Goal: Task Accomplishment & Management: Manage account settings

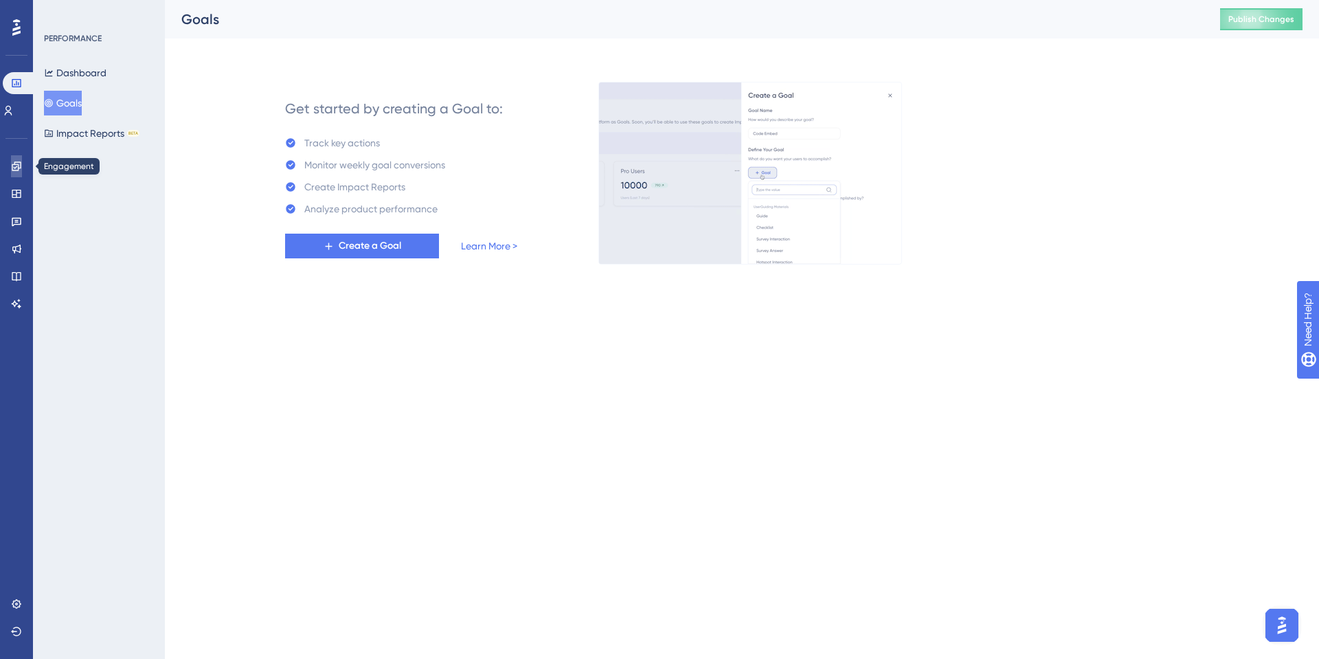
click at [16, 175] on link at bounding box center [16, 166] width 11 height 22
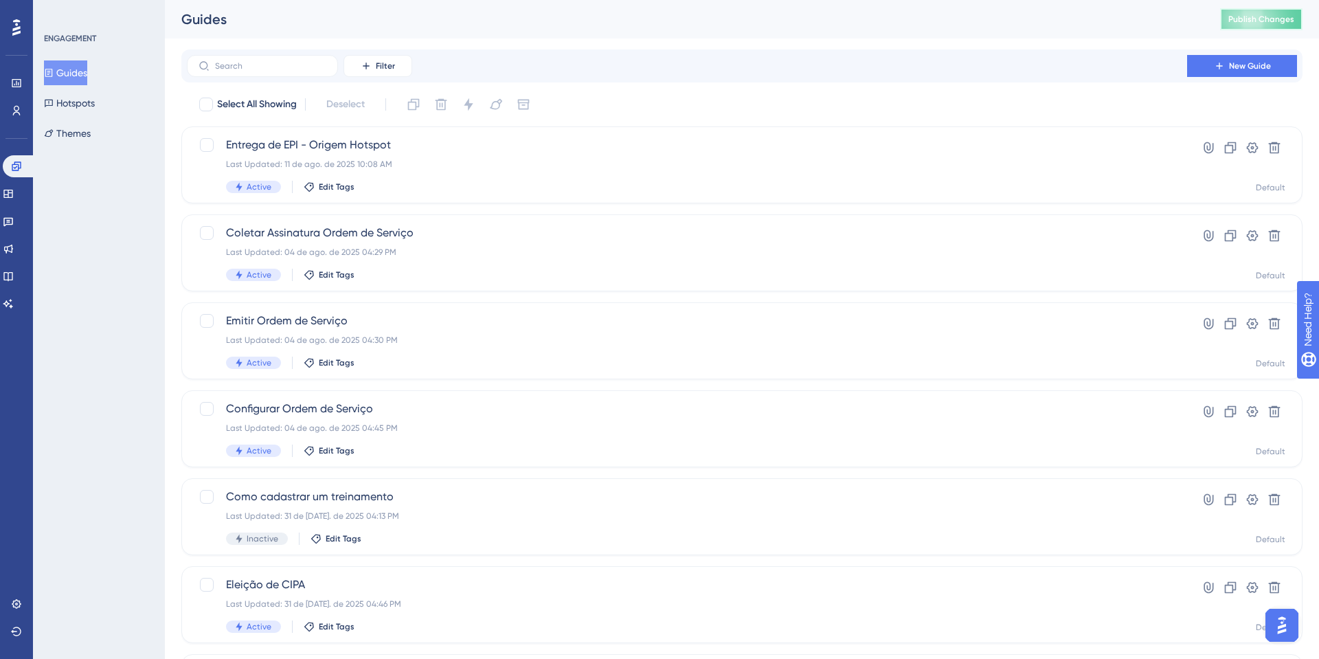
drag, startPoint x: 1250, startPoint y: 23, endPoint x: 1131, endPoint y: 22, distance: 118.9
click at [1131, 22] on div "Guides Publish Changes" at bounding box center [742, 19] width 1154 height 38
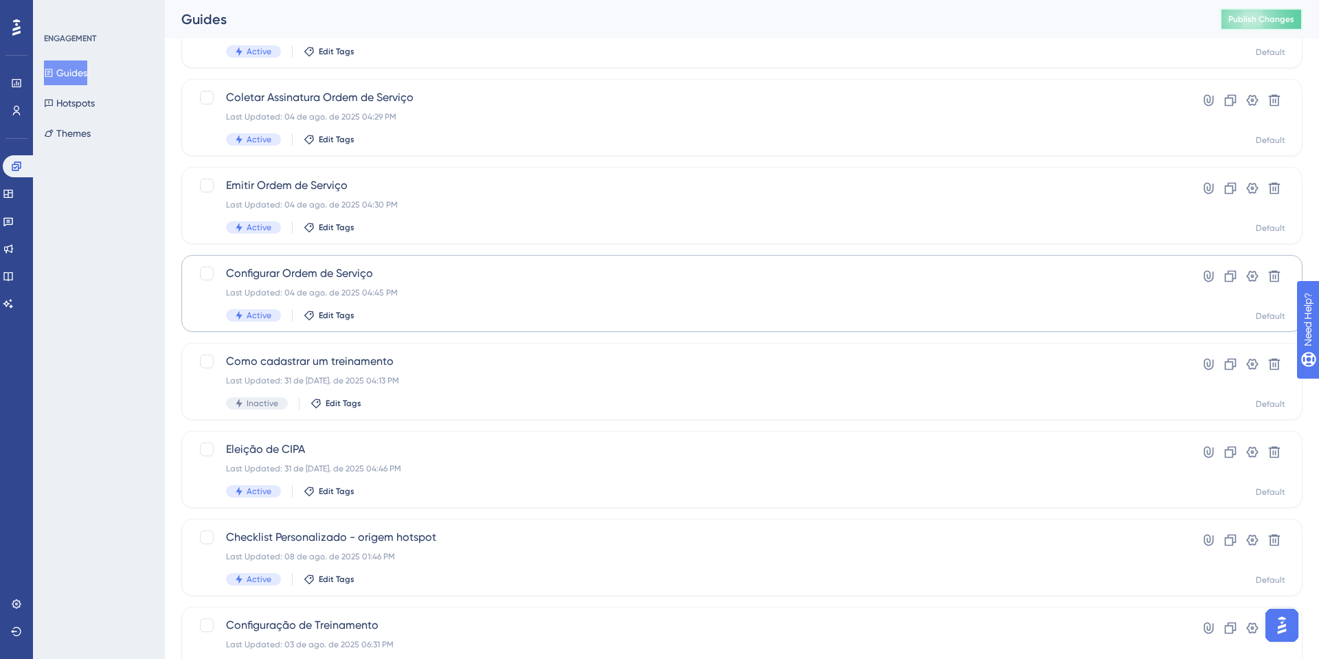
scroll to position [115, 0]
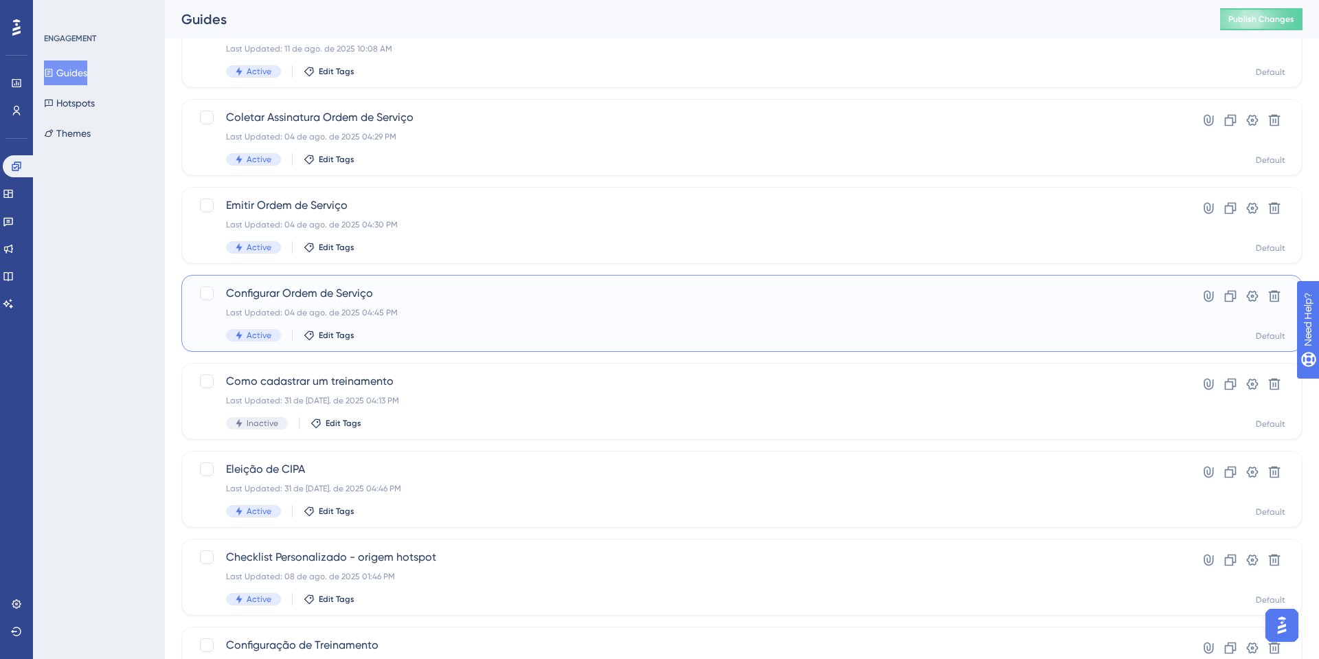
click at [311, 304] on div "Configurar Ordem de Serviço Last Updated: 04 de ago. de 2025 04:45 PM Active Ed…" at bounding box center [687, 313] width 922 height 56
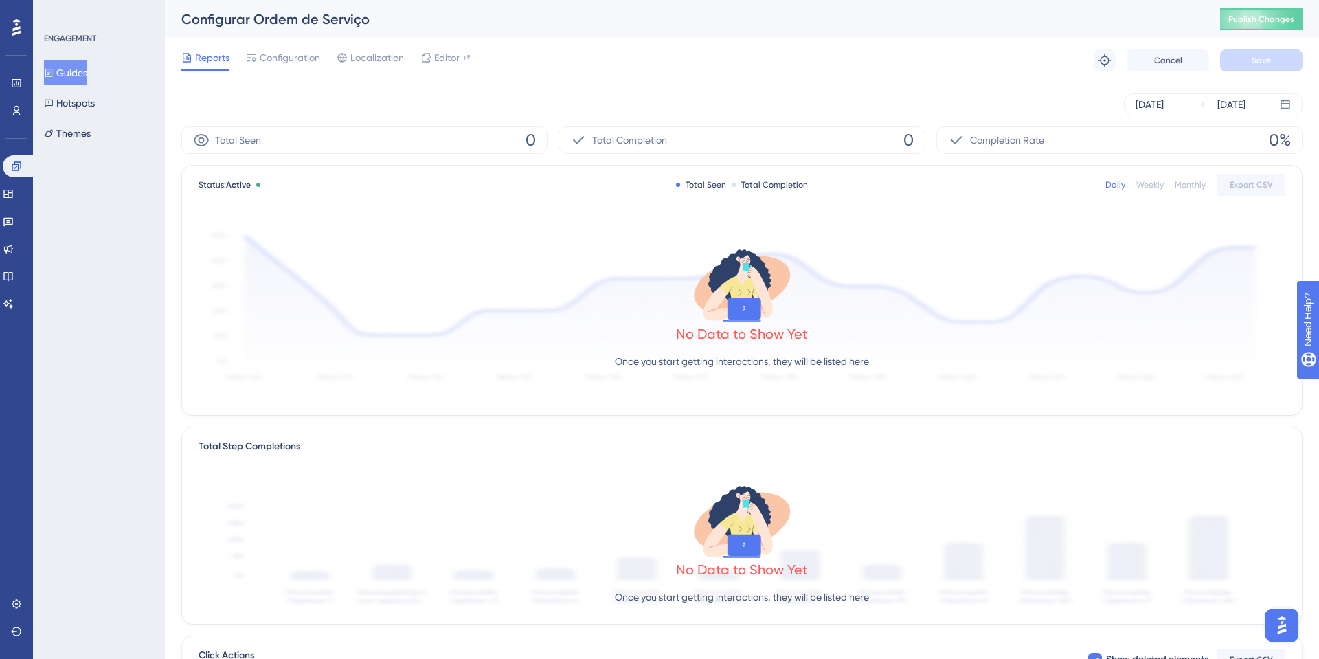
click at [302, 46] on div "Reports Configuration Localization Editor Troubleshoot Cancel Save" at bounding box center [741, 60] width 1121 height 44
click at [300, 49] on span "Configuration" at bounding box center [290, 57] width 60 height 16
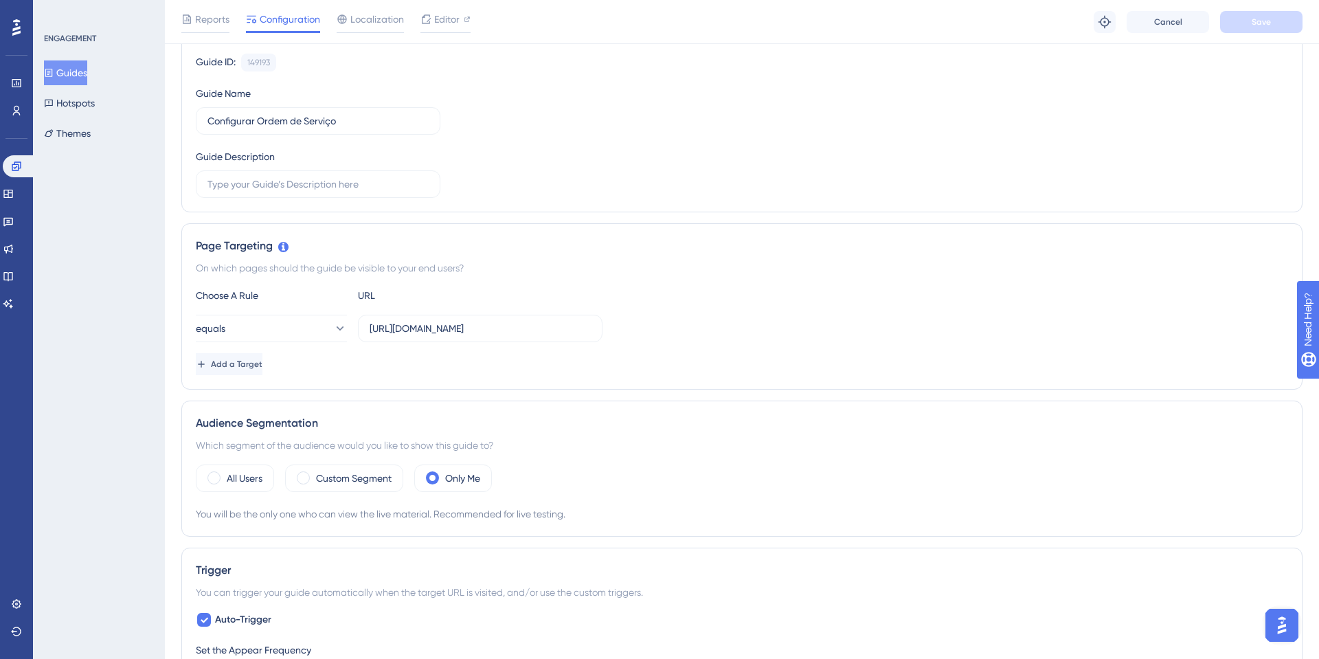
scroll to position [132, 0]
click at [199, 11] on span "Reports" at bounding box center [212, 19] width 34 height 16
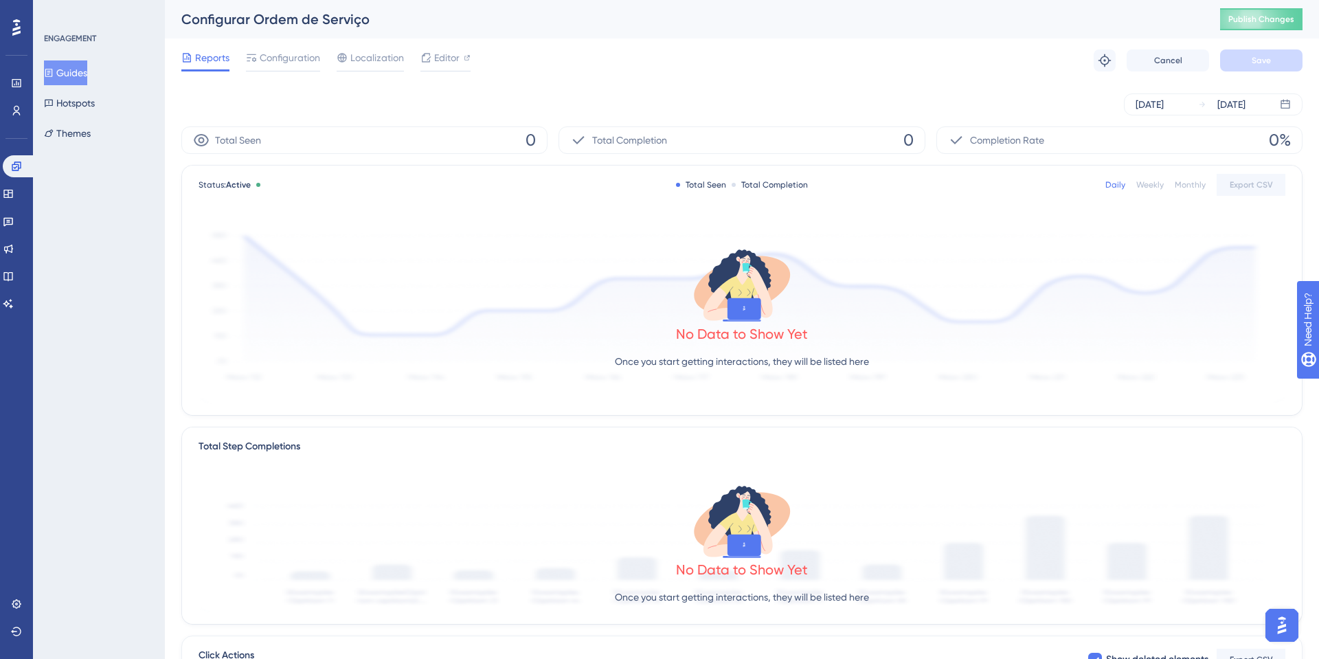
click at [87, 60] on button "Guides" at bounding box center [65, 72] width 43 height 25
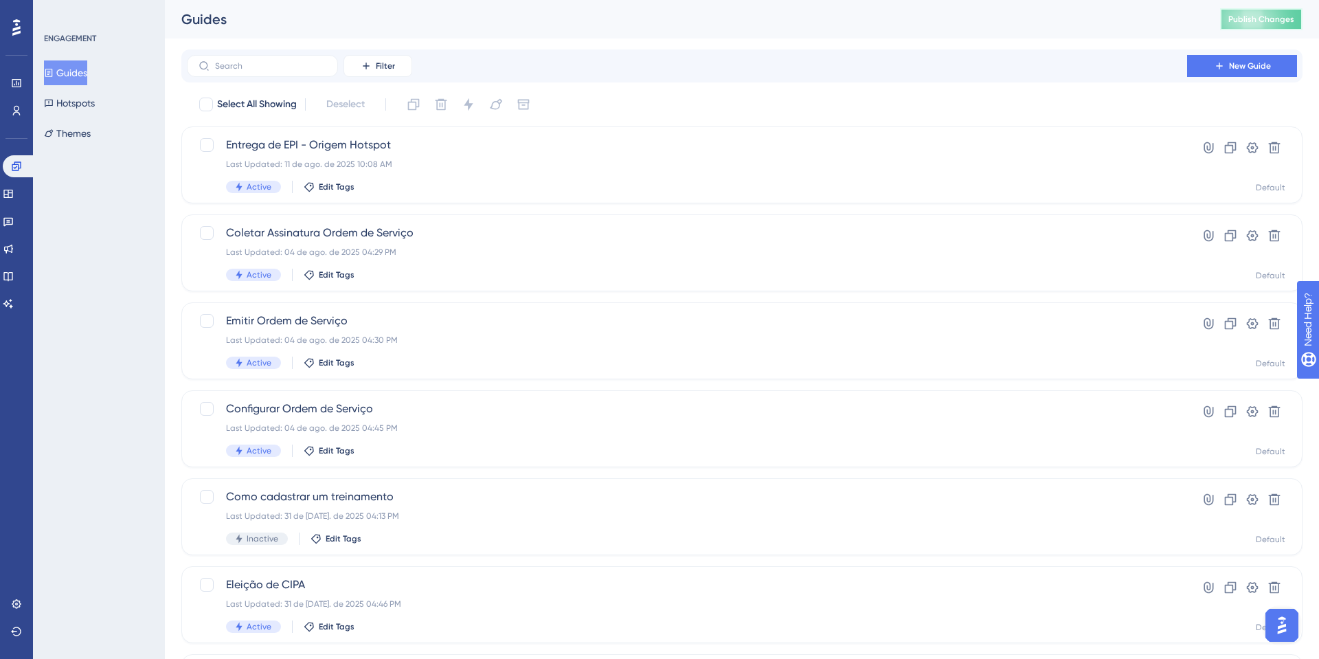
click at [1279, 21] on span "Publish Changes" at bounding box center [1261, 19] width 66 height 11
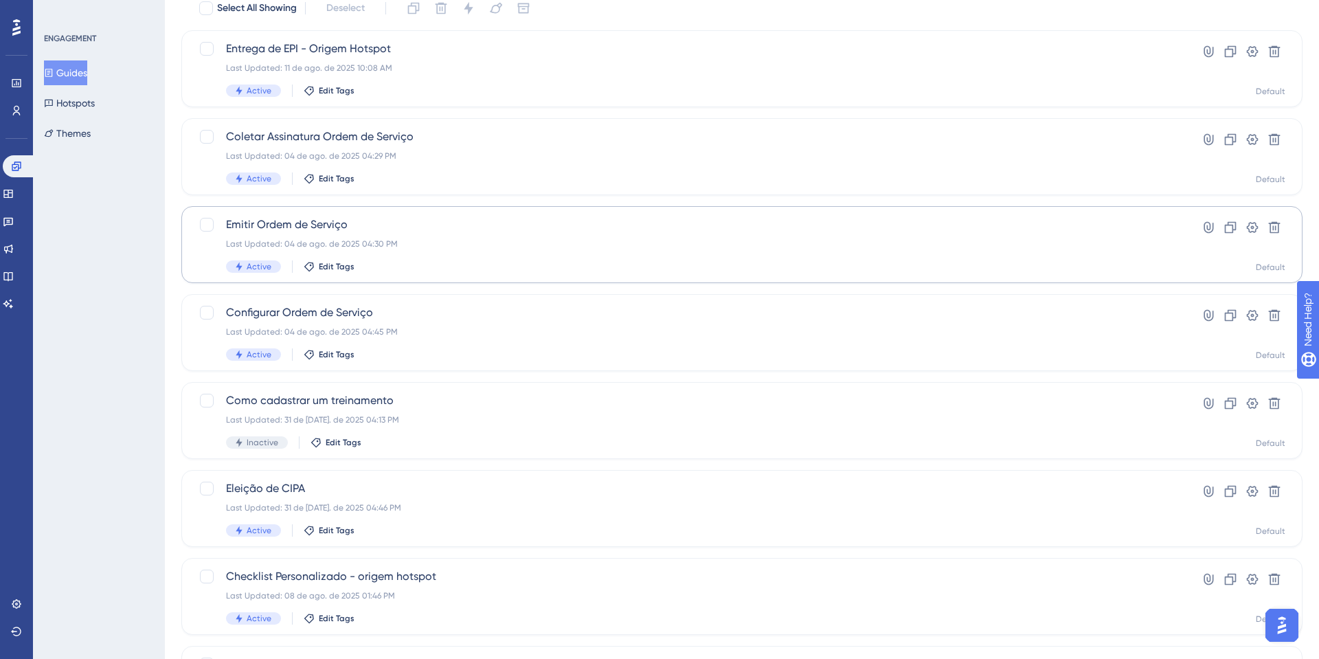
scroll to position [330, 0]
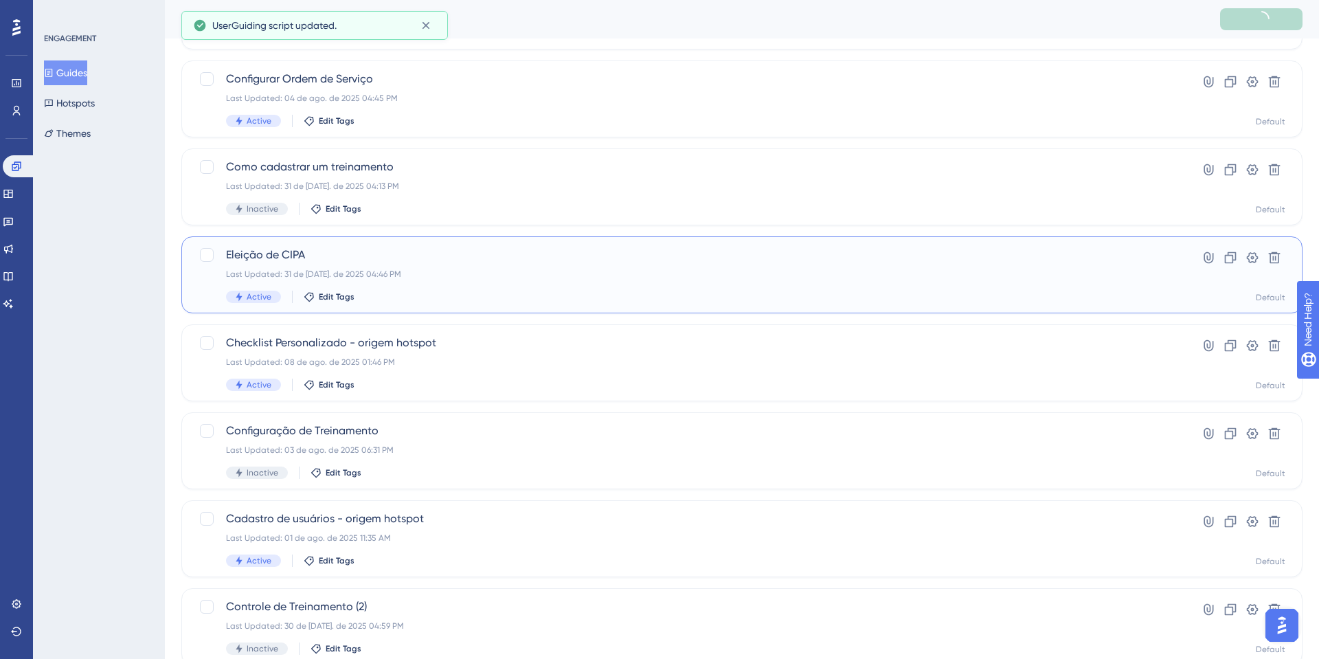
click at [276, 257] on span "Eleição de CIPA" at bounding box center [687, 255] width 922 height 16
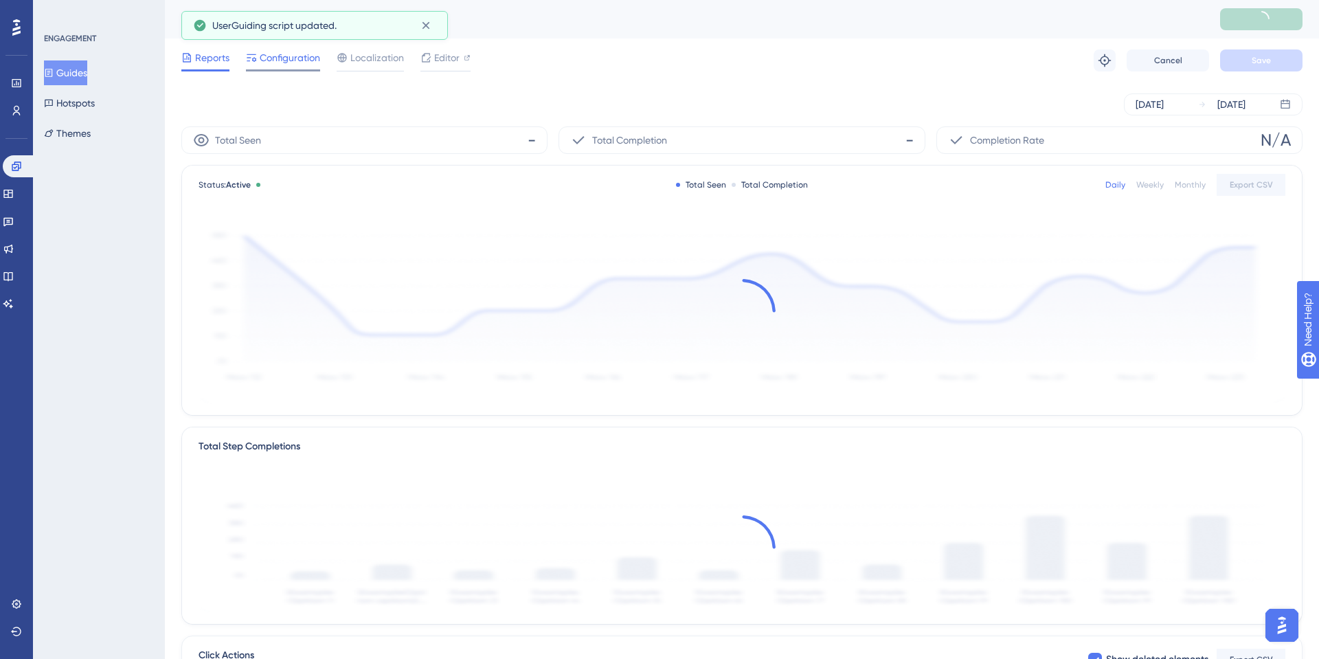
click at [279, 70] on div at bounding box center [283, 70] width 74 height 2
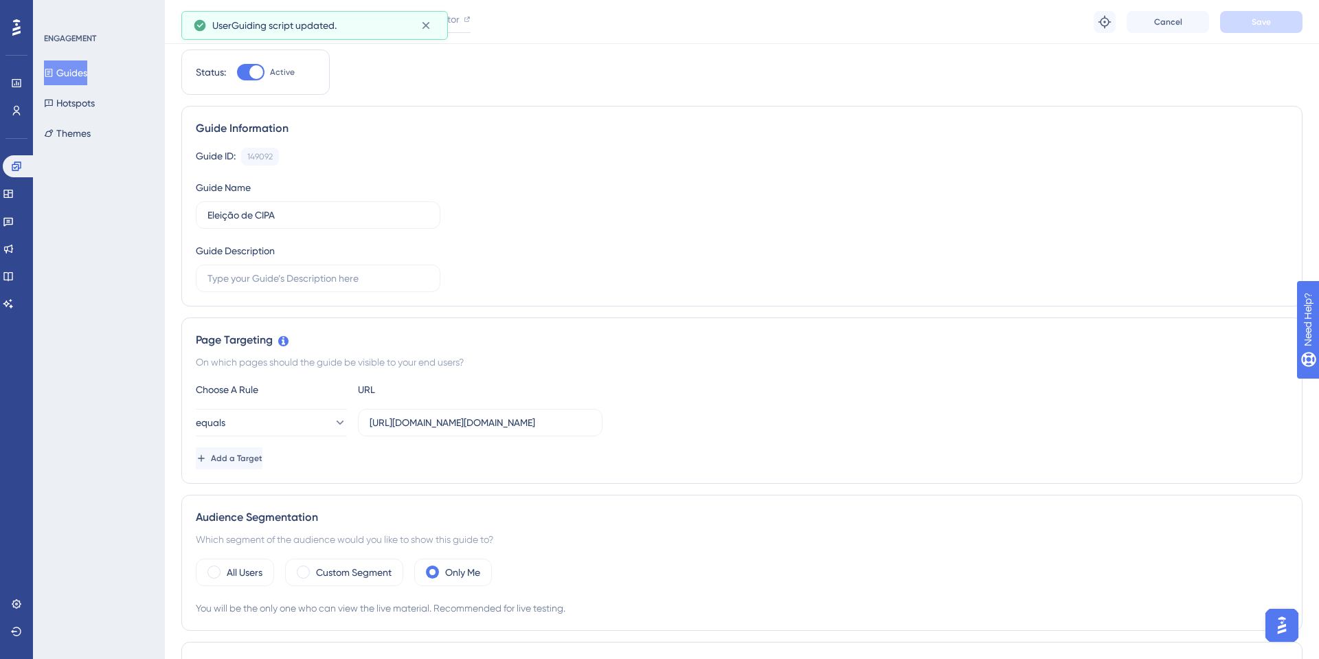
scroll to position [31, 0]
click at [82, 75] on button "Guides" at bounding box center [65, 72] width 43 height 25
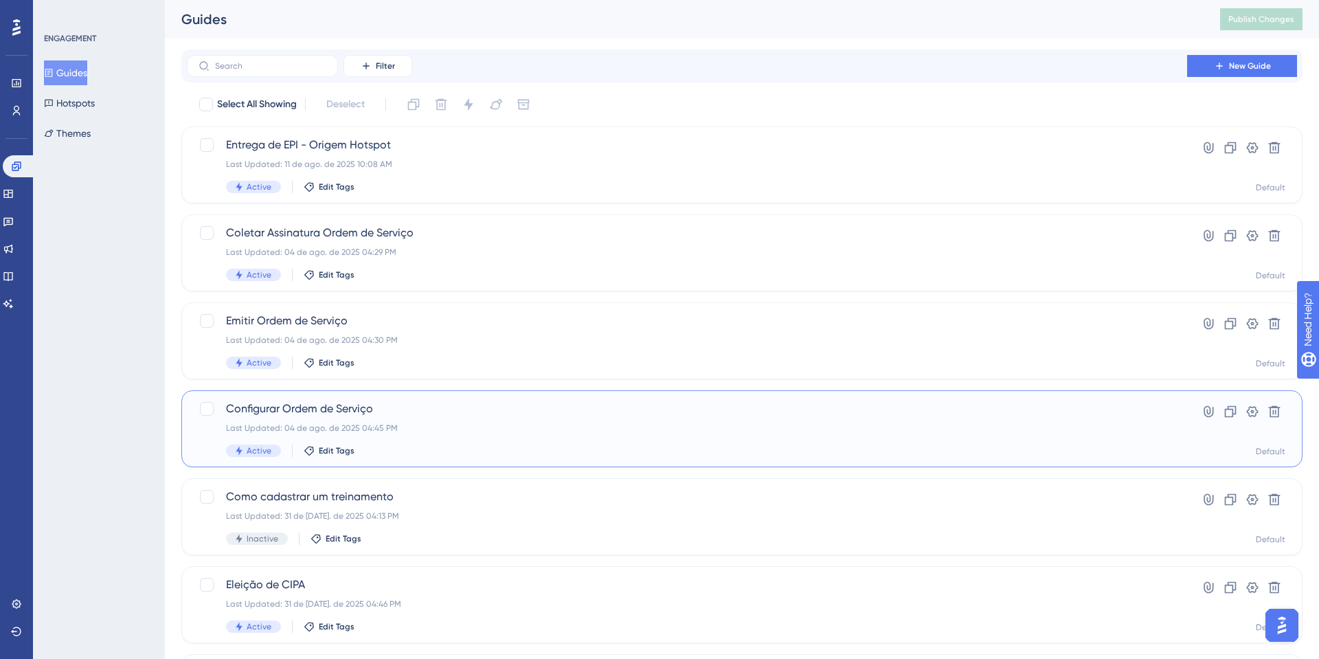
click at [238, 423] on div "Last Updated: 04 de ago. de 2025 04:45 PM" at bounding box center [687, 428] width 922 height 11
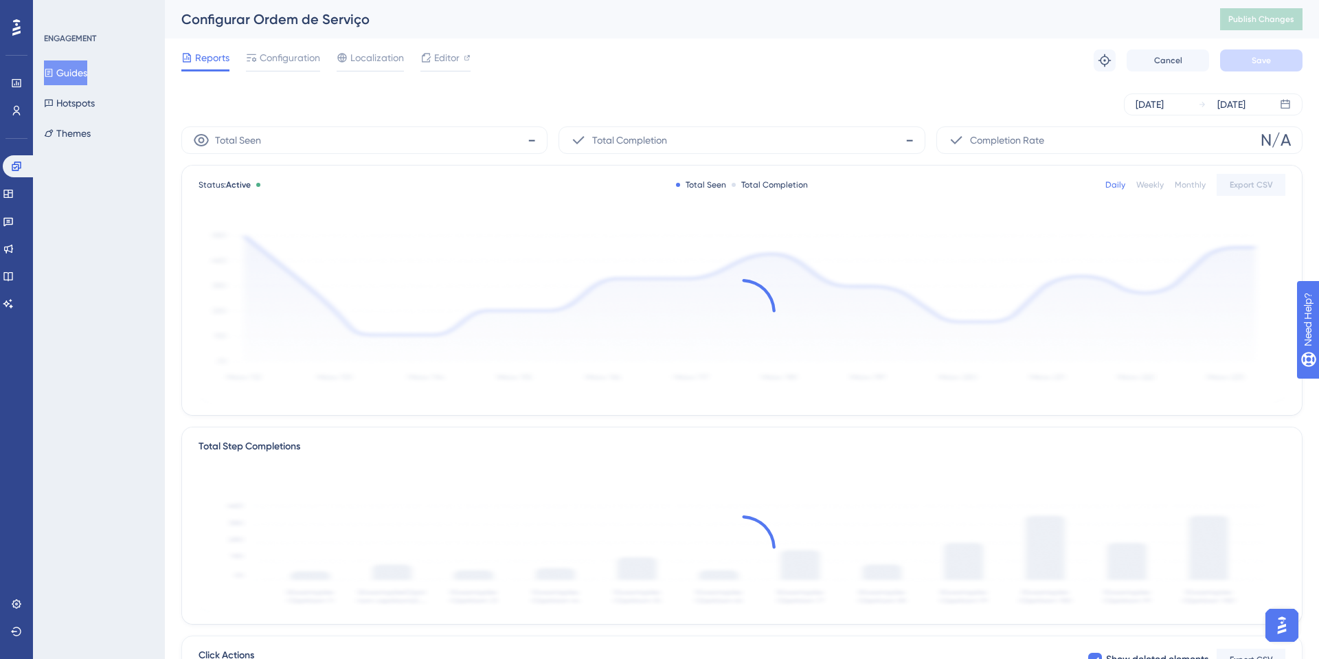
click at [86, 70] on button "Guides" at bounding box center [65, 72] width 43 height 25
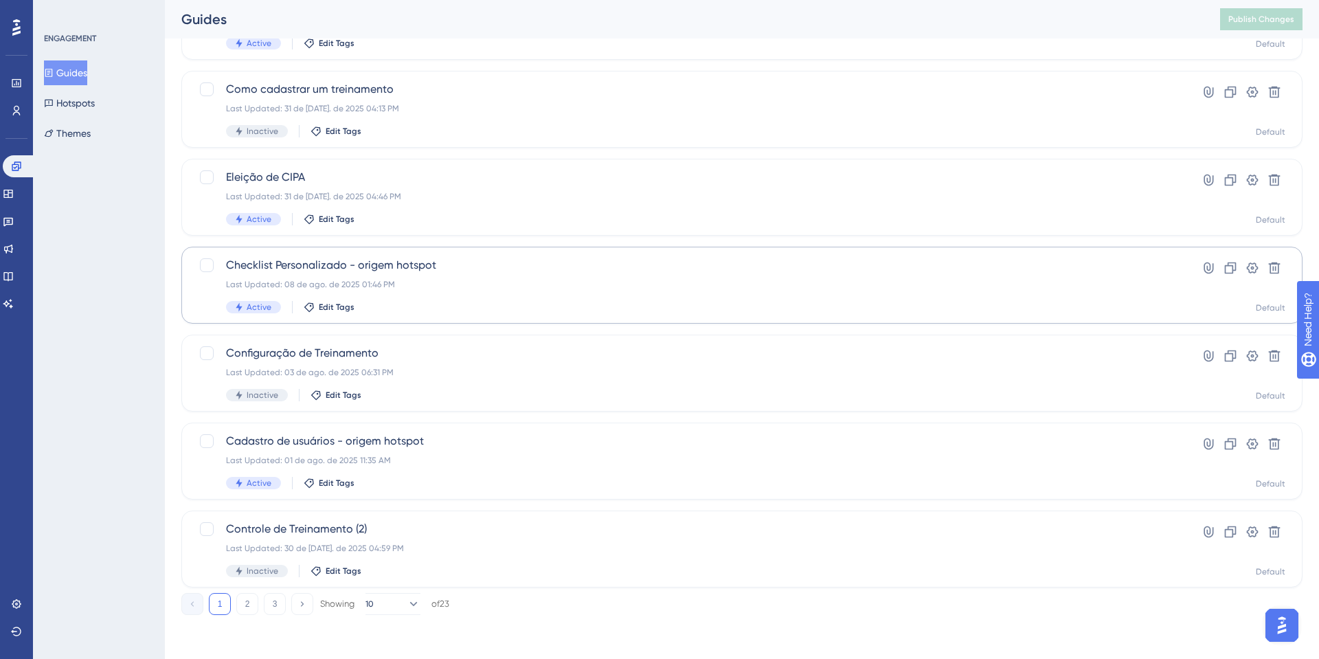
scroll to position [407, 0]
click at [68, 104] on button "Hotspots" at bounding box center [69, 103] width 51 height 25
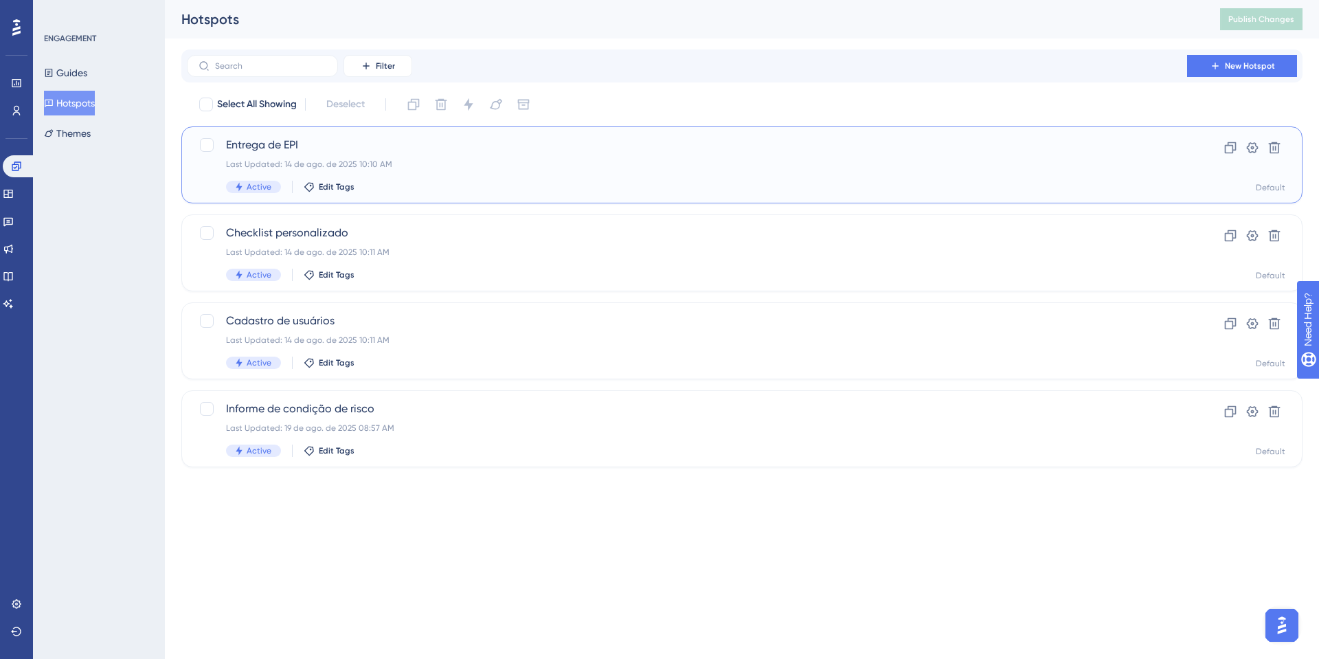
click at [326, 148] on span "Entrega de EPI" at bounding box center [687, 145] width 922 height 16
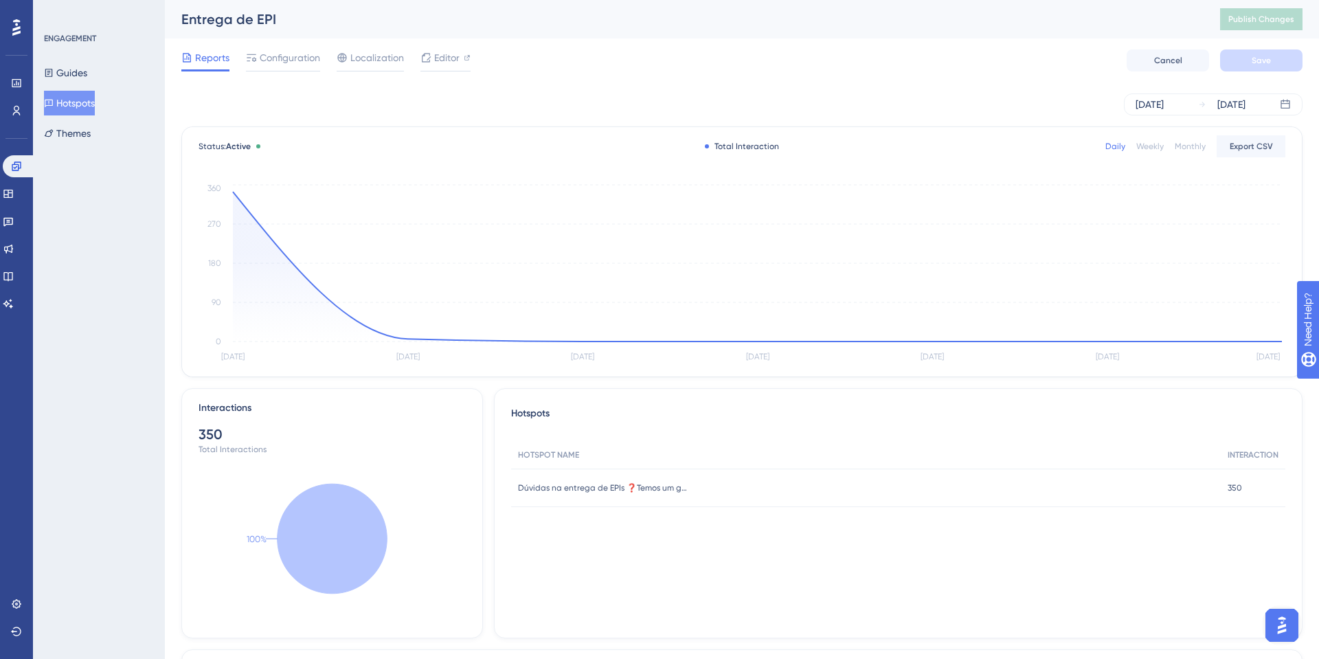
click at [79, 95] on button "Hotspots" at bounding box center [69, 103] width 51 height 25
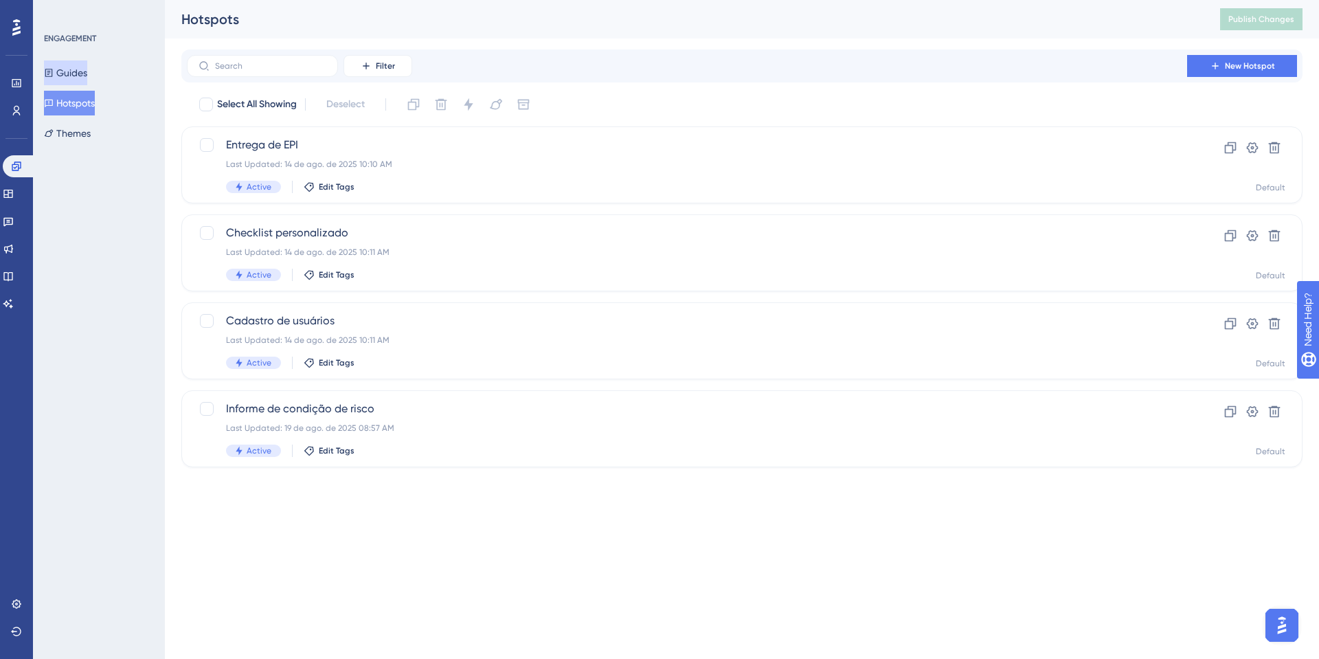
click at [76, 64] on button "Guides" at bounding box center [65, 72] width 43 height 25
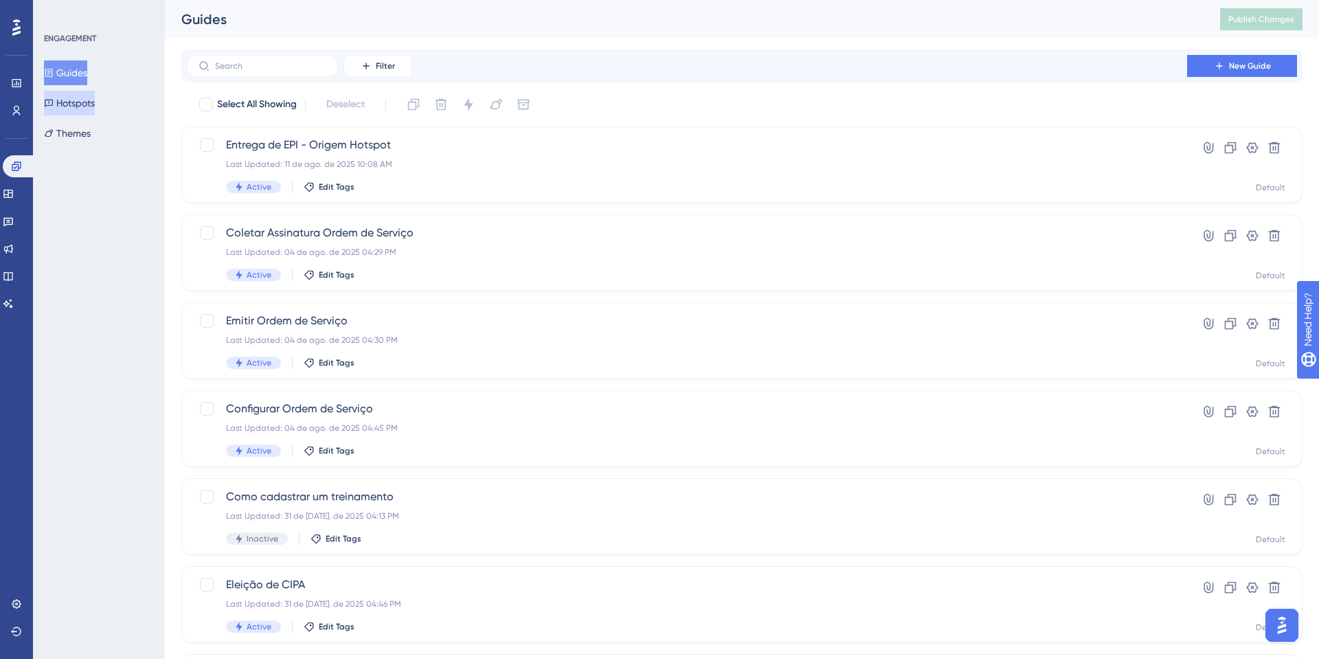
click at [60, 108] on button "Hotspots" at bounding box center [69, 103] width 51 height 25
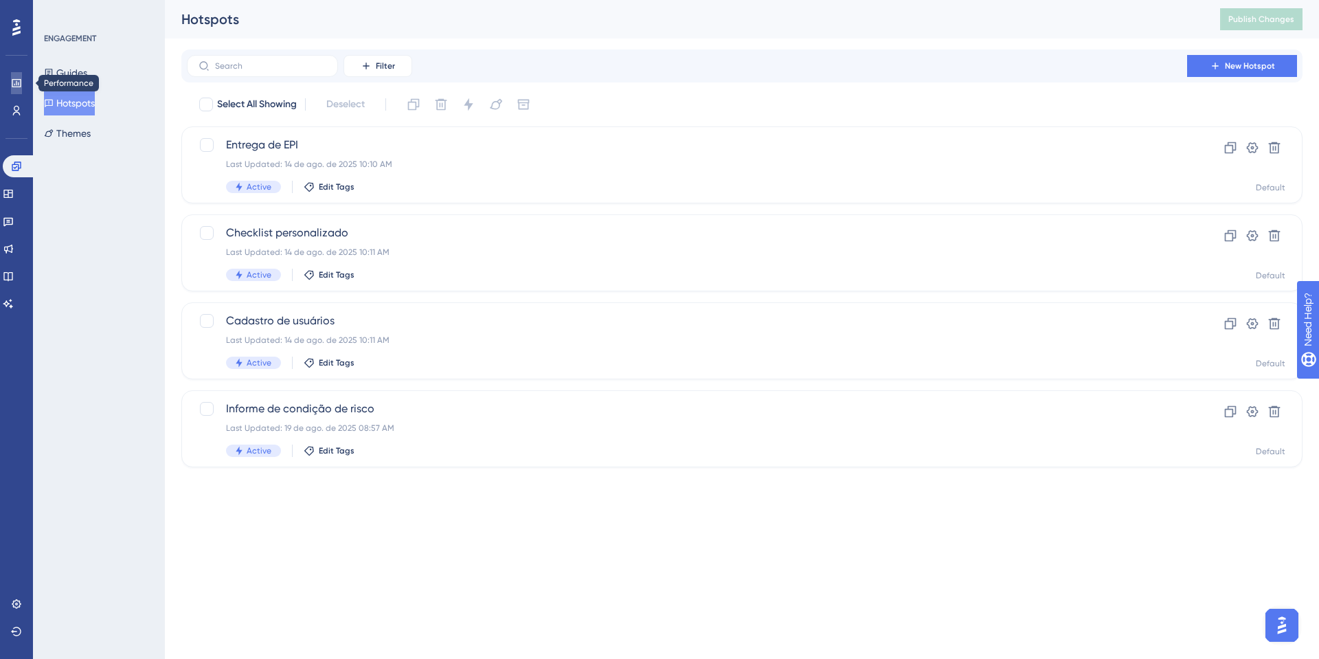
click at [11, 85] on icon at bounding box center [16, 83] width 11 height 11
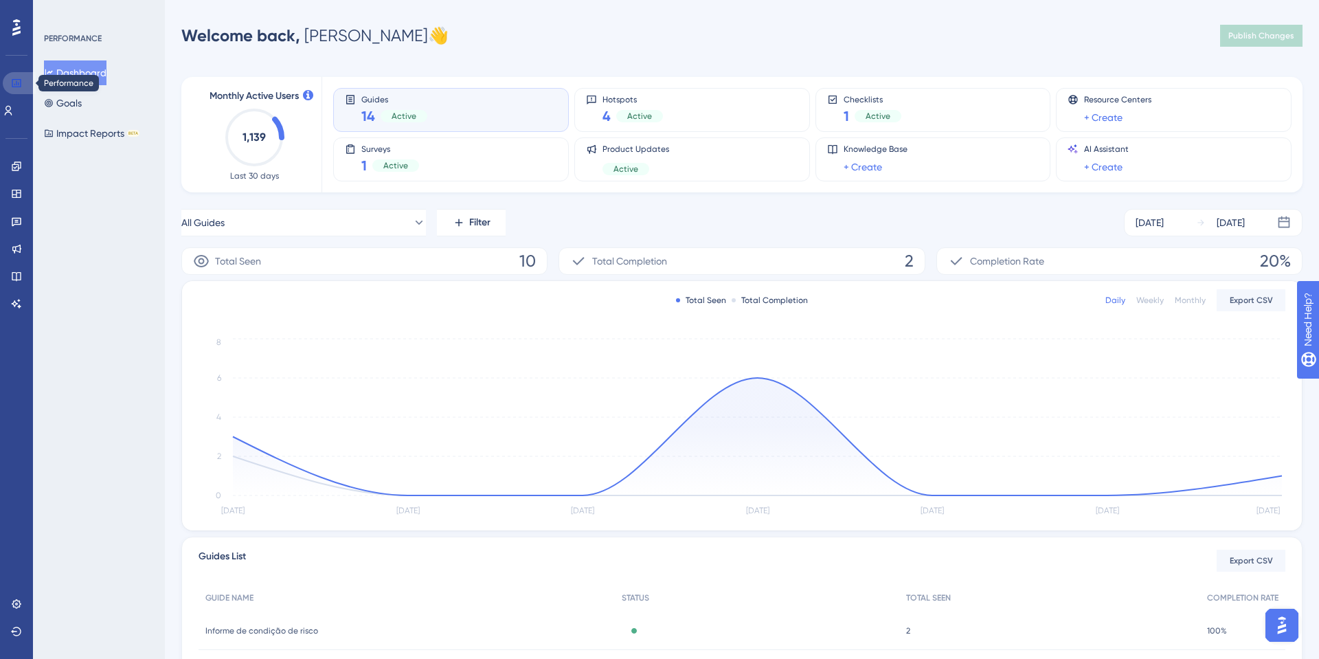
click at [19, 85] on icon at bounding box center [16, 83] width 11 height 11
click at [79, 70] on button "Dashboard" at bounding box center [75, 72] width 63 height 25
click at [82, 100] on button "Goals" at bounding box center [63, 103] width 38 height 25
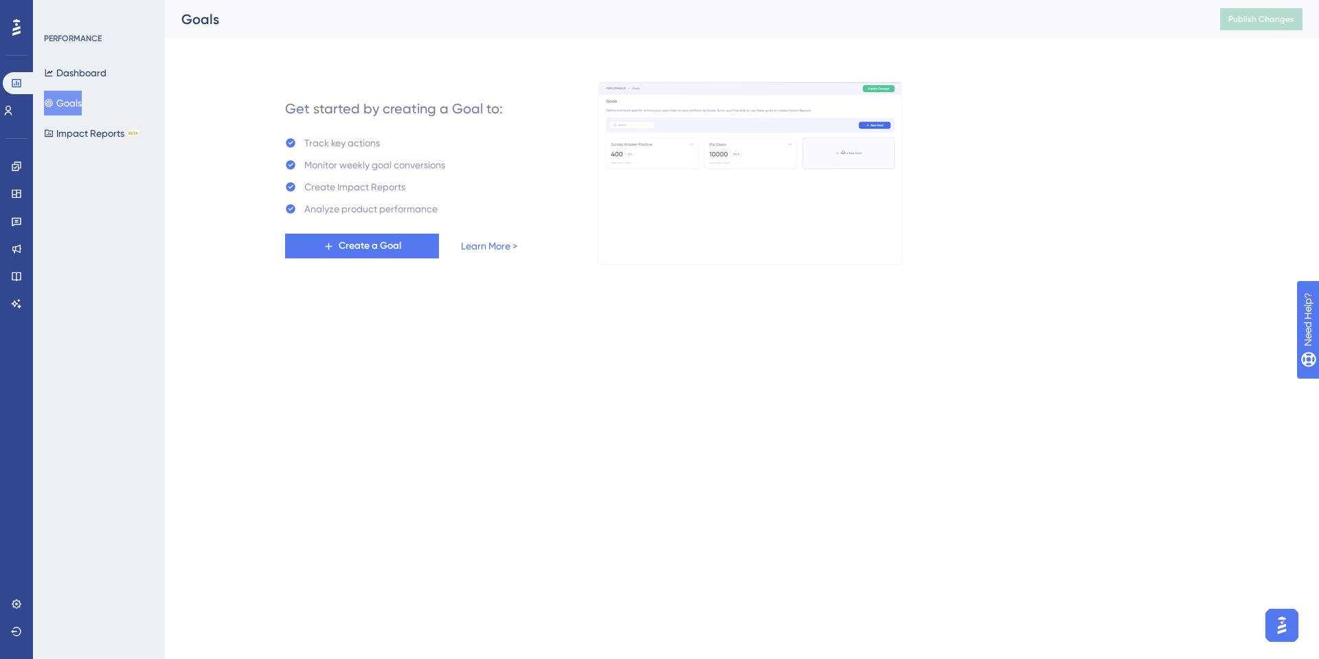
click at [44, 100] on button "Goals" at bounding box center [63, 103] width 38 height 25
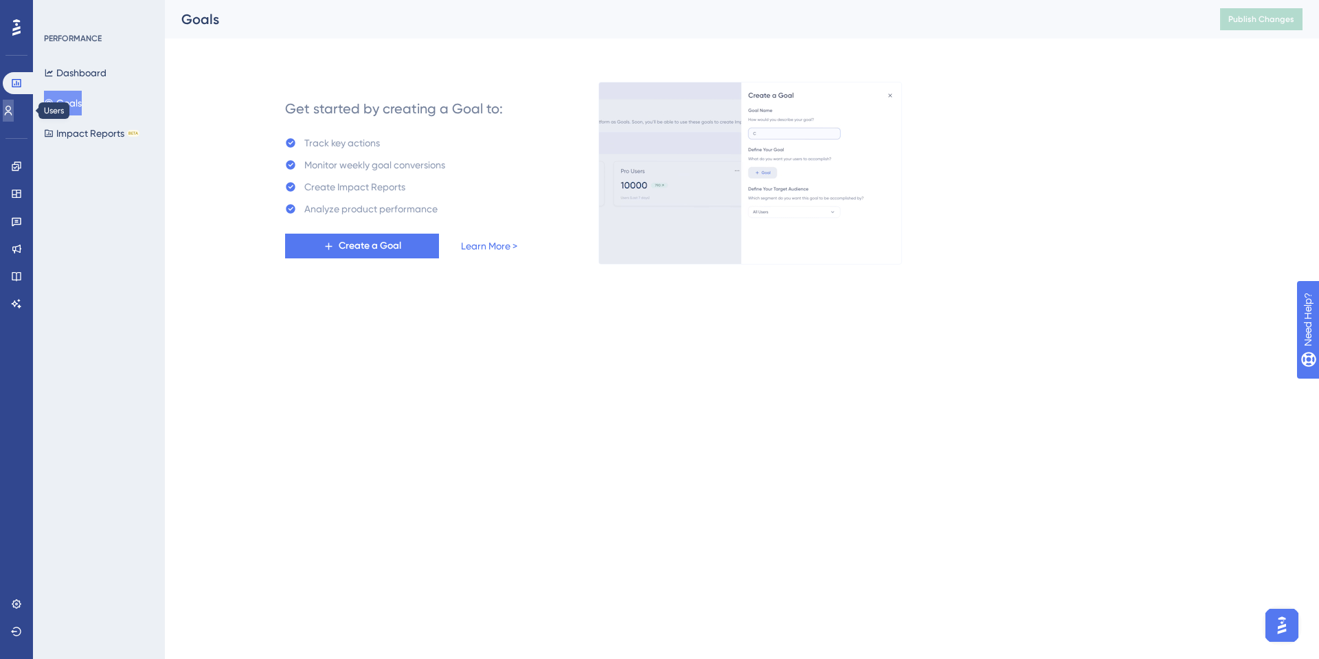
click at [14, 109] on icon at bounding box center [8, 110] width 11 height 11
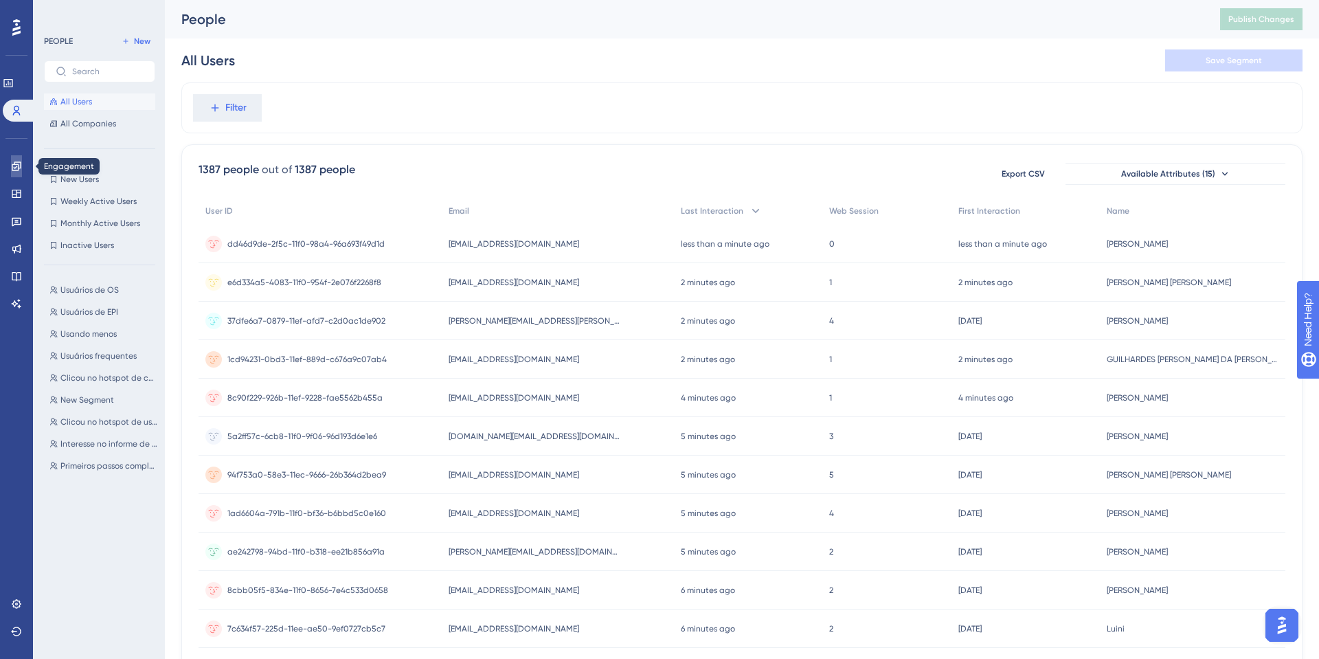
click at [19, 166] on icon at bounding box center [16, 166] width 11 height 11
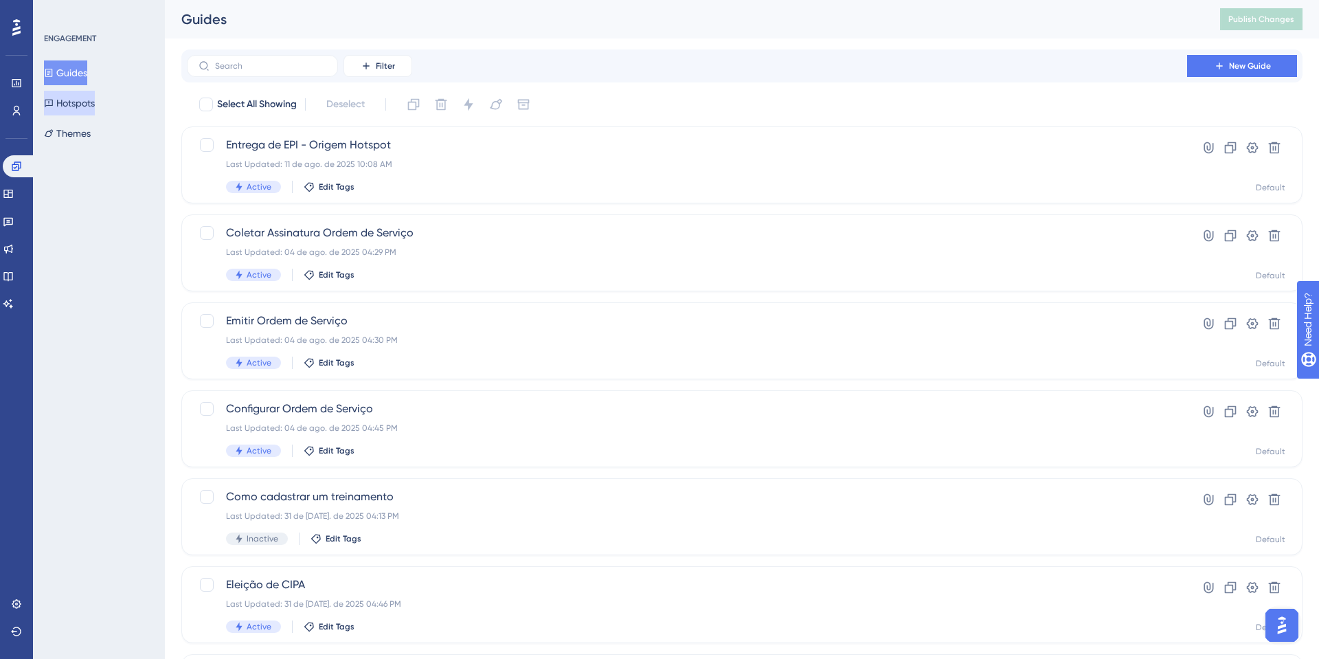
click at [87, 106] on button "Hotspots" at bounding box center [69, 103] width 51 height 25
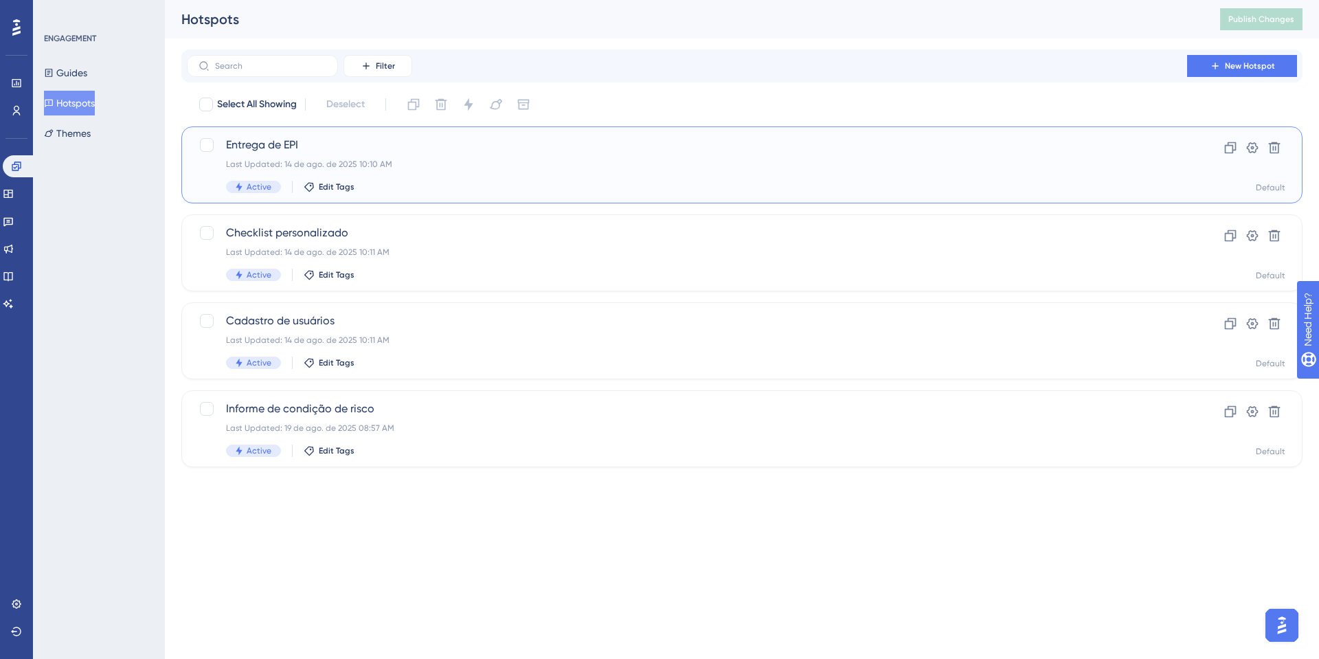
click at [341, 159] on div "Last Updated: 14 de ago. de 2025 10:10 AM" at bounding box center [687, 164] width 922 height 11
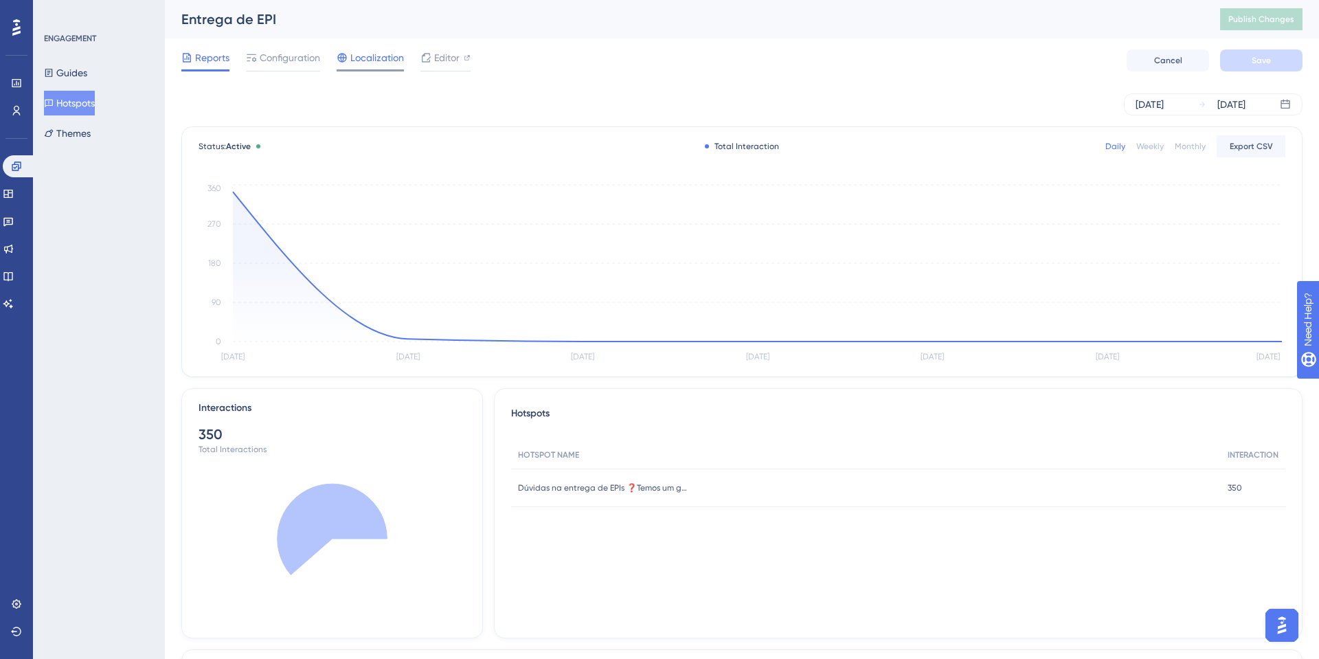
click at [361, 62] on span "Localization" at bounding box center [377, 57] width 54 height 16
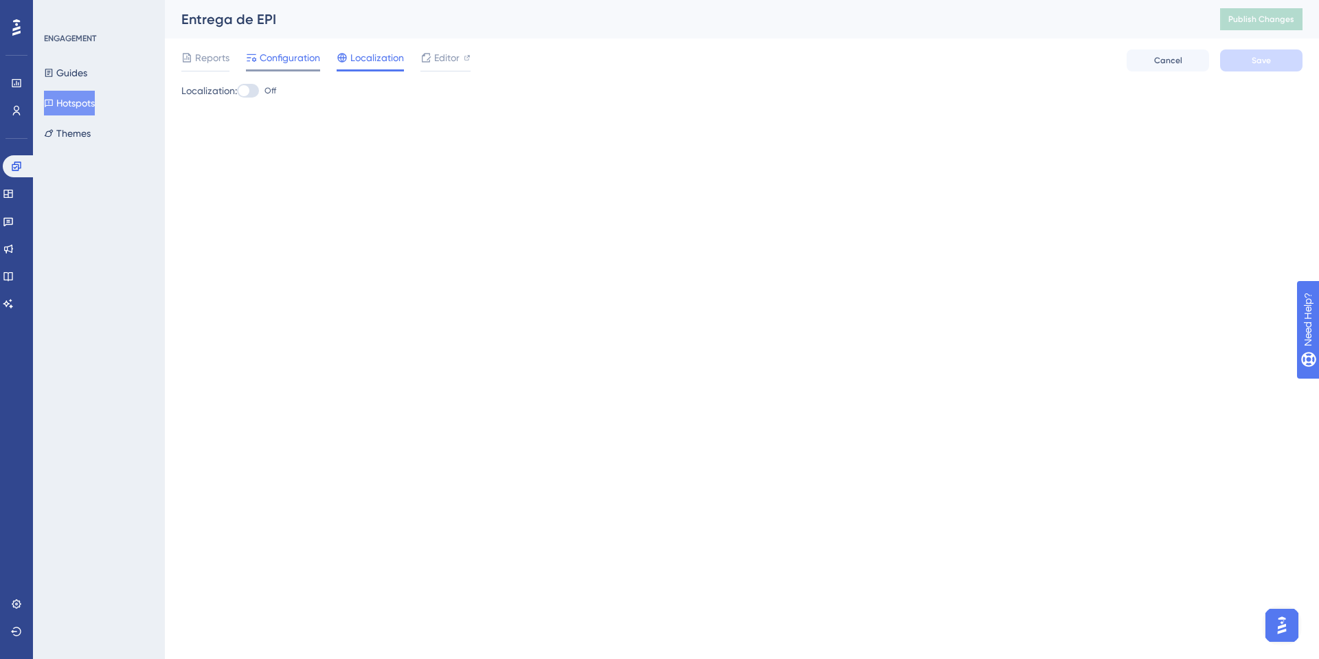
click at [251, 60] on icon at bounding box center [251, 57] width 11 height 11
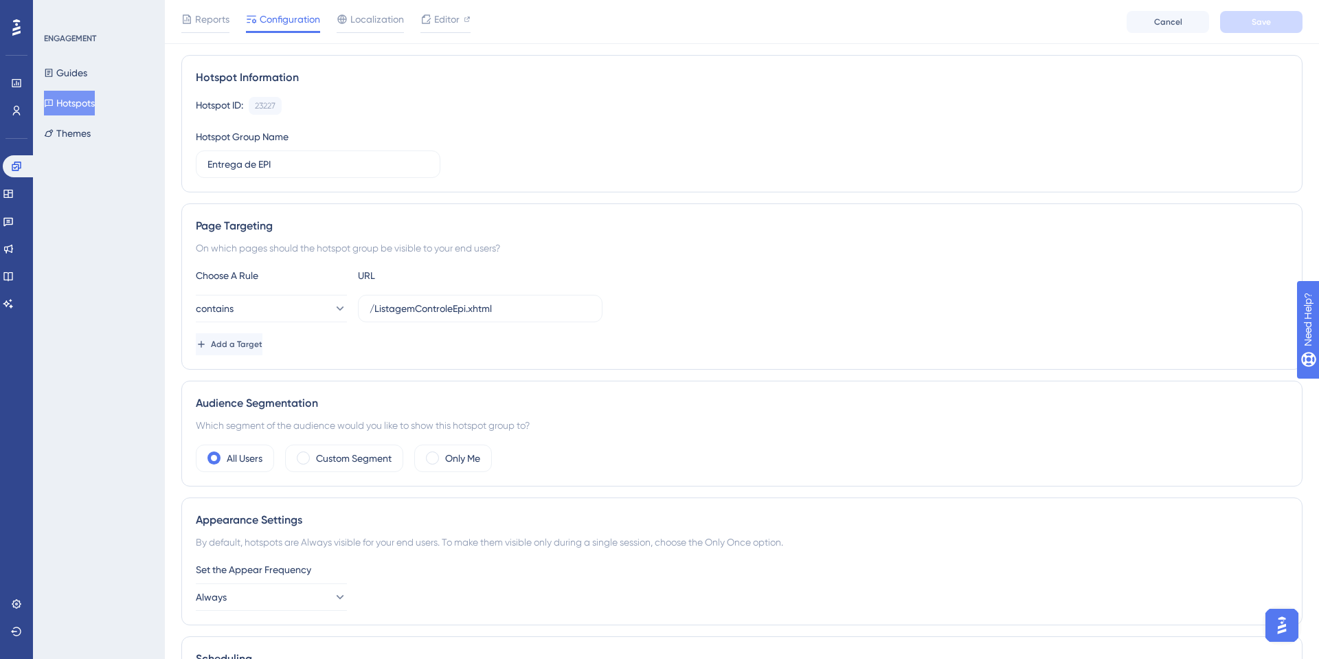
scroll to position [166, 0]
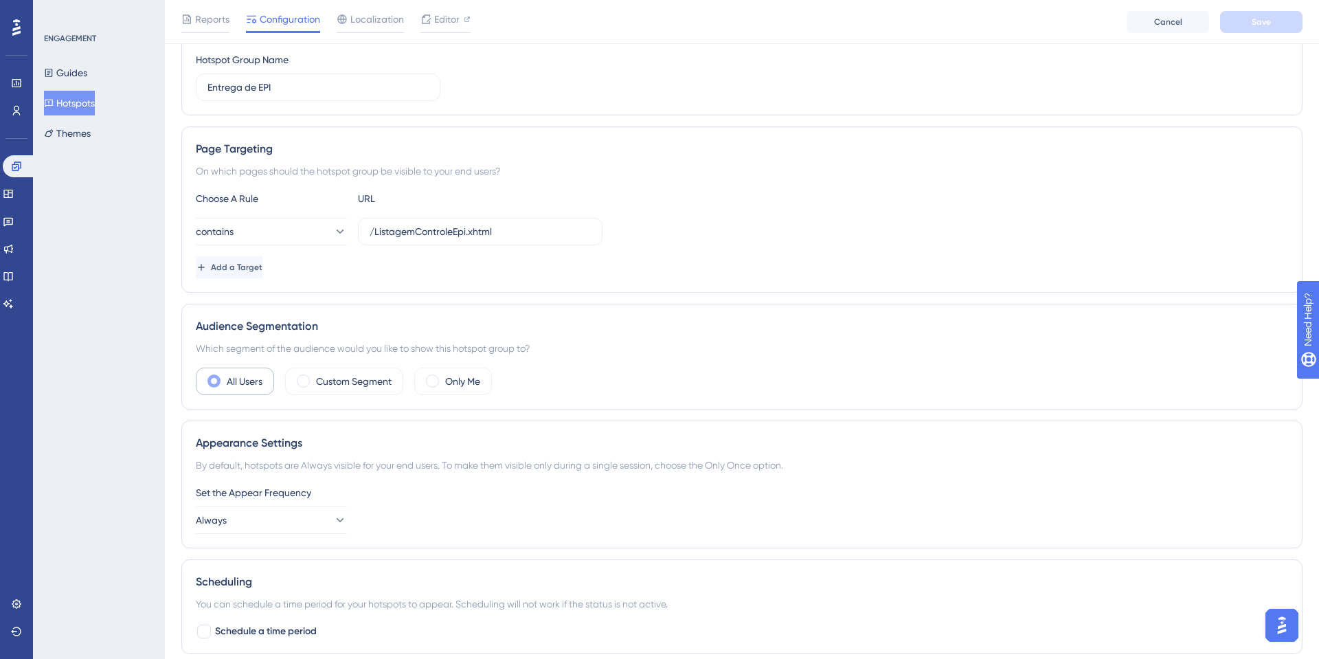
click at [237, 369] on div "All Users" at bounding box center [235, 381] width 78 height 27
click at [341, 379] on label "Custom Segment" at bounding box center [354, 381] width 76 height 16
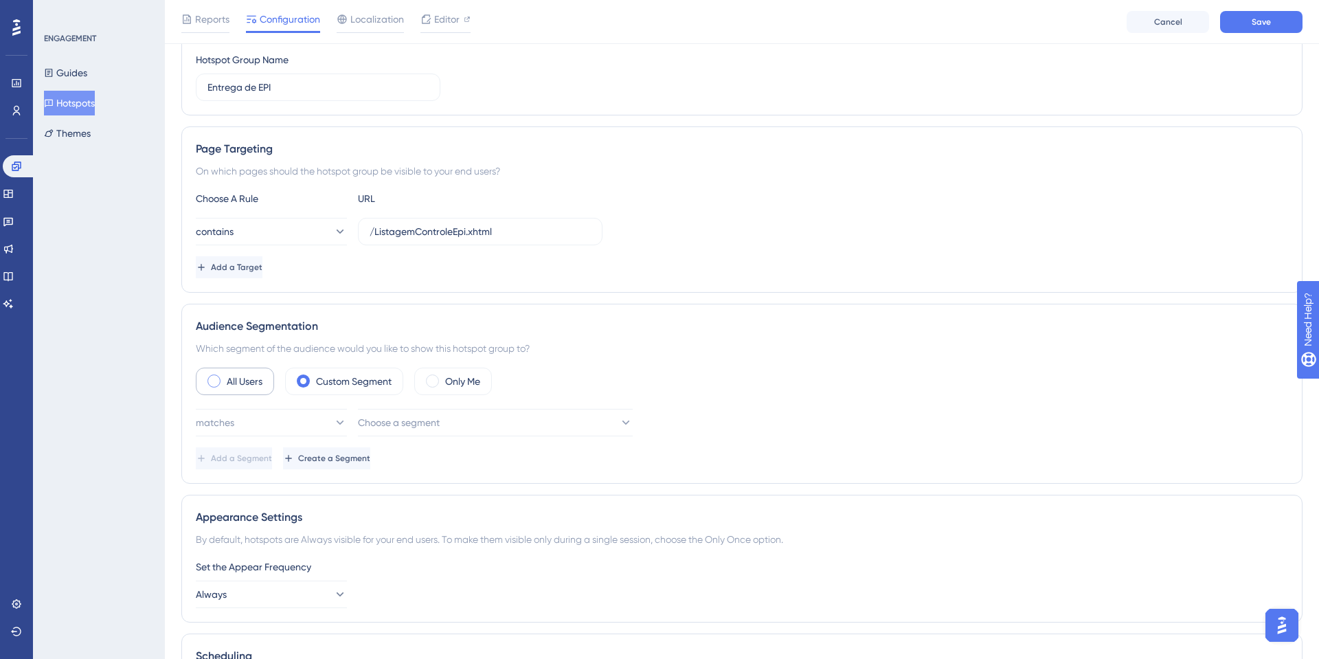
click at [243, 374] on label "All Users" at bounding box center [245, 381] width 36 height 16
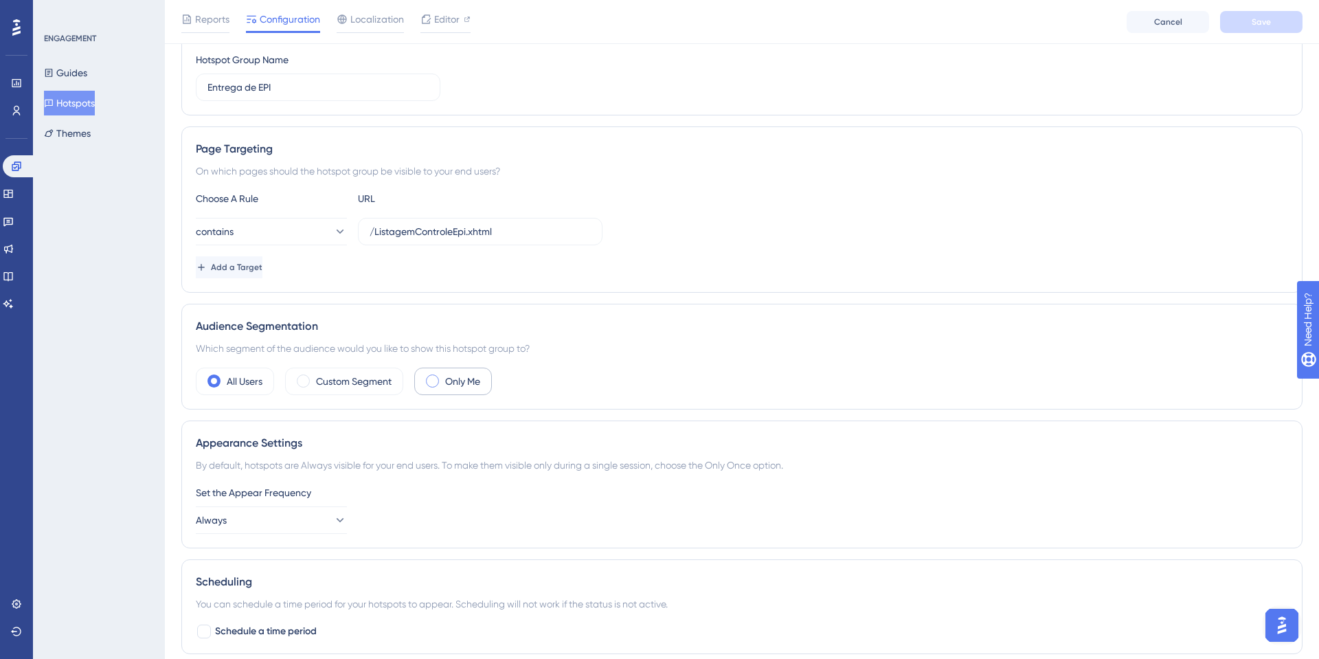
click at [464, 383] on label "Only Me" at bounding box center [462, 381] width 35 height 16
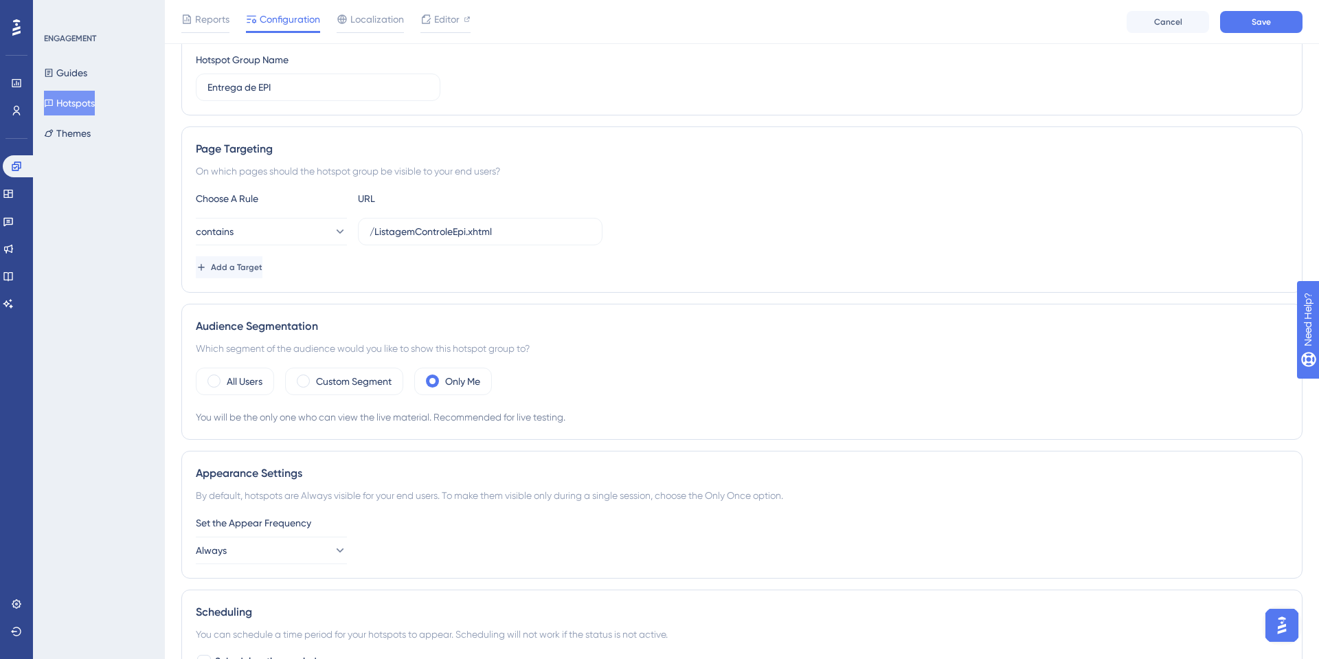
click at [1257, 43] on div "Reports Configuration Localization Editor Cancel Save" at bounding box center [742, 22] width 1154 height 44
click at [1265, 18] on span "Save" at bounding box center [1261, 21] width 19 height 11
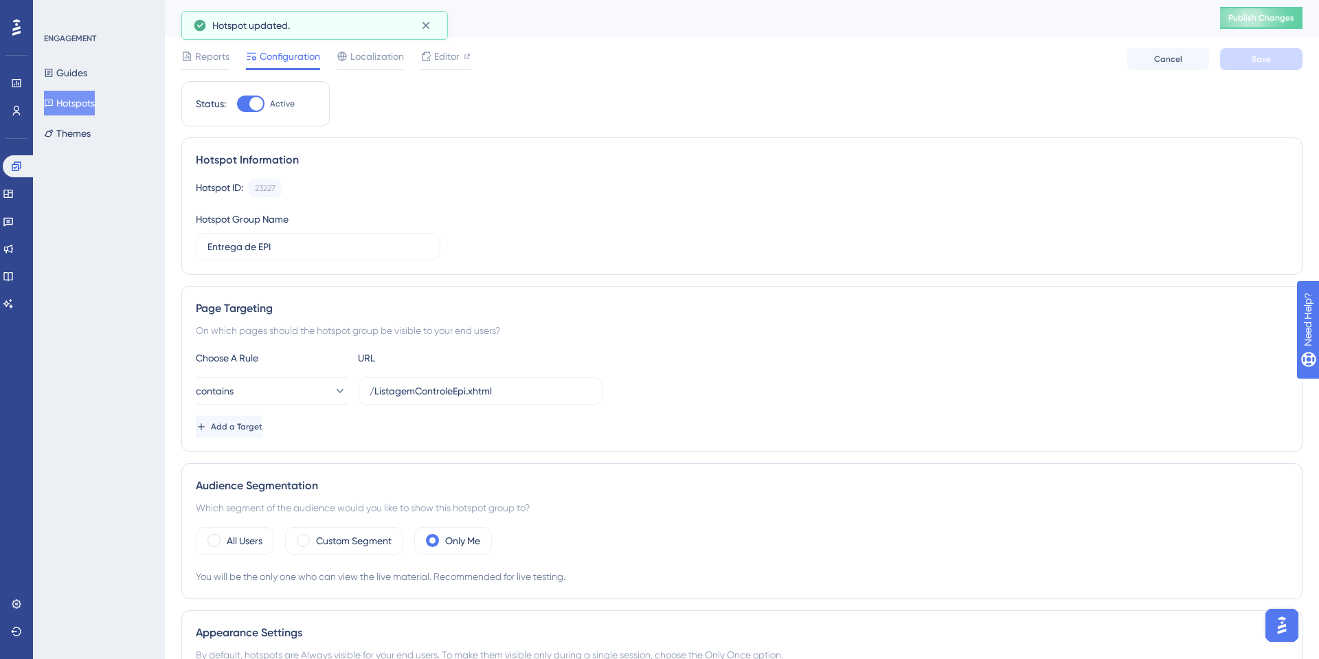
scroll to position [0, 0]
click at [1252, 24] on span "Publish Changes" at bounding box center [1261, 19] width 66 height 11
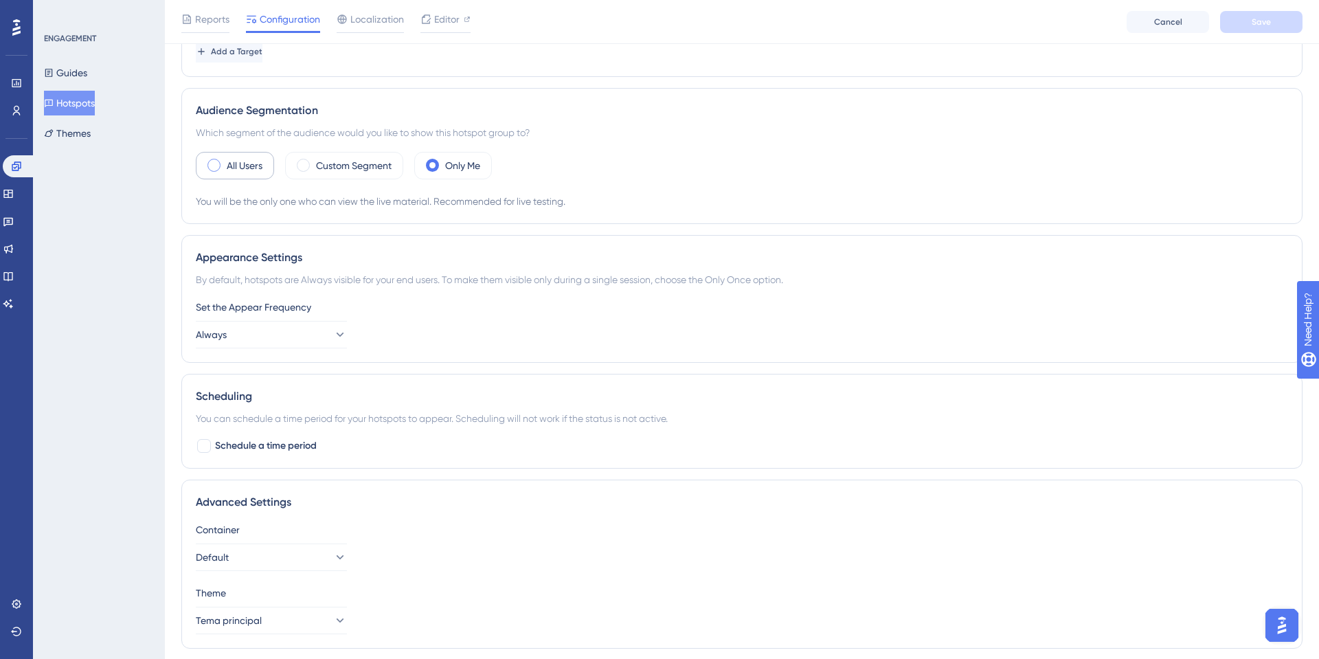
click at [237, 168] on label "All Users" at bounding box center [245, 165] width 36 height 16
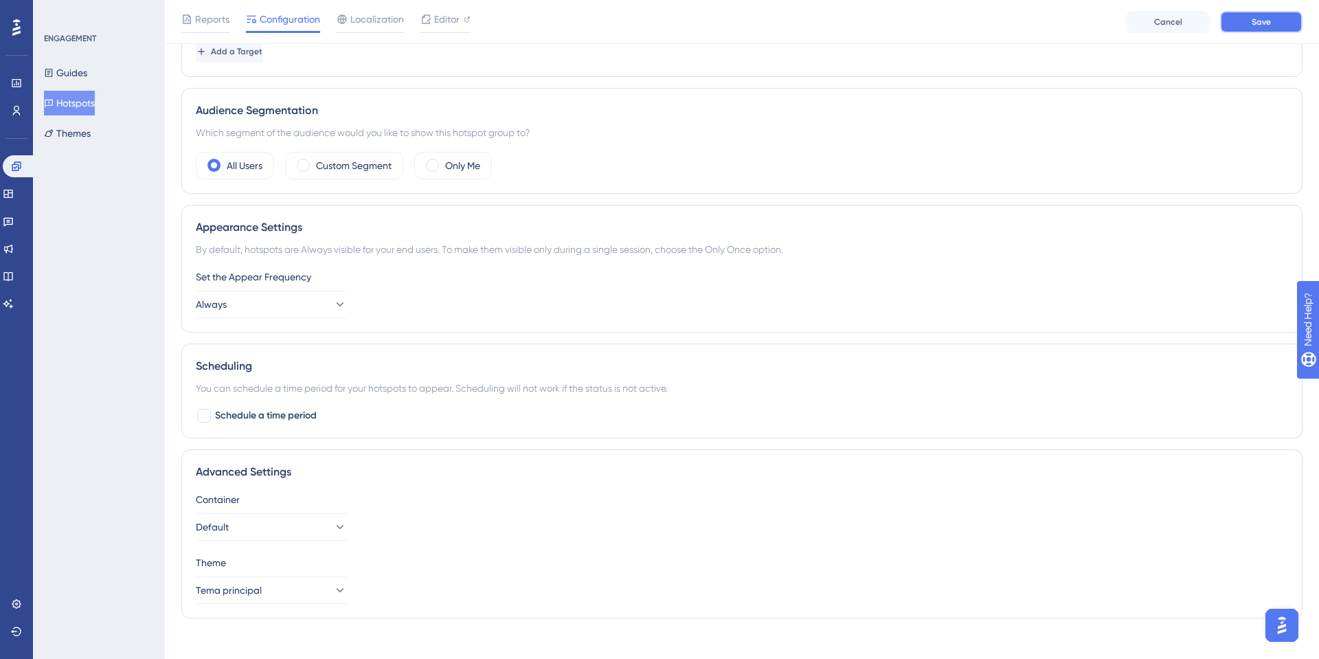
click at [1261, 25] on span "Save" at bounding box center [1261, 21] width 19 height 11
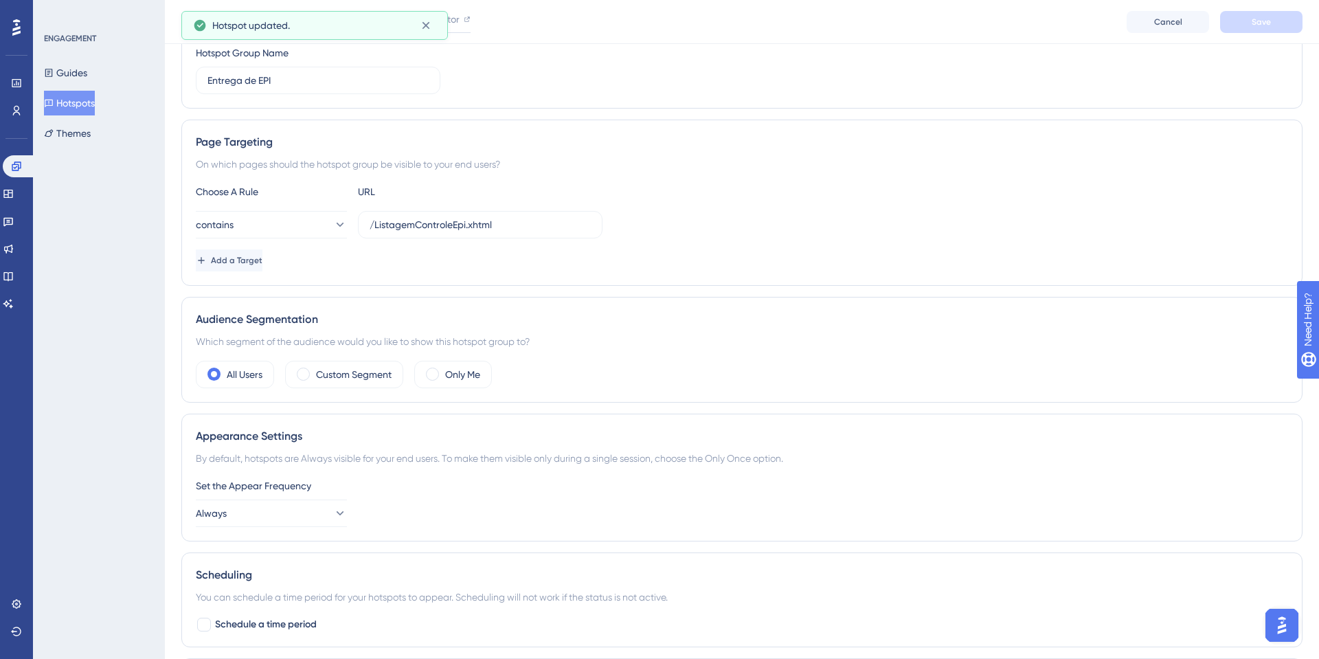
scroll to position [0, 0]
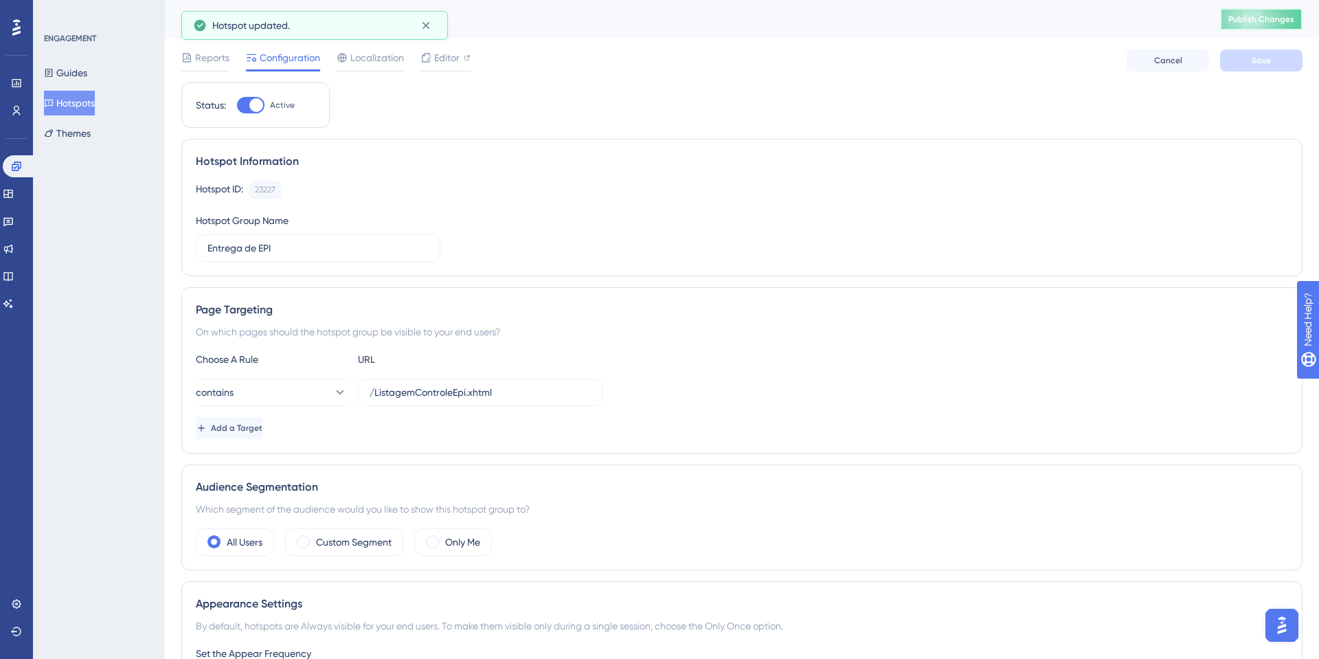
click at [1269, 14] on span "Publish Changes" at bounding box center [1261, 19] width 66 height 11
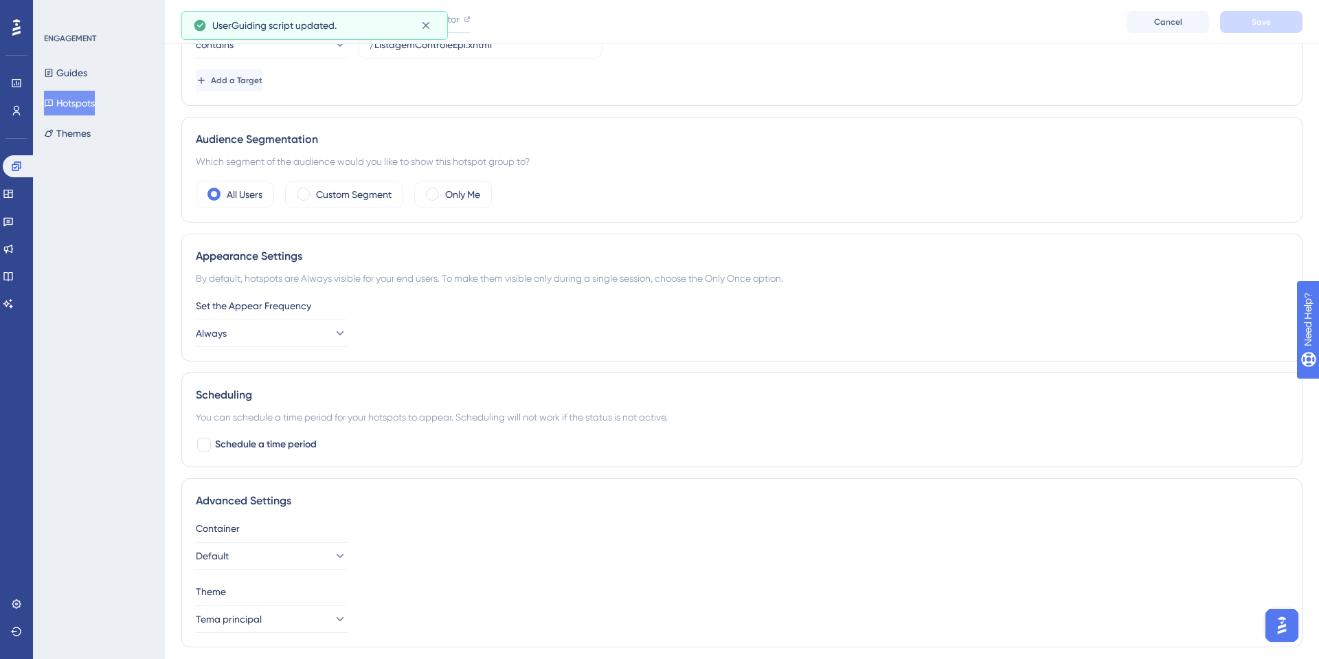
scroll to position [358, 0]
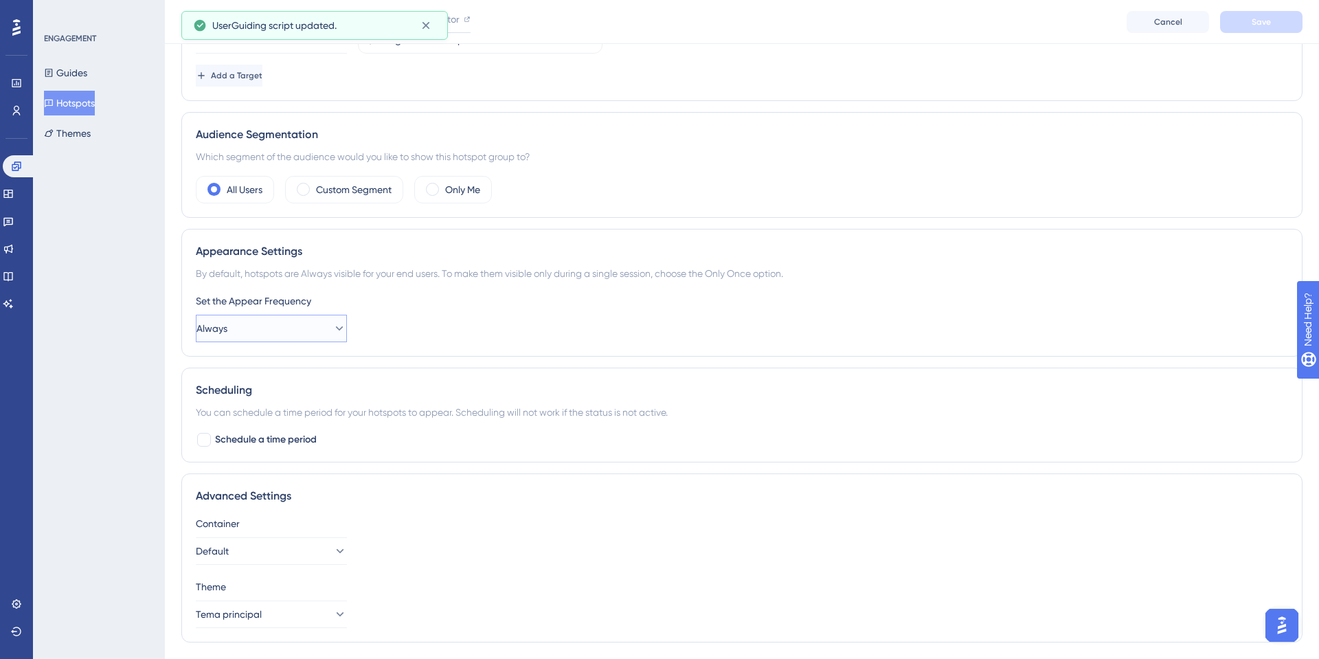
click at [253, 329] on button "Always" at bounding box center [271, 328] width 151 height 27
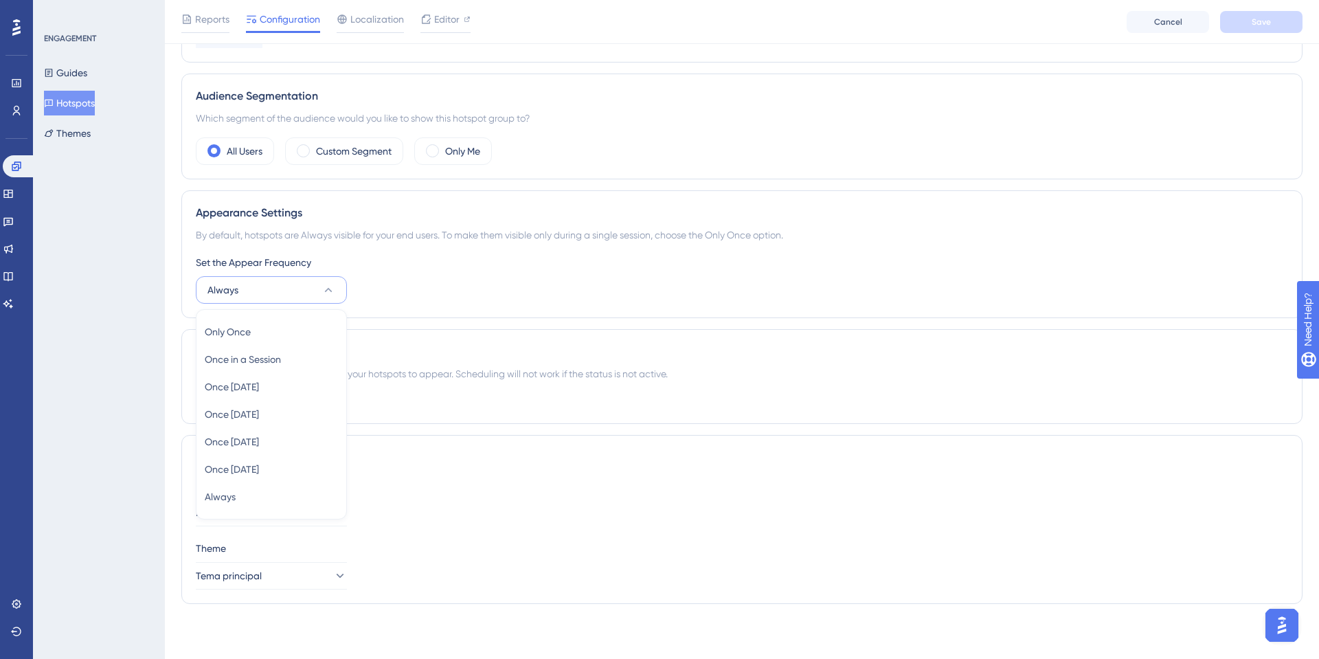
click at [309, 267] on div "Set the Appear Frequency" at bounding box center [742, 262] width 1092 height 16
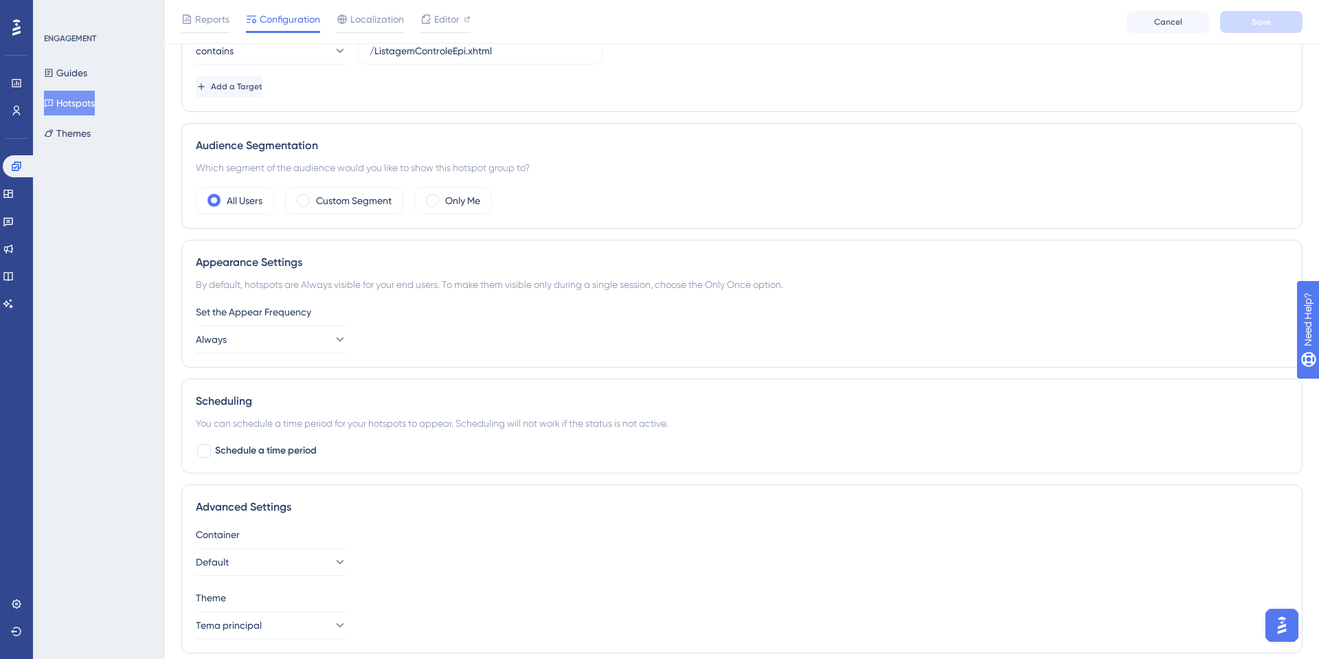
scroll to position [291, 0]
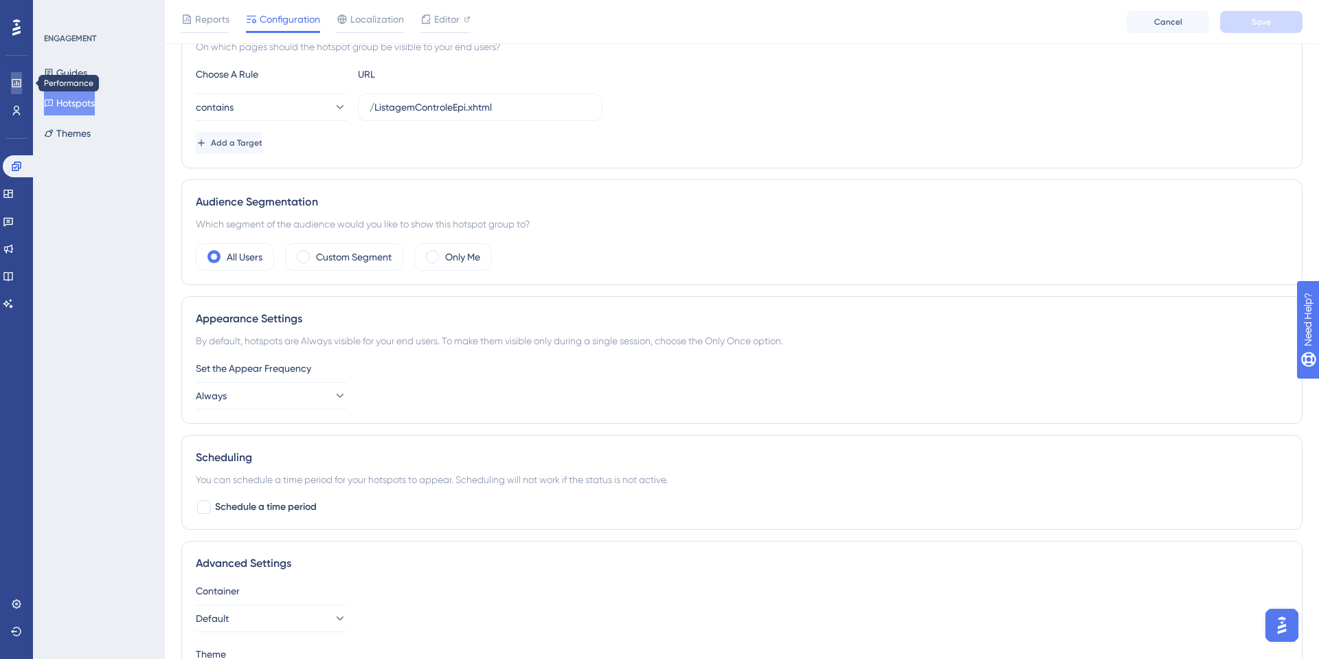
click at [17, 82] on icon at bounding box center [16, 83] width 11 height 11
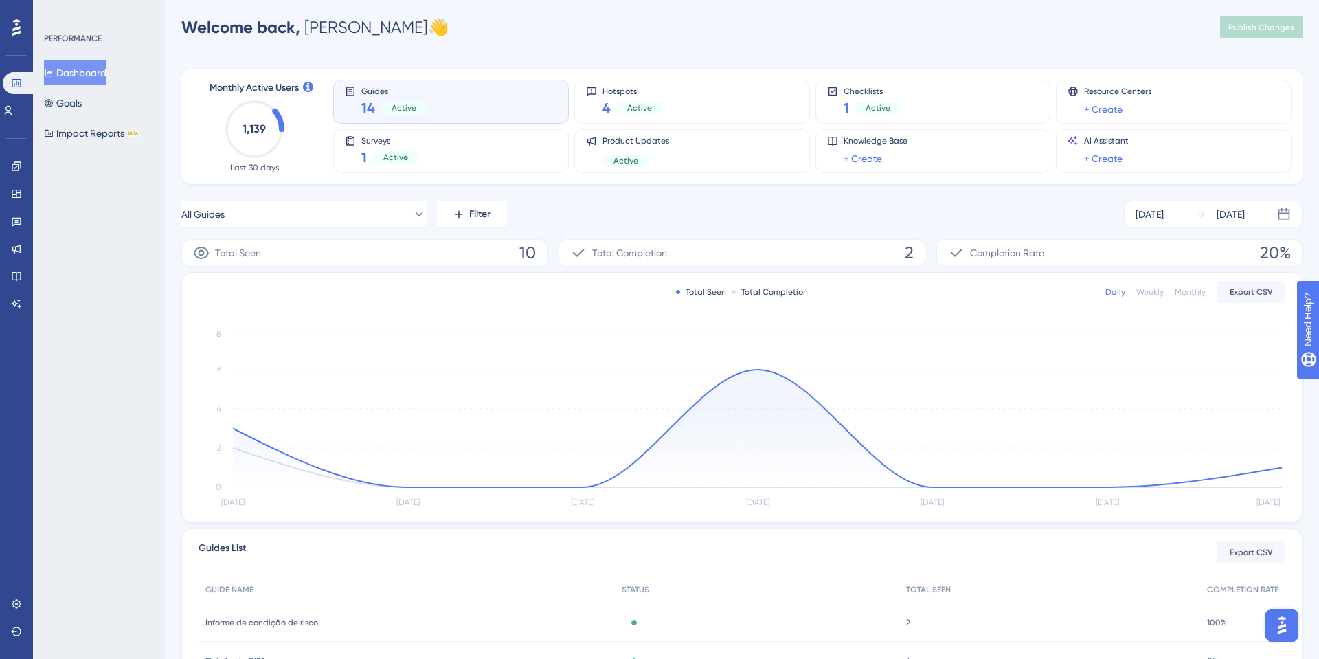
scroll to position [14, 0]
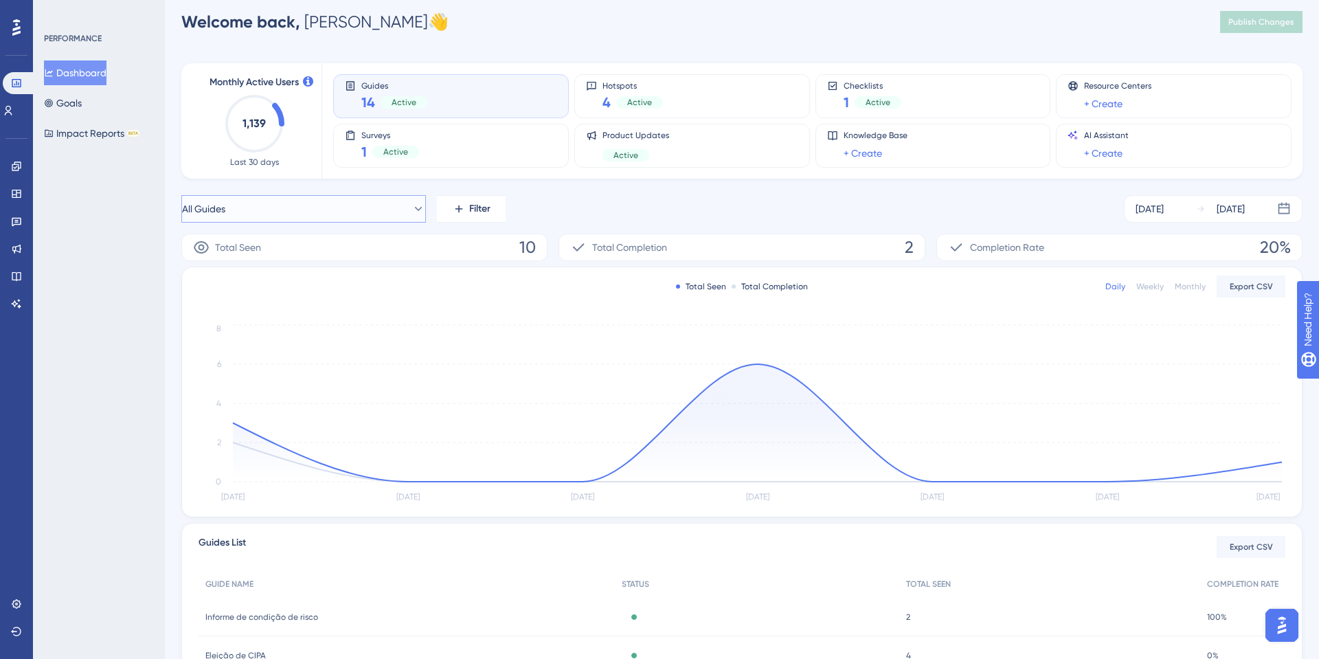
click at [383, 216] on button "All Guides" at bounding box center [303, 208] width 245 height 27
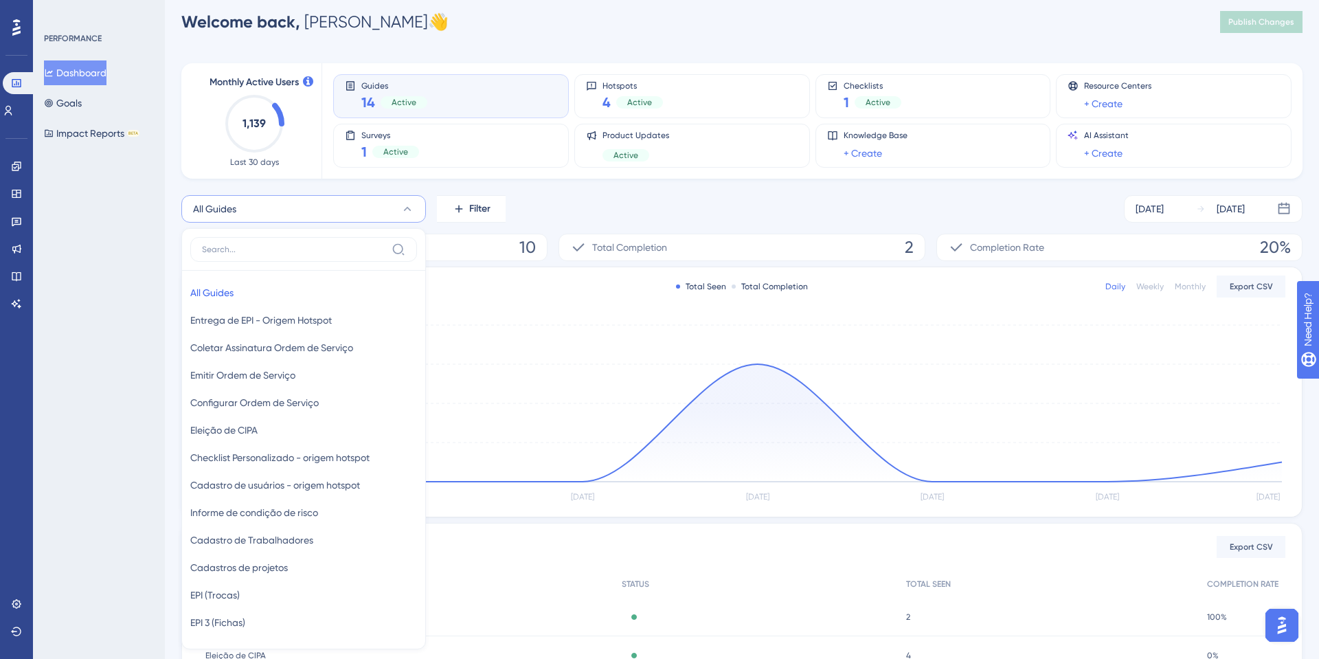
scroll to position [123, 0]
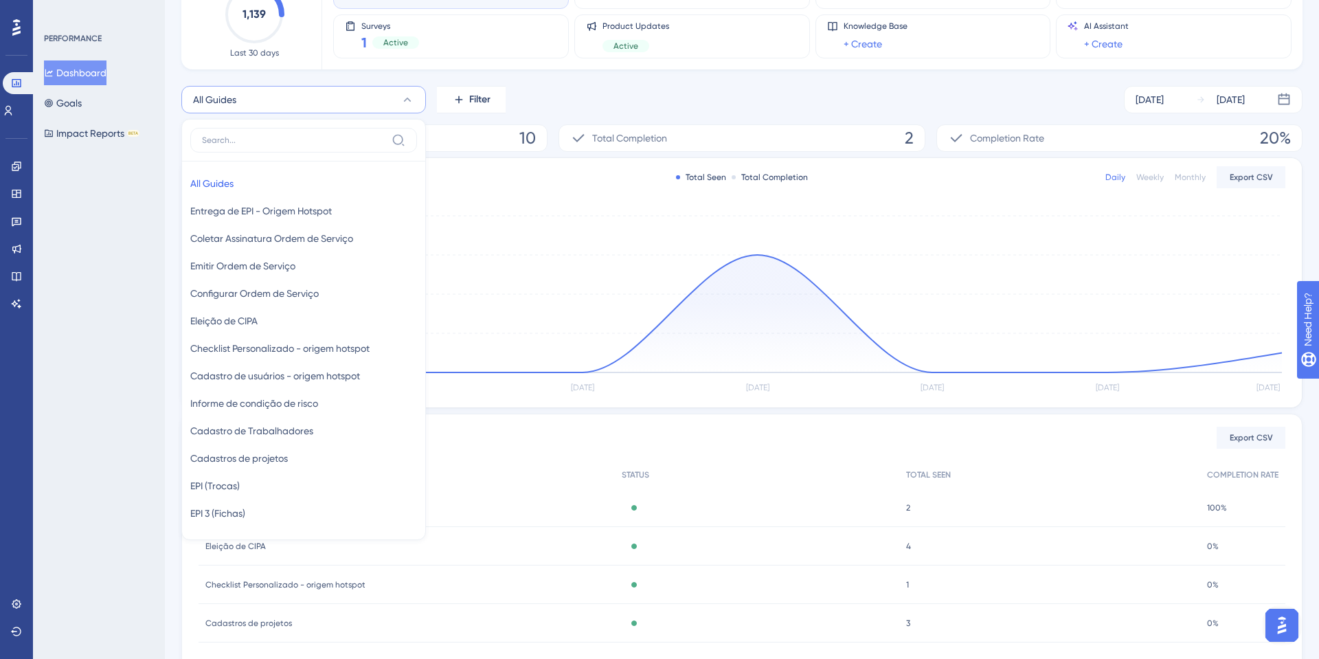
click at [344, 96] on button "All Guides" at bounding box center [303, 99] width 245 height 27
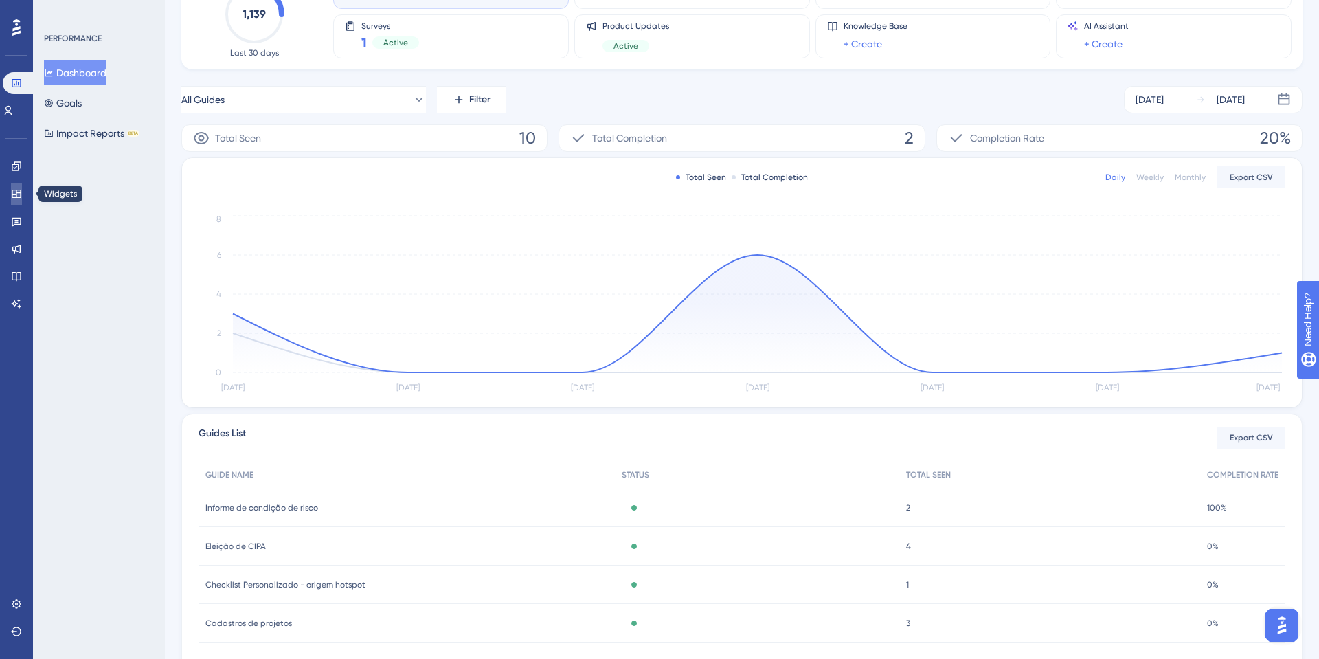
click at [21, 194] on icon at bounding box center [16, 193] width 11 height 11
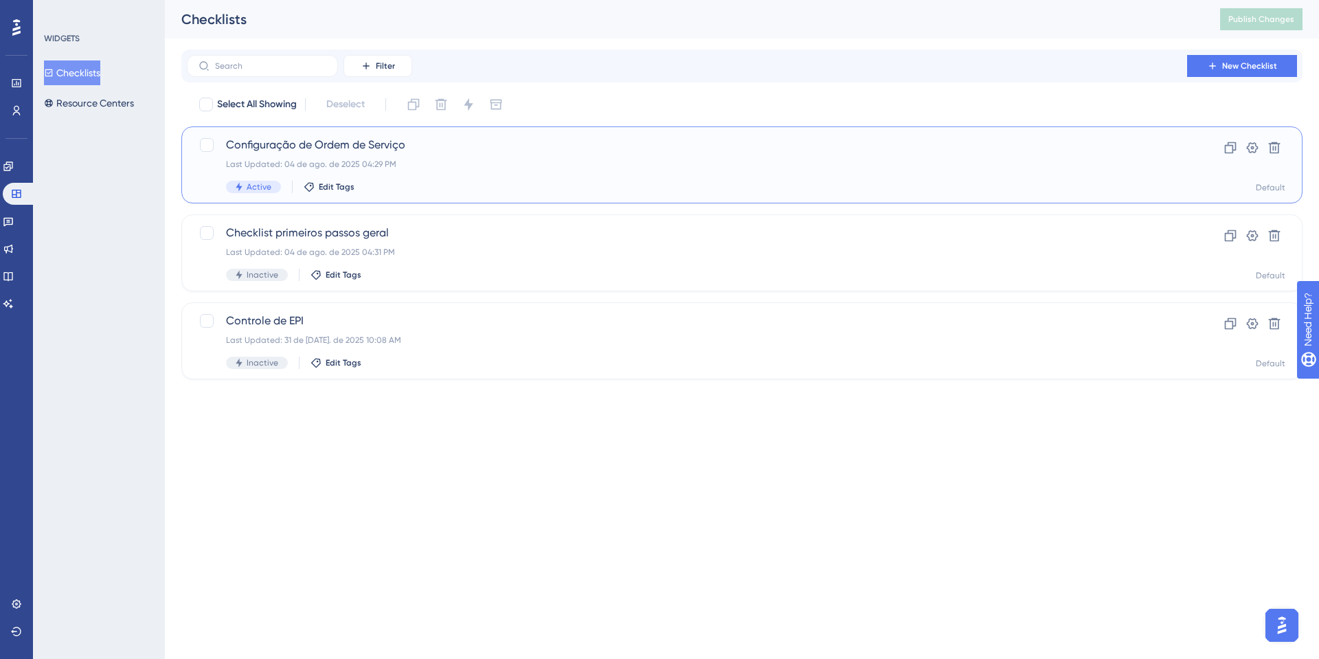
click at [328, 135] on div "Configuração de Ordem de Serviço Last Updated: 04 de ago. de 2025 04:29 PM Acti…" at bounding box center [741, 164] width 1121 height 77
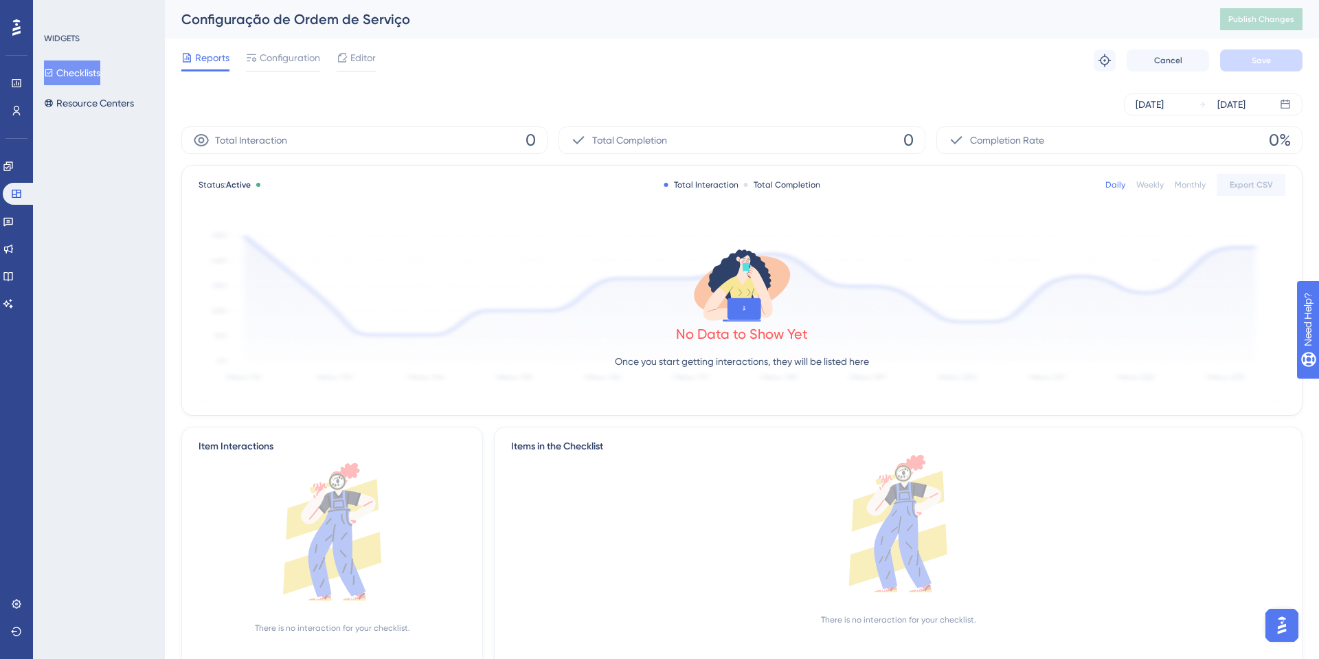
click at [100, 72] on button "Checklists" at bounding box center [72, 72] width 56 height 25
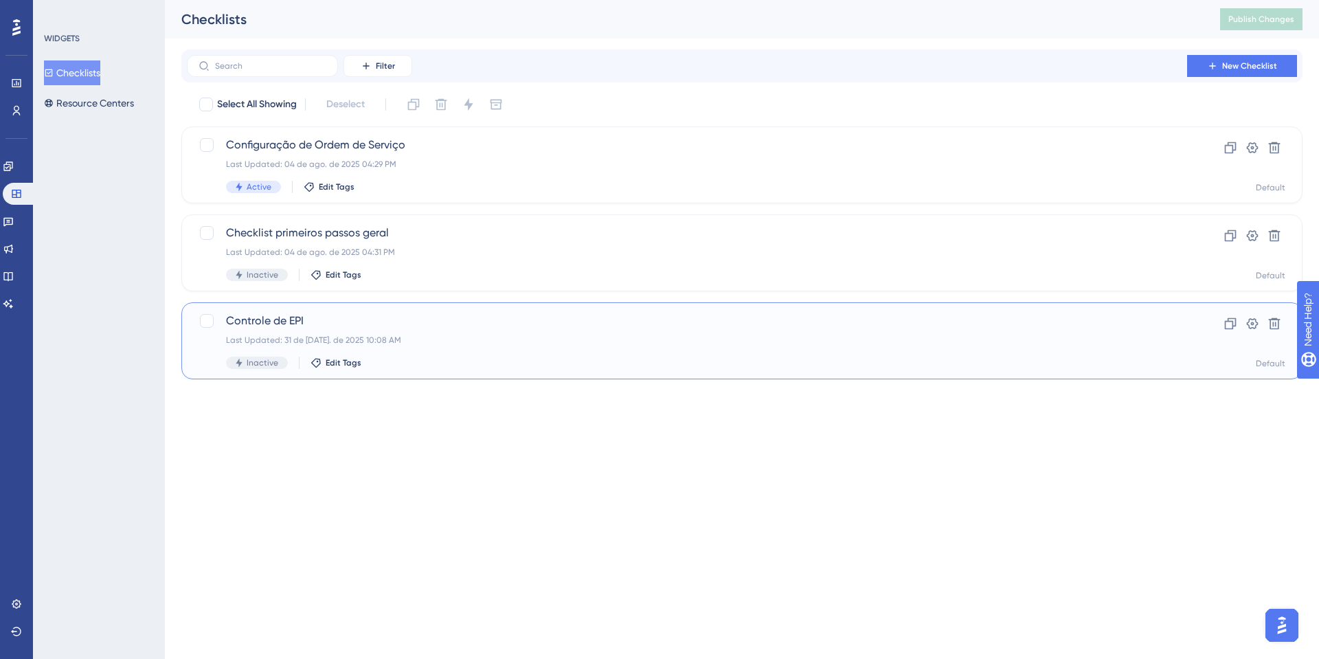
click at [304, 311] on div "Controle de EPI Last Updated: 31 de jul. de 2025 10:08 AM Inactive Edit Tags Cl…" at bounding box center [741, 340] width 1121 height 77
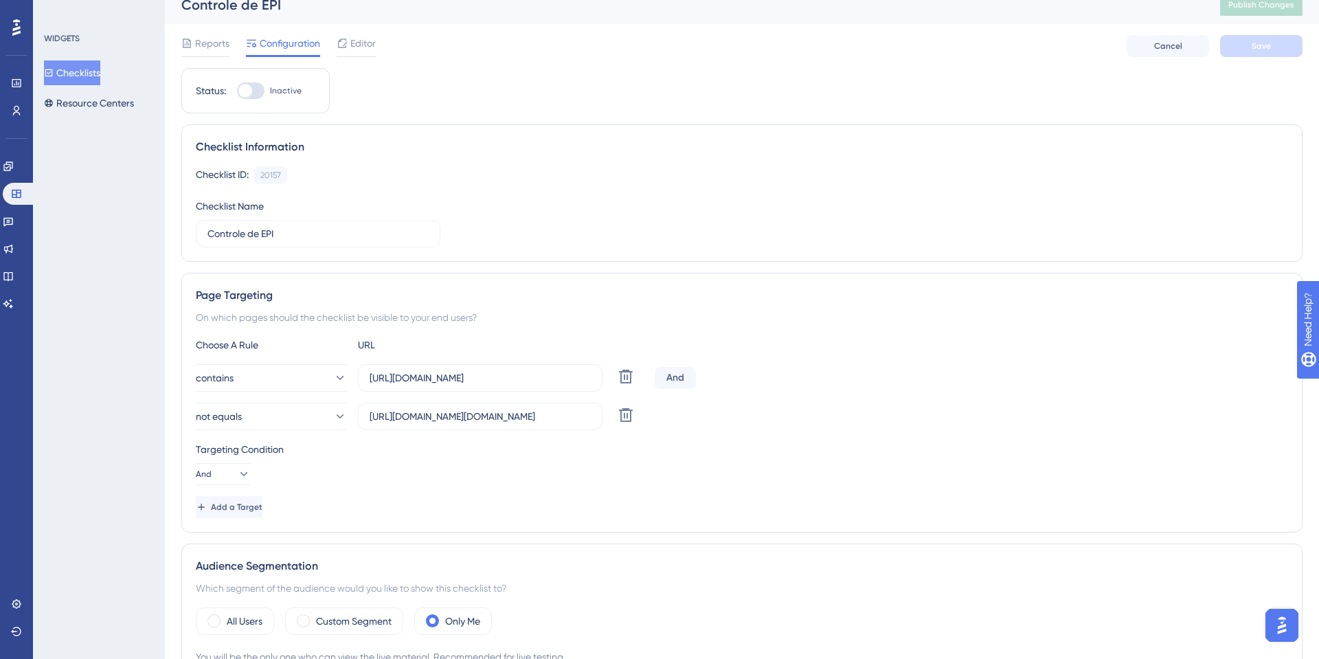
scroll to position [69, 0]
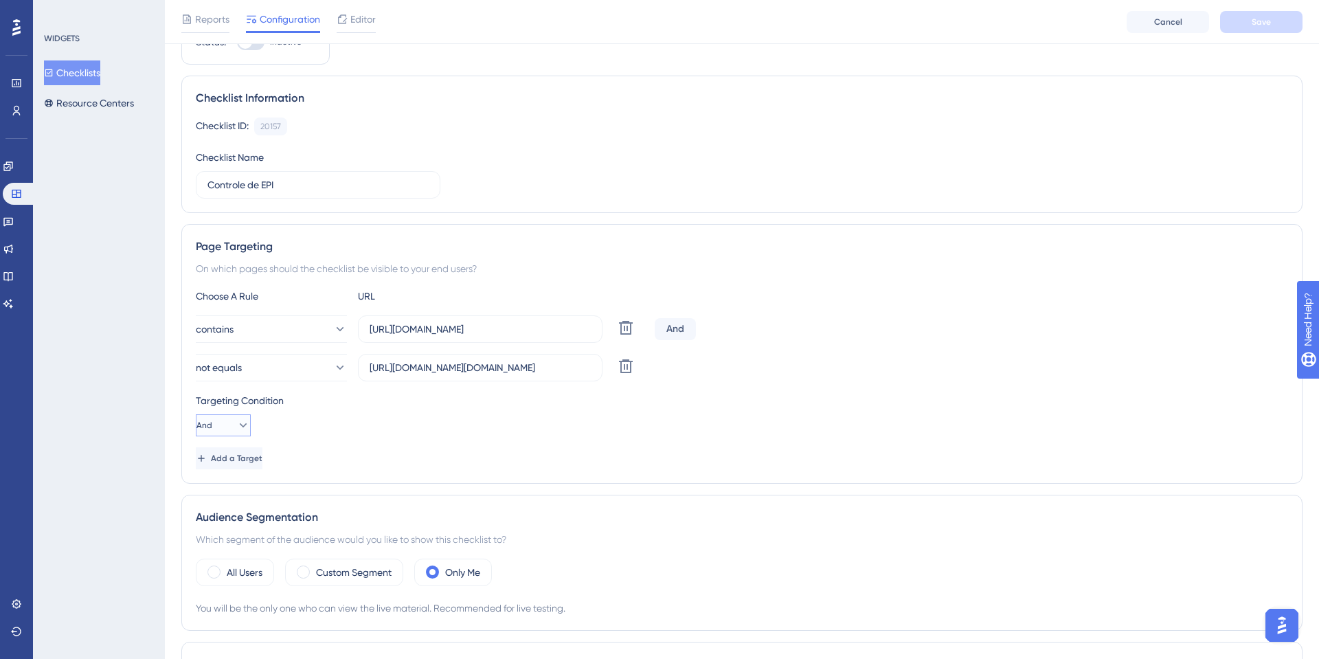
click at [242, 419] on button "And" at bounding box center [223, 425] width 55 height 22
click at [229, 488] on div "Or Or" at bounding box center [223, 491] width 26 height 27
click at [263, 453] on span "Add a Target" at bounding box center [238, 458] width 52 height 11
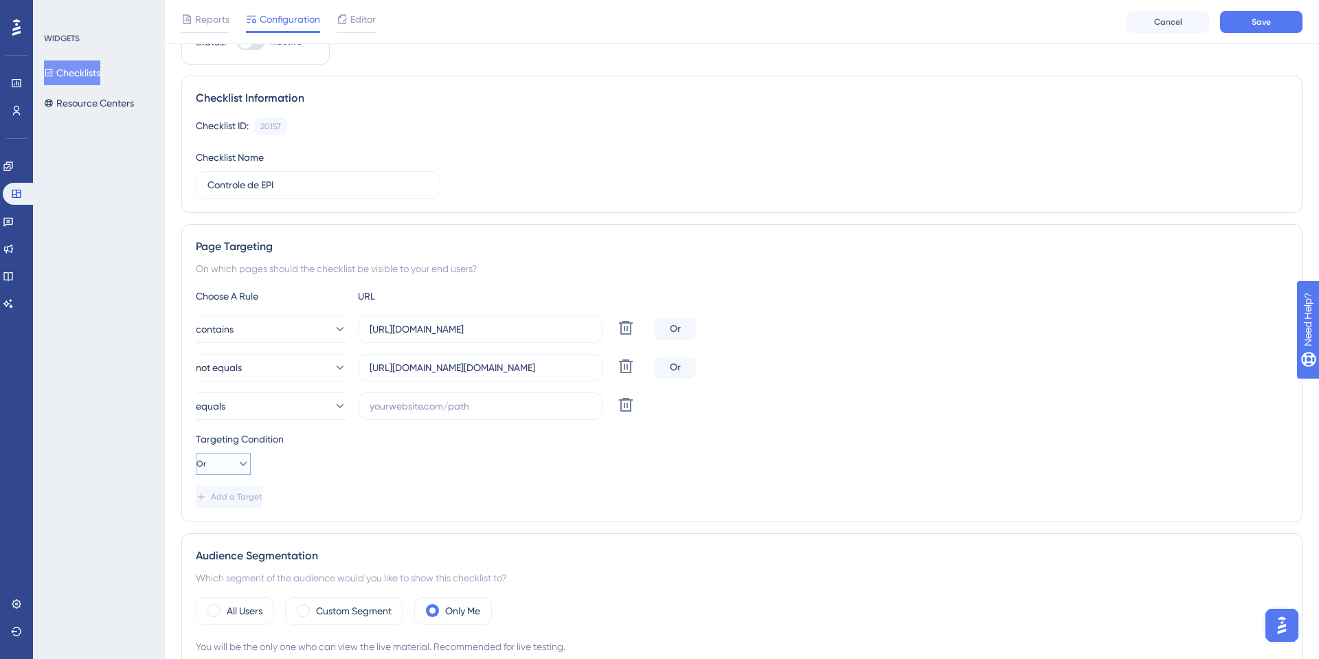
click at [238, 460] on icon at bounding box center [243, 464] width 14 height 14
click at [229, 497] on div "And And" at bounding box center [223, 502] width 26 height 27
click at [674, 366] on div "And" at bounding box center [675, 368] width 41 height 22
click at [484, 329] on input "https://sistema.onsafety.com.br/" at bounding box center [480, 329] width 221 height 15
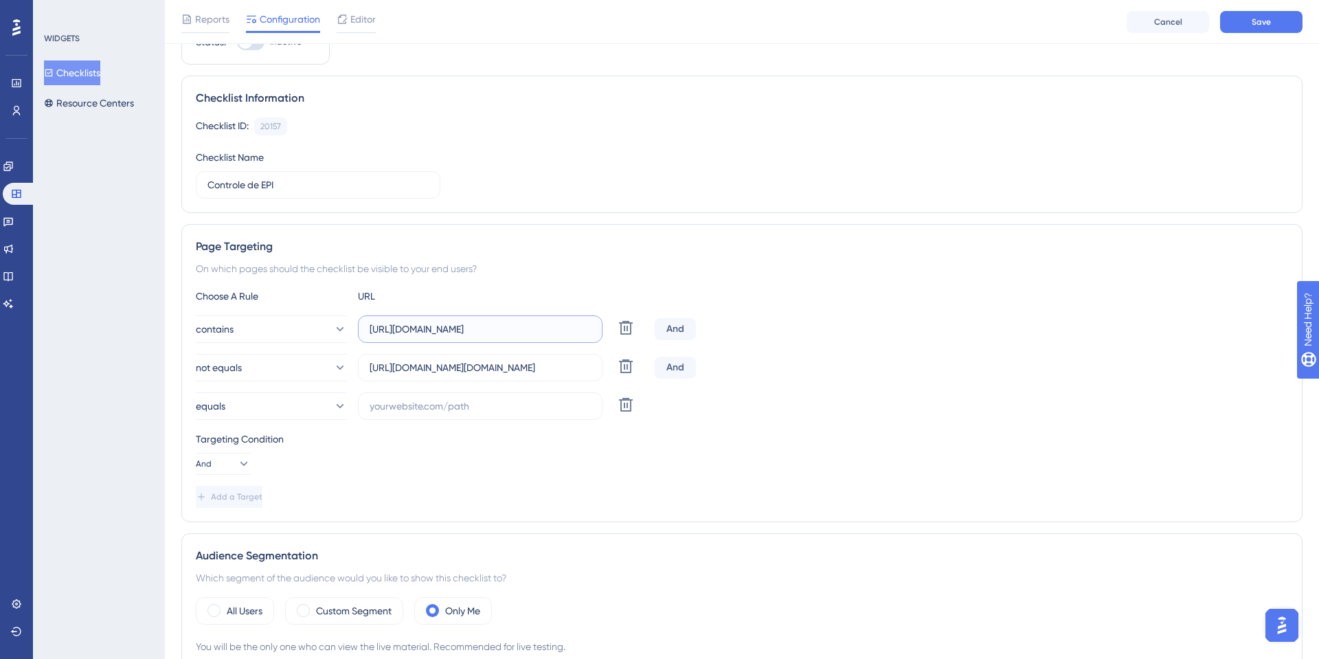
click at [484, 329] on input "https://sistema.onsafety.com.br/" at bounding box center [480, 329] width 221 height 15
click at [418, 411] on input "text" at bounding box center [480, 405] width 221 height 15
paste input "https://sistema.onsafety.com.br/"
click at [418, 411] on input "https://sistema.onsafety.com.br/" at bounding box center [480, 405] width 221 height 15
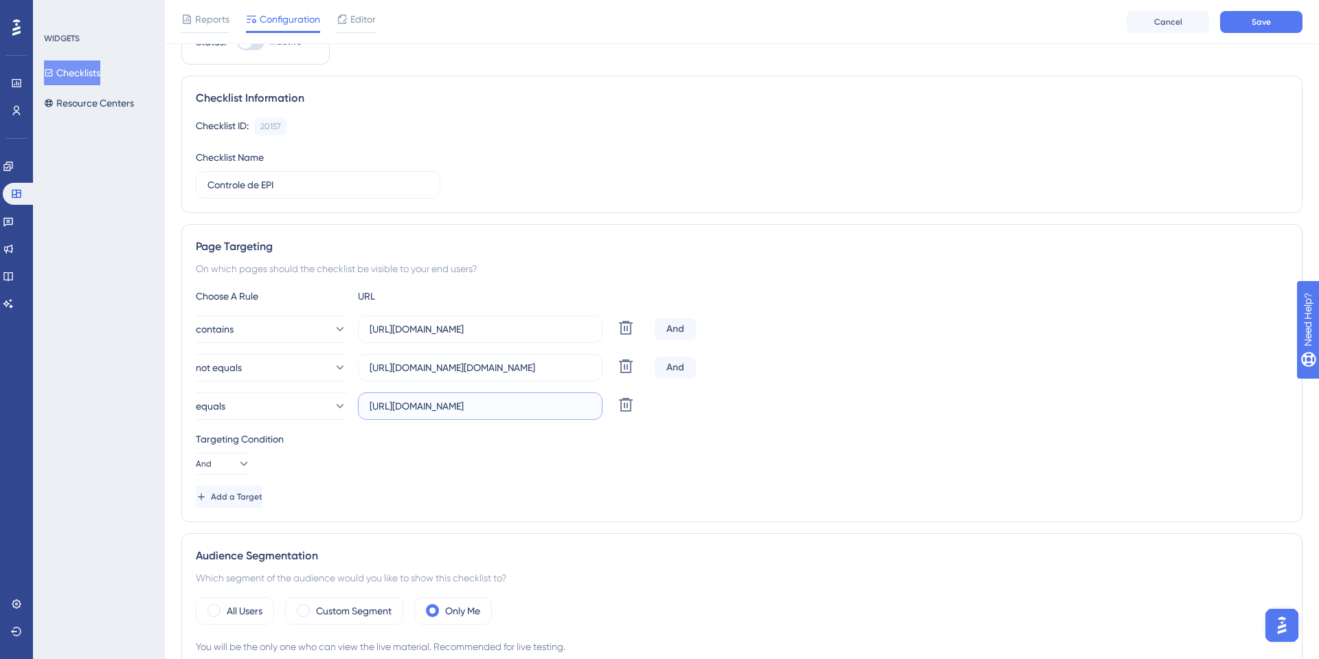
type input "https://app.onsafety.com.br/"
click at [458, 464] on div "Targeting Condition And" at bounding box center [742, 453] width 1092 height 44
click at [229, 487] on button "Add a Target" at bounding box center [230, 497] width 69 height 22
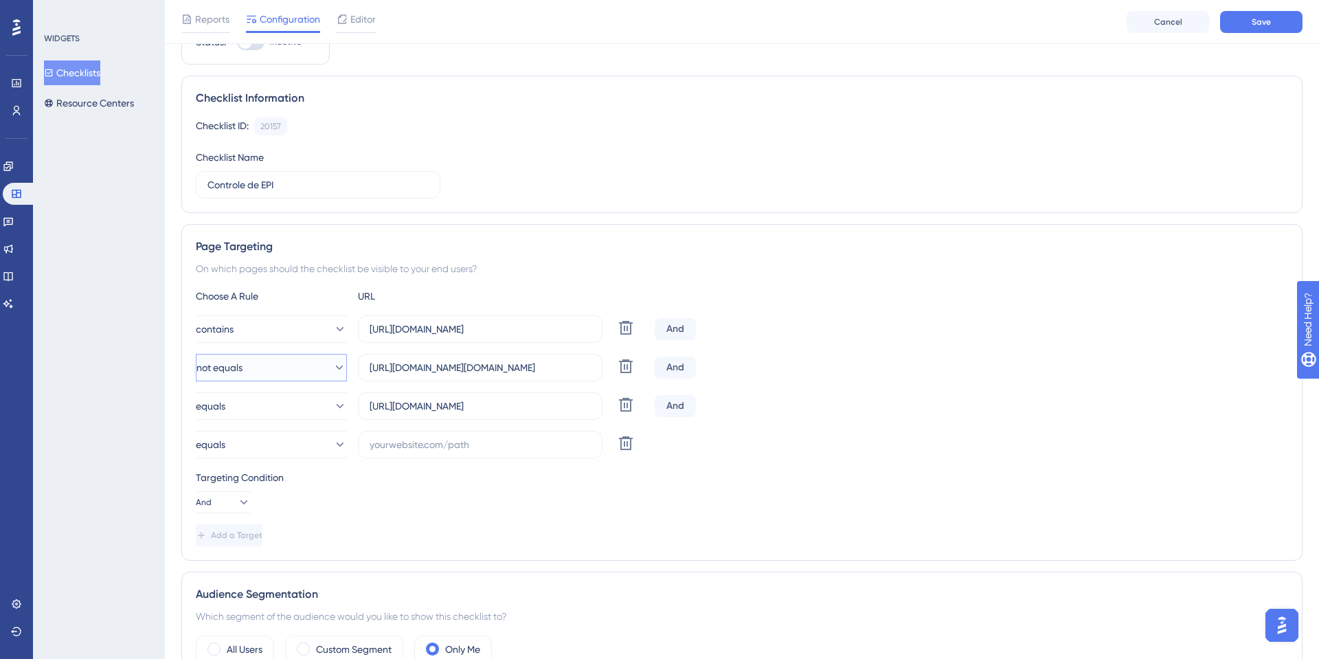
click at [266, 372] on button "not equals" at bounding box center [271, 367] width 151 height 27
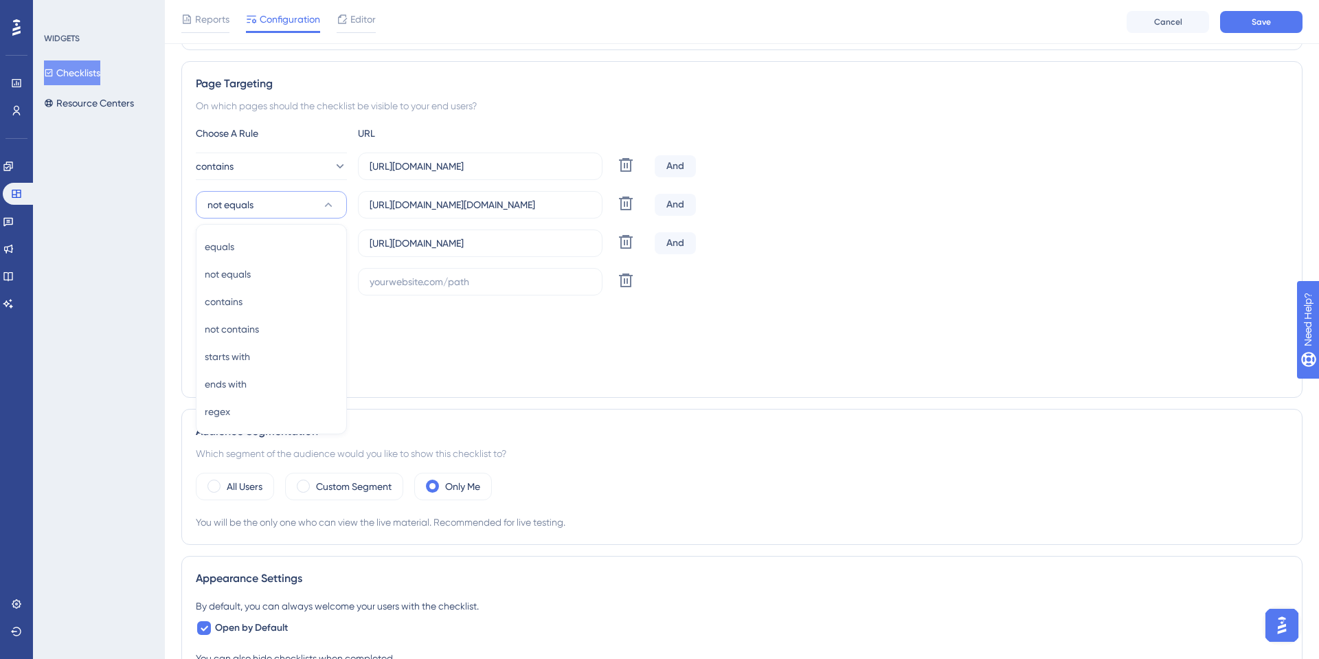
click at [513, 346] on div "Targeting Condition And" at bounding box center [742, 328] width 1092 height 44
click at [313, 264] on div "contains https://sistema.onsafety.com.br/ Delete And not equals https://sistema…" at bounding box center [742, 224] width 1092 height 143
click at [288, 276] on button "equals" at bounding box center [271, 281] width 151 height 27
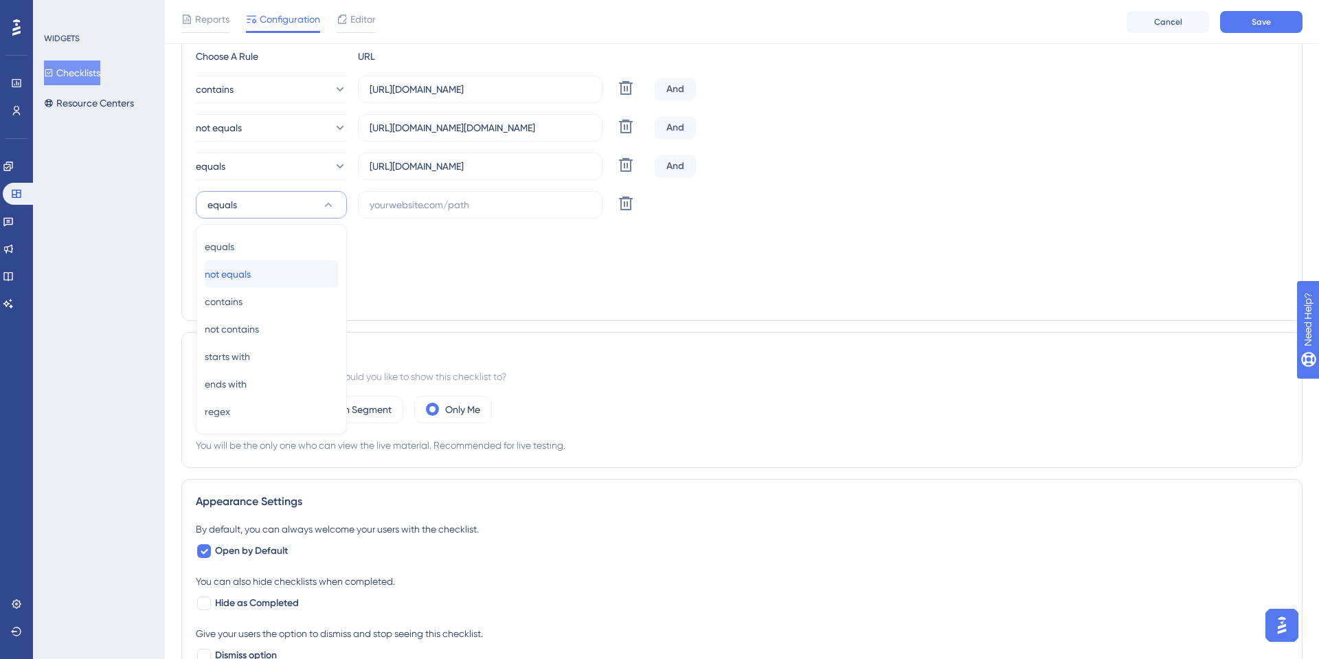
click at [266, 280] on div "not equals not equals" at bounding box center [271, 273] width 133 height 27
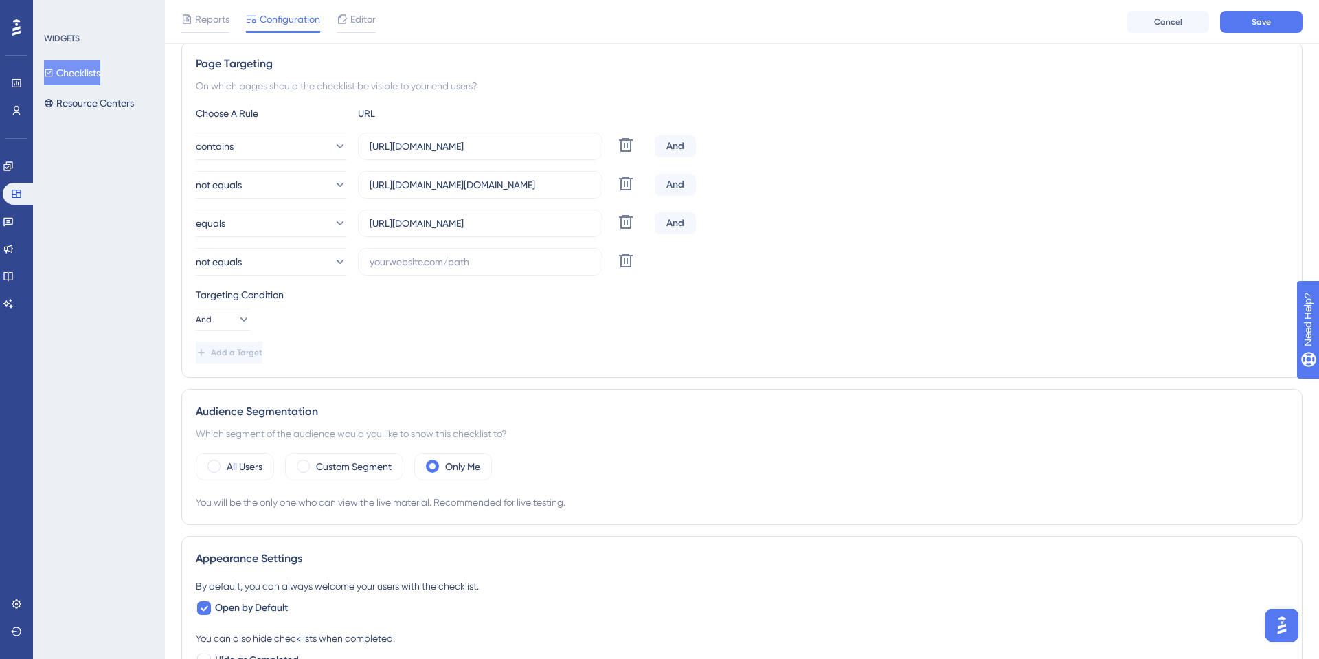
scroll to position [247, 0]
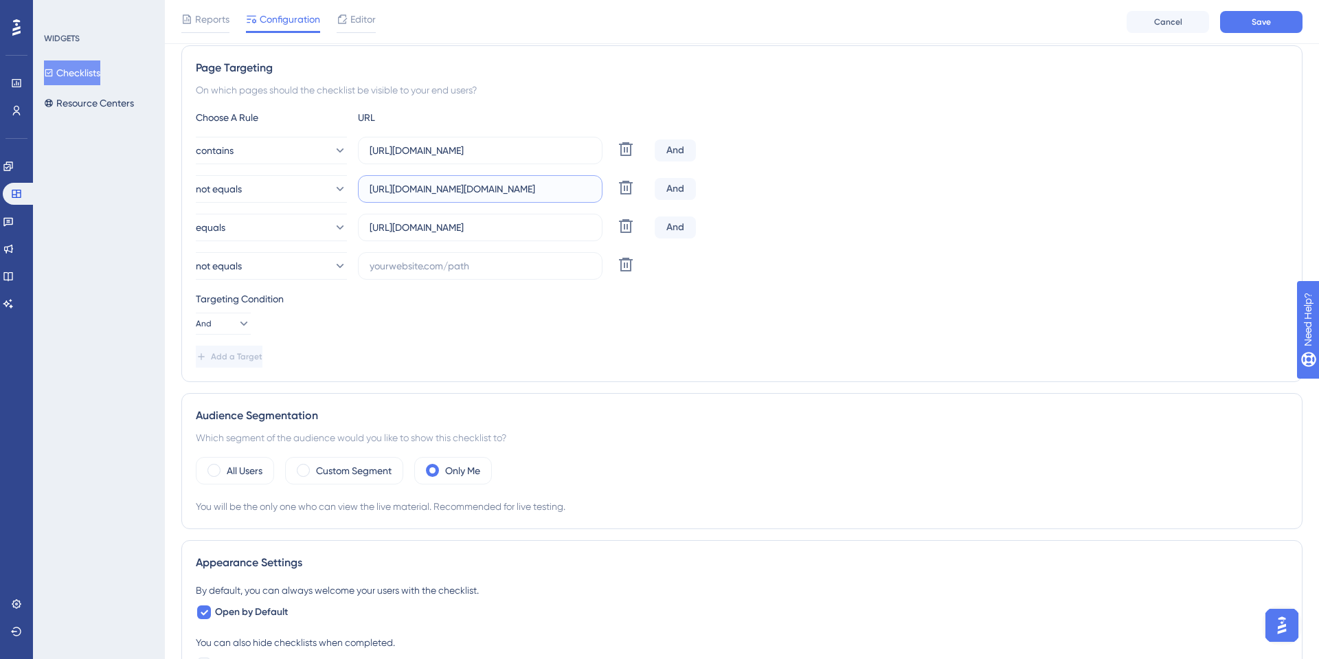
click at [477, 184] on input "https://sistema.onsafety.com.br/login.xhtml" at bounding box center [480, 188] width 221 height 15
click at [455, 262] on input "text" at bounding box center [480, 265] width 221 height 15
paste input "https://sistema.onsafety.com.br/login.xhtml"
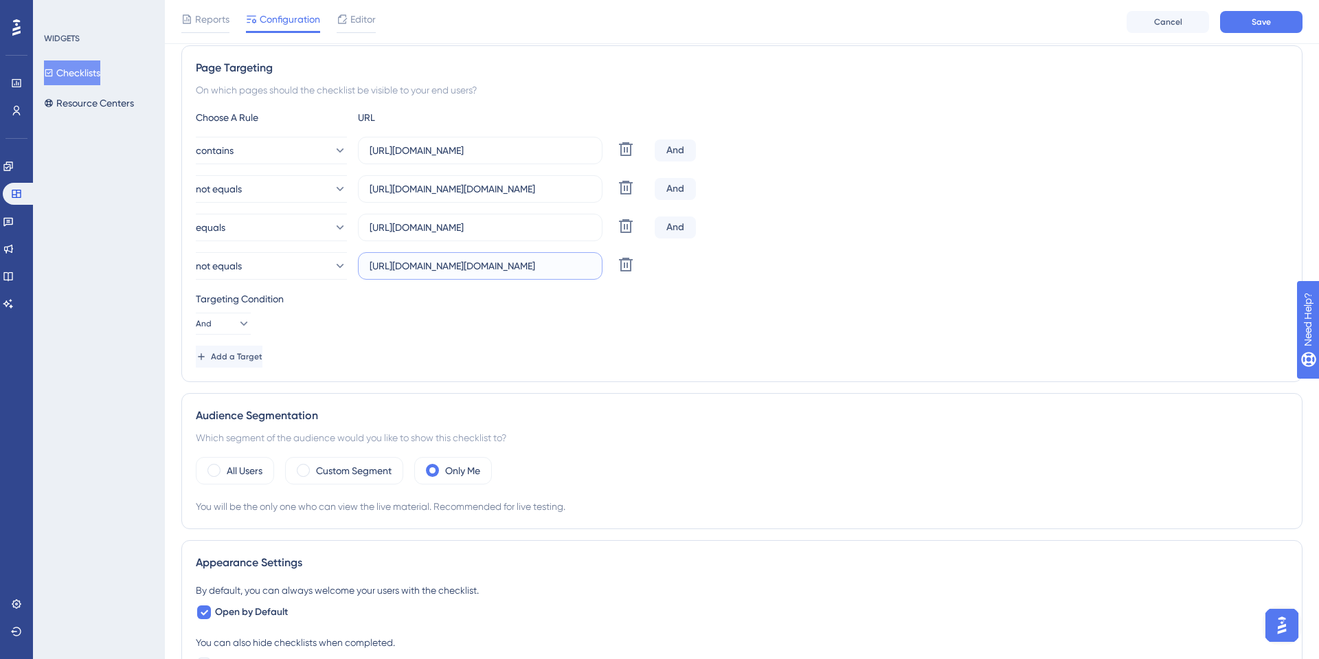
type input "https://sistema.onsafety.com.br/login.xhtml"
click at [445, 323] on div "Targeting Condition And" at bounding box center [742, 313] width 1092 height 44
click at [1296, 35] on div "Reports Configuration Editor Cancel Save" at bounding box center [742, 22] width 1154 height 44
click at [1283, 21] on button "Save" at bounding box center [1261, 22] width 82 height 22
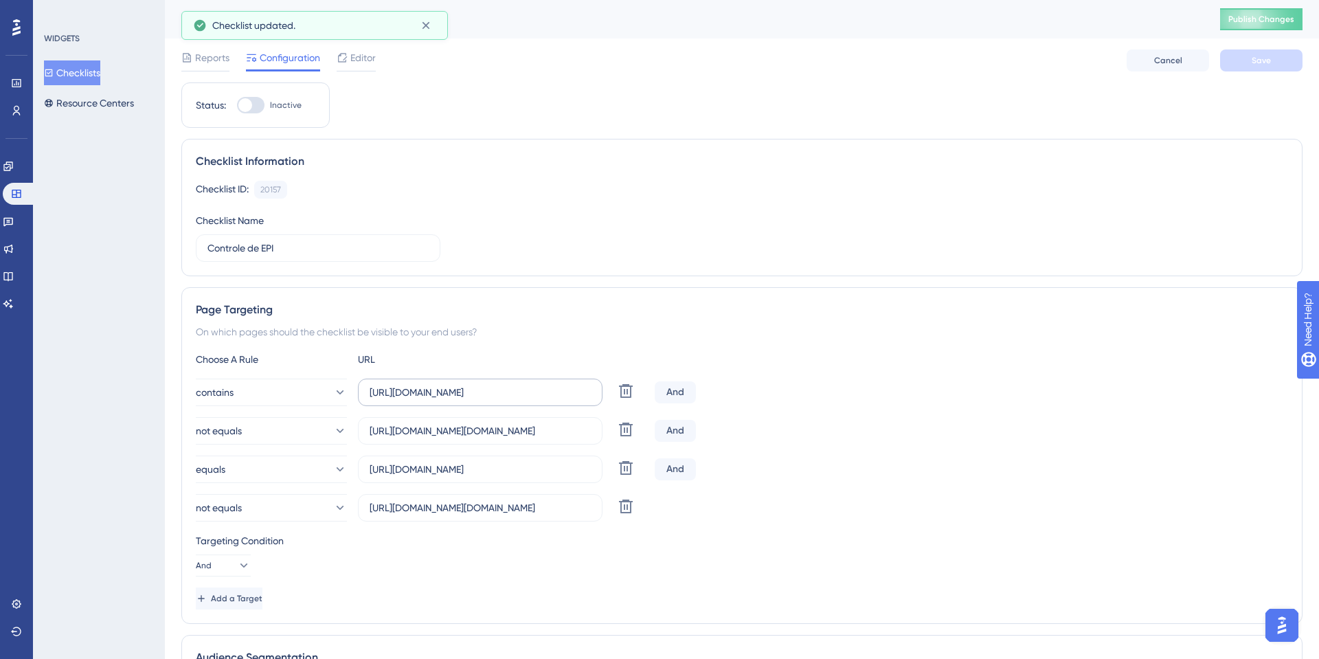
scroll to position [7, 0]
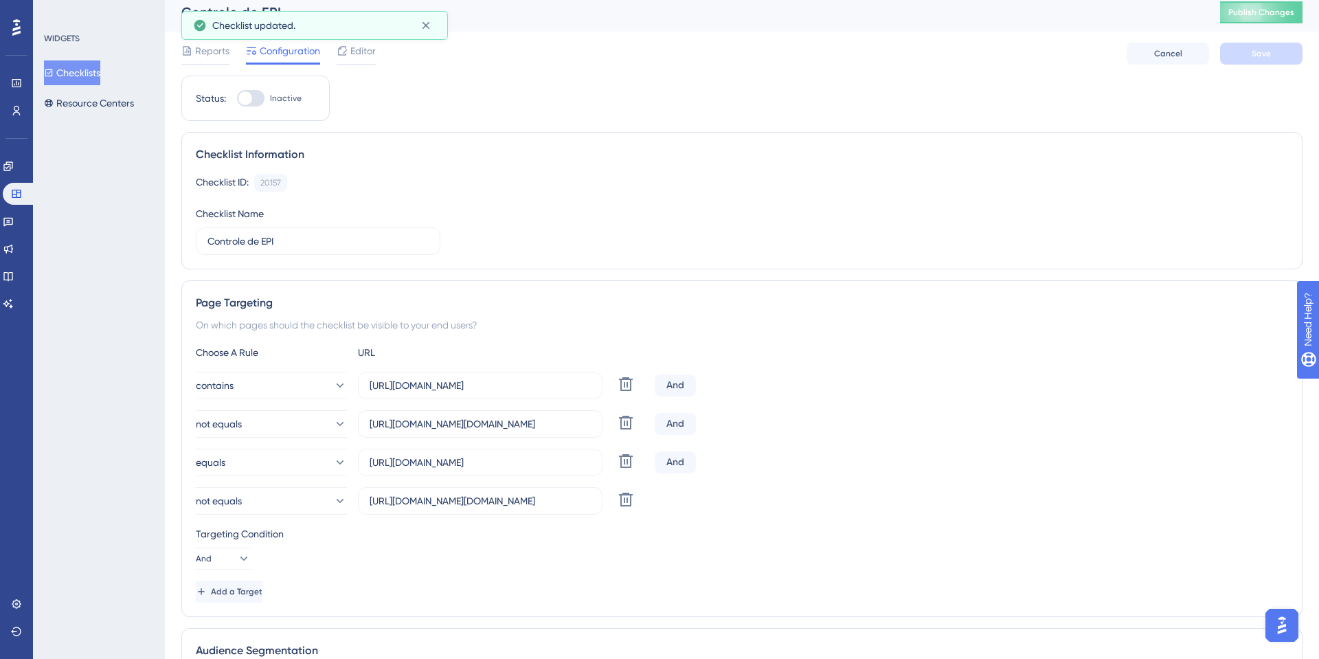
click at [248, 95] on div at bounding box center [245, 98] width 14 height 14
click at [237, 98] on input "Inactive" at bounding box center [236, 98] width 1 height 1
checkbox input "true"
click at [1283, 62] on button "Save" at bounding box center [1261, 54] width 82 height 22
click at [93, 65] on button "Checklists" at bounding box center [72, 72] width 56 height 25
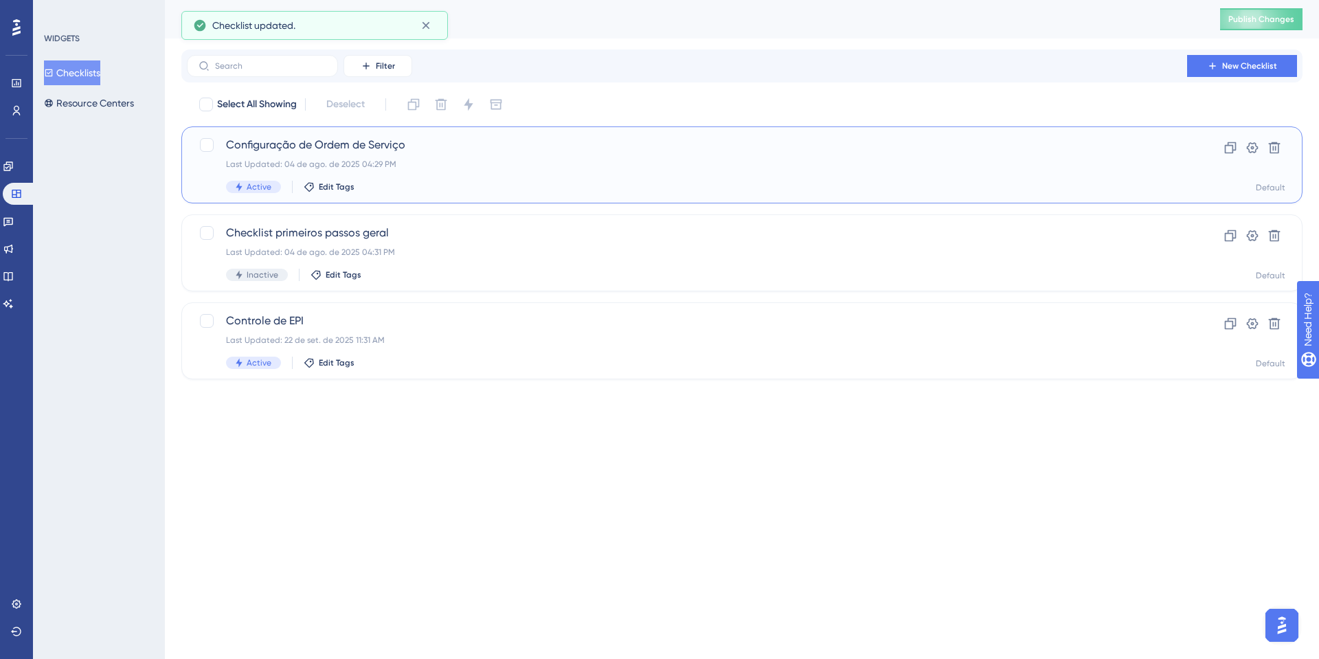
click at [316, 166] on div "Last Updated: 04 de ago. de 2025 04:29 PM" at bounding box center [687, 164] width 922 height 11
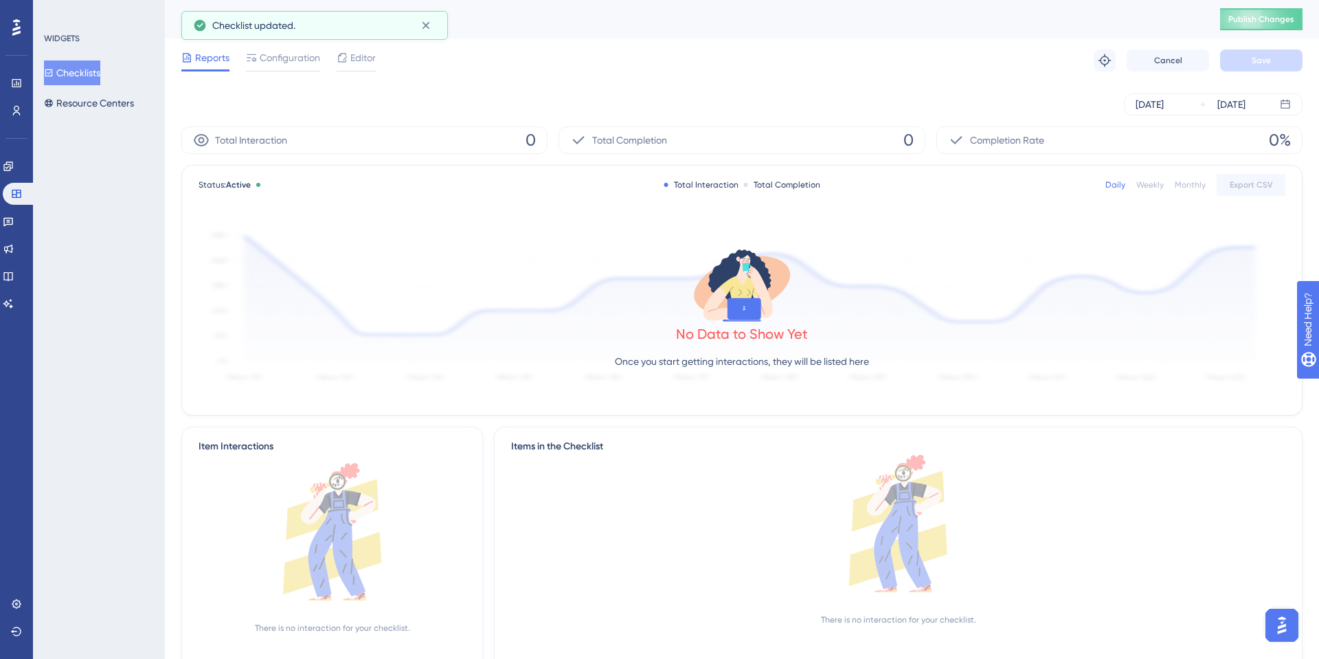
click at [293, 46] on div "Reports Configuration Editor Troubleshoot Cancel Save" at bounding box center [741, 60] width 1121 height 44
click at [282, 61] on span "Configuration" at bounding box center [290, 57] width 60 height 16
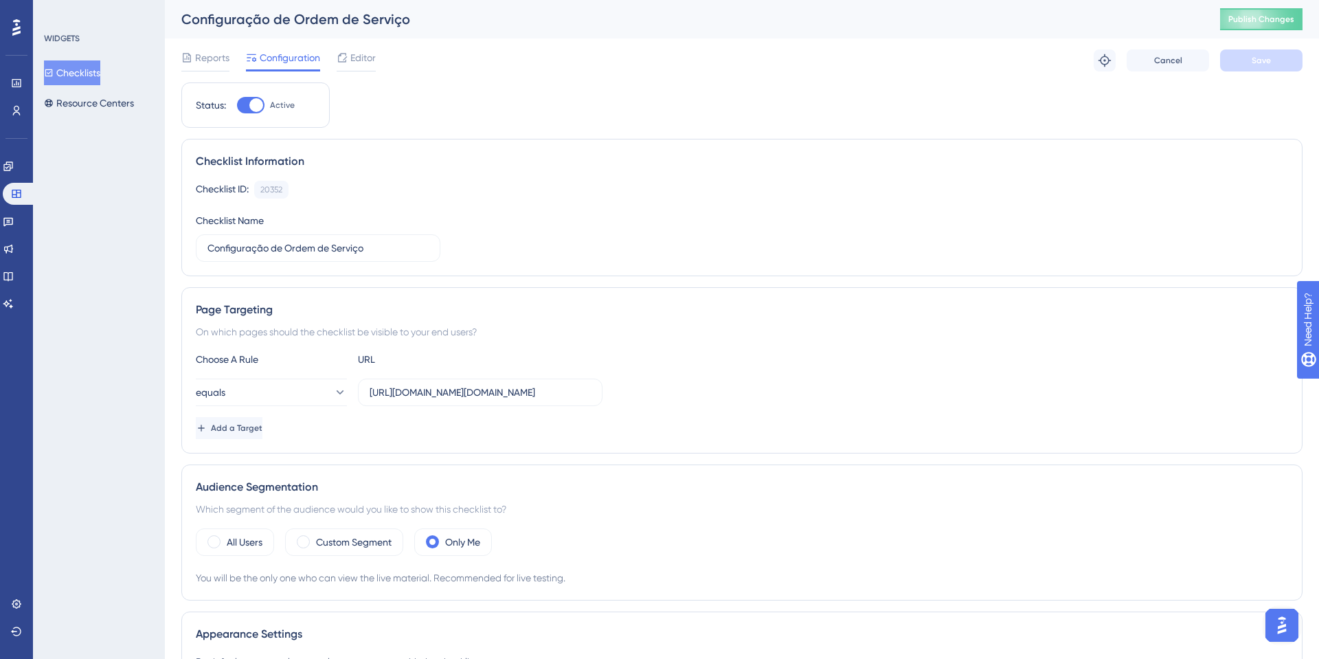
click at [258, 107] on div at bounding box center [256, 105] width 14 height 14
click at [237, 106] on input "Active" at bounding box center [236, 105] width 1 height 1
checkbox input "false"
click at [1262, 66] on button "Save" at bounding box center [1261, 60] width 82 height 22
click at [82, 80] on button "Checklists" at bounding box center [72, 72] width 56 height 25
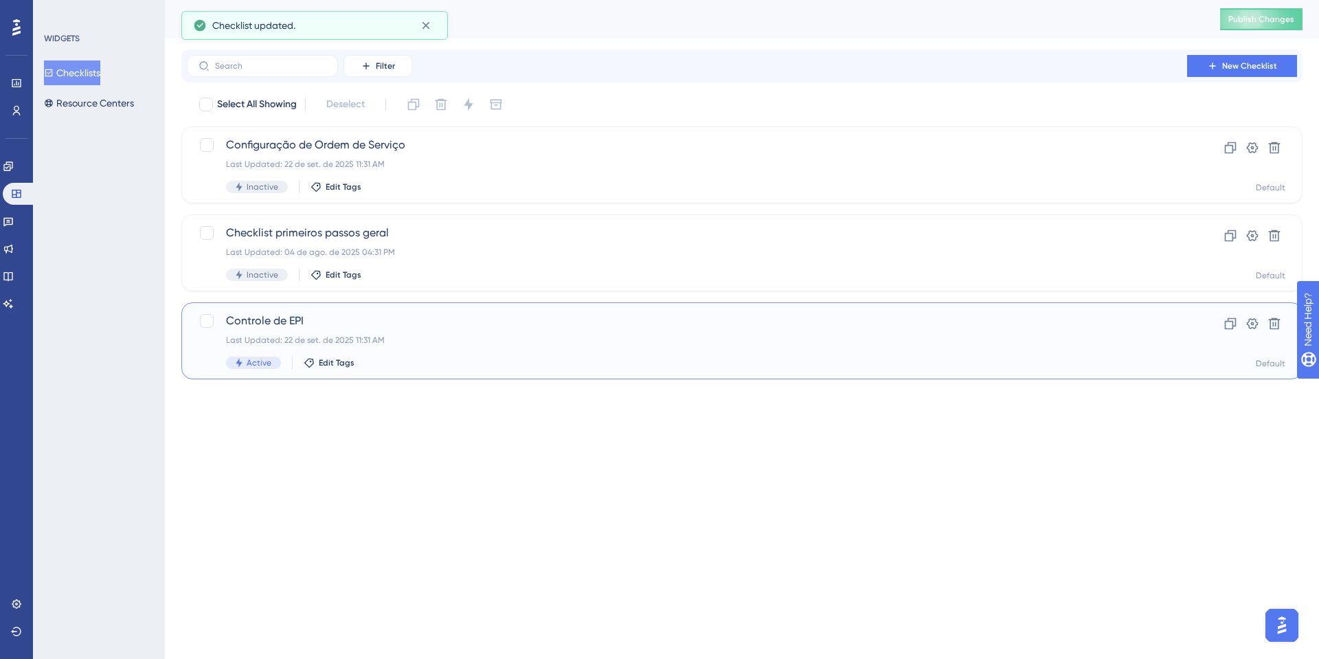
click at [534, 338] on div "Last Updated: 22 de set. de 2025 11:31 AM" at bounding box center [687, 340] width 922 height 11
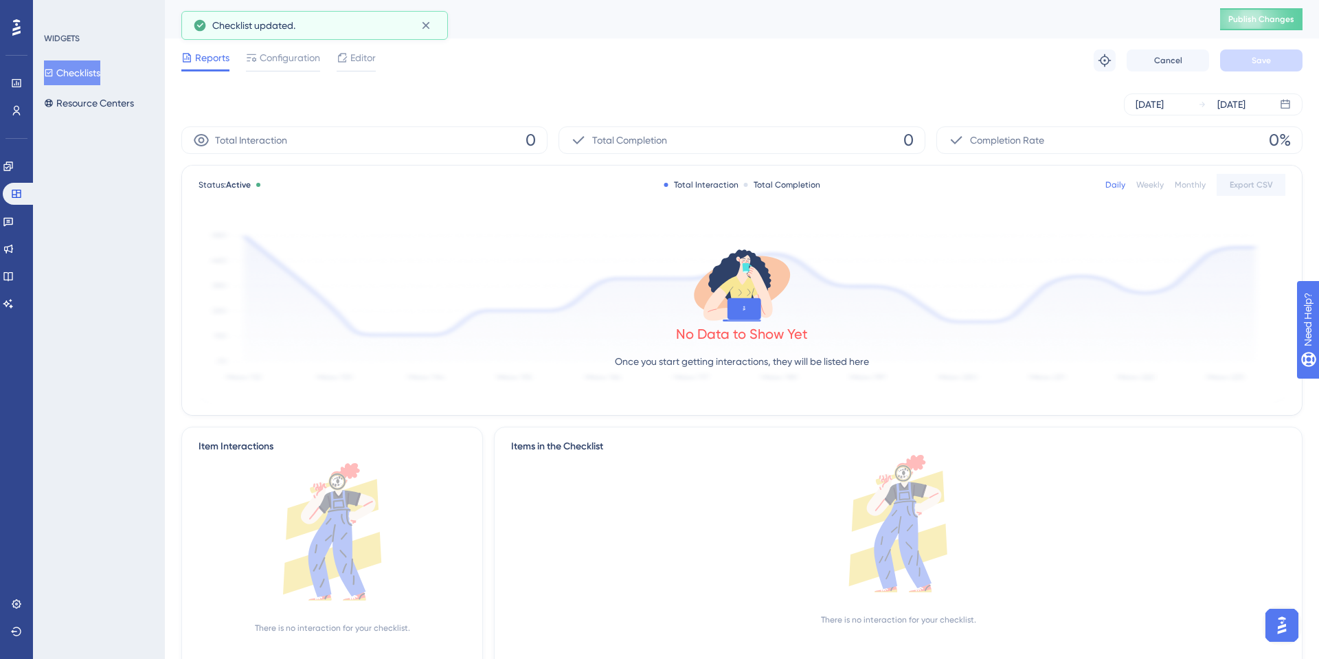
click at [1263, 3] on div "Controle de EPI Publish Changes" at bounding box center [742, 19] width 1154 height 38
click at [1266, 23] on span "Publish Changes" at bounding box center [1261, 19] width 66 height 11
click at [76, 82] on button "Checklists" at bounding box center [72, 72] width 56 height 25
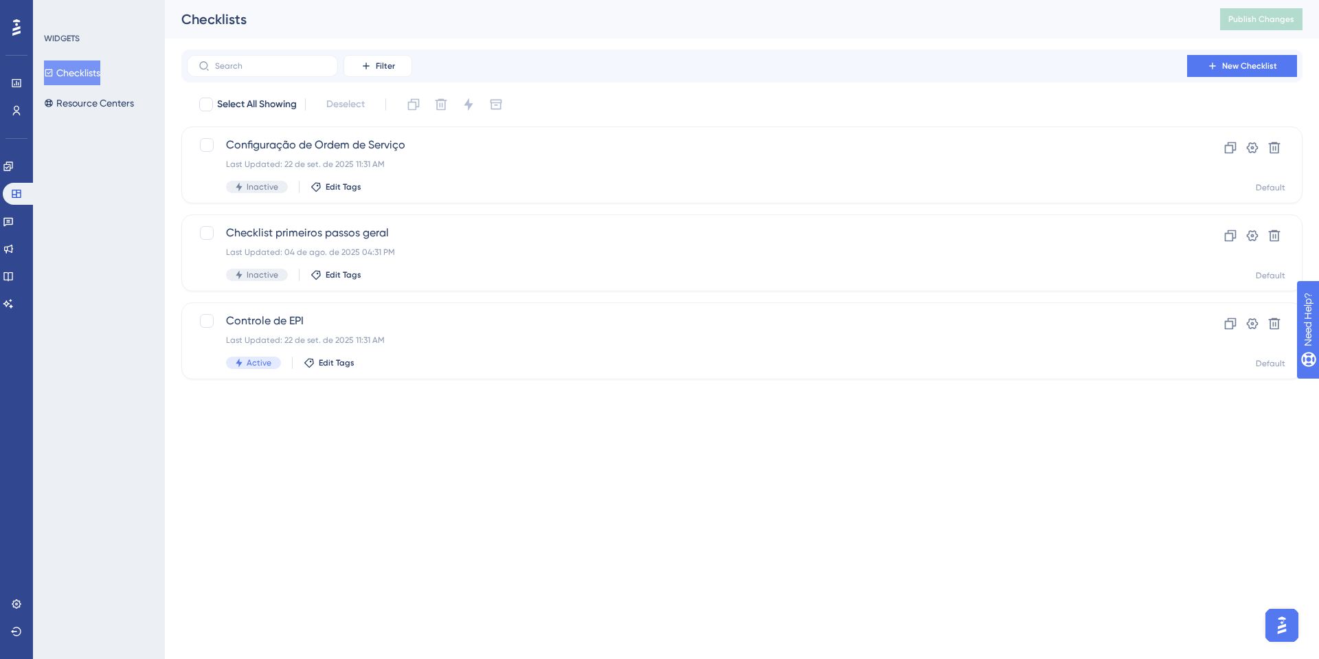
click at [84, 80] on button "Checklists" at bounding box center [72, 72] width 56 height 25
click at [439, 329] on div "Controle de EPI Last Updated: 22 de set. de 2025 11:31 AM Active Edit Tags" at bounding box center [687, 341] width 922 height 56
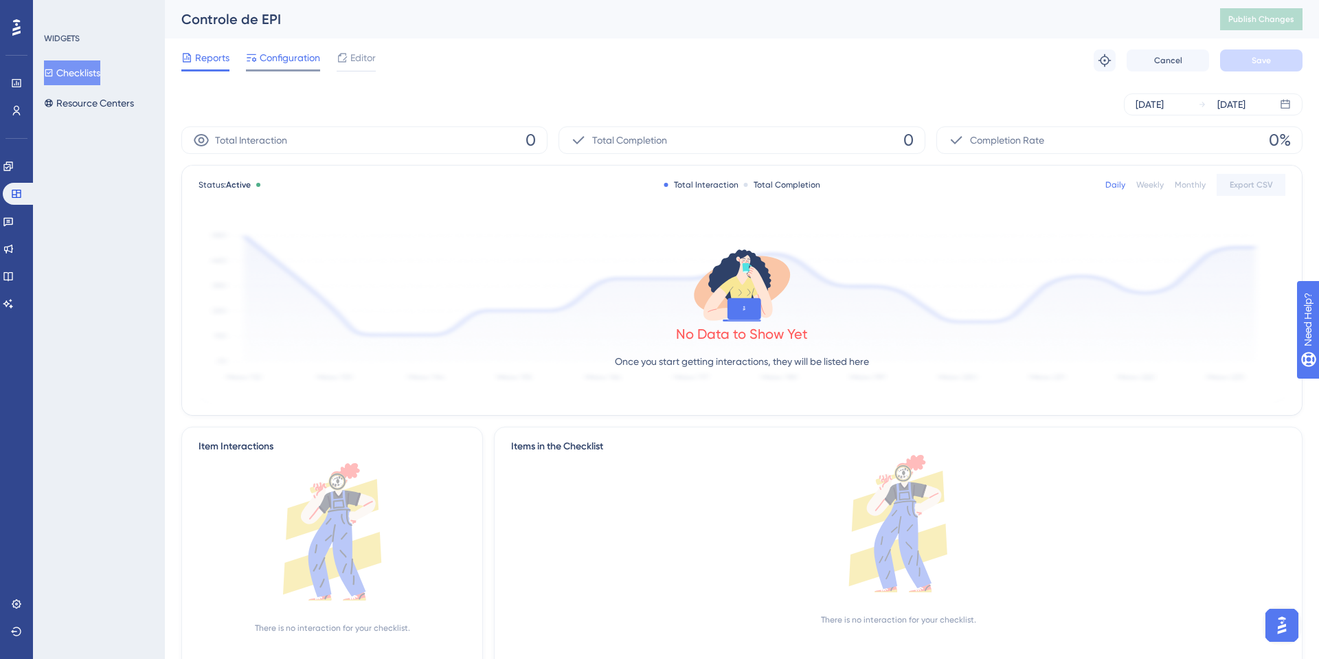
click at [314, 58] on span "Configuration" at bounding box center [290, 57] width 60 height 16
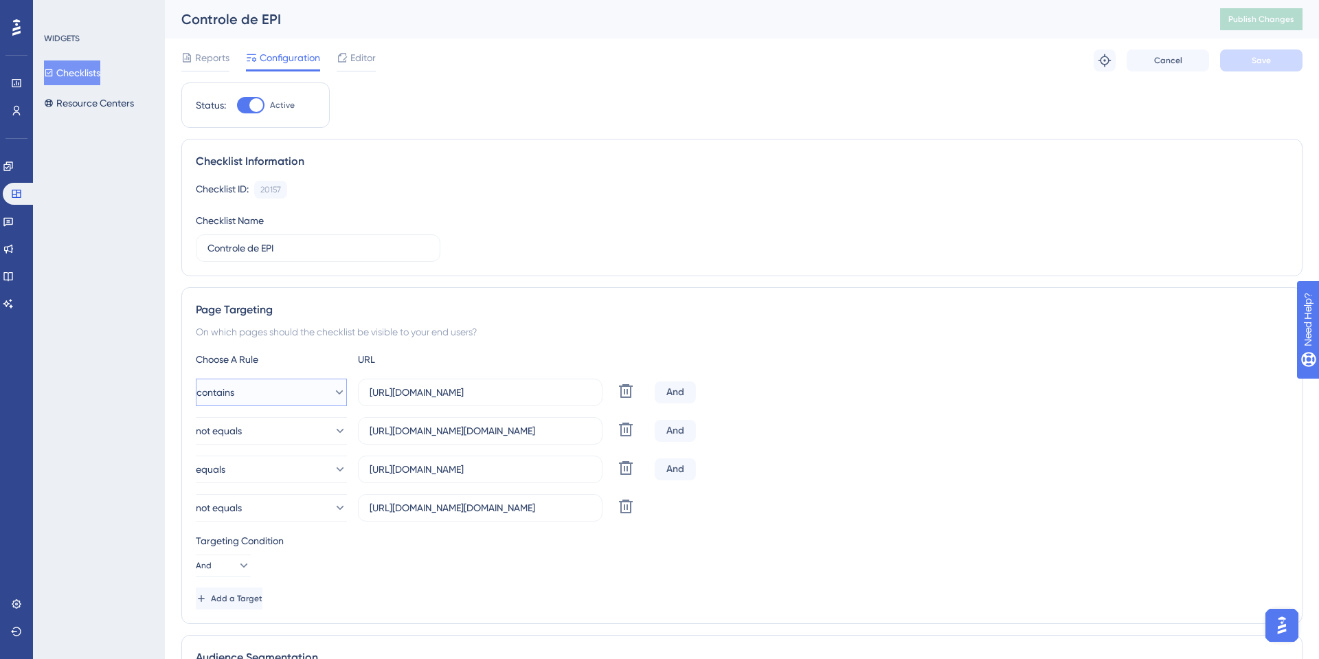
click at [254, 399] on button "contains" at bounding box center [271, 392] width 151 height 27
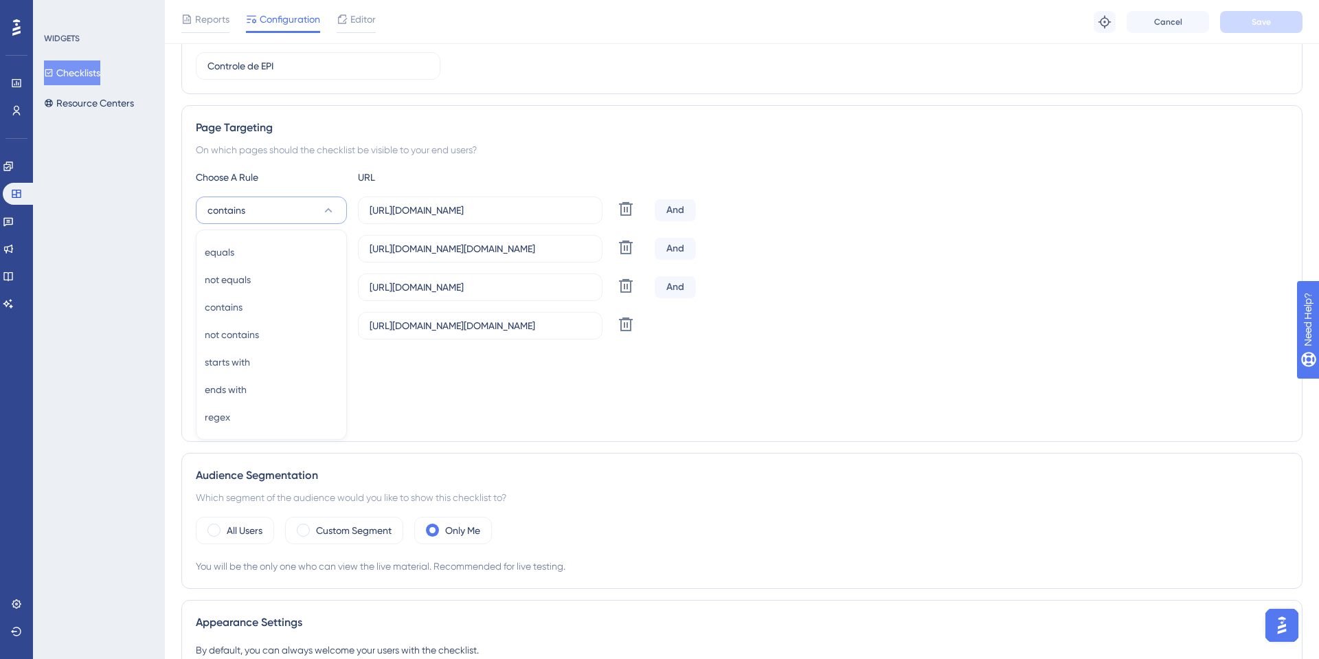
click at [577, 451] on div "Status: Active Checklist Information Checklist ID: 20157 Copy Checklist Name Co…" at bounding box center [741, 530] width 1121 height 1260
click at [297, 289] on button "equals" at bounding box center [271, 286] width 151 height 27
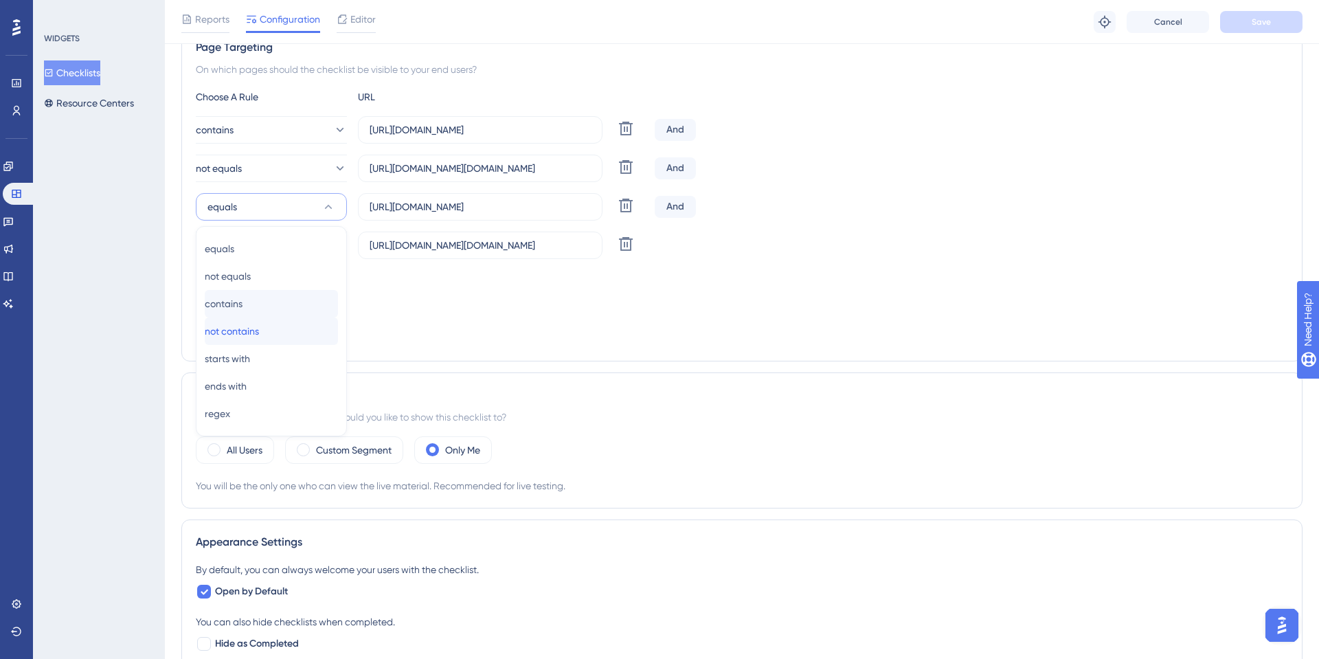
drag, startPoint x: 268, startPoint y: 323, endPoint x: 273, endPoint y: 306, distance: 17.2
click at [273, 306] on div "equals equals not equals not equals contains contains not contains not contains…" at bounding box center [271, 331] width 133 height 192
click at [273, 306] on div "contains contains" at bounding box center [271, 303] width 133 height 27
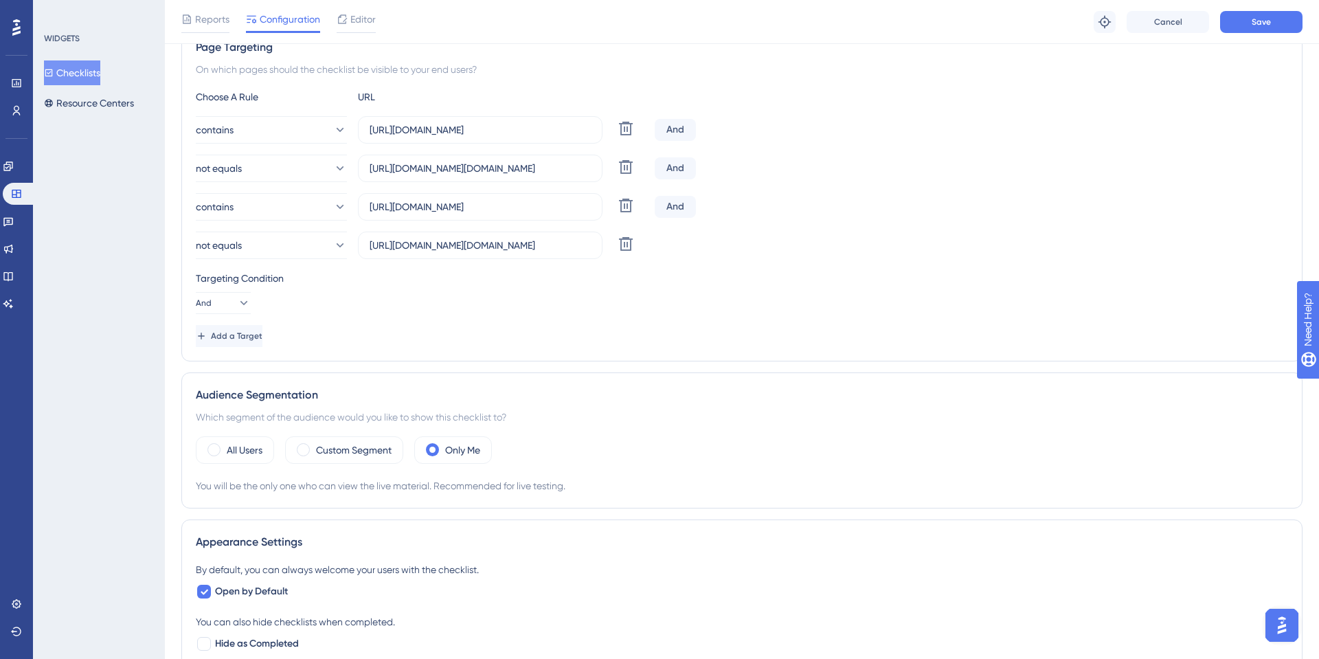
click at [434, 301] on div "Targeting Condition And" at bounding box center [742, 292] width 1092 height 44
click at [1257, 18] on span "Save" at bounding box center [1261, 21] width 19 height 11
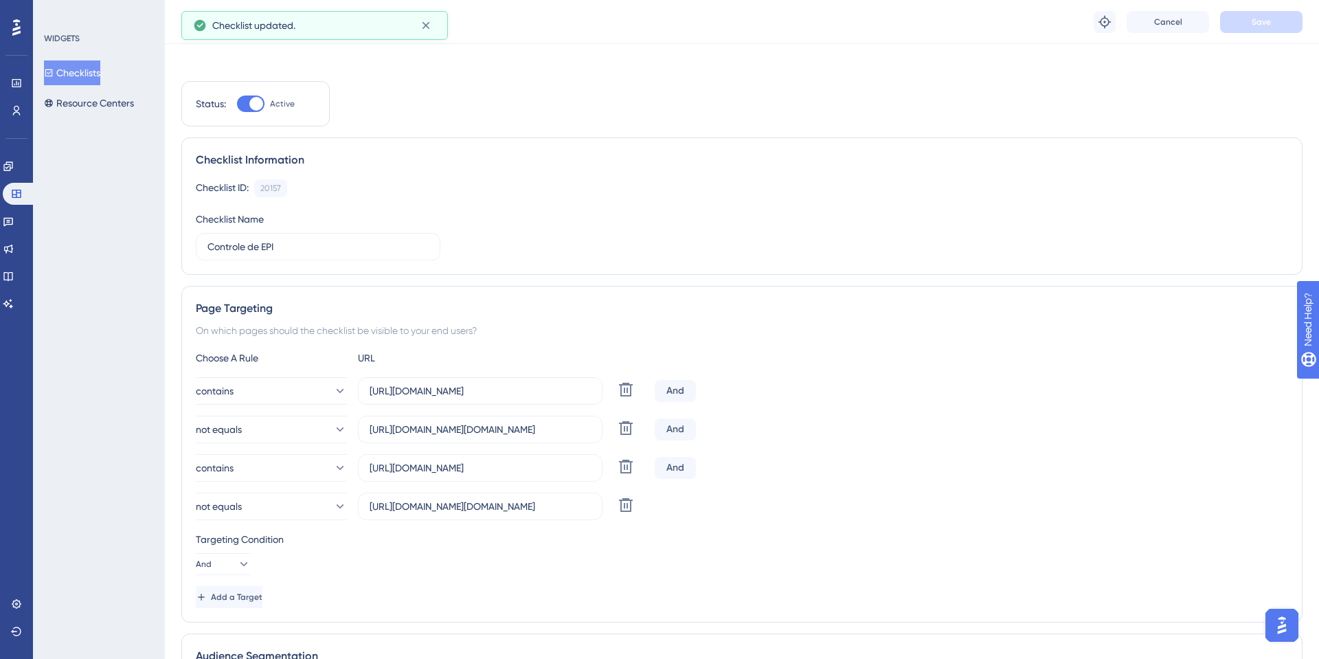
scroll to position [0, 0]
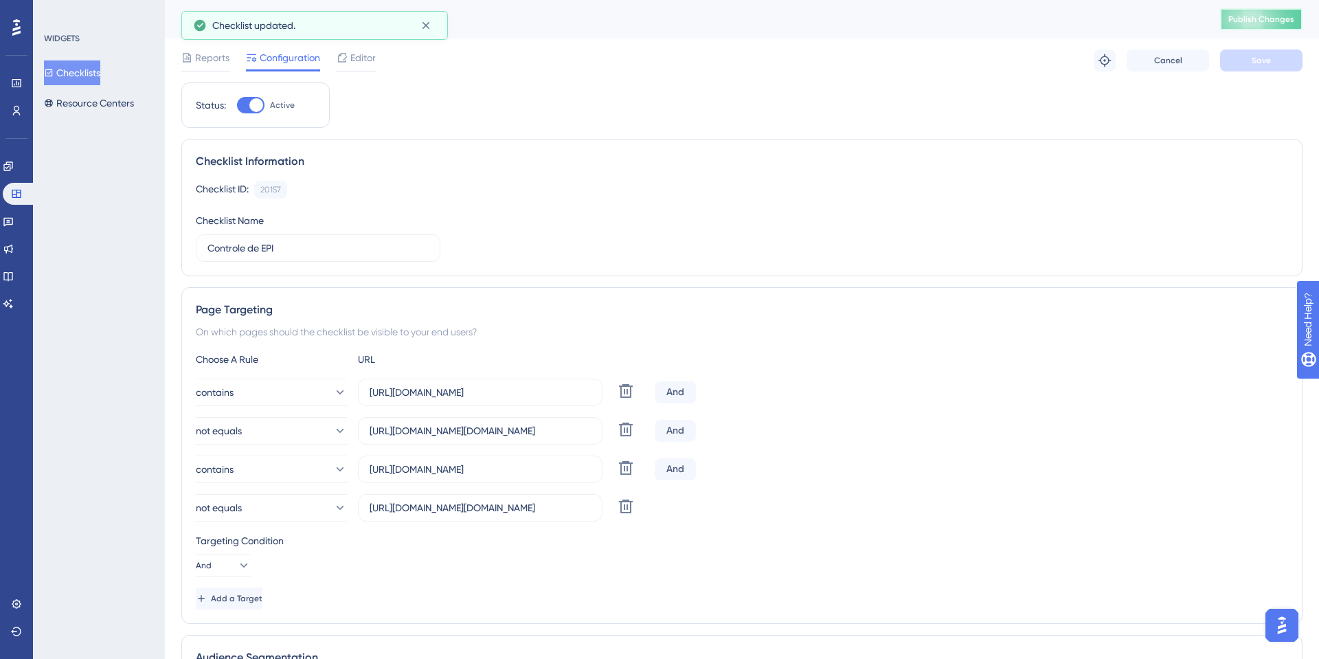
click at [1251, 10] on button "Publish Changes" at bounding box center [1261, 19] width 82 height 22
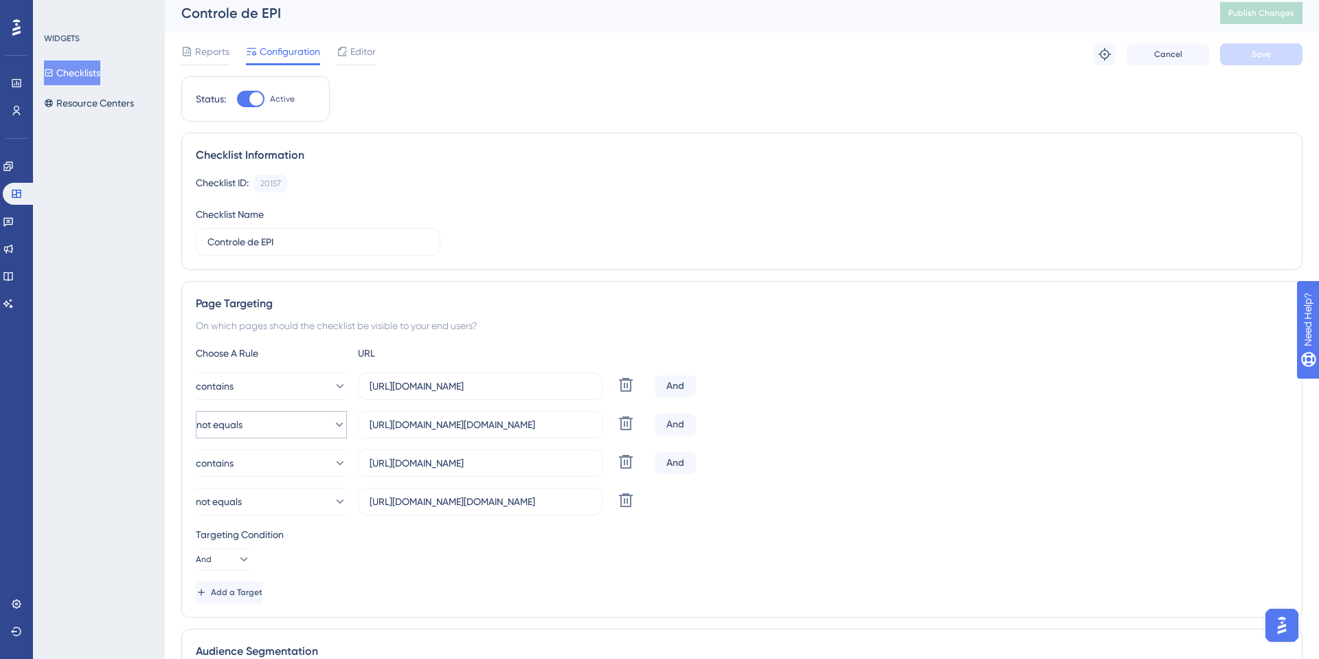
scroll to position [14, 0]
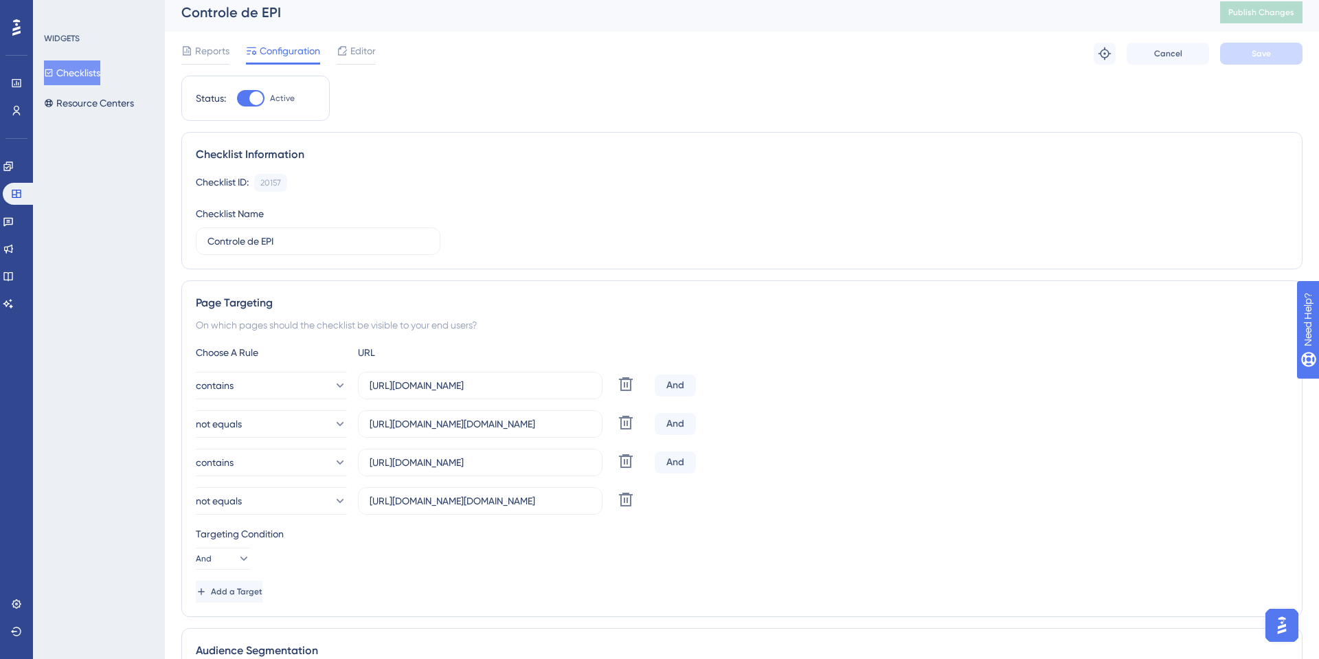
scroll to position [0, 0]
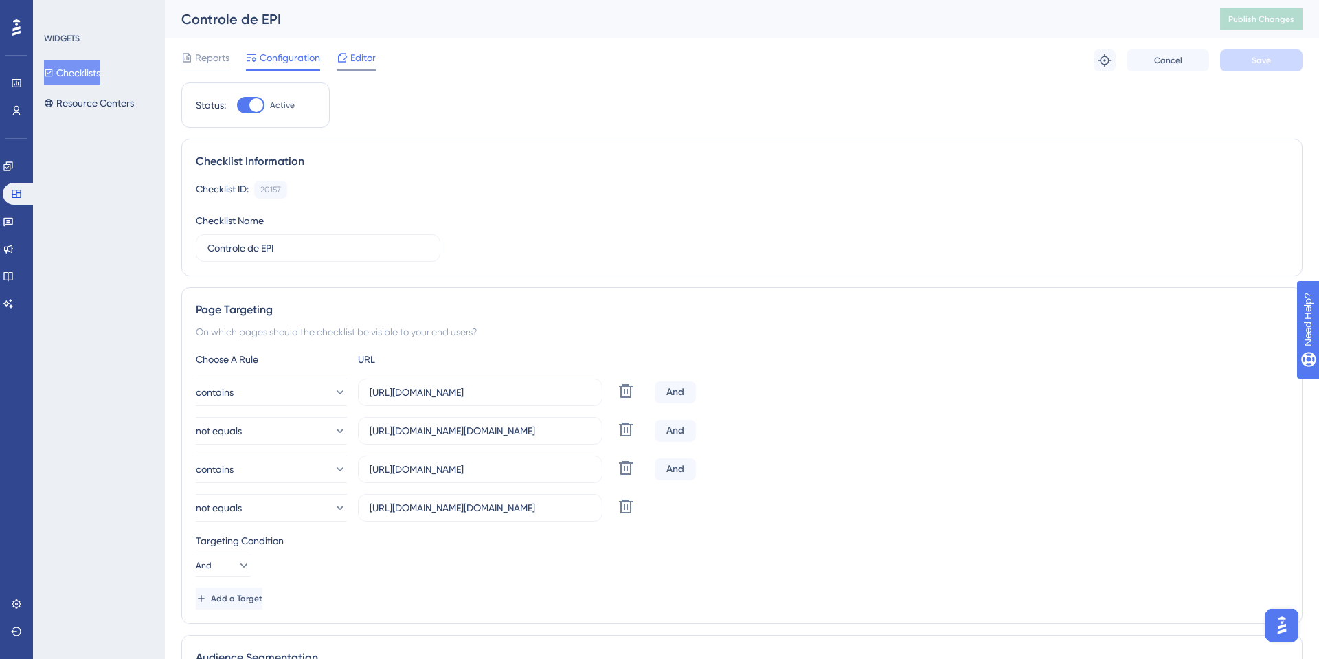
click at [347, 54] on icon at bounding box center [342, 57] width 11 height 11
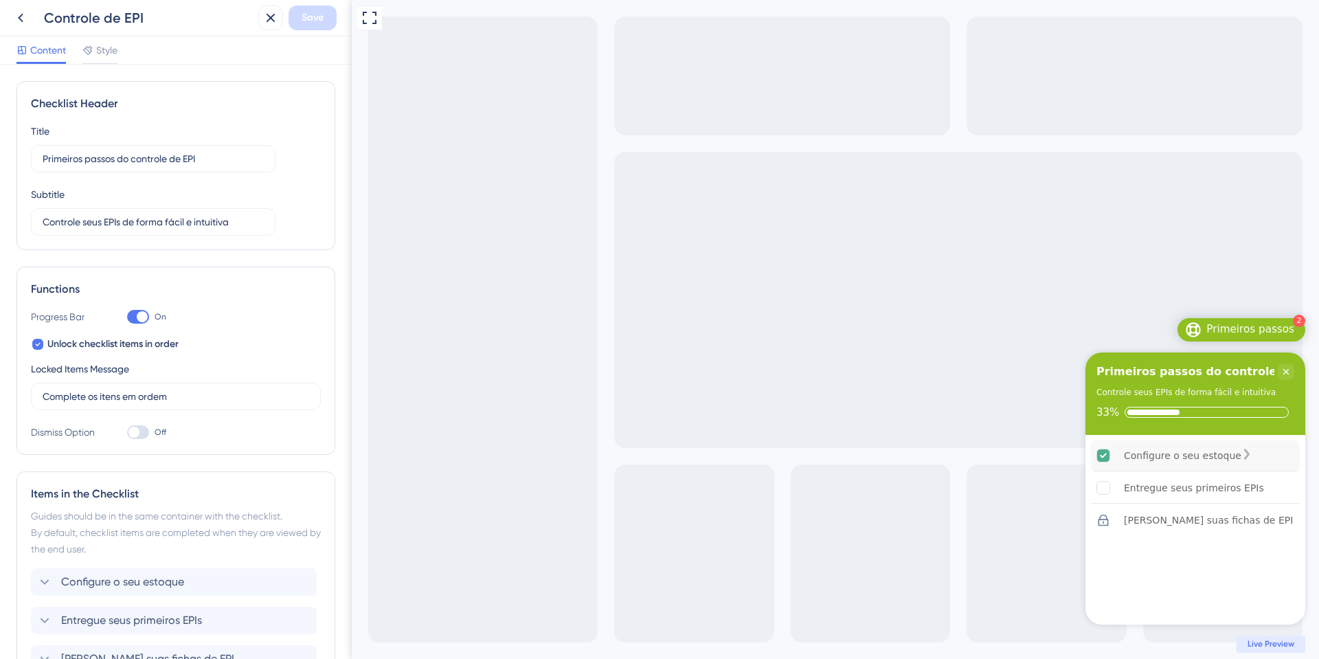
click at [1167, 460] on div "Configure o seu estoque" at bounding box center [1182, 455] width 117 height 16
click at [108, 19] on div "Controle de EPI" at bounding box center [148, 17] width 209 height 19
click at [94, 41] on div "Content Style" at bounding box center [176, 50] width 352 height 28
click at [73, 56] on div "Content Style" at bounding box center [66, 53] width 101 height 22
click at [103, 48] on span "Style" at bounding box center [106, 50] width 21 height 16
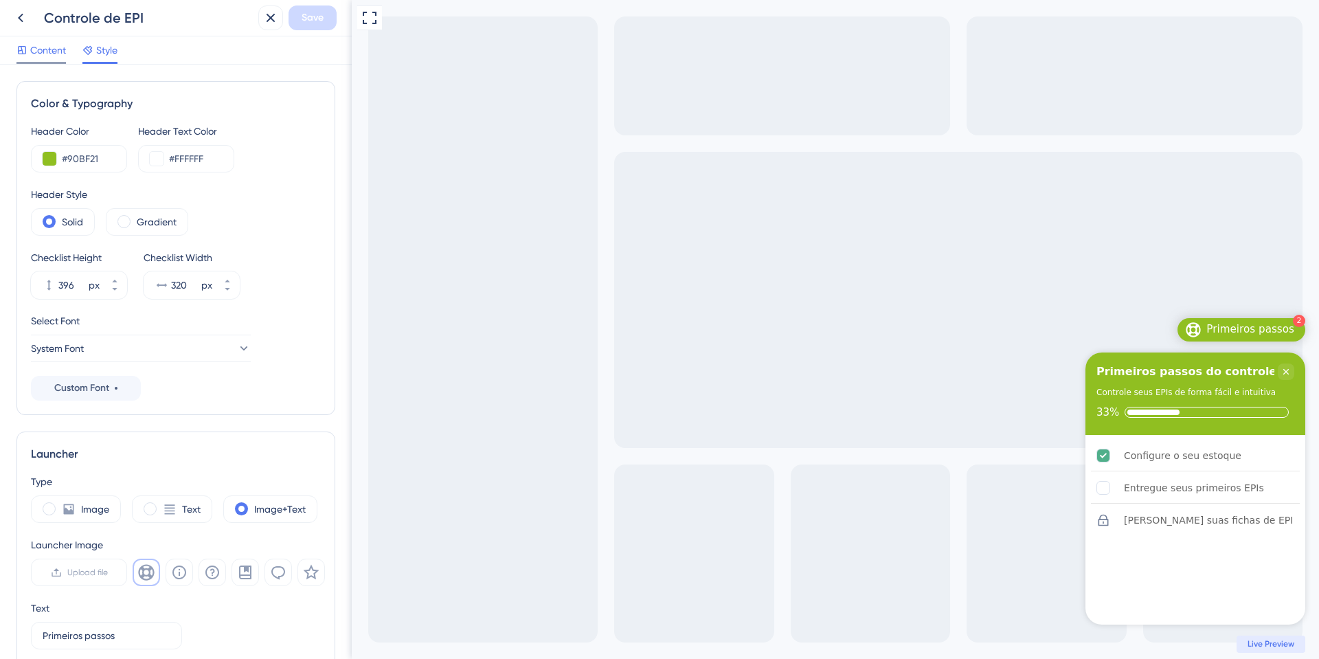
click at [38, 48] on span "Content" at bounding box center [48, 50] width 36 height 16
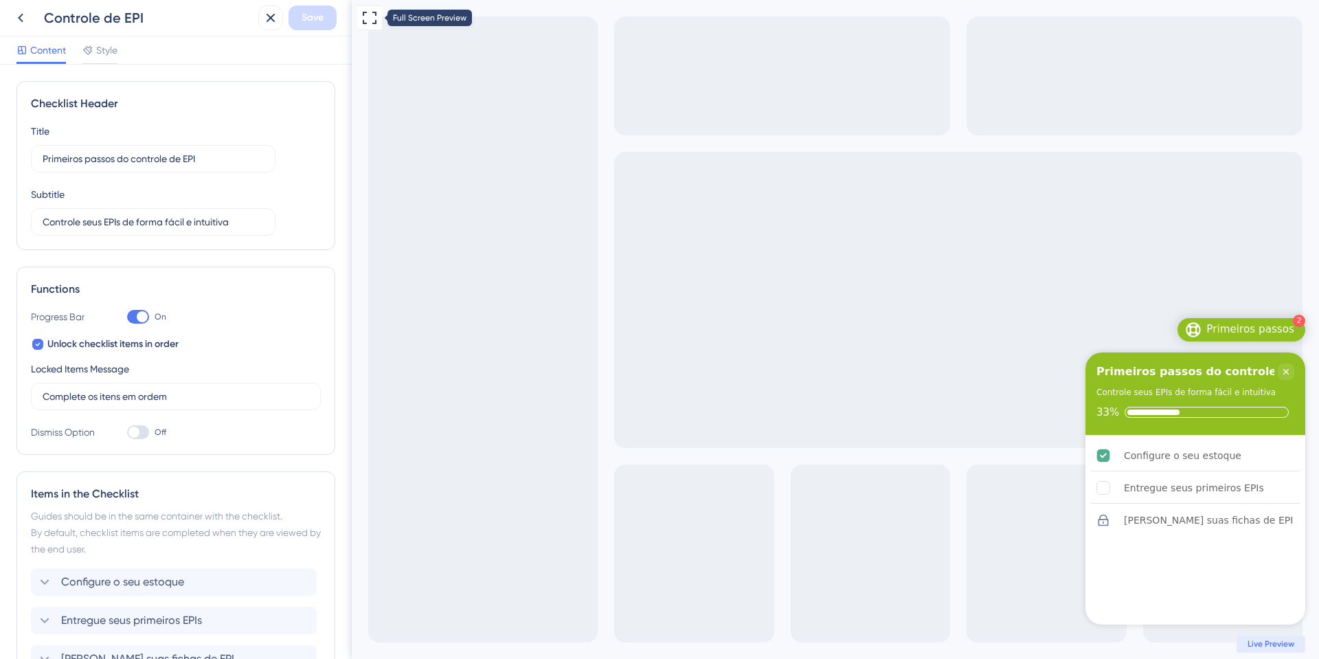
click at [363, 31] on div "Full Screen Preview 2 Primeiros passos Primeiros passos do controle de EPI Cont…" at bounding box center [835, 329] width 967 height 659
click at [376, 24] on icon at bounding box center [369, 18] width 16 height 16
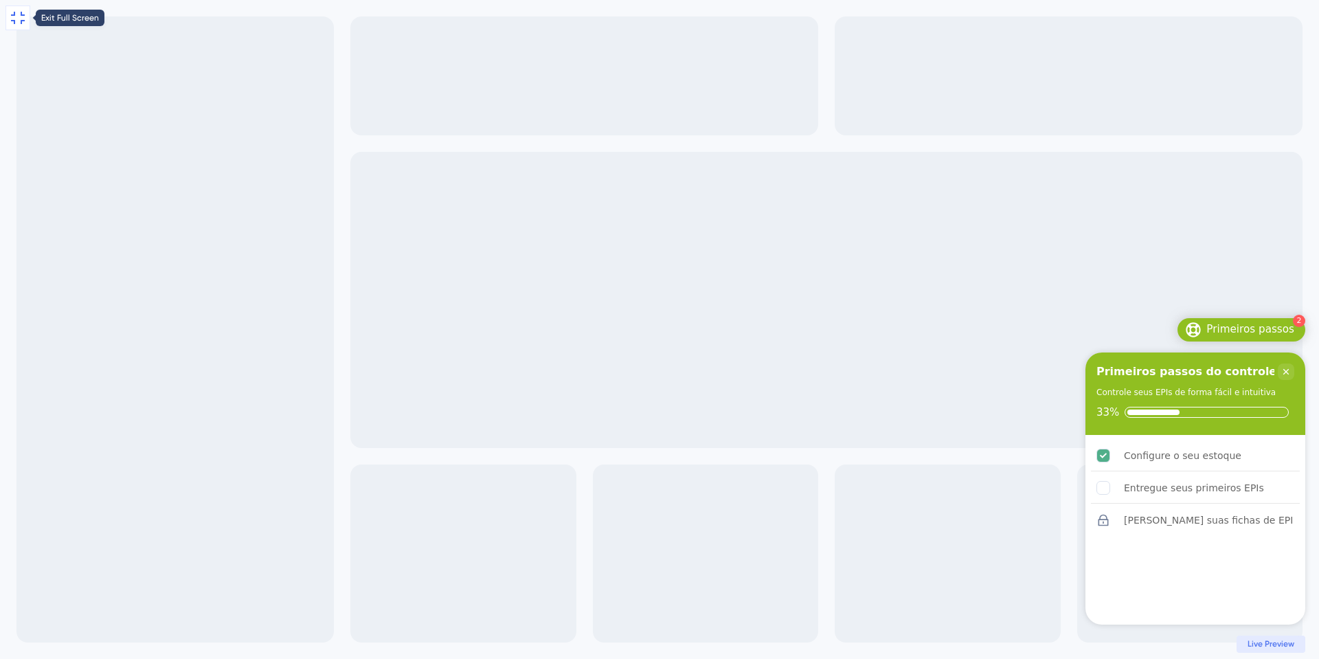
click at [27, 25] on button at bounding box center [17, 17] width 25 height 25
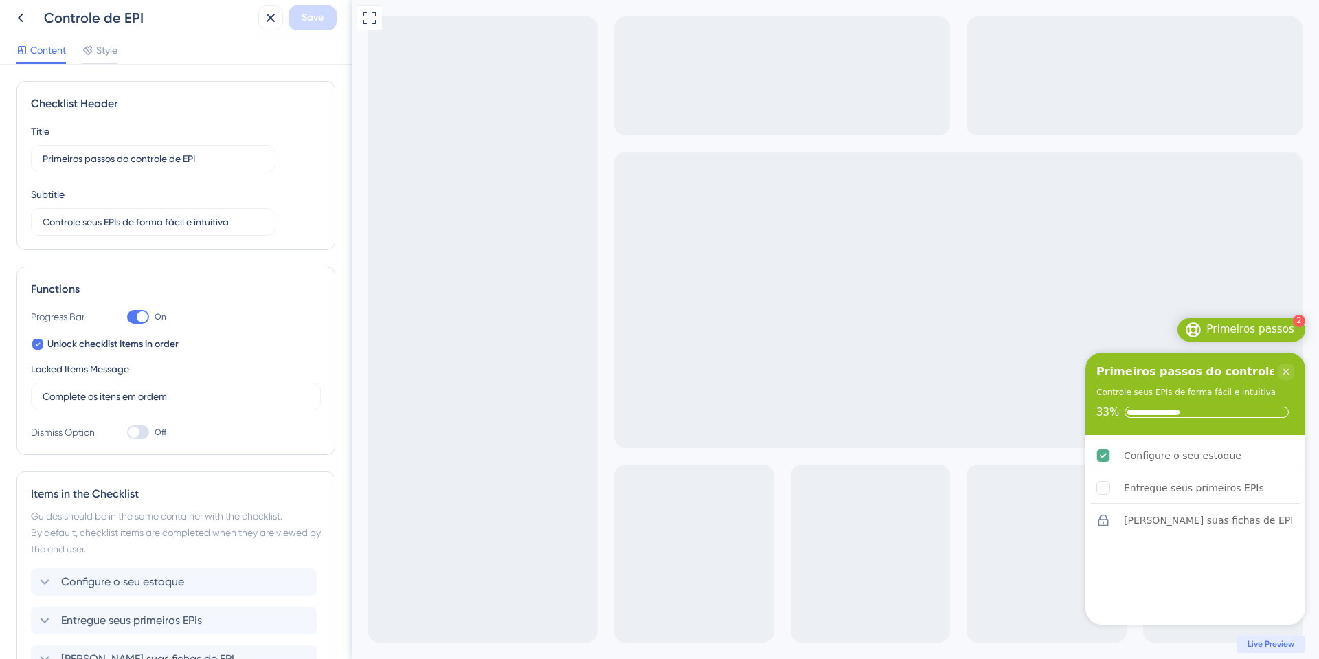
click at [90, 65] on div "Checklist Header Title Primeiros passos do controle de EPI Subtitle Controle se…" at bounding box center [176, 362] width 352 height 594
click at [95, 56] on div "Style" at bounding box center [99, 50] width 35 height 16
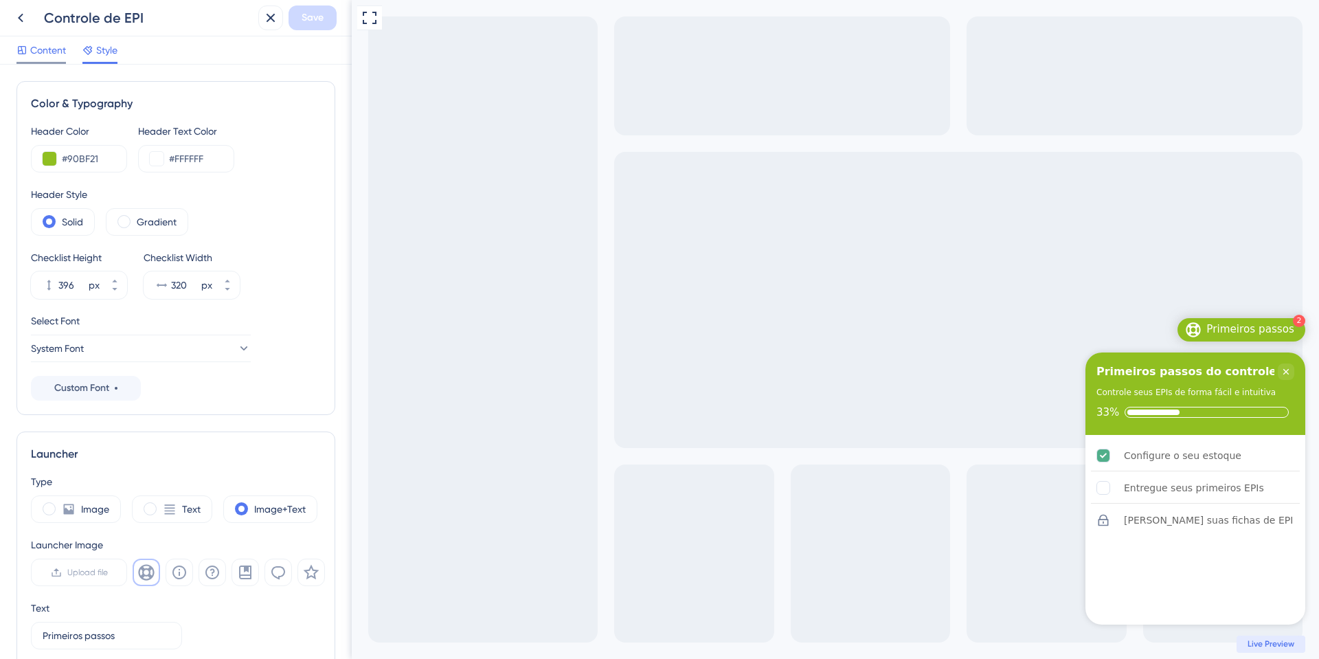
click at [49, 56] on span "Content" at bounding box center [48, 50] width 36 height 16
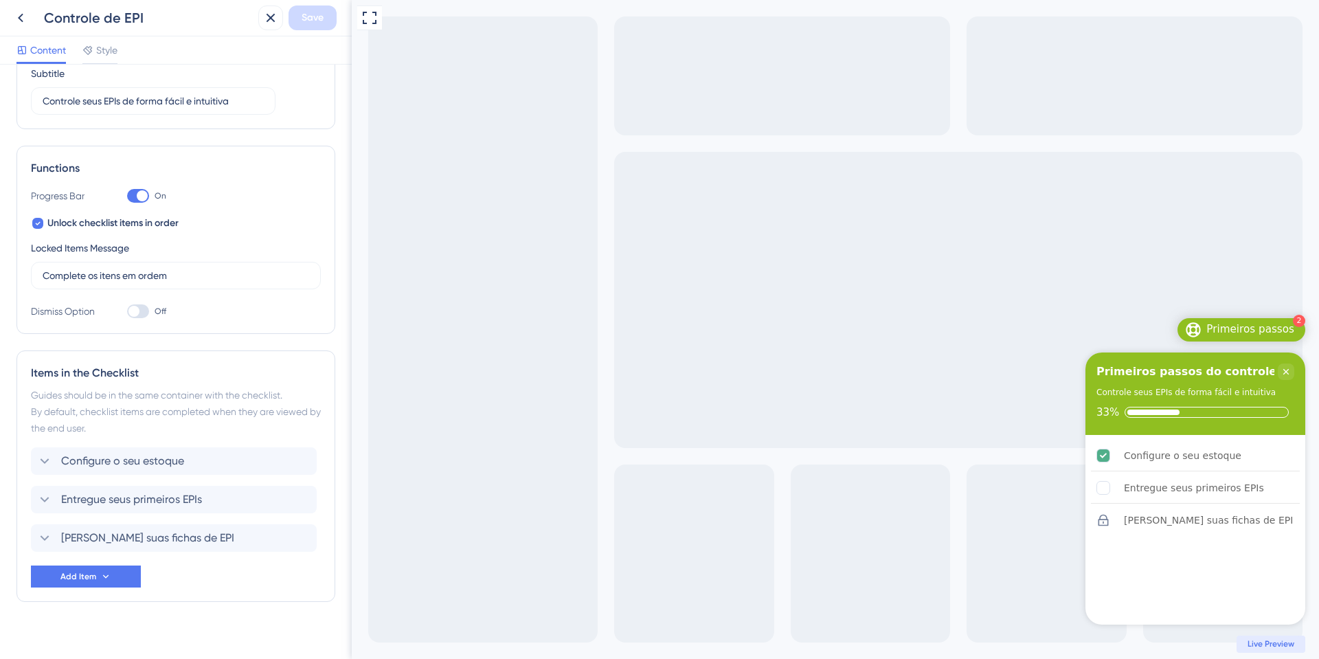
scroll to position [135, 0]
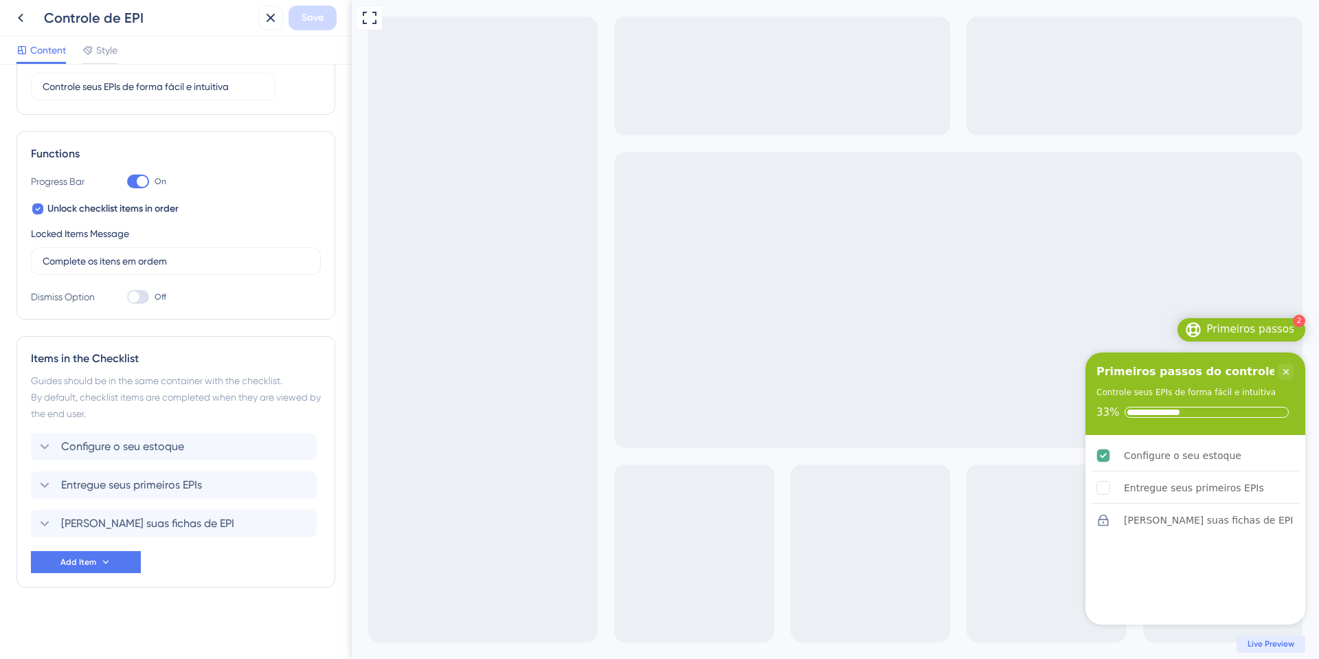
click at [139, 300] on div at bounding box center [138, 297] width 22 height 14
click at [127, 297] on input "Off" at bounding box center [126, 297] width 1 height 1
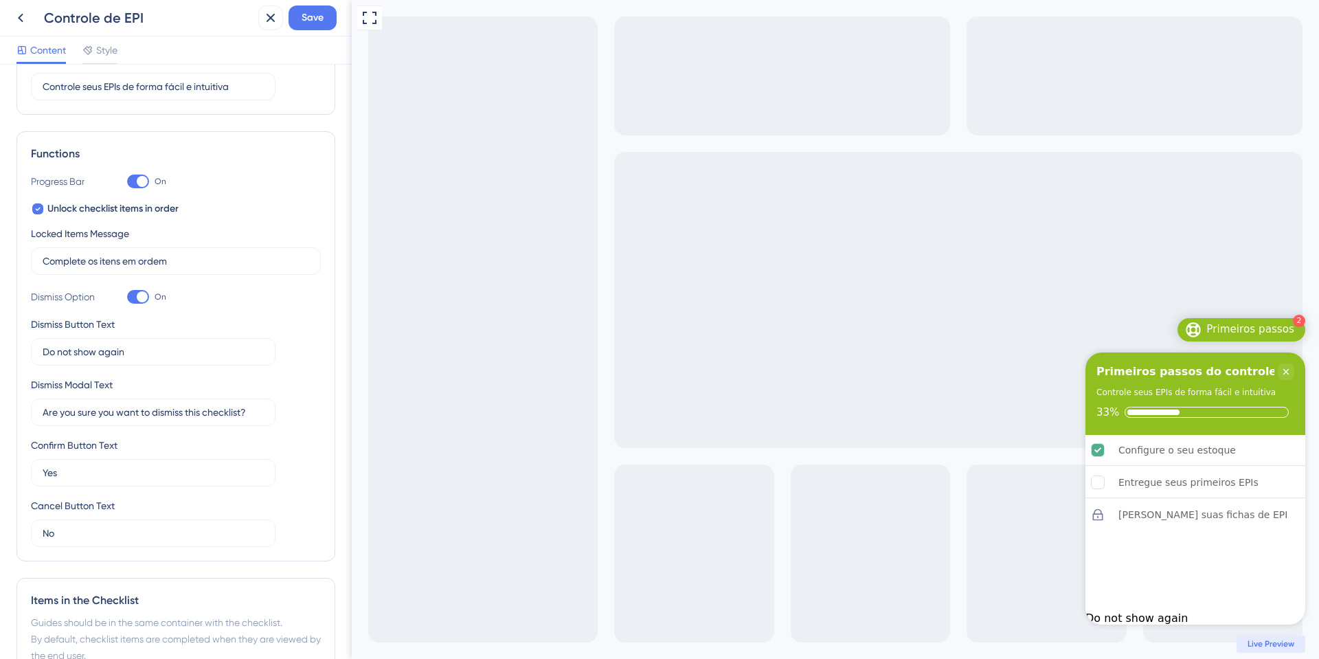
click at [139, 300] on div at bounding box center [142, 296] width 11 height 11
click at [127, 297] on input "On" at bounding box center [126, 297] width 1 height 1
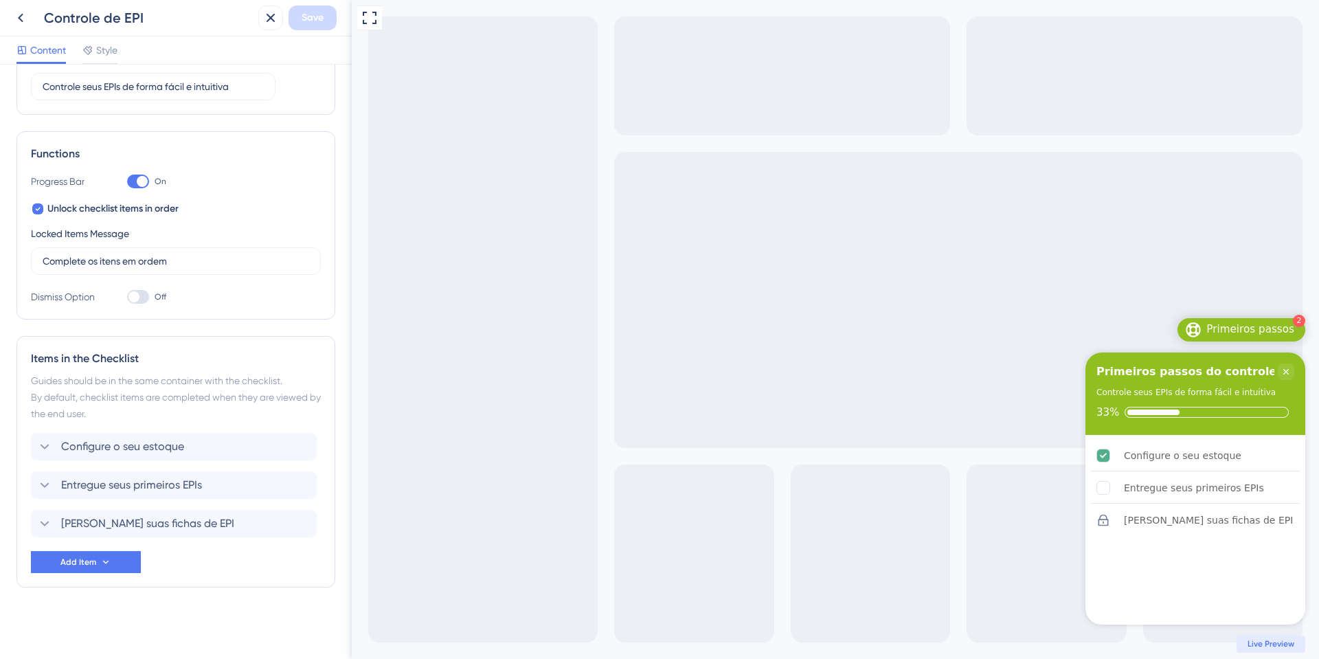
click at [139, 300] on div at bounding box center [138, 297] width 22 height 14
click at [127, 297] on input "Off" at bounding box center [126, 297] width 1 height 1
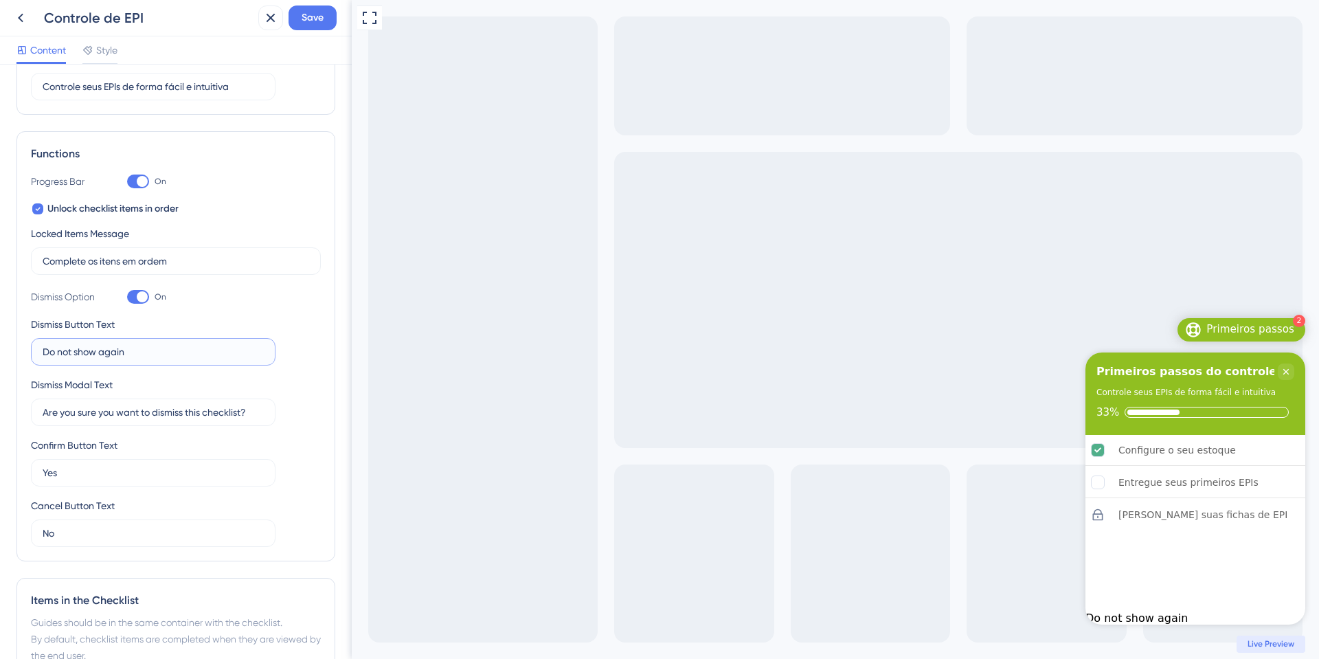
click at [147, 352] on input "Do not show again" at bounding box center [153, 351] width 221 height 15
click at [136, 301] on div at bounding box center [138, 297] width 22 height 14
click at [127, 297] on input "On" at bounding box center [126, 297] width 1 height 1
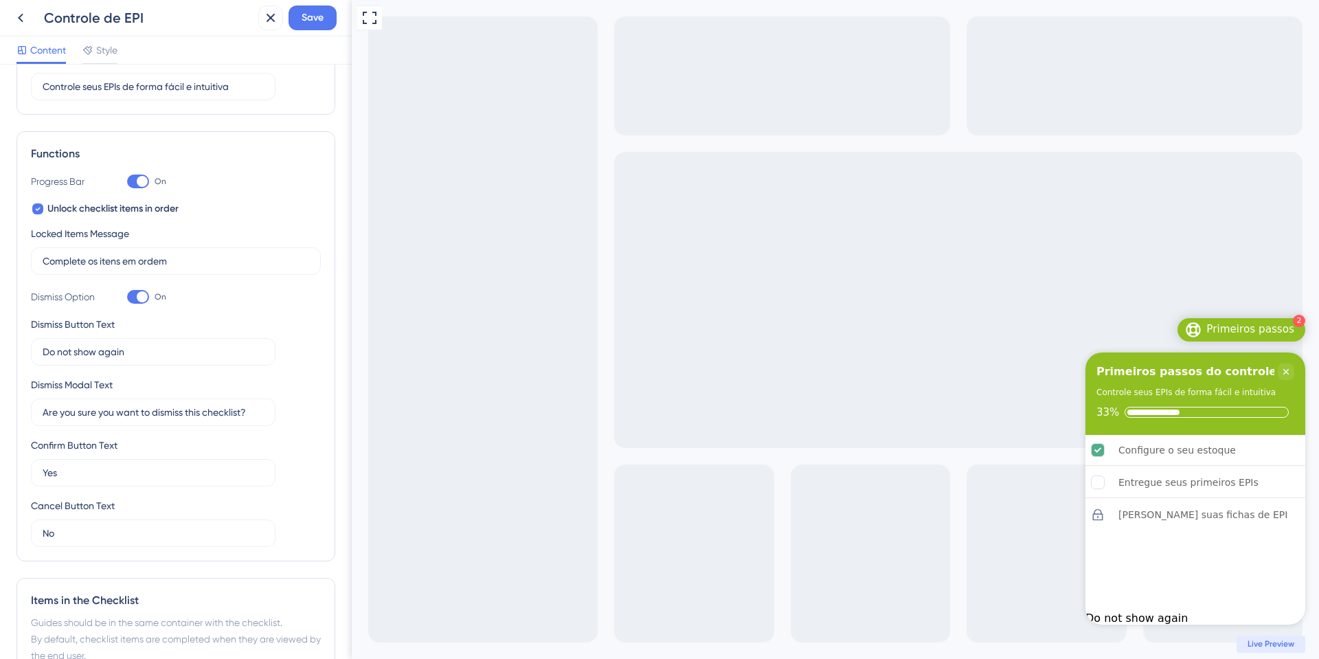
checkbox input "false"
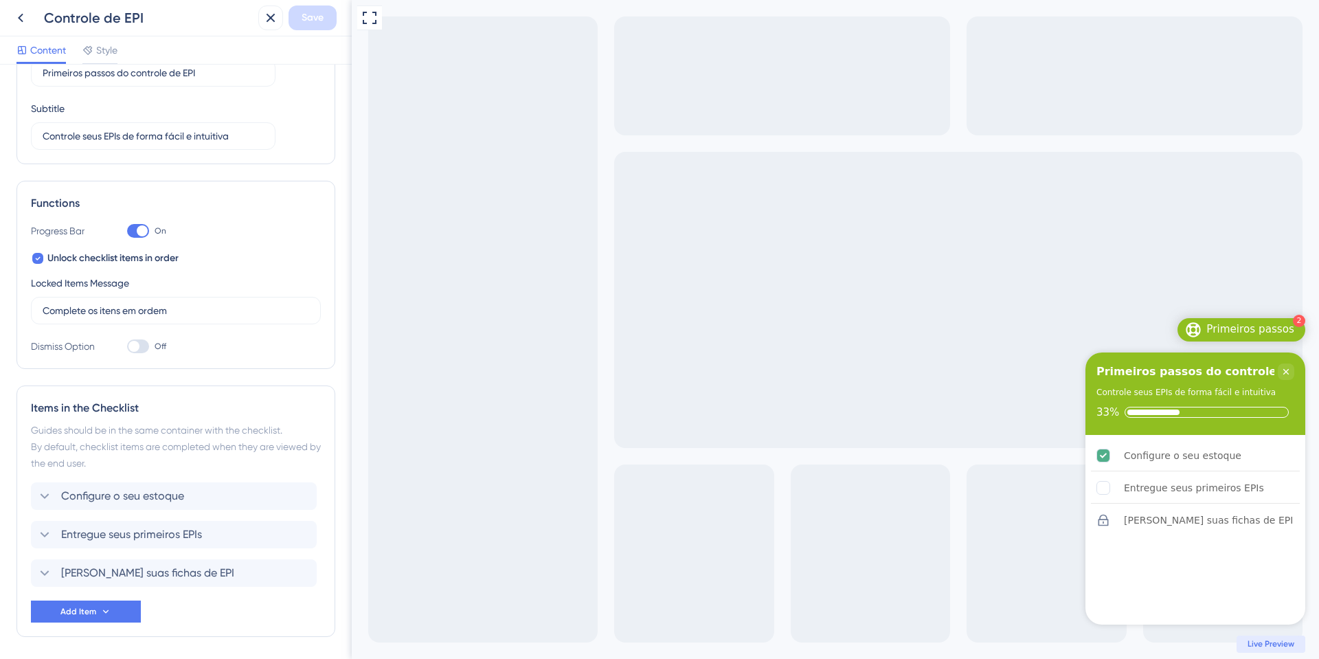
scroll to position [69, 0]
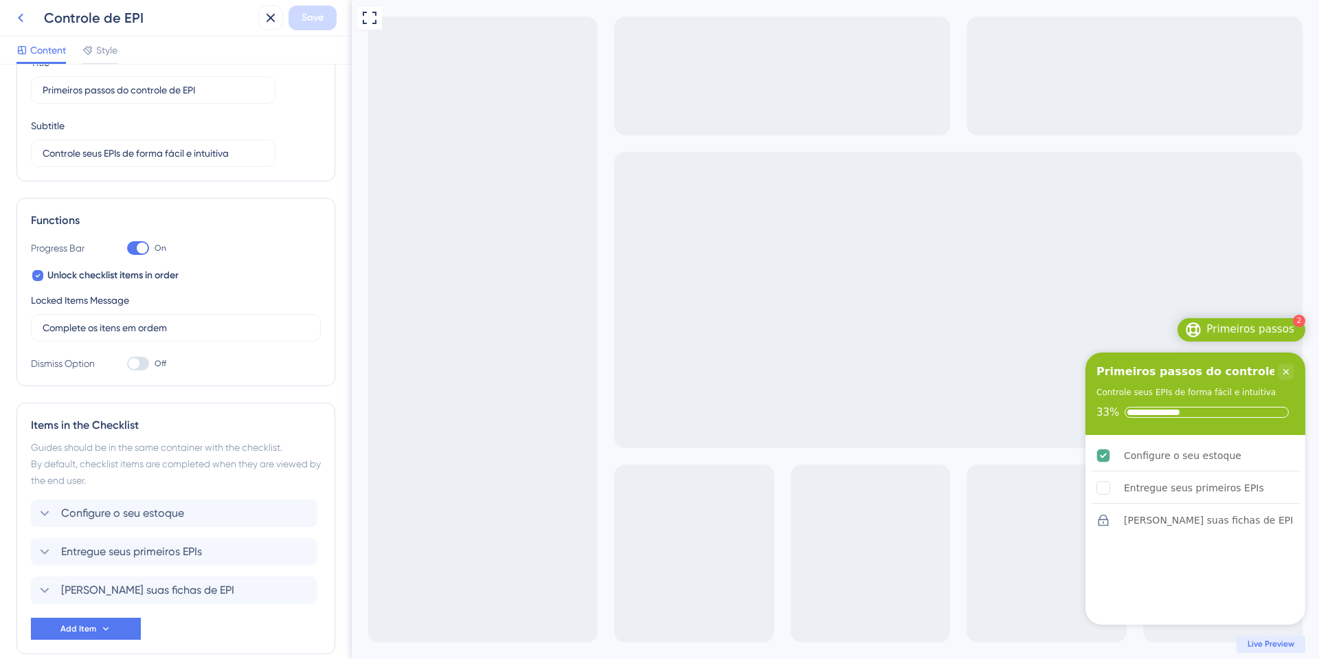
click at [21, 11] on icon at bounding box center [20, 18] width 16 height 16
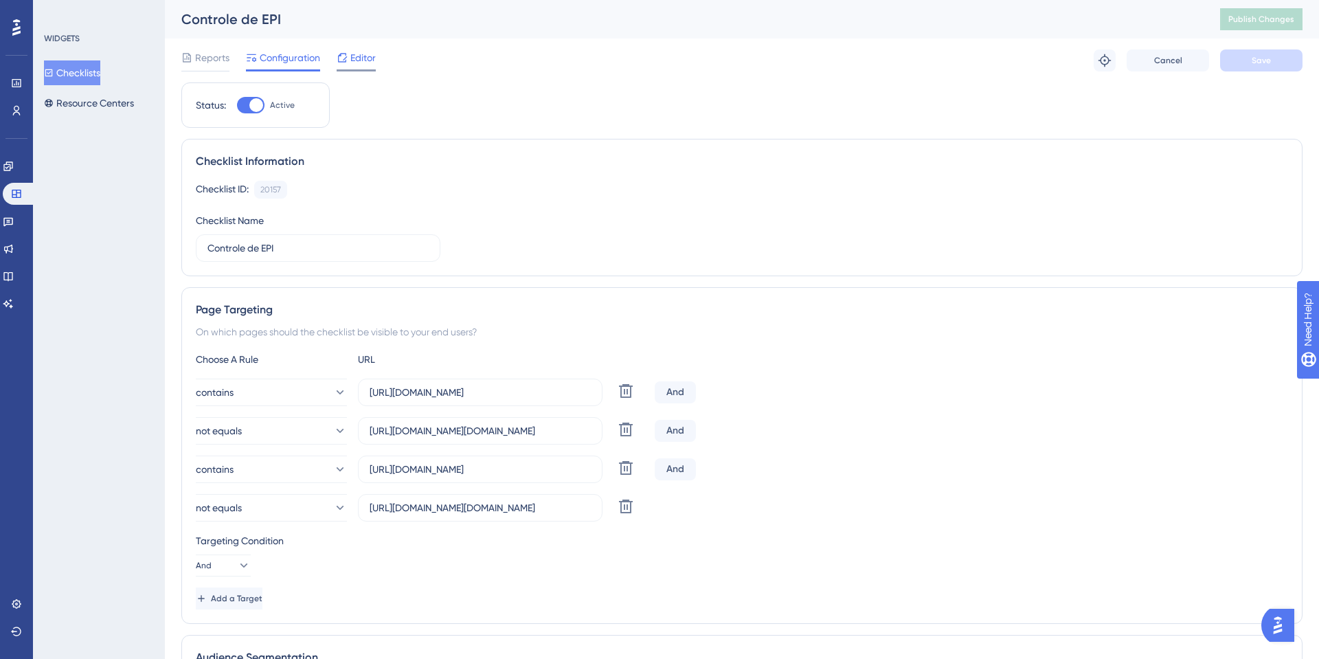
click at [344, 68] on div "Editor" at bounding box center [356, 60] width 39 height 22
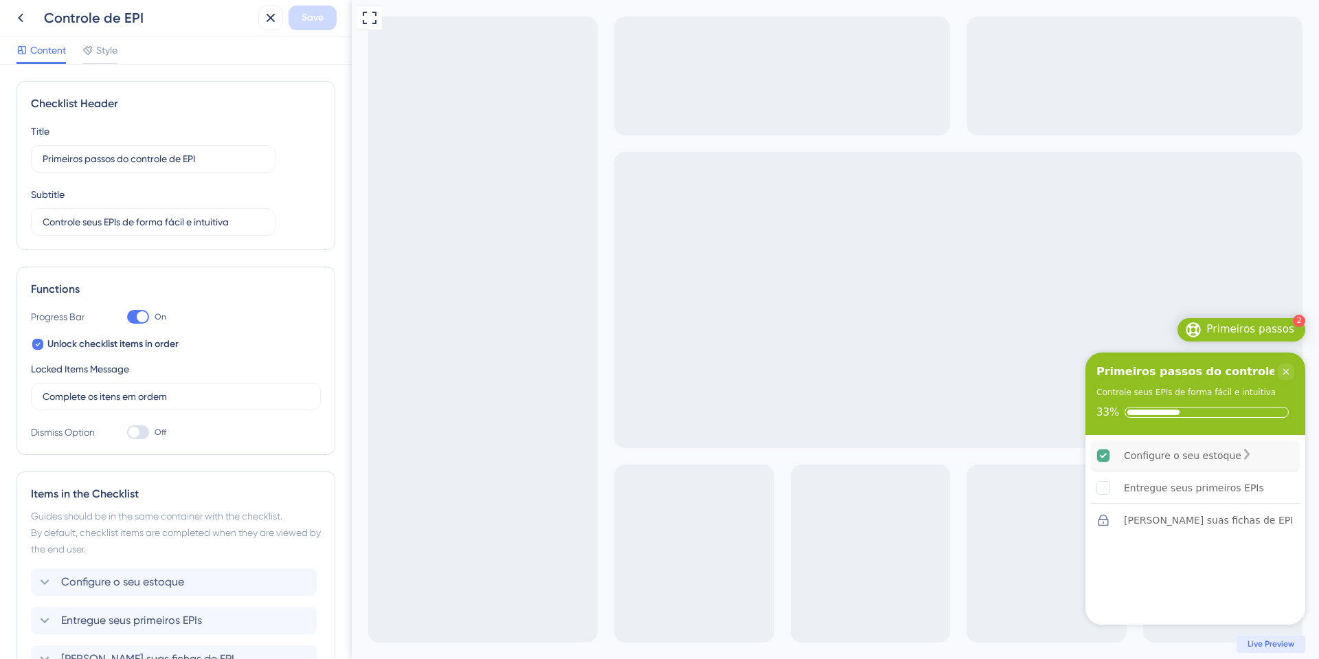
click at [1183, 450] on div "Configure o seu estoque" at bounding box center [1182, 455] width 117 height 16
click at [1201, 493] on div "Entregue seus primeiros EPIs" at bounding box center [1194, 488] width 140 height 16
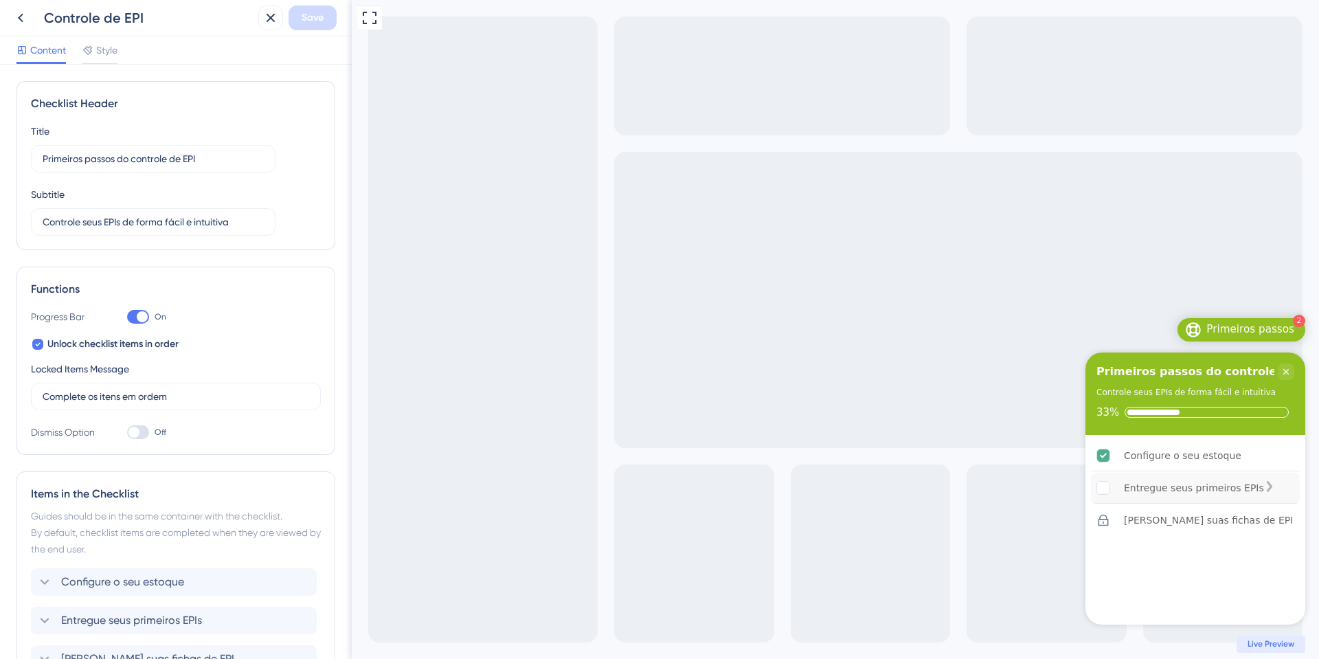
click at [1269, 490] on div "Entregue seus primeiros EPIs" at bounding box center [1195, 488] width 209 height 31
click at [20, 14] on icon at bounding box center [20, 18] width 16 height 16
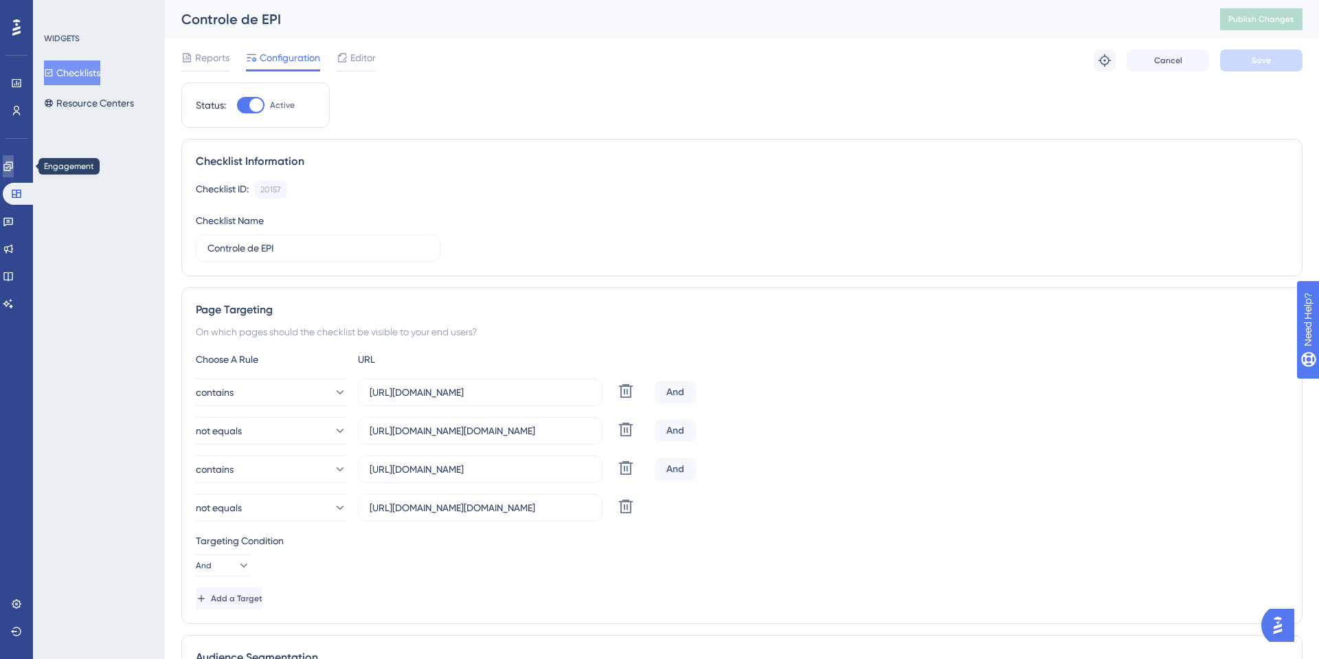
click at [14, 173] on link at bounding box center [8, 166] width 11 height 22
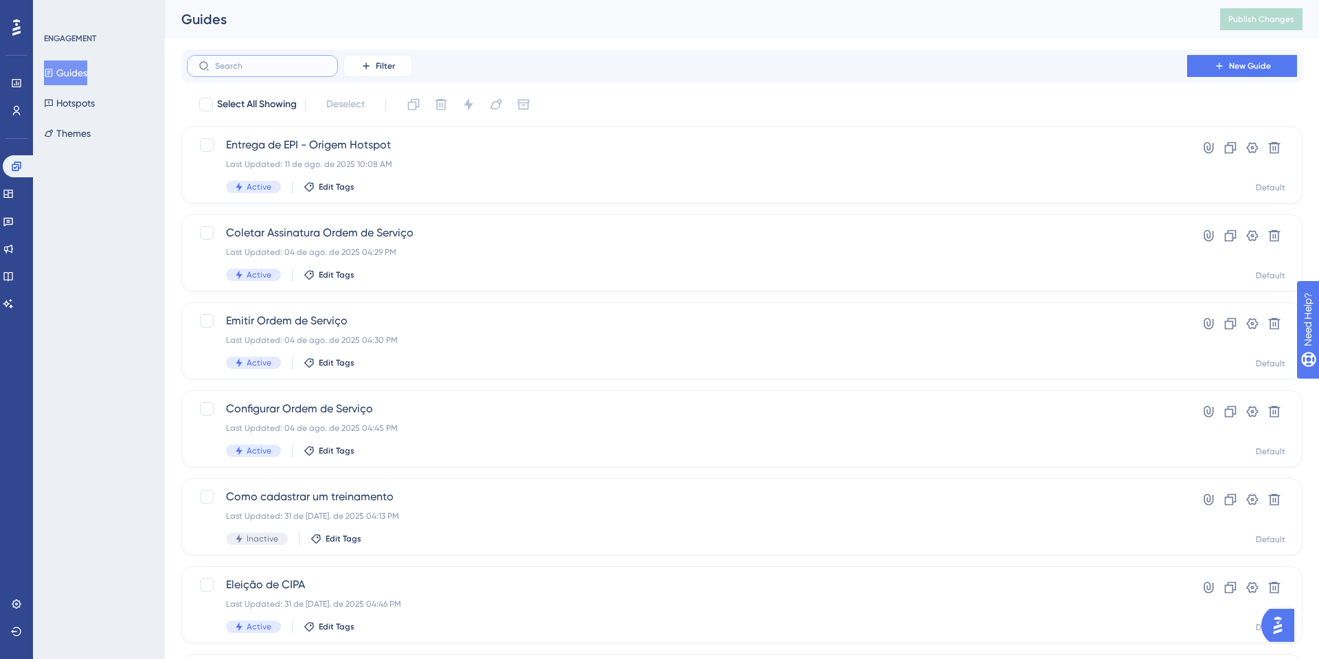
click at [249, 67] on input "text" at bounding box center [270, 66] width 111 height 10
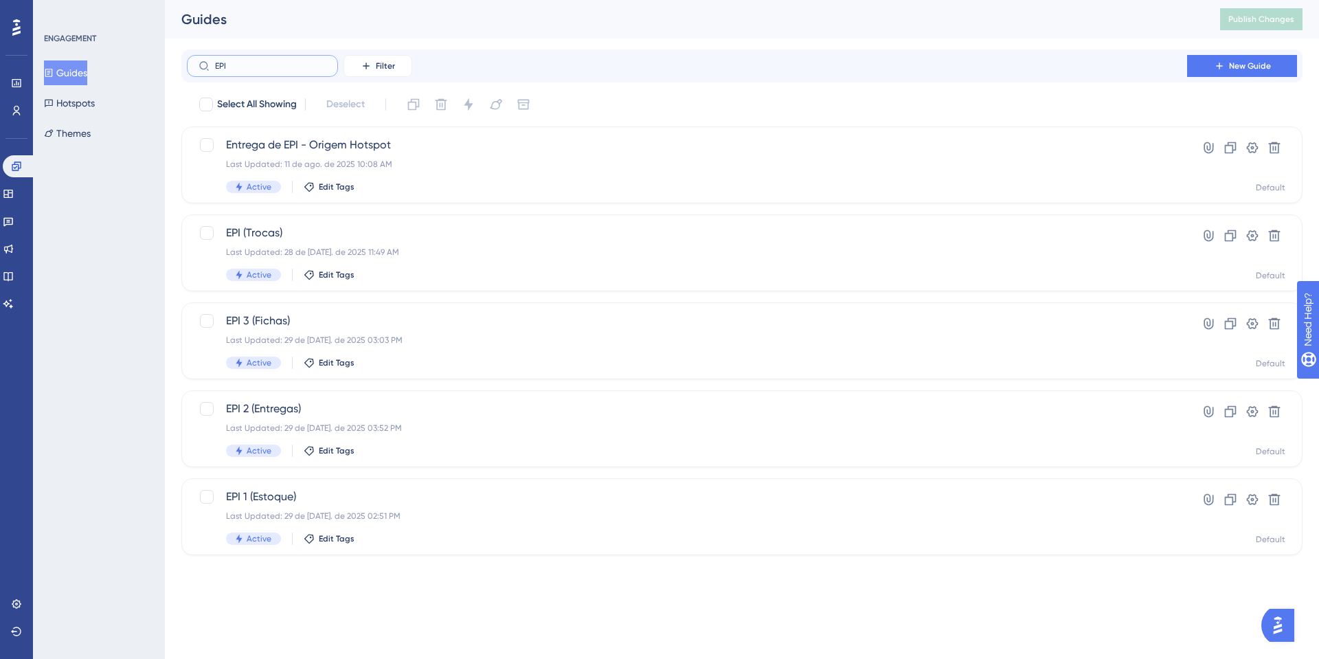
type input "EPI"
click at [353, 484] on div "EPI 1 (Estoque) Last Updated: 29 de jul. de 2025 02:51 PM Active Edit Tags Hype…" at bounding box center [741, 516] width 1121 height 77
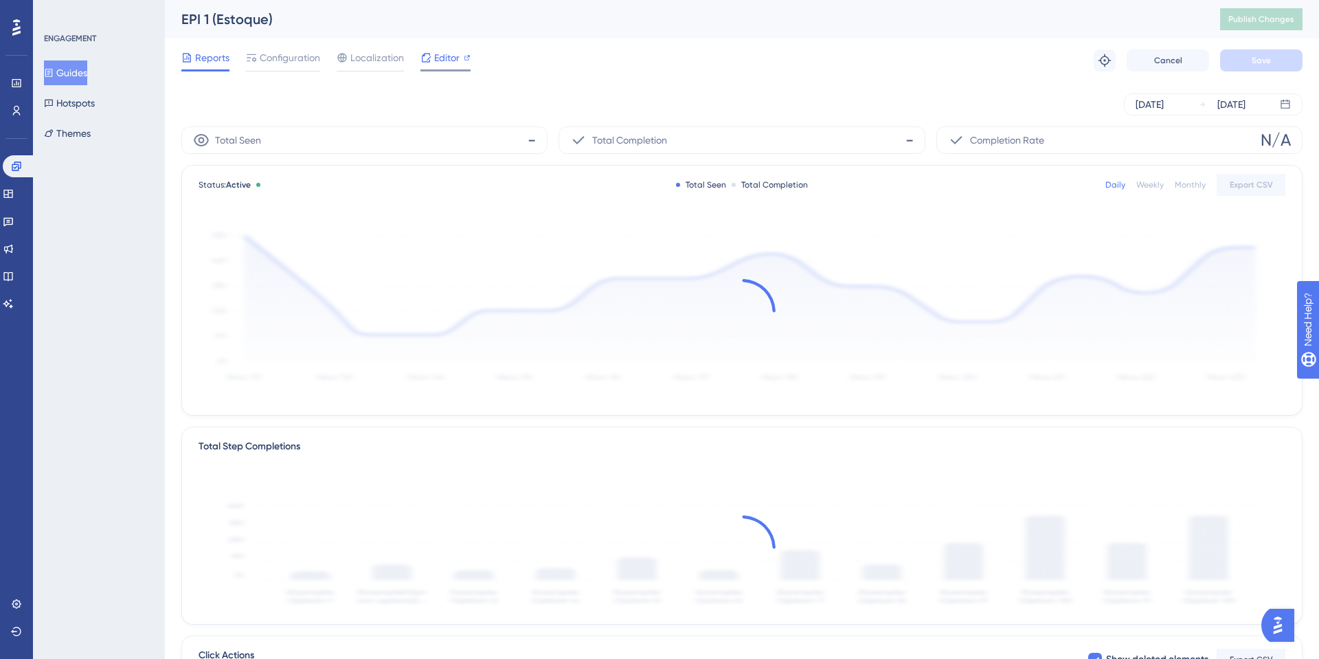
click at [432, 63] on div "Editor" at bounding box center [445, 57] width 50 height 16
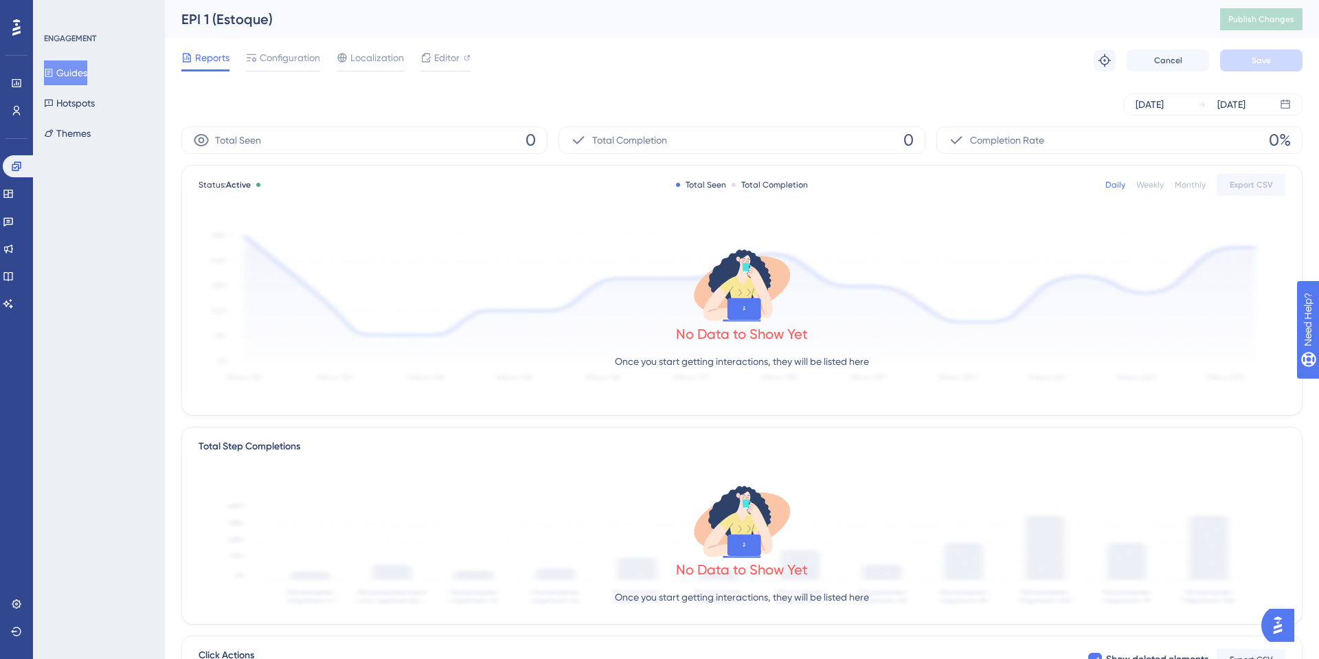
click at [77, 64] on button "Guides" at bounding box center [65, 72] width 43 height 25
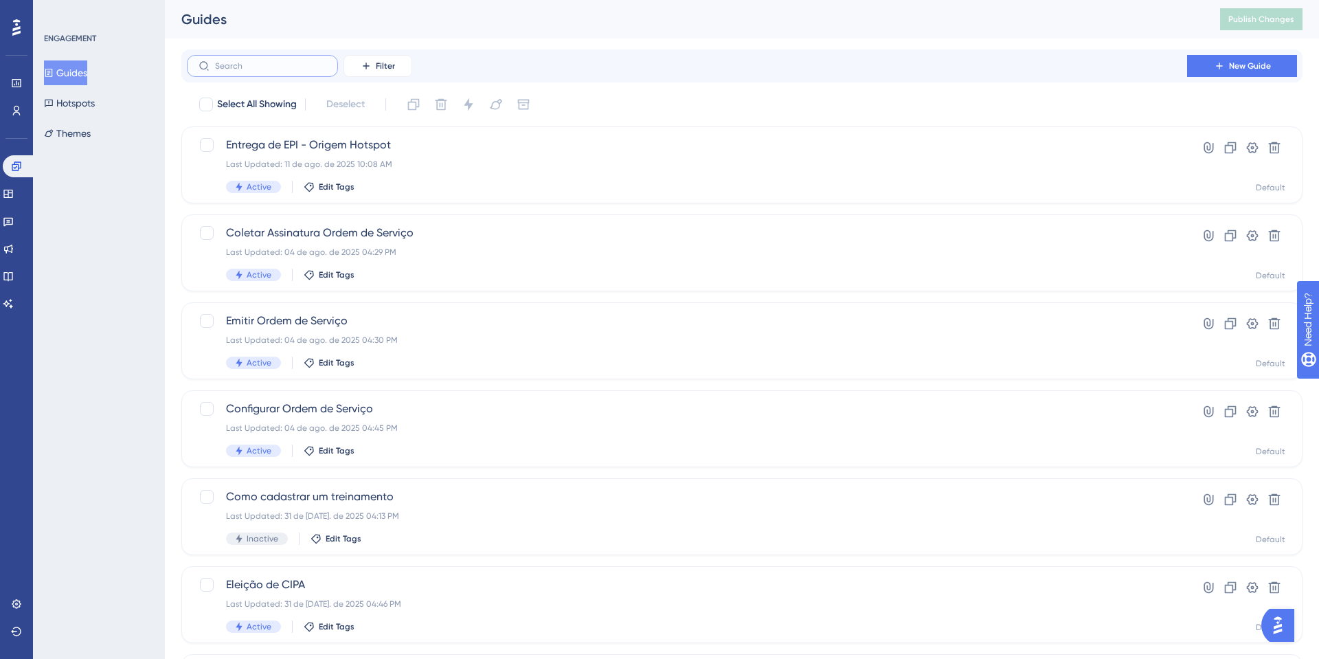
click at [310, 65] on input "text" at bounding box center [270, 66] width 111 height 10
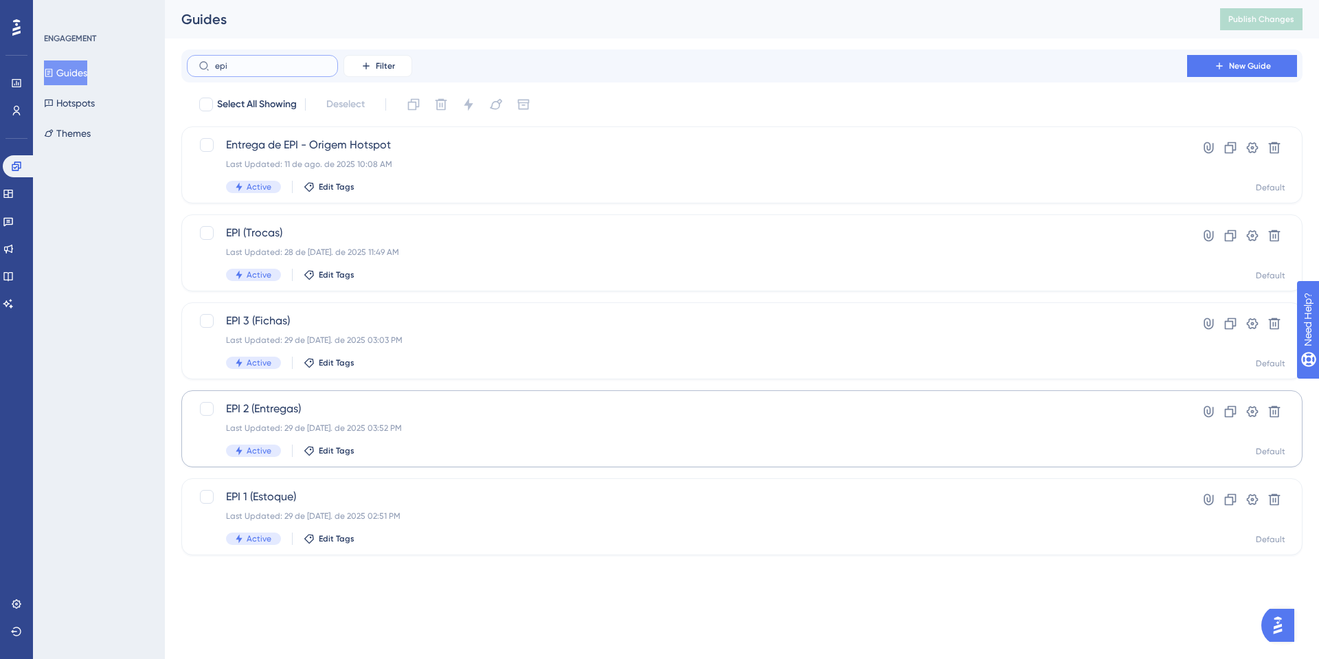
type input "epi"
click at [372, 426] on div "Last Updated: 29 de jul. de 2025 03:52 PM" at bounding box center [687, 428] width 922 height 11
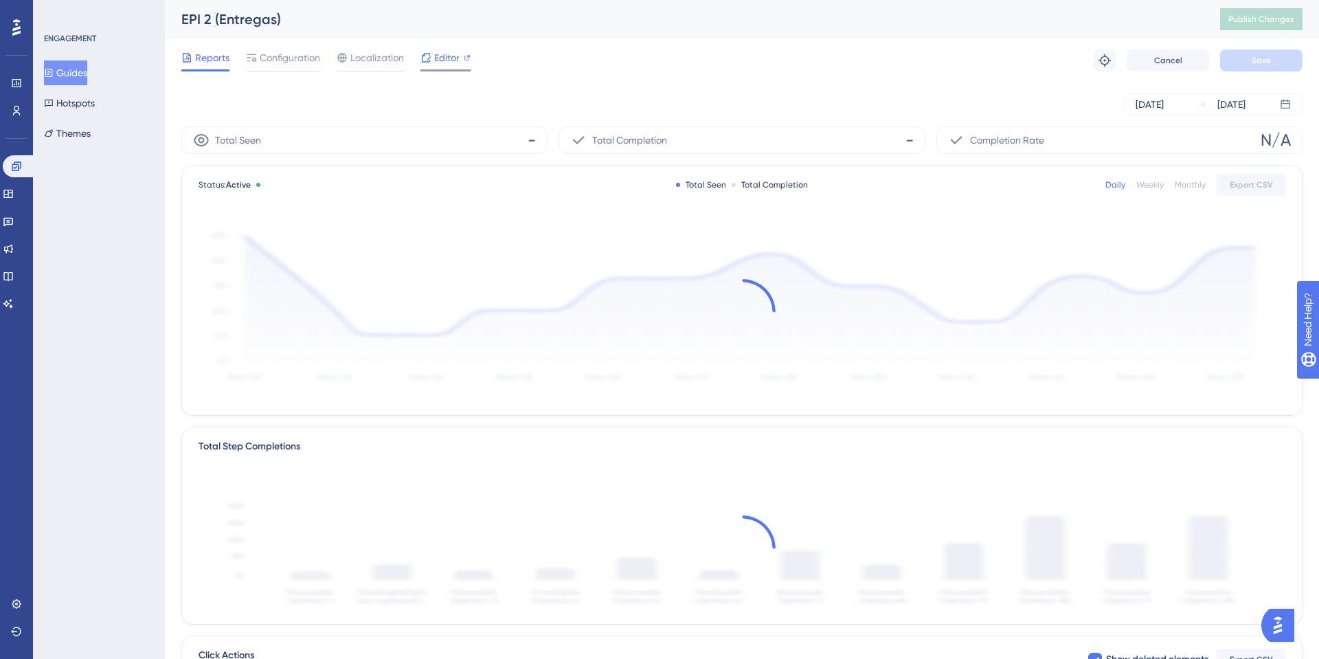
click at [463, 68] on div "Editor" at bounding box center [445, 60] width 50 height 22
click at [56, 95] on button "Hotspots" at bounding box center [69, 103] width 51 height 25
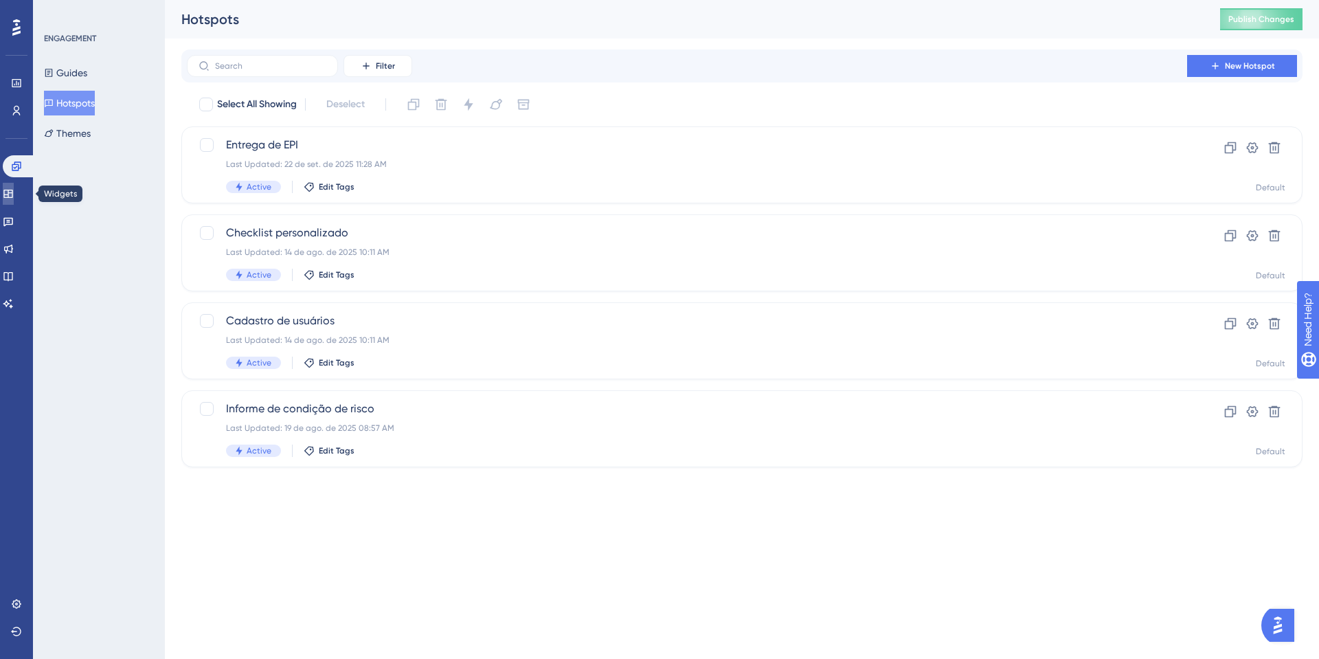
click at [14, 201] on link at bounding box center [8, 194] width 11 height 22
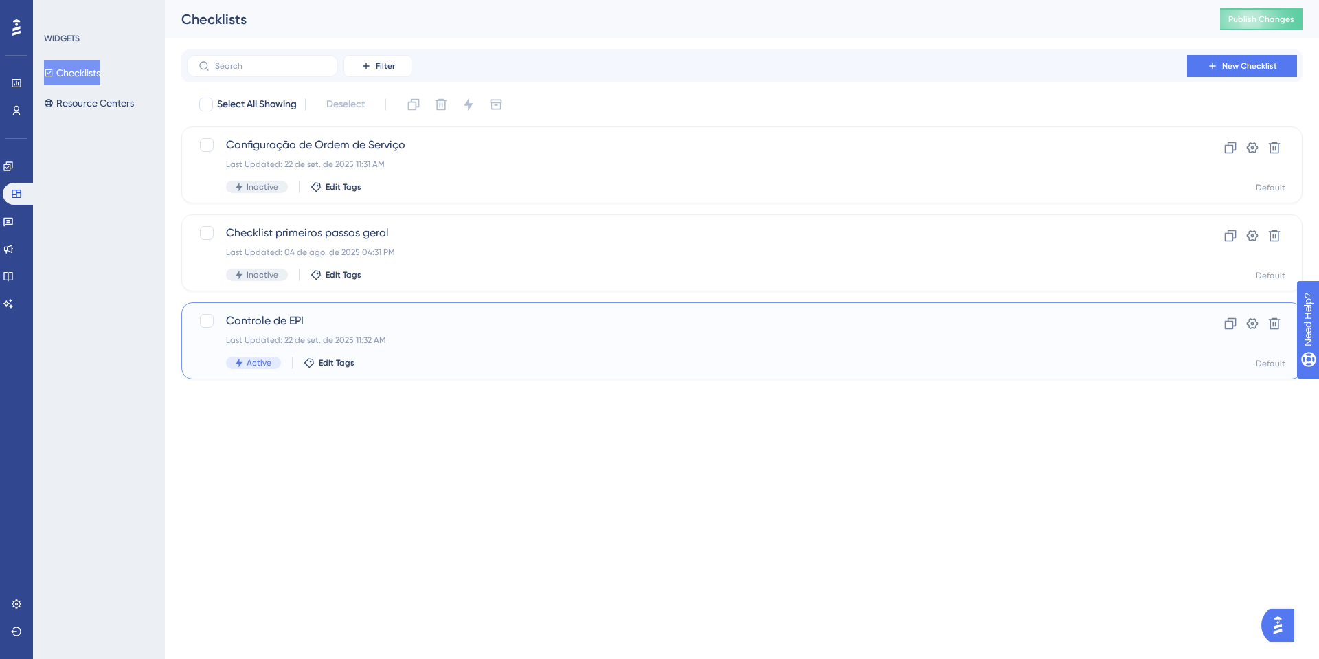
click at [339, 319] on span "Controle de EPI" at bounding box center [687, 321] width 922 height 16
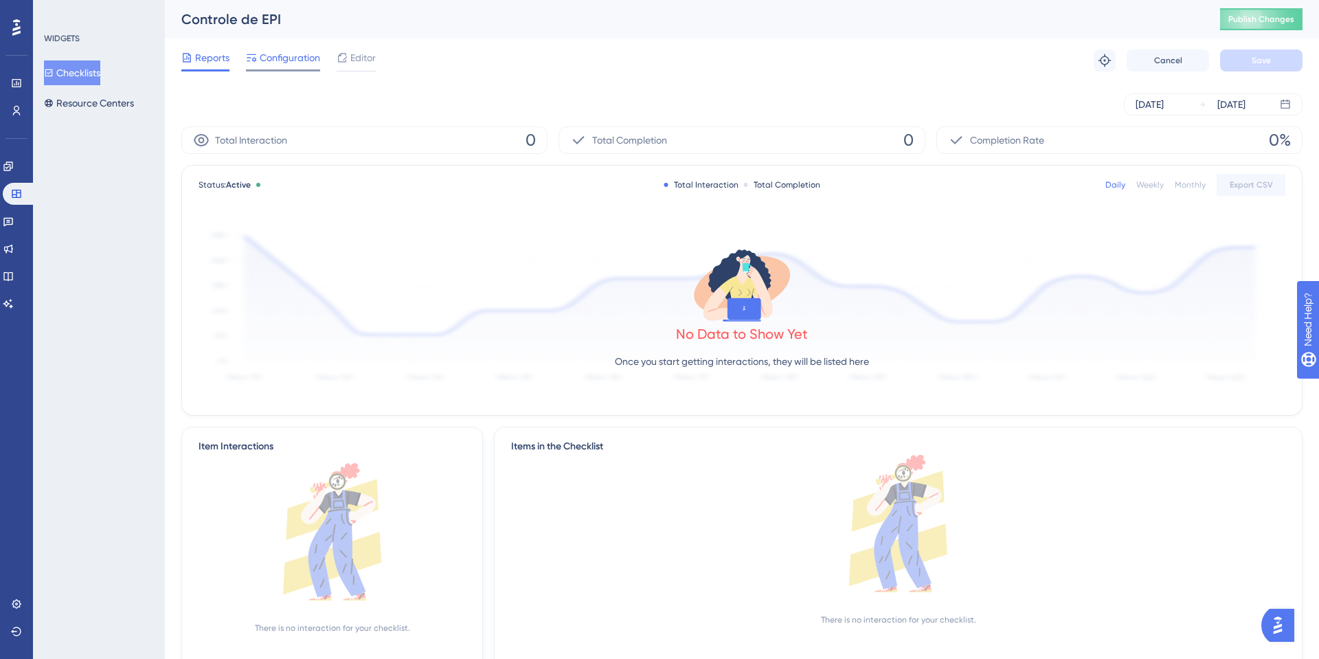
click at [259, 69] on div at bounding box center [283, 70] width 74 height 2
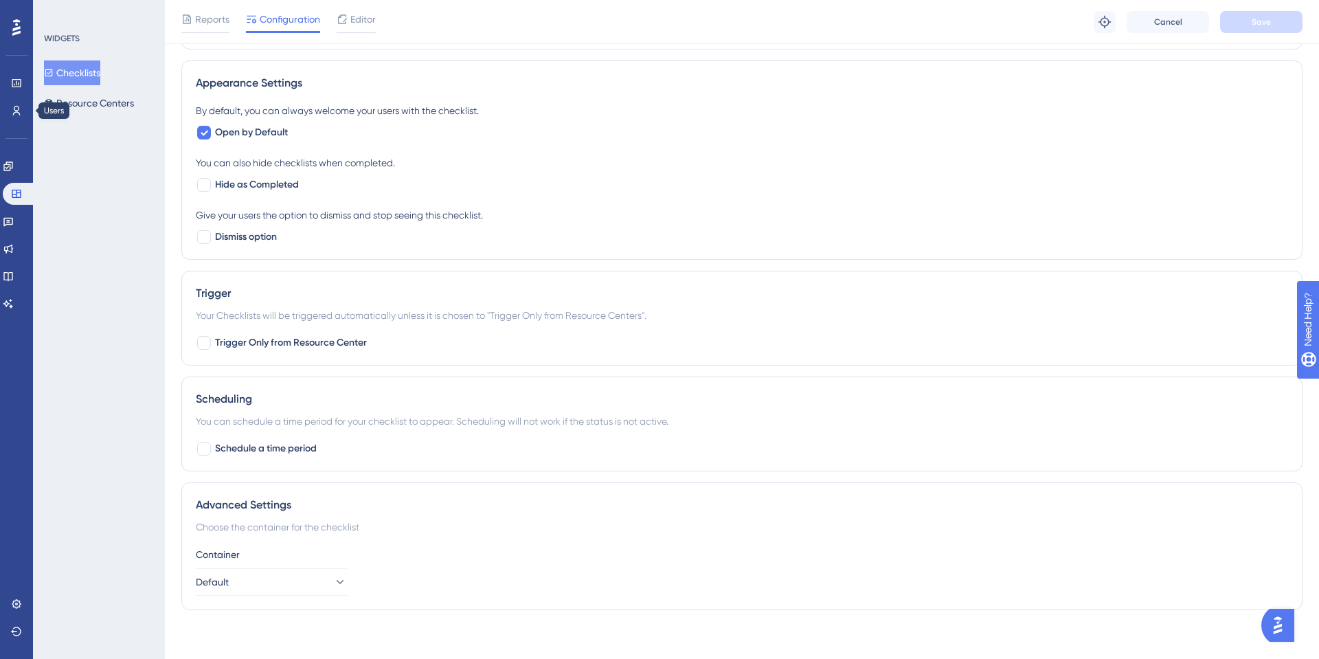
scroll to position [720, 0]
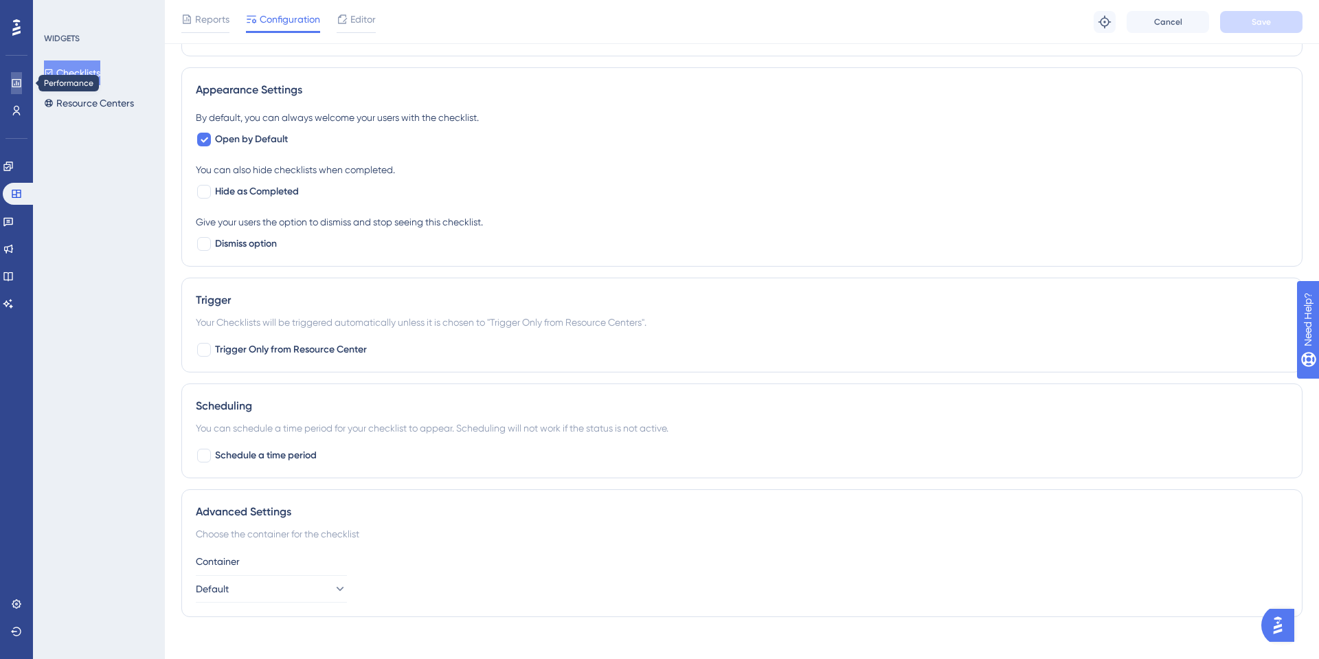
click at [11, 86] on link at bounding box center [16, 83] width 11 height 22
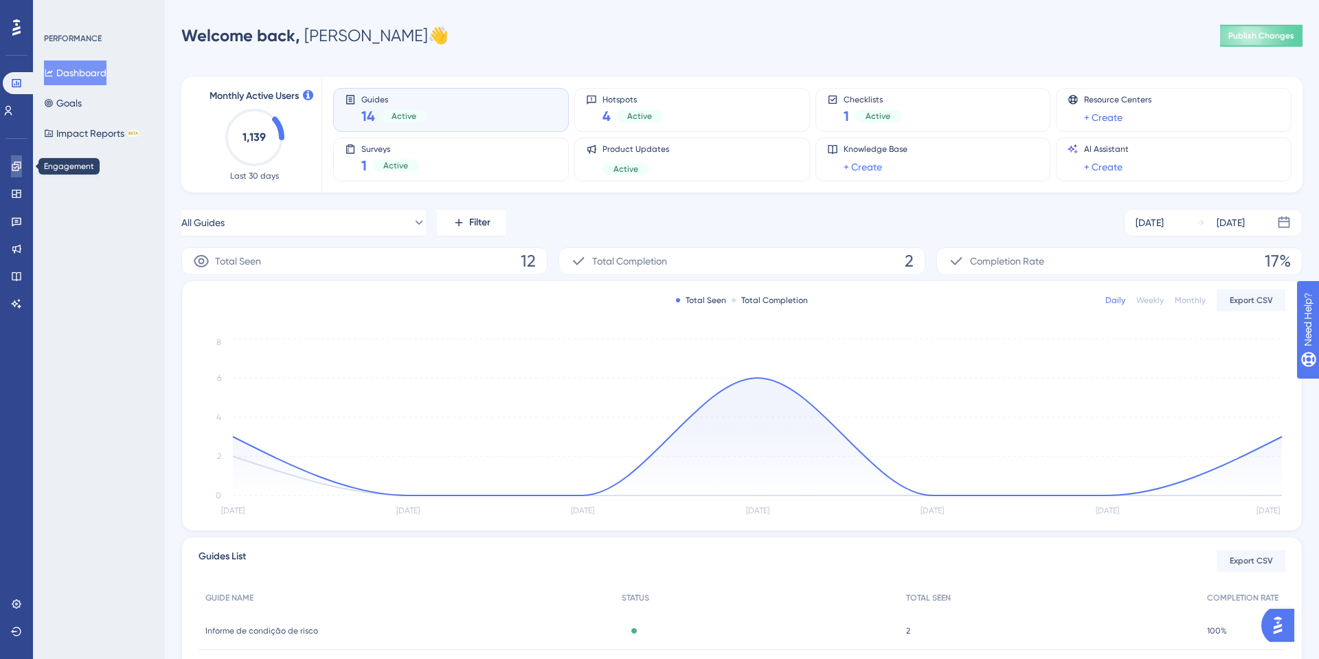
click at [22, 170] on link at bounding box center [16, 166] width 11 height 22
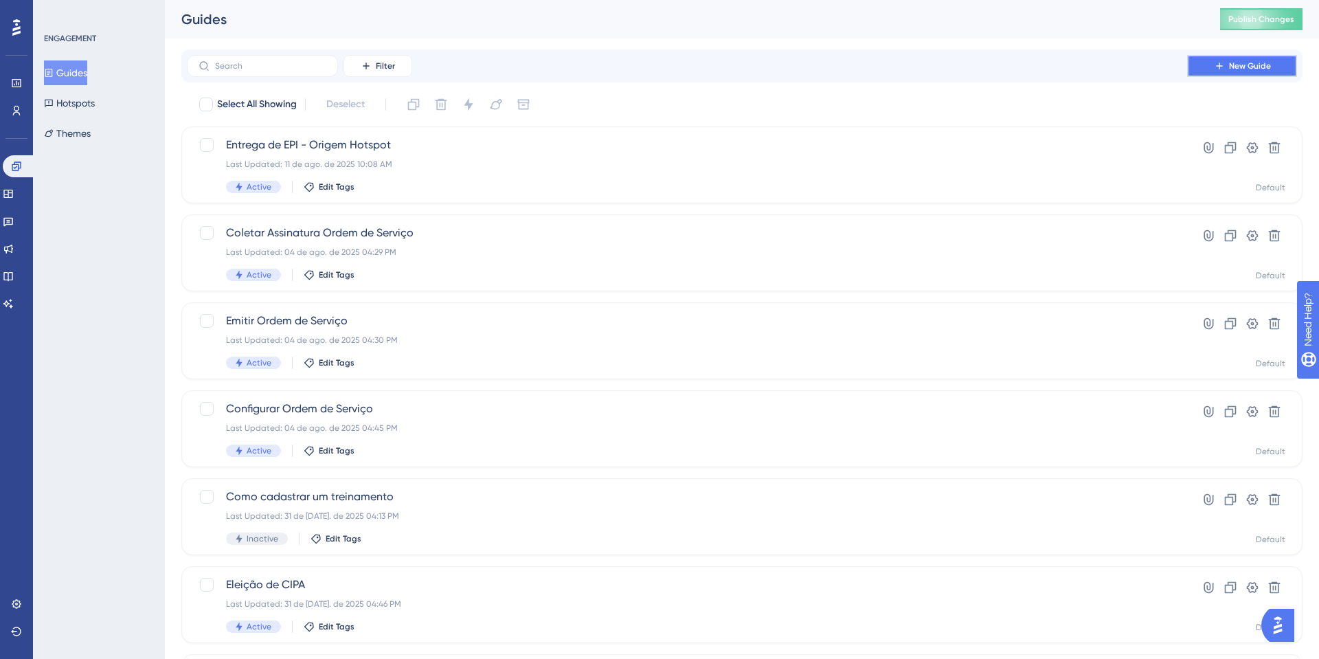
click at [1206, 60] on button "New Guide" at bounding box center [1242, 66] width 110 height 22
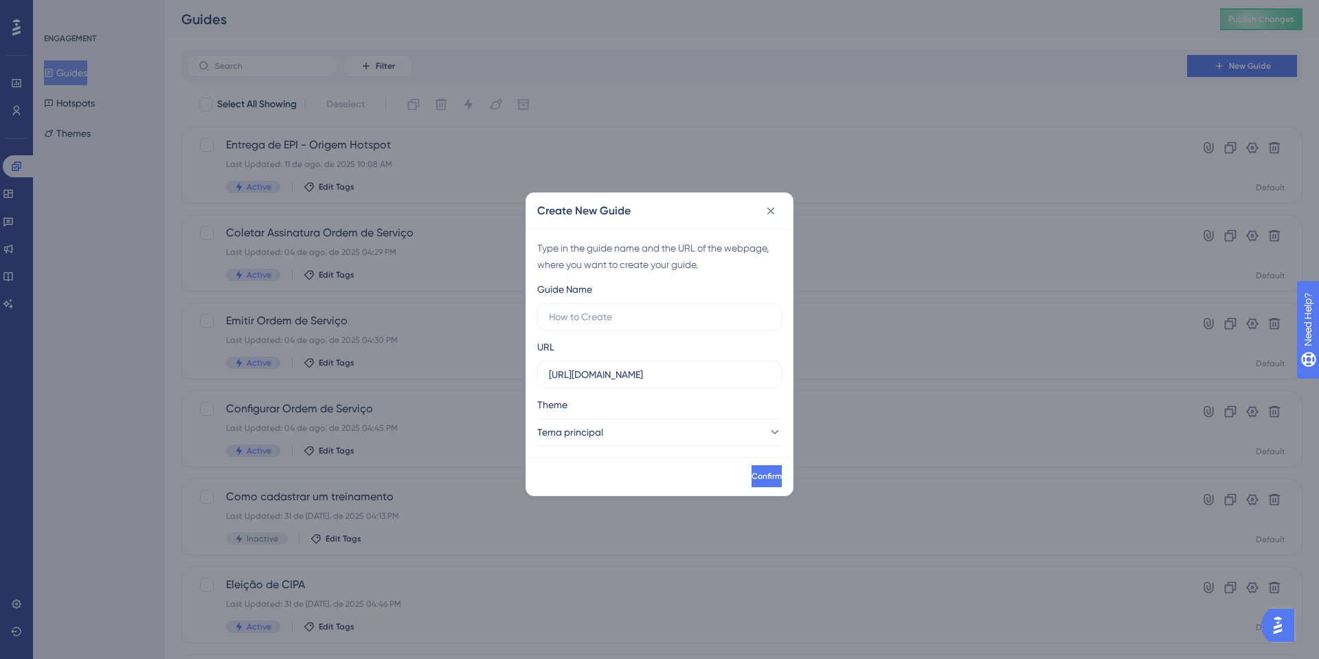
click at [613, 300] on div "Guide Name" at bounding box center [659, 305] width 245 height 49
click at [607, 321] on input "text" at bounding box center [659, 316] width 221 height 15
type input "Controle de EPI 0"
drag, startPoint x: 554, startPoint y: 376, endPoint x: 752, endPoint y: 371, distance: 197.9
click at [752, 371] on input "https://sistema.onsafety.com.br" at bounding box center [659, 374] width 221 height 15
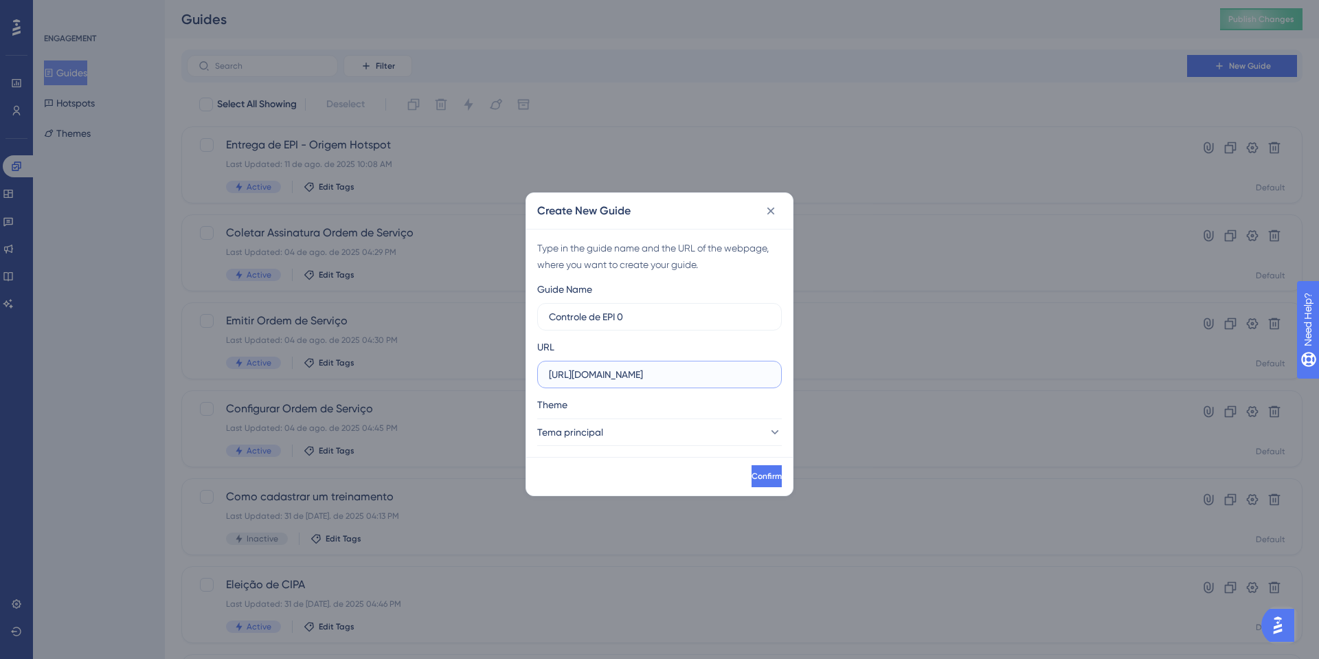
click at [701, 377] on input "https://sistema.onsafety.com.br" at bounding box center [659, 374] width 221 height 15
type input "https://sistema.onsafety.com.br/index.xhtml"
click at [749, 465] on button "Confirm" at bounding box center [765, 476] width 33 height 22
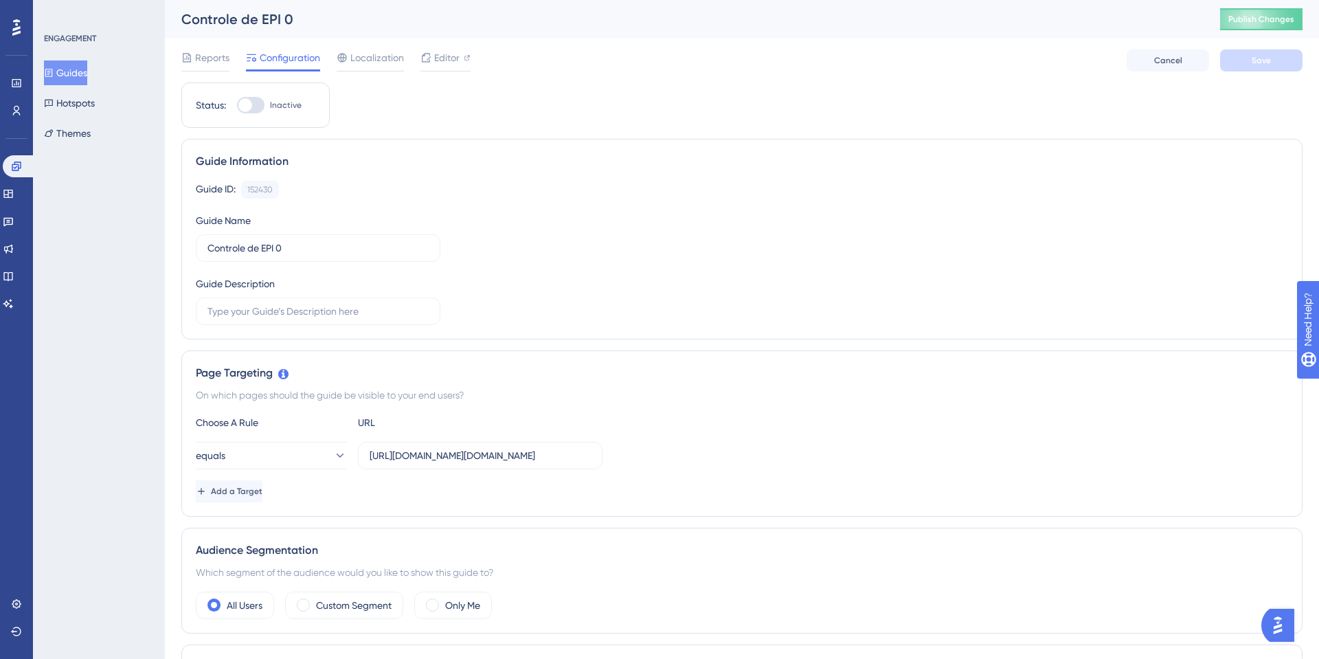
click at [264, 19] on div "Controle de EPI 0" at bounding box center [683, 19] width 1004 height 19
click at [297, 12] on div "Controle de EPI 0" at bounding box center [683, 19] width 1004 height 19
click at [247, 58] on icon at bounding box center [251, 57] width 11 height 11
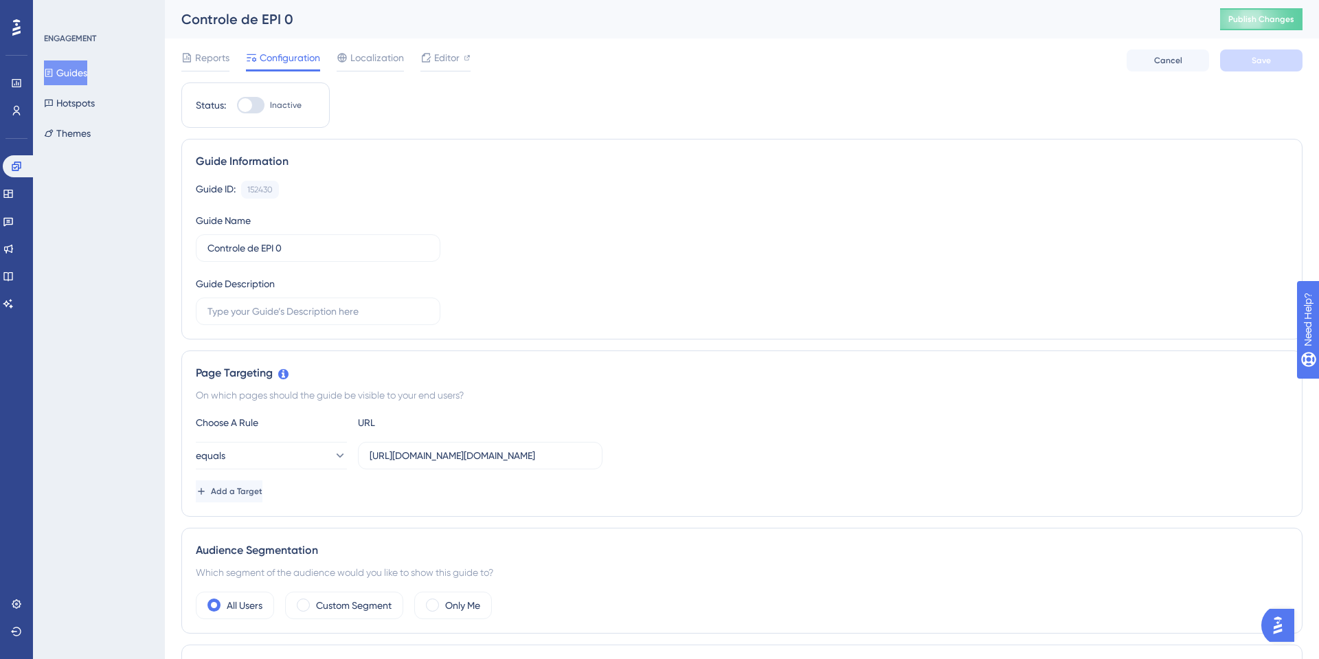
click at [80, 71] on button "Guides" at bounding box center [65, 72] width 43 height 25
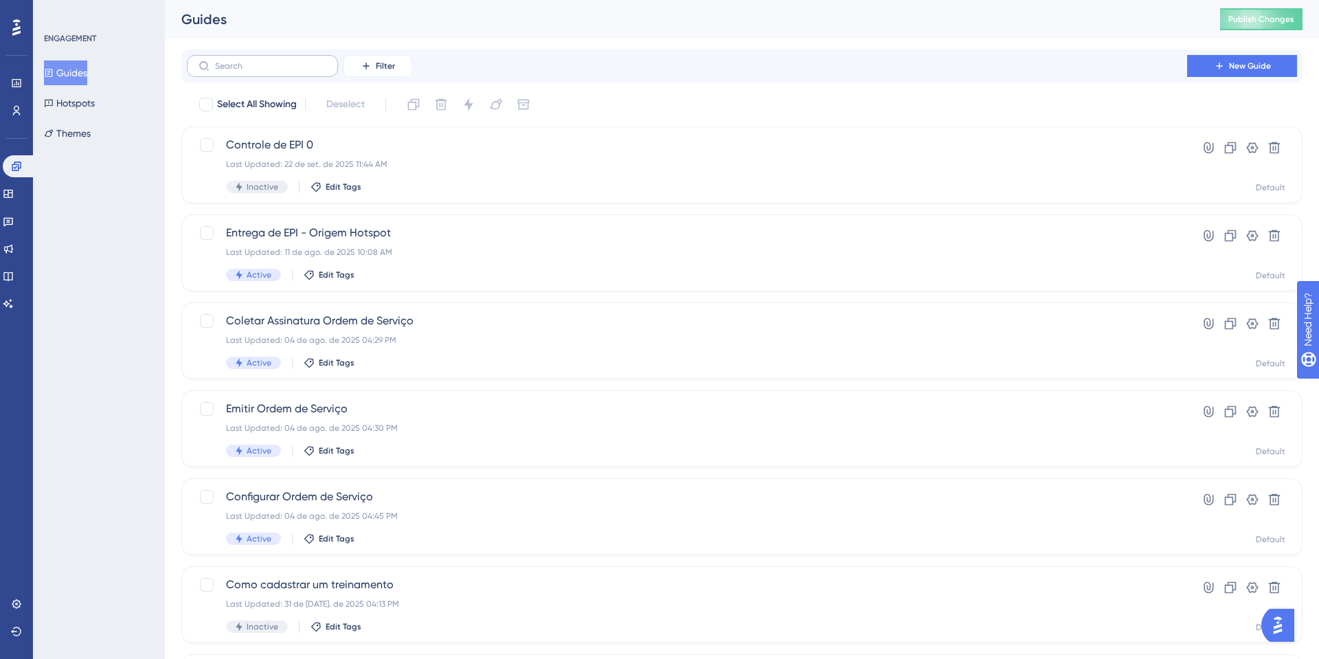
click at [290, 56] on label at bounding box center [262, 66] width 151 height 22
click at [290, 61] on input "text" at bounding box center [270, 66] width 111 height 10
type input "epi"
click at [90, 98] on button "Hotspots" at bounding box center [69, 103] width 51 height 25
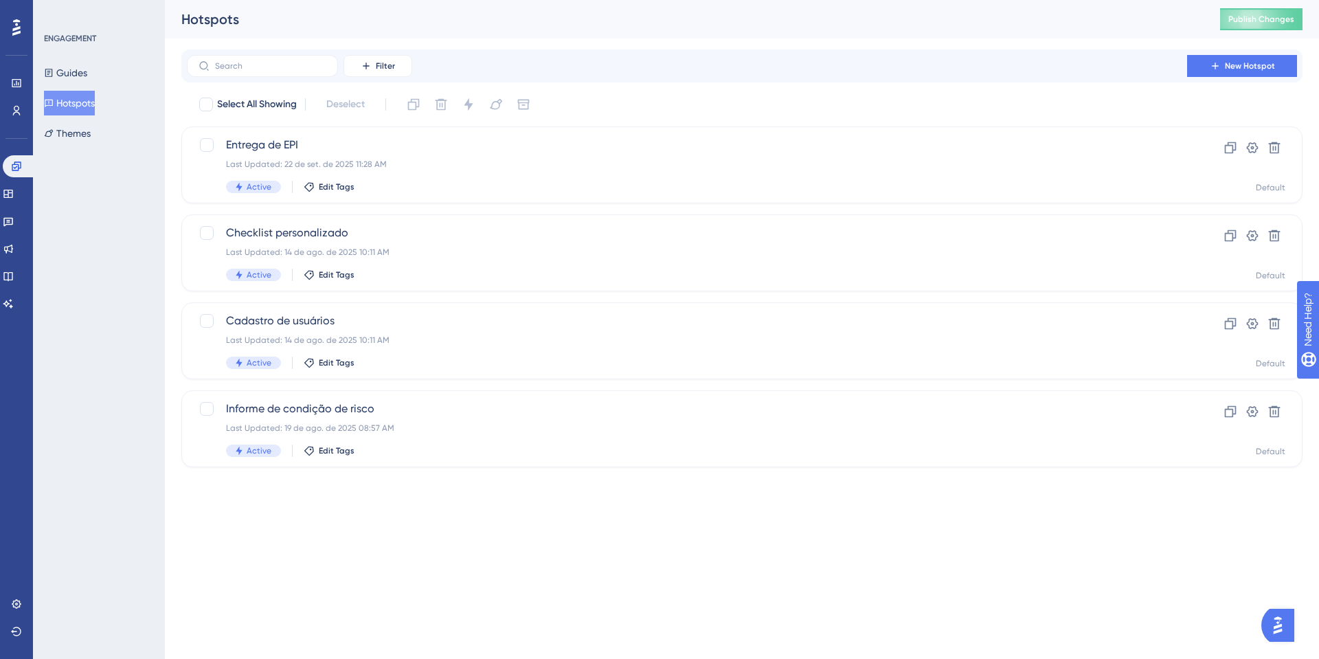
click at [95, 52] on div "ENGAGEMENT Guides Hotspots Themes" at bounding box center [99, 89] width 111 height 113
click at [87, 67] on button "Guides" at bounding box center [65, 72] width 43 height 25
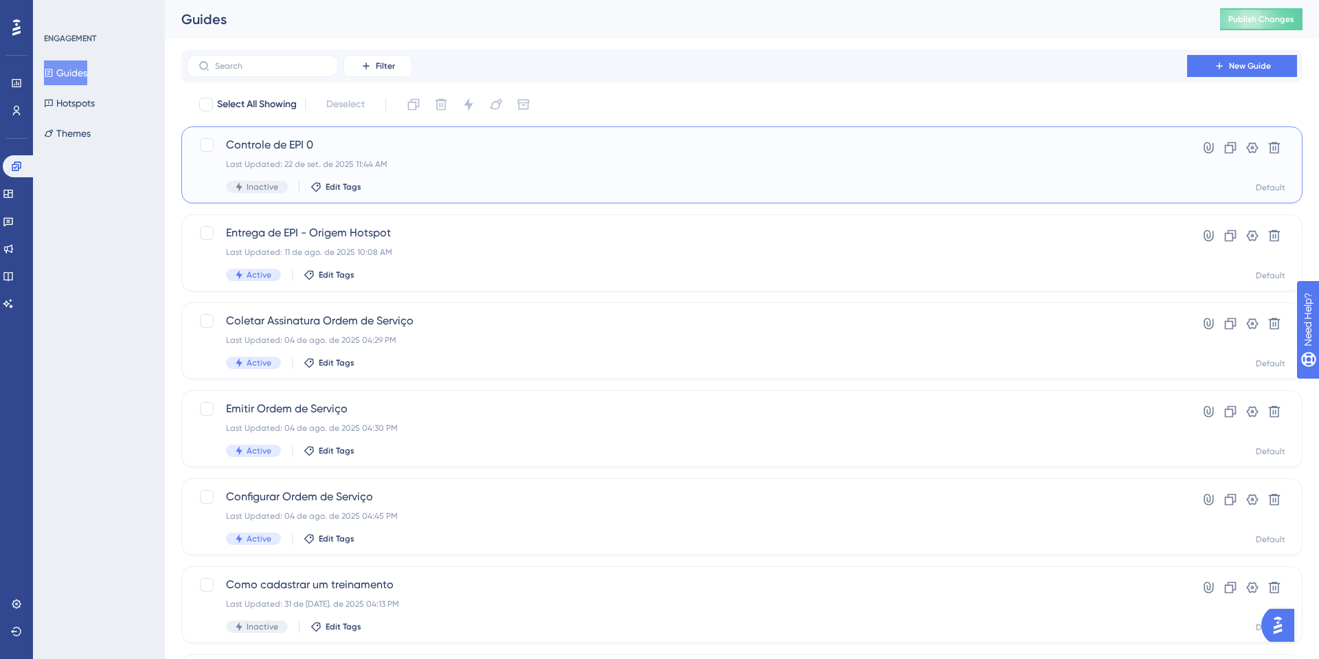
click at [279, 137] on span "Controle de EPI 0" at bounding box center [687, 145] width 922 height 16
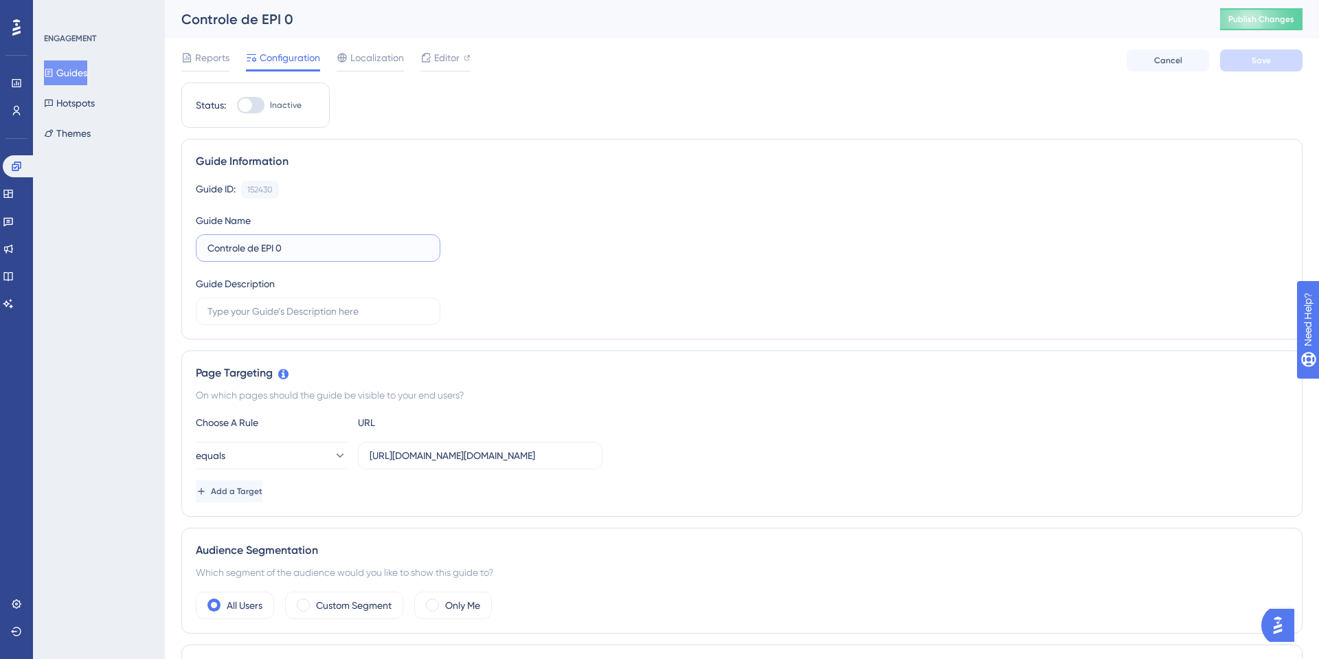
drag, startPoint x: 295, startPoint y: 247, endPoint x: 63, endPoint y: 223, distance: 232.8
type input "EPI 0 (Home)"
click at [688, 179] on div "Guide Information Guide ID: 152430 Copy Guide Name EPI 0 (Home) Guide Descripti…" at bounding box center [741, 239] width 1121 height 201
click at [76, 63] on button "Guides" at bounding box center [65, 72] width 43 height 25
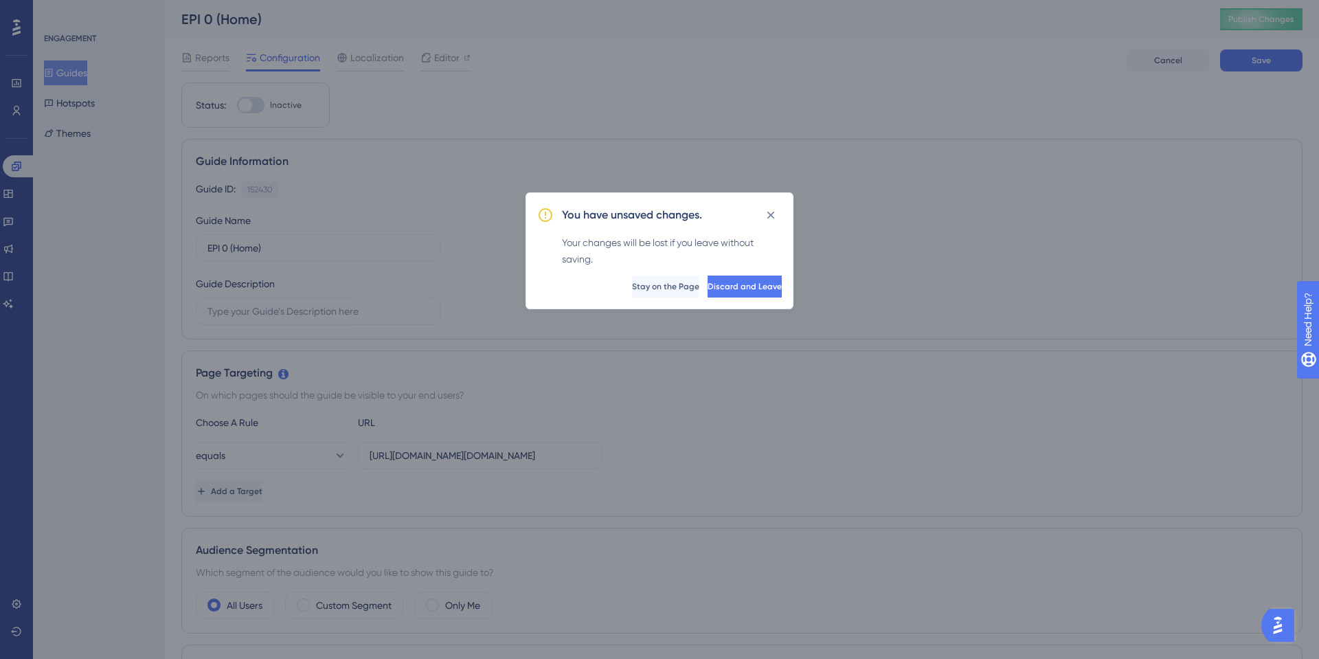
click at [76, 63] on div "You have unsaved changes. Your changes will be lost if you leave without saving…" at bounding box center [659, 329] width 1319 height 659
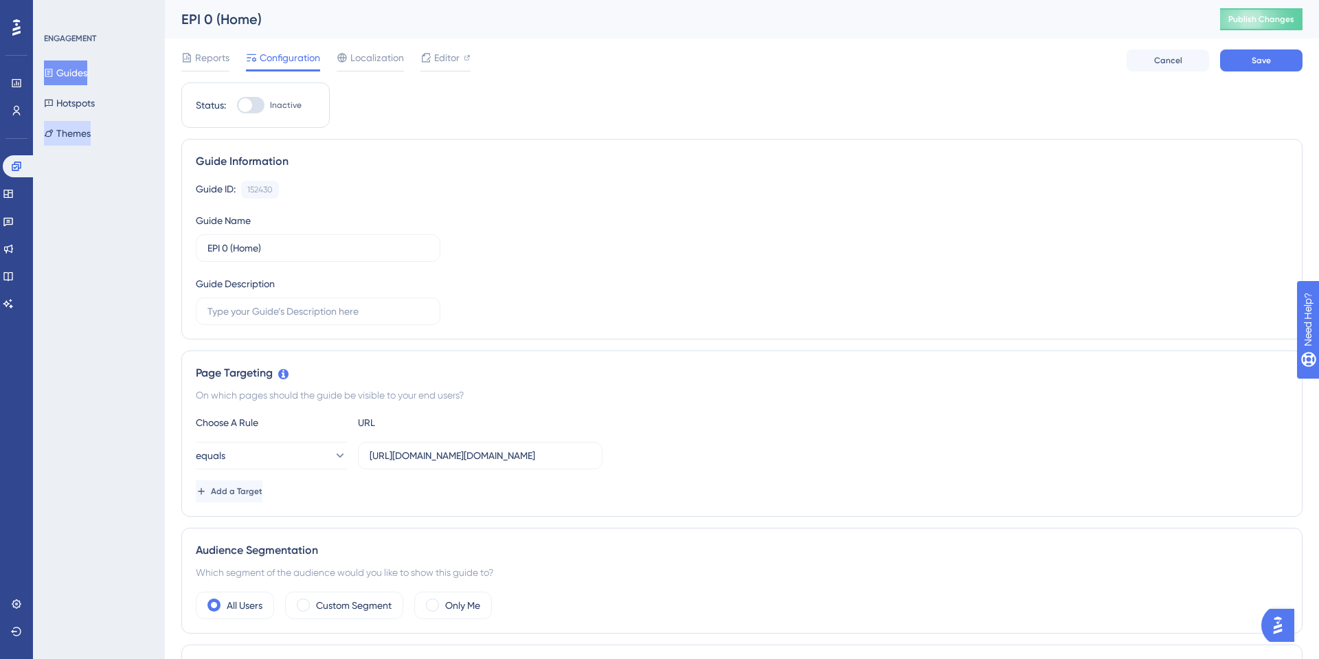
click at [91, 133] on button "Themes" at bounding box center [67, 133] width 47 height 25
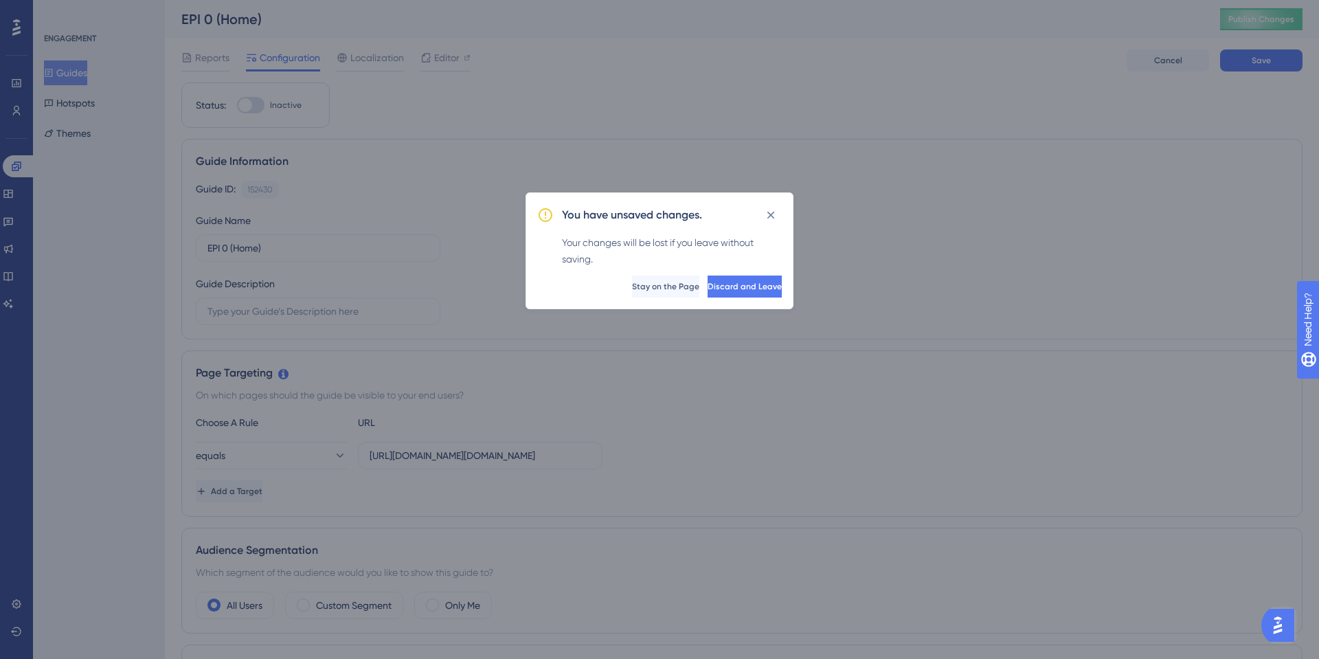
click at [91, 101] on div "You have unsaved changes. Your changes will be lost if you leave without saving…" at bounding box center [659, 329] width 1319 height 659
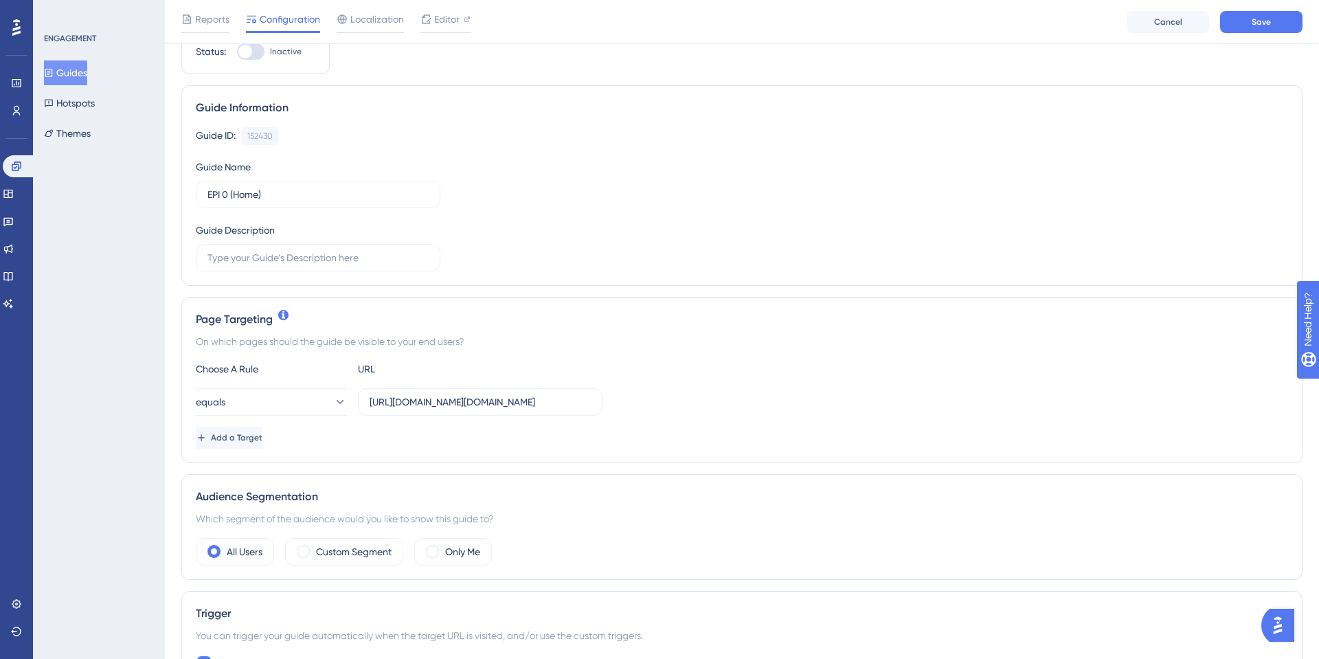
scroll to position [64, 0]
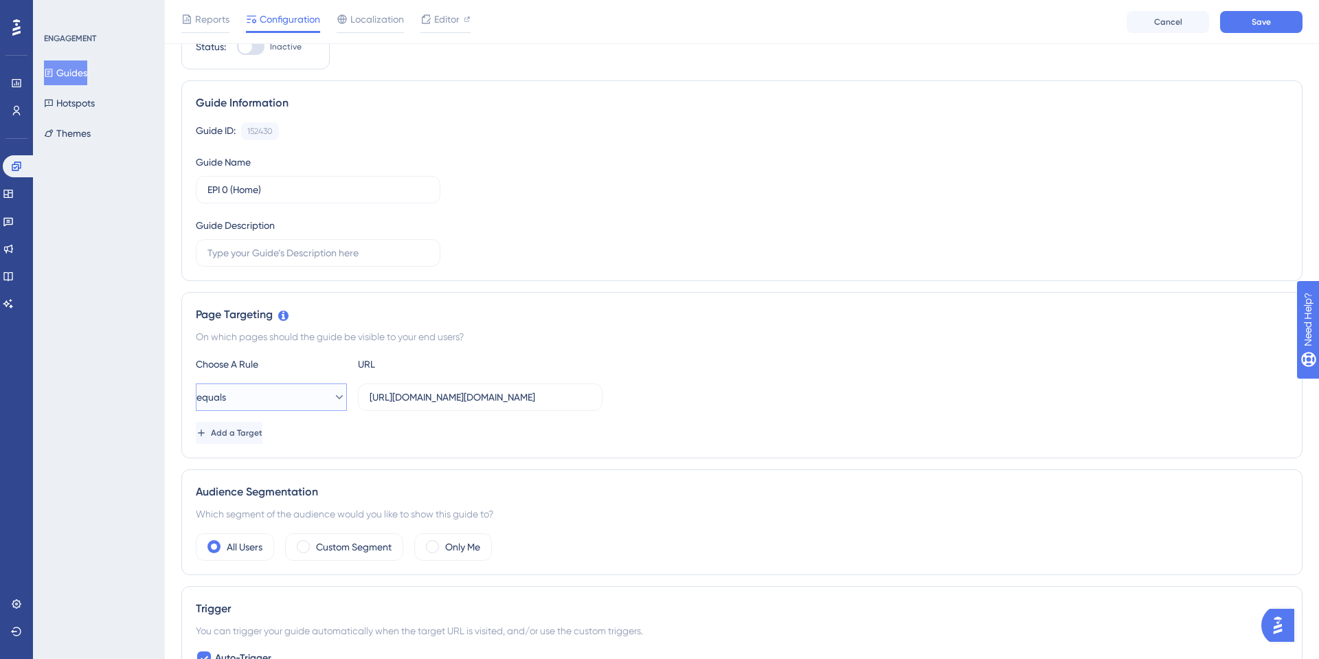
click at [260, 394] on button "equals" at bounding box center [271, 396] width 151 height 27
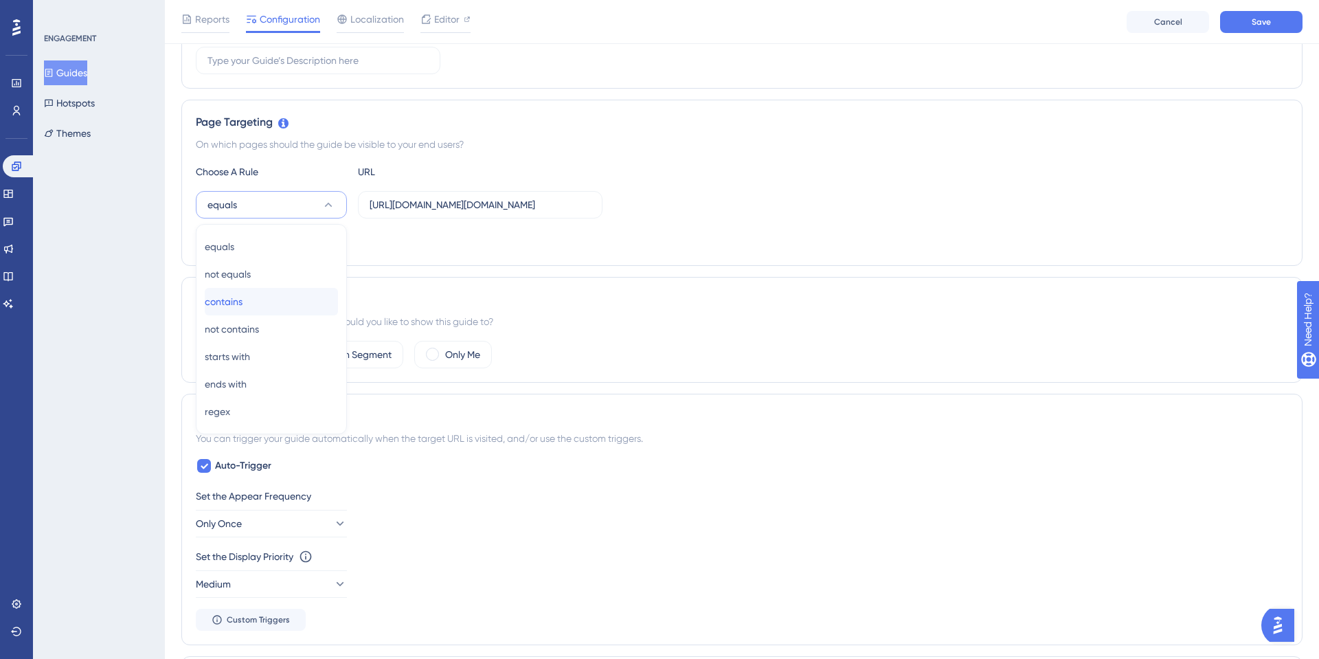
click at [243, 302] on span "contains" at bounding box center [224, 301] width 38 height 16
drag, startPoint x: 441, startPoint y: 205, endPoint x: 333, endPoint y: 205, distance: 108.5
click at [333, 205] on div "contains https://sistema.onsafety.com.br/index.xhtml" at bounding box center [399, 204] width 407 height 27
type input "onsafety.com.br/index.xhtml"
click at [541, 246] on div "Add a Target" at bounding box center [742, 240] width 1092 height 22
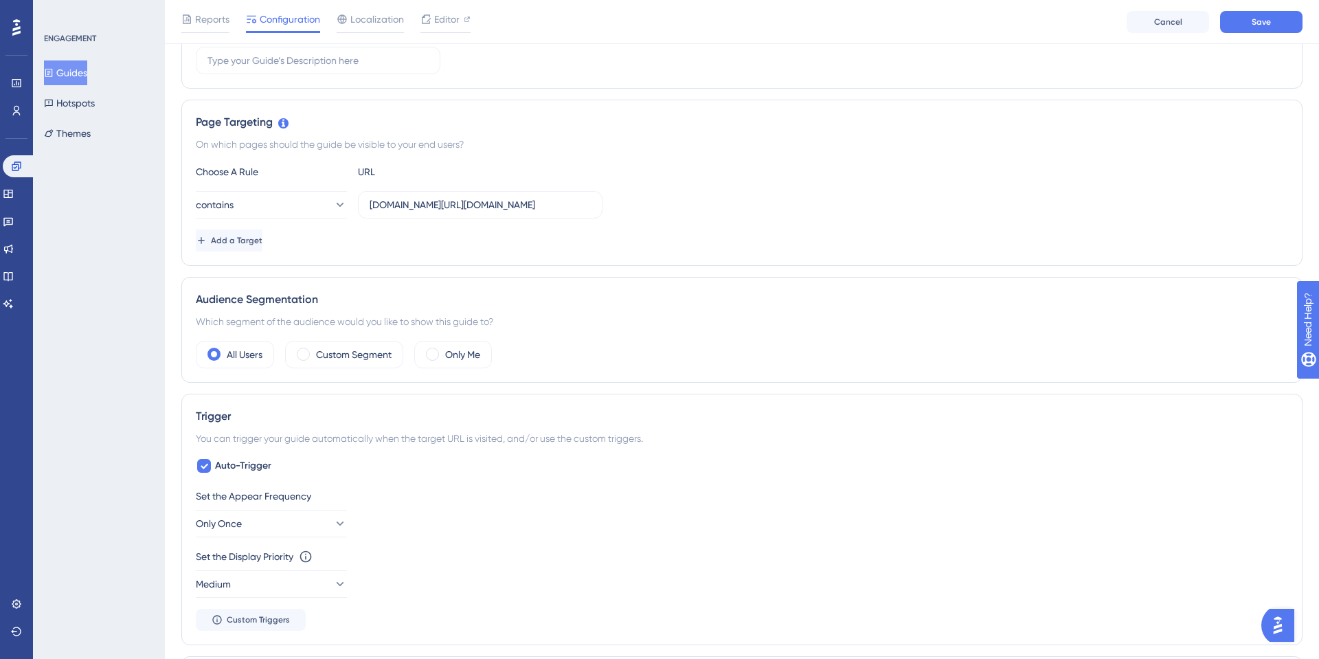
click at [1082, 245] on div "Add a Target" at bounding box center [742, 240] width 1092 height 22
click at [1274, 27] on button "Save" at bounding box center [1261, 22] width 82 height 22
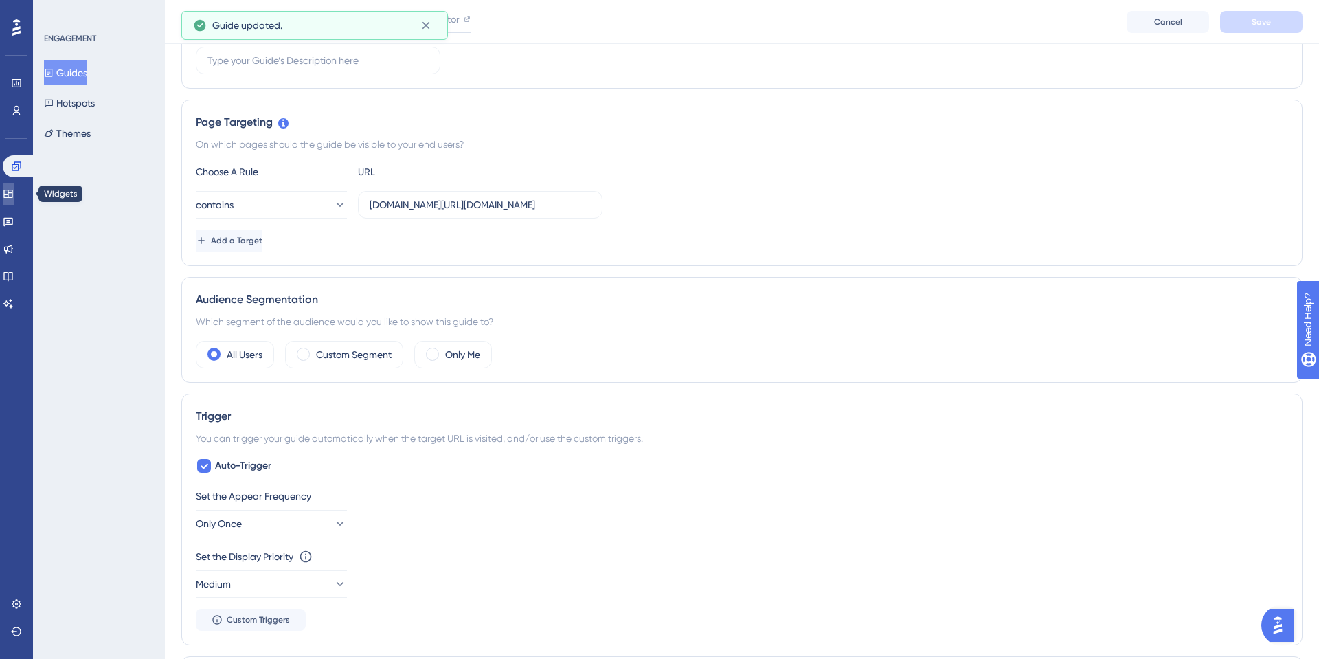
click at [10, 188] on icon at bounding box center [8, 193] width 11 height 11
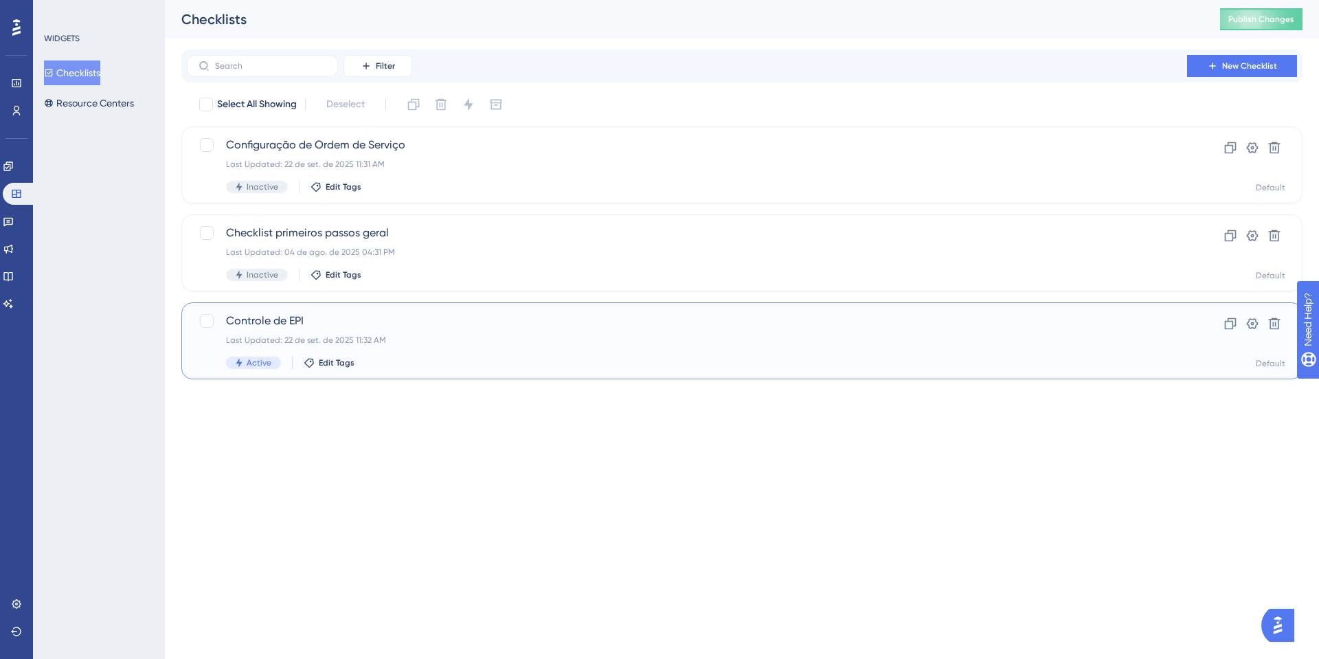
click at [306, 308] on div "Controle de EPI Last Updated: 22 de set. de 2025 11:32 AM Active Edit Tags Clon…" at bounding box center [741, 340] width 1121 height 77
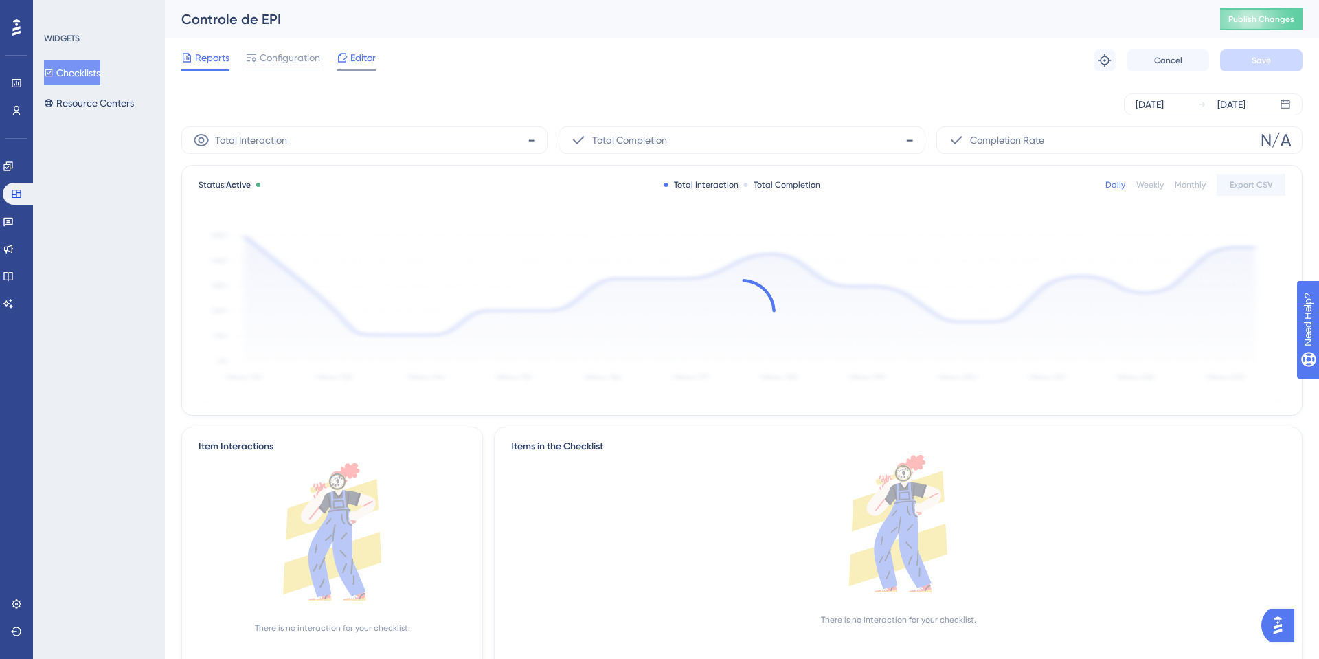
click at [366, 65] on span "Editor" at bounding box center [362, 57] width 25 height 16
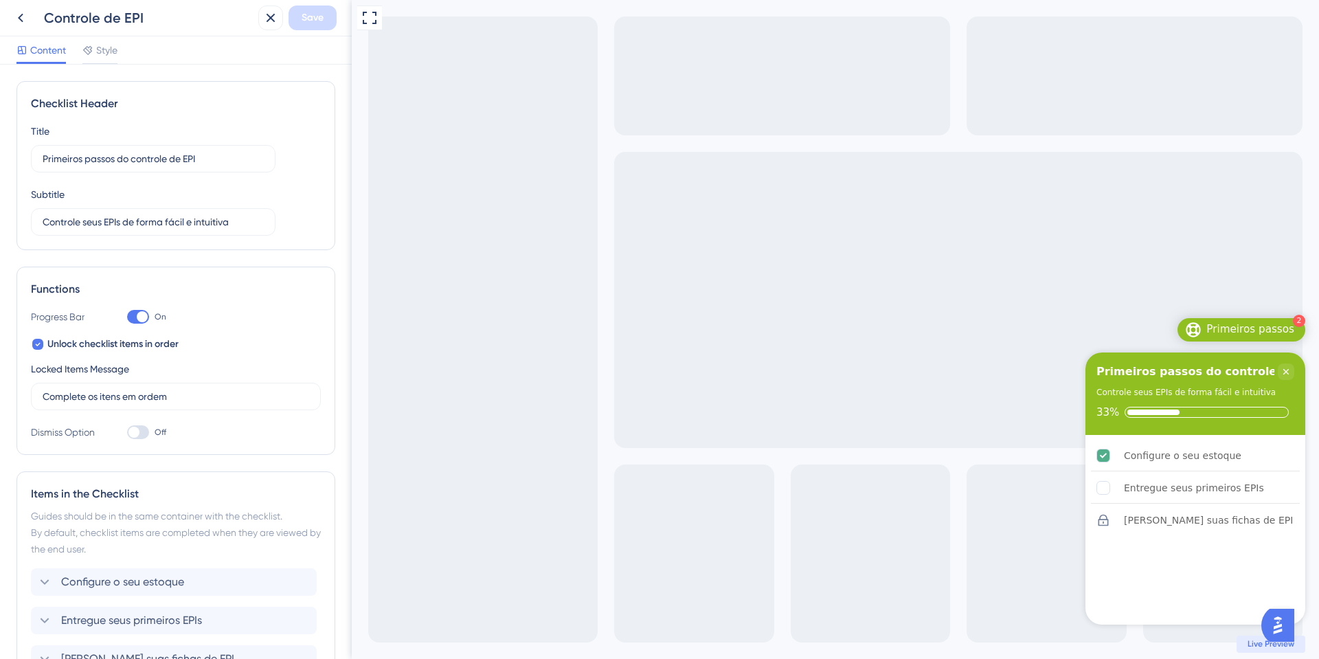
scroll to position [135, 0]
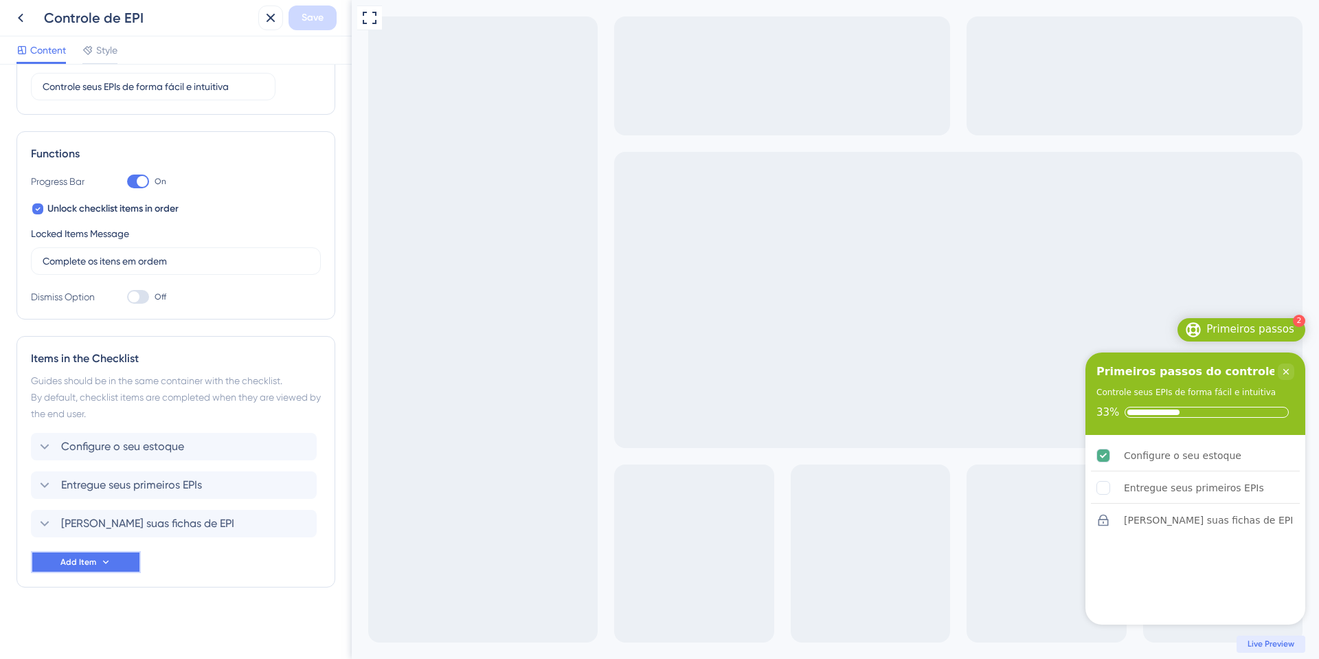
click at [109, 566] on icon at bounding box center [105, 561] width 11 height 11
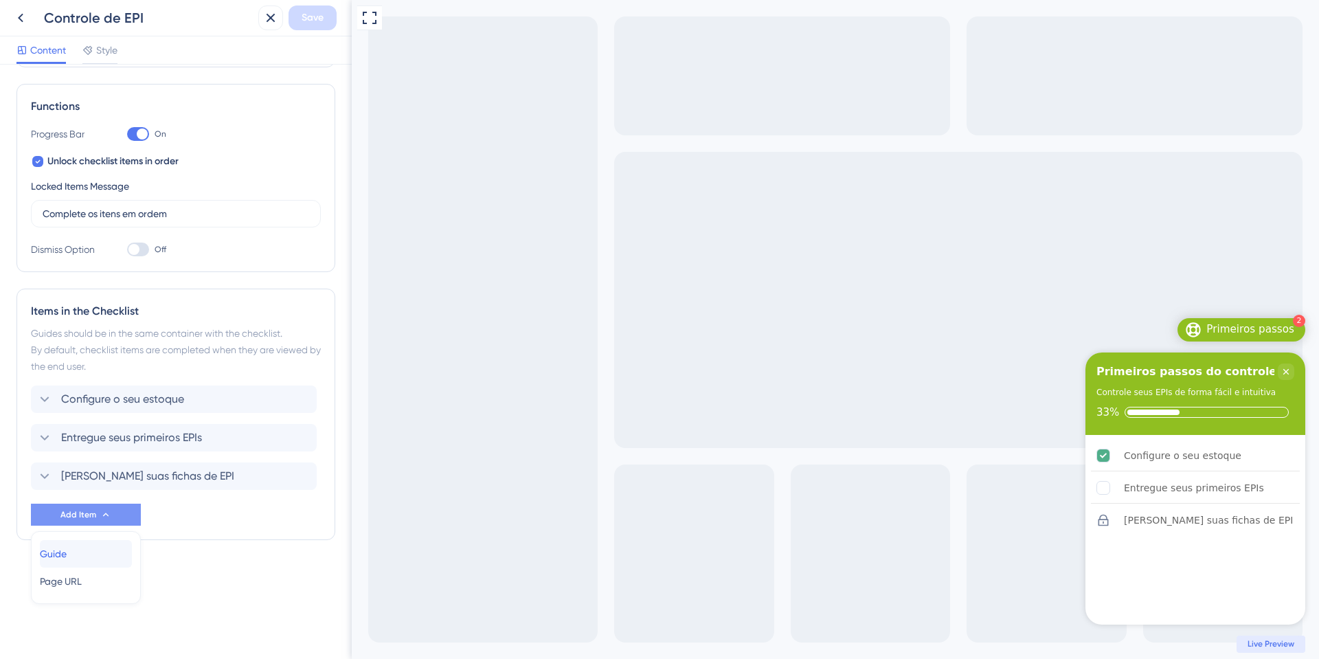
click at [106, 557] on div "Guide Guide" at bounding box center [86, 553] width 92 height 27
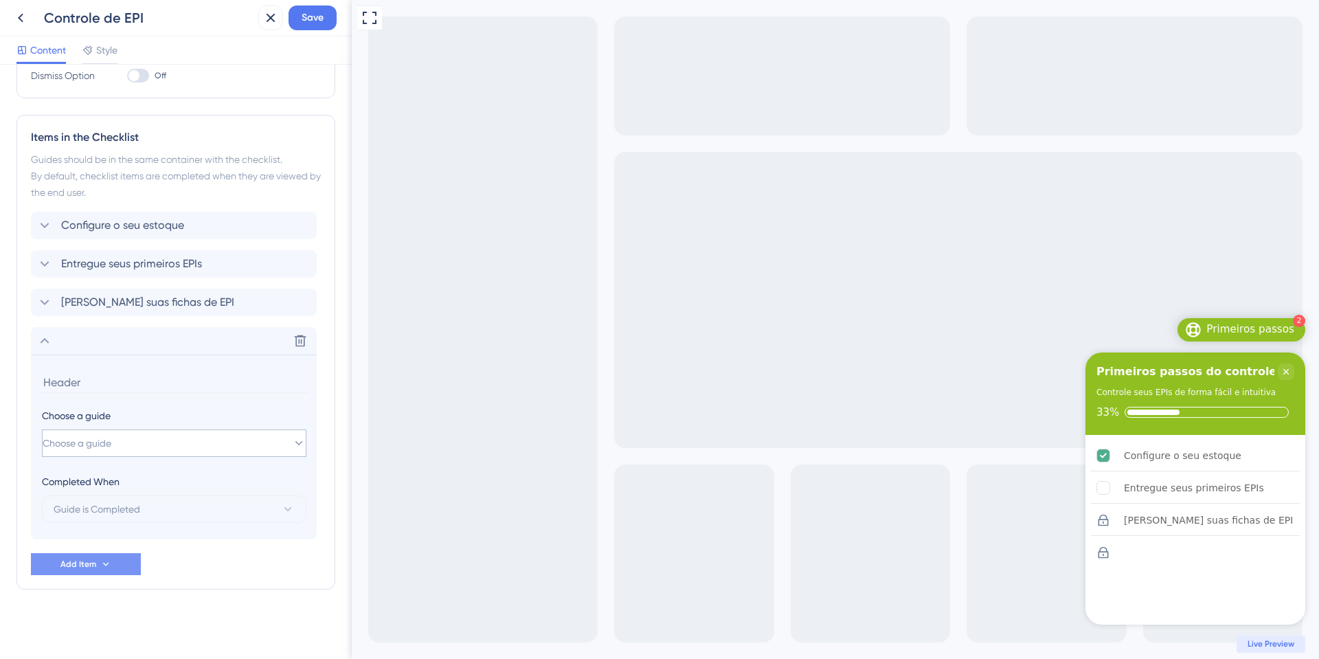
scroll to position [359, 0]
click at [300, 339] on icon at bounding box center [300, 339] width 14 height 14
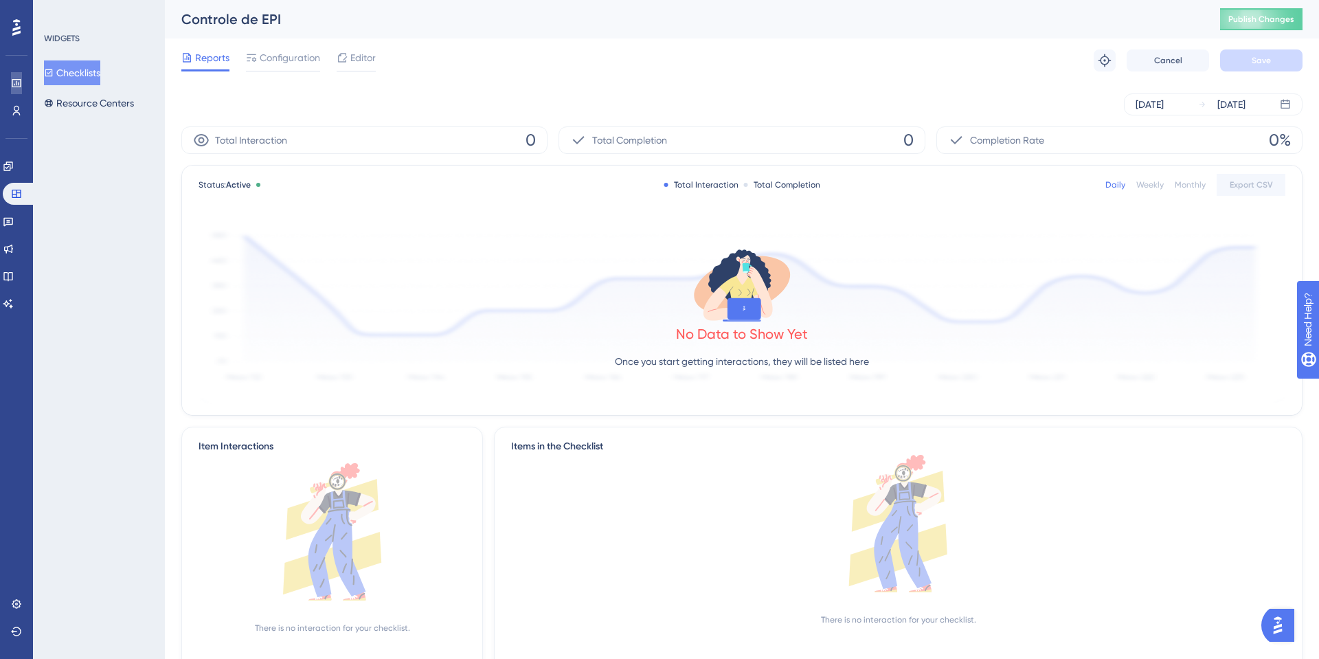
click at [22, 93] on link at bounding box center [16, 83] width 11 height 22
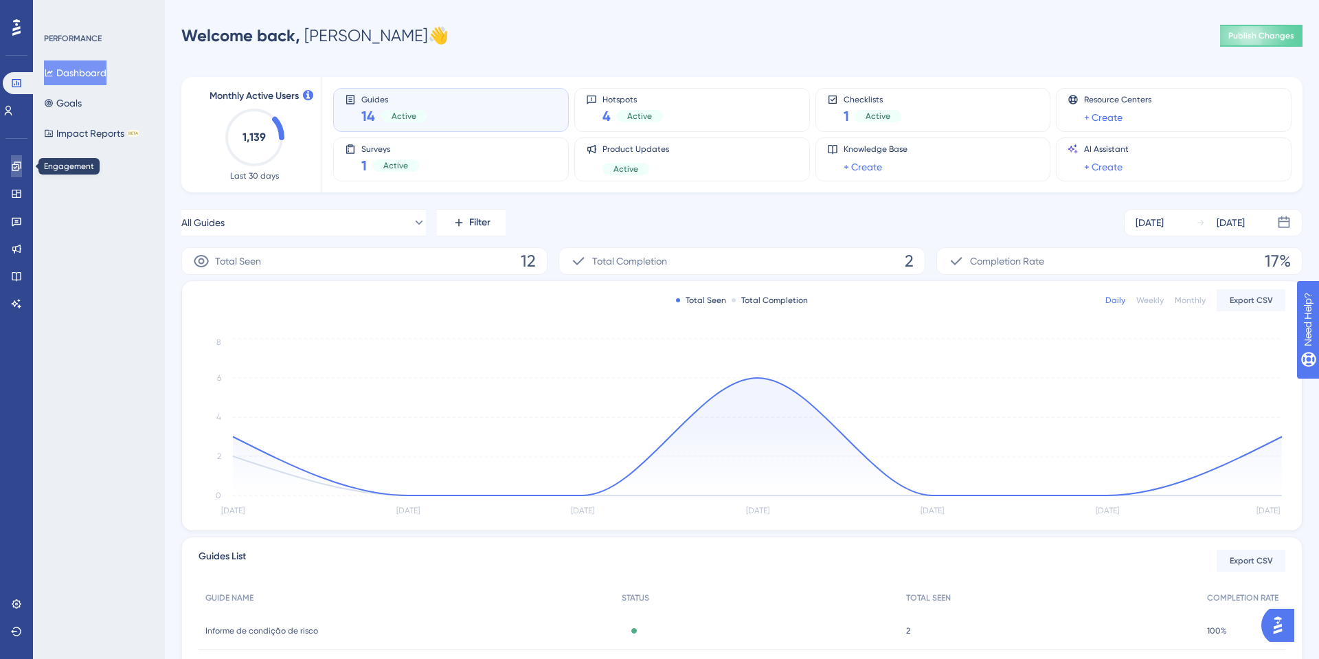
click at [21, 166] on icon at bounding box center [16, 165] width 9 height 9
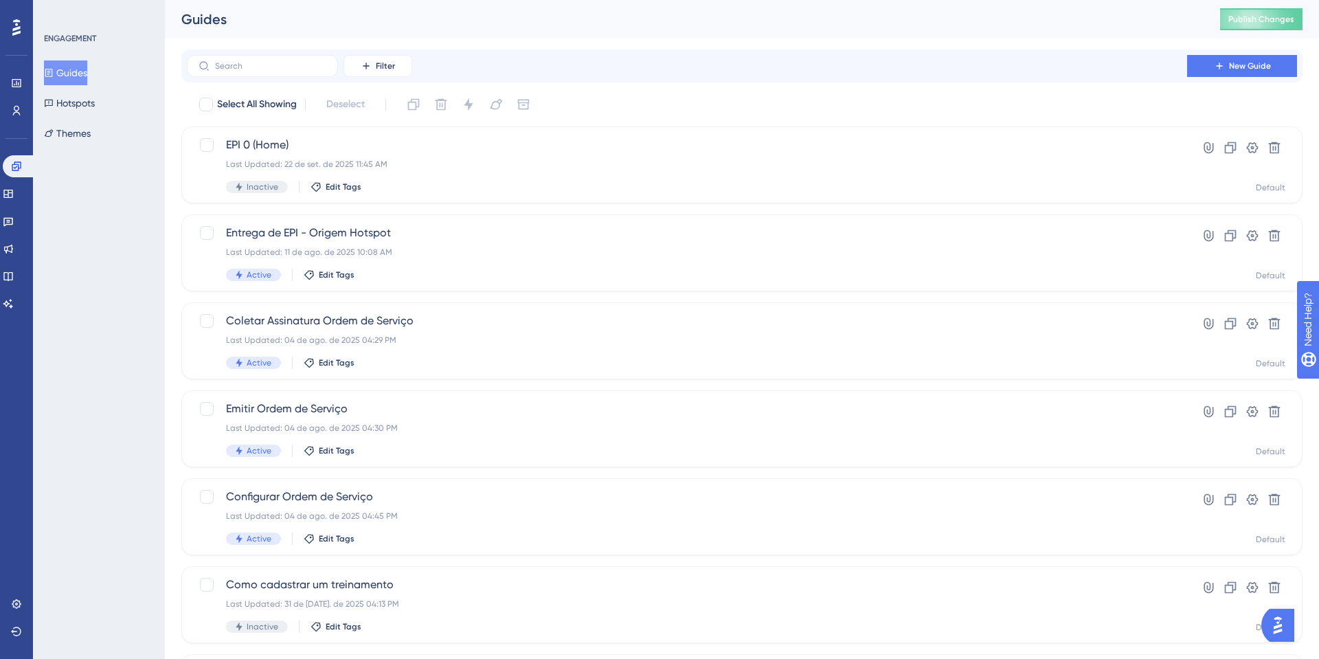
click at [78, 78] on button "Guides" at bounding box center [65, 72] width 43 height 25
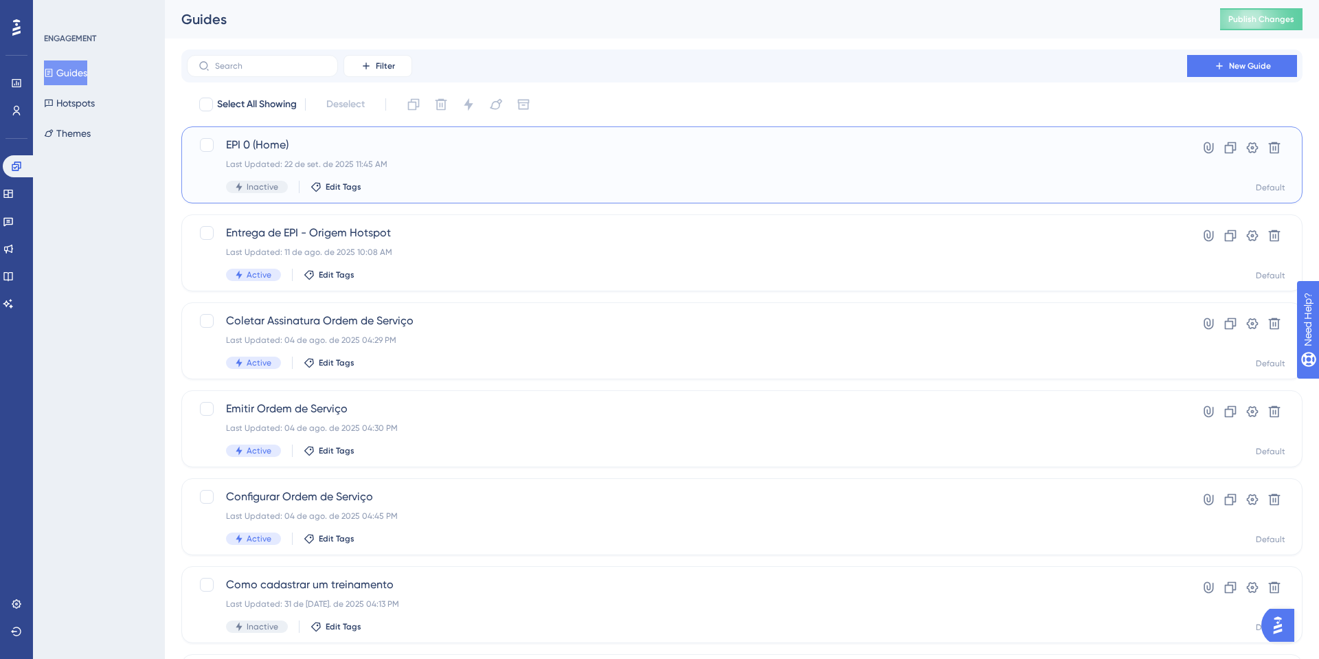
click at [319, 137] on span "EPI 0 (Home)" at bounding box center [687, 145] width 922 height 16
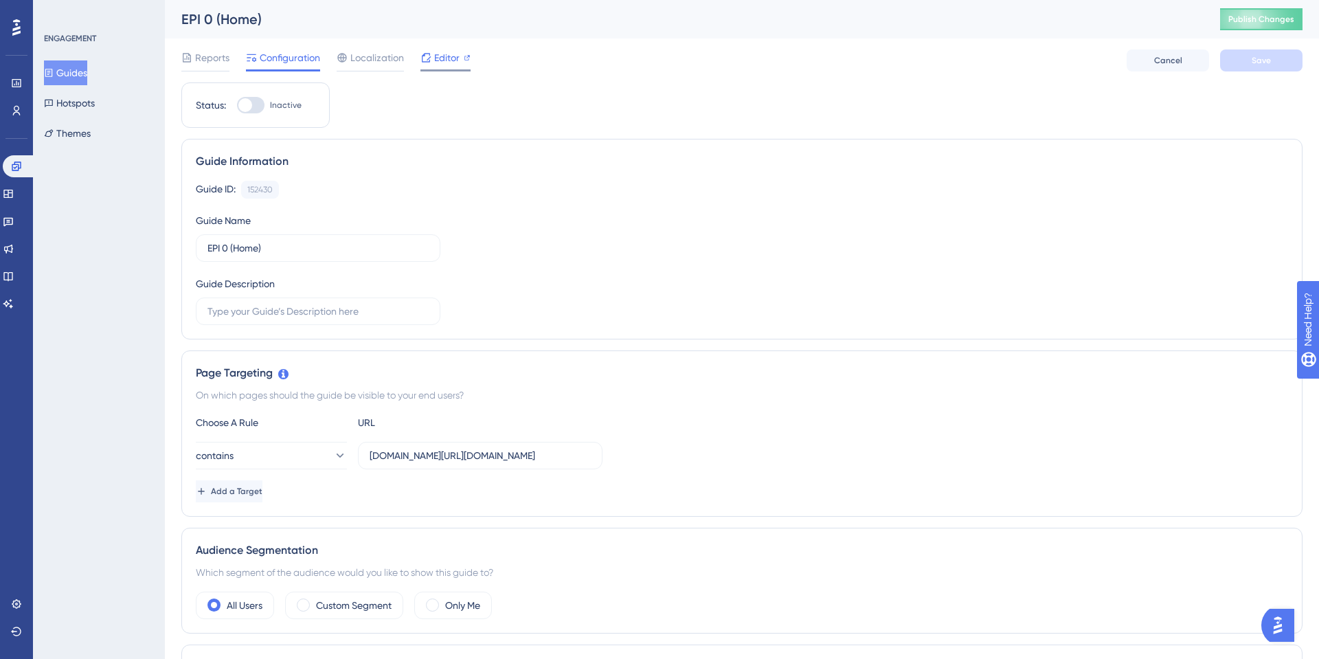
click at [464, 65] on div at bounding box center [467, 57] width 7 height 16
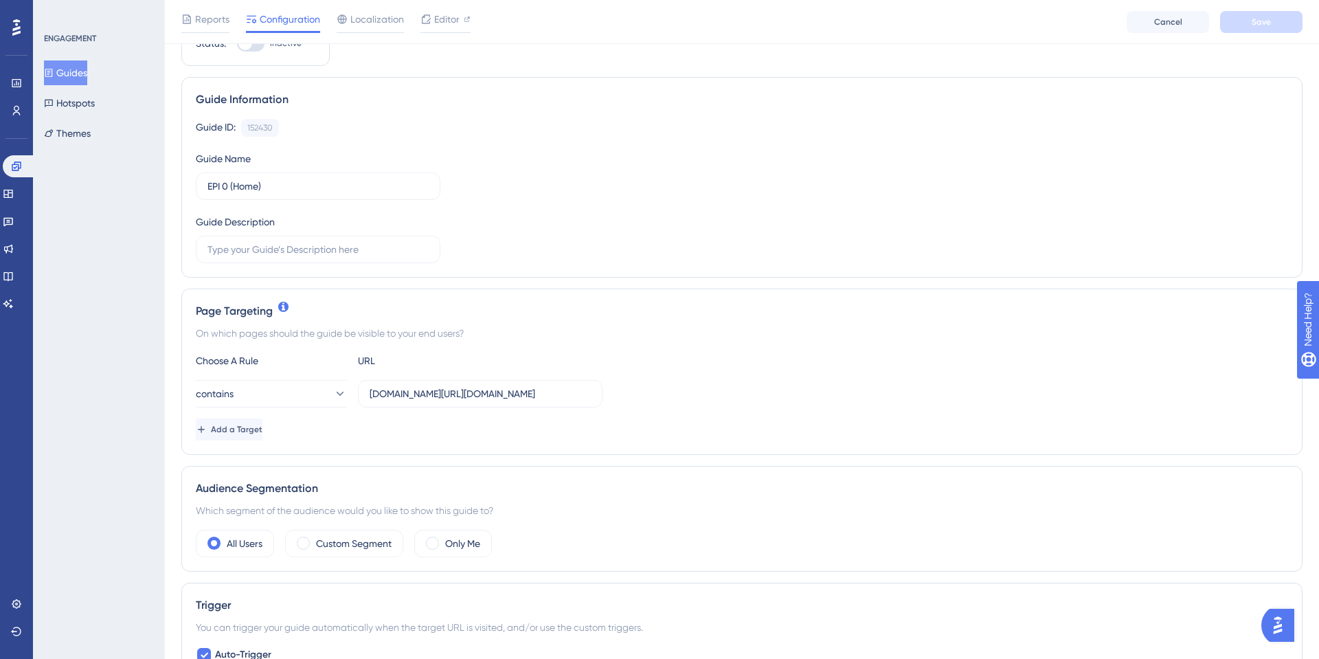
scroll to position [89, 0]
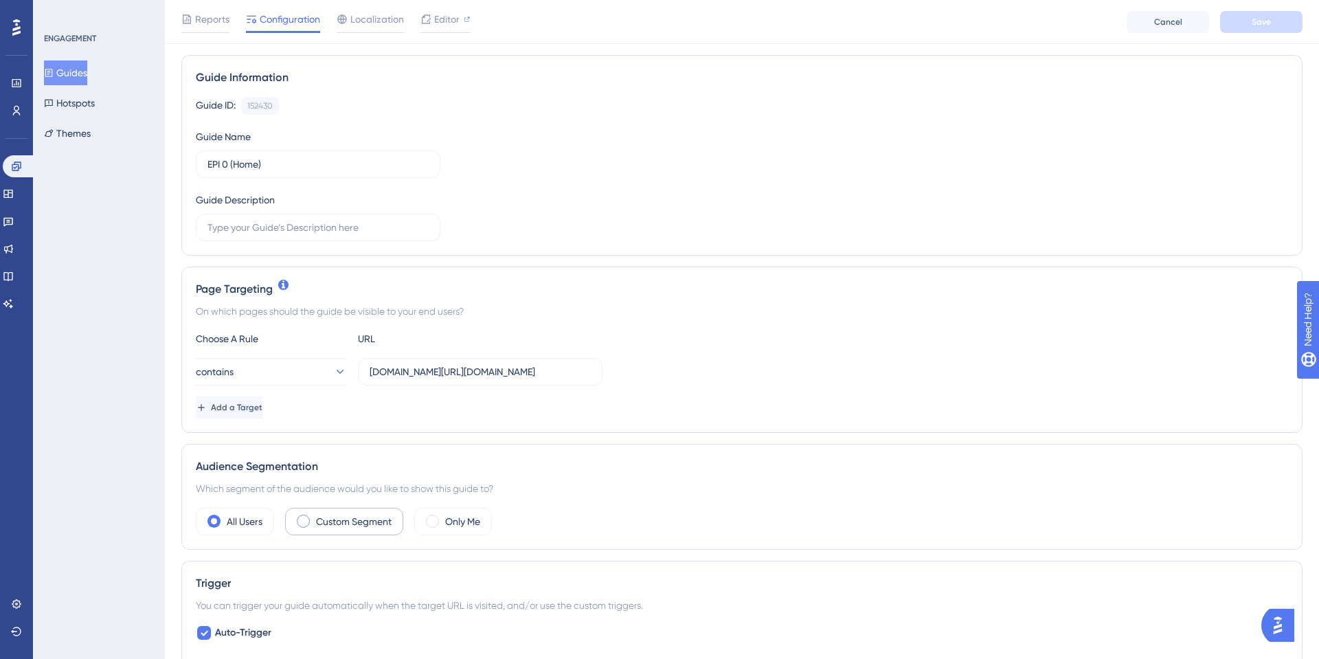
click at [346, 512] on div "Custom Segment" at bounding box center [344, 521] width 118 height 27
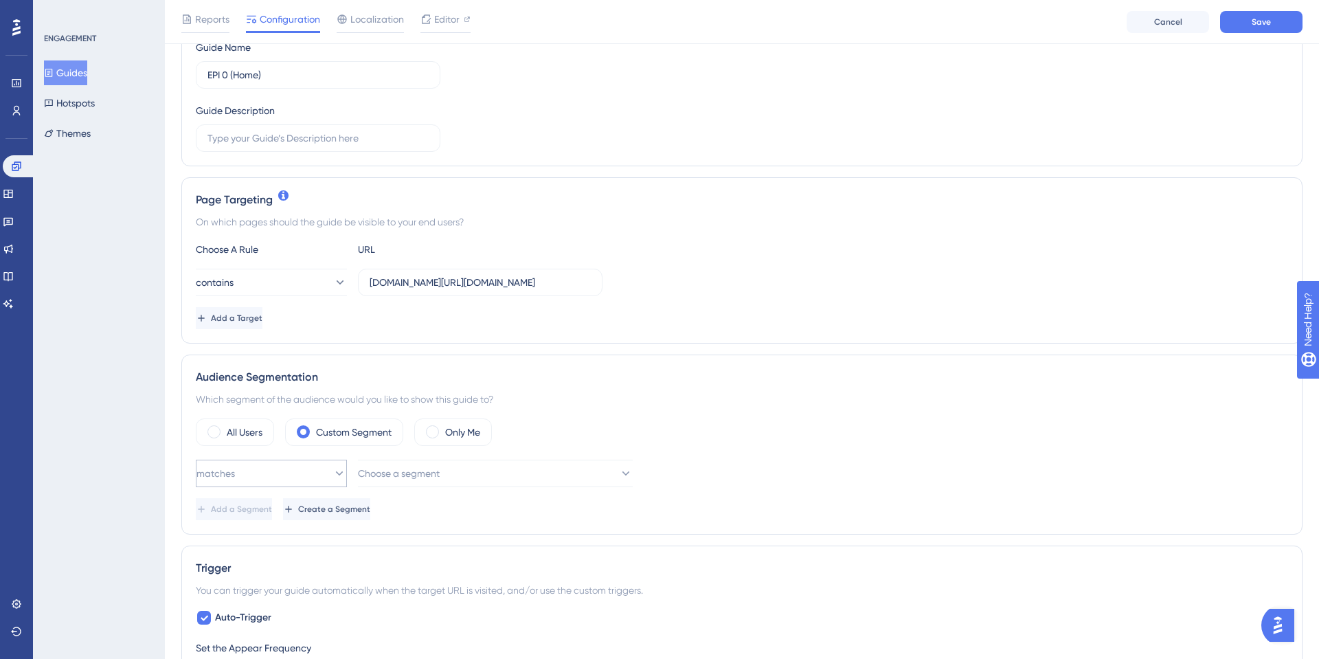
scroll to position [194, 0]
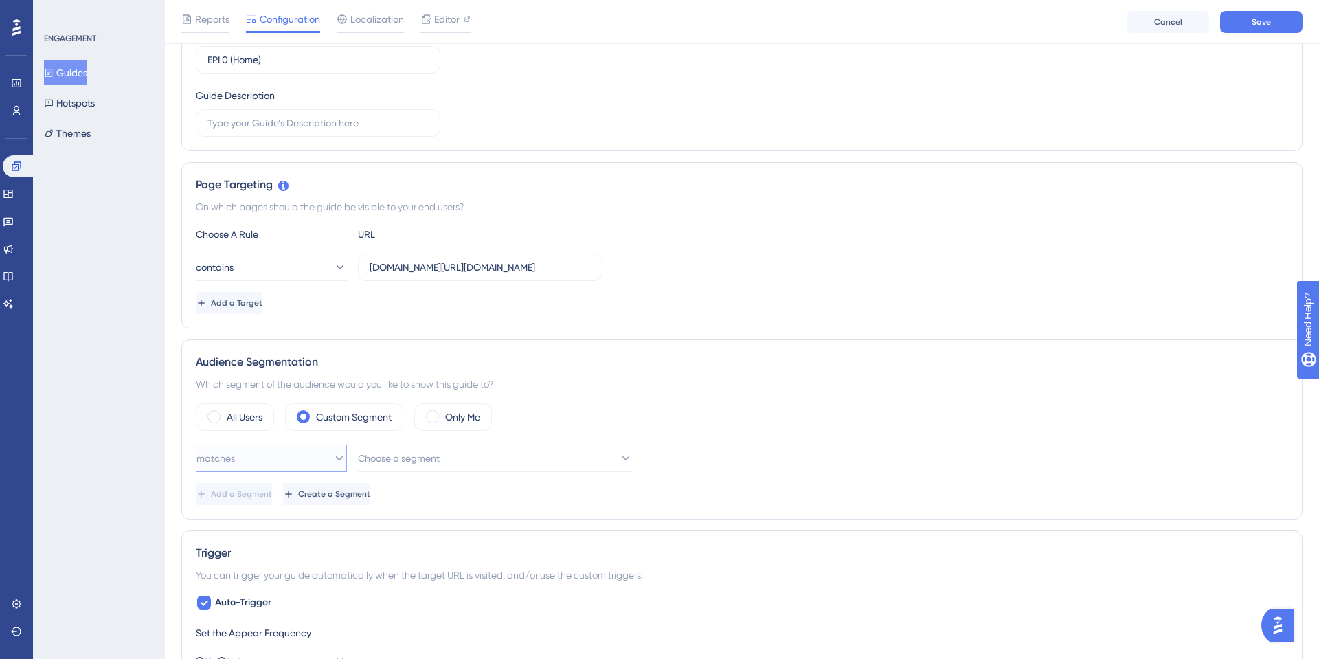
click at [271, 454] on button "matches" at bounding box center [271, 457] width 151 height 27
click at [258, 502] on div "matches matches" at bounding box center [271, 499] width 133 height 27
click at [398, 453] on span "Choose a segment" at bounding box center [400, 458] width 82 height 16
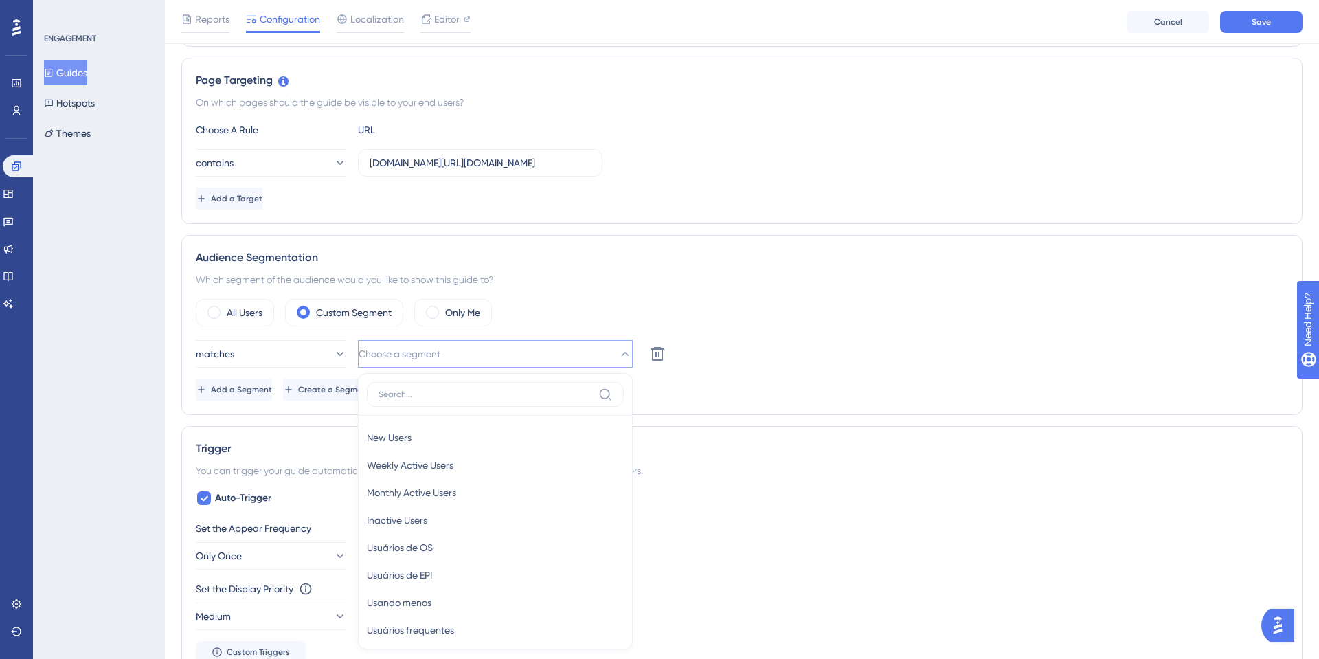
scroll to position [480, 0]
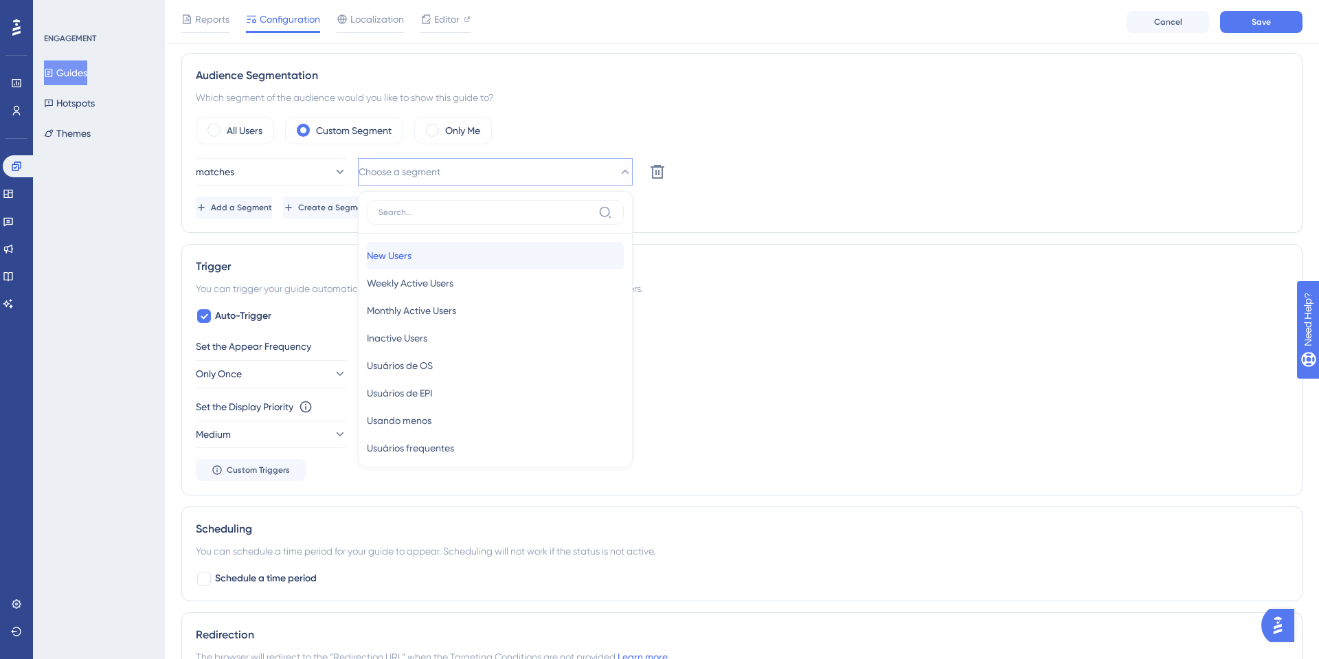
click at [411, 262] on span "New Users" at bounding box center [389, 255] width 45 height 16
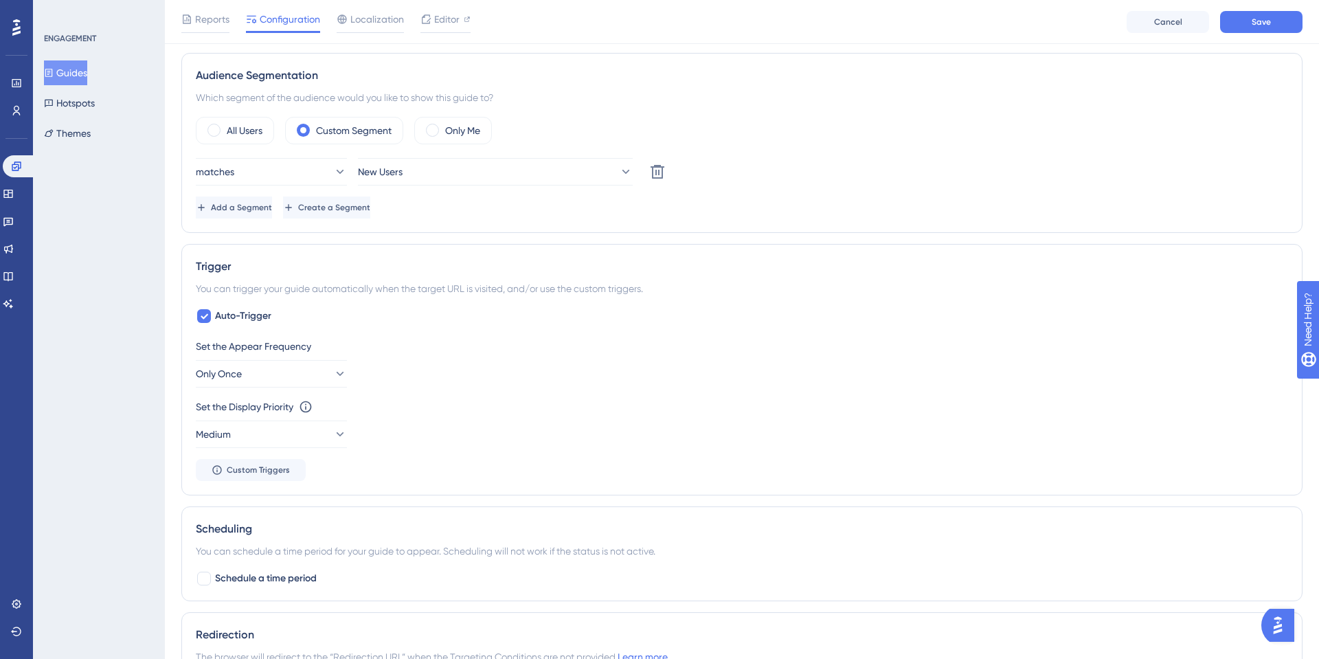
click at [243, 221] on div "Audience Segmentation Which segment of the audience would you like to show this…" at bounding box center [741, 143] width 1121 height 180
click at [249, 211] on span "Add a Segment" at bounding box center [242, 207] width 61 height 11
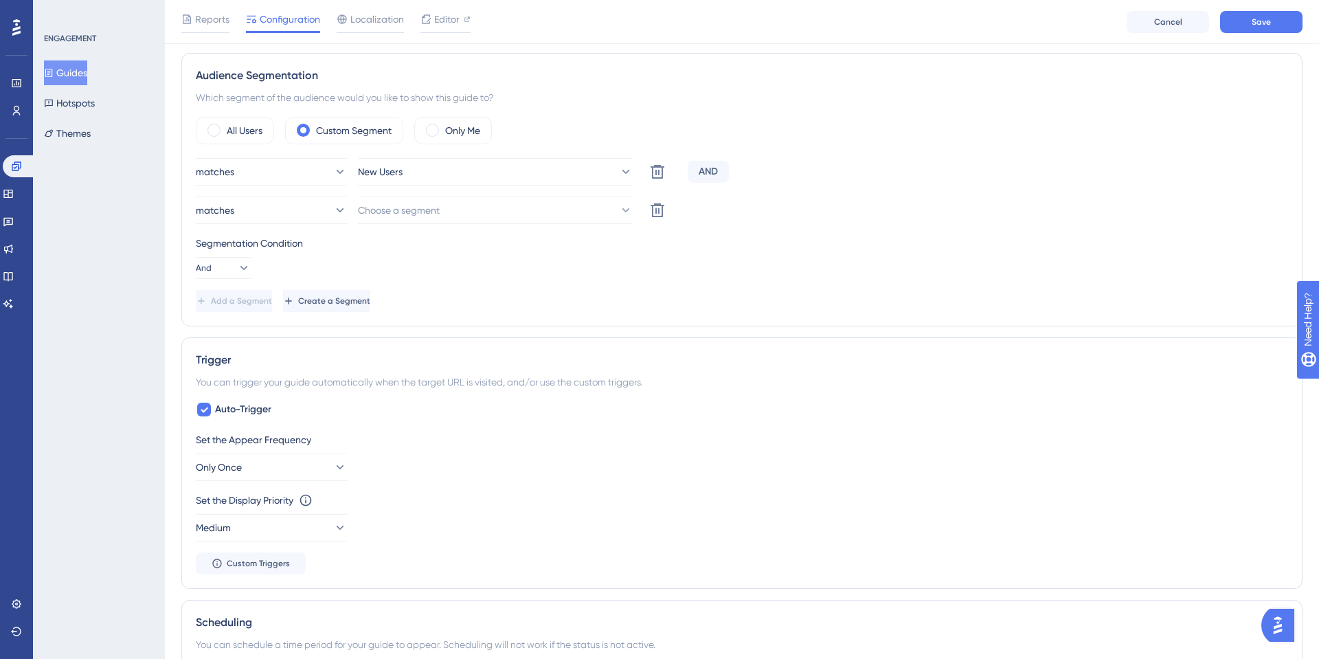
click at [258, 195] on div "matches New Users Delete AND matches Choose a segment Delete Segmentation Condi…" at bounding box center [742, 235] width 1092 height 154
click at [445, 201] on button "Choose a segment" at bounding box center [495, 209] width 275 height 27
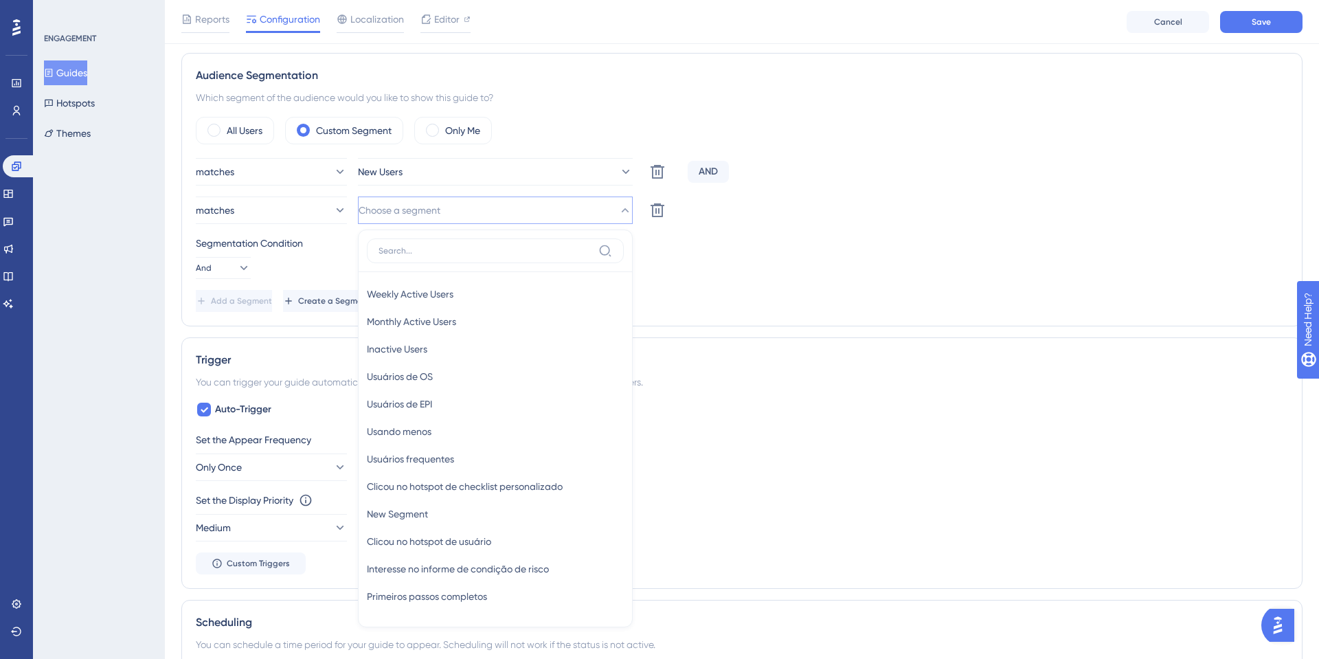
scroll to position [576, 0]
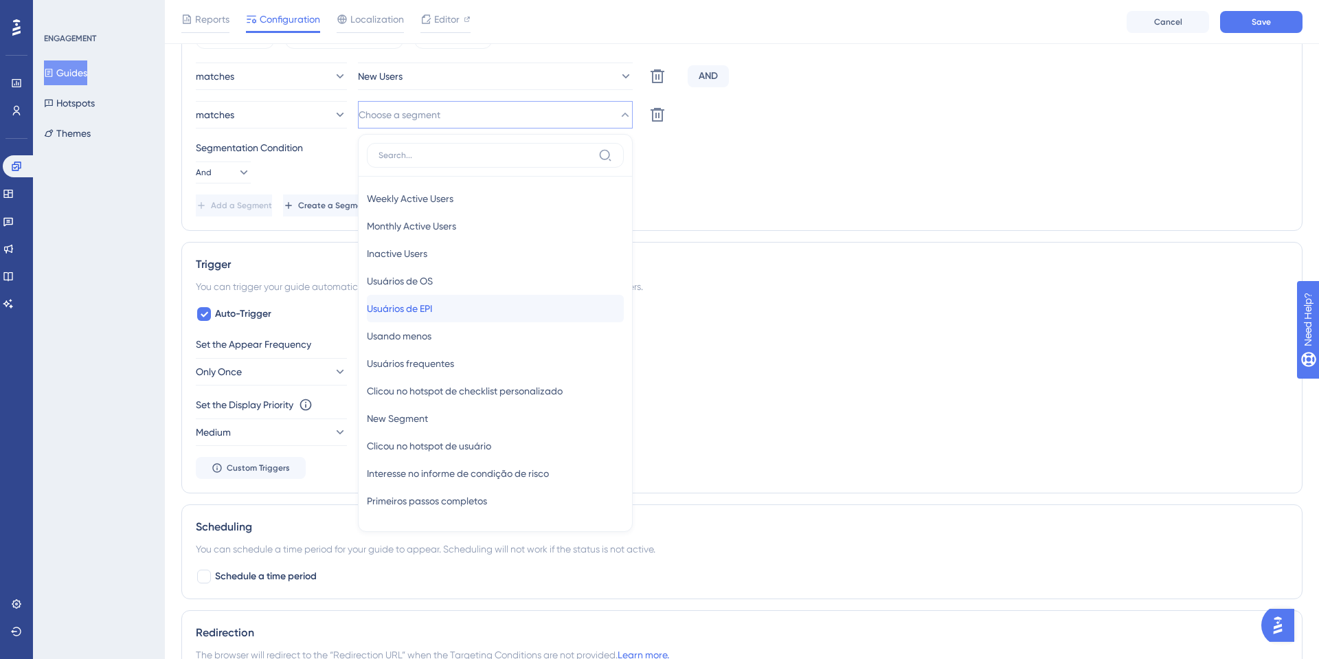
click at [448, 312] on div "Usuários de EPI Usuários de EPI" at bounding box center [495, 308] width 257 height 27
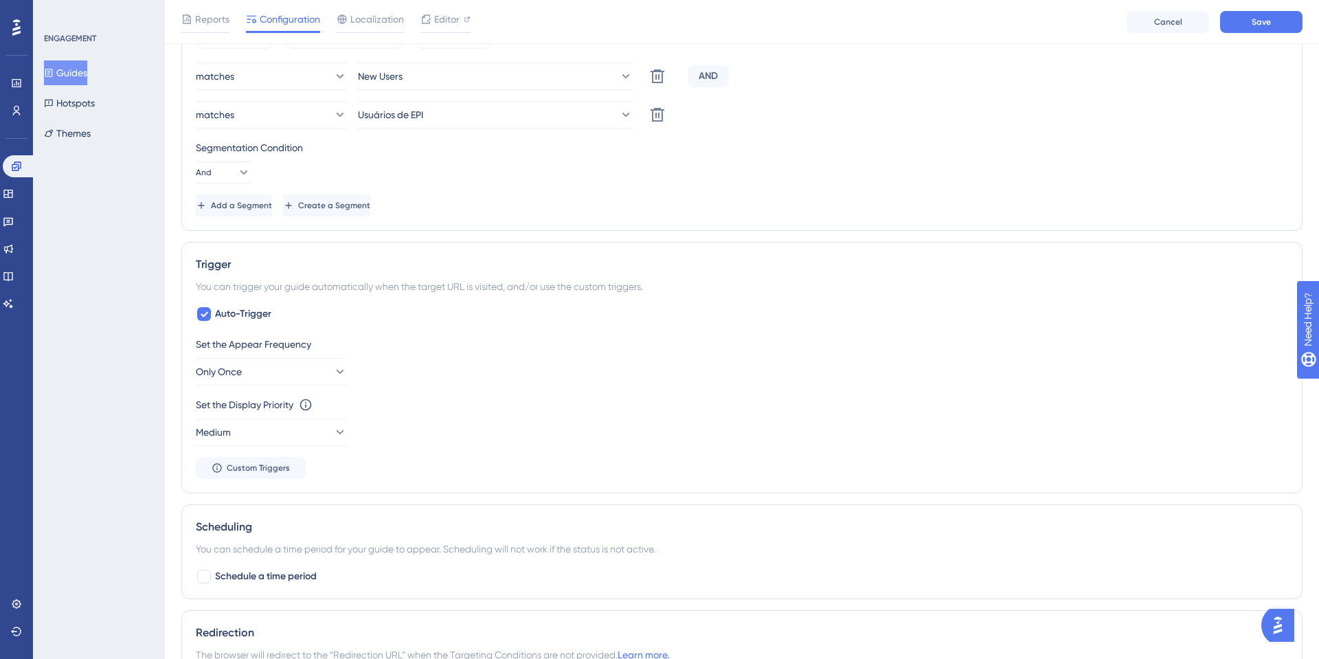
click at [818, 194] on div "Add a Segment Create a Segment" at bounding box center [742, 205] width 1092 height 22
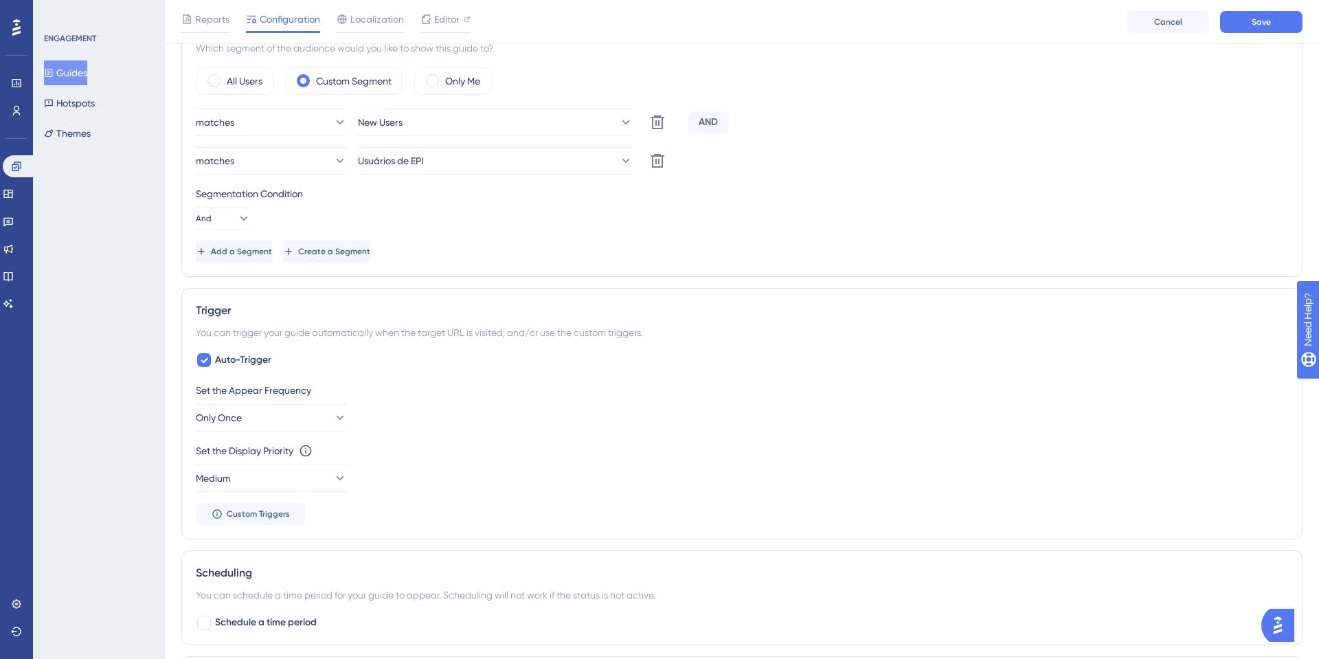
scroll to position [381, 0]
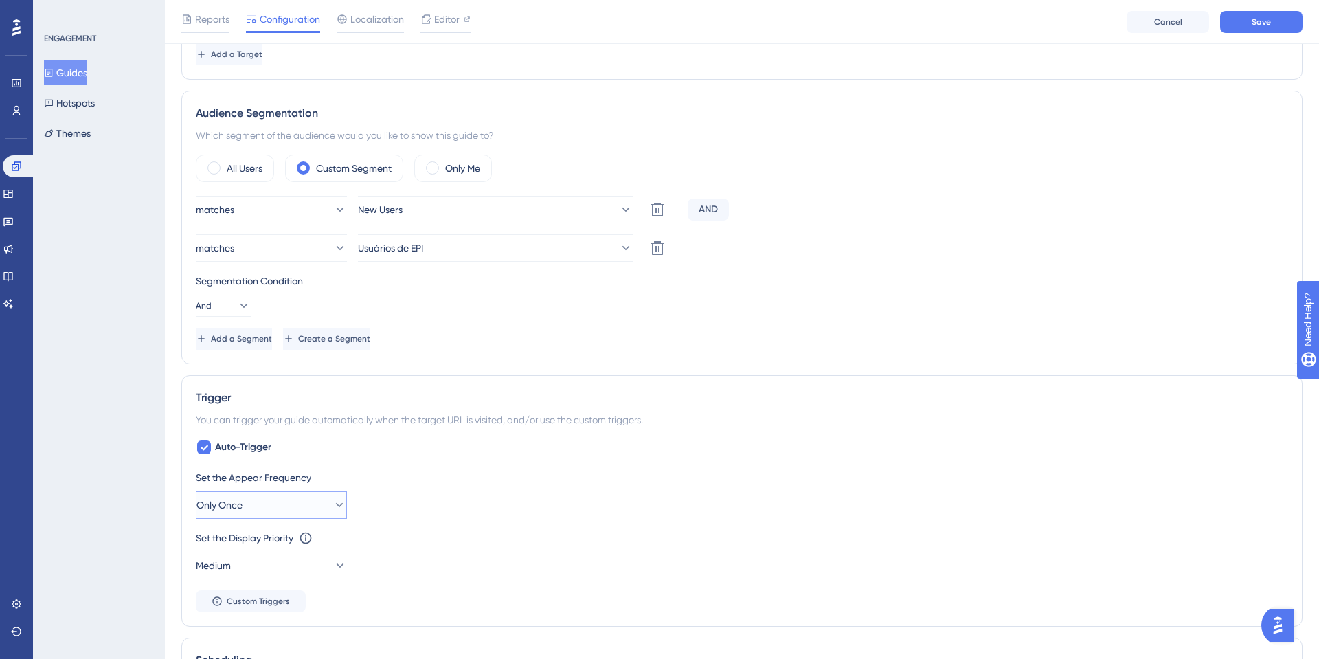
click at [278, 502] on button "Only Once" at bounding box center [271, 504] width 151 height 27
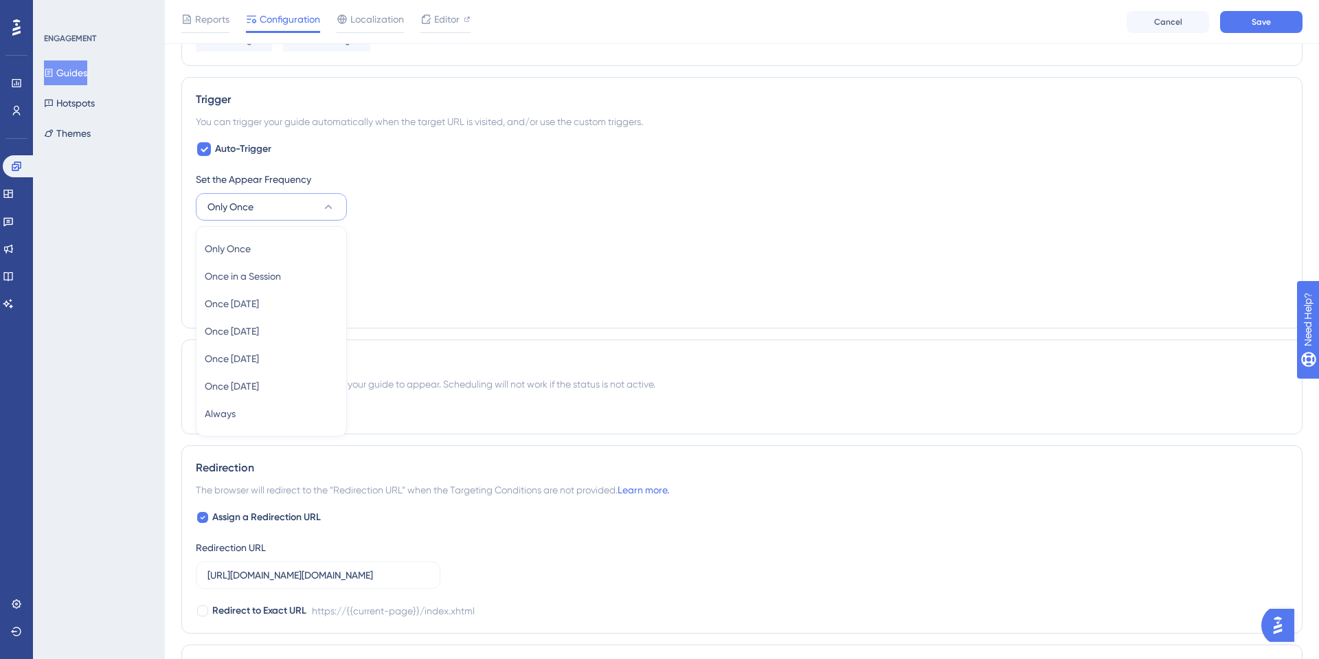
click at [531, 216] on div "Set the Appear Frequency Only Once Only Once Only Once Once in a Session Once i…" at bounding box center [742, 195] width 1092 height 49
click at [243, 212] on span "Only Once" at bounding box center [219, 207] width 46 height 16
click at [501, 212] on div "Set the Appear Frequency Only Once Only Once Only Once Once in a Session Once i…" at bounding box center [742, 195] width 1092 height 49
click at [286, 268] on button "Medium" at bounding box center [271, 267] width 151 height 27
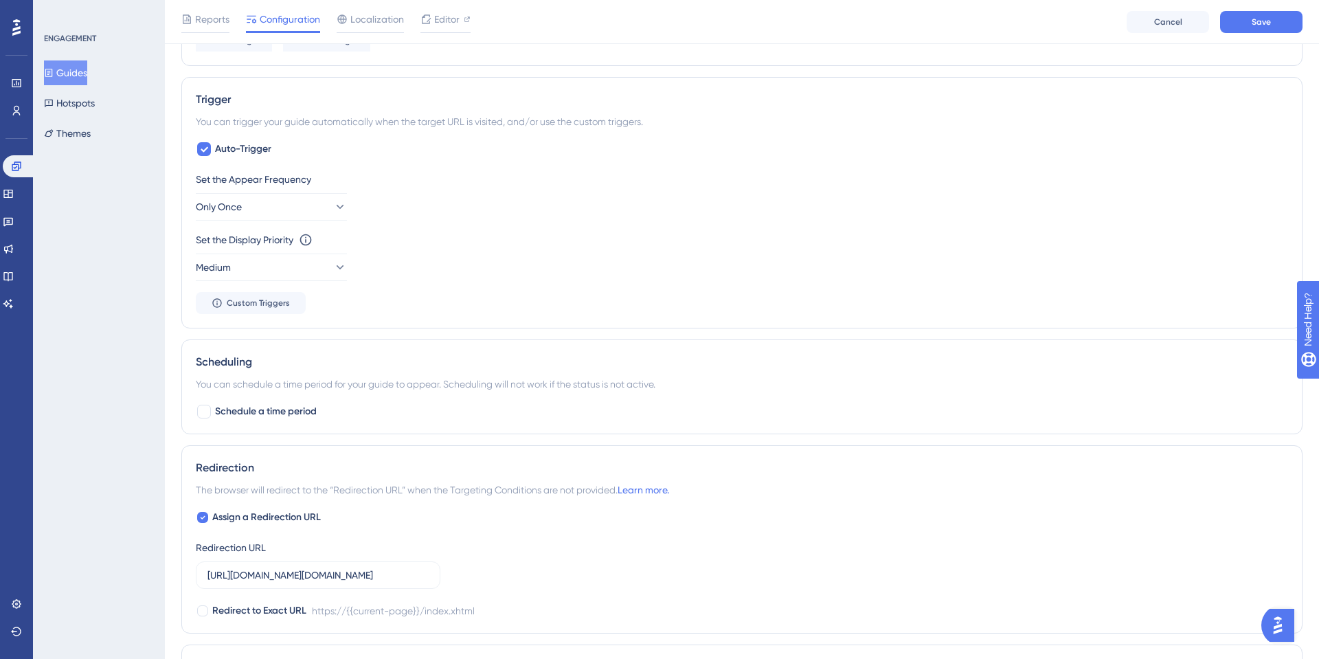
click at [508, 273] on div "Set the Display Priority This option will set the display priority between auto…" at bounding box center [742, 256] width 1092 height 49
click at [274, 301] on span "Custom Triggers" at bounding box center [258, 302] width 63 height 11
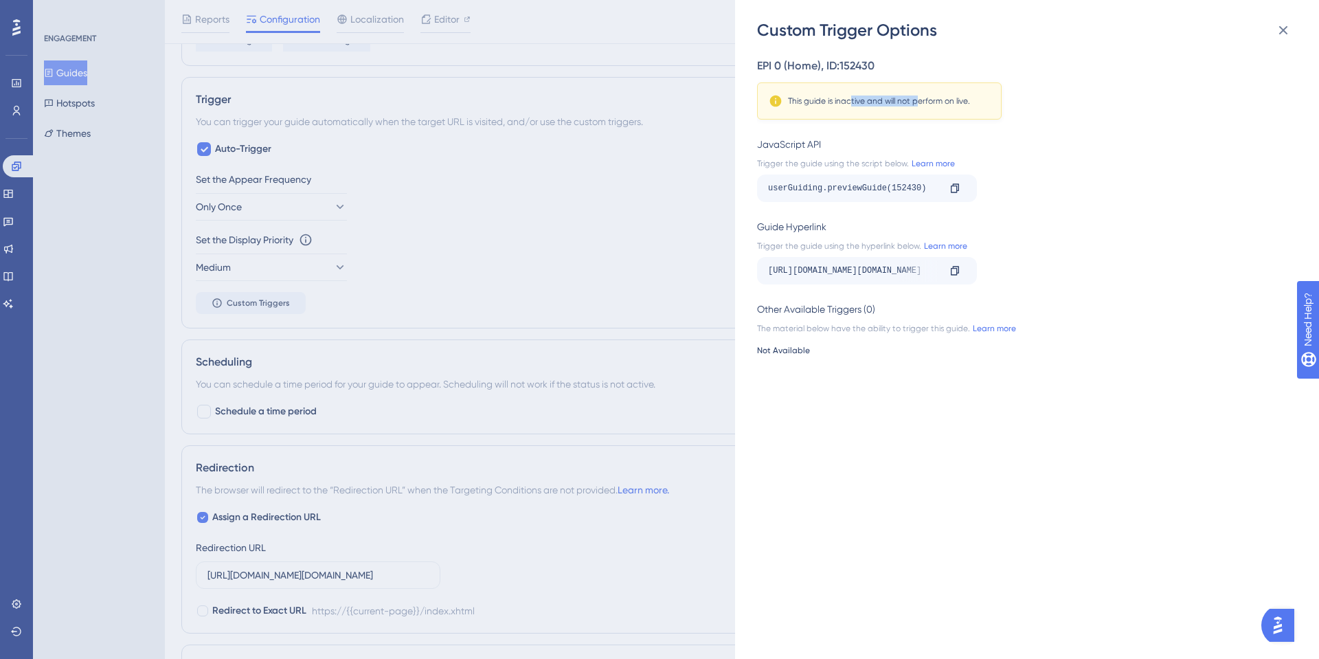
drag, startPoint x: 850, startPoint y: 102, endPoint x: 984, endPoint y: 96, distance: 134.8
click at [974, 96] on div "This guide is inactive and will not perform on live." at bounding box center [879, 101] width 221 height 14
click at [1272, 24] on button at bounding box center [1283, 29] width 27 height 27
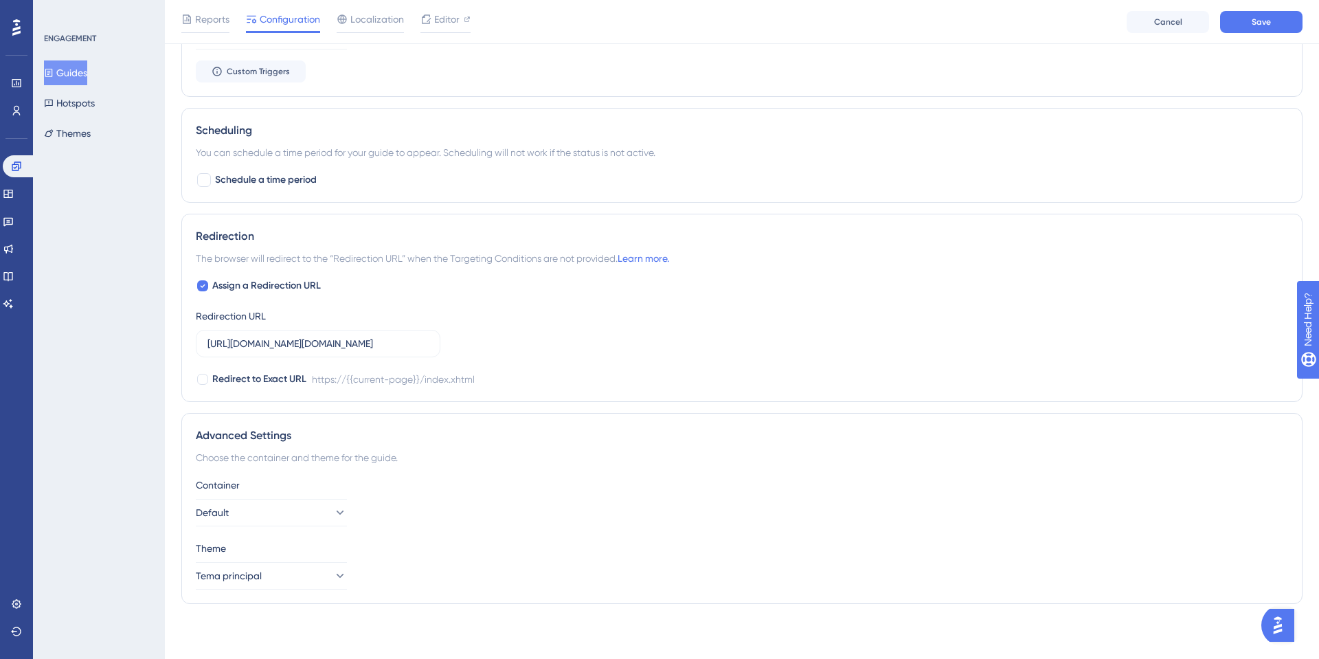
scroll to position [972, 0]
click at [1271, 16] on button "Save" at bounding box center [1261, 22] width 82 height 22
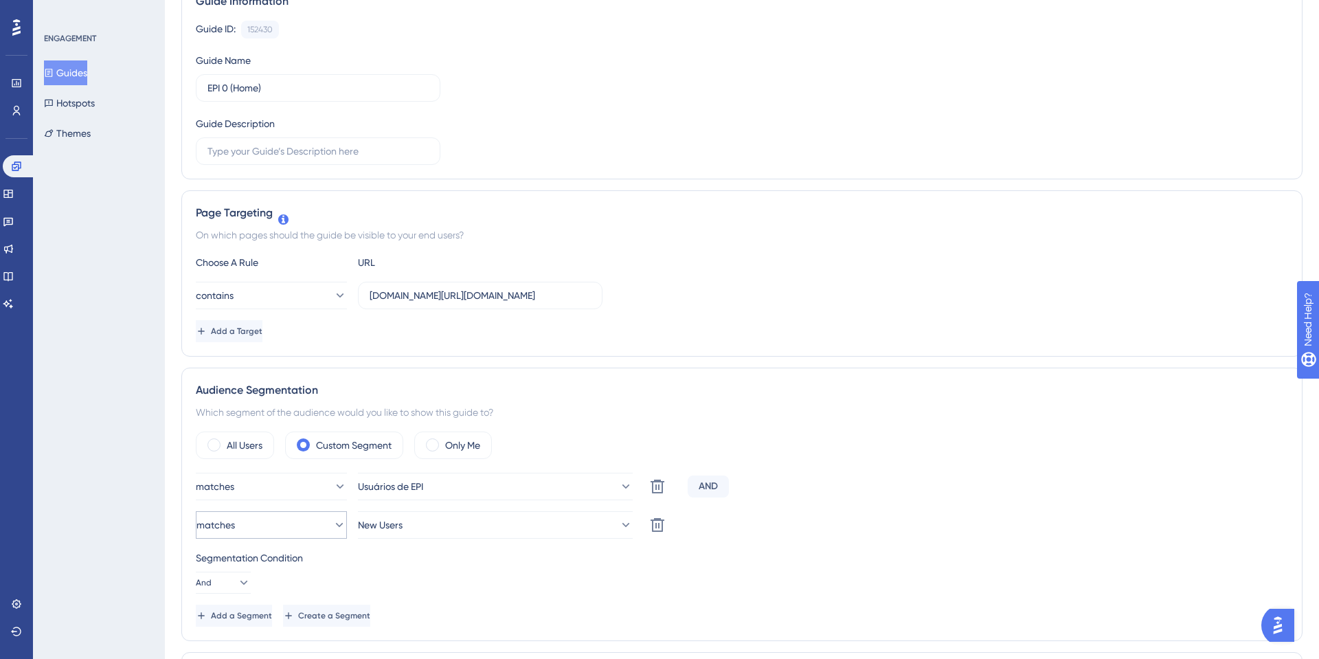
scroll to position [0, 0]
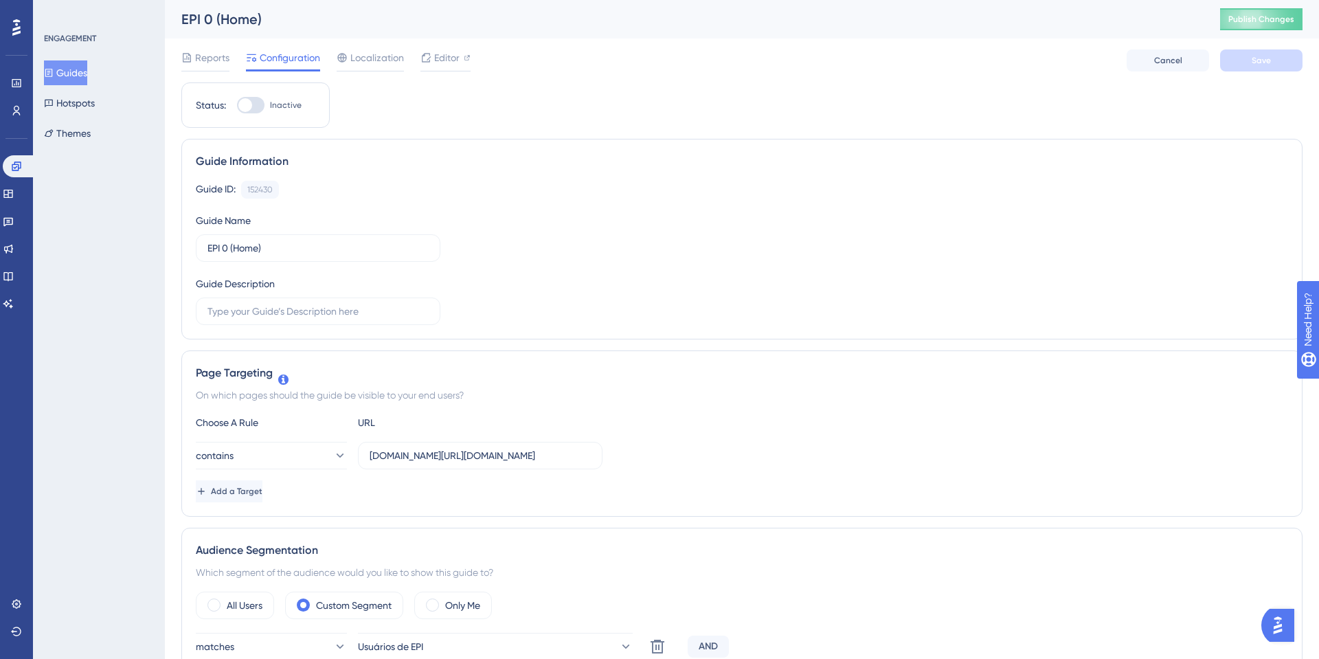
click at [257, 100] on div at bounding box center [250, 105] width 27 height 16
click at [237, 105] on input "Inactive" at bounding box center [236, 105] width 1 height 1
checkbox input "true"
click at [1281, 61] on button "Save" at bounding box center [1261, 60] width 82 height 22
click at [80, 109] on button "Hotspots" at bounding box center [69, 103] width 51 height 25
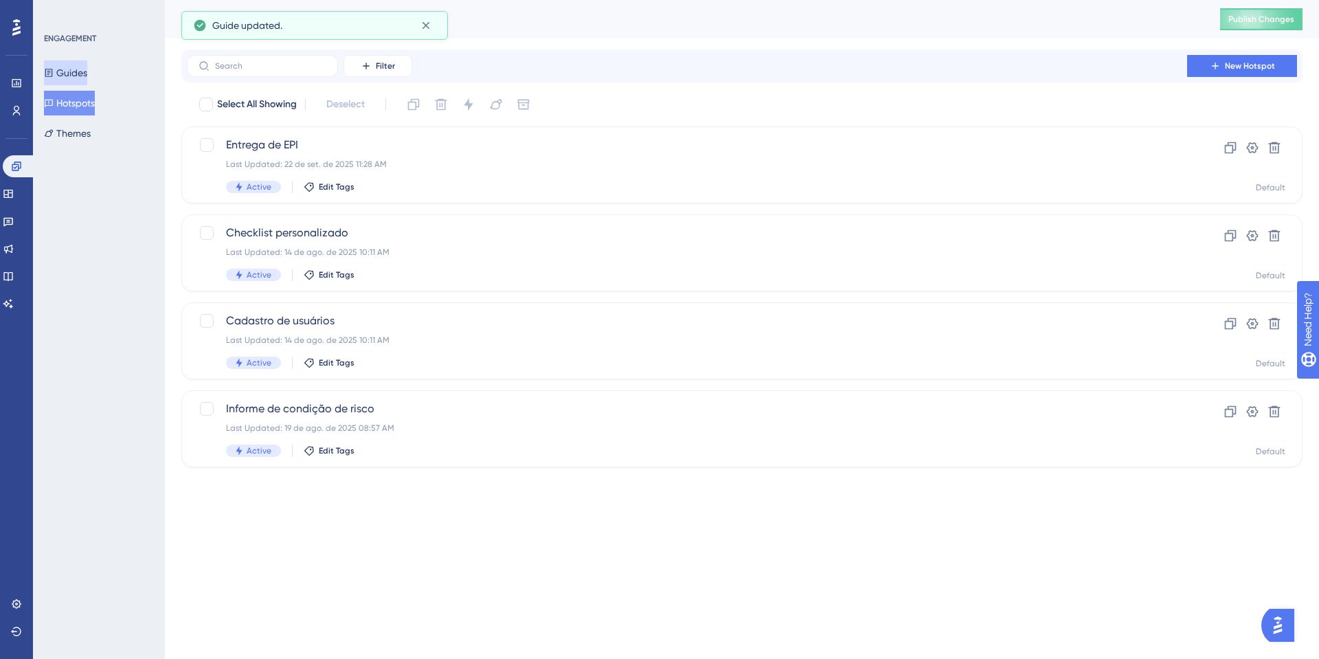
click at [74, 77] on button "Guides" at bounding box center [65, 72] width 43 height 25
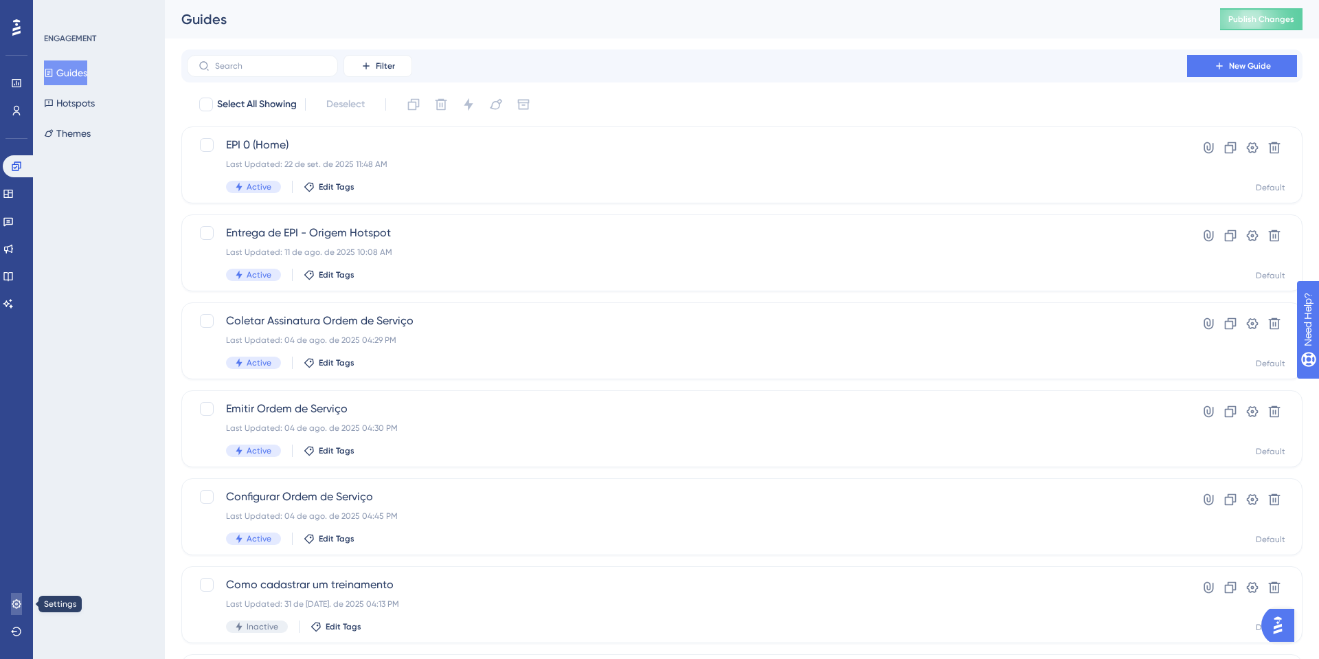
click at [19, 599] on icon at bounding box center [16, 603] width 11 height 11
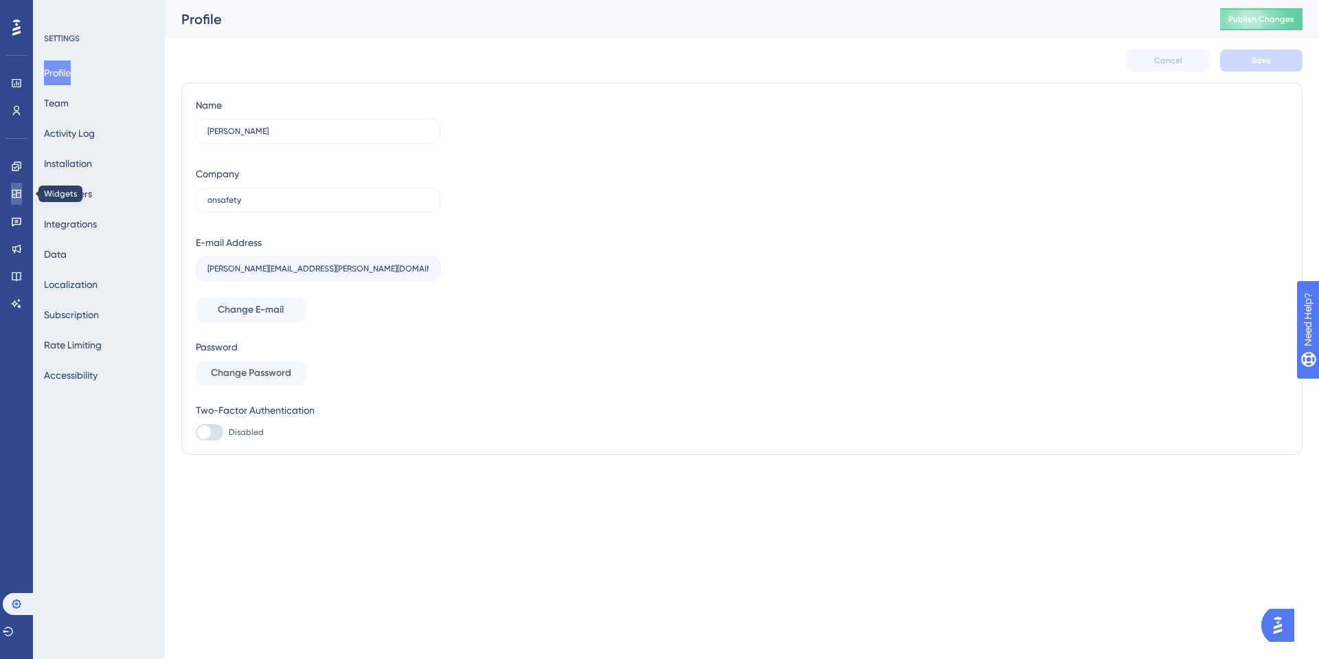
click at [14, 198] on icon at bounding box center [16, 193] width 11 height 11
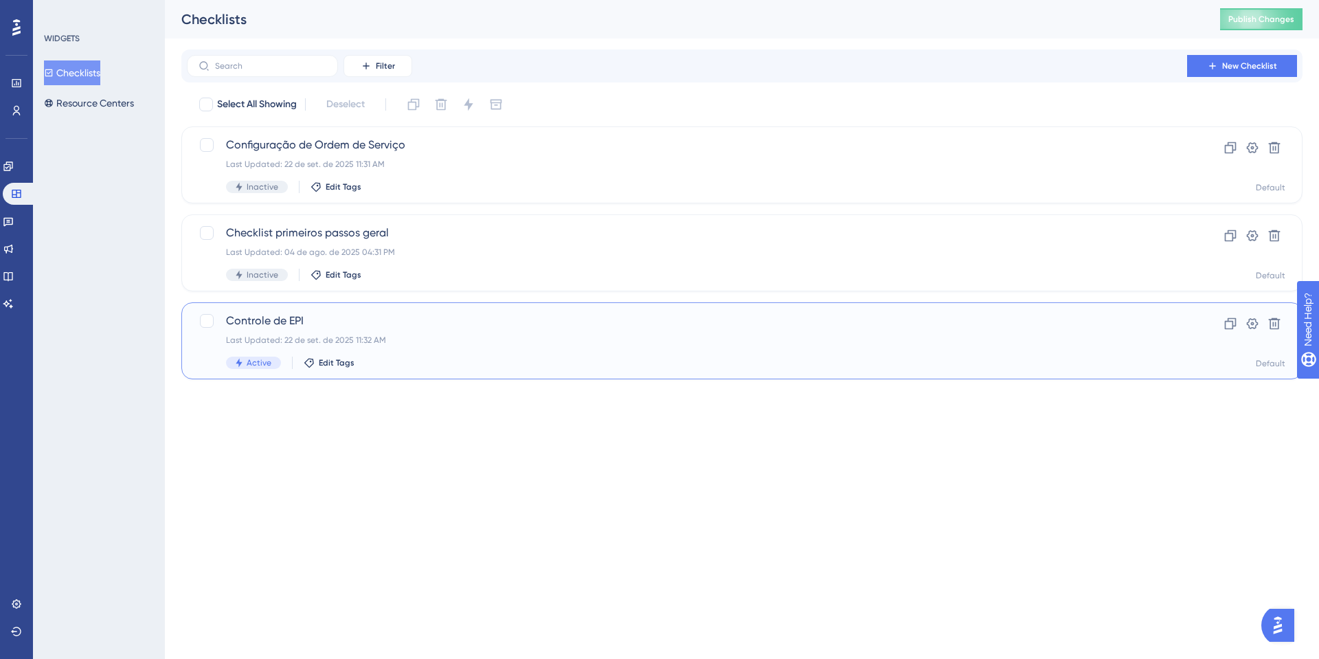
click at [344, 331] on div "Controle de EPI Last Updated: 22 de set. de 2025 11:32 AM Active Edit Tags" at bounding box center [687, 341] width 922 height 56
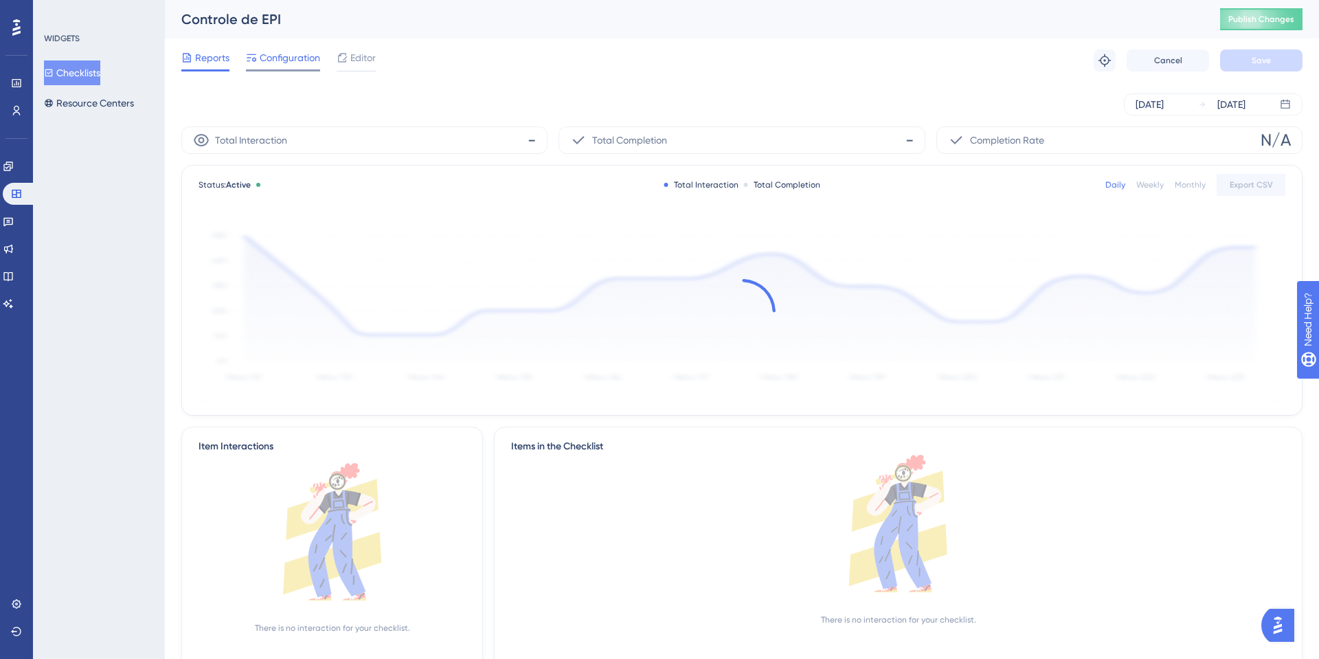
click at [316, 54] on span "Configuration" at bounding box center [290, 57] width 60 height 16
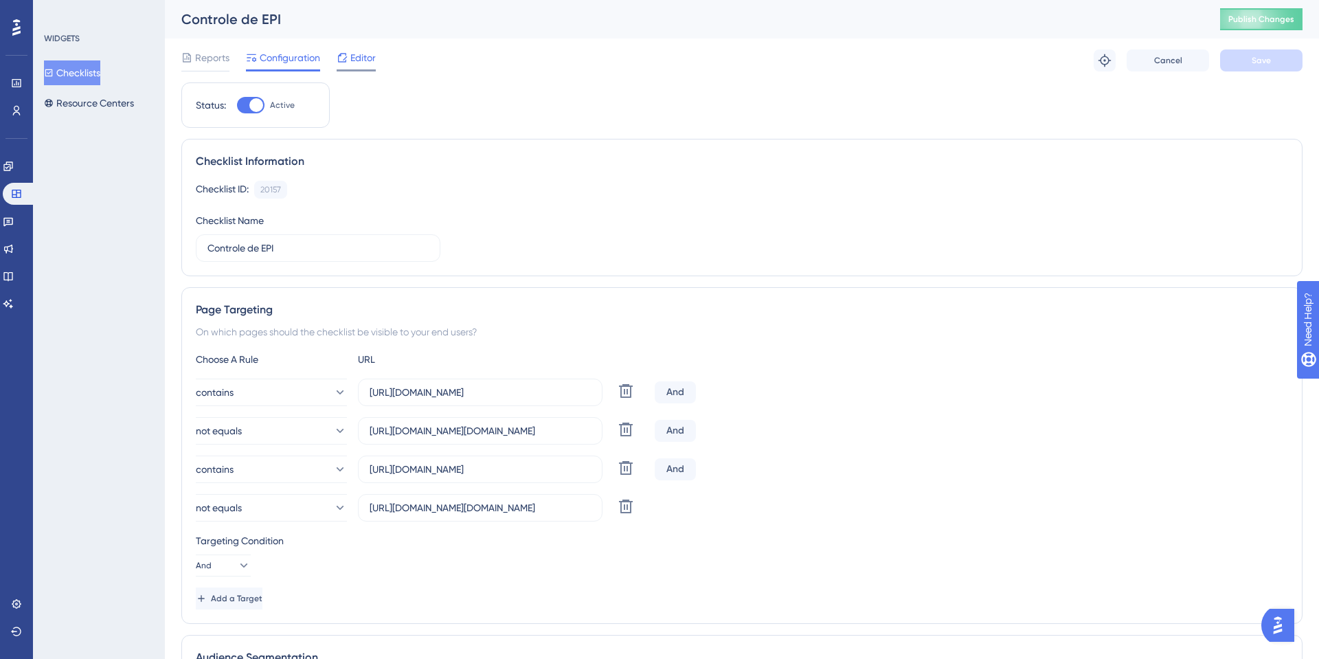
click at [370, 62] on span "Editor" at bounding box center [362, 57] width 25 height 16
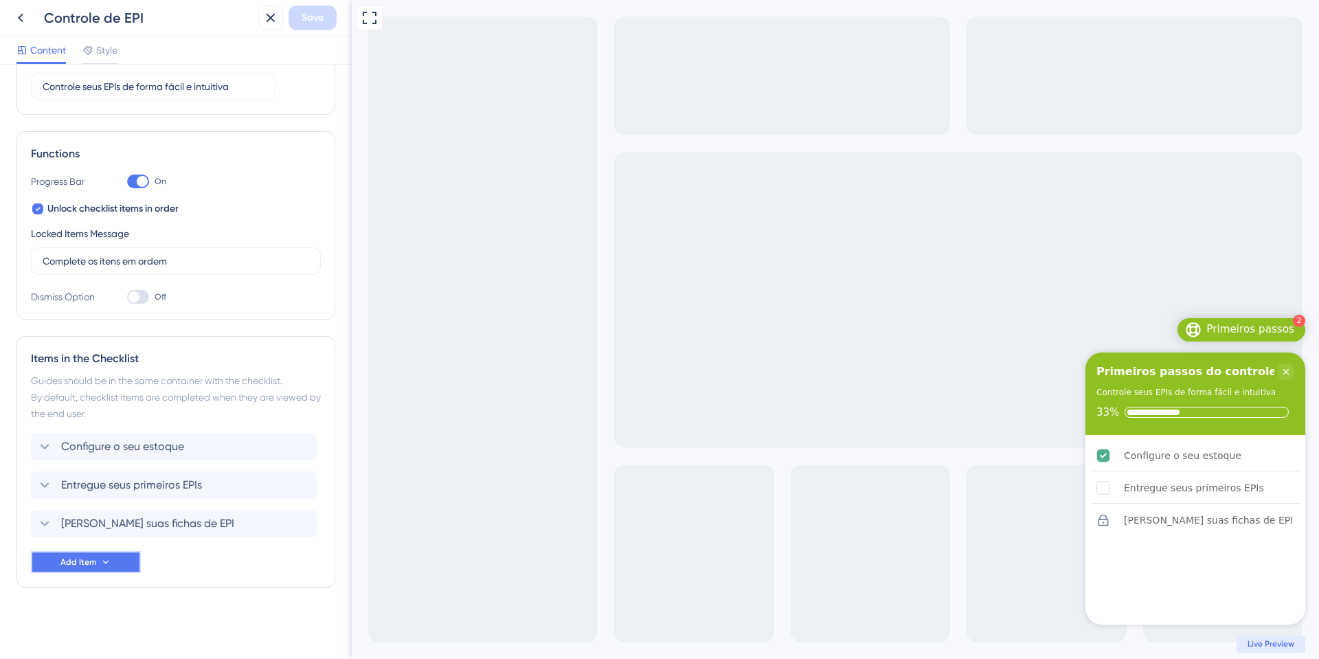
click at [122, 570] on button "Add Item" at bounding box center [86, 562] width 110 height 22
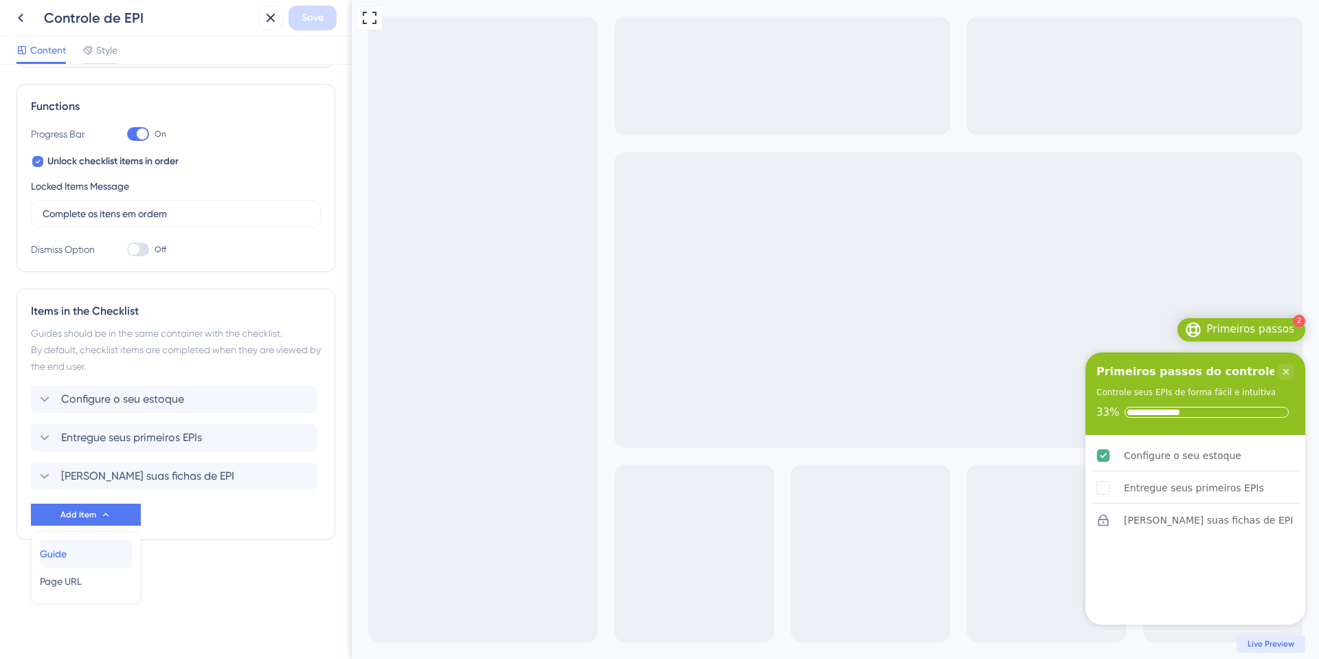
click at [50, 552] on span "Guide" at bounding box center [53, 553] width 27 height 16
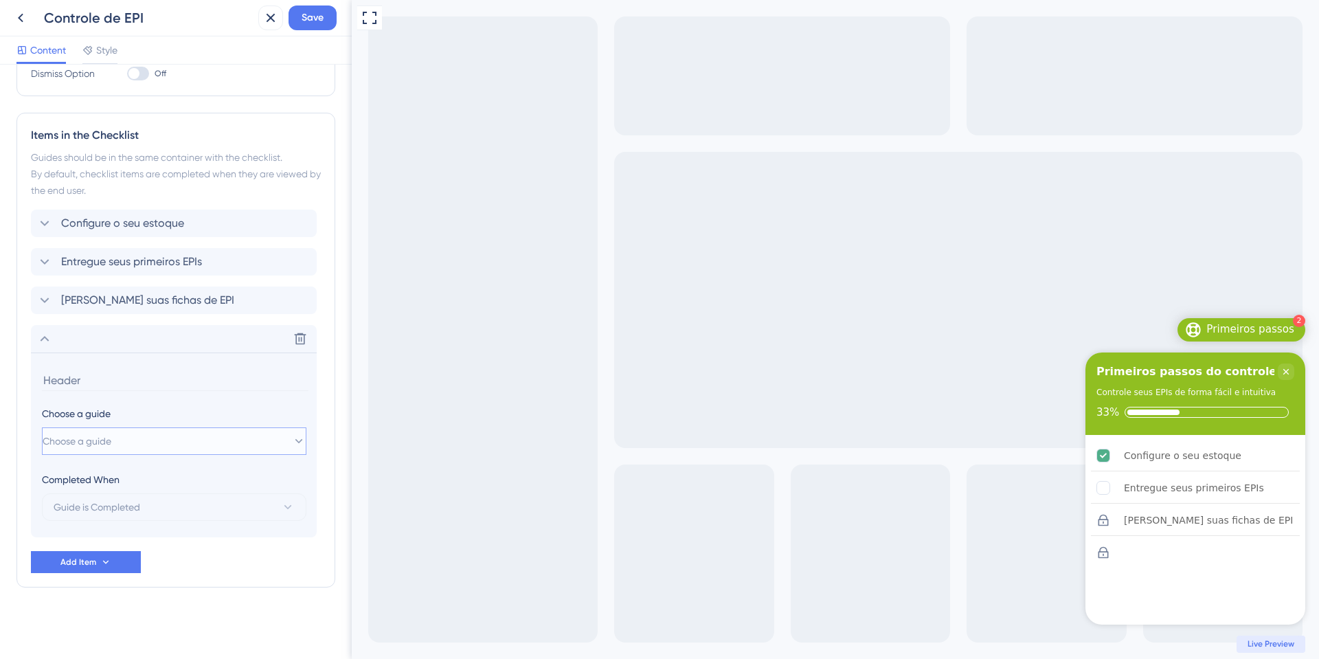
click at [121, 431] on button "Choose a guide" at bounding box center [174, 440] width 264 height 27
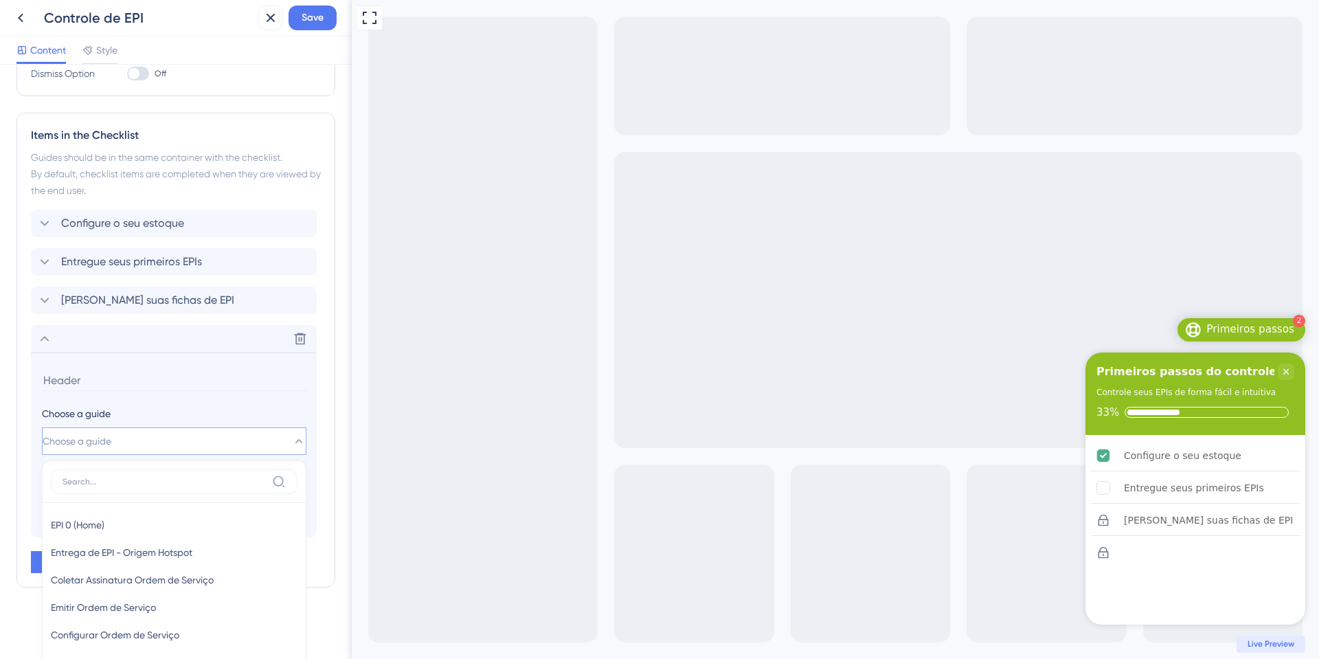
scroll to position [593, 0]
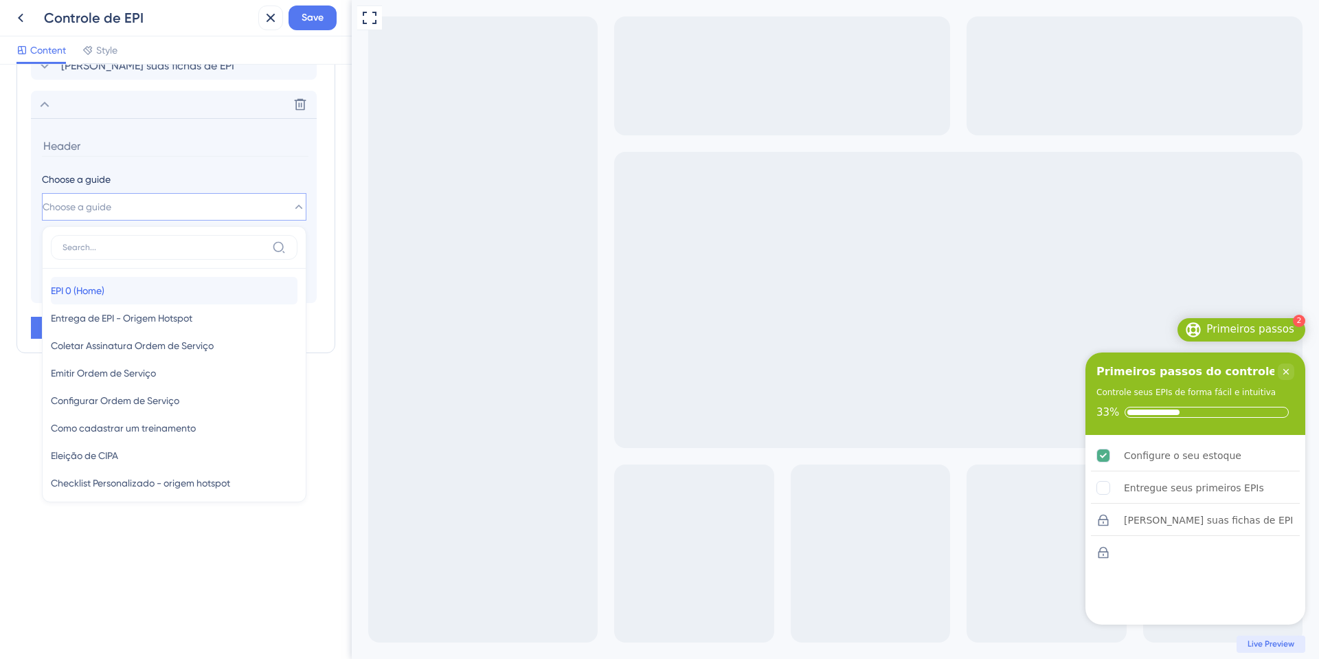
click at [149, 282] on div "EPI 0 (Home) EPI 0 (Home)" at bounding box center [174, 290] width 247 height 27
type input "EPI 0 (Home)"
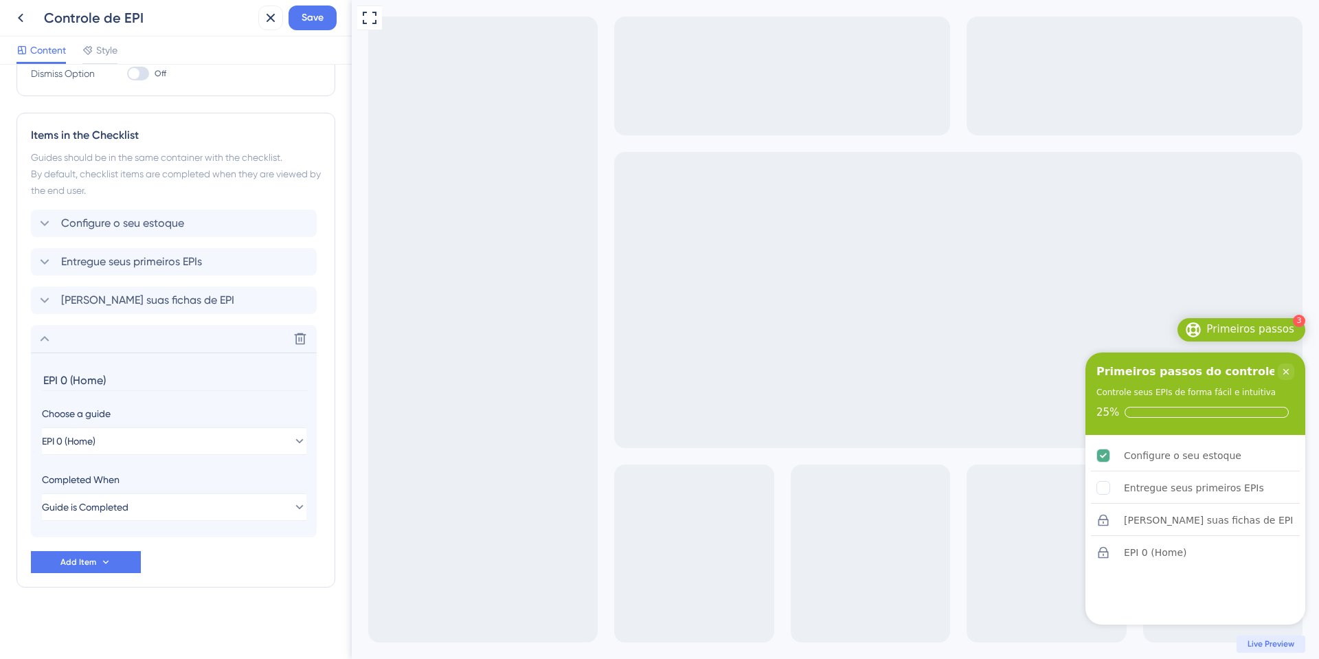
drag, startPoint x: 128, startPoint y: 340, endPoint x: 133, endPoint y: 196, distance: 144.3
click at [133, 196] on div "Items in the Checklist Guides should be in the same container with the checklis…" at bounding box center [175, 350] width 319 height 475
click at [115, 458] on section "EPI 0 (Home) Choose a guide EPI 0 (Home) Completed When Guide is Completed" at bounding box center [174, 444] width 286 height 185
click at [153, 513] on button "Guide is Completed" at bounding box center [174, 506] width 264 height 27
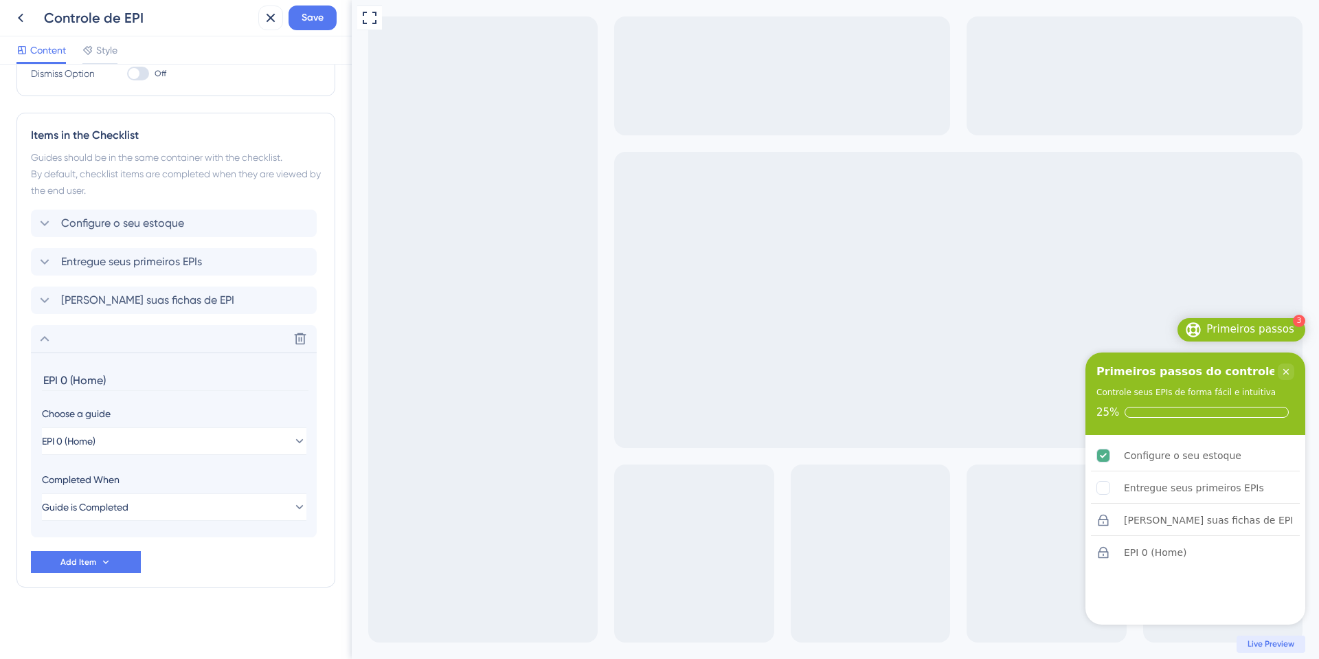
click at [127, 425] on div "Choose a guide EPI 0 (Home)" at bounding box center [174, 429] width 264 height 49
click at [133, 441] on button "EPI 0 (Home)" at bounding box center [174, 440] width 264 height 27
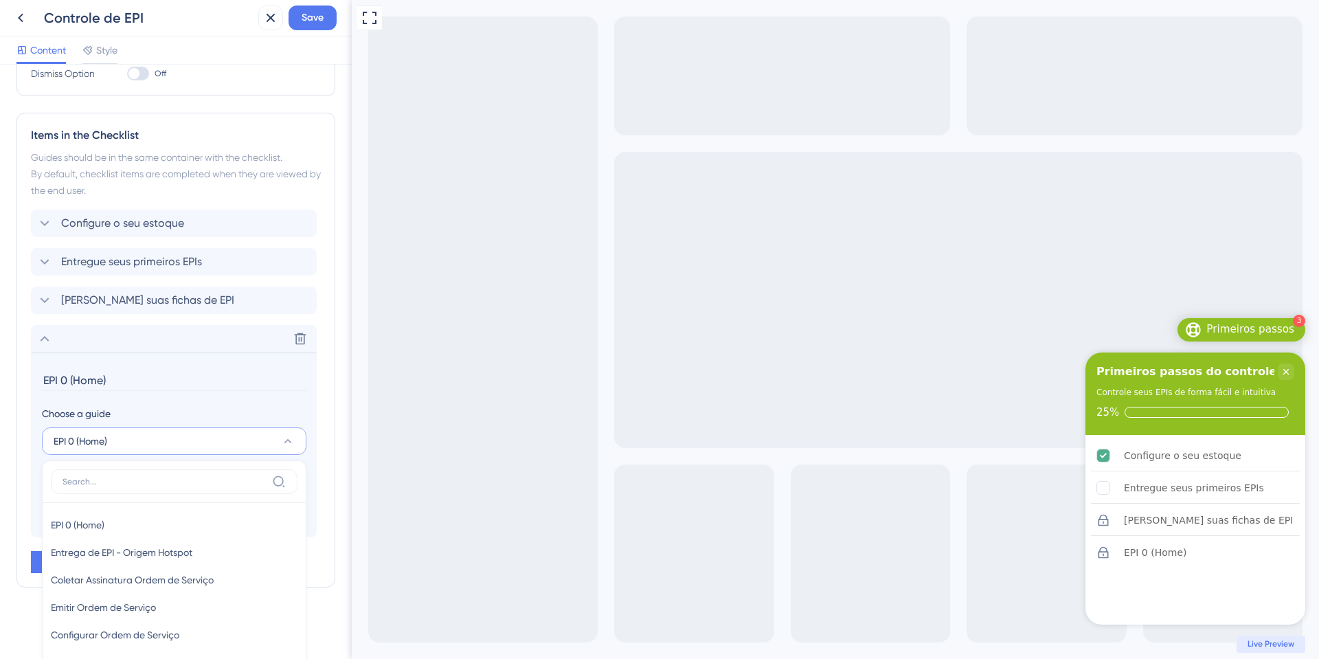
scroll to position [593, 0]
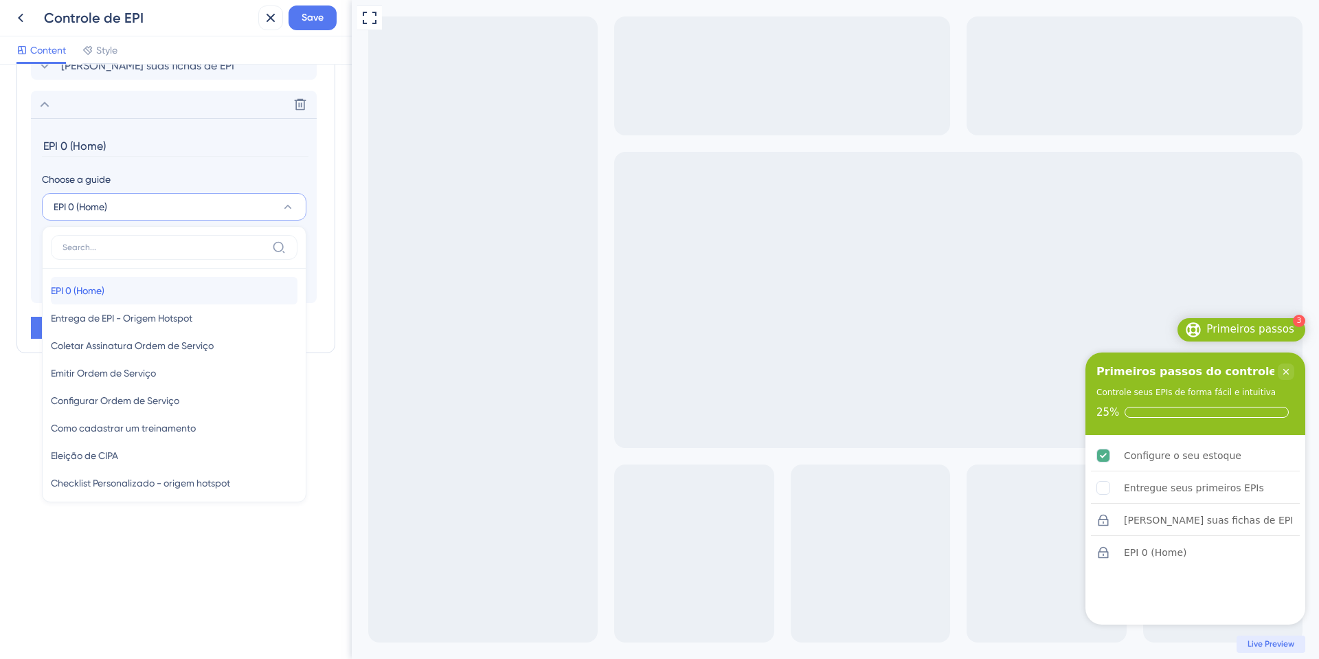
click at [88, 291] on span "EPI 0 (Home)" at bounding box center [78, 290] width 54 height 16
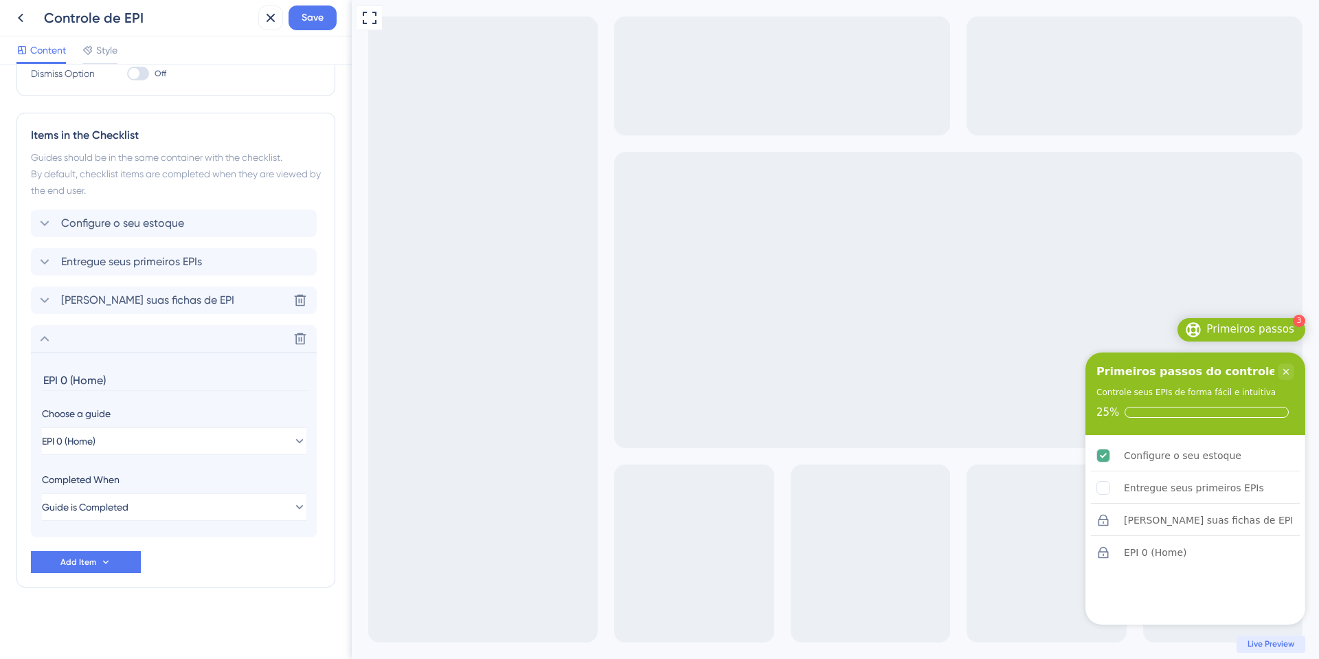
scroll to position [359, 0]
click at [102, 596] on div "Checklist Header Title Primeiros passos do controle de EPI Subtitle Controle se…" at bounding box center [175, 182] width 319 height 920
click at [71, 337] on div "Delete" at bounding box center [174, 338] width 286 height 27
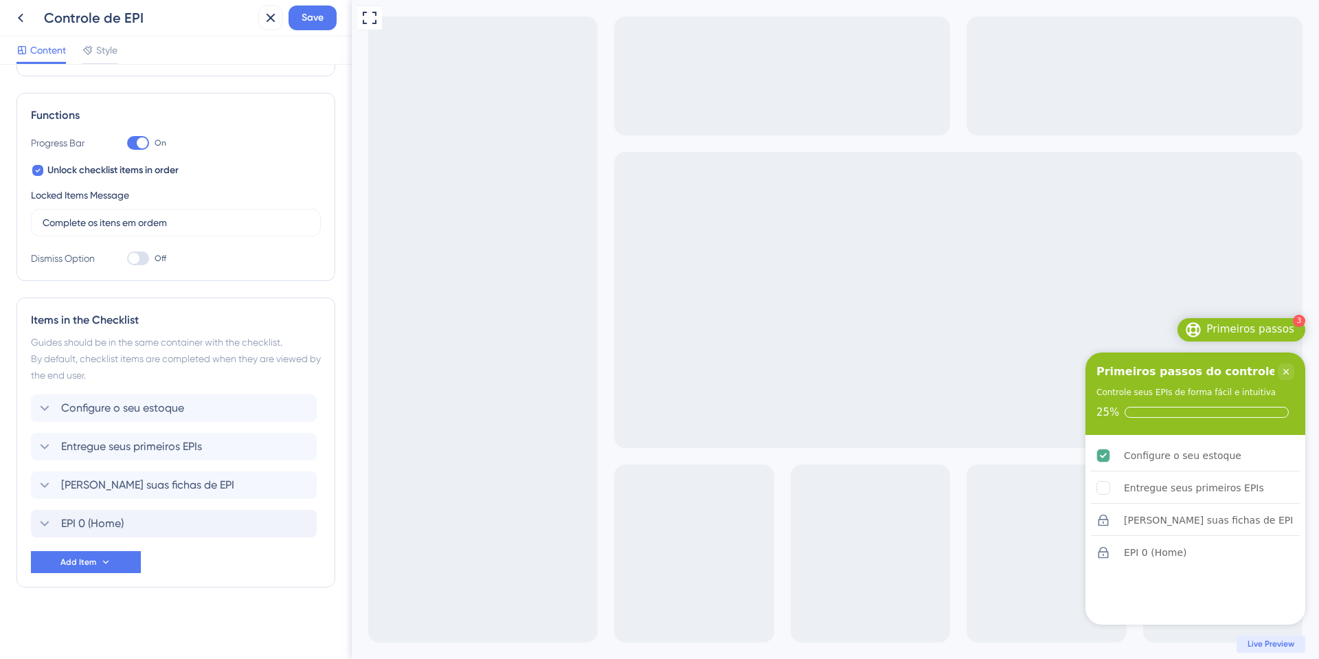
scroll to position [174, 0]
click at [84, 404] on span "EPI 0 (Home)" at bounding box center [92, 408] width 63 height 16
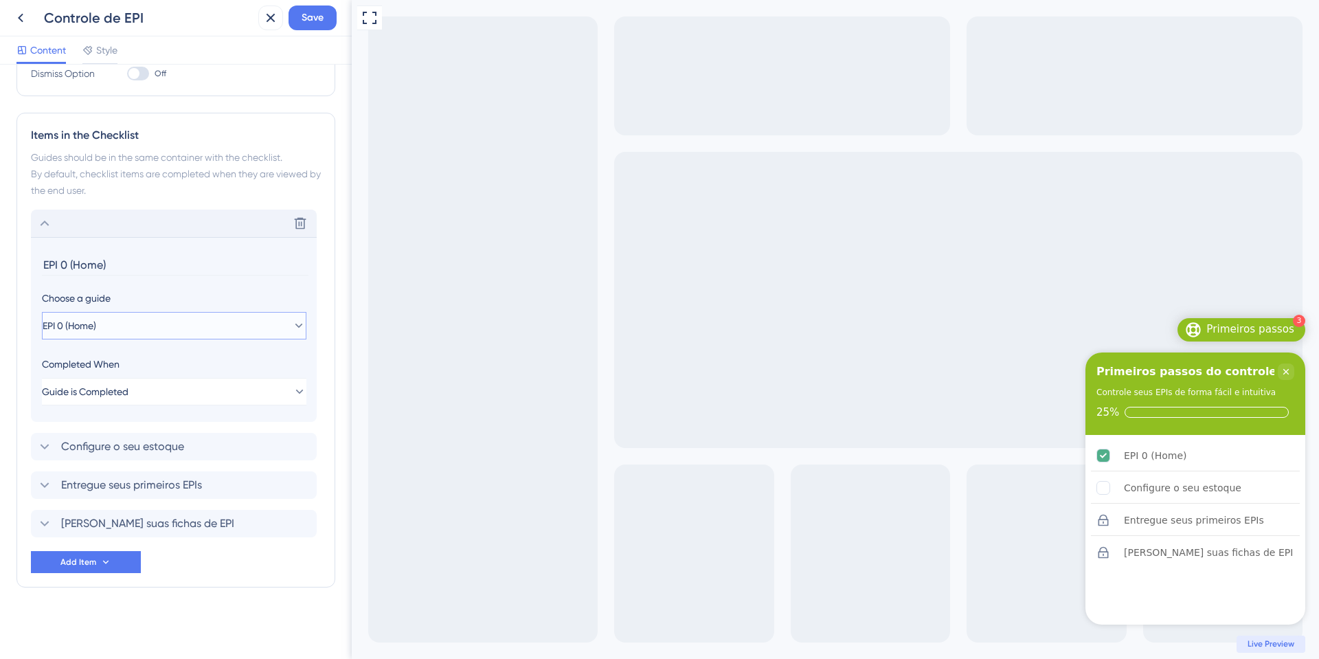
click at [134, 333] on button "EPI 0 (Home)" at bounding box center [174, 325] width 264 height 27
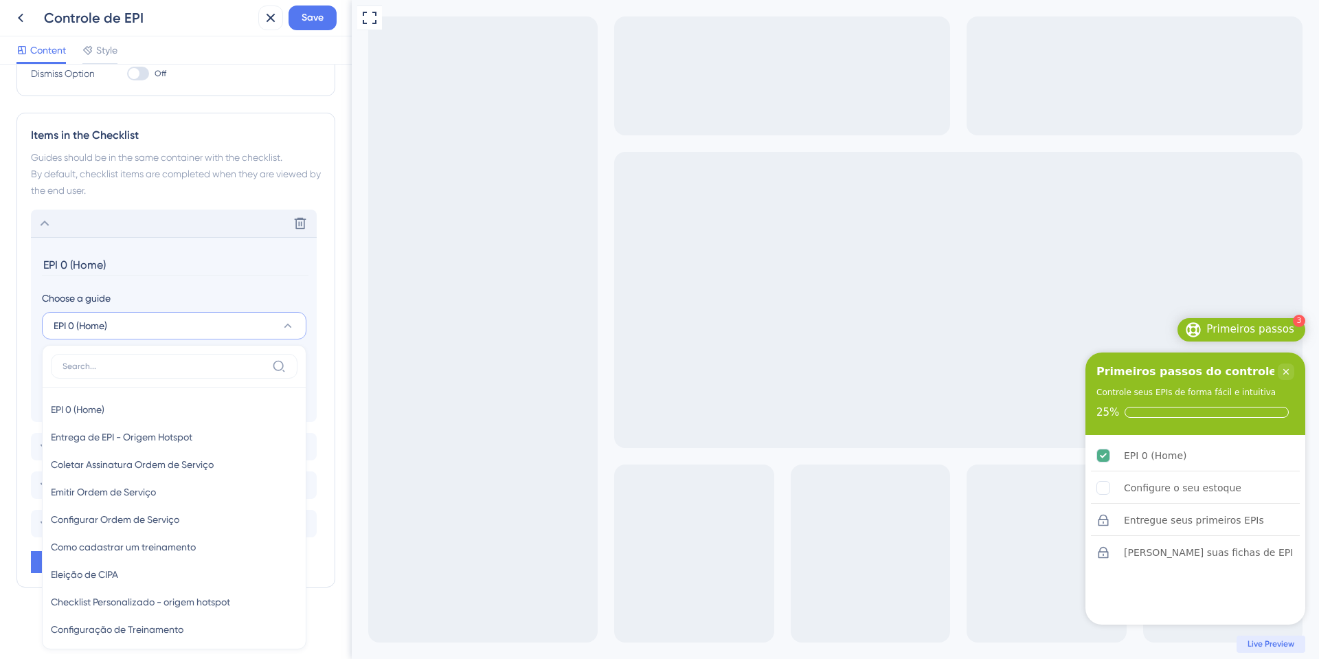
click at [134, 333] on div "EPI 0 (Home) EPI 0 (Home) EPI 0 (Home) Entrega de EPI - Origem Hotspot Entrega …" at bounding box center [174, 325] width 264 height 27
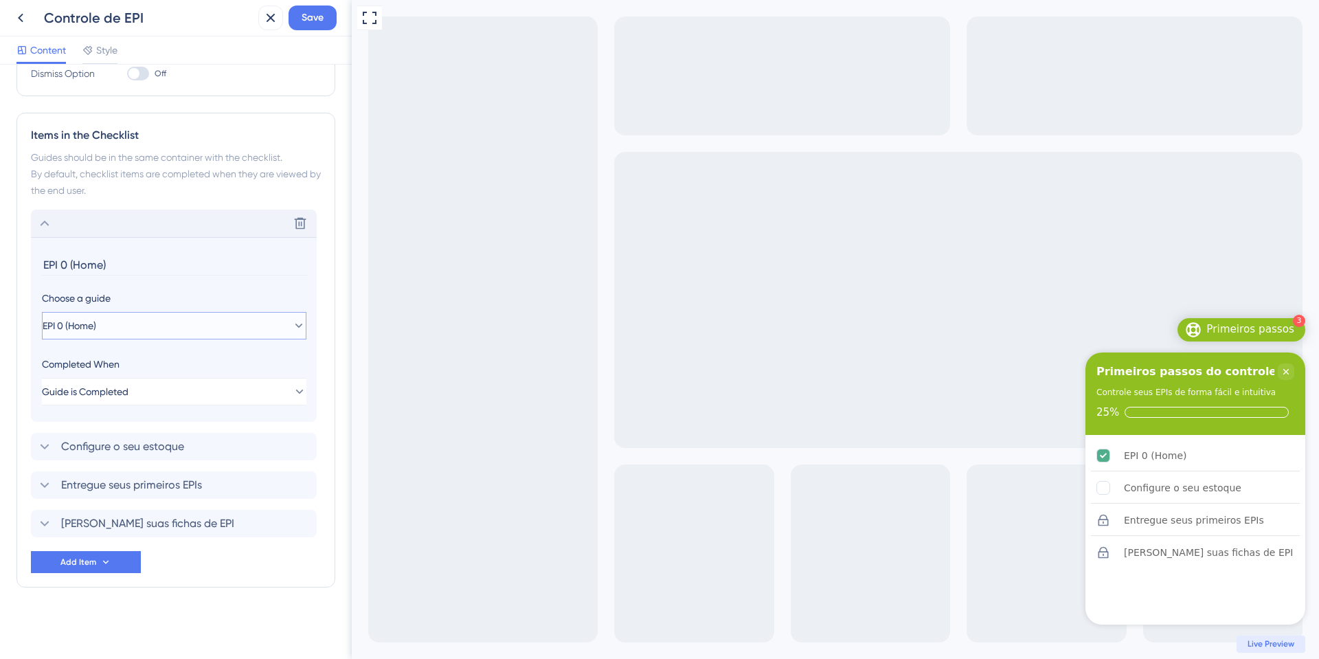
click at [134, 326] on button "EPI 0 (Home)" at bounding box center [174, 325] width 264 height 27
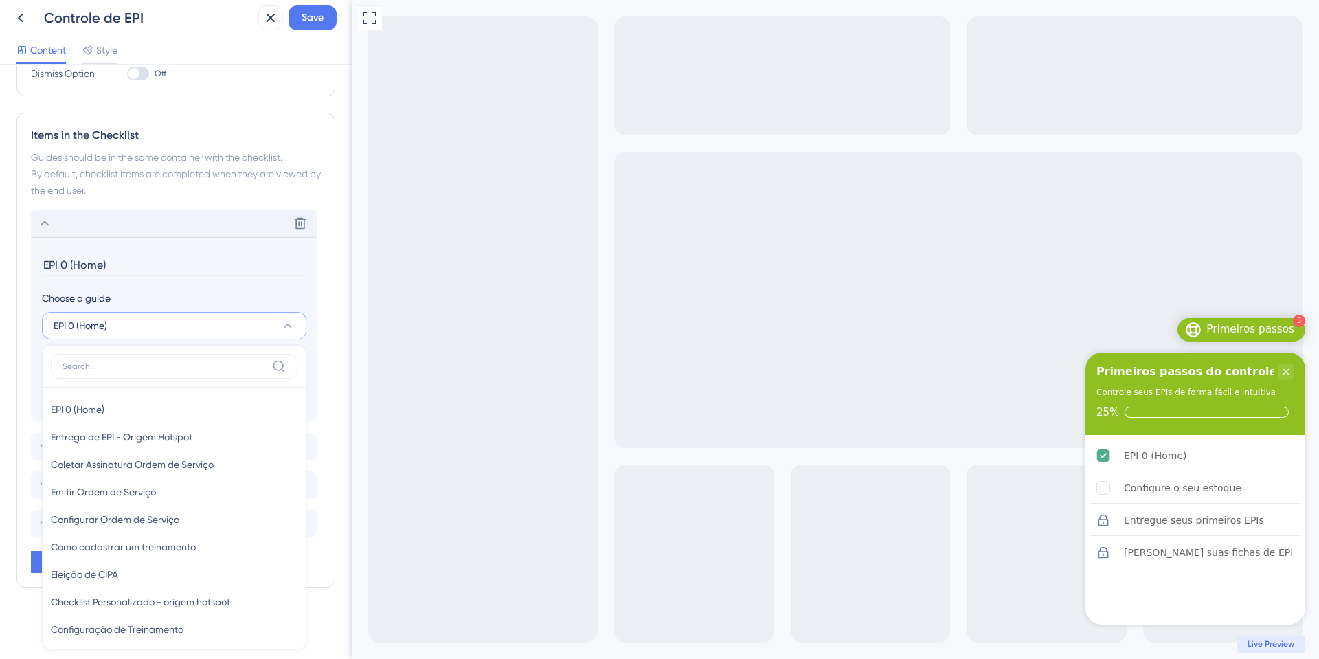
scroll to position [494, 0]
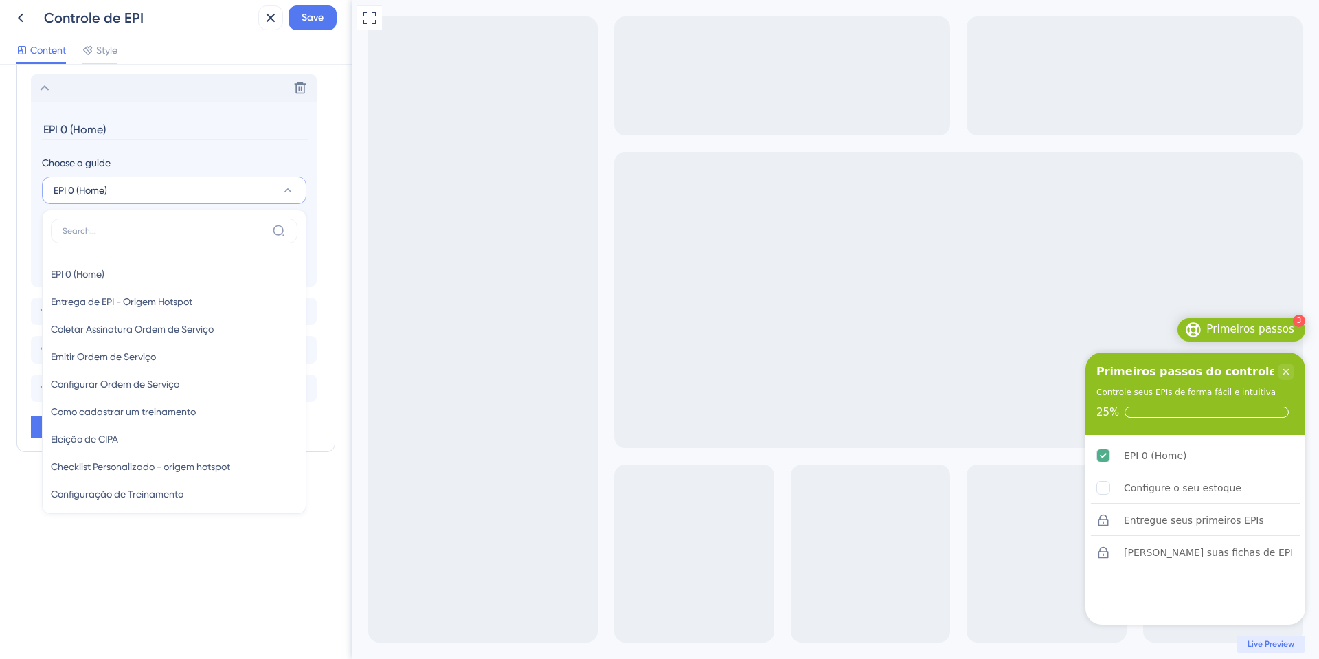
click at [158, 174] on div "Choose a guide EPI 0 (Home) EPI 0 (Home) EPI 0 (Home) Entrega de EPI - Origem H…" at bounding box center [174, 179] width 264 height 49
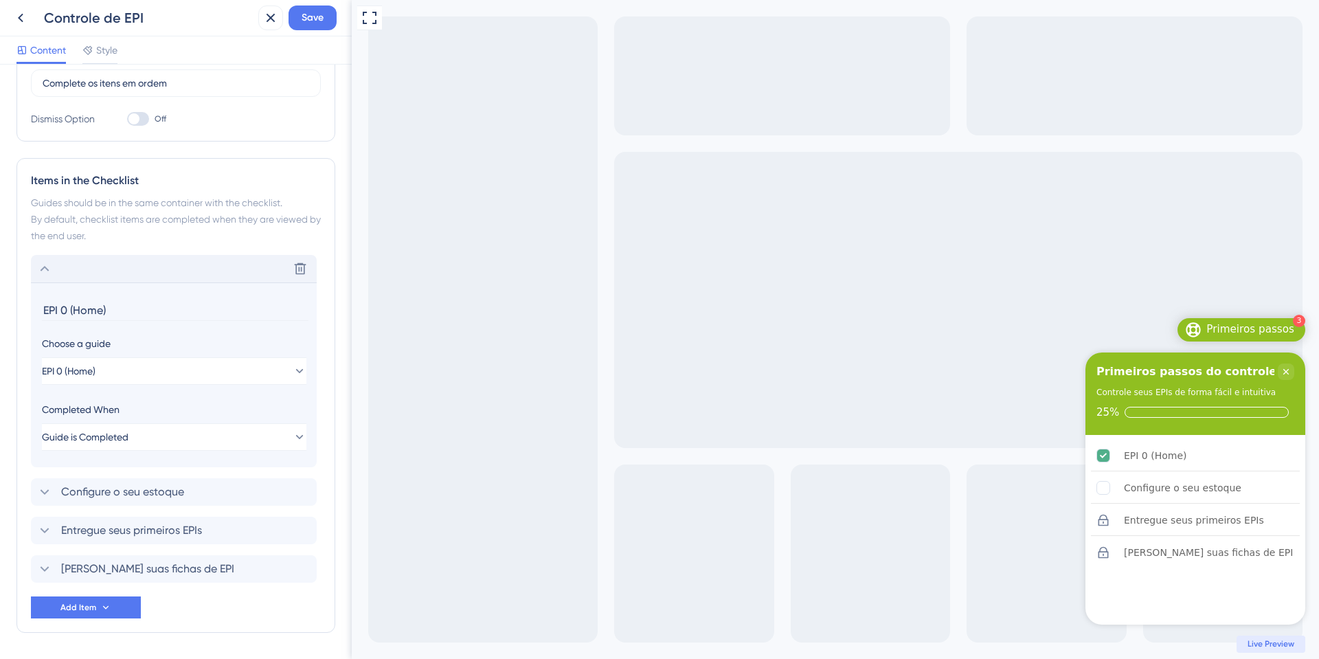
scroll to position [179, 0]
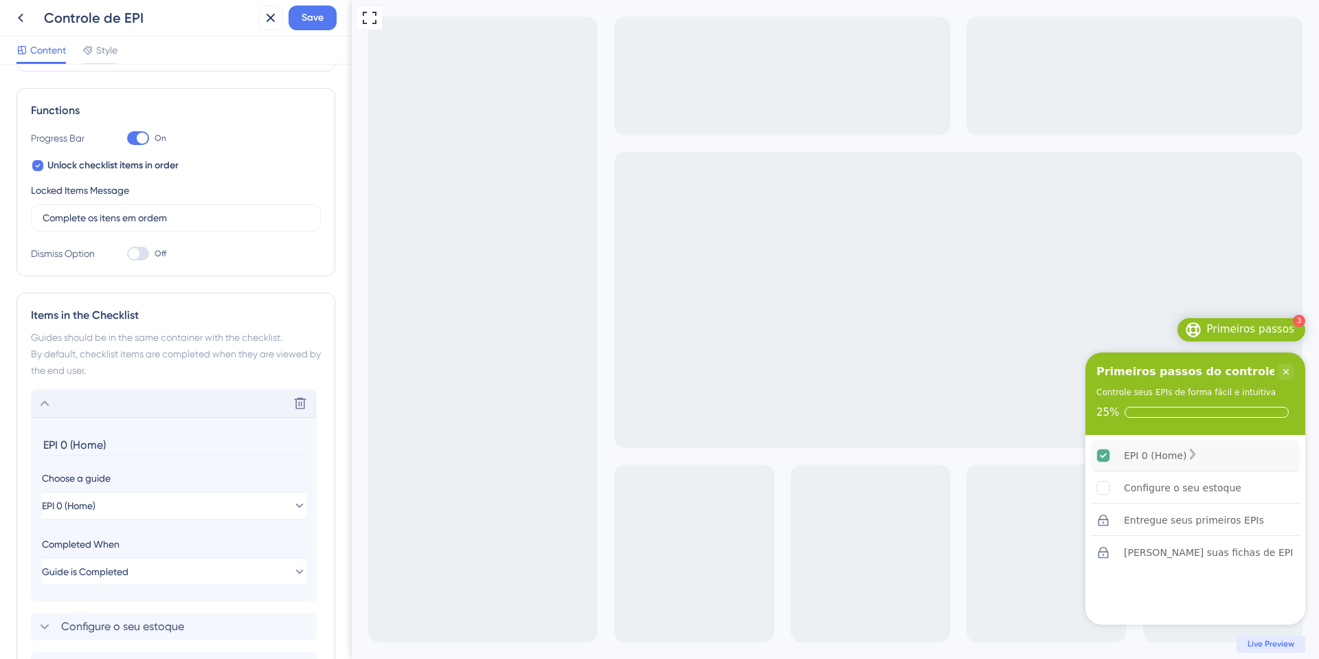
click at [1103, 455] on icon "EPI 0 (Home) is complete." at bounding box center [1103, 455] width 7 height 5
click at [1161, 463] on div "EPI 0 (Home)" at bounding box center [1195, 455] width 209 height 31
click at [1161, 460] on div "EPI 0 (Home)" at bounding box center [1155, 455] width 63 height 16
click at [87, 43] on div at bounding box center [87, 50] width 11 height 16
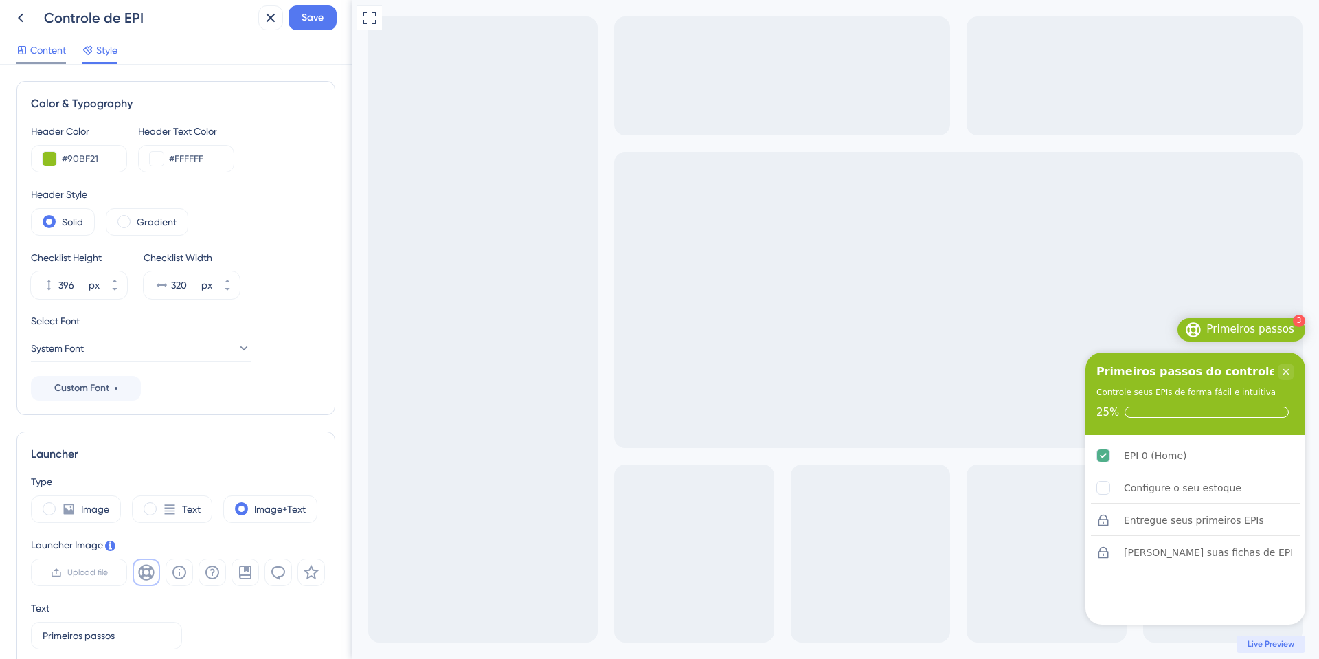
click at [40, 48] on span "Content" at bounding box center [48, 50] width 36 height 16
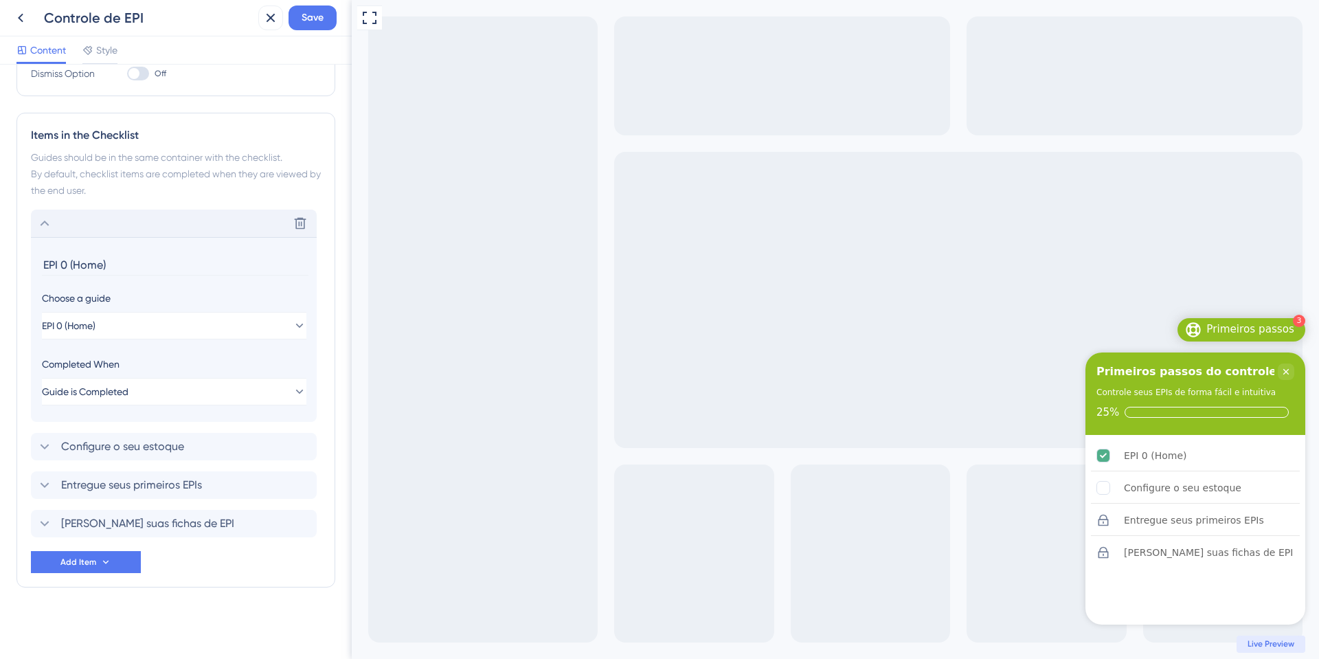
click at [69, 223] on div "Delete" at bounding box center [174, 223] width 286 height 27
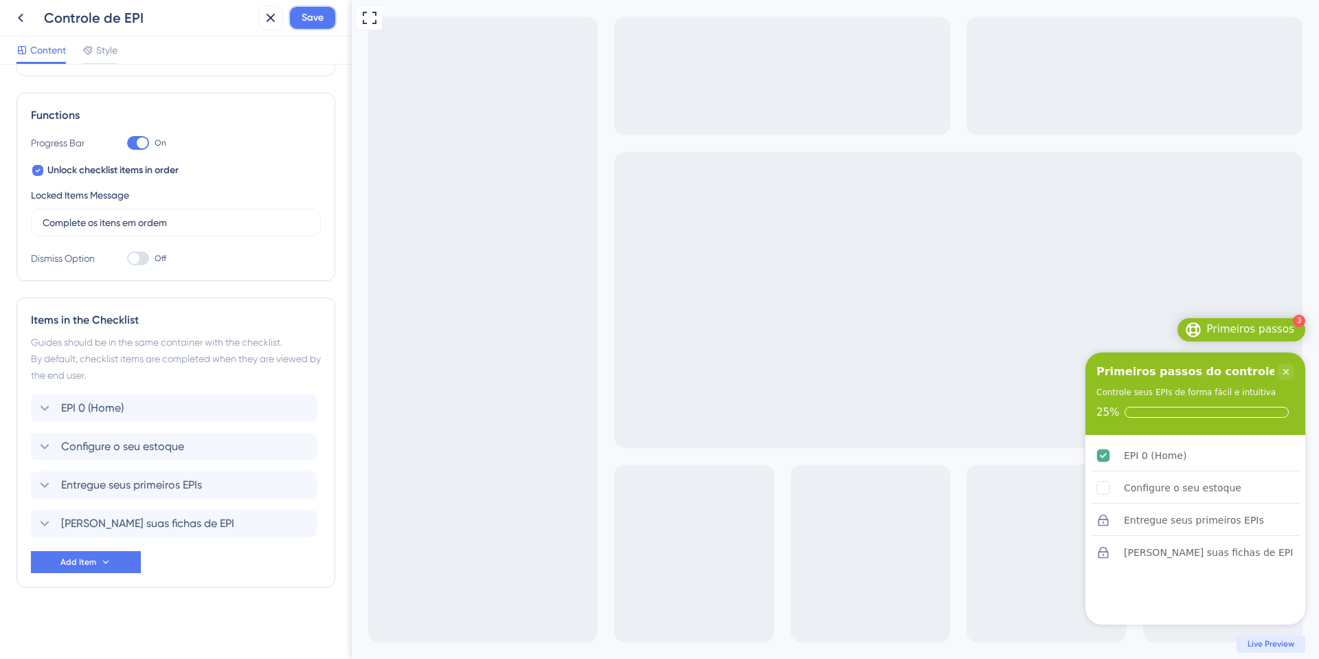
click at [309, 12] on span "Save" at bounding box center [313, 18] width 22 height 16
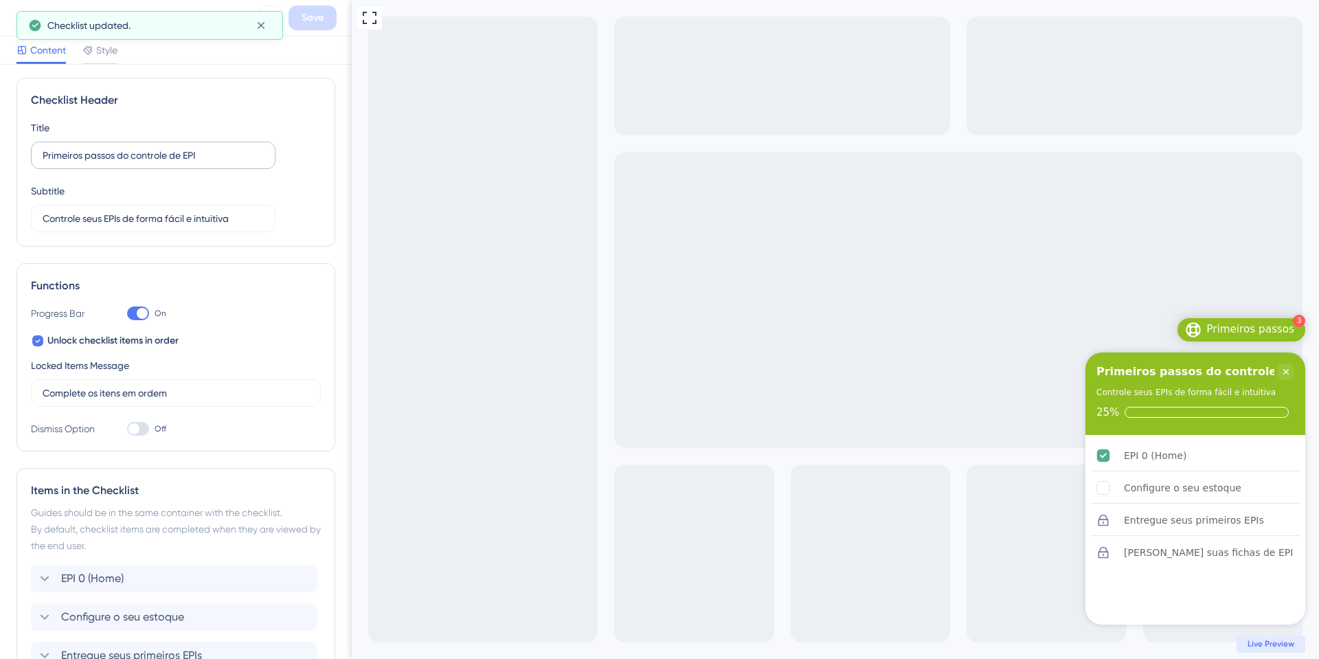
scroll to position [0, 0]
click at [120, 64] on div "Content Style" at bounding box center [176, 50] width 352 height 28
click at [98, 46] on span "Style" at bounding box center [106, 50] width 21 height 16
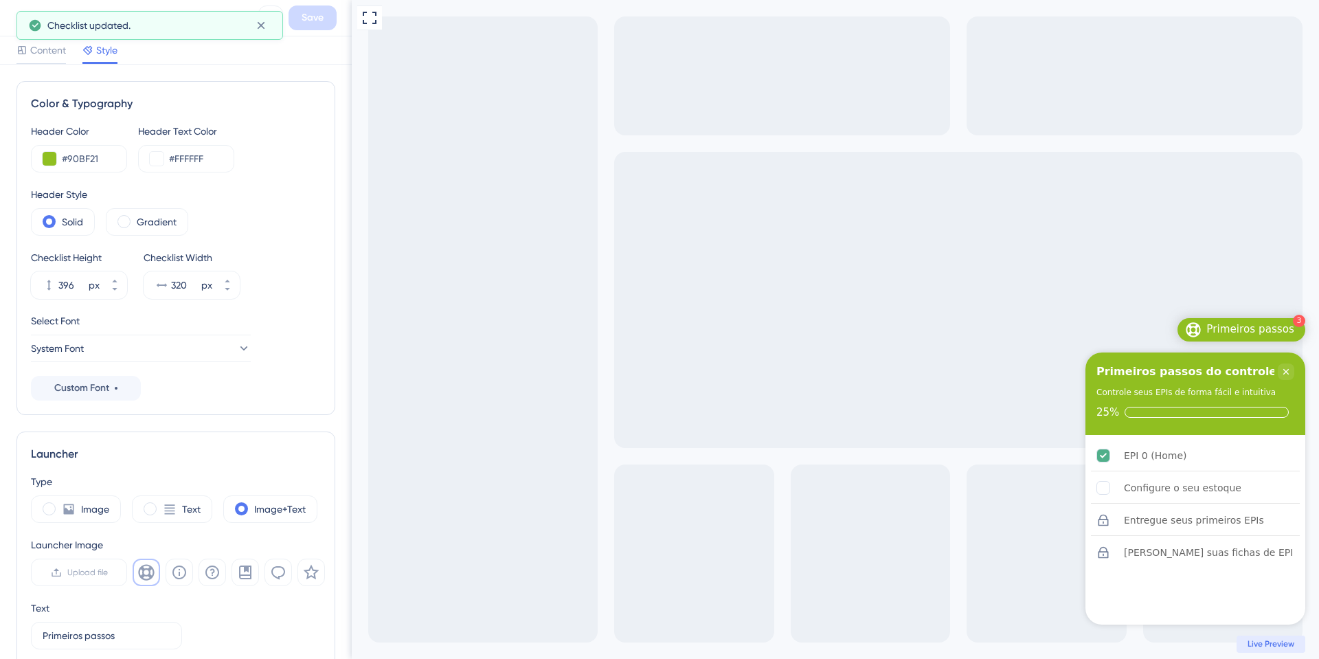
click at [69, 54] on div "Content Style" at bounding box center [66, 53] width 101 height 22
click at [48, 54] on span "Content" at bounding box center [48, 50] width 36 height 16
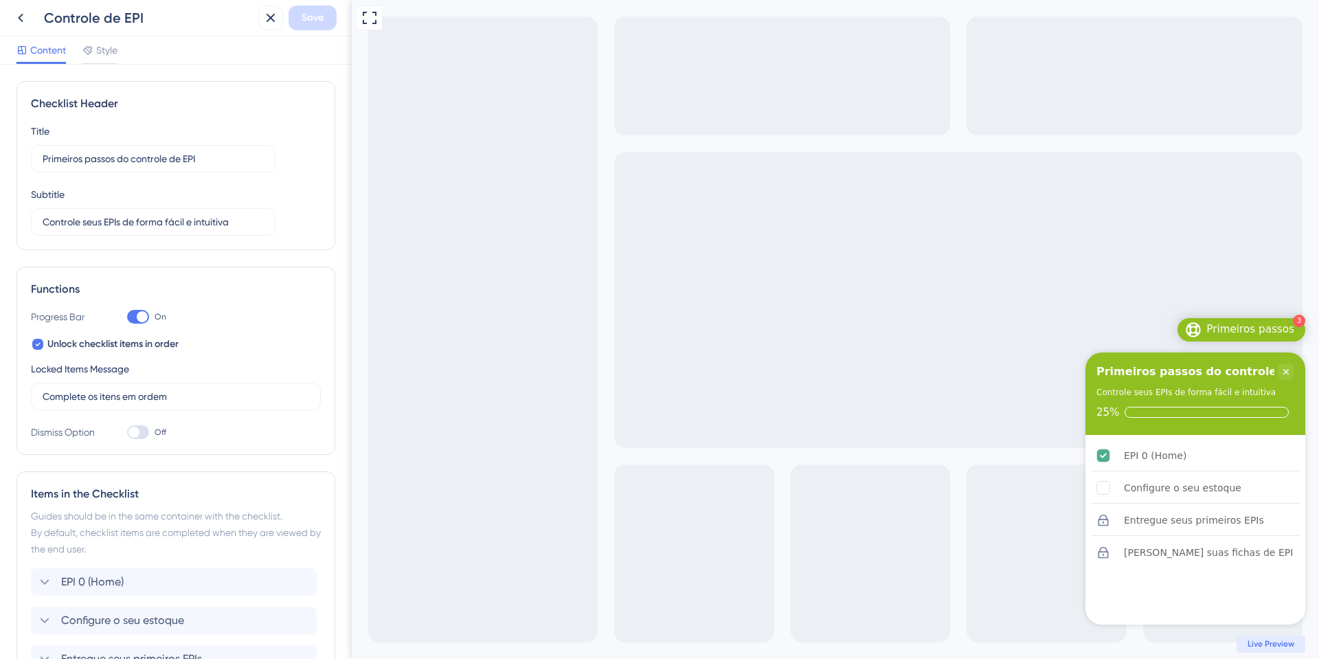
click at [108, 38] on div "Content Style" at bounding box center [176, 50] width 352 height 28
click at [26, 26] on button at bounding box center [20, 17] width 25 height 25
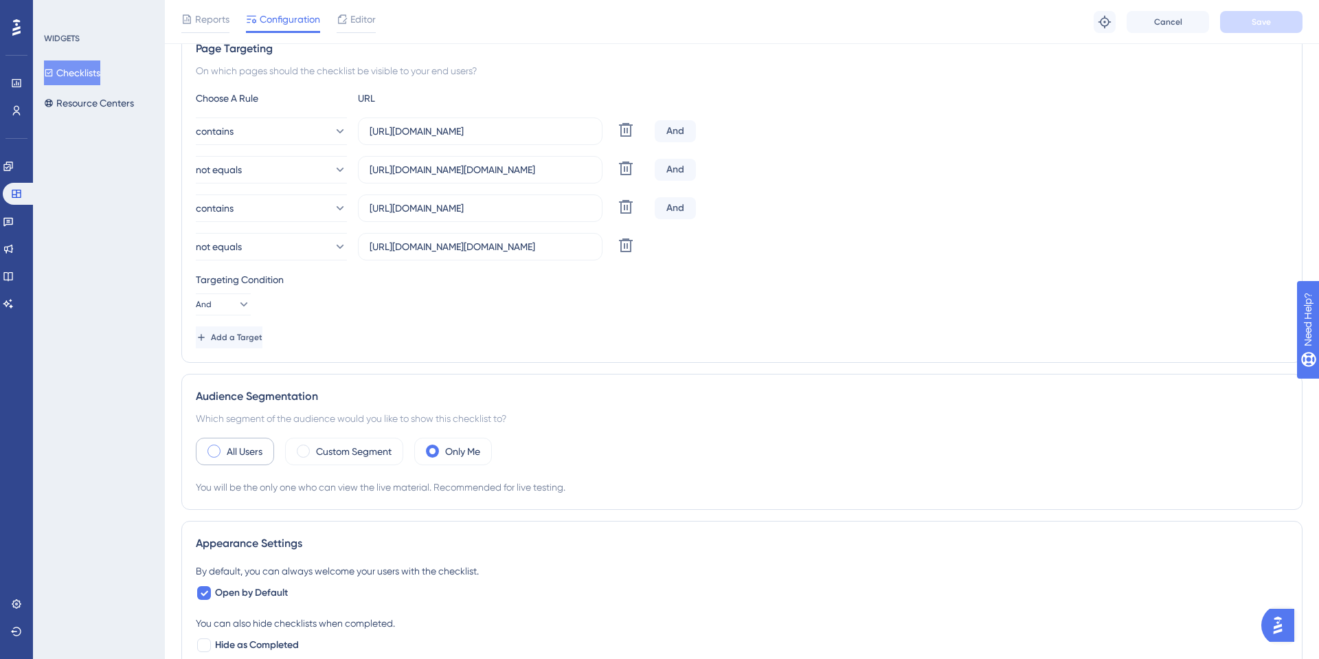
click at [211, 448] on span at bounding box center [213, 450] width 13 height 13
click at [225, 447] on input "radio" at bounding box center [225, 447] width 0 height 0
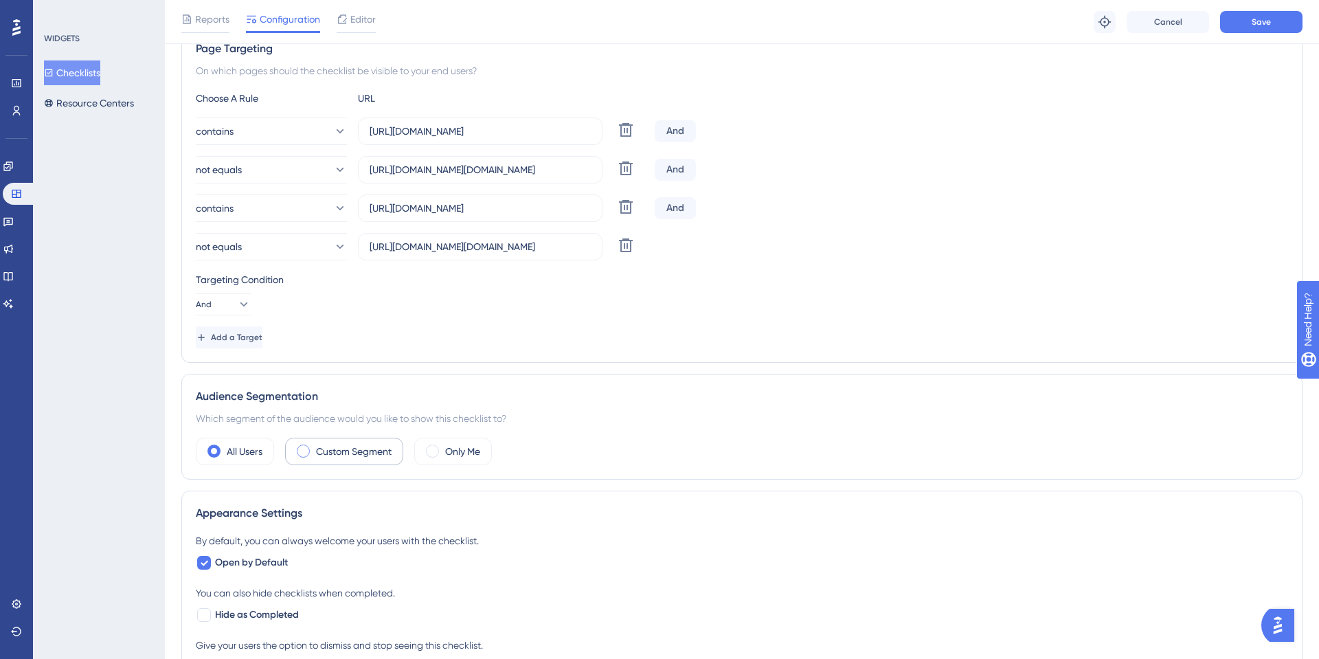
click at [367, 451] on label "Custom Segment" at bounding box center [354, 451] width 76 height 16
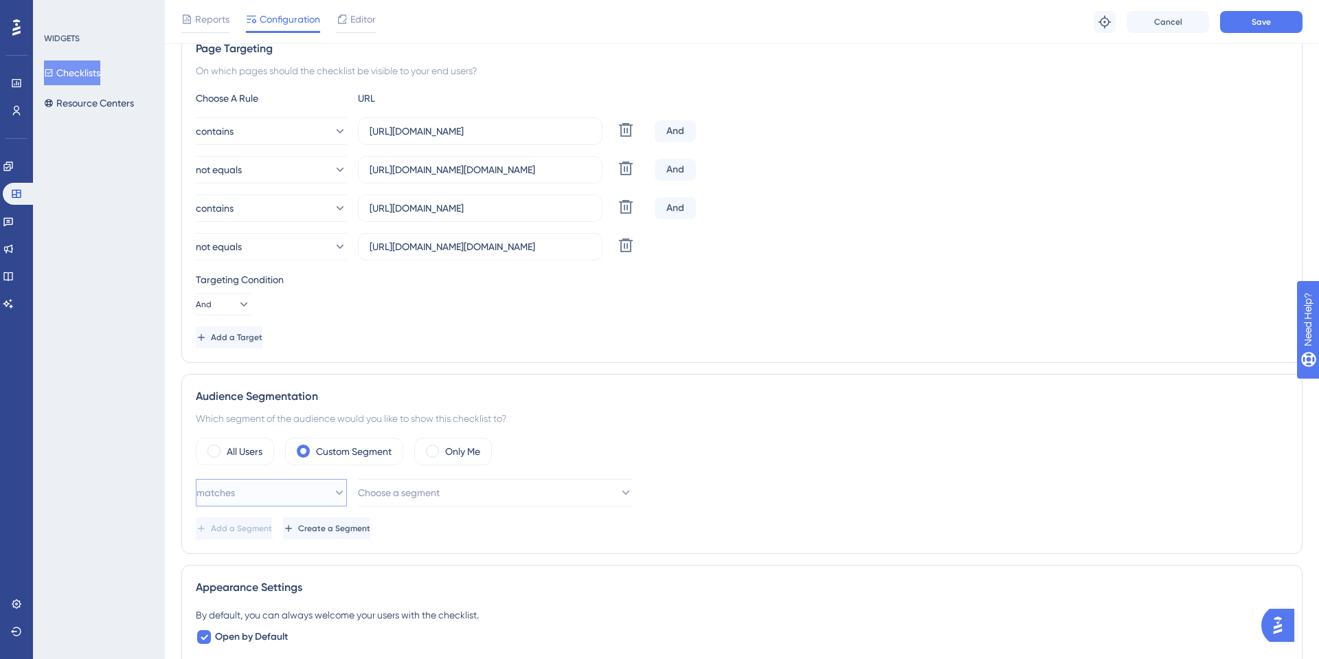
click at [313, 488] on button "matches" at bounding box center [271, 492] width 151 height 27
click at [265, 532] on div "matches matches" at bounding box center [271, 534] width 133 height 27
click at [390, 496] on span "Choose a segment" at bounding box center [400, 492] width 82 height 16
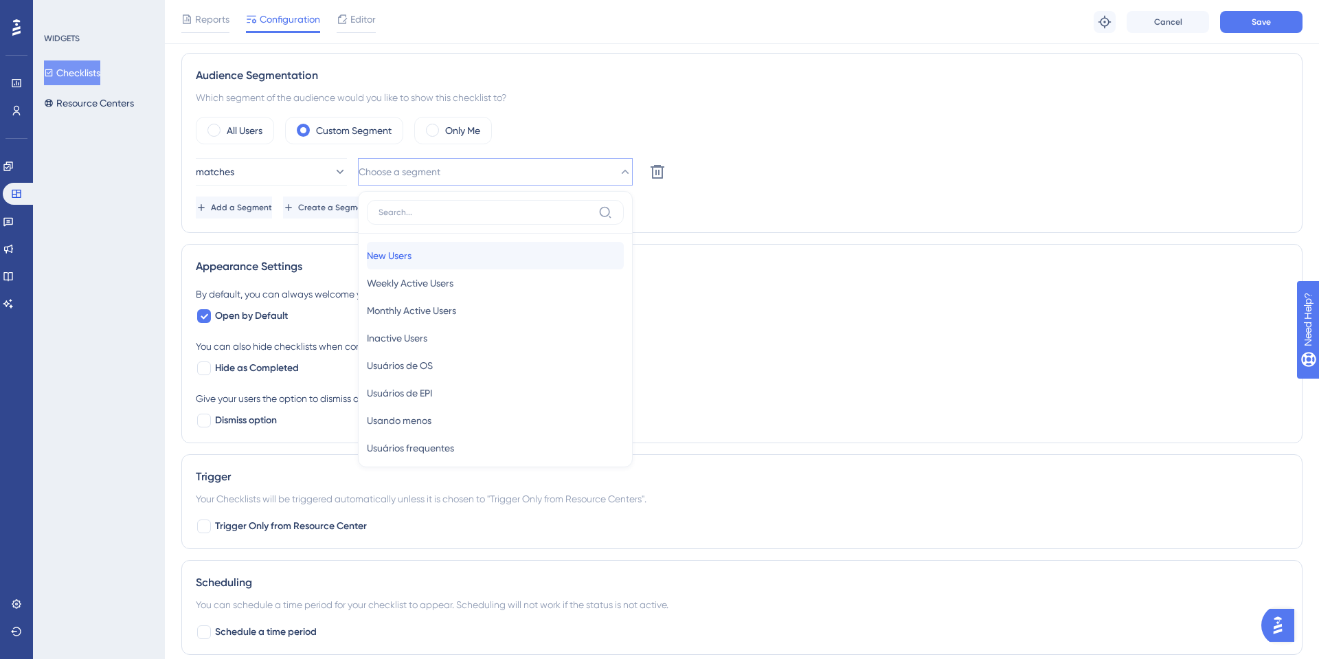
click at [416, 243] on div "New Users New Users" at bounding box center [495, 255] width 257 height 27
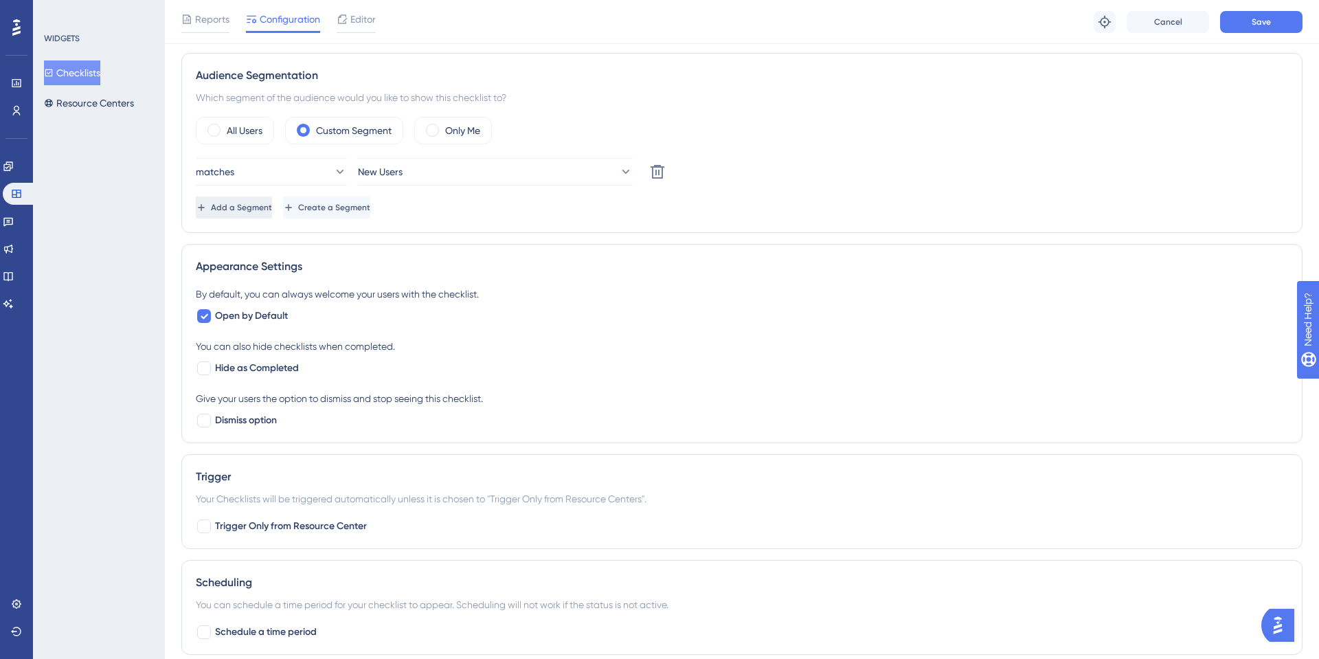
click at [260, 204] on span "Add a Segment" at bounding box center [241, 207] width 61 height 11
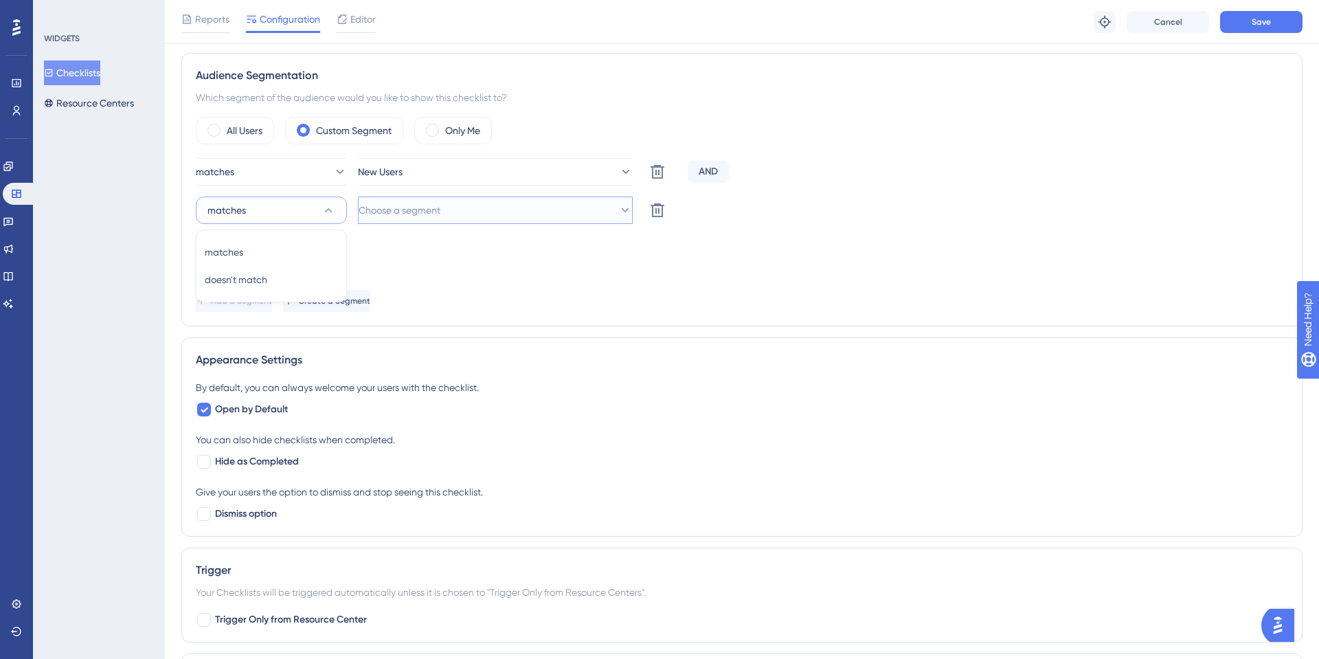
click at [434, 210] on span "Choose a segment" at bounding box center [400, 210] width 82 height 16
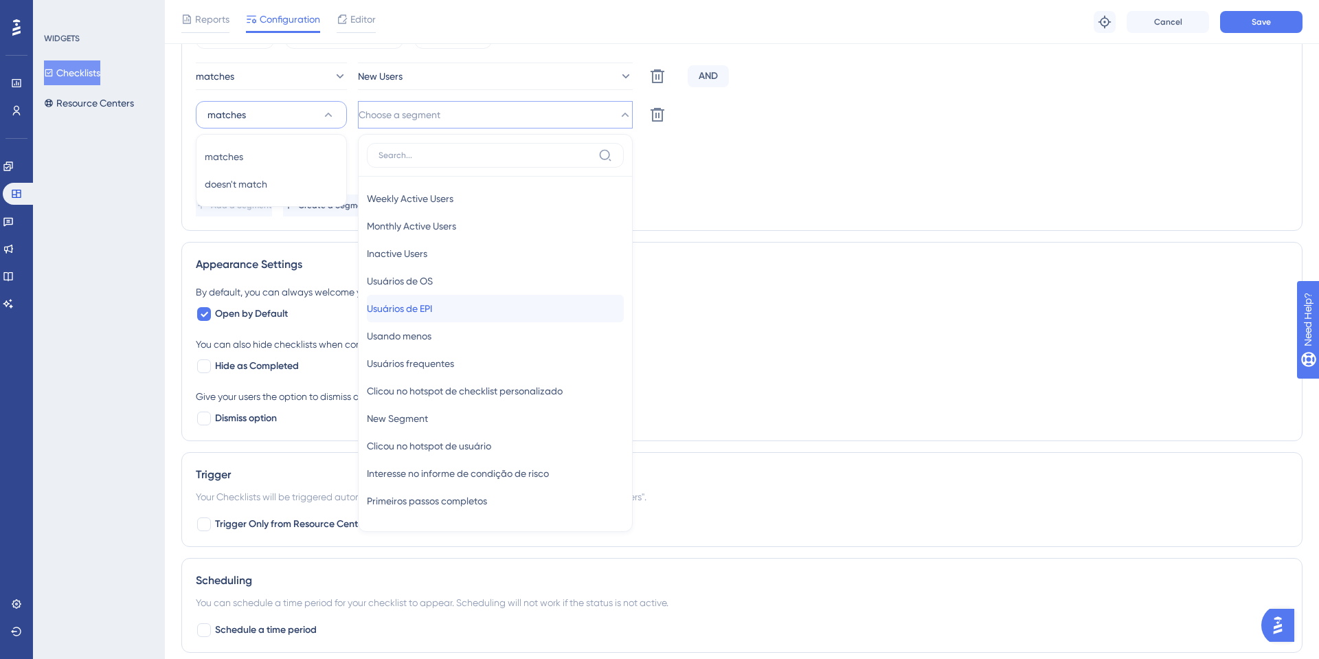
click at [463, 306] on div "Usuários de EPI Usuários de EPI" at bounding box center [495, 308] width 257 height 27
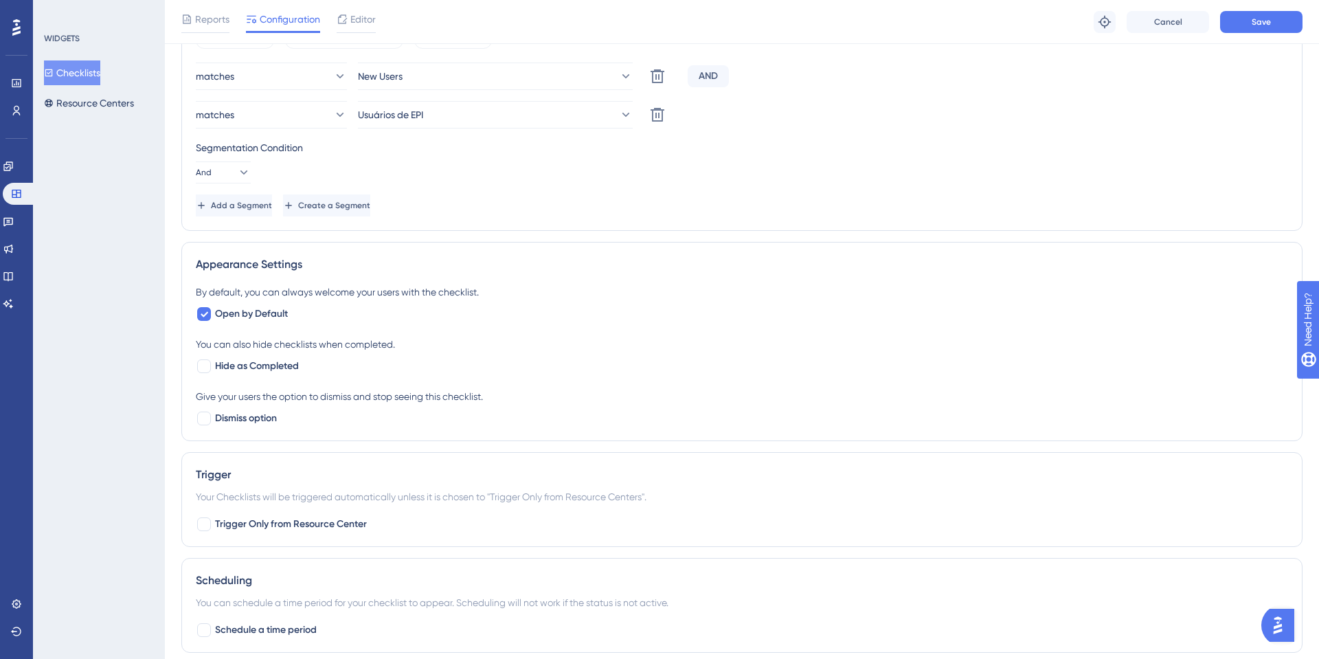
click at [774, 240] on div "Status: Active Checklist Information Checklist ID: 20157 Copy Checklist Name Co…" at bounding box center [741, 103] width 1121 height 1397
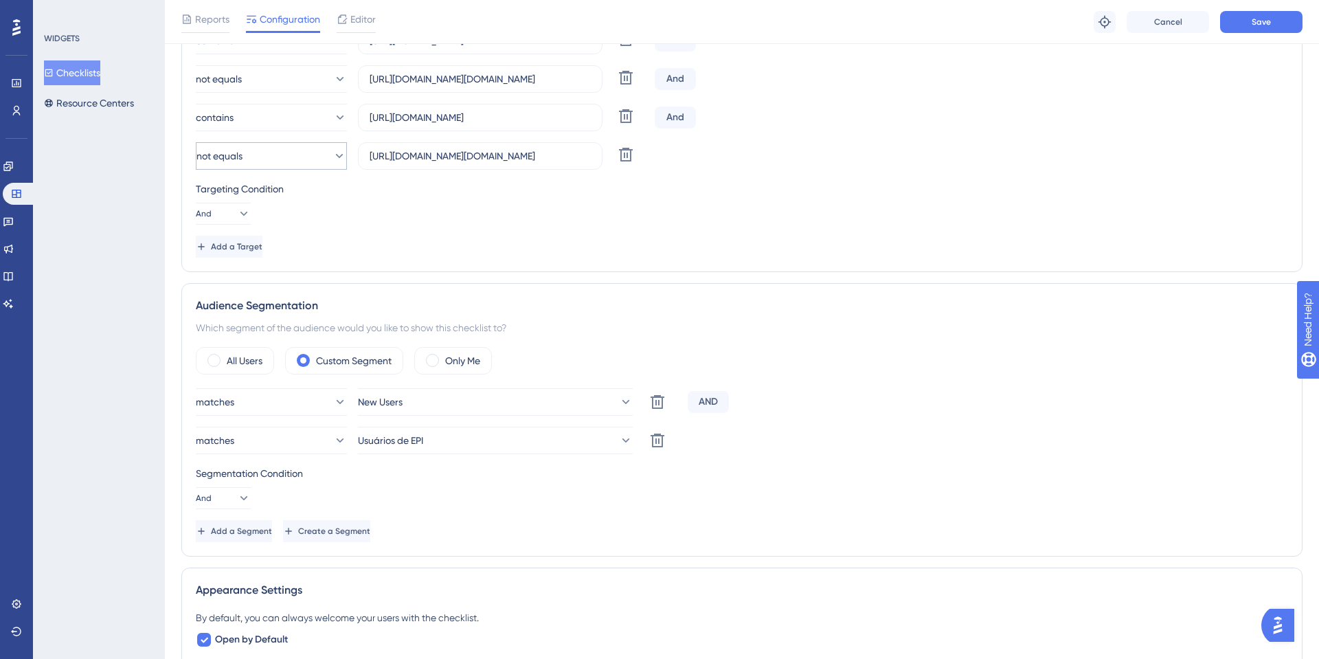
scroll to position [870, 0]
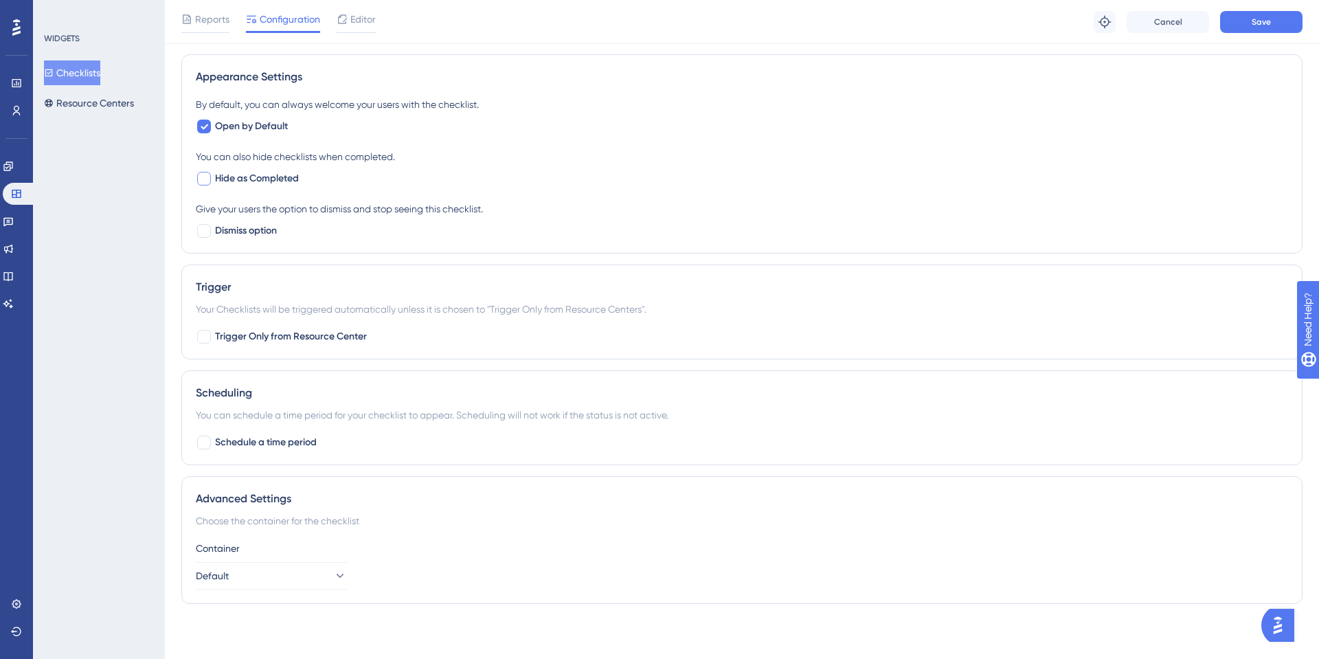
click at [266, 176] on span "Hide as Completed" at bounding box center [257, 178] width 84 height 16
checkbox input "true"
click at [565, 183] on div "You can also hide checklists when completed. Hide as Completed" at bounding box center [742, 167] width 1092 height 38
click at [269, 232] on span "Dismiss option" at bounding box center [246, 231] width 62 height 16
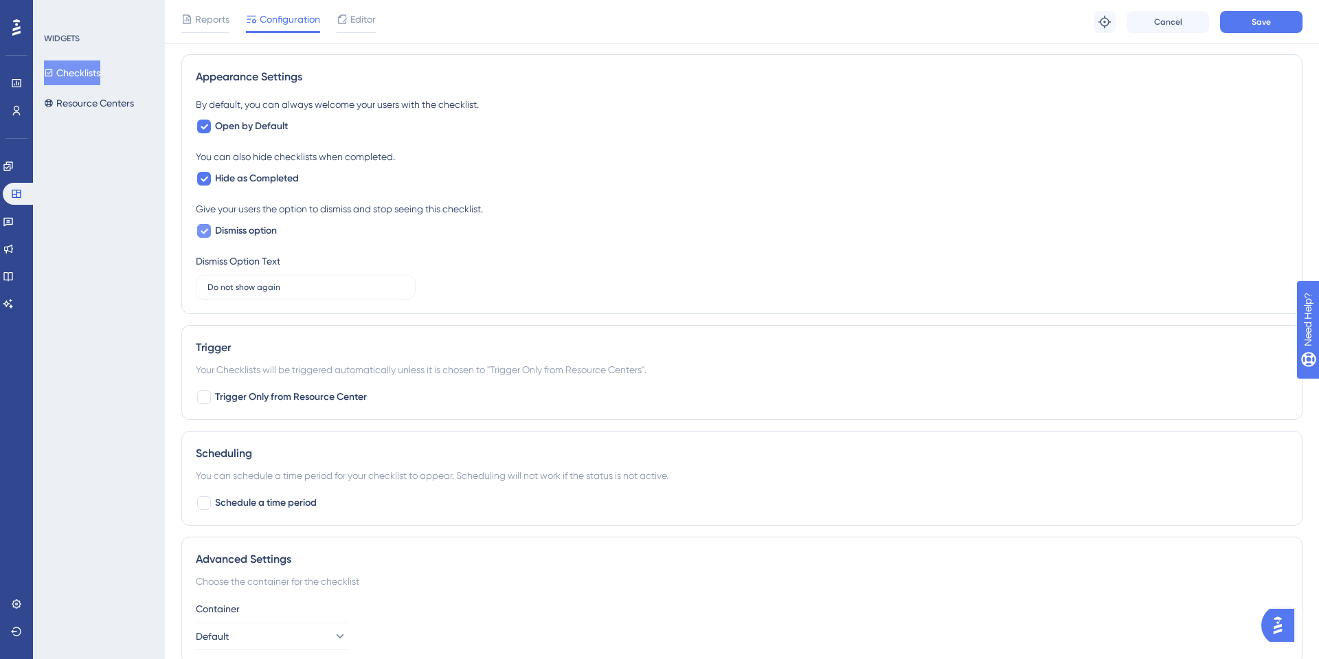
click at [269, 232] on span "Dismiss option" at bounding box center [246, 231] width 62 height 16
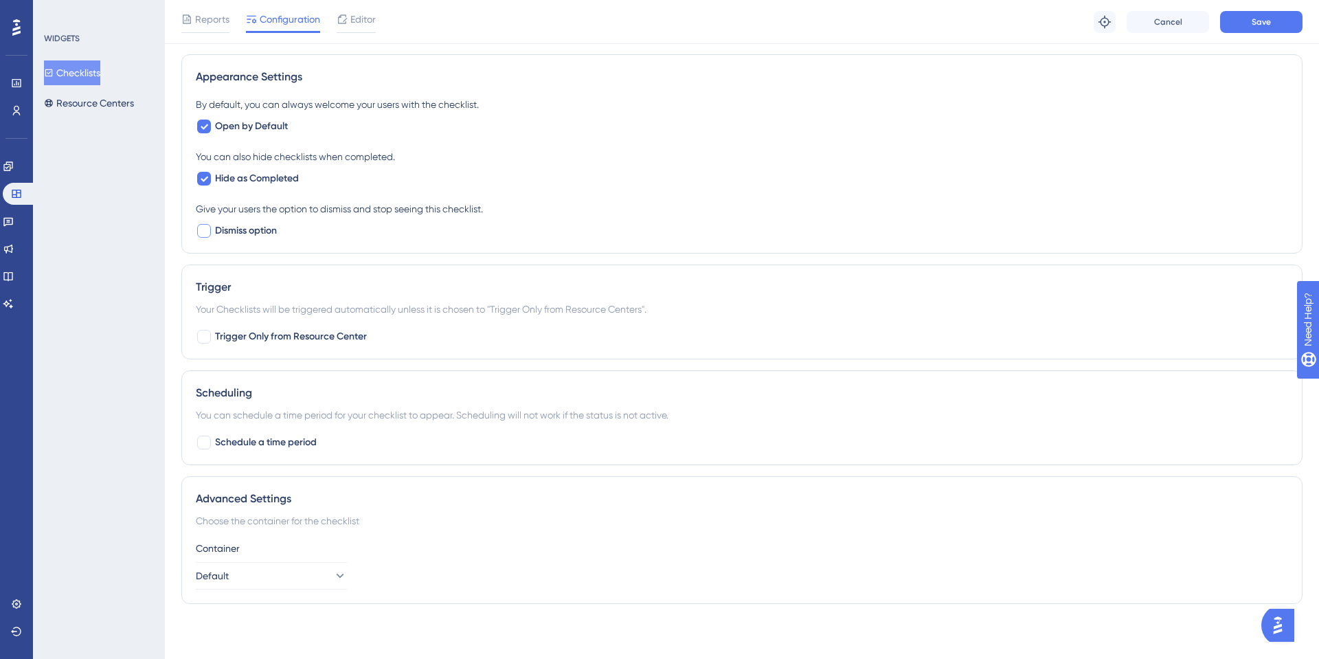
click at [269, 232] on span "Dismiss option" at bounding box center [246, 231] width 62 height 16
checkbox input "true"
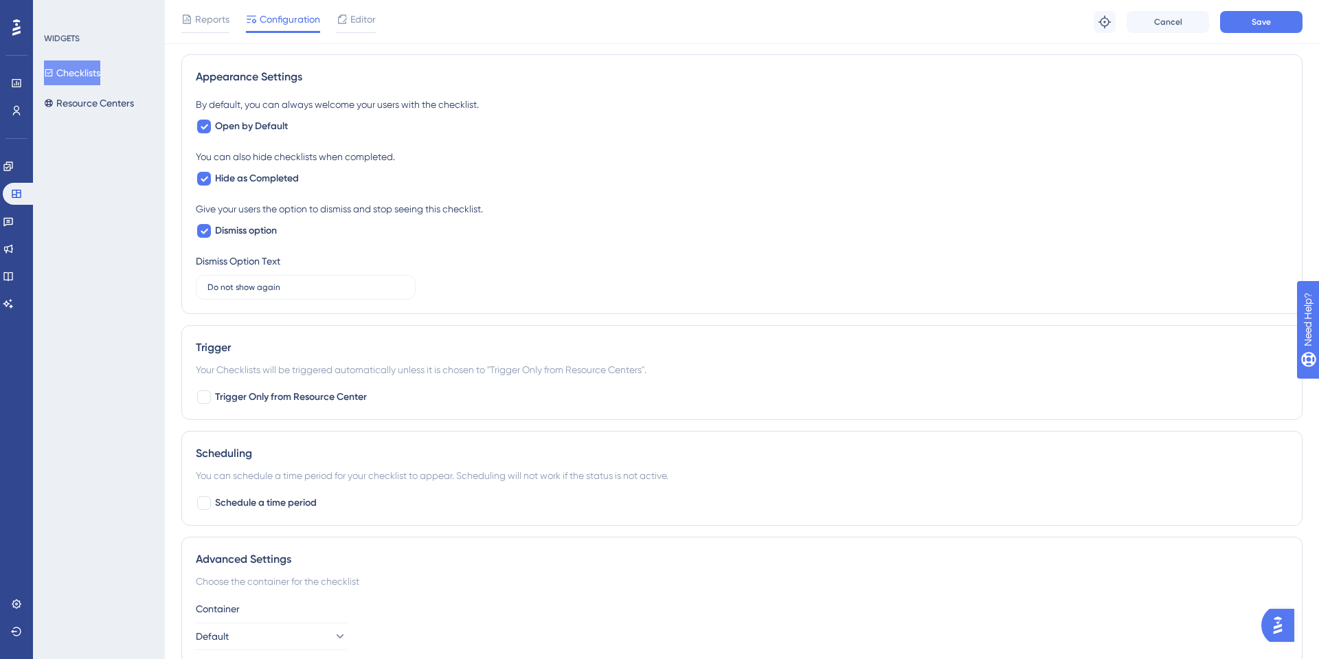
click at [308, 183] on div "You can also hide checklists when completed. Hide as Completed" at bounding box center [742, 167] width 1092 height 38
click at [283, 183] on span "Hide as Completed" at bounding box center [257, 178] width 84 height 16
checkbox input "false"
click at [311, 273] on div "Dismiss Option Text Do not show again 9" at bounding box center [306, 276] width 220 height 47
click at [309, 295] on label "Do not show again 9" at bounding box center [306, 287] width 220 height 25
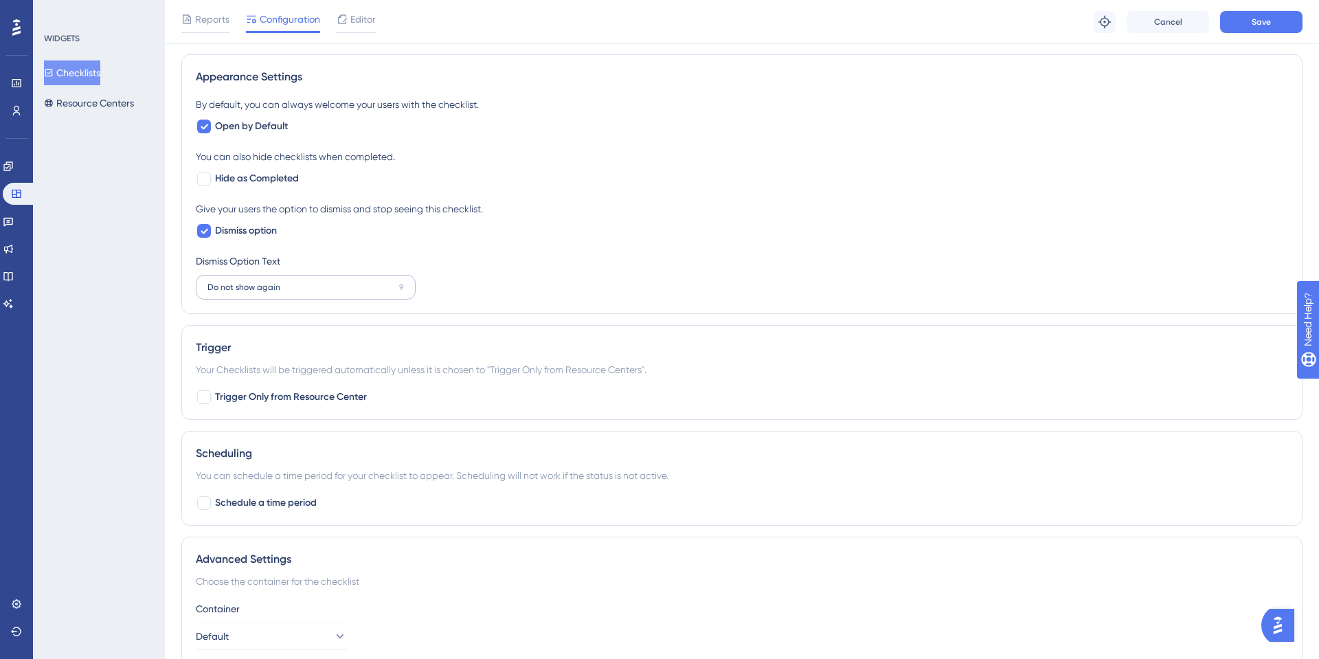
click at [309, 292] on input "Do not show again" at bounding box center [300, 287] width 186 height 10
click at [309, 295] on label "Do not show again 9" at bounding box center [306, 287] width 220 height 25
click at [309, 292] on input "Do not show again" at bounding box center [300, 287] width 186 height 10
click at [309, 295] on label "Do not show again 9" at bounding box center [306, 287] width 220 height 25
click at [309, 292] on input "Do not show again" at bounding box center [300, 287] width 186 height 10
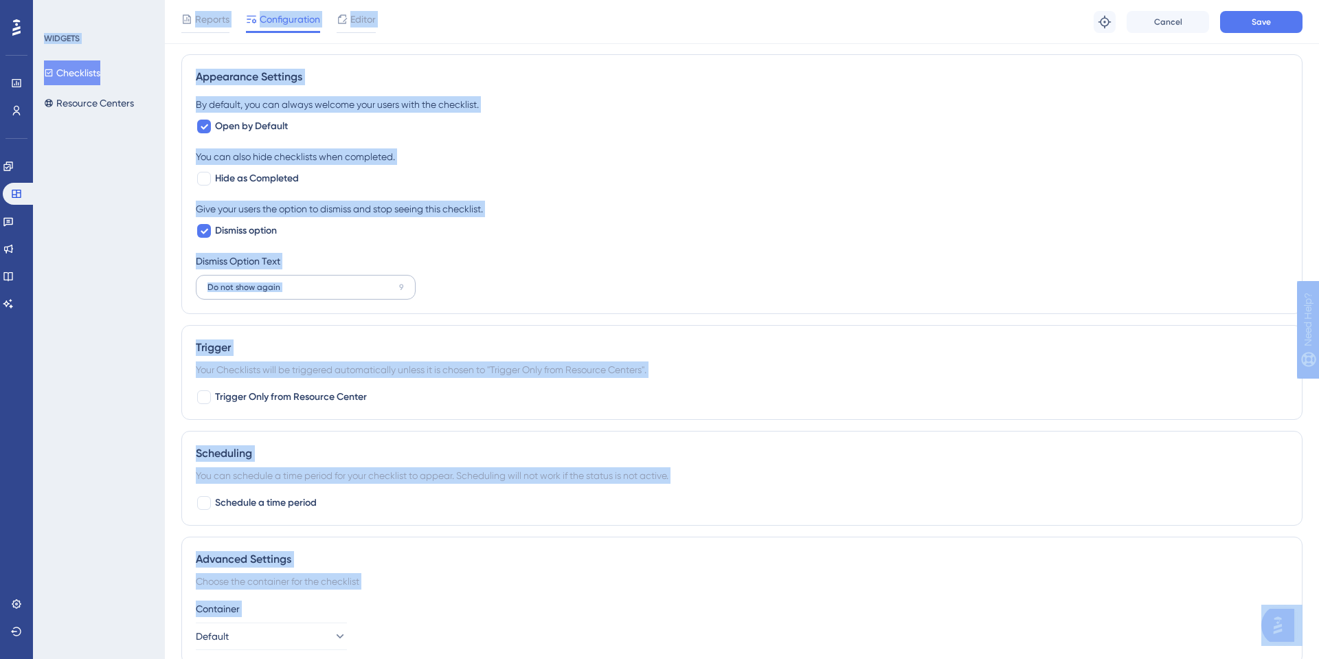
click at [309, 295] on label "Do not show again 9" at bounding box center [306, 287] width 220 height 25
click at [309, 292] on input "Do not show again" at bounding box center [300, 287] width 186 height 10
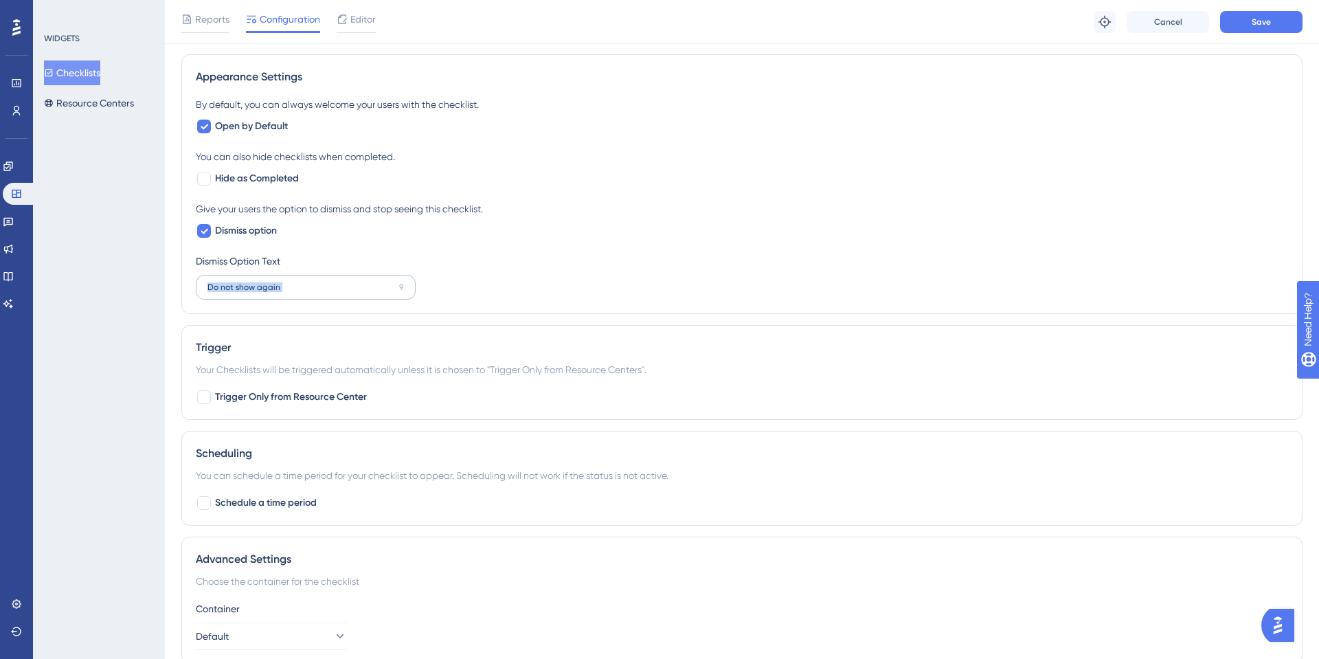
click at [309, 295] on label "Do not show again 9" at bounding box center [306, 287] width 220 height 25
click at [309, 292] on input "Do not show again" at bounding box center [300, 287] width 186 height 10
click at [309, 295] on label "Do not show again 9" at bounding box center [306, 287] width 220 height 25
click at [309, 292] on input "Do not show again" at bounding box center [300, 287] width 186 height 10
click at [309, 295] on label "Do not show again 9" at bounding box center [306, 287] width 220 height 25
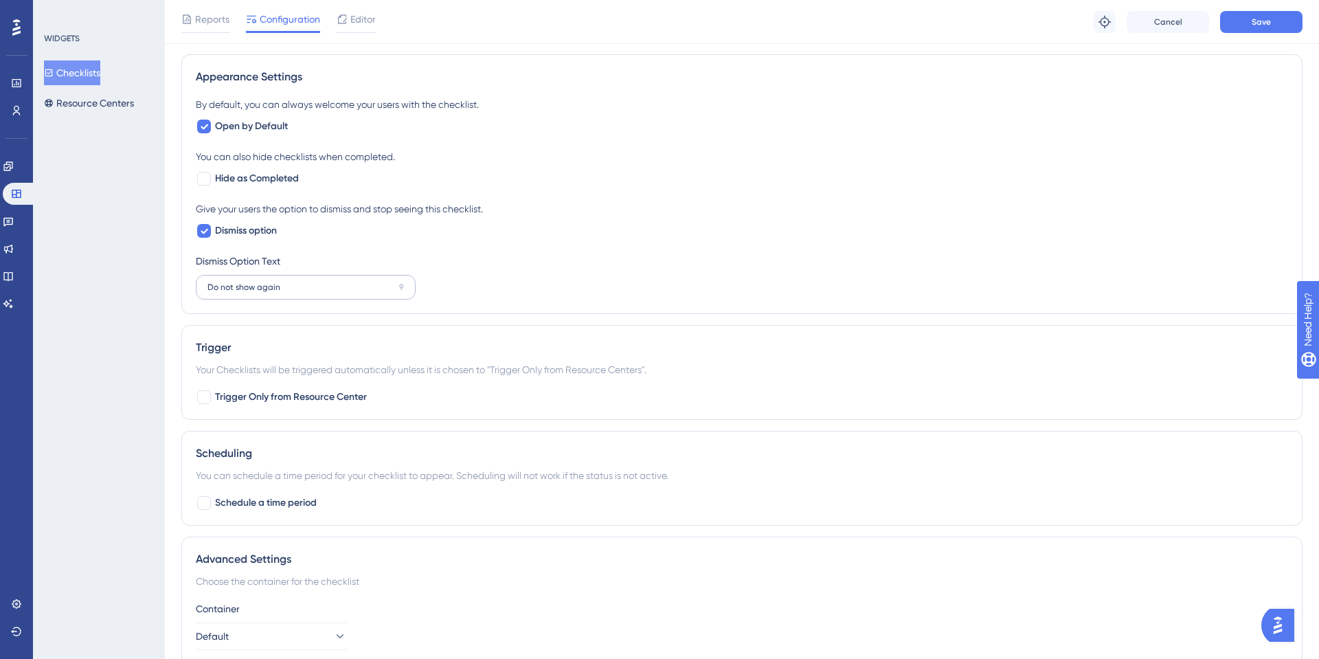
click at [309, 292] on input "Do not show again" at bounding box center [300, 287] width 186 height 10
click at [309, 295] on label "Do not show again 9" at bounding box center [306, 287] width 220 height 25
click at [309, 292] on input "Do not show again" at bounding box center [300, 287] width 186 height 10
click at [442, 201] on div "Give your users the option to dismiss and stop seeing this checklist." at bounding box center [742, 209] width 1092 height 16
click at [332, 275] on label "Do not show again 9" at bounding box center [306, 287] width 220 height 25
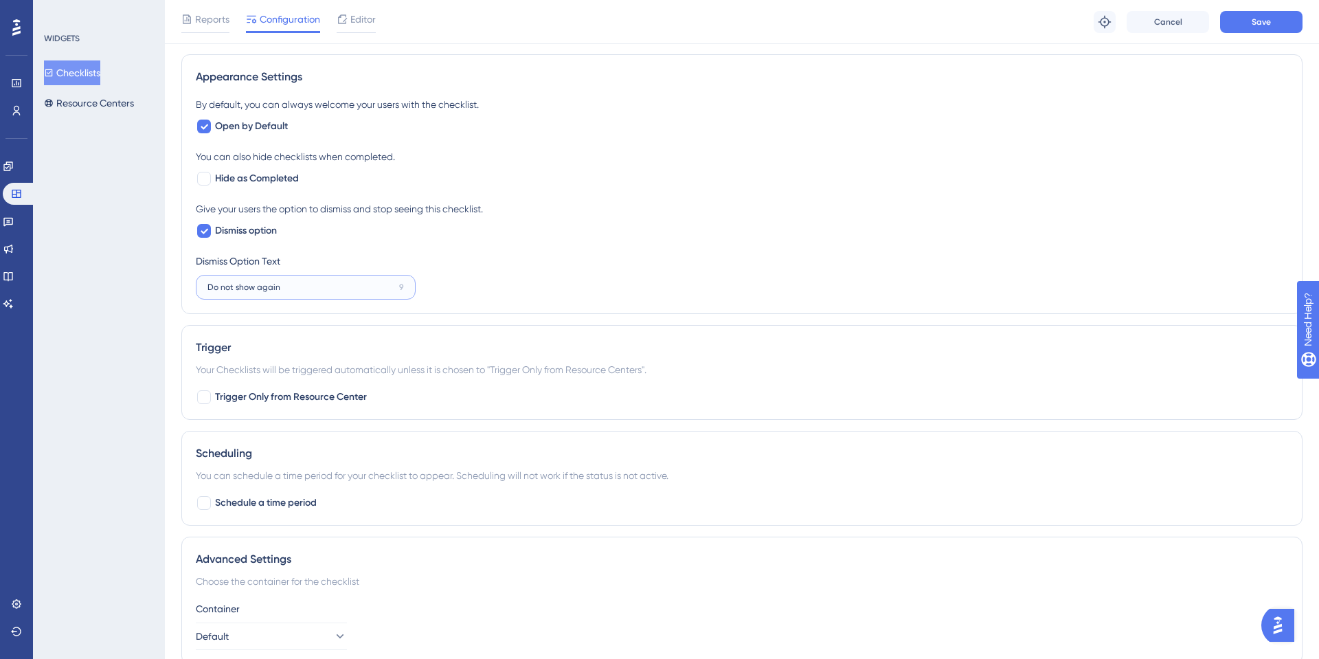
click at [332, 282] on input "Do not show again" at bounding box center [300, 287] width 186 height 10
click at [319, 289] on input "Do not show again" at bounding box center [300, 287] width 186 height 10
type input "D"
type input "Não mostrar novamente"
click at [76, 298] on div "WIDGETS Checklists Resource Centers" at bounding box center [99, 329] width 132 height 659
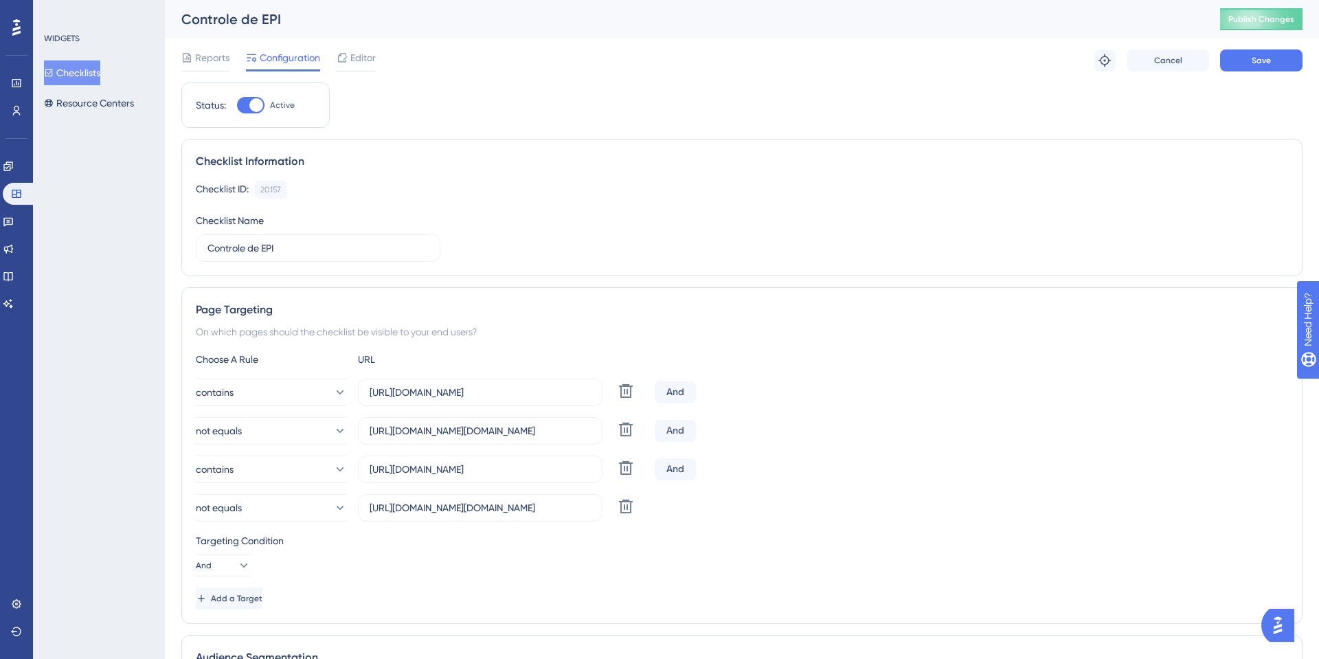
scroll to position [0, 0]
click at [12, 100] on link at bounding box center [16, 111] width 11 height 22
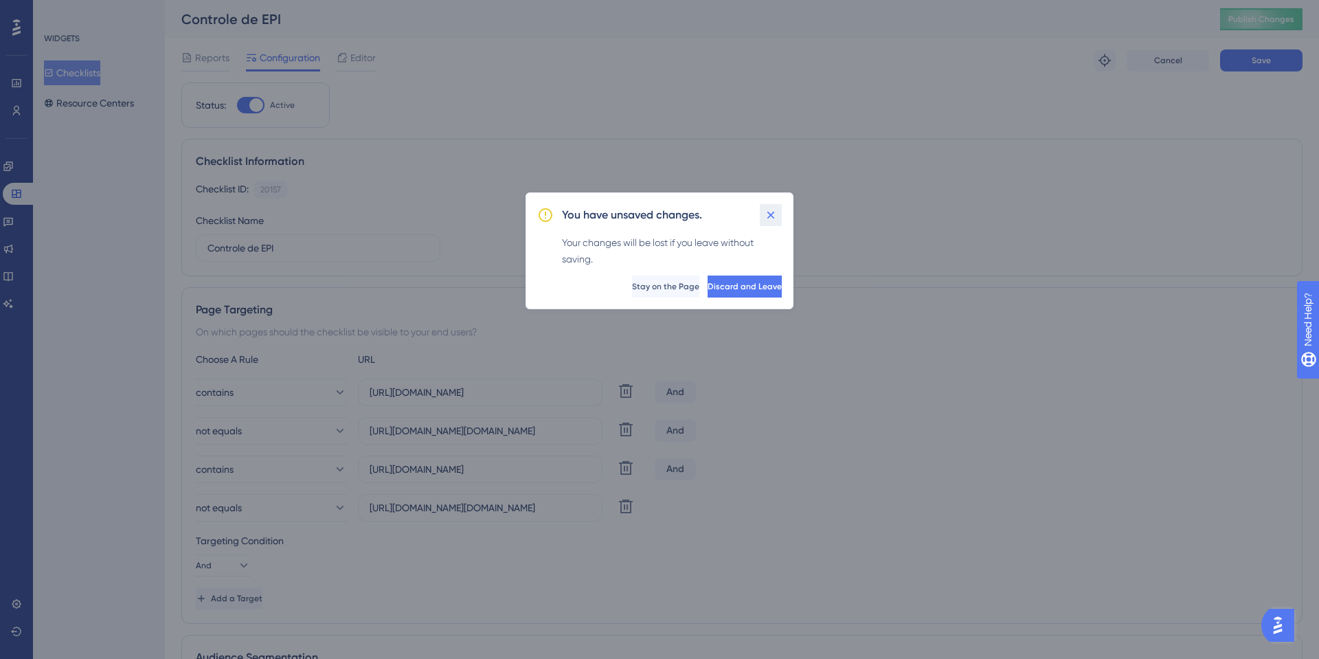
click at [765, 221] on icon at bounding box center [771, 215] width 14 height 14
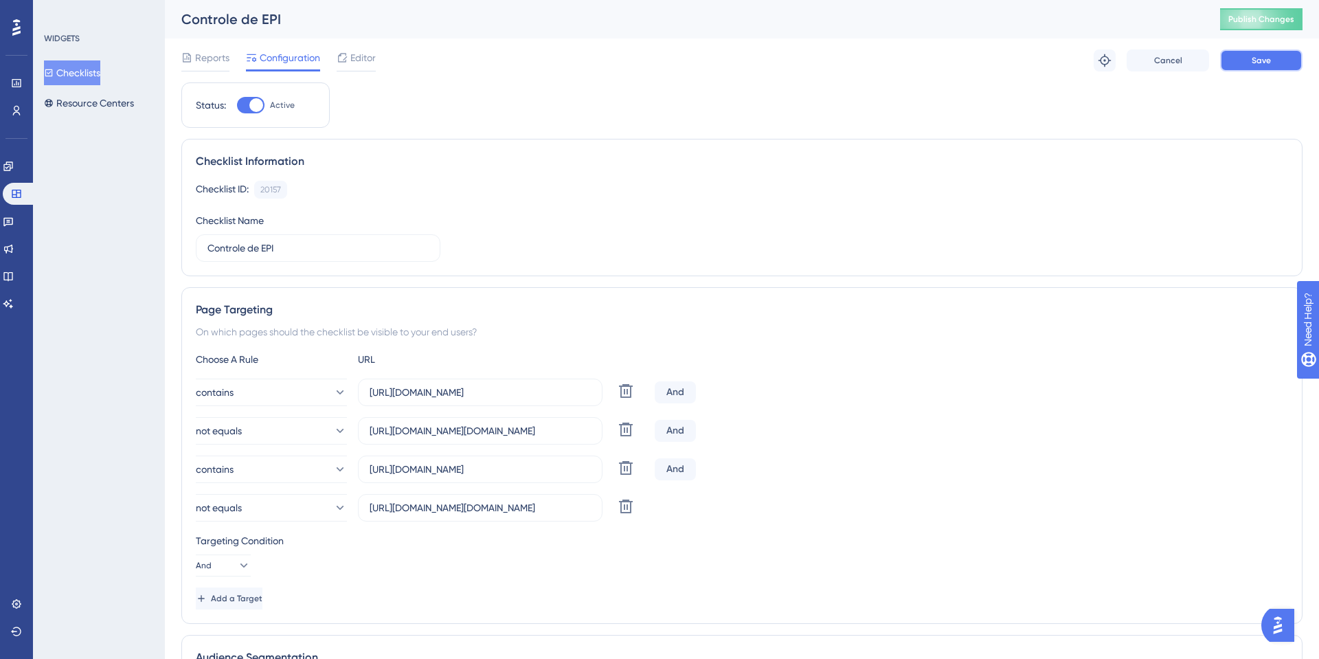
click at [1268, 56] on span "Save" at bounding box center [1261, 60] width 19 height 11
click at [11, 95] on div "Performance Users" at bounding box center [16, 96] width 11 height 49
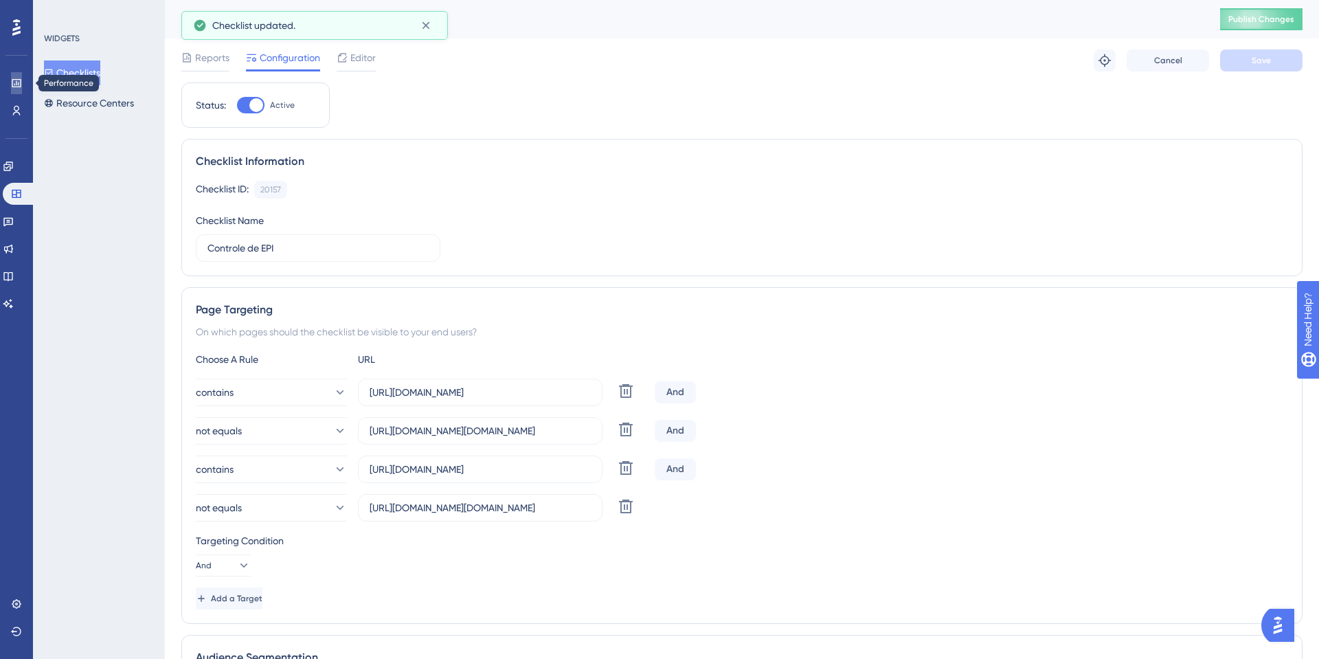
click at [17, 80] on icon at bounding box center [16, 83] width 9 height 8
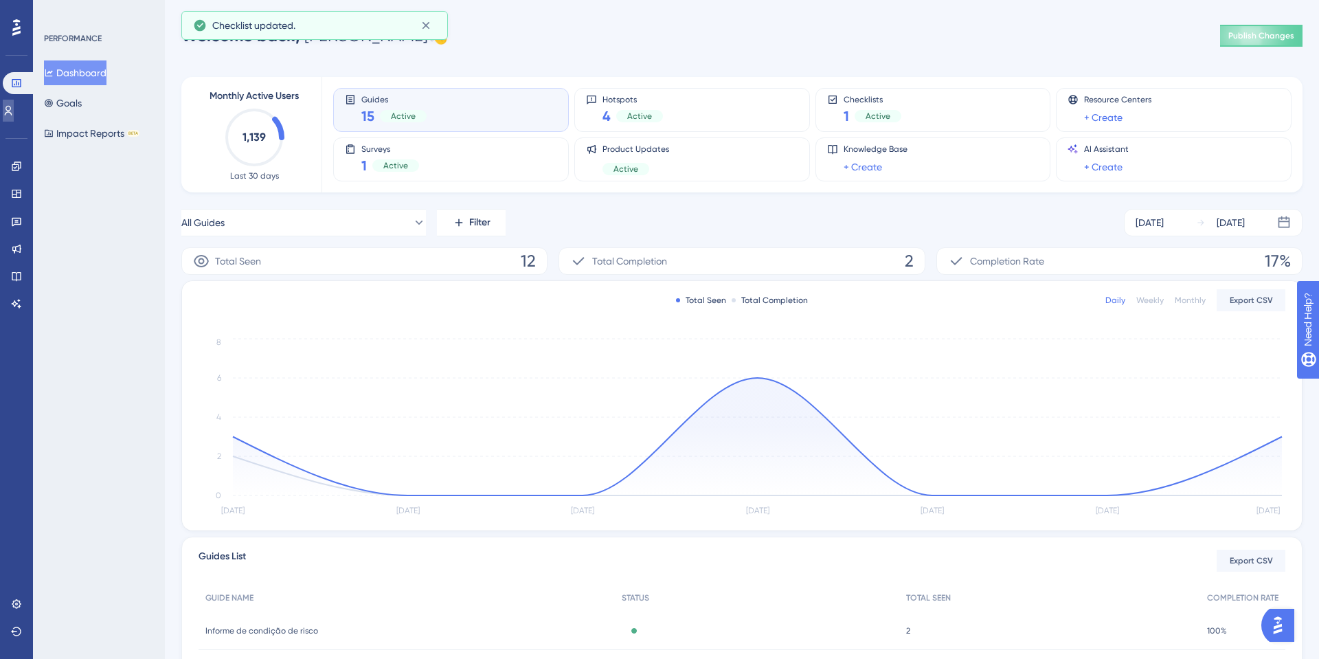
click at [10, 118] on link at bounding box center [8, 111] width 11 height 22
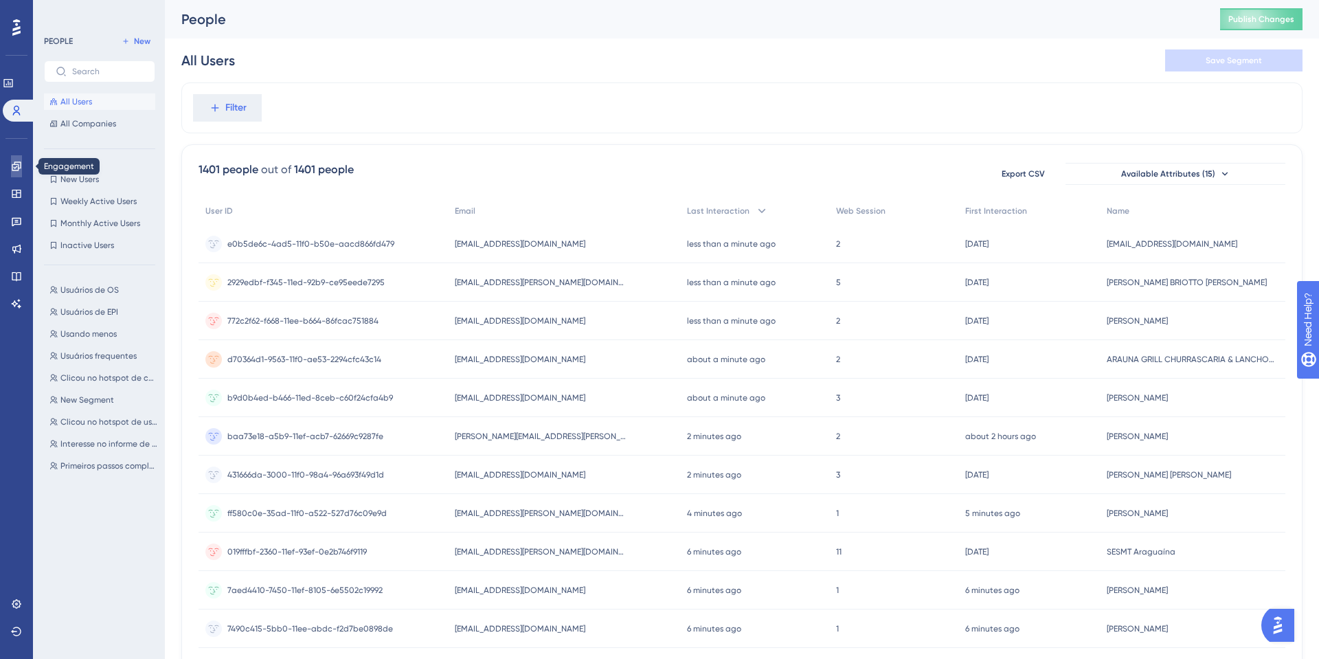
click at [14, 162] on icon at bounding box center [16, 165] width 9 height 9
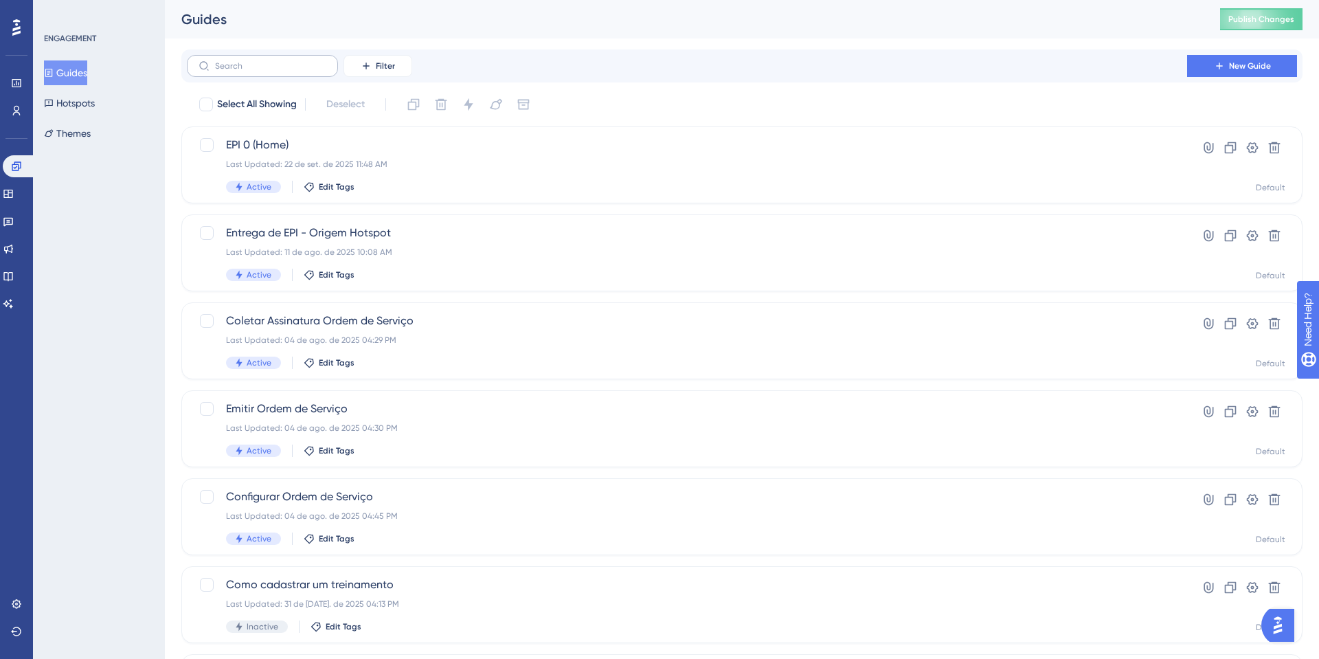
click at [277, 60] on label at bounding box center [262, 66] width 151 height 22
click at [277, 61] on input "text" at bounding box center [270, 66] width 111 height 10
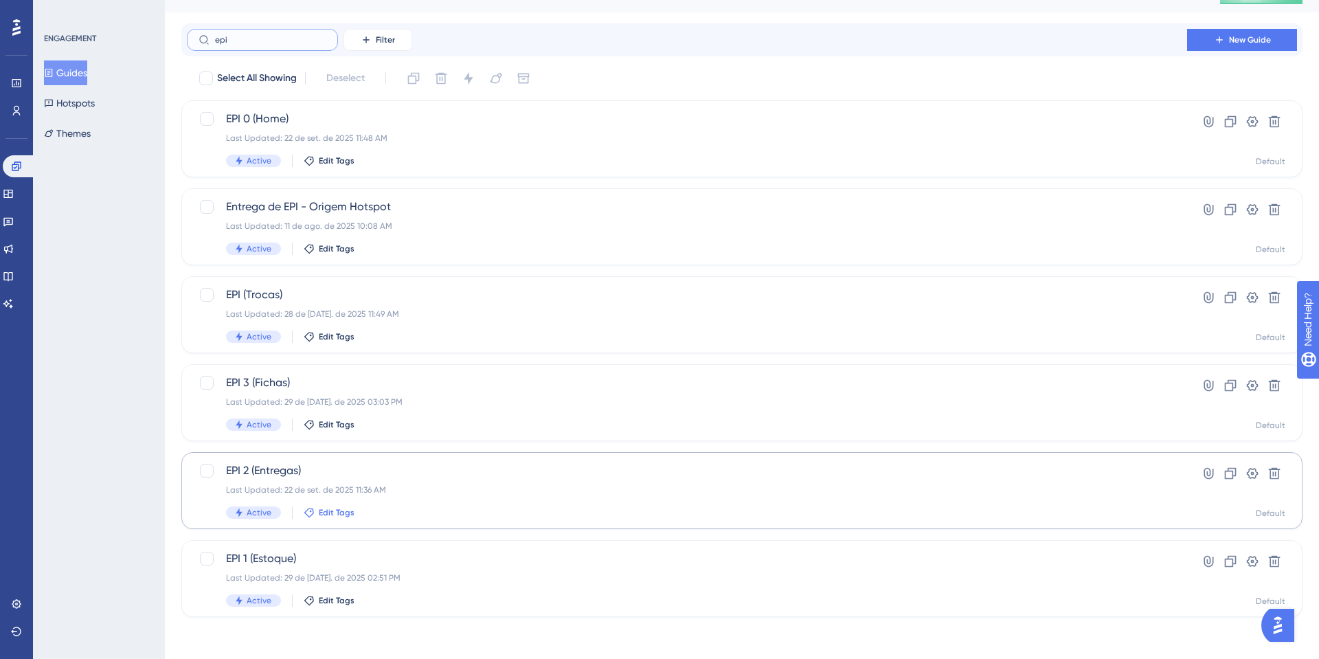
scroll to position [28, 0]
type input "epi"
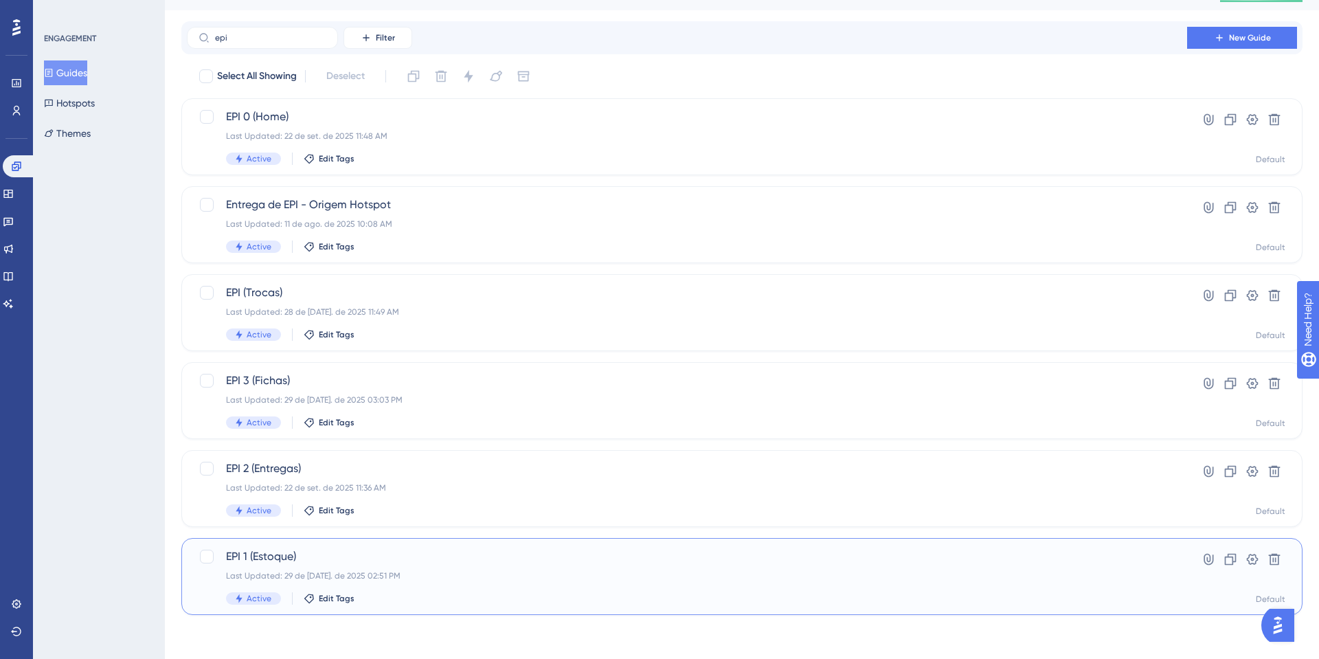
click at [326, 543] on div "EPI 1 (Estoque) Last Updated: 29 de jul. de 2025 02:51 PM Active Edit Tags Hype…" at bounding box center [741, 576] width 1121 height 77
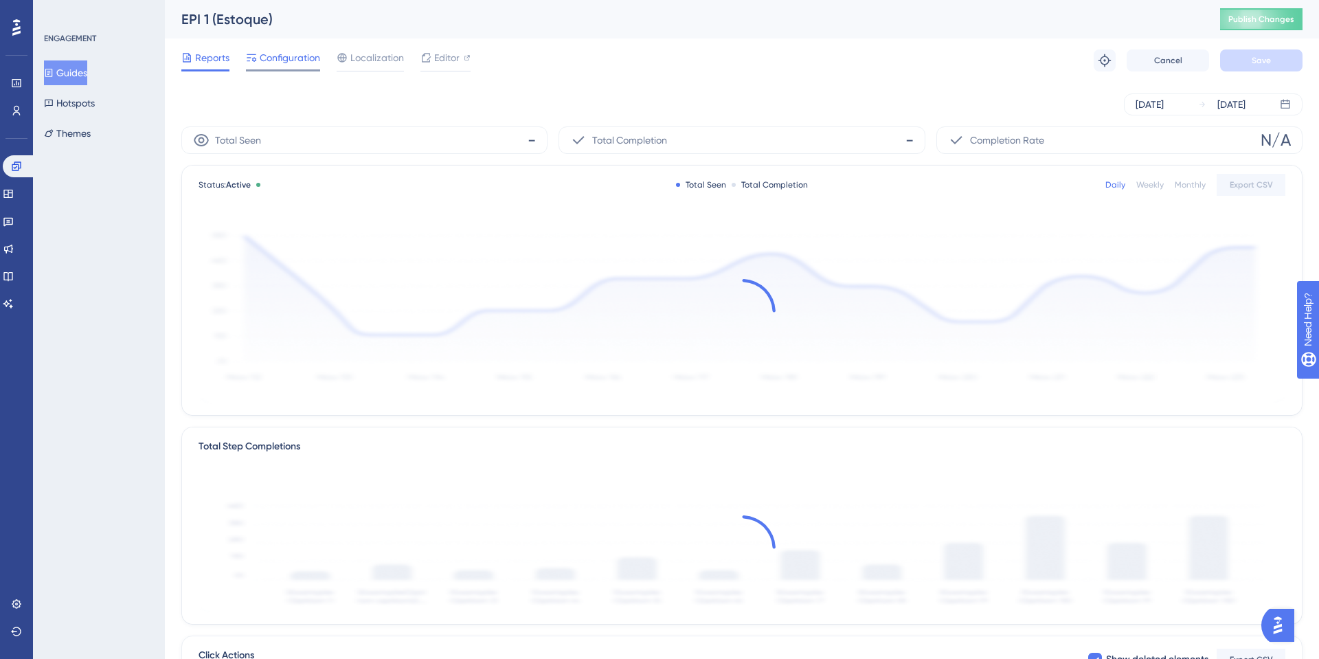
click at [275, 62] on span "Configuration" at bounding box center [290, 57] width 60 height 16
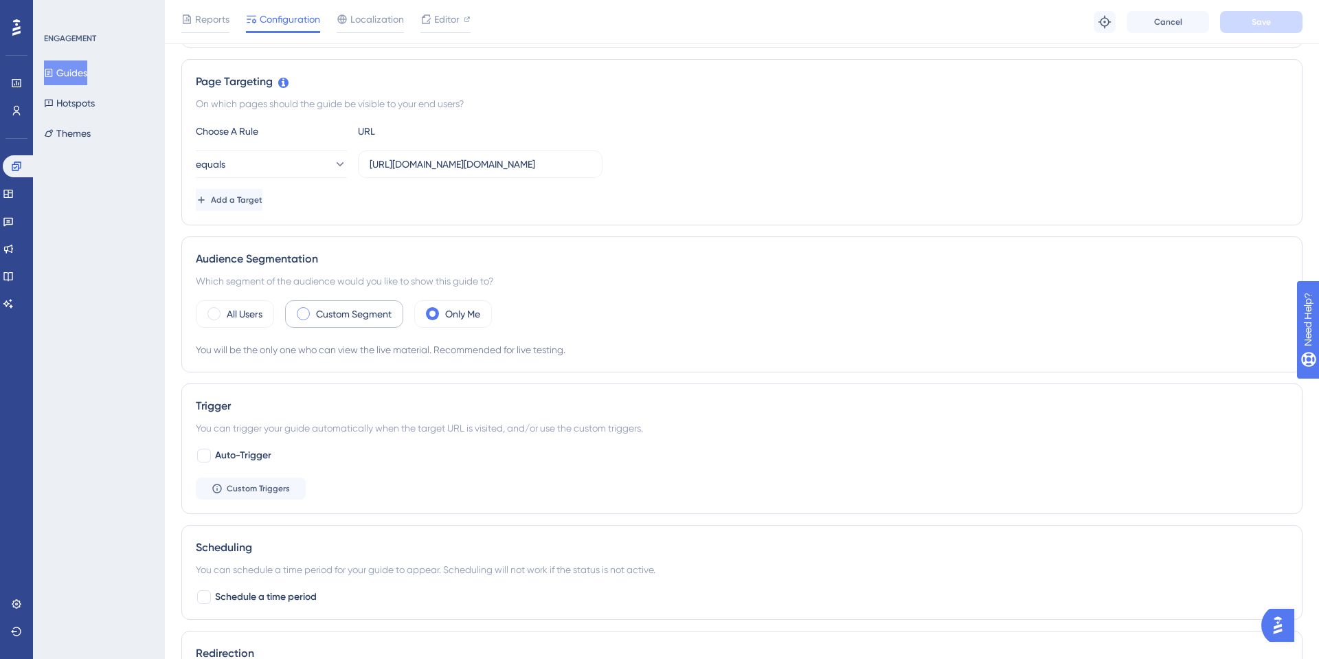
scroll to position [286, 0]
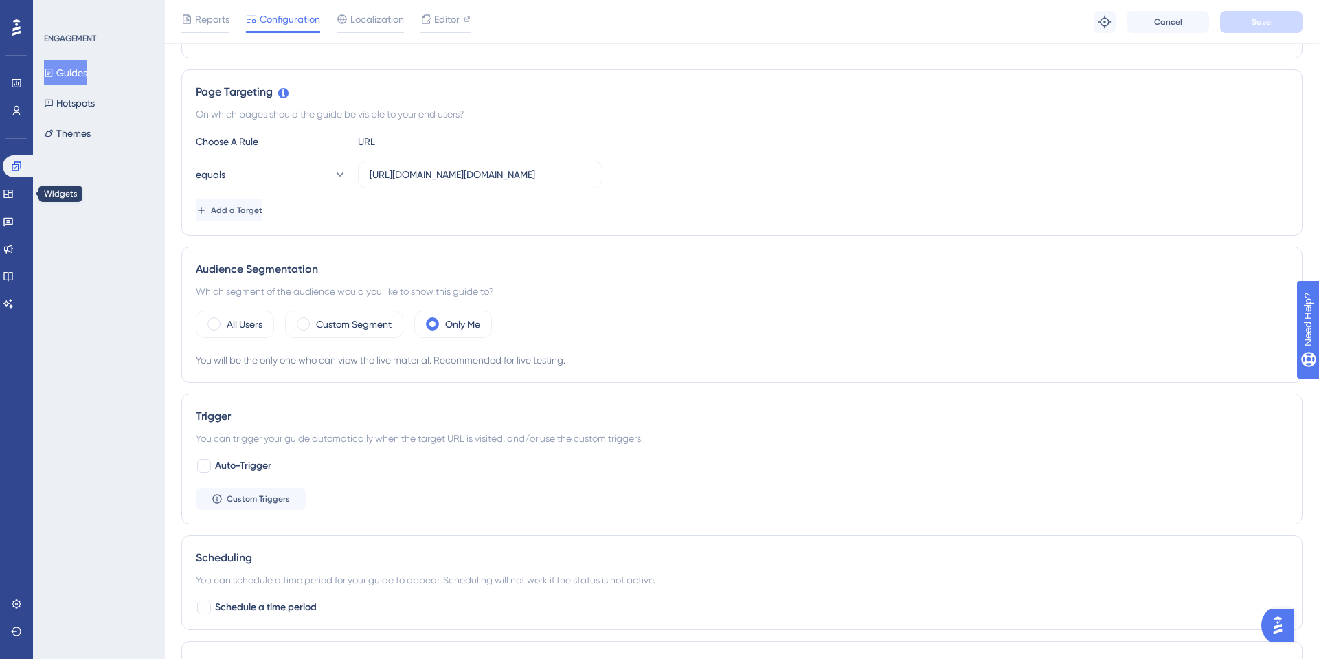
click at [5, 203] on div "Widgets" at bounding box center [16, 194] width 27 height 22
click at [11, 188] on icon at bounding box center [8, 193] width 11 height 11
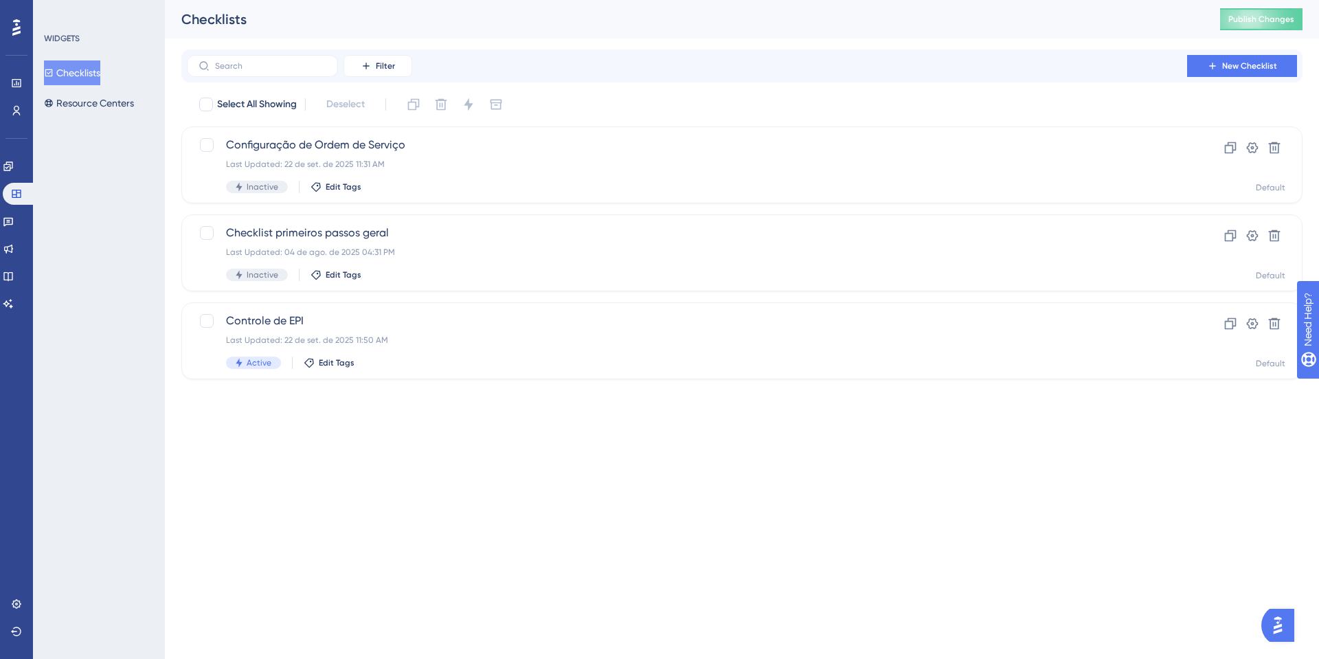
click at [100, 54] on div "WIDGETS Checklists Resource Centers" at bounding box center [99, 74] width 111 height 82
click at [366, 316] on span "Controle de EPI" at bounding box center [687, 321] width 922 height 16
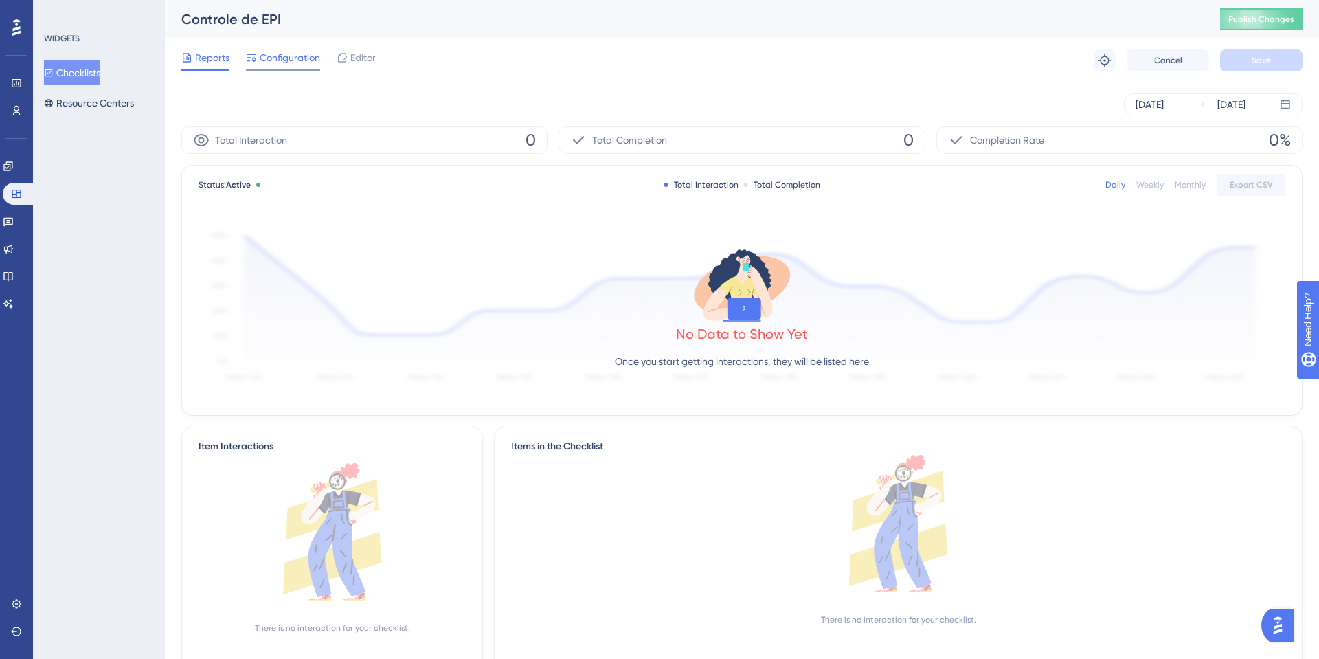
click at [267, 56] on span "Configuration" at bounding box center [290, 57] width 60 height 16
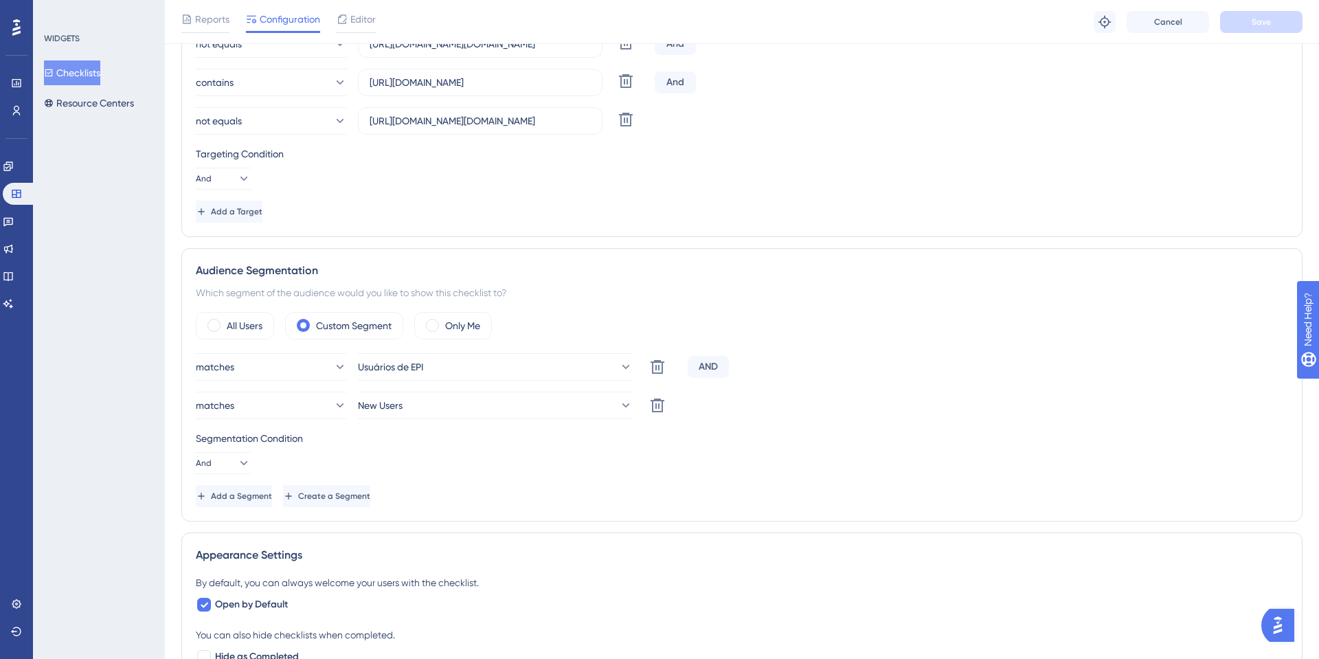
scroll to position [260, 0]
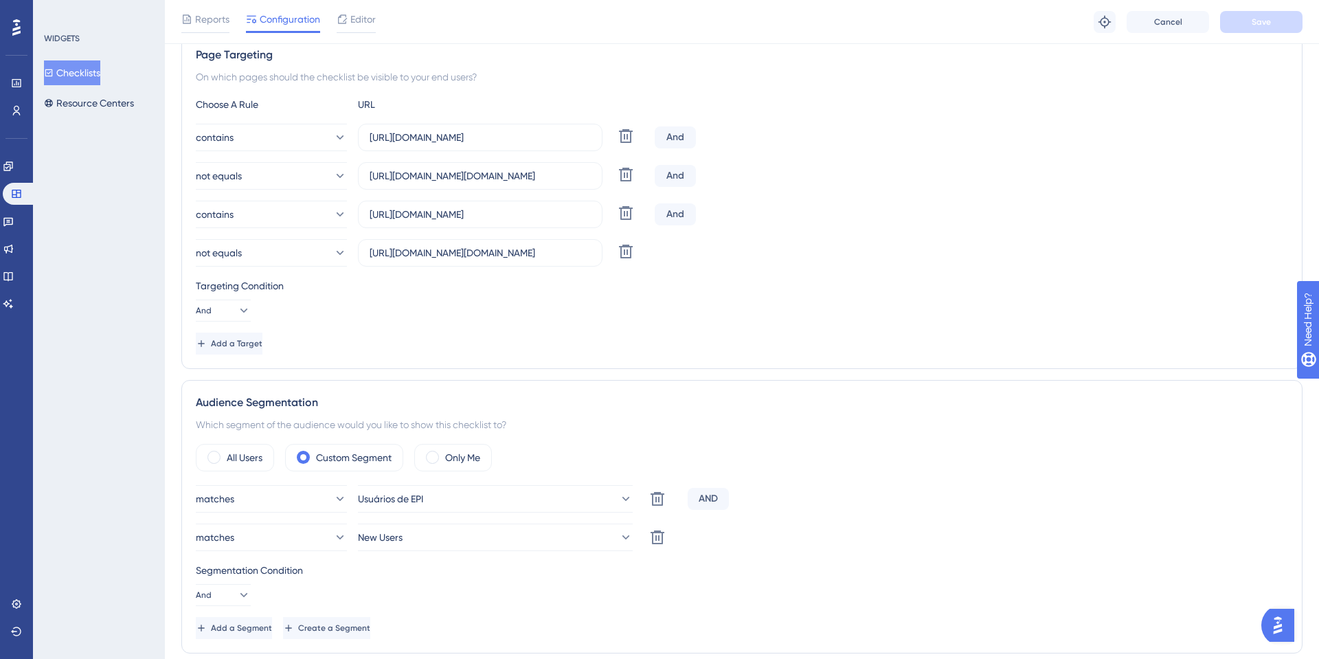
click at [335, 20] on div "Reports Configuration Editor" at bounding box center [278, 22] width 194 height 22
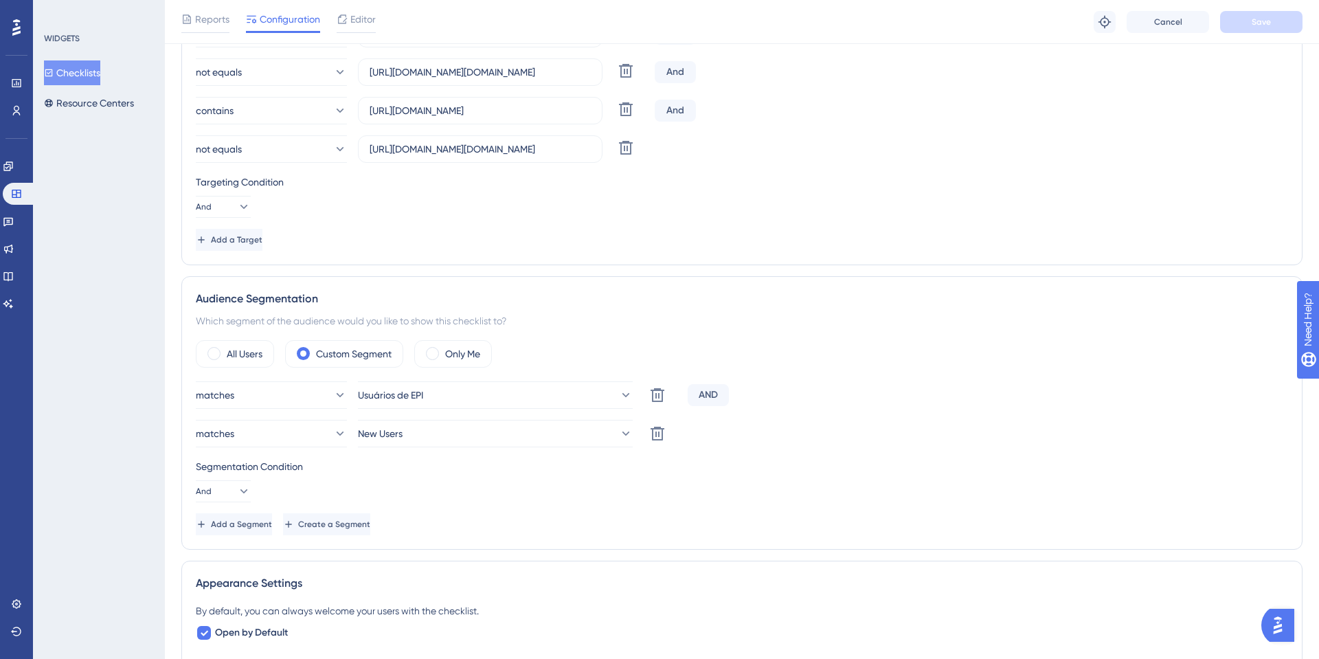
scroll to position [245, 0]
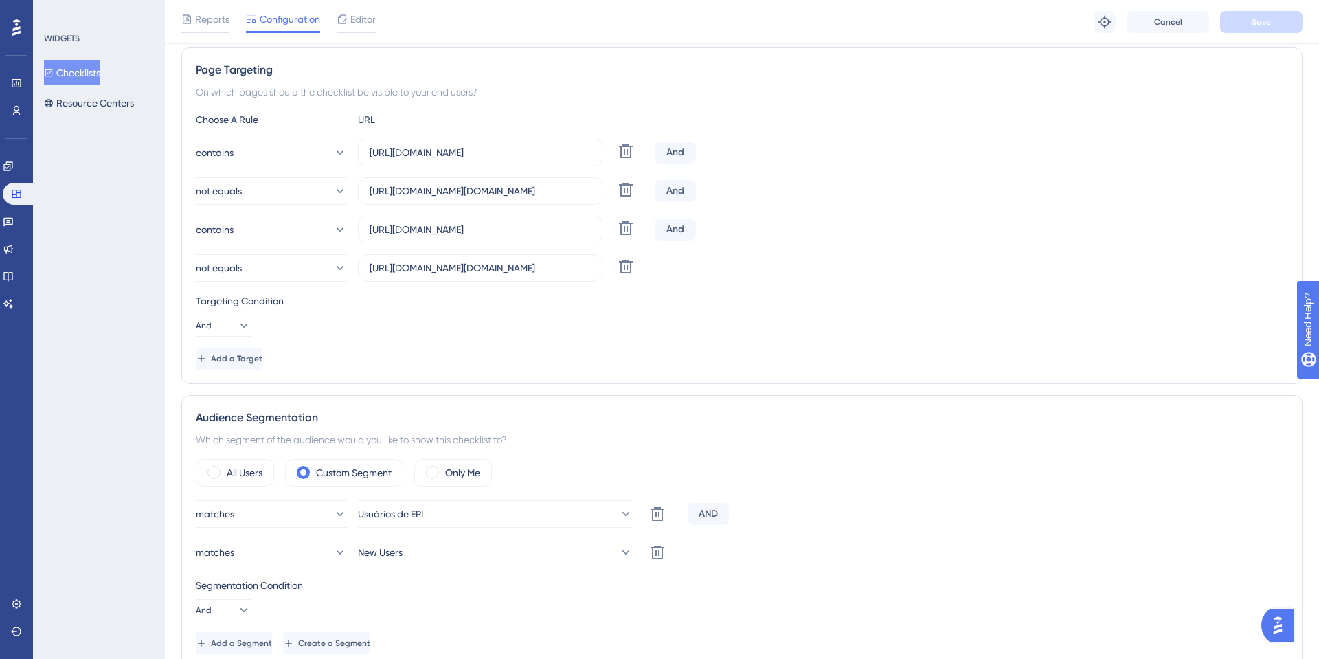
click at [309, 31] on div at bounding box center [283, 32] width 74 height 2
click at [289, 18] on span "Configuration" at bounding box center [290, 19] width 60 height 16
click at [350, 19] on span "Editor" at bounding box center [362, 19] width 25 height 16
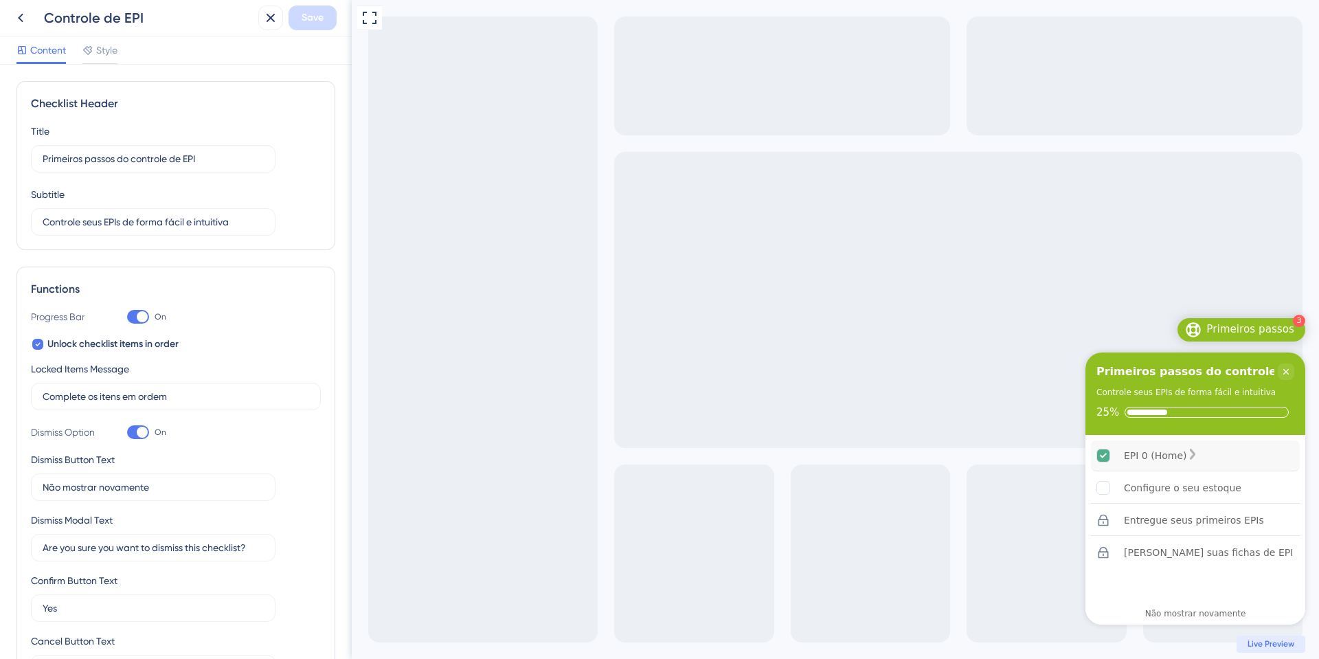
click at [1167, 451] on div "EPI 0 (Home)" at bounding box center [1155, 455] width 63 height 16
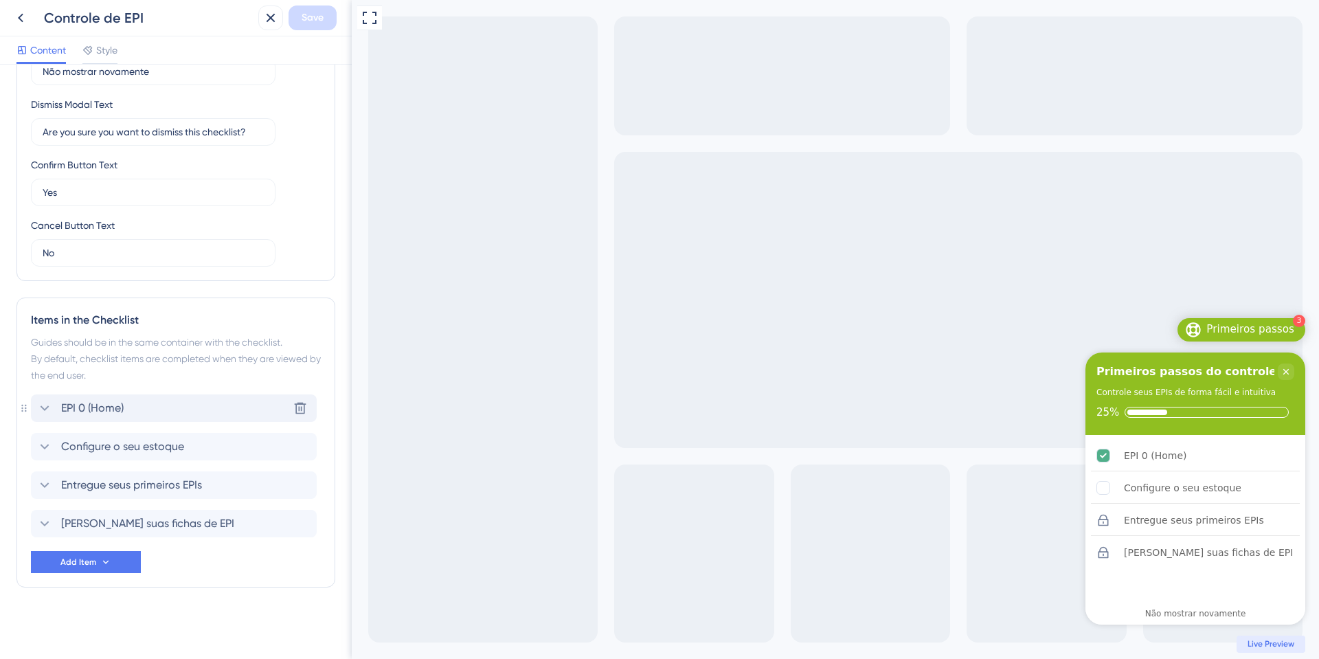
click at [45, 418] on div "EPI 0 (Home) Delete" at bounding box center [174, 407] width 286 height 27
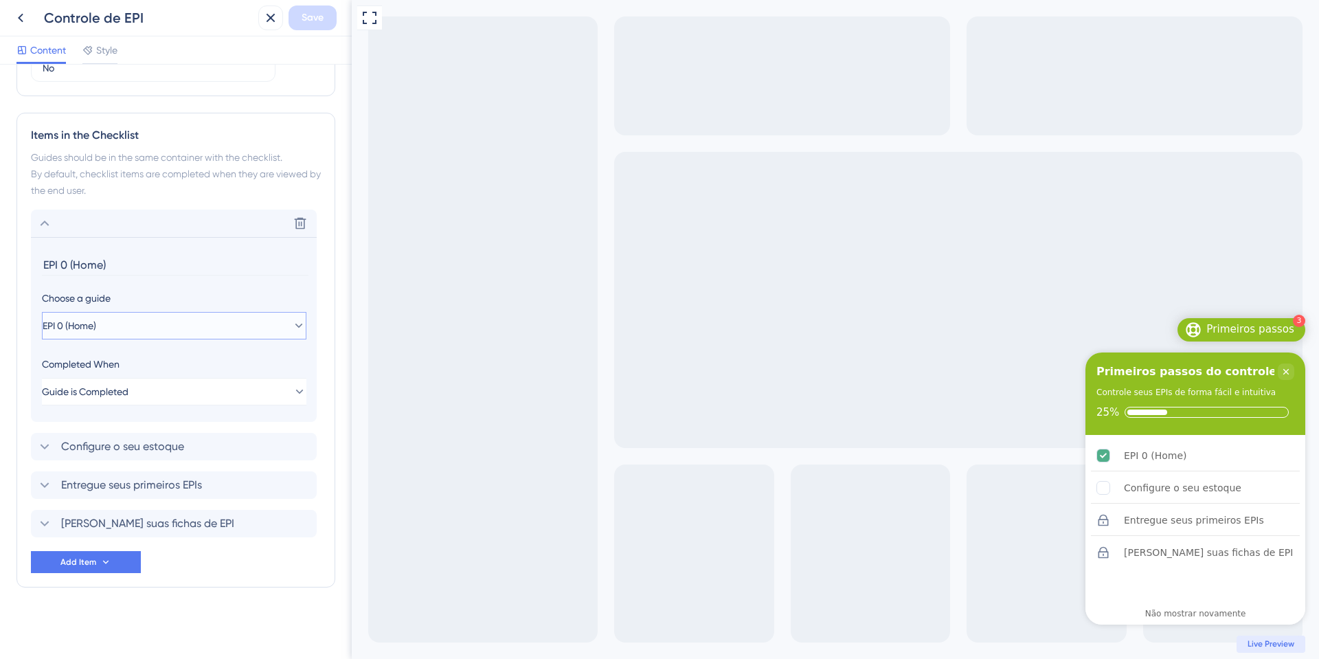
click at [164, 320] on button "EPI 0 (Home)" at bounding box center [174, 325] width 264 height 27
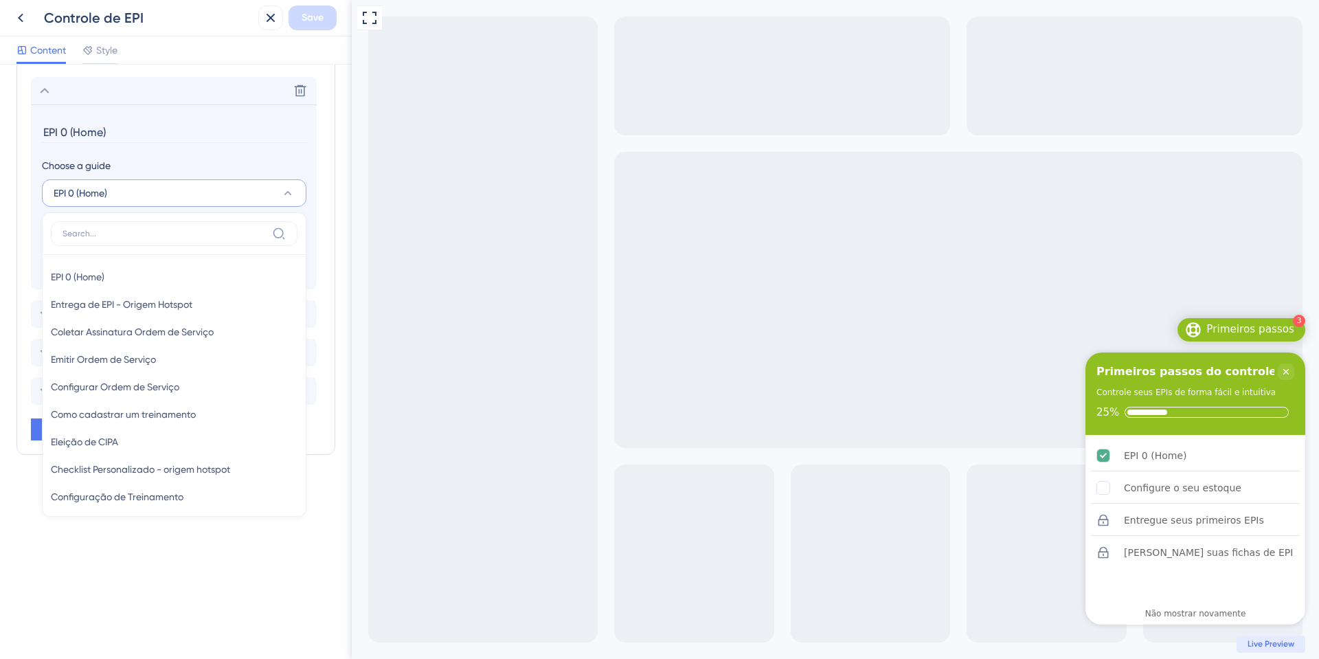
click at [146, 148] on section "EPI 0 (Home) Choose a guide EPI 0 (Home) EPI 0 (Home) EPI 0 (Home) Entrega de E…" at bounding box center [174, 196] width 286 height 185
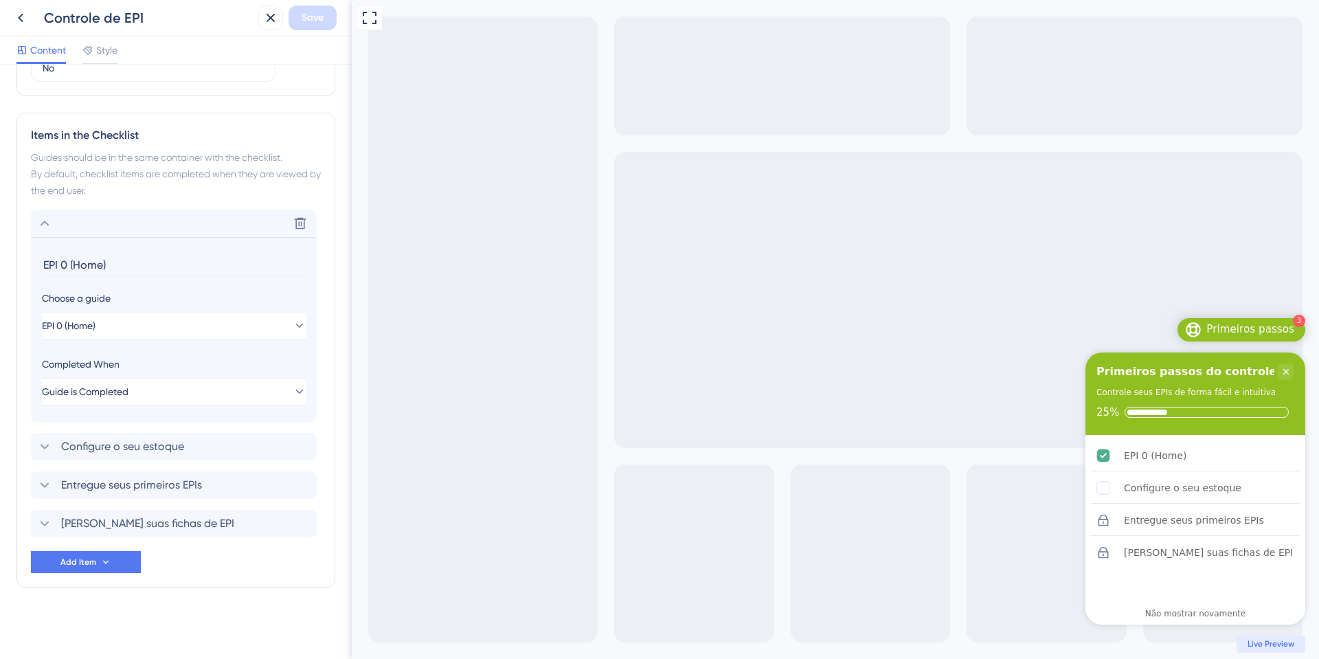
scroll to position [600, 0]
click at [91, 269] on input "EPI 0 (Home)" at bounding box center [175, 264] width 267 height 21
type input "I"
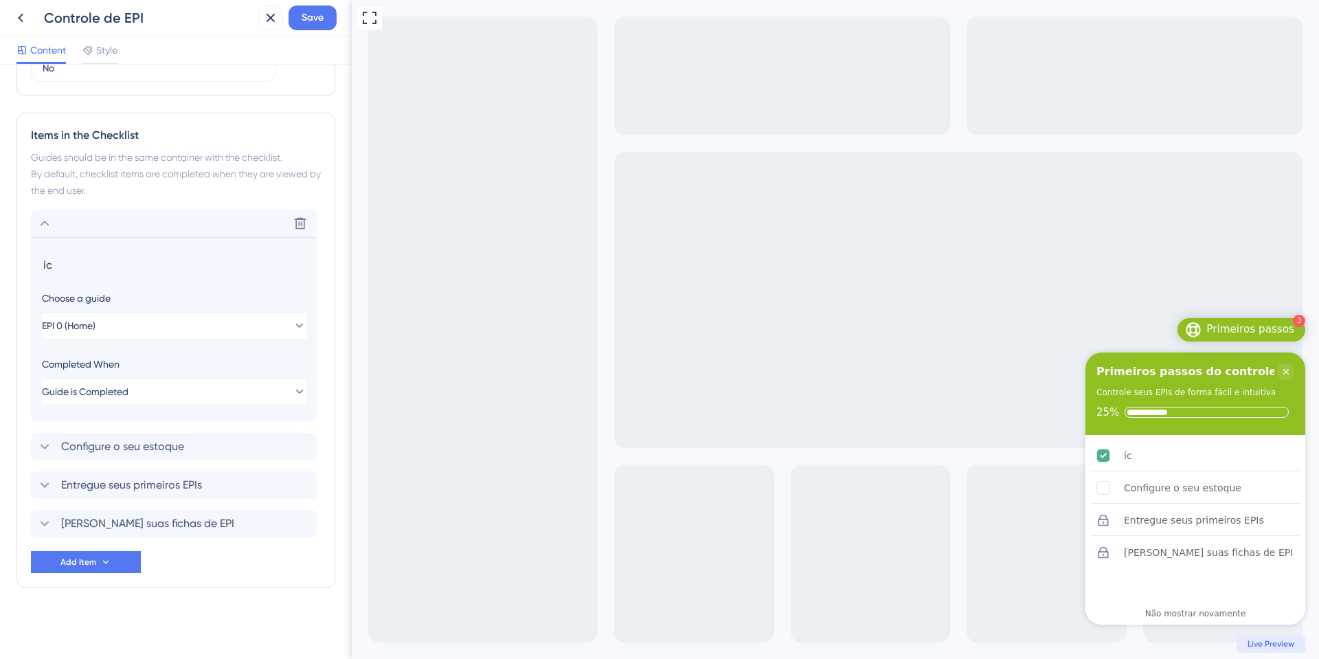
type input "í"
type input "Início"
click at [130, 228] on div "Delete" at bounding box center [174, 223] width 286 height 27
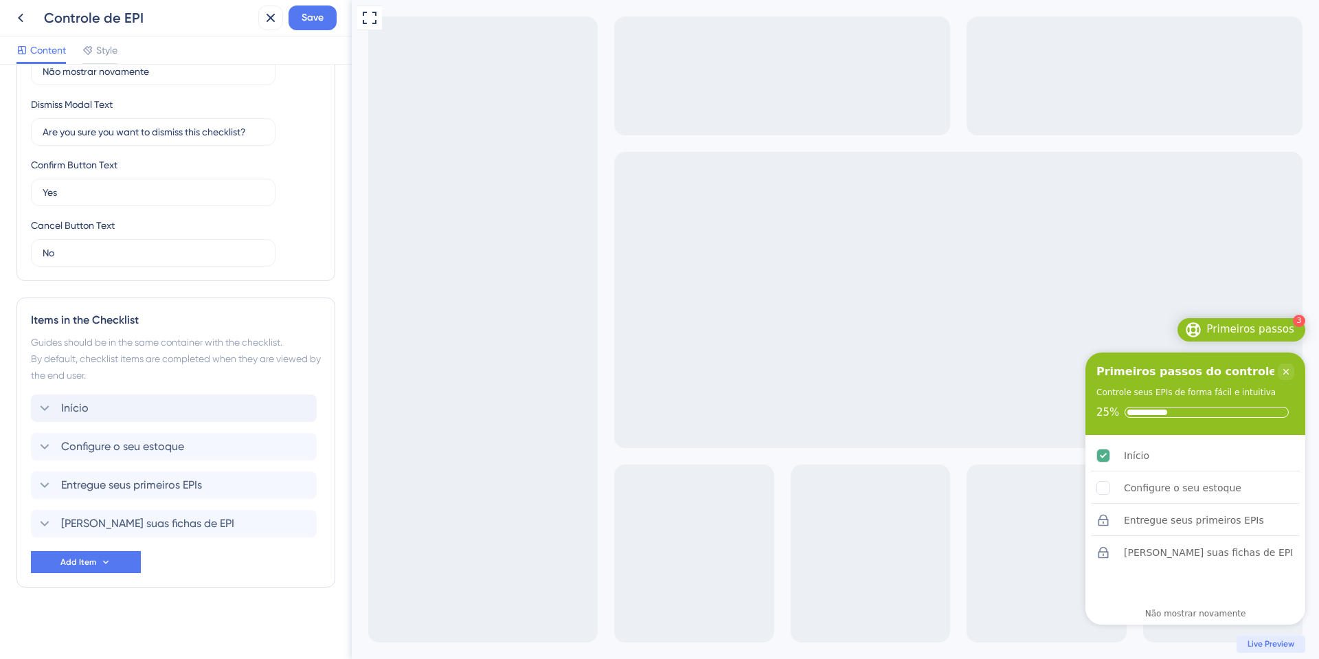
scroll to position [416, 0]
click at [94, 438] on span "Configure o seu estoque" at bounding box center [122, 446] width 123 height 16
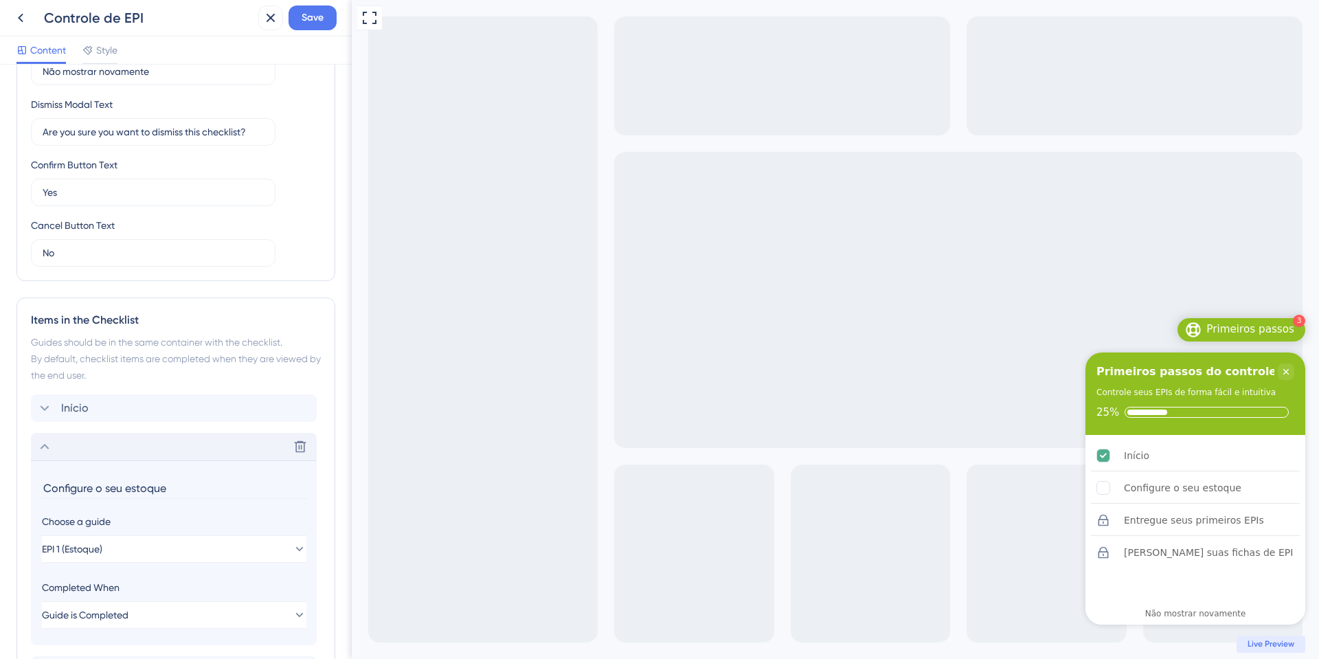
scroll to position [600, 0]
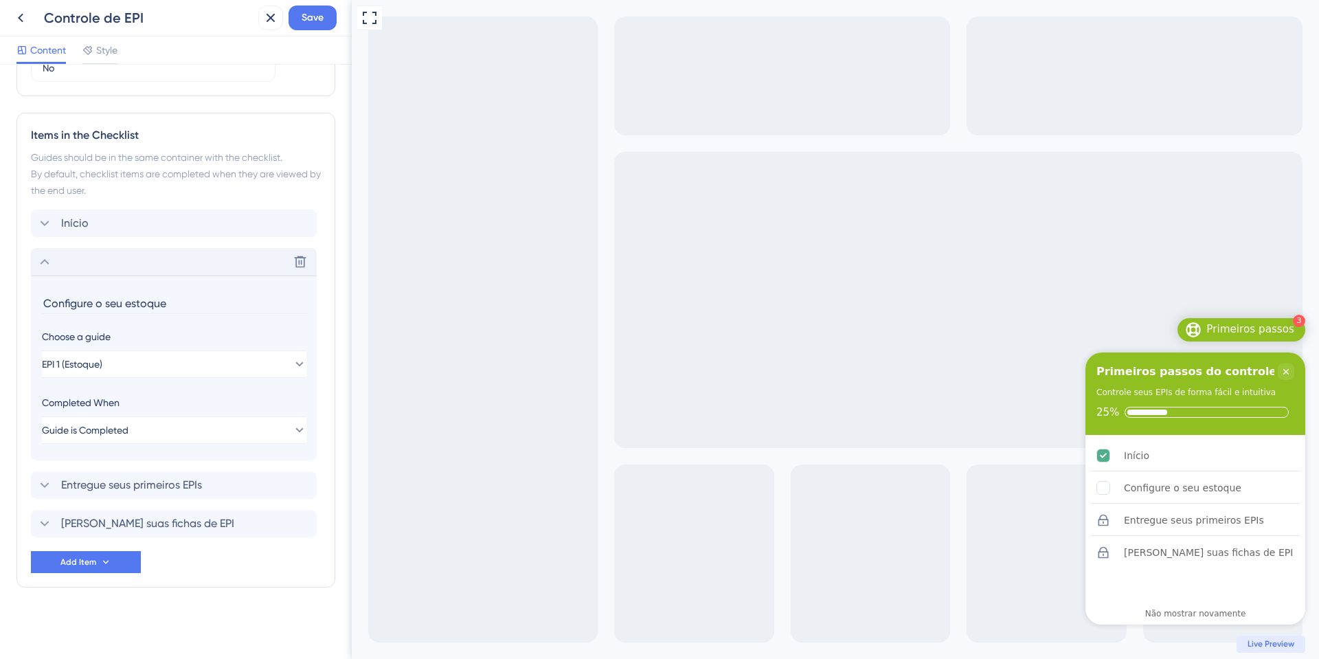
click at [151, 265] on div "Delete" at bounding box center [174, 261] width 286 height 27
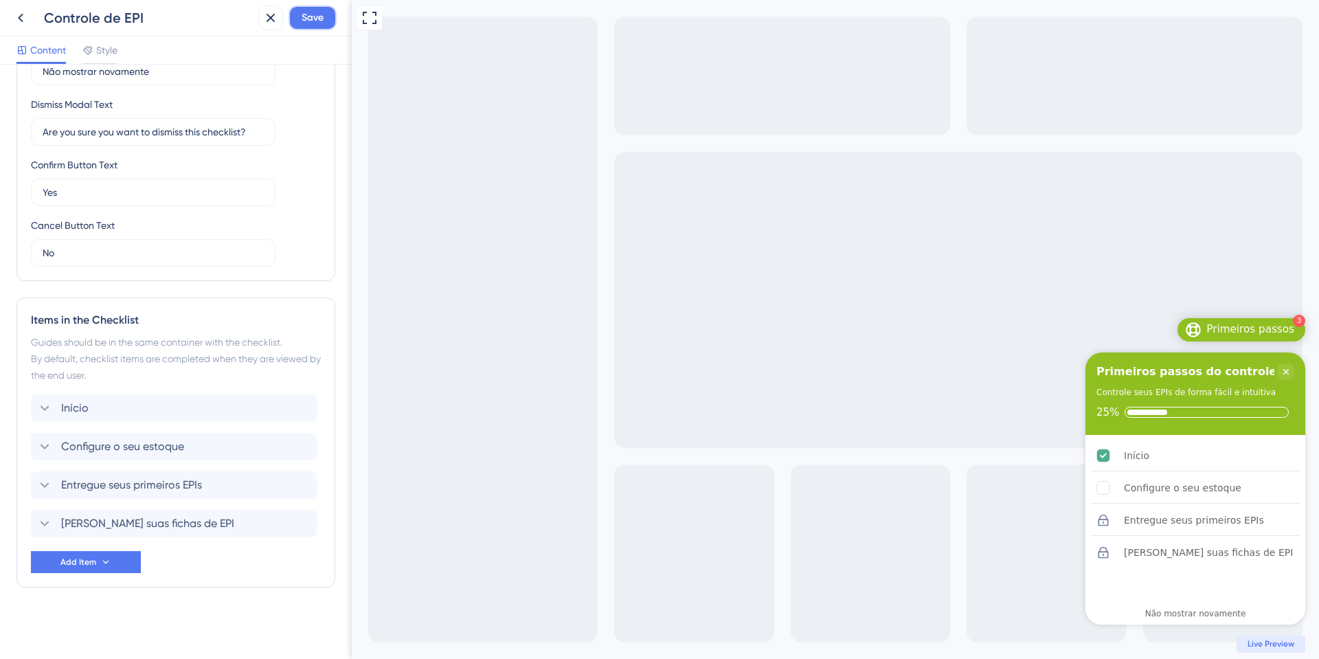
click at [317, 20] on span "Save" at bounding box center [313, 18] width 22 height 16
click at [1272, 321] on div "3 Primeiros passos" at bounding box center [1242, 329] width 128 height 23
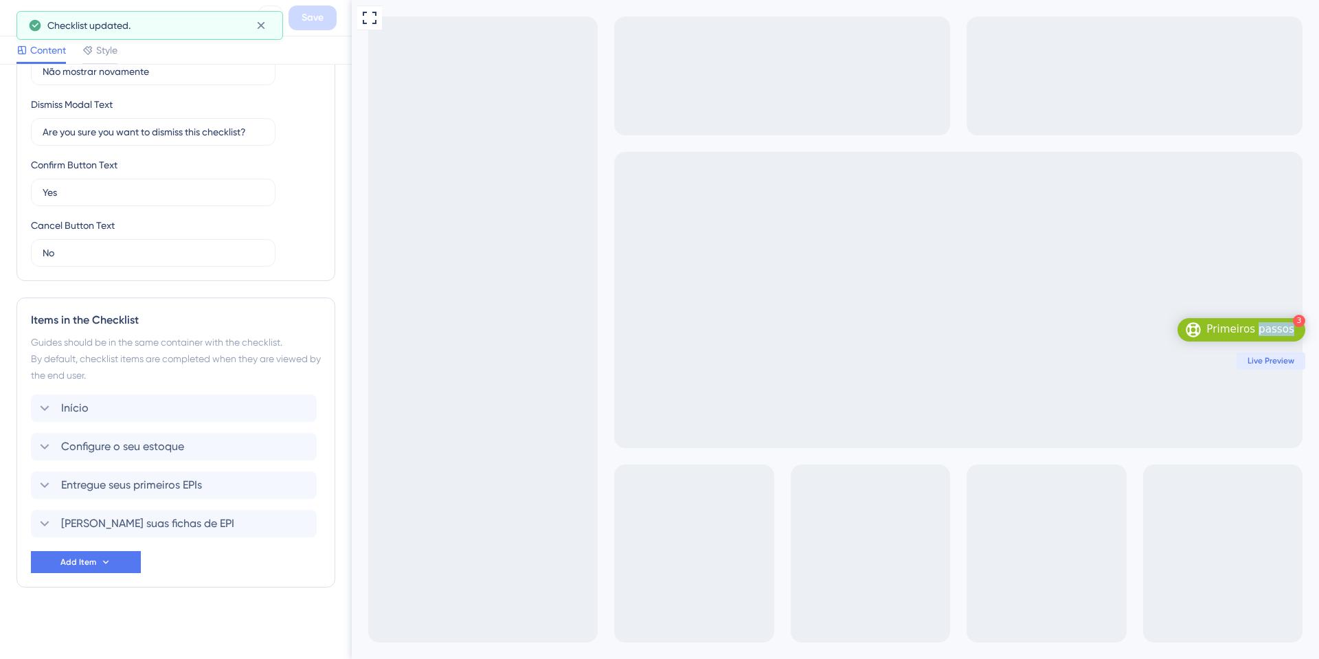
click at [1272, 322] on div "3 Primeiros passos" at bounding box center [1242, 329] width 128 height 23
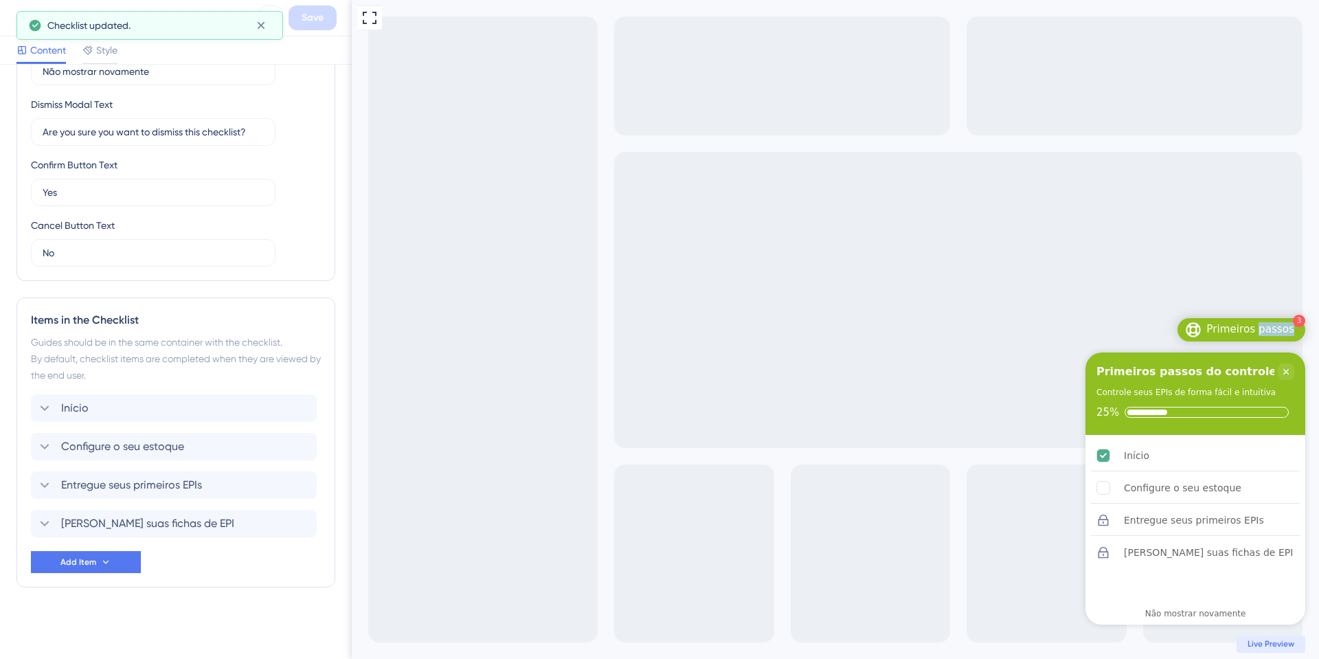
click at [1272, 322] on div "3 Primeiros passos" at bounding box center [1242, 329] width 128 height 23
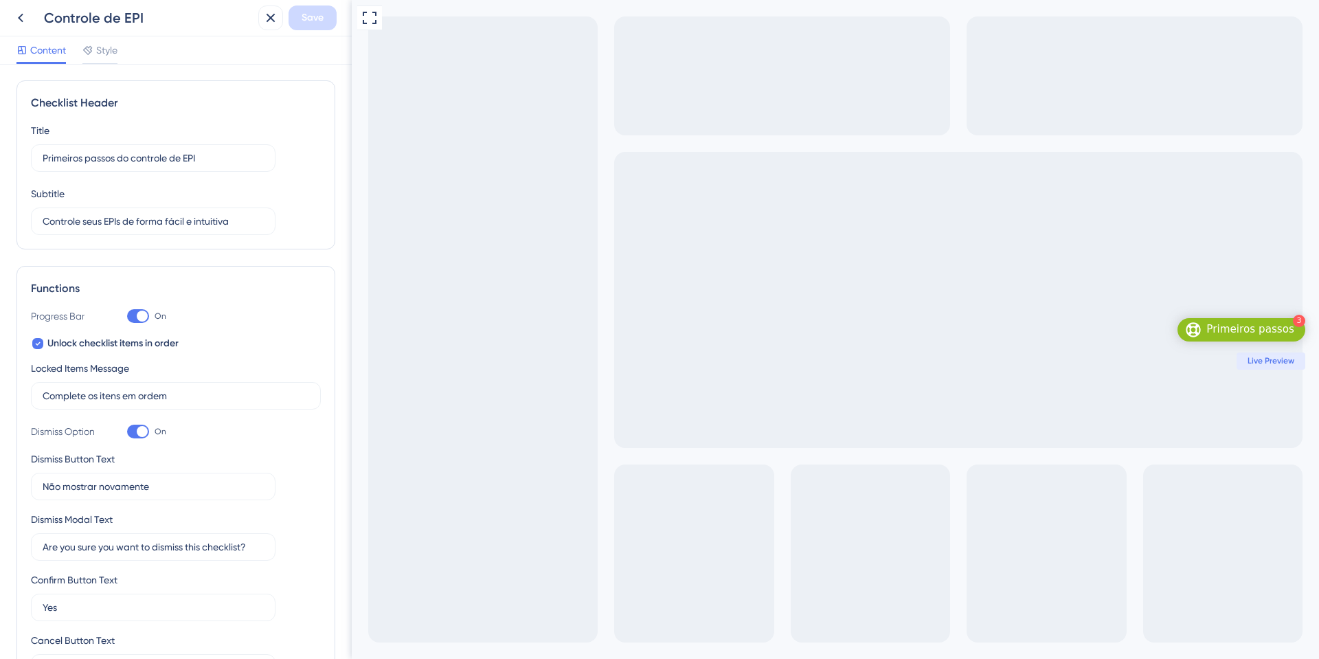
scroll to position [0, 0]
click at [25, 6] on button at bounding box center [20, 17] width 25 height 25
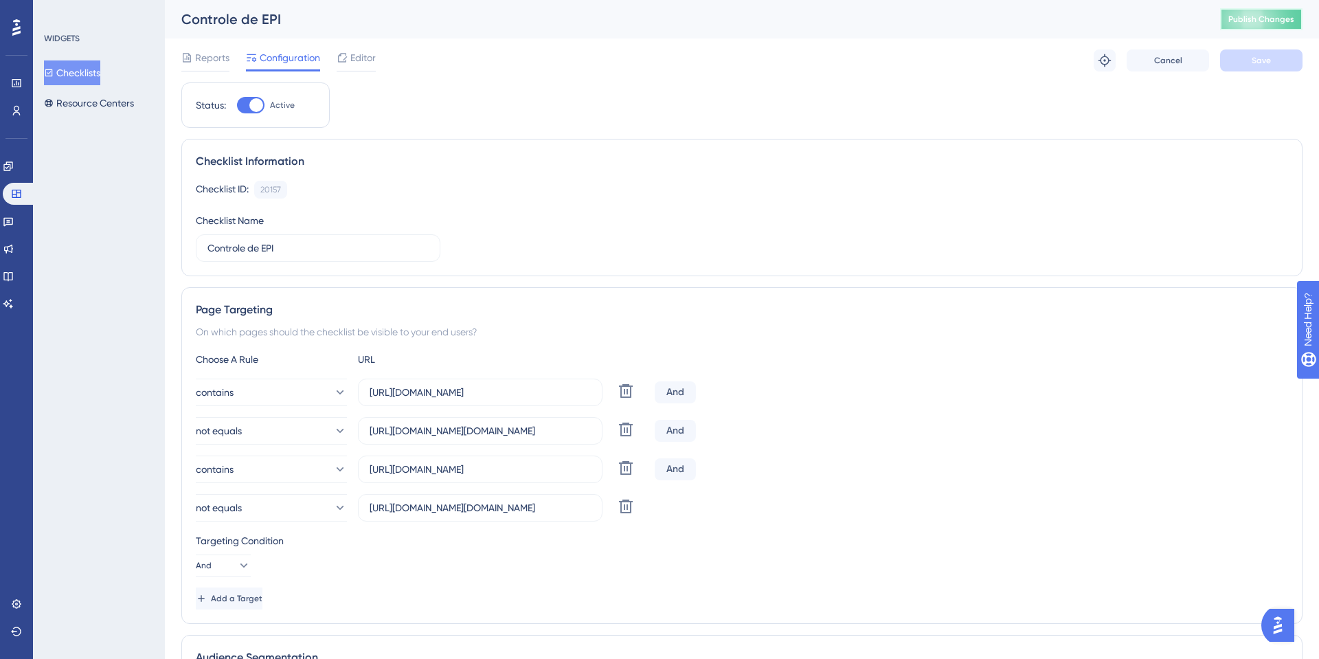
click at [1232, 14] on span "Publish Changes" at bounding box center [1261, 19] width 66 height 11
click at [17, 112] on icon at bounding box center [17, 111] width 8 height 10
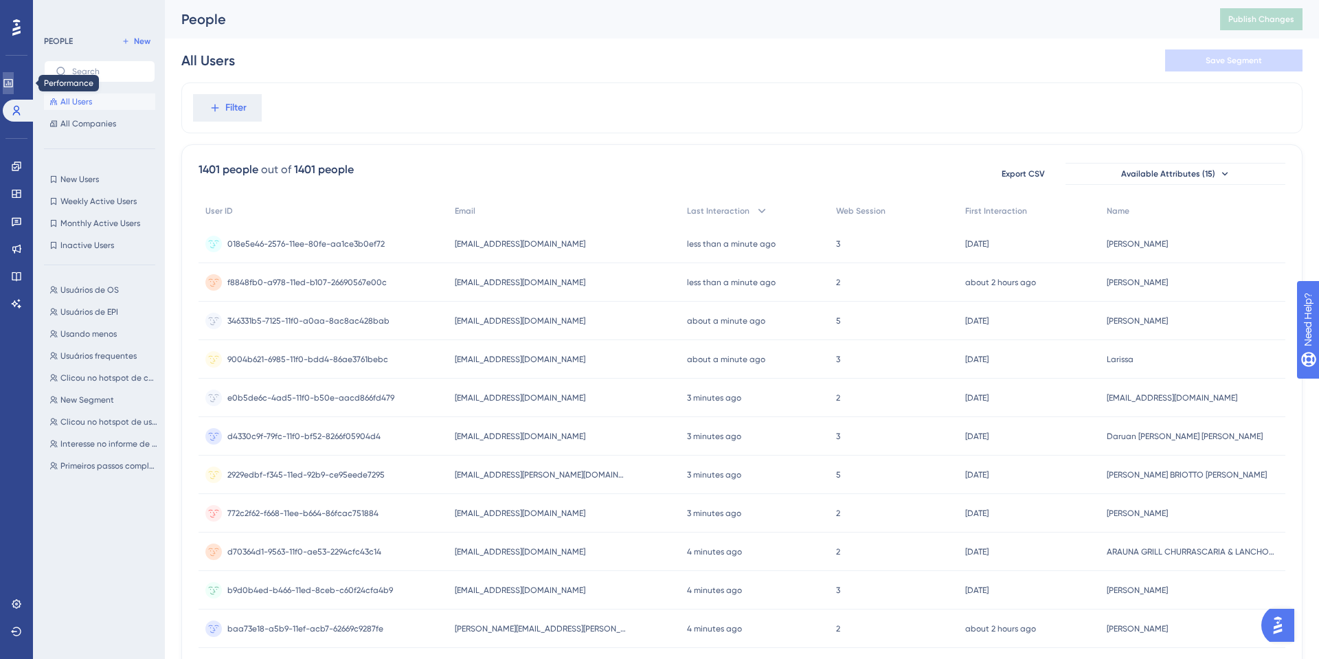
click at [14, 82] on link at bounding box center [8, 83] width 11 height 22
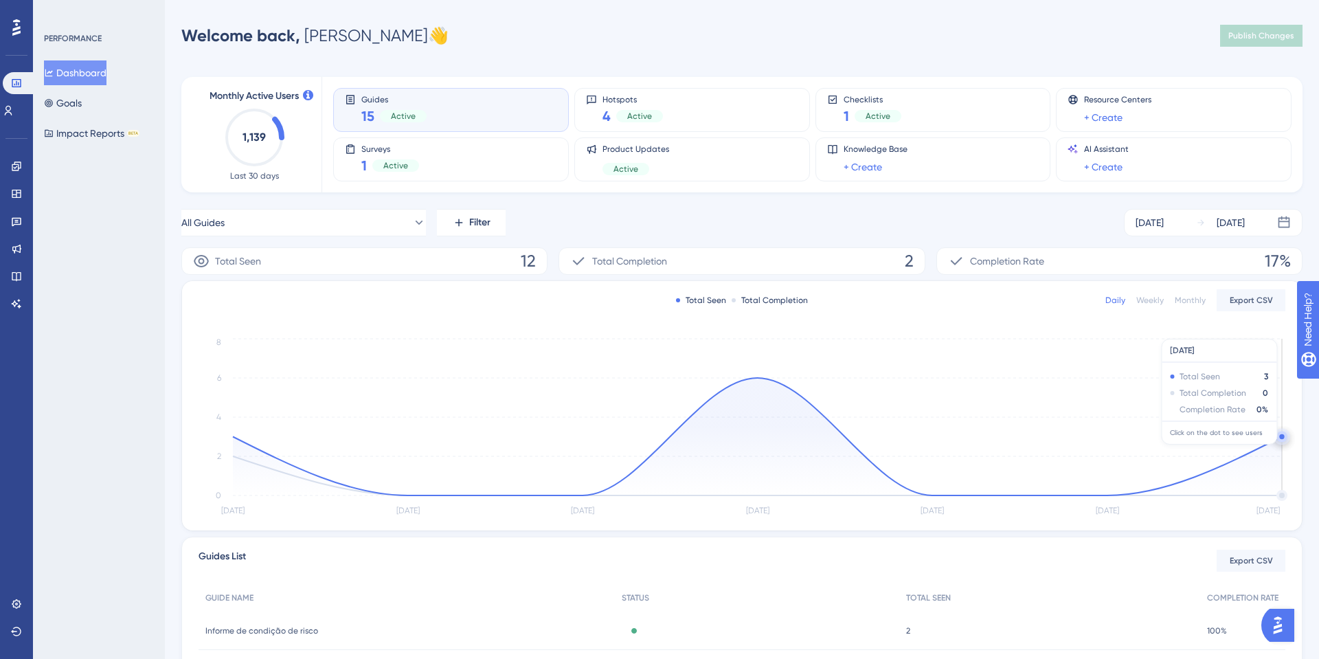
click at [1279, 439] on circle at bounding box center [1281, 436] width 11 height 11
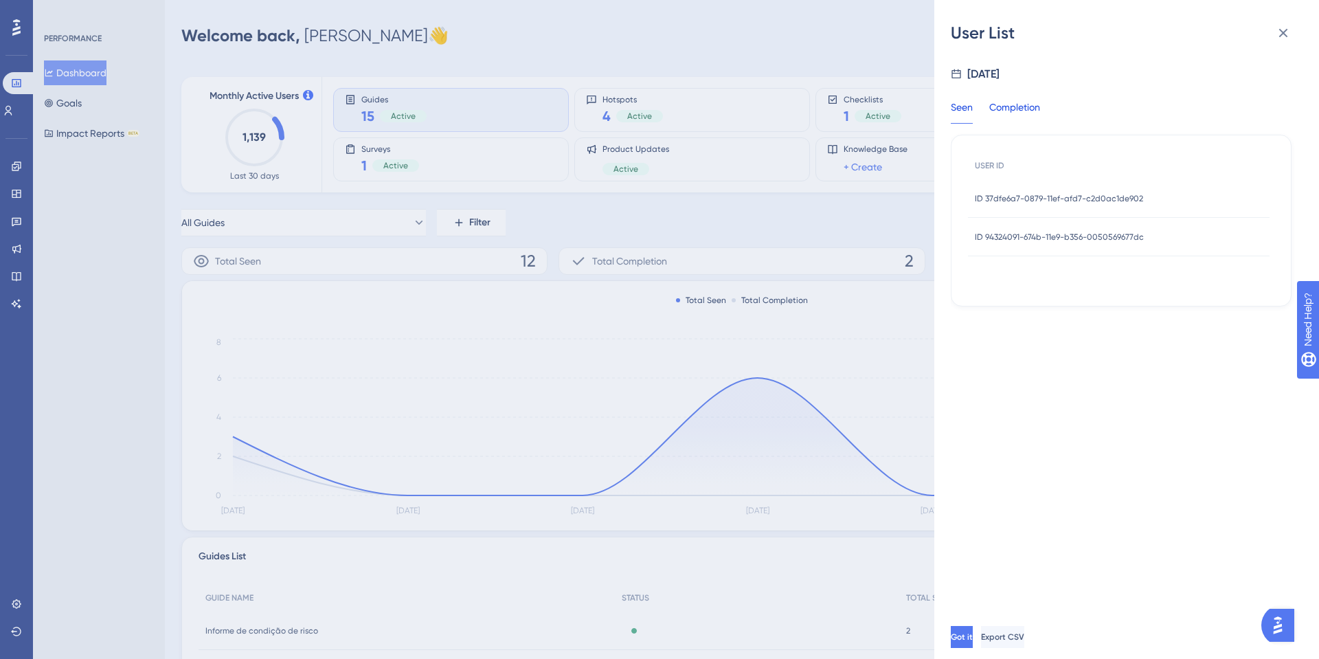
click at [1015, 113] on div "Completion" at bounding box center [1014, 111] width 51 height 25
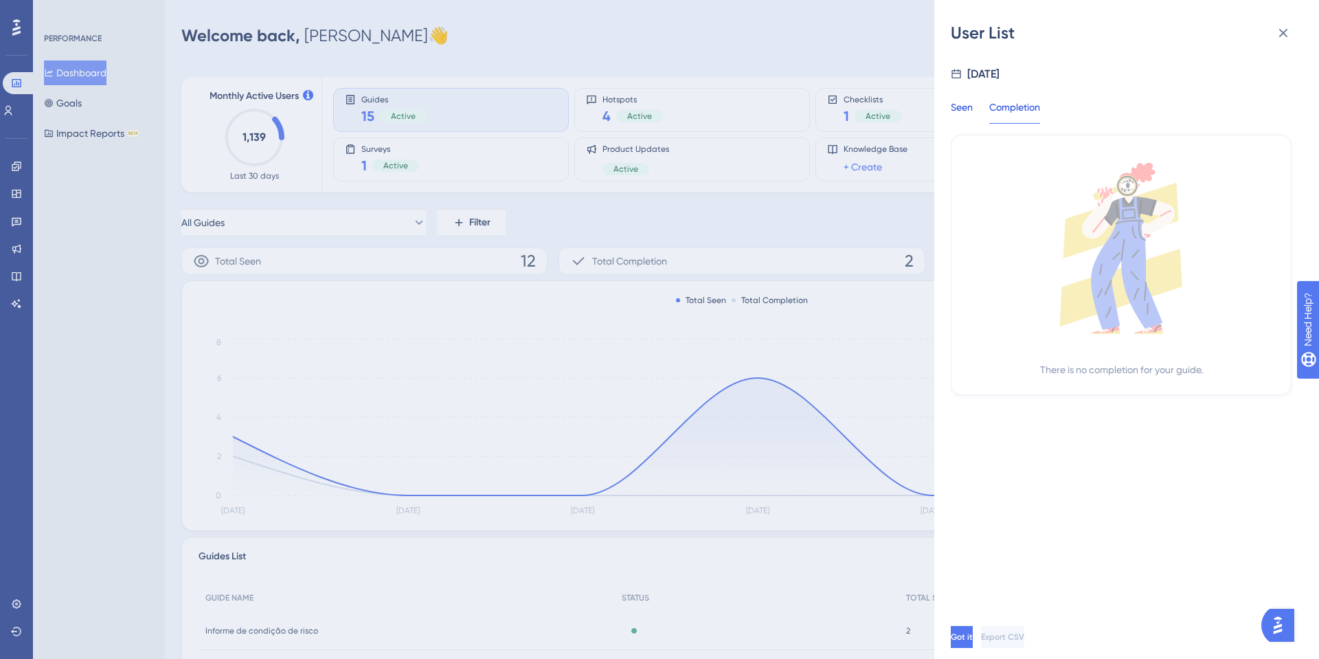
click at [967, 105] on div "Seen" at bounding box center [962, 111] width 22 height 25
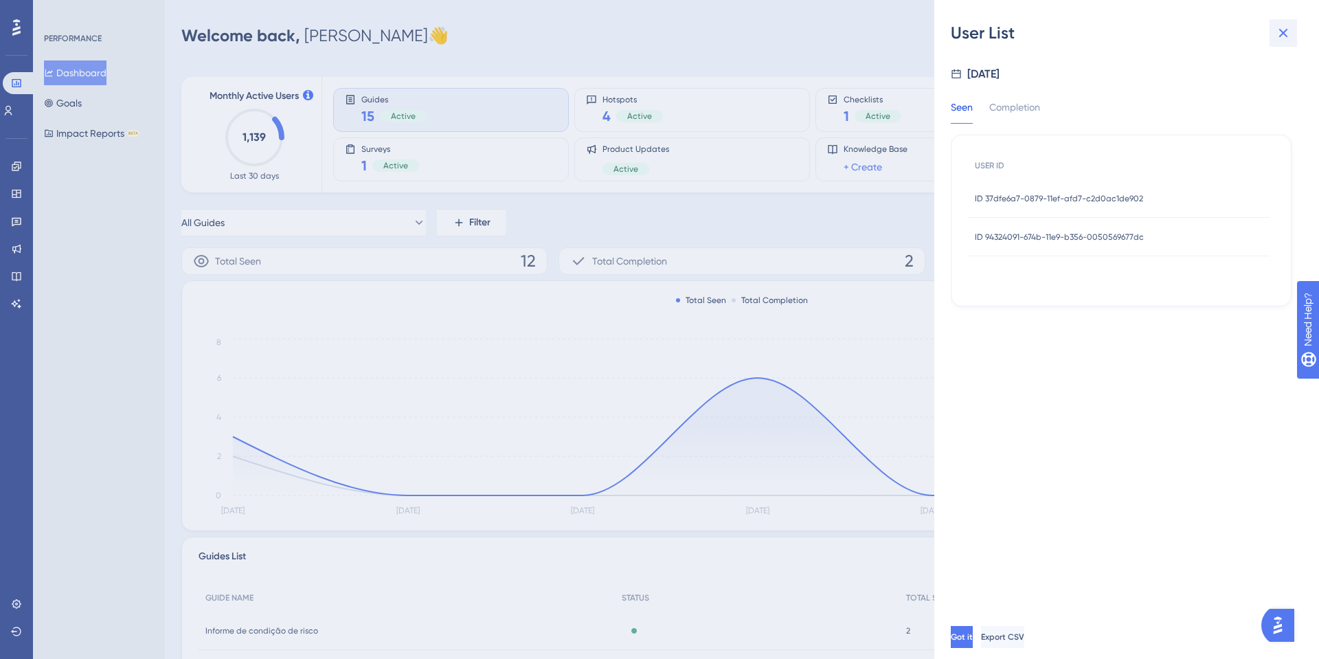
click at [1290, 36] on icon at bounding box center [1283, 33] width 16 height 16
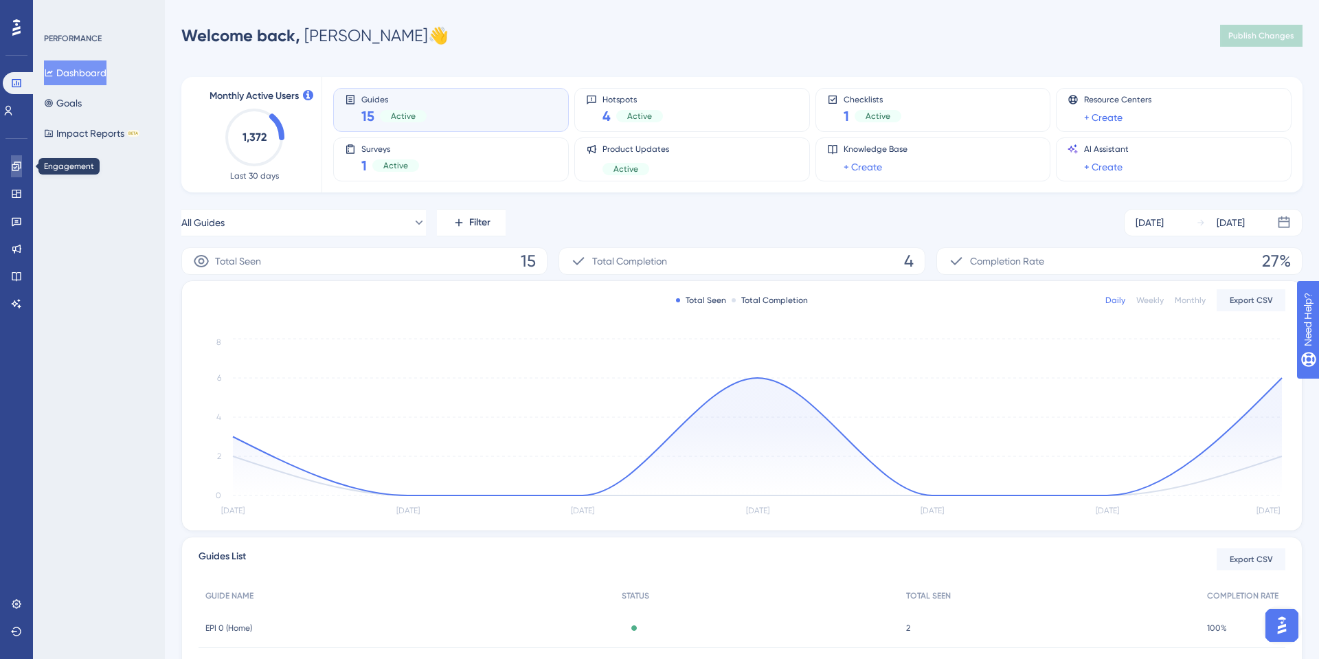
click at [21, 168] on icon at bounding box center [16, 166] width 11 height 11
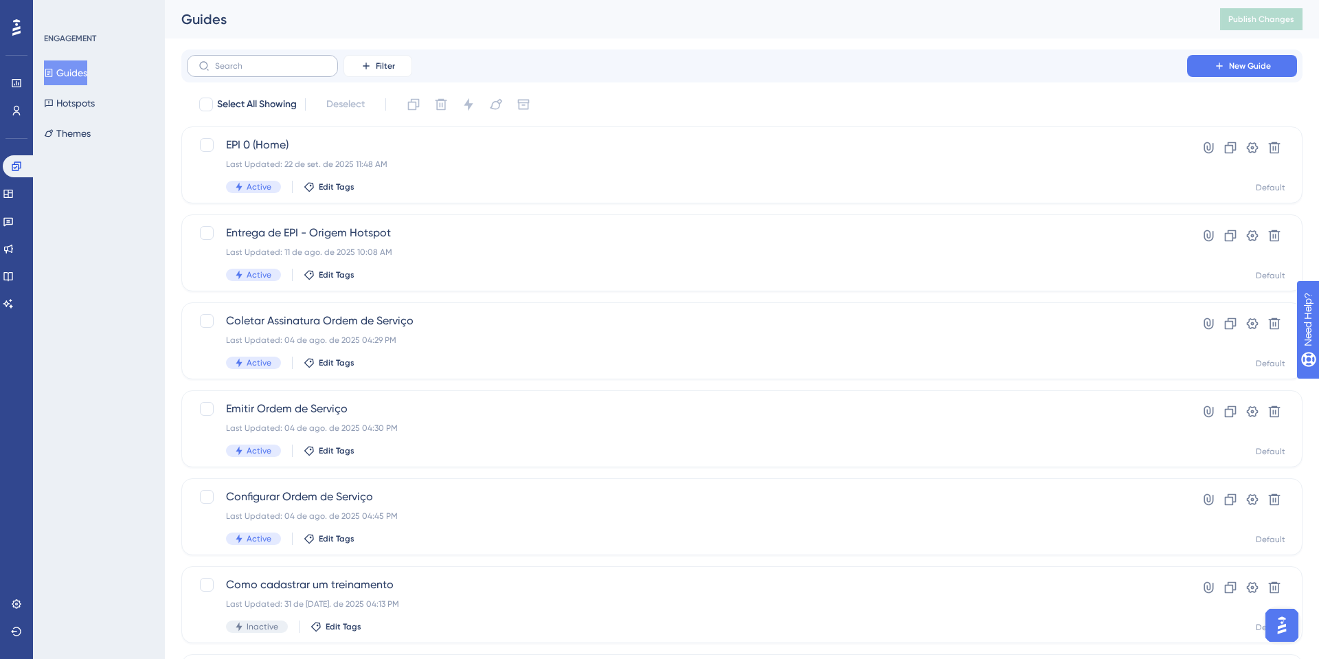
click at [292, 71] on label at bounding box center [262, 66] width 151 height 22
click at [292, 71] on input "text" at bounding box center [270, 66] width 111 height 10
type input "epi"
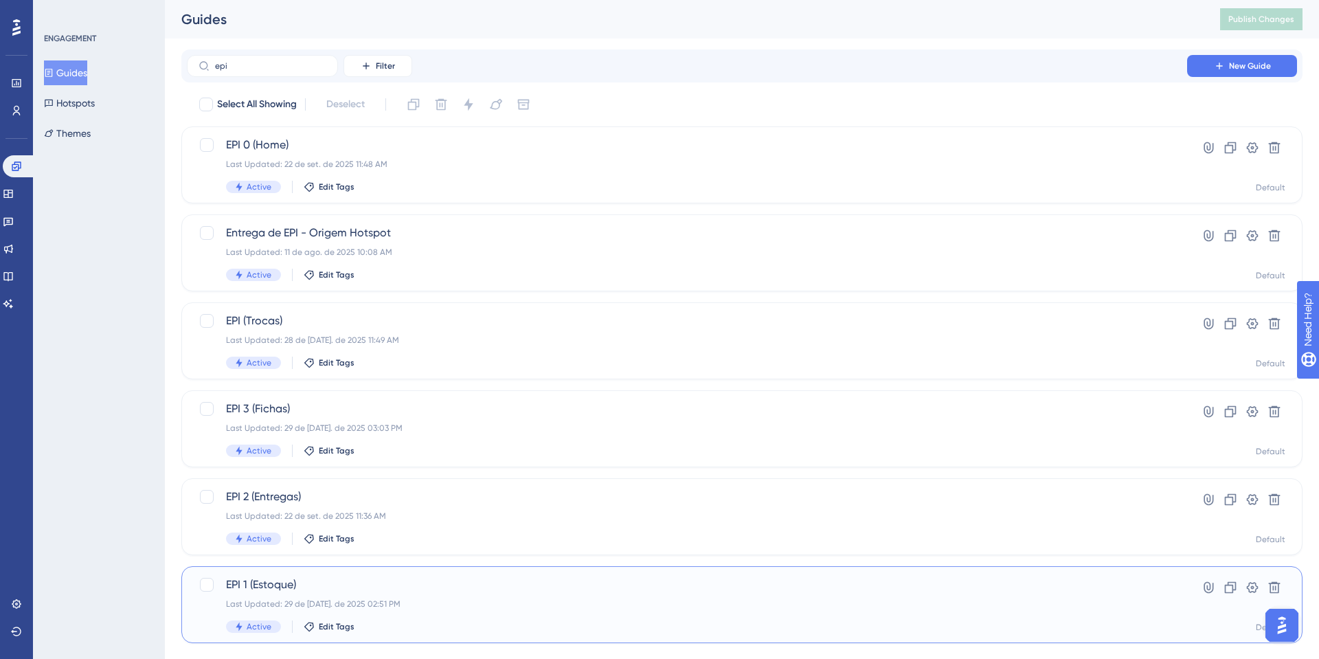
click at [349, 589] on span "EPI 1 (Estoque)" at bounding box center [687, 584] width 922 height 16
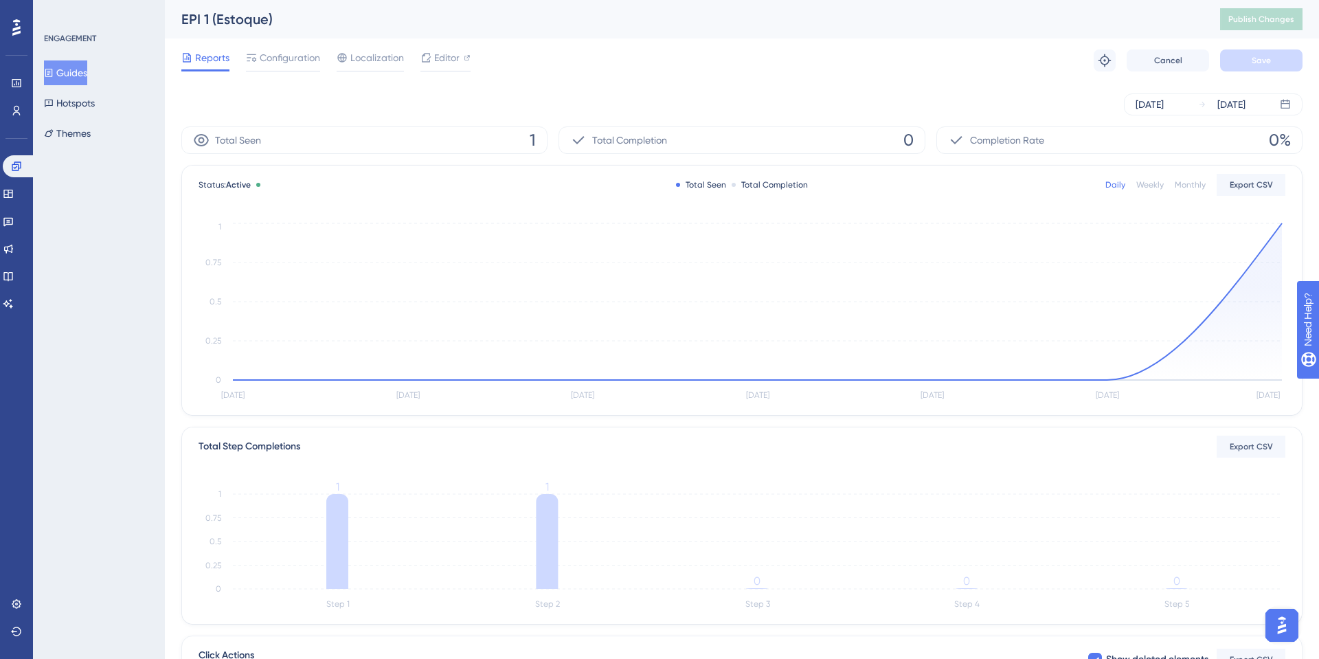
click at [477, 69] on div "Reports Configuration Localization Editor Troubleshoot Cancel Save" at bounding box center [741, 60] width 1121 height 44
click at [453, 57] on span "Editor" at bounding box center [446, 57] width 25 height 16
click at [22, 116] on link at bounding box center [16, 111] width 11 height 22
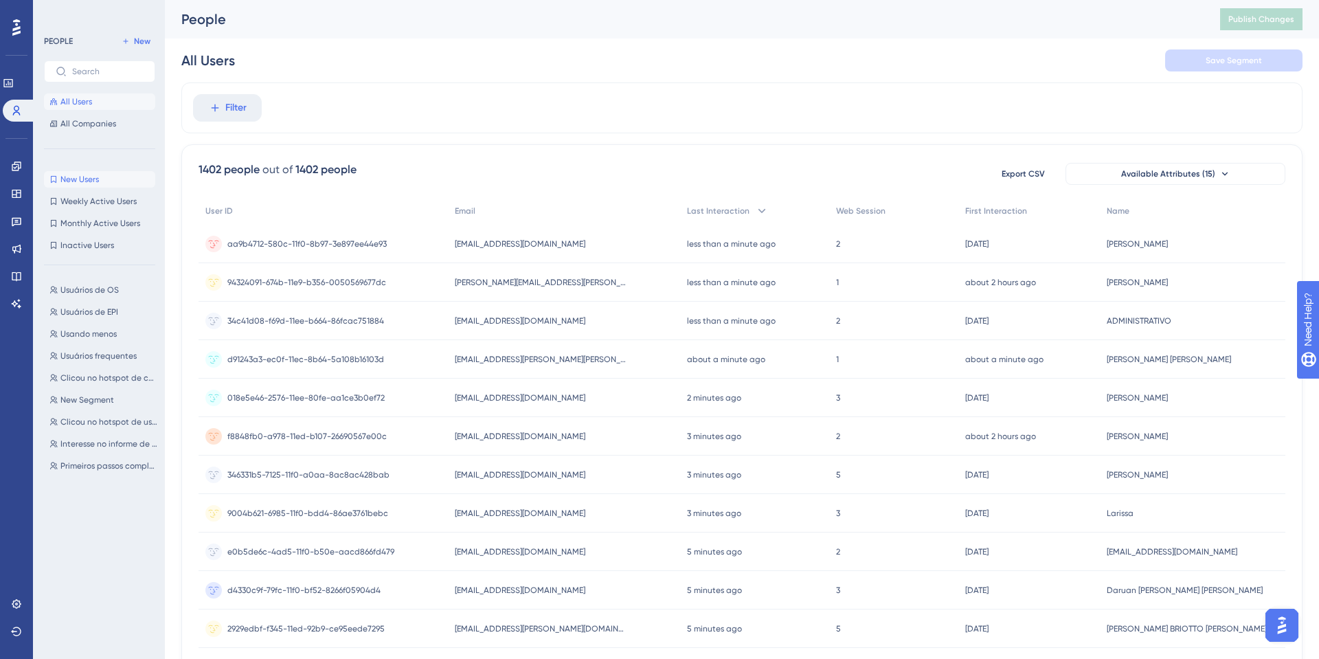
click at [99, 172] on button "New Users New Users" at bounding box center [99, 179] width 111 height 16
click at [95, 178] on span "New Users" at bounding box center [79, 179] width 38 height 11
click at [1262, 23] on span "Publish Changes" at bounding box center [1261, 19] width 66 height 11
click at [91, 180] on span "New Users" at bounding box center [79, 179] width 38 height 11
click at [93, 106] on button "All Users" at bounding box center [99, 101] width 111 height 16
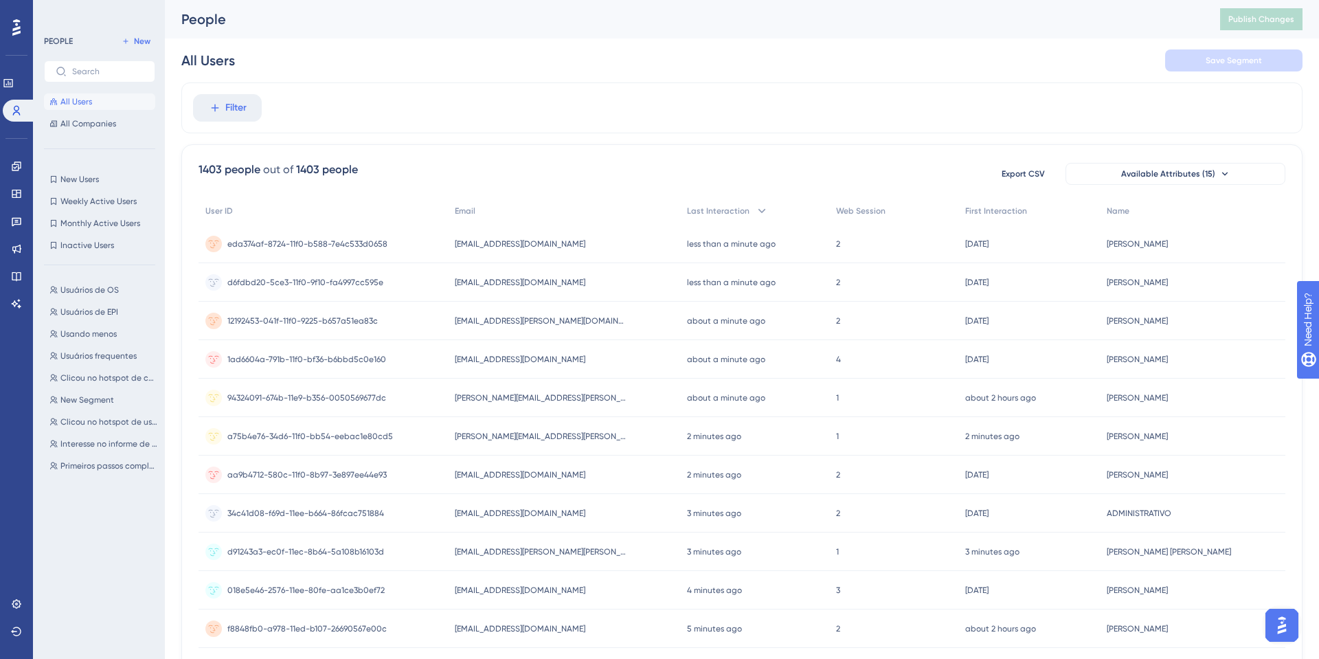
click at [93, 106] on button "All Users" at bounding box center [99, 101] width 111 height 16
click at [106, 182] on button "New Users New Users" at bounding box center [99, 179] width 111 height 16
click at [91, 181] on span "New Users" at bounding box center [79, 179] width 38 height 11
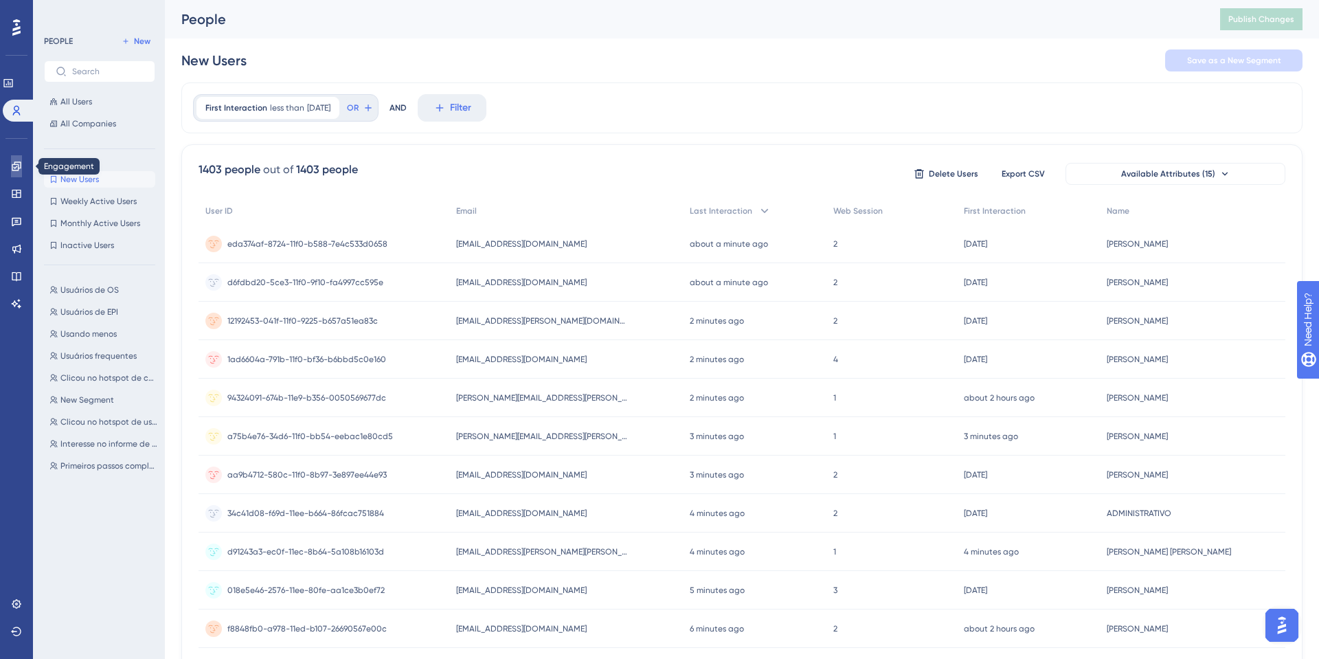
click at [16, 170] on icon at bounding box center [16, 165] width 9 height 9
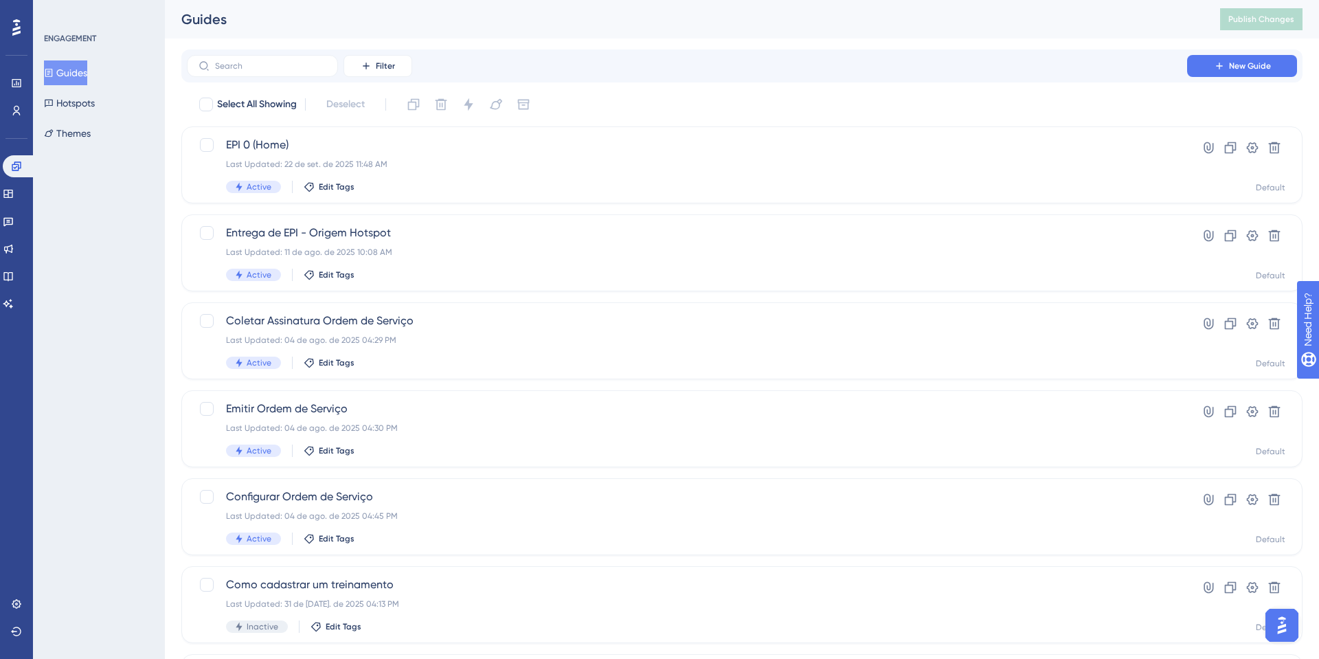
click at [83, 76] on button "Guides" at bounding box center [65, 72] width 43 height 25
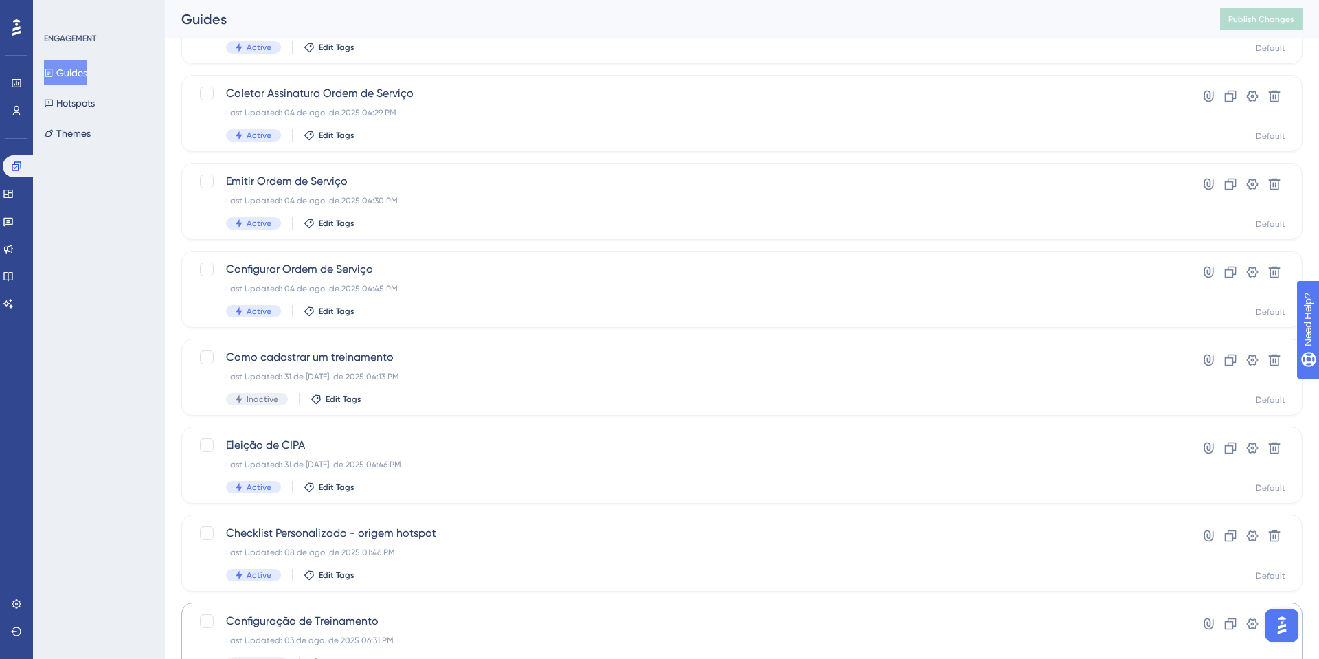
scroll to position [407, 0]
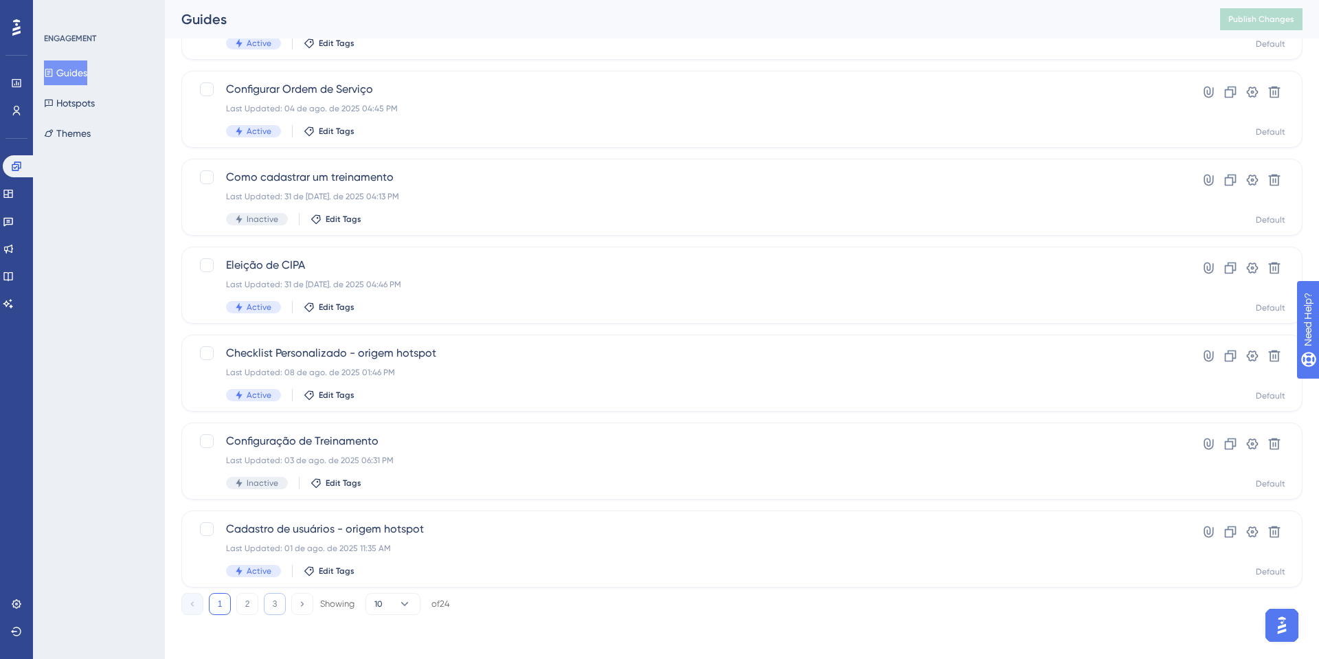
click at [265, 605] on div "1 2 3 Showing 10 of 24" at bounding box center [315, 604] width 269 height 22
click at [267, 605] on button "3" at bounding box center [275, 604] width 22 height 22
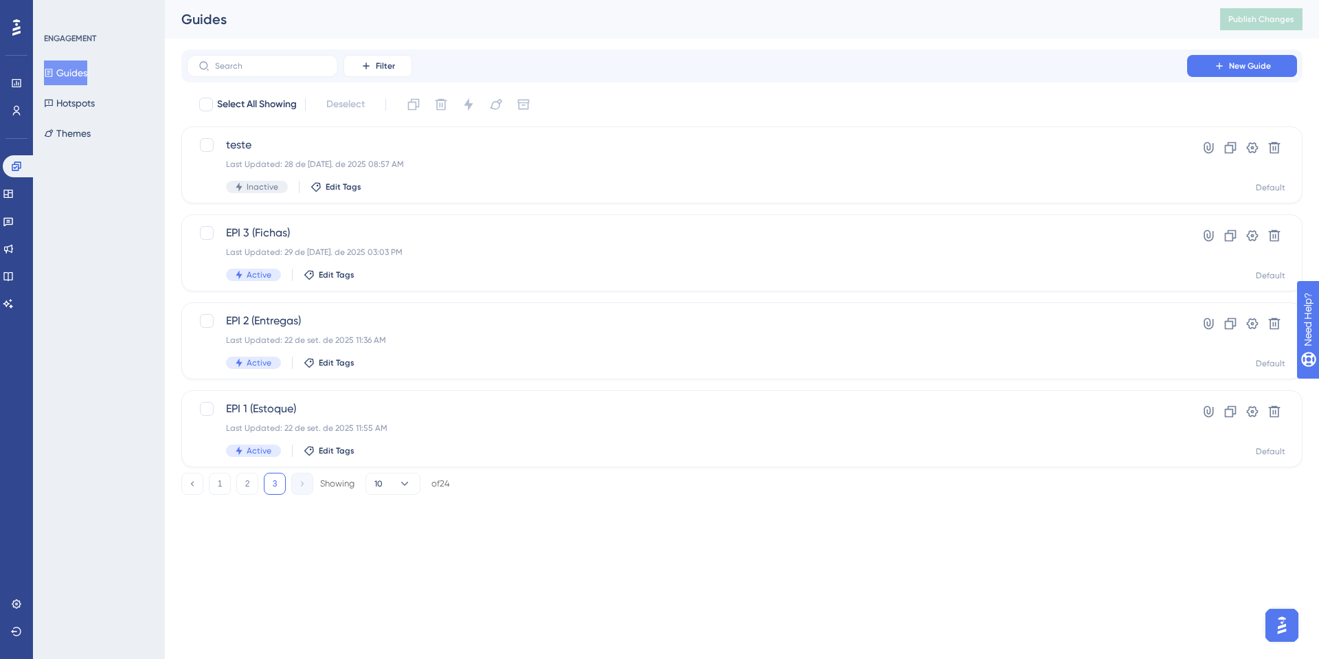
scroll to position [0, 0]
click at [365, 396] on div "EPI 1 (Estoque) Last Updated: 22 de set. de 2025 11:55 AM Active Edit Tags Hype…" at bounding box center [741, 428] width 1121 height 77
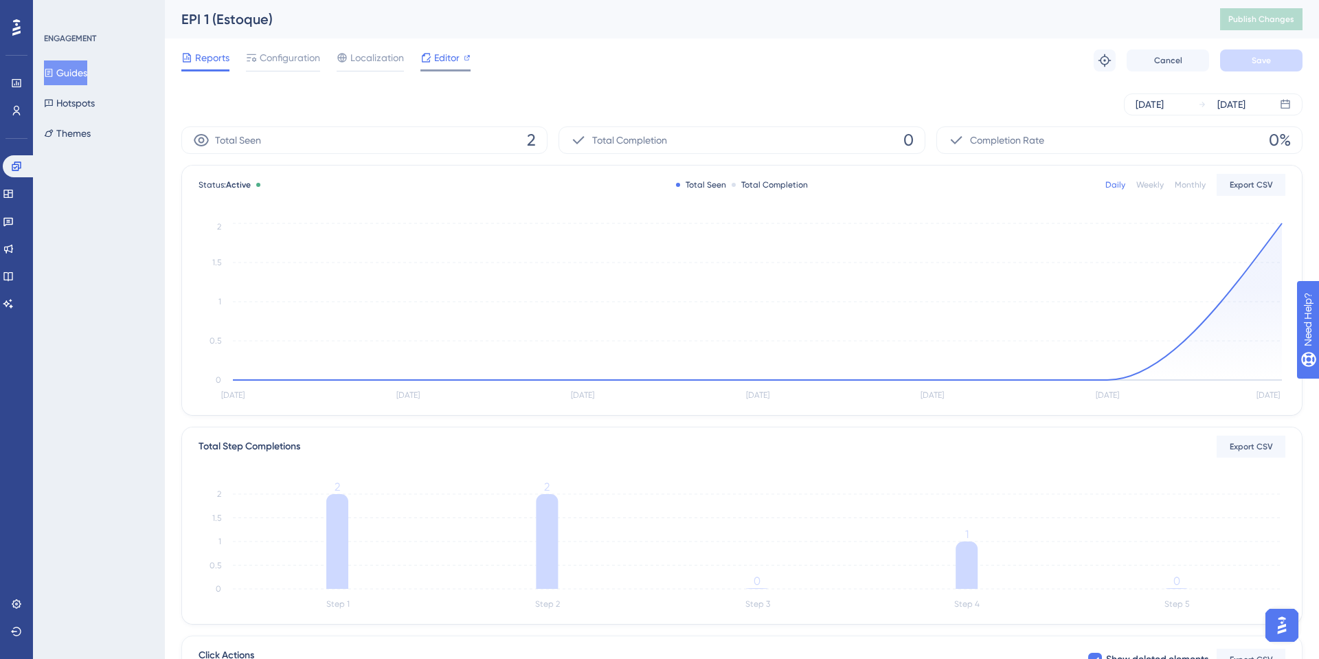
click at [452, 66] on div "Editor" at bounding box center [445, 60] width 50 height 22
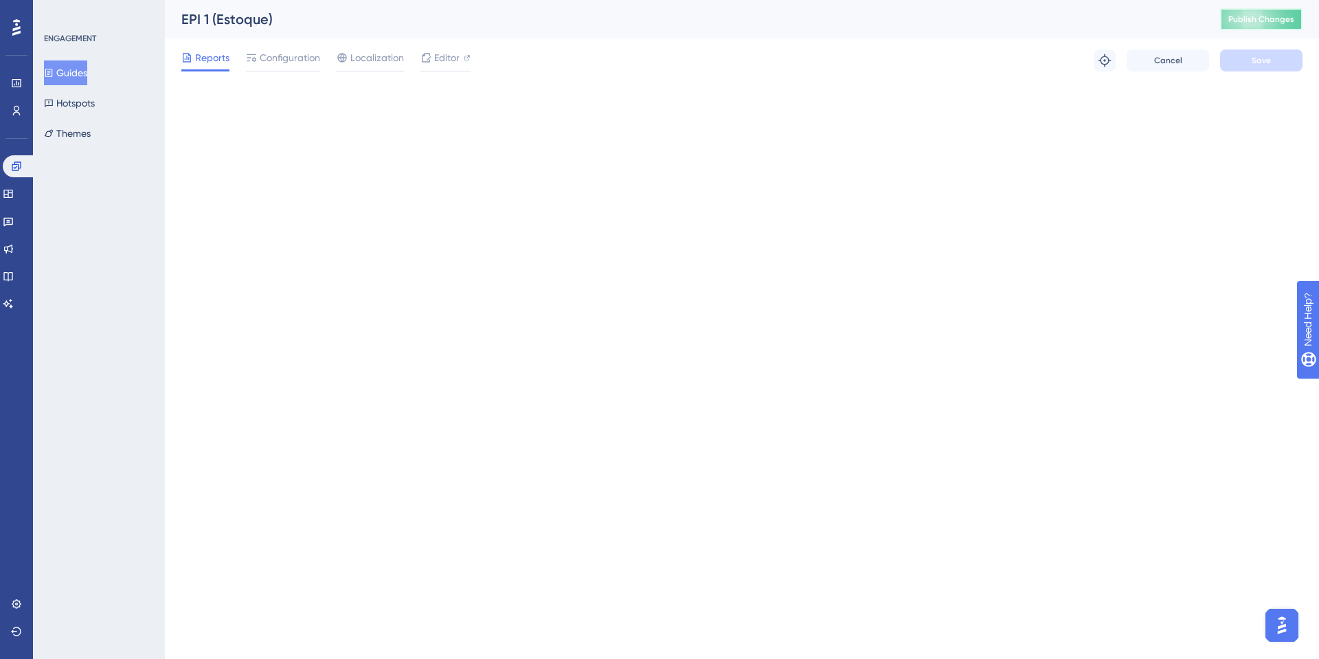
click at [1264, 19] on span "Publish Changes" at bounding box center [1261, 19] width 66 height 11
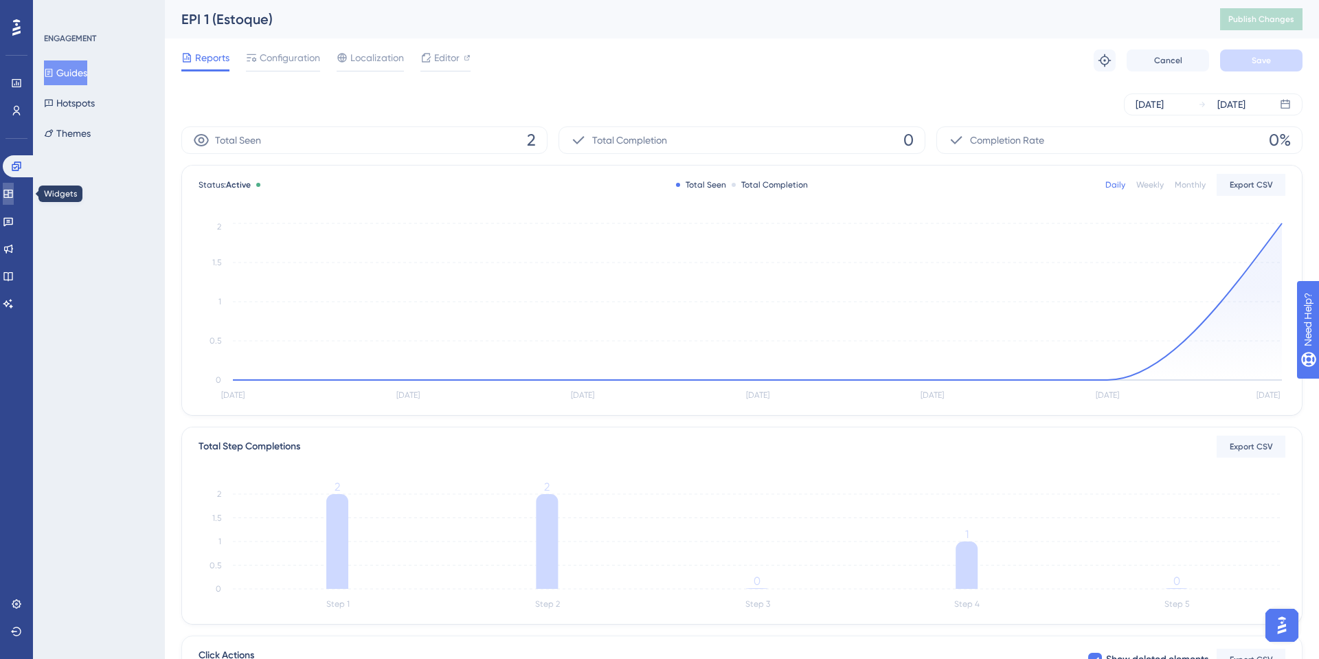
click at [10, 199] on link at bounding box center [8, 194] width 11 height 22
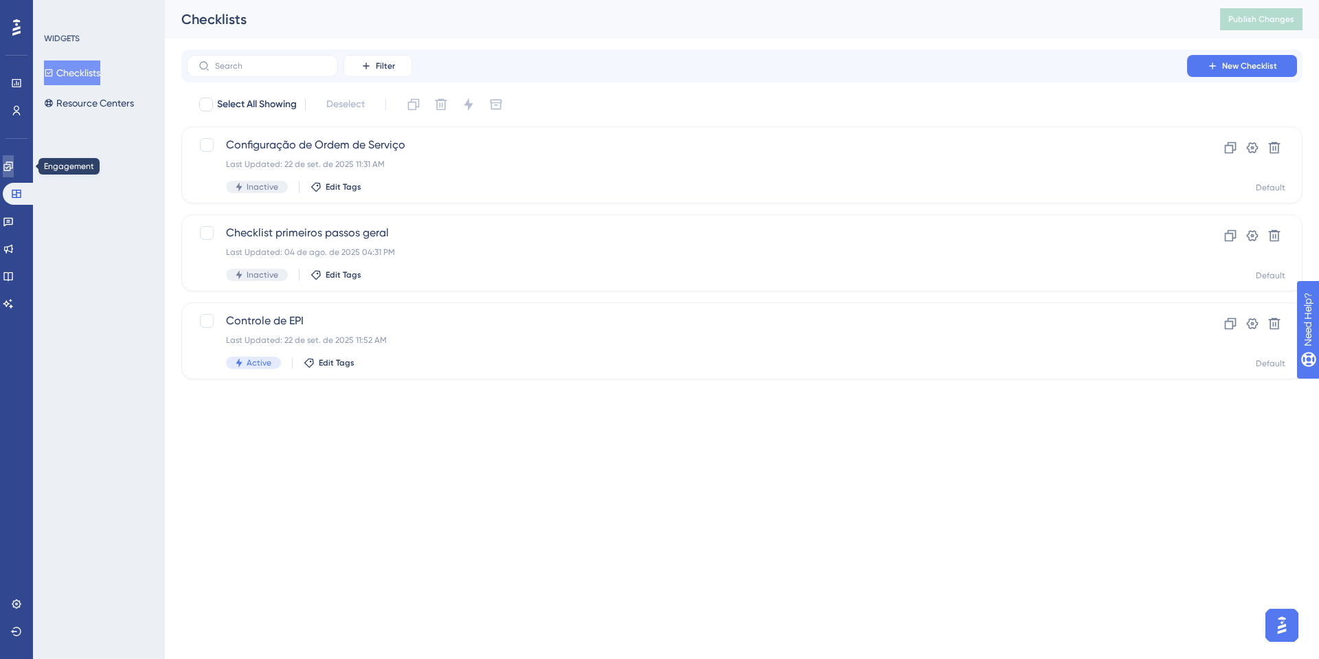
click at [8, 161] on link at bounding box center [8, 166] width 11 height 22
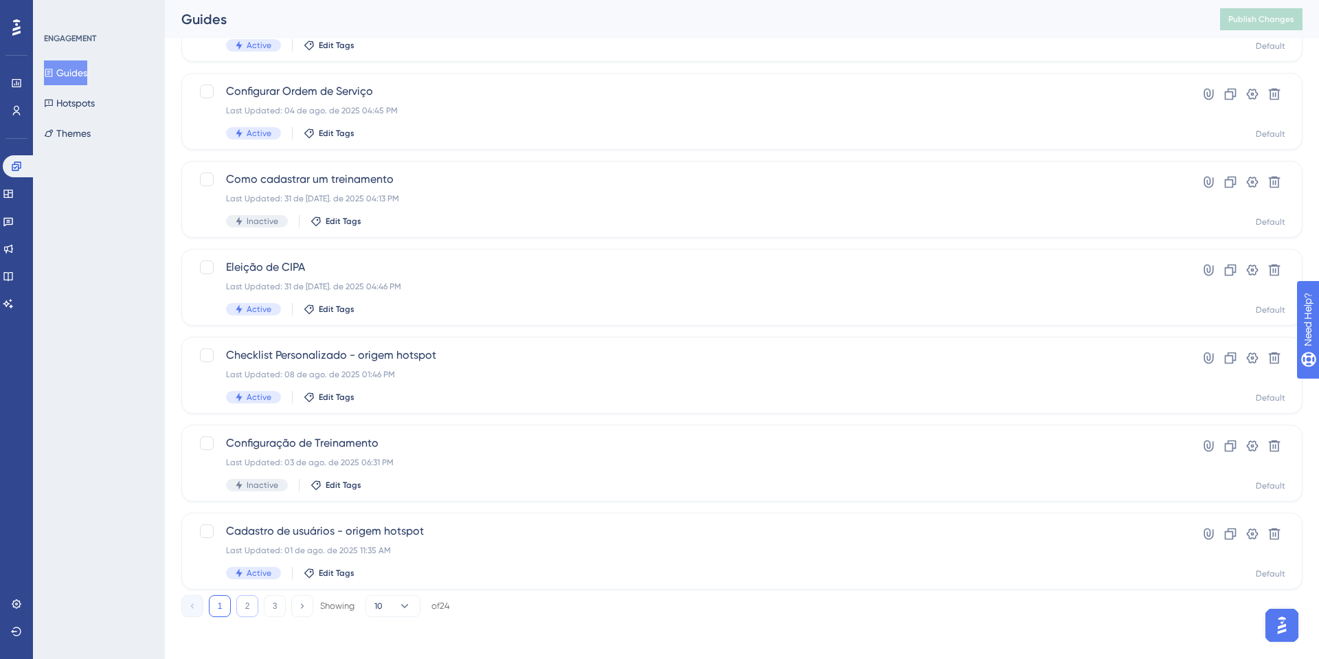
scroll to position [407, 0]
click at [250, 613] on button "2" at bounding box center [247, 604] width 22 height 22
click at [275, 587] on div "1 2 3 Showing 10 of 24" at bounding box center [741, 600] width 1121 height 27
click at [286, 605] on div "1 2 3 Showing 10 of 24" at bounding box center [315, 604] width 269 height 22
click at [283, 606] on button "3" at bounding box center [275, 604] width 22 height 22
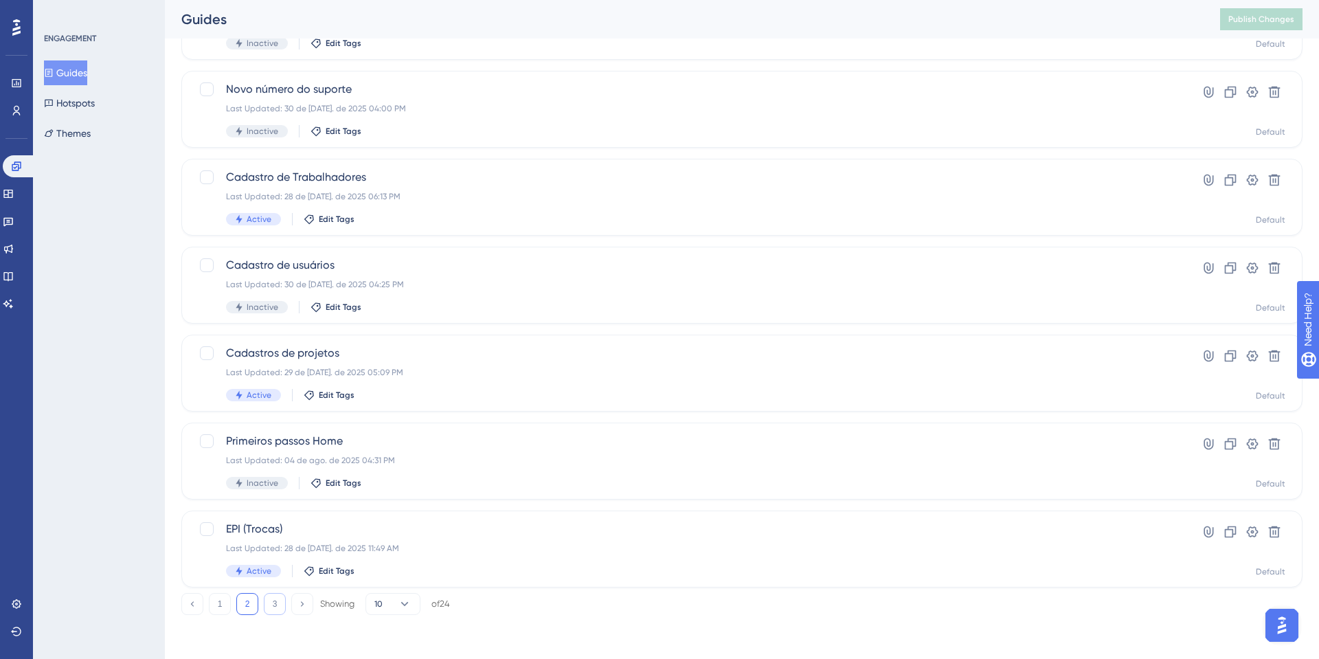
scroll to position [0, 0]
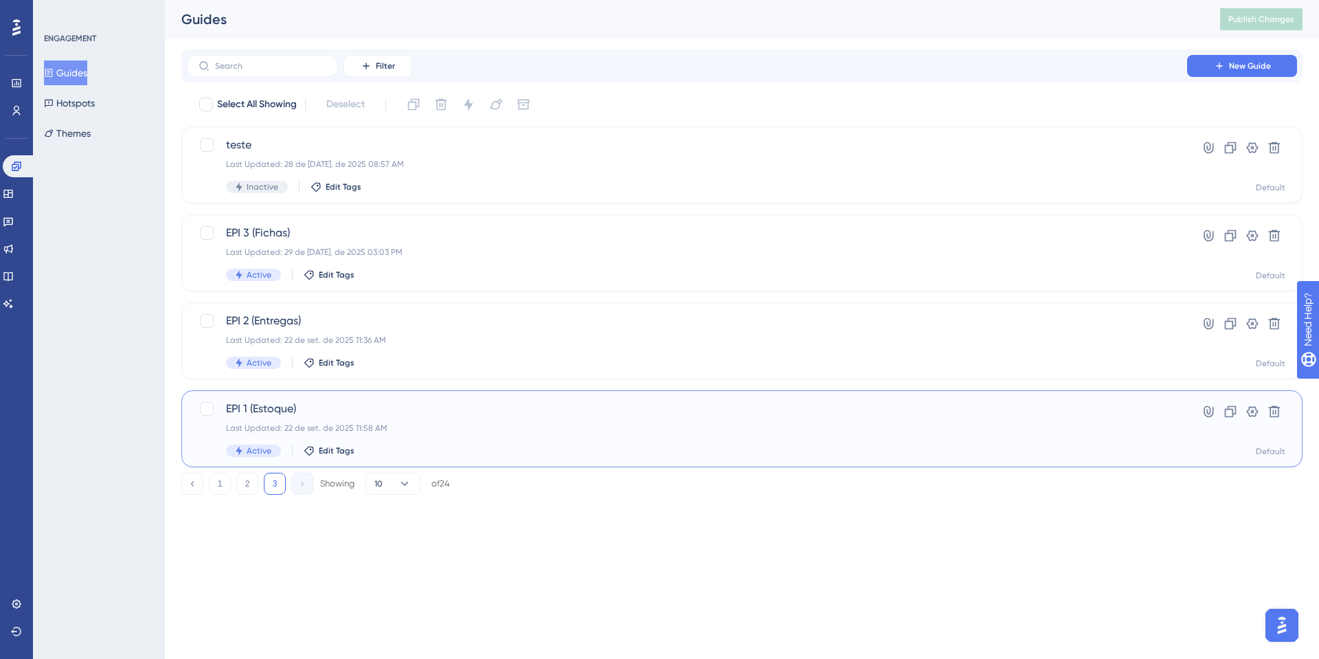
click at [276, 401] on span "EPI 1 (Estoque)" at bounding box center [687, 409] width 922 height 16
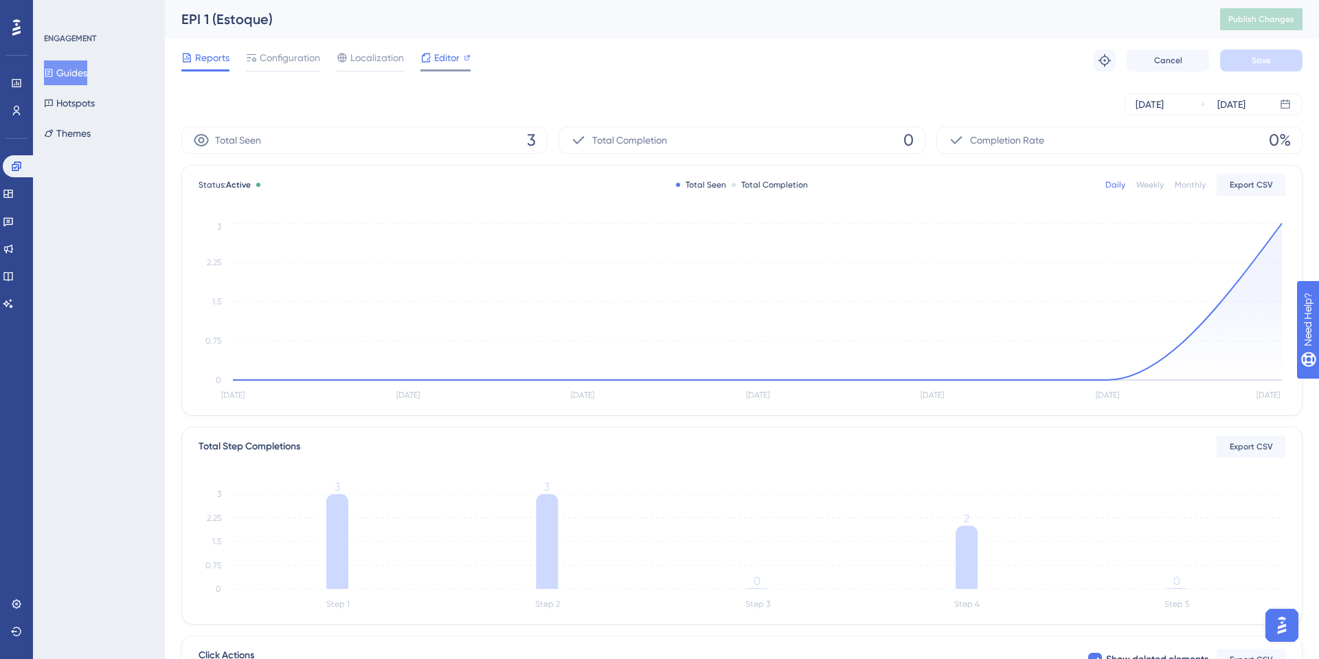
click at [464, 55] on icon at bounding box center [467, 57] width 7 height 7
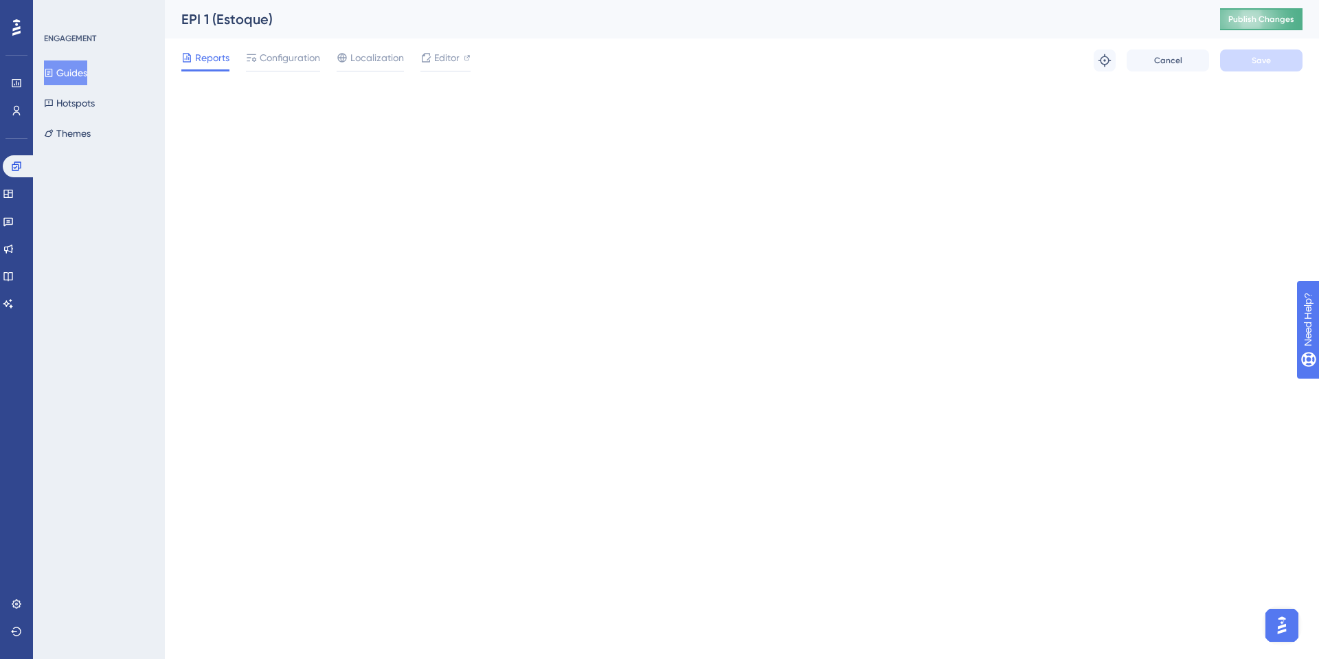
click at [1285, 27] on button "Publish Changes" at bounding box center [1261, 19] width 82 height 22
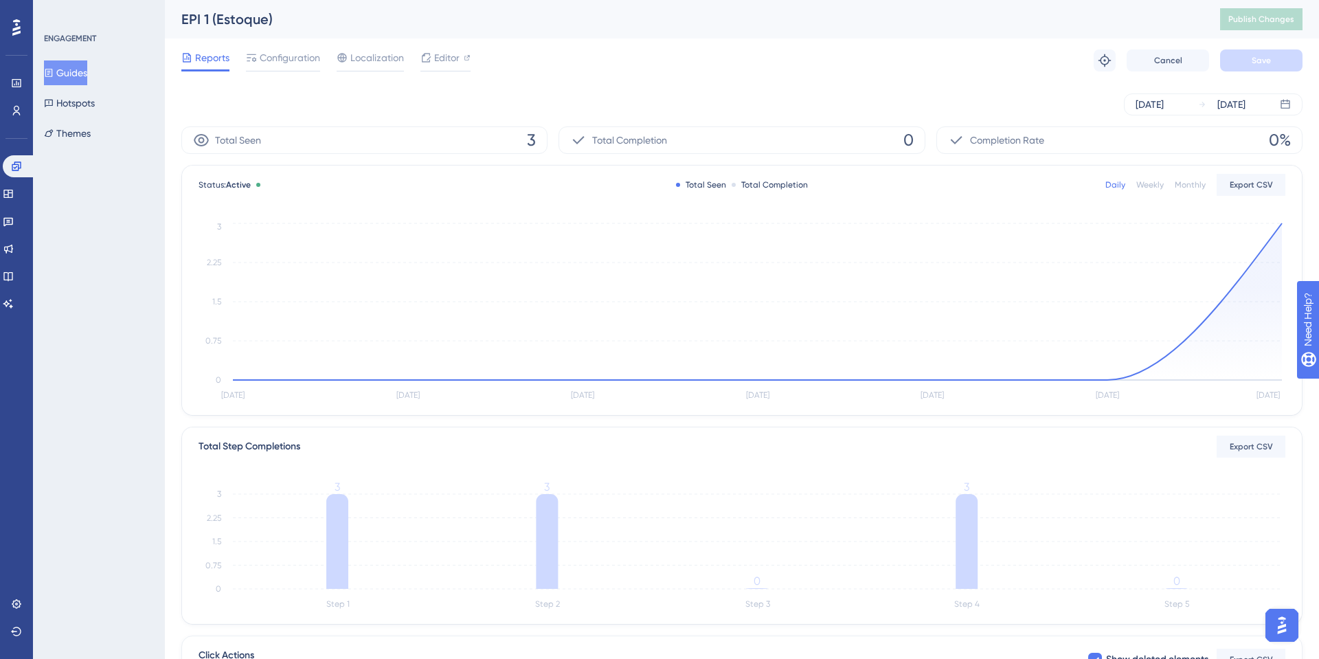
click at [62, 70] on button "Guides" at bounding box center [65, 72] width 43 height 25
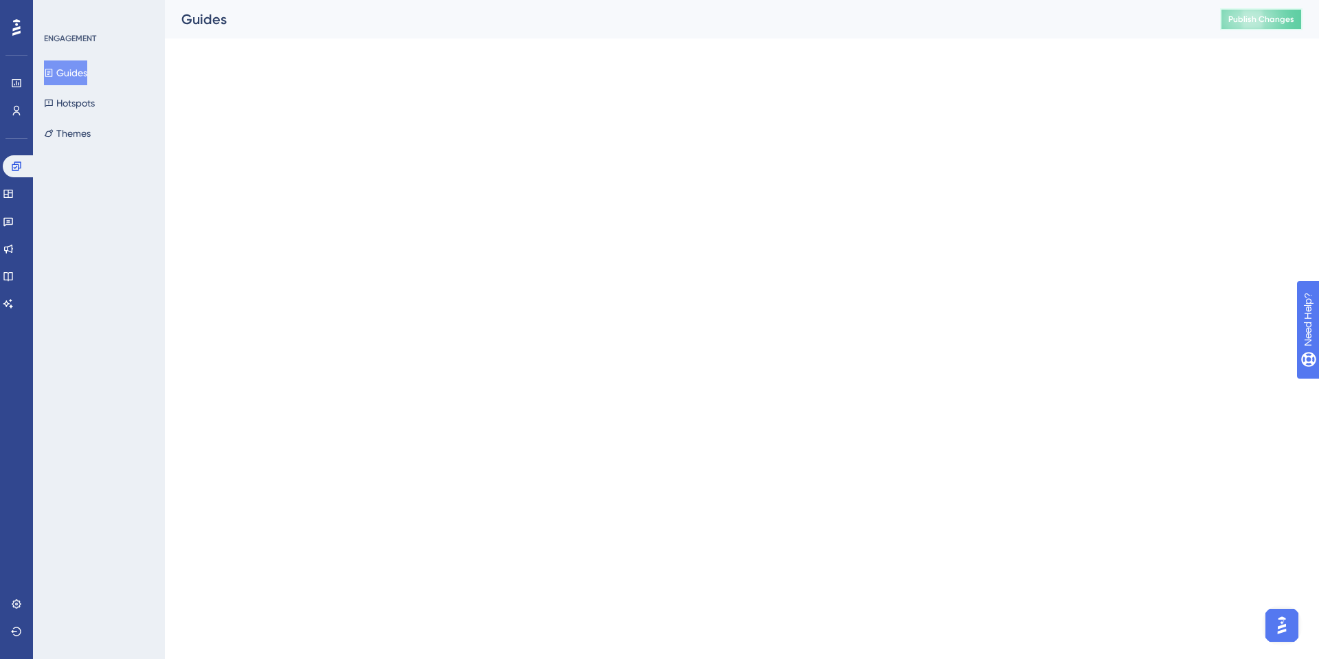
click at [1244, 16] on span "Publish Changes" at bounding box center [1261, 19] width 66 height 11
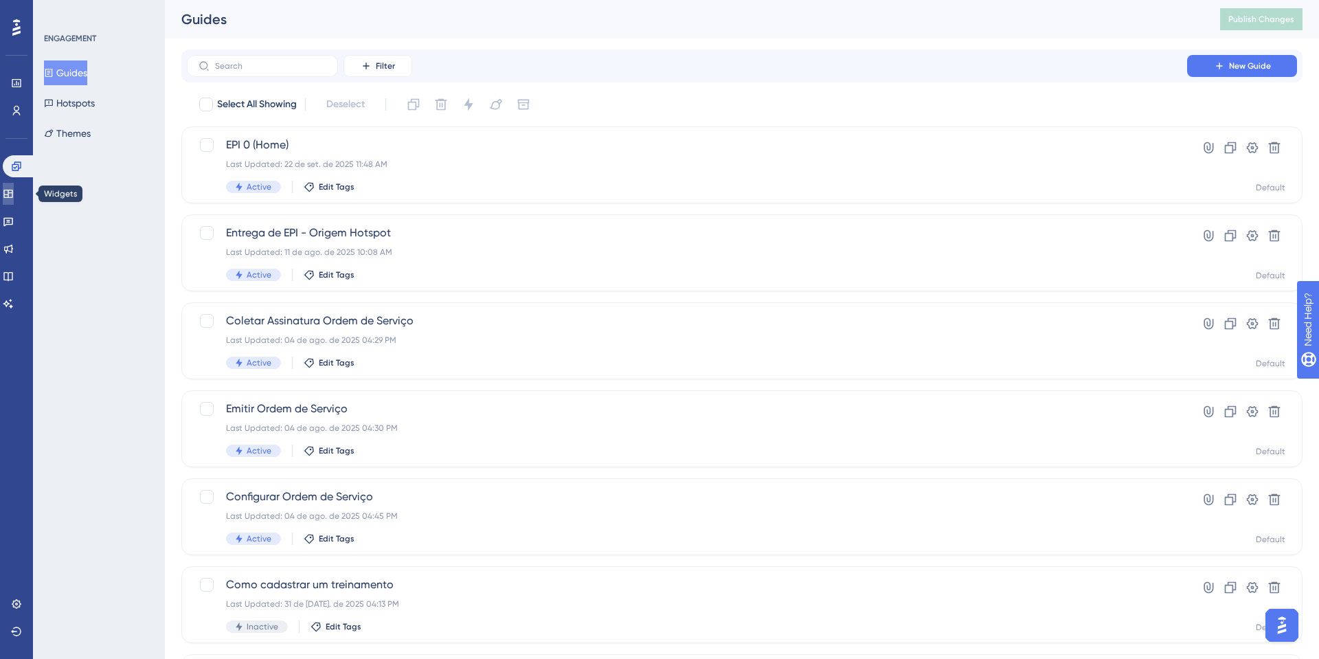
click at [14, 197] on link at bounding box center [8, 194] width 11 height 22
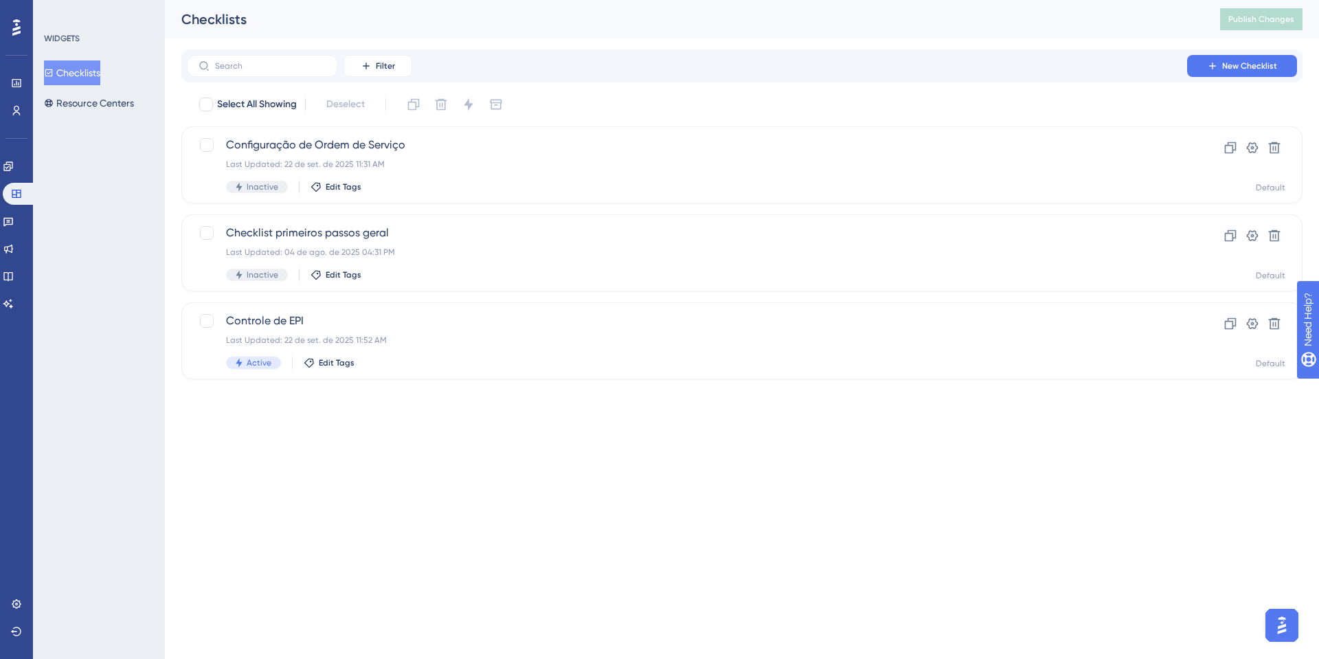
click at [85, 52] on div "WIDGETS Checklists Resource Centers" at bounding box center [99, 74] width 111 height 82
click at [381, 302] on div "Controle de EPI Last Updated: 22 de set. de 2025 11:52 AM Active Edit Tags Clon…" at bounding box center [741, 340] width 1121 height 77
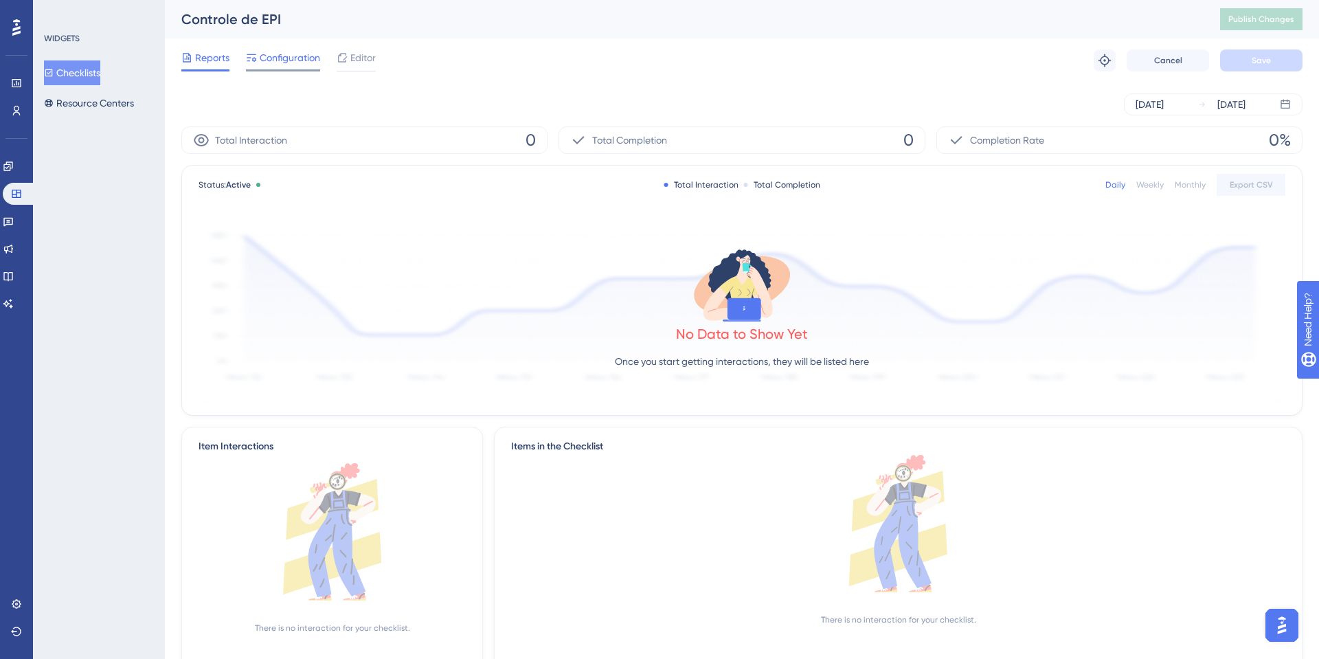
click at [306, 63] on span "Configuration" at bounding box center [290, 57] width 60 height 16
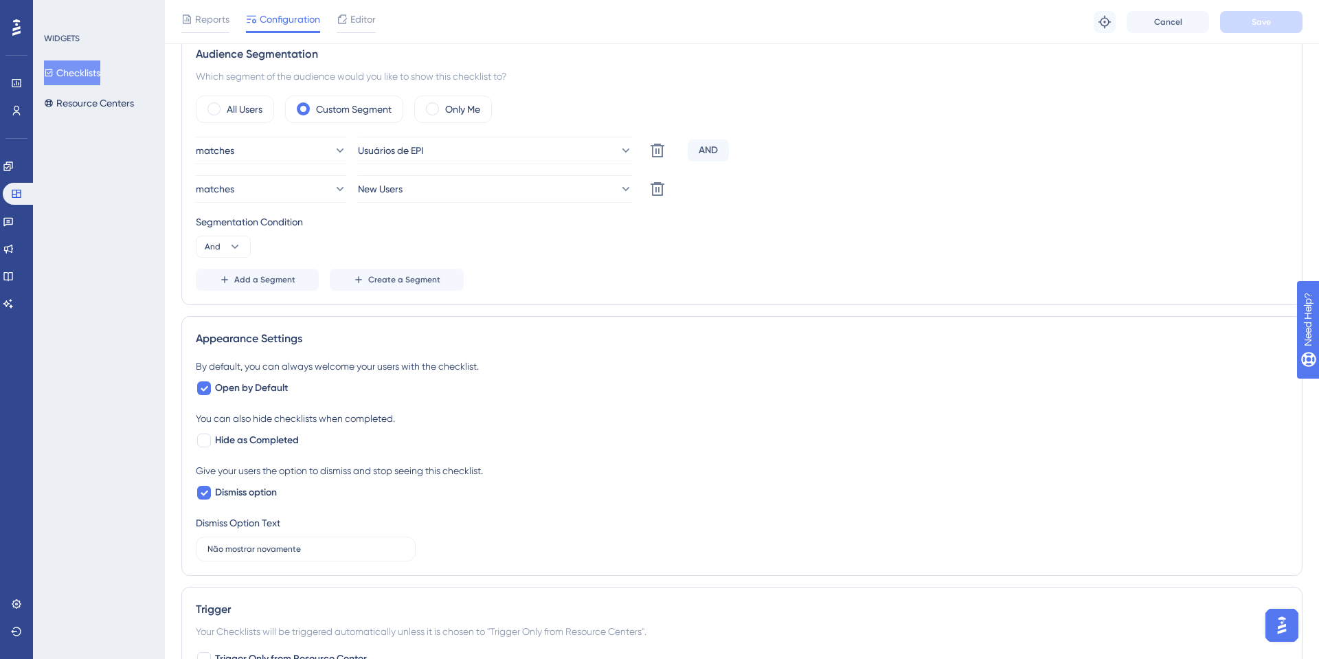
scroll to position [872, 0]
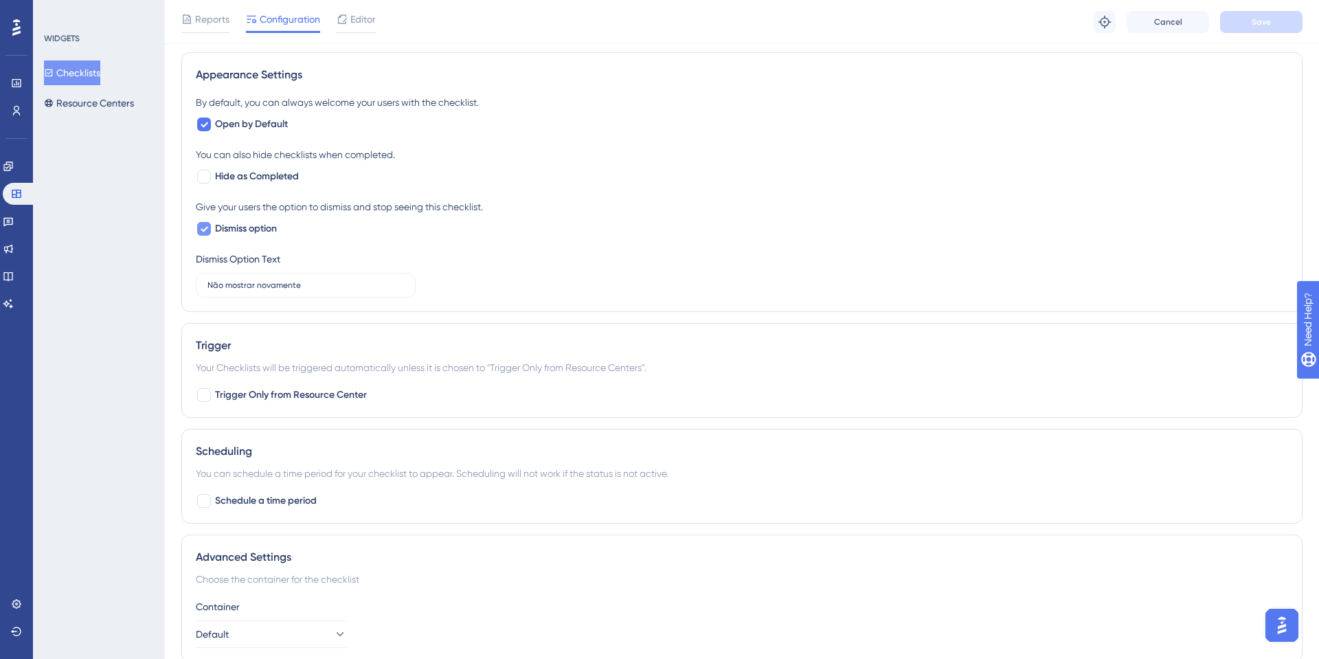
click at [256, 229] on span "Dismiss option" at bounding box center [246, 229] width 62 height 16
checkbox input "false"
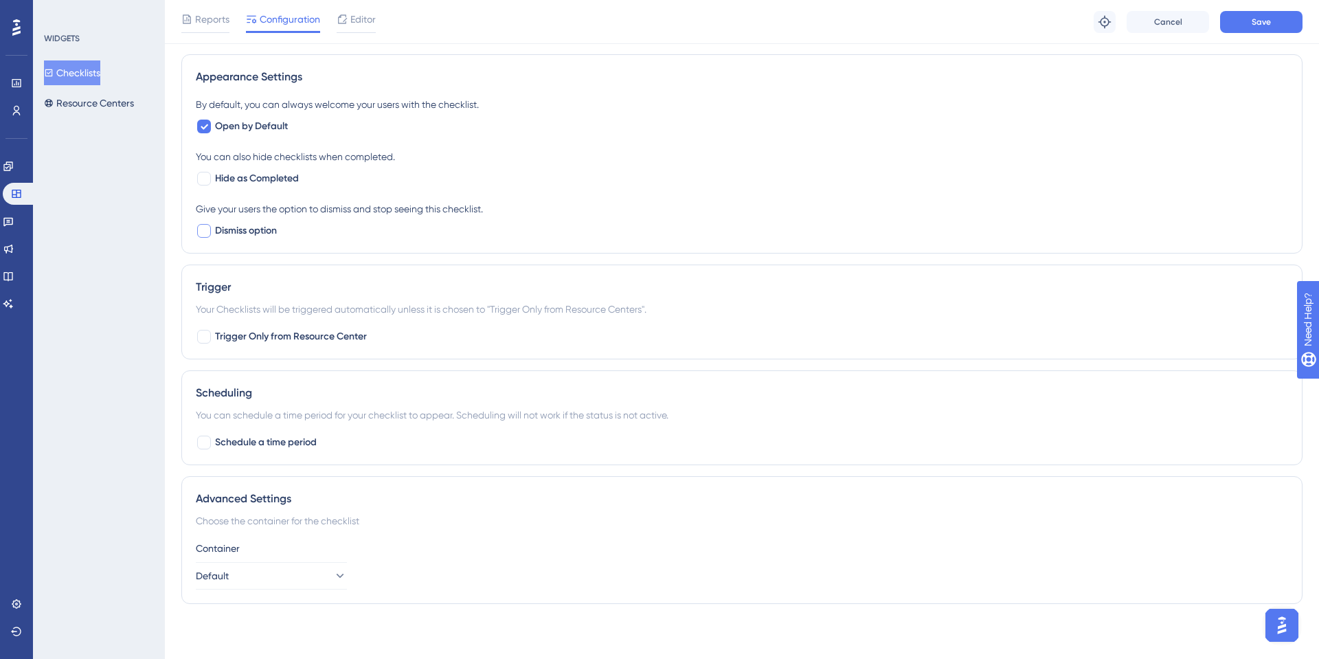
scroll to position [870, 0]
click at [1246, 29] on button "Save" at bounding box center [1261, 22] width 82 height 22
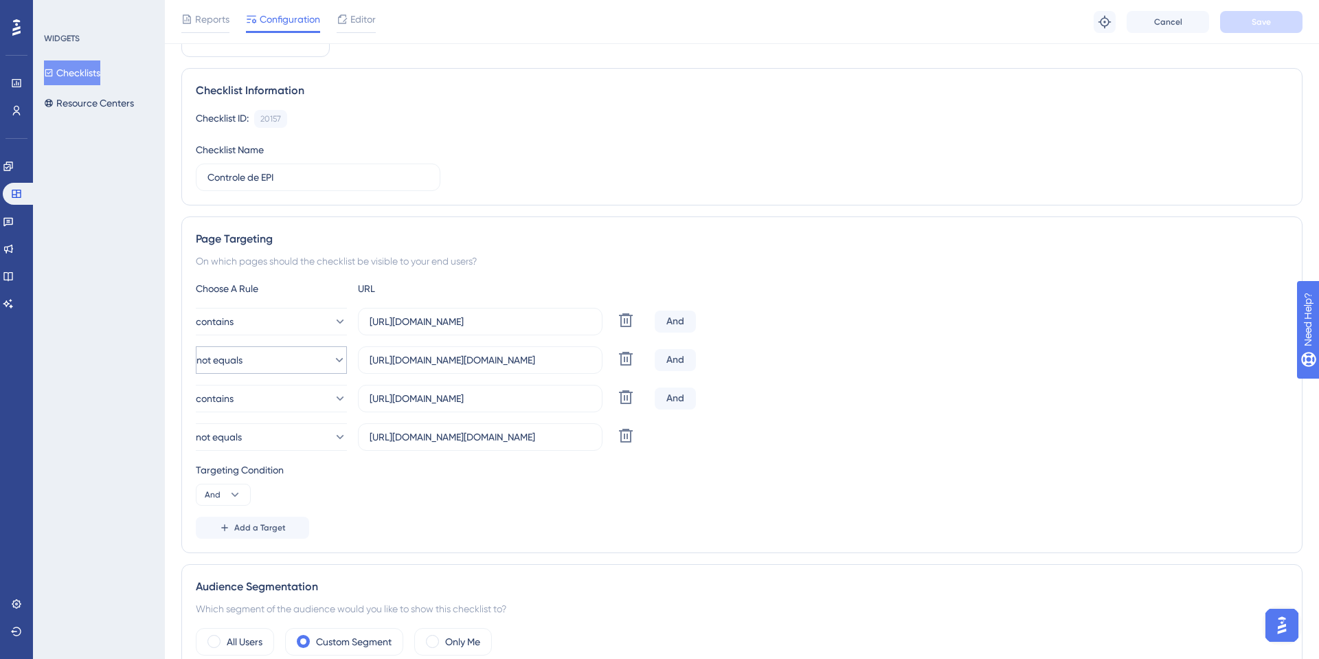
scroll to position [137, 0]
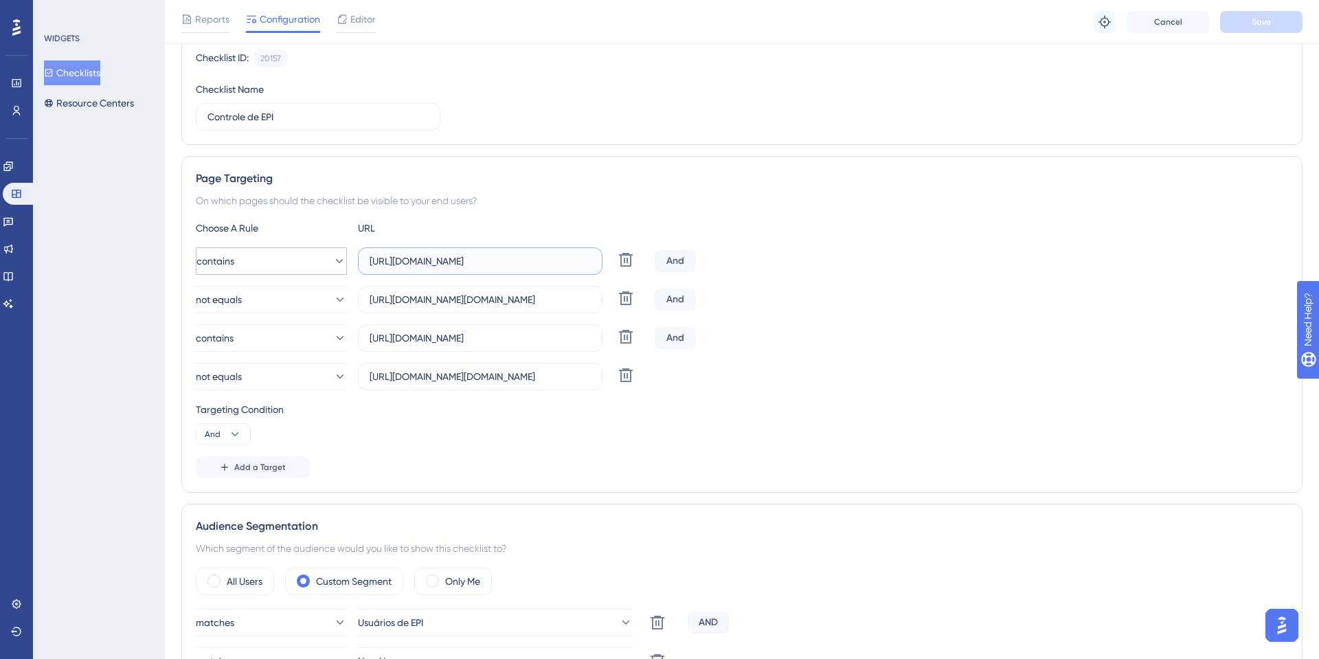
drag, startPoint x: 406, startPoint y: 261, endPoint x: 286, endPoint y: 261, distance: 120.2
click at [286, 261] on div "contains https://sistema.onsafety.com.br/ Delete" at bounding box center [422, 260] width 453 height 27
type input "sistema.onsafety.com.br/"
drag, startPoint x: 403, startPoint y: 296, endPoint x: 330, endPoint y: 295, distance: 72.1
click at [330, 295] on div "not equals https://sistema.onsafety.com.br/login.xhtml Delete" at bounding box center [422, 299] width 453 height 27
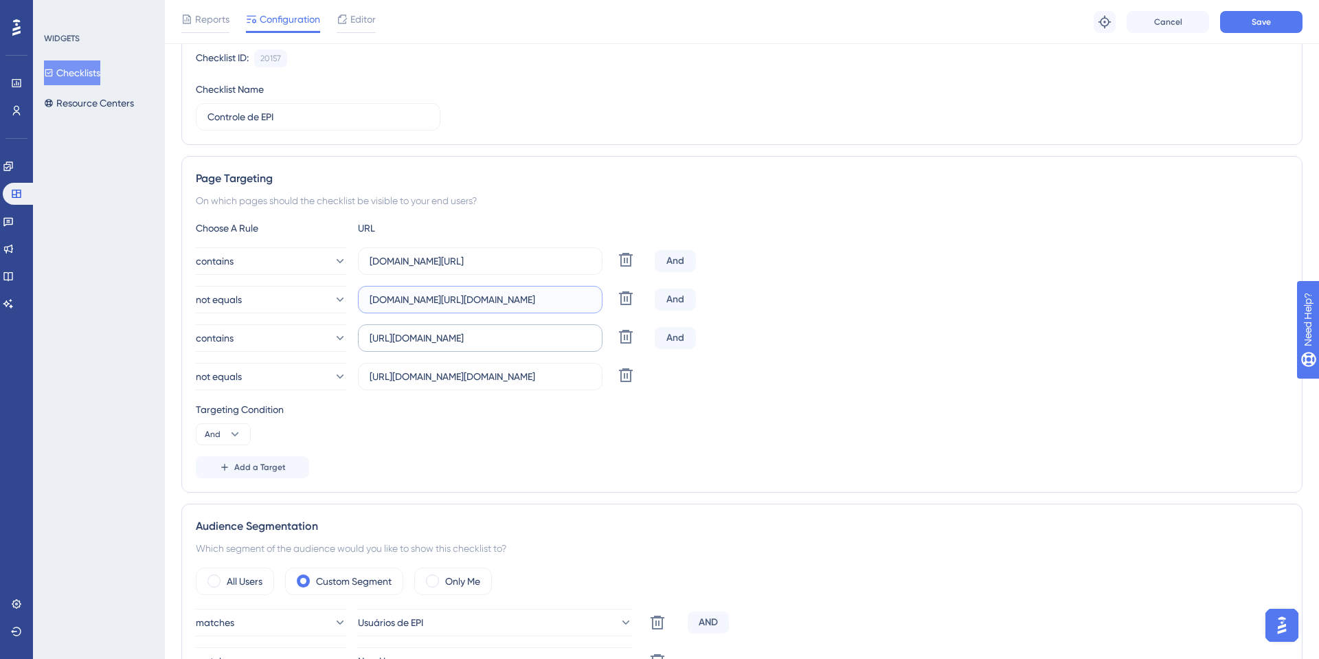
type input "sistema.onsafety.com.br/login.xhtml"
drag, startPoint x: 403, startPoint y: 335, endPoint x: 326, endPoint y: 336, distance: 76.3
click at [328, 337] on div "contains https://app.onsafety.com.br/ Delete" at bounding box center [422, 337] width 453 height 27
type input "app.onsafety.com.br/"
drag, startPoint x: 404, startPoint y: 375, endPoint x: 322, endPoint y: 374, distance: 82.4
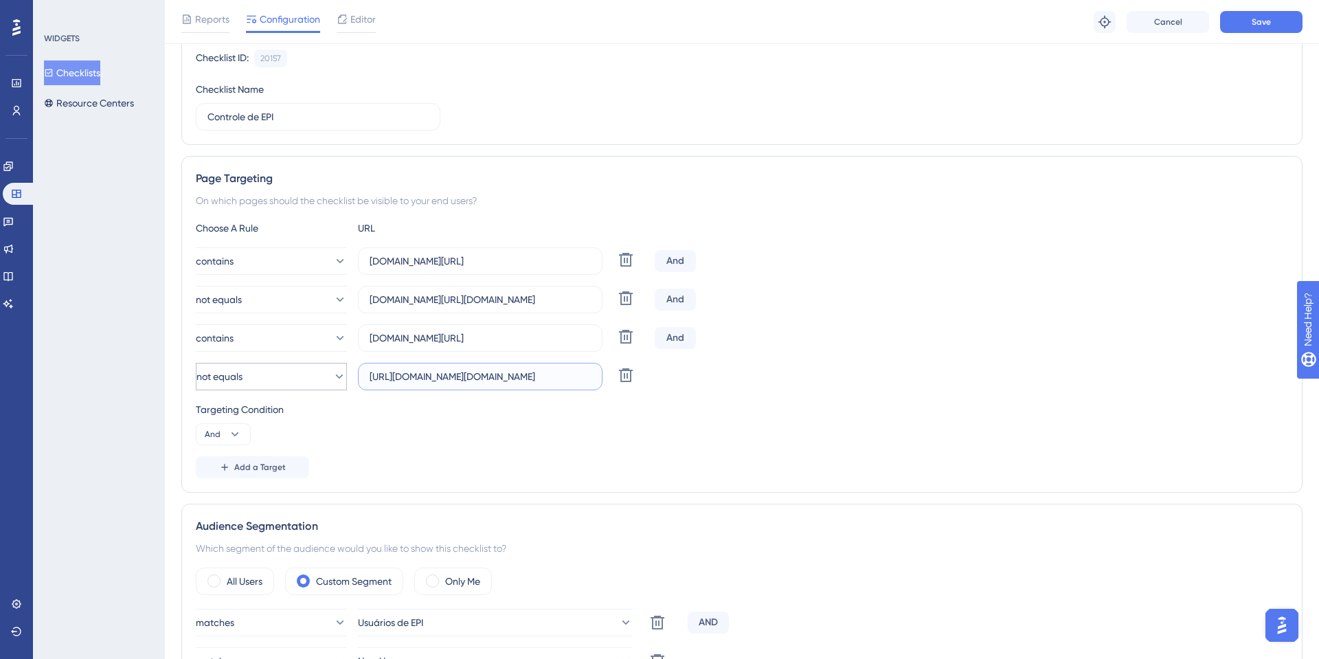
click at [323, 374] on div "not equals https://sistema.onsafety.com.br/login.xhtml Delete" at bounding box center [422, 376] width 453 height 27
type input "sistema.onsafety.com.br/login.xhtml"
click at [1274, 18] on button "Save" at bounding box center [1261, 22] width 82 height 22
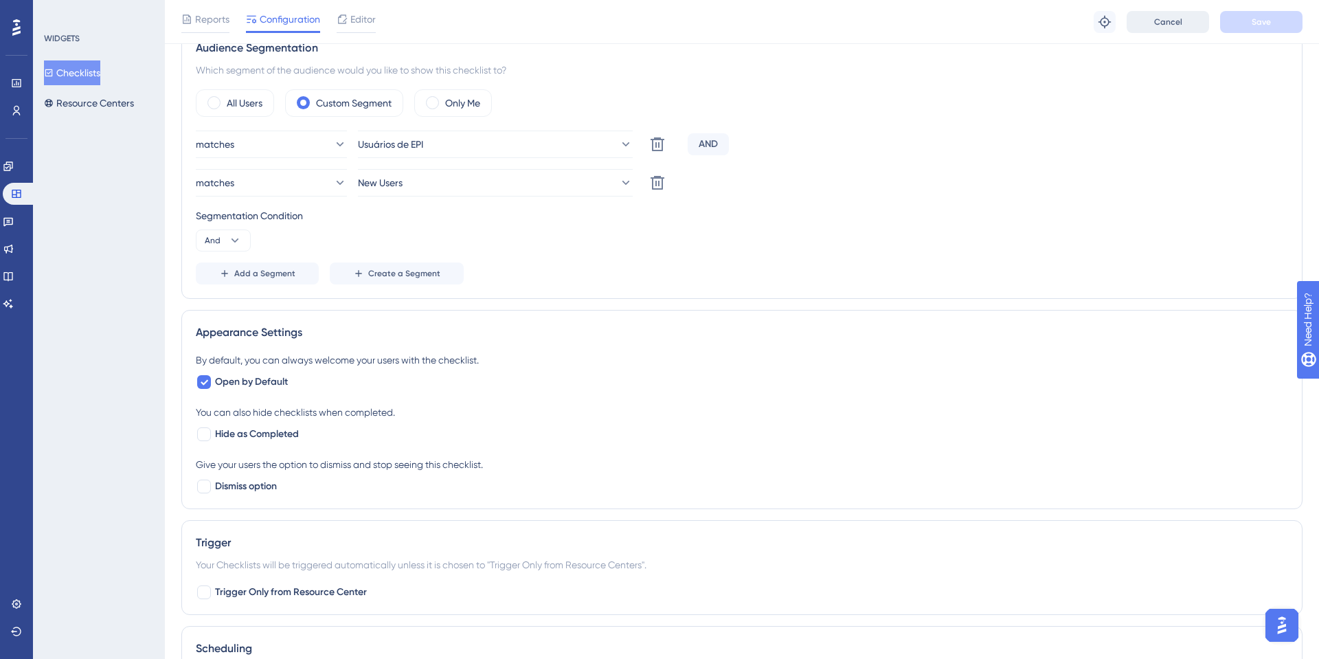
scroll to position [593, 0]
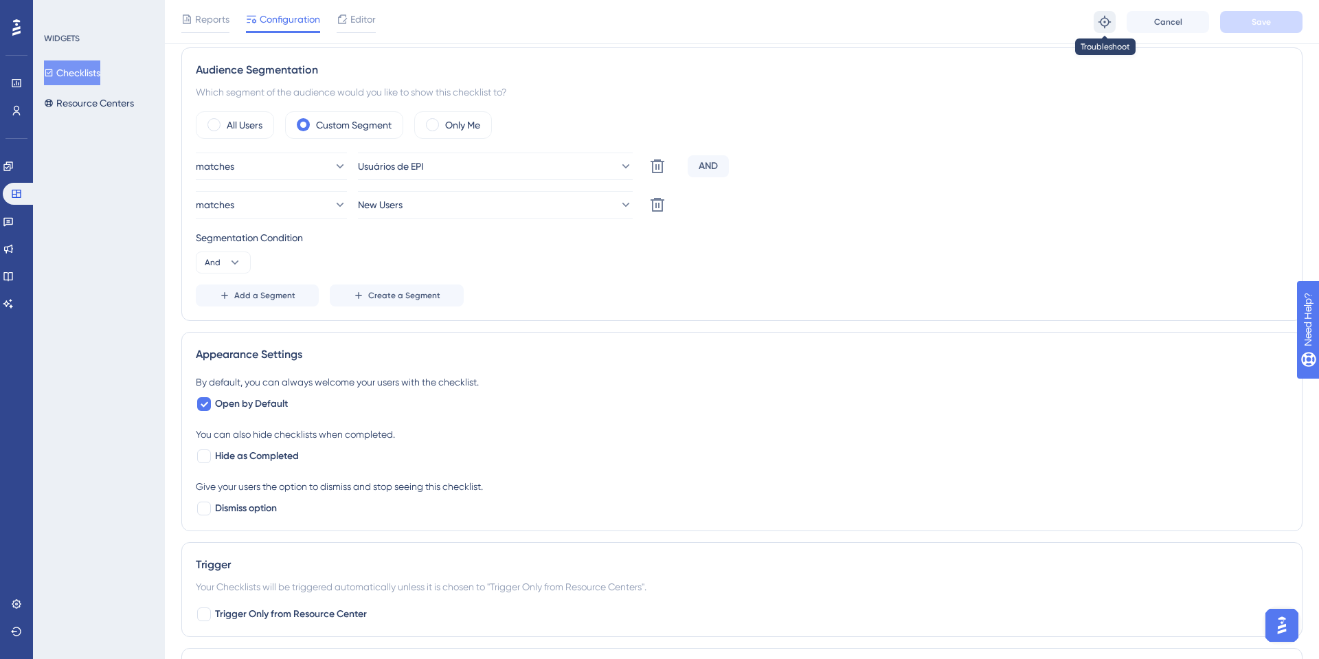
click at [1108, 23] on icon at bounding box center [1105, 22] width 14 height 14
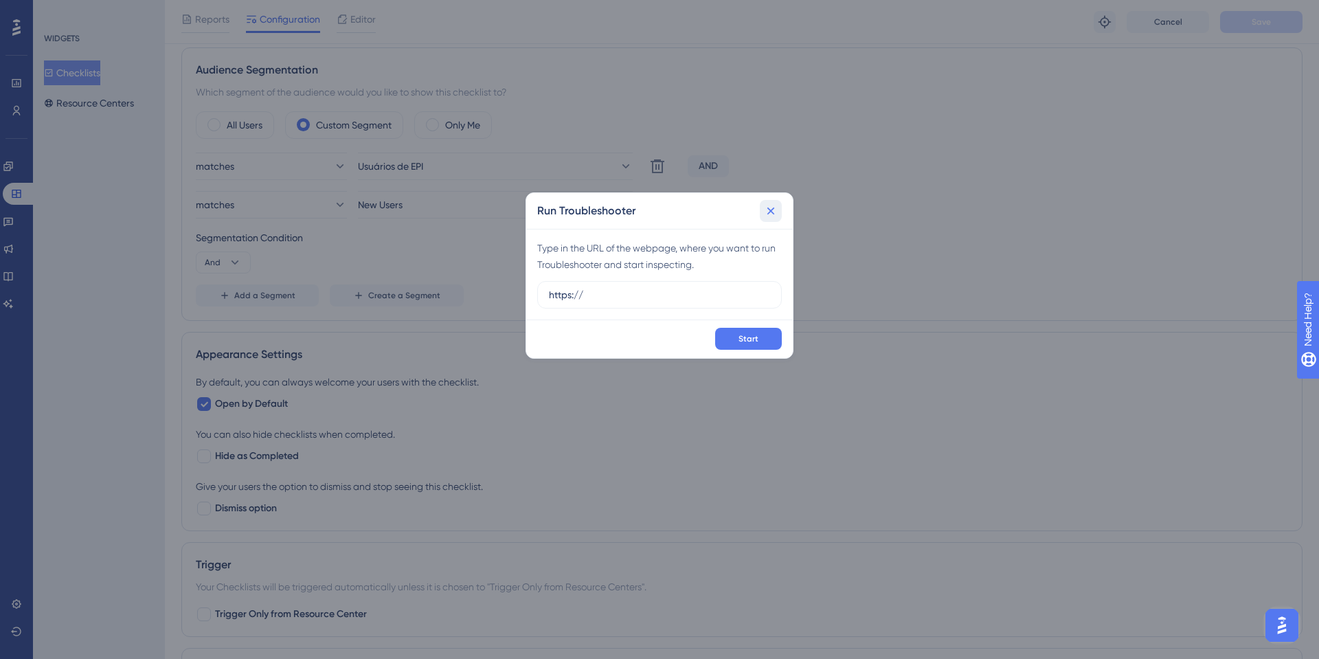
click at [772, 210] on icon at bounding box center [771, 211] width 14 height 14
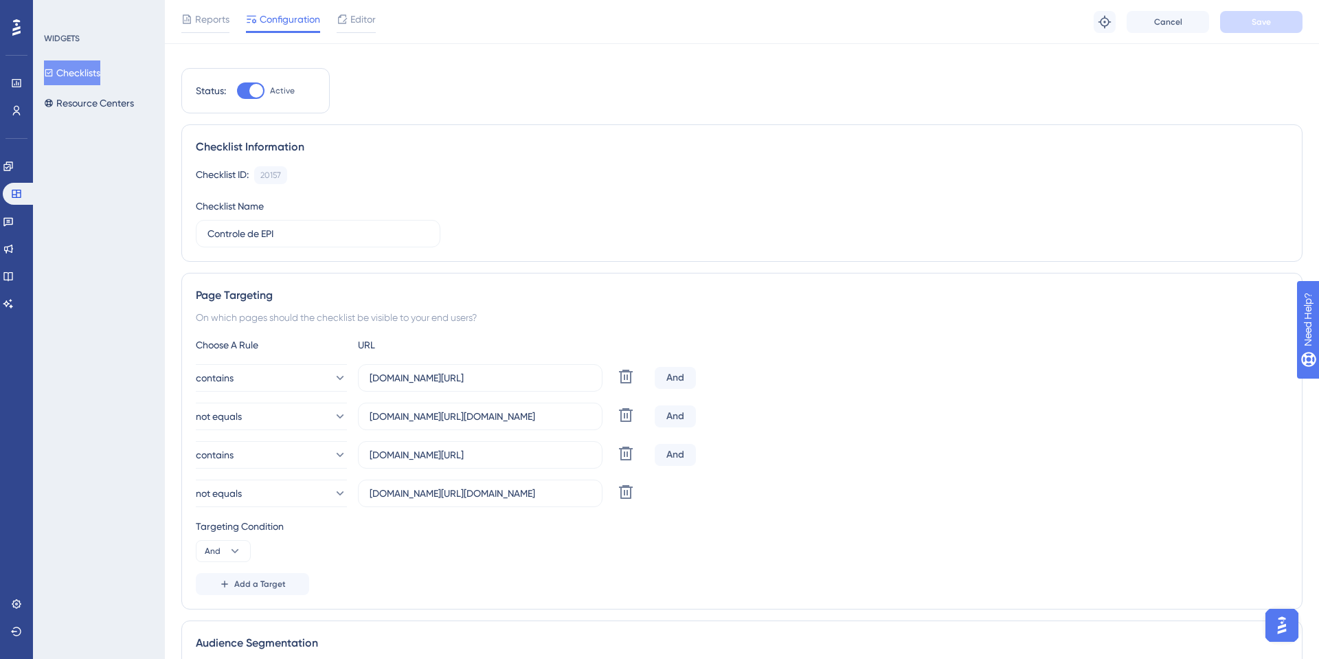
scroll to position [0, 0]
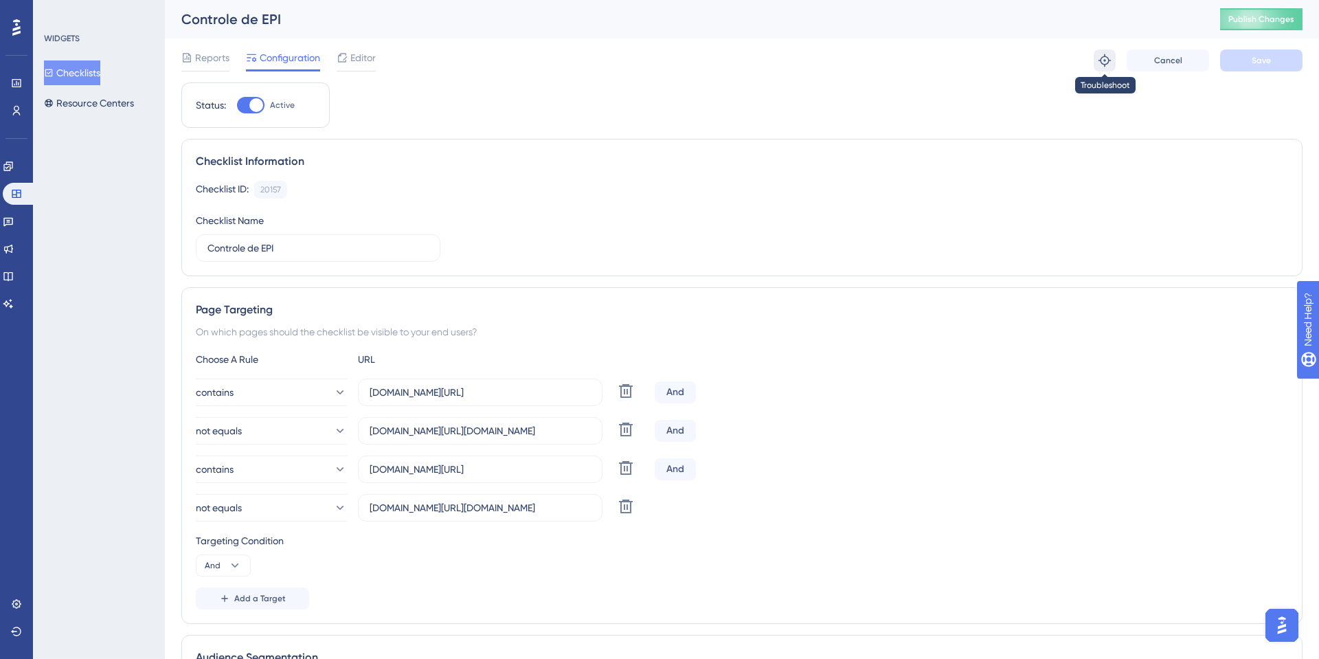
click at [1098, 65] on icon at bounding box center [1105, 61] width 14 height 14
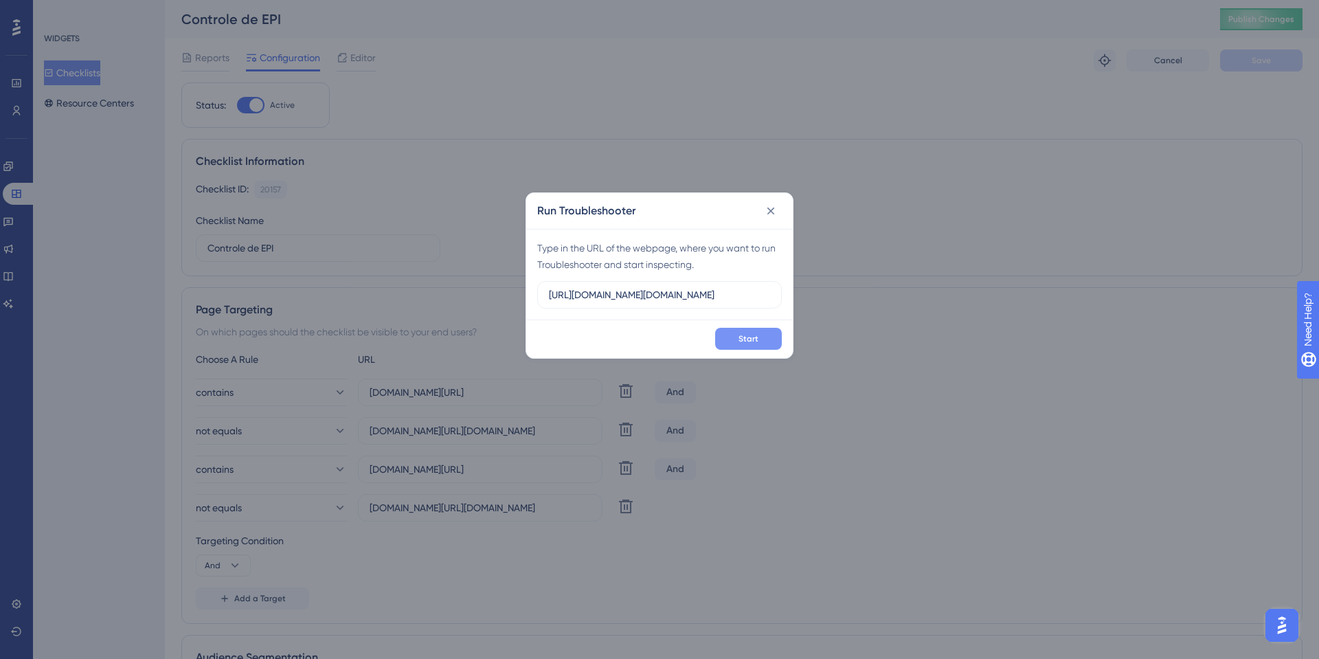
type input "https://sistema.onsafety.com.br/index.xhtml"
click at [750, 346] on button "Start" at bounding box center [748, 339] width 67 height 22
click at [774, 200] on button at bounding box center [771, 211] width 22 height 22
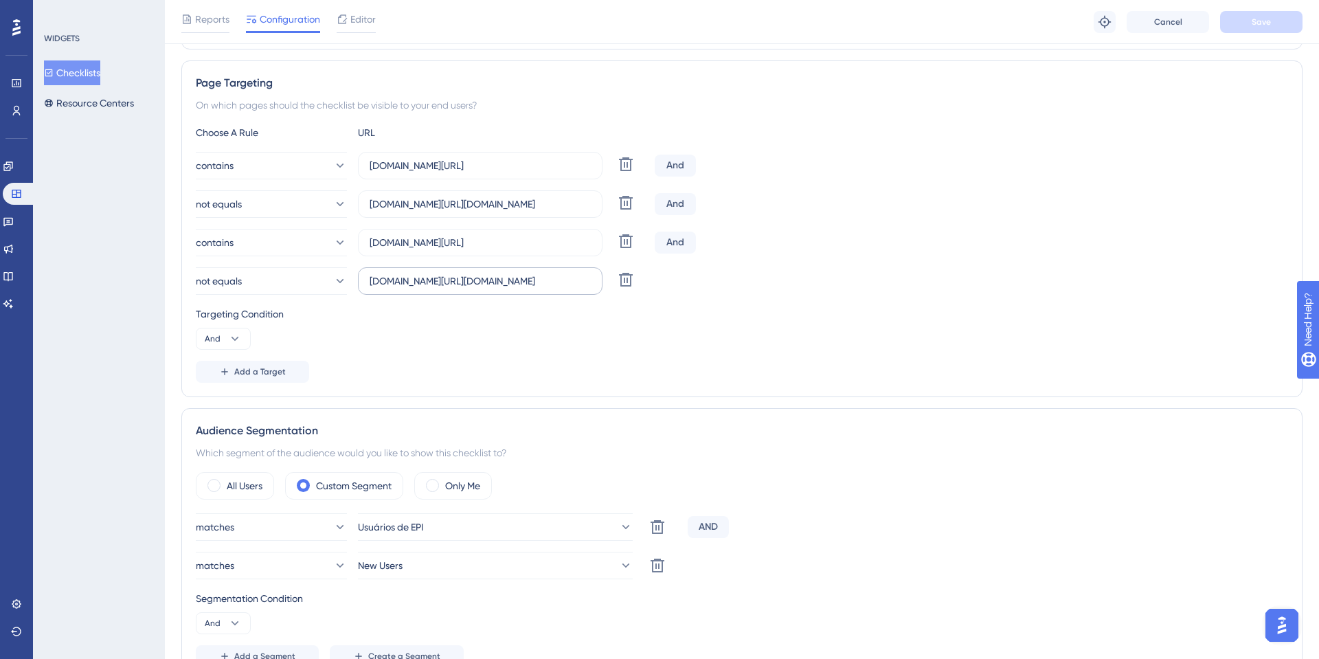
scroll to position [316, 0]
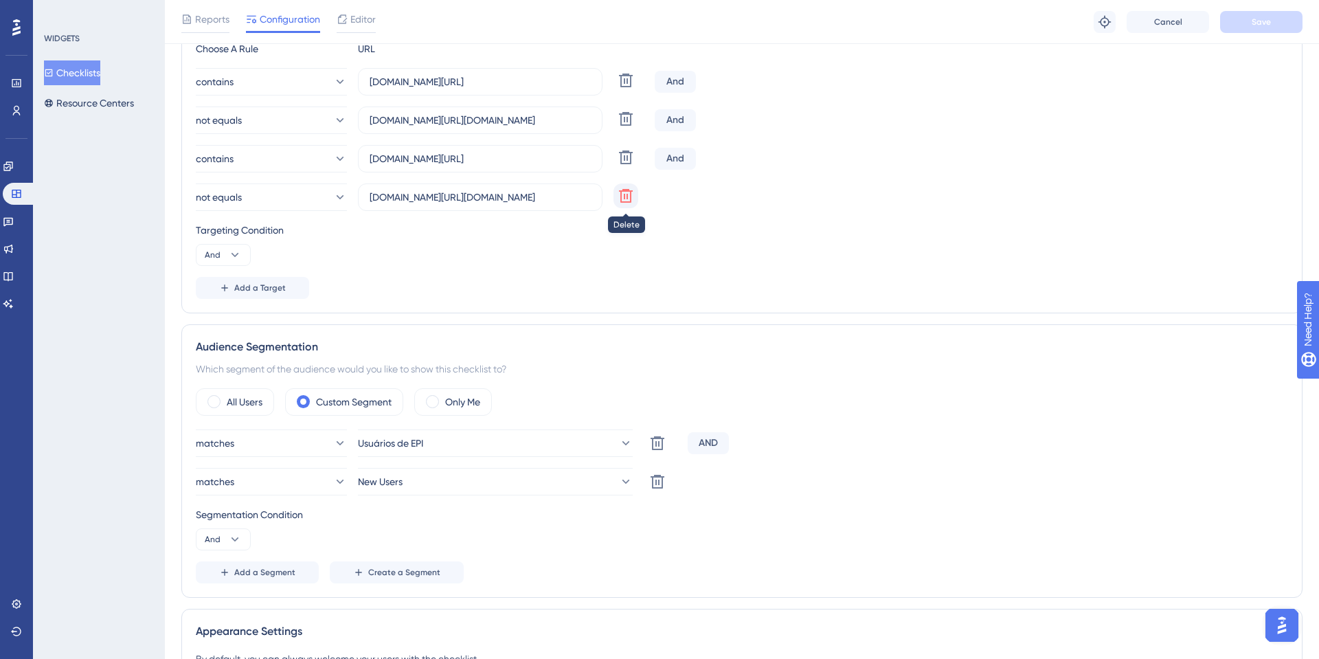
click at [622, 193] on icon at bounding box center [626, 196] width 16 height 16
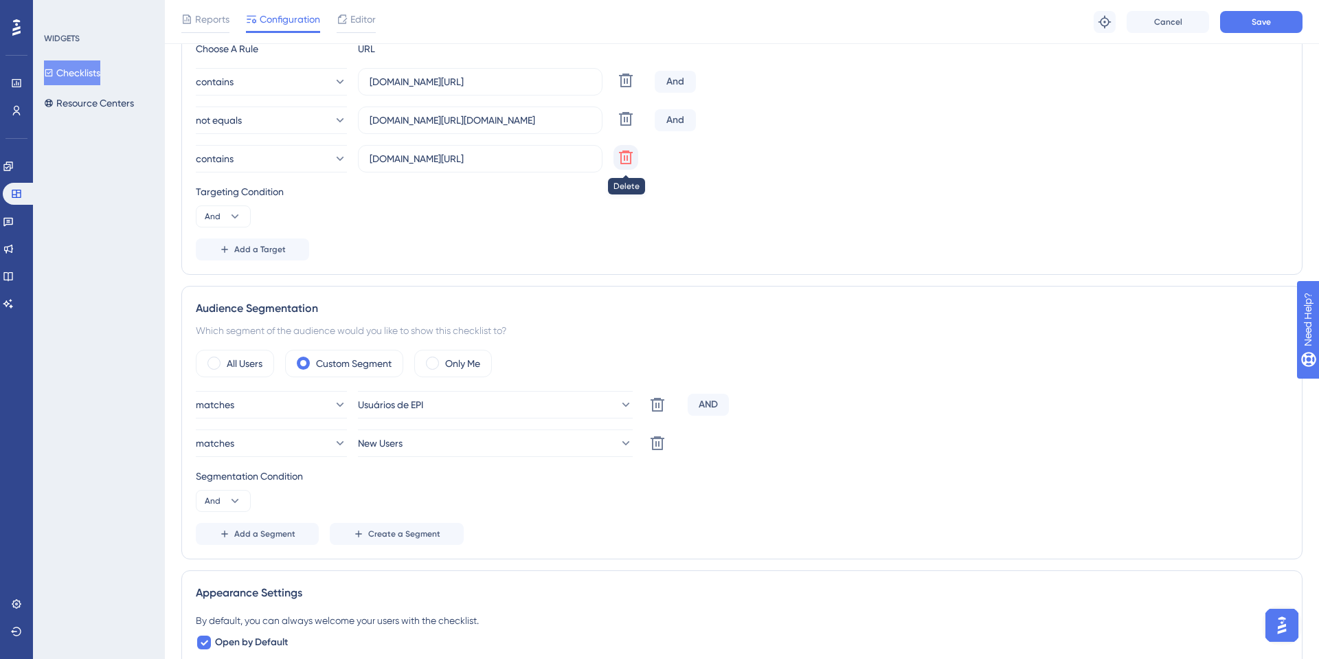
click at [628, 157] on icon at bounding box center [626, 157] width 16 height 16
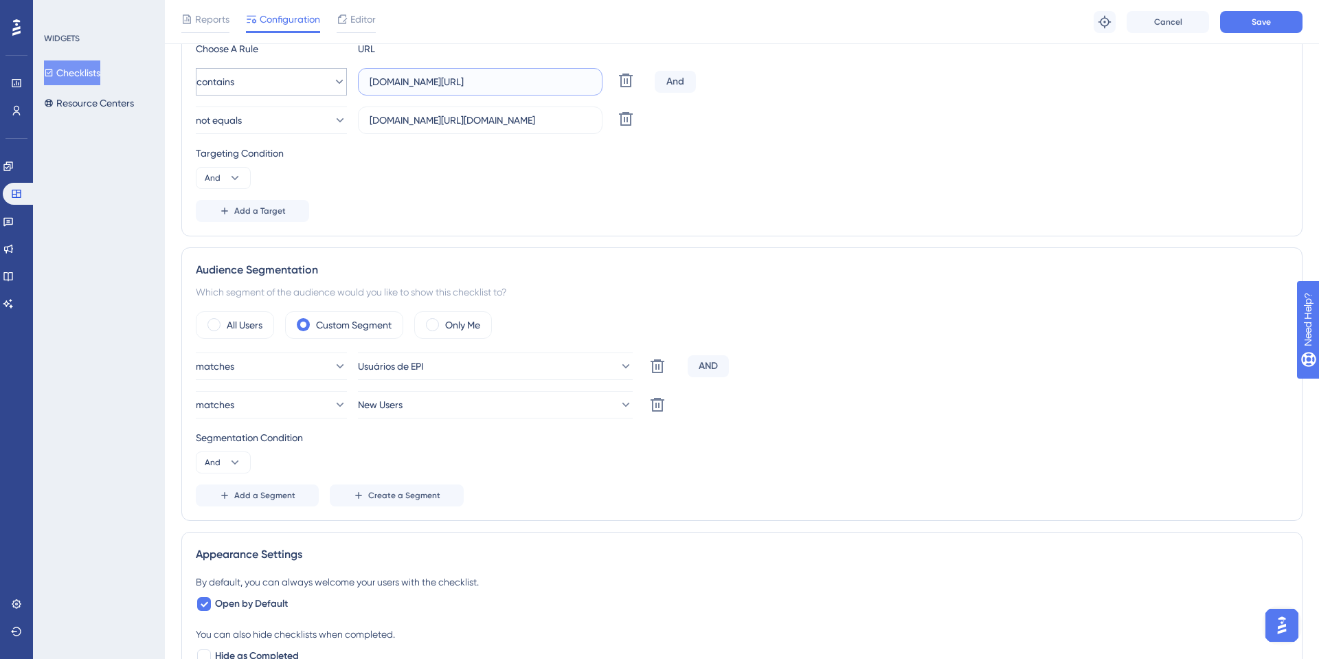
drag, startPoint x: 402, startPoint y: 78, endPoint x: 321, endPoint y: 79, distance: 81.1
click at [322, 82] on div "contains sistema.onsafety.com.br/ Delete" at bounding box center [422, 81] width 453 height 27
click at [372, 84] on input ".onsafety.com.br/" at bounding box center [480, 81] width 221 height 15
type input "onsafety.com.br/"
drag, startPoint x: 405, startPoint y: 120, endPoint x: 317, endPoint y: 125, distance: 88.8
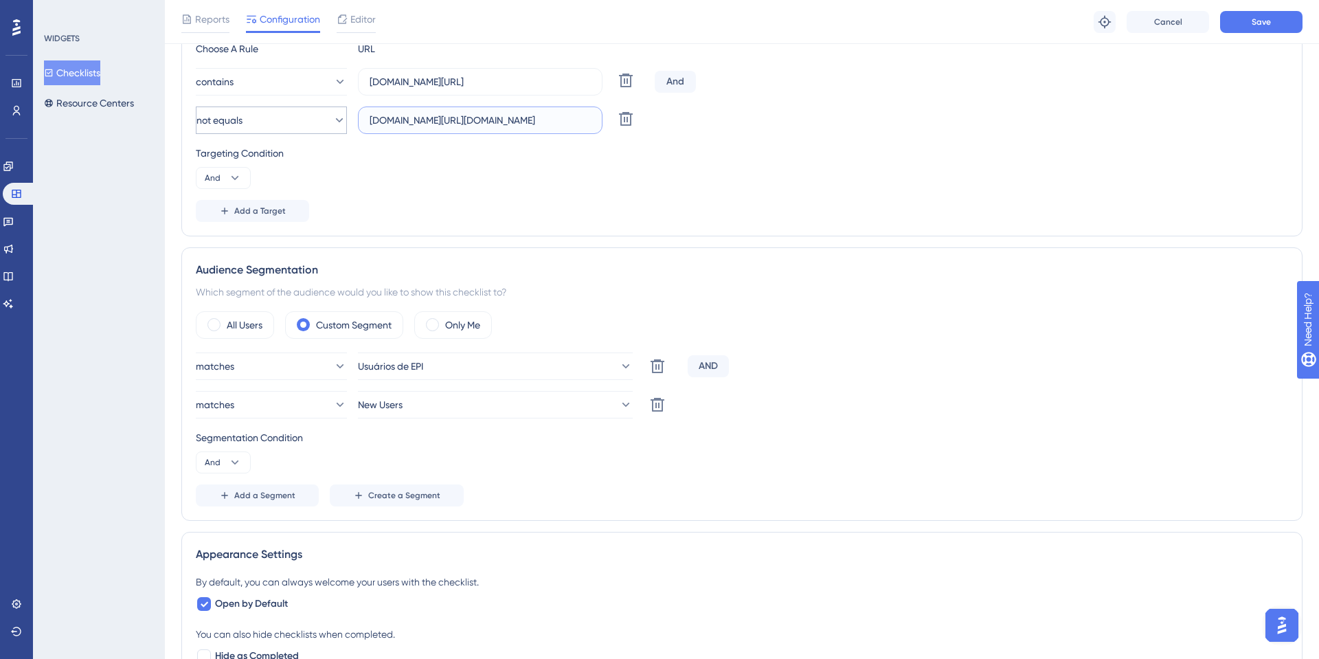
click at [317, 125] on div "not equals sistema.onsafety.com.br/login.xhtml Delete" at bounding box center [422, 119] width 453 height 27
type input "onsafety.com.br/login.xhtml"
click at [479, 74] on input "onsafety.com.br/" at bounding box center [480, 81] width 221 height 15
click at [1282, 27] on button "Save" at bounding box center [1261, 22] width 82 height 22
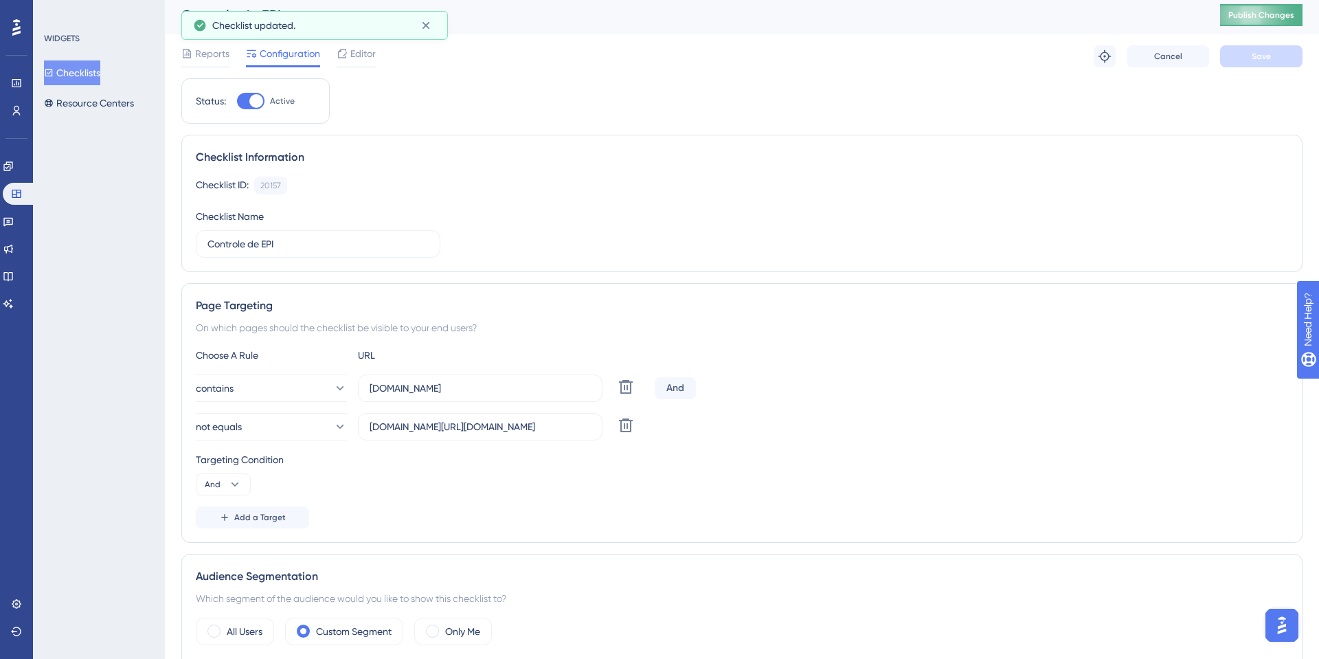
scroll to position [6, 0]
click at [1252, 20] on button "Publish Changes" at bounding box center [1261, 13] width 82 height 22
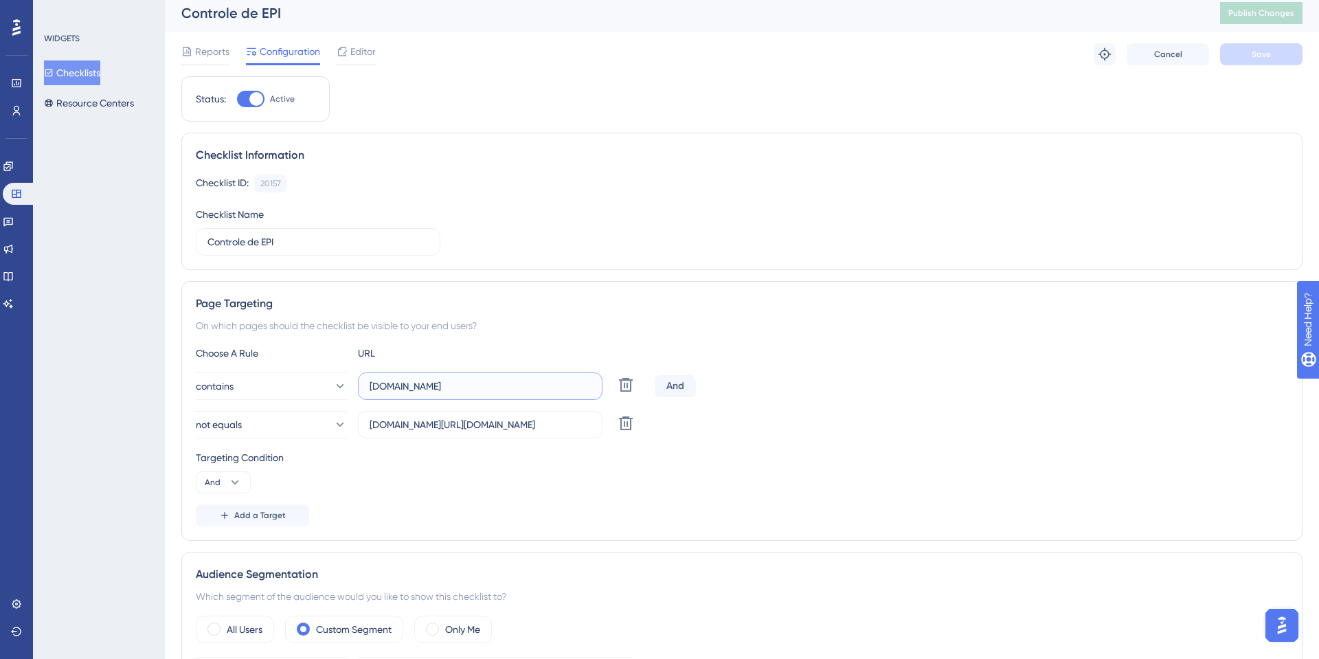
click at [457, 387] on input "onsafety.com.br" at bounding box center [480, 386] width 221 height 15
type input "onsafety.com.br/"
click at [1250, 45] on button "Save" at bounding box center [1261, 54] width 82 height 22
click at [1241, 15] on span "Publish Changes" at bounding box center [1261, 13] width 66 height 11
click at [1103, 50] on icon at bounding box center [1105, 54] width 12 height 12
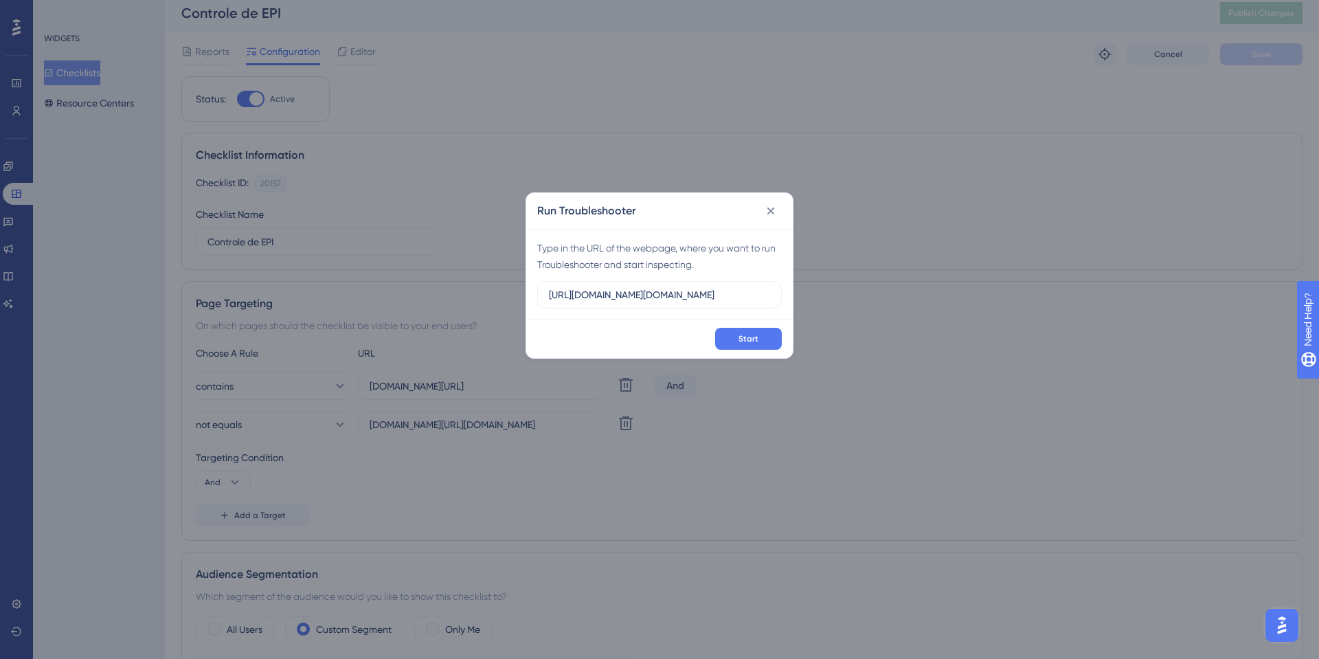
type input "https://sistema.onsafety.com.br/index.xhtml"
click at [785, 347] on div "Start" at bounding box center [659, 338] width 267 height 38
click at [772, 341] on button "Start" at bounding box center [748, 339] width 67 height 22
click at [772, 212] on icon at bounding box center [771, 211] width 14 height 14
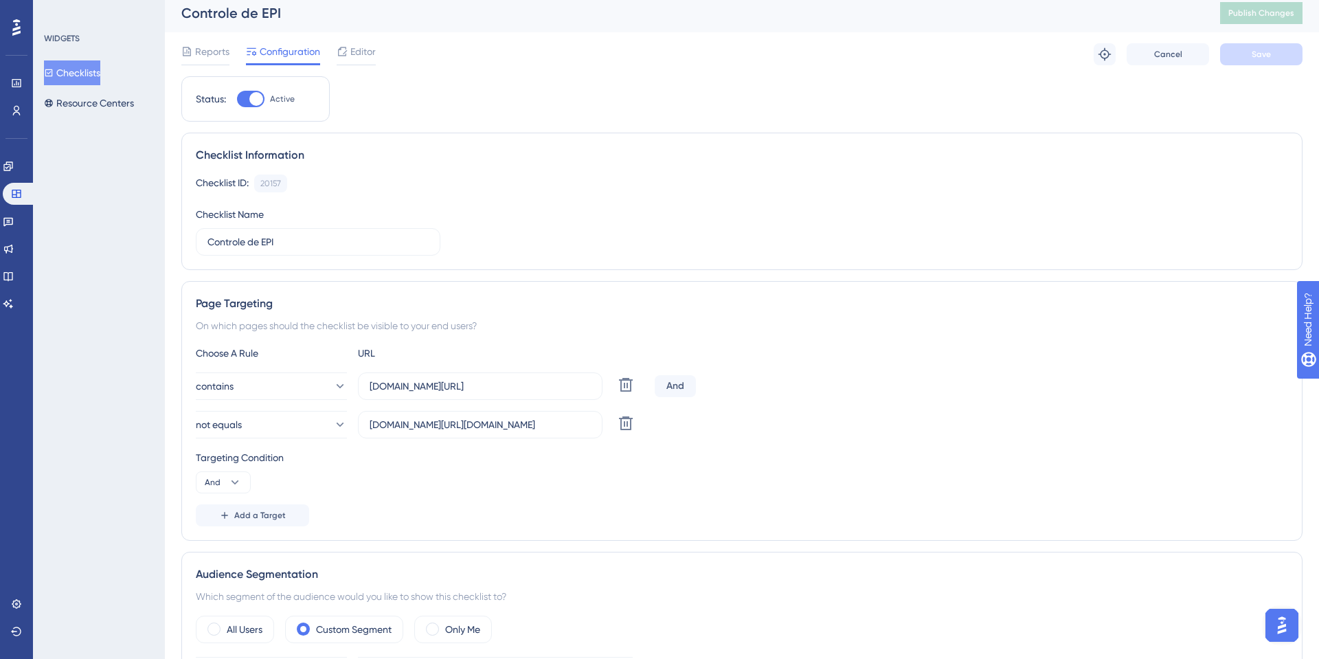
click at [246, 102] on div at bounding box center [250, 99] width 27 height 16
click at [237, 100] on input "Active" at bounding box center [236, 99] width 1 height 1
checkbox input "false"
click at [1272, 44] on button "Save" at bounding box center [1261, 54] width 82 height 22
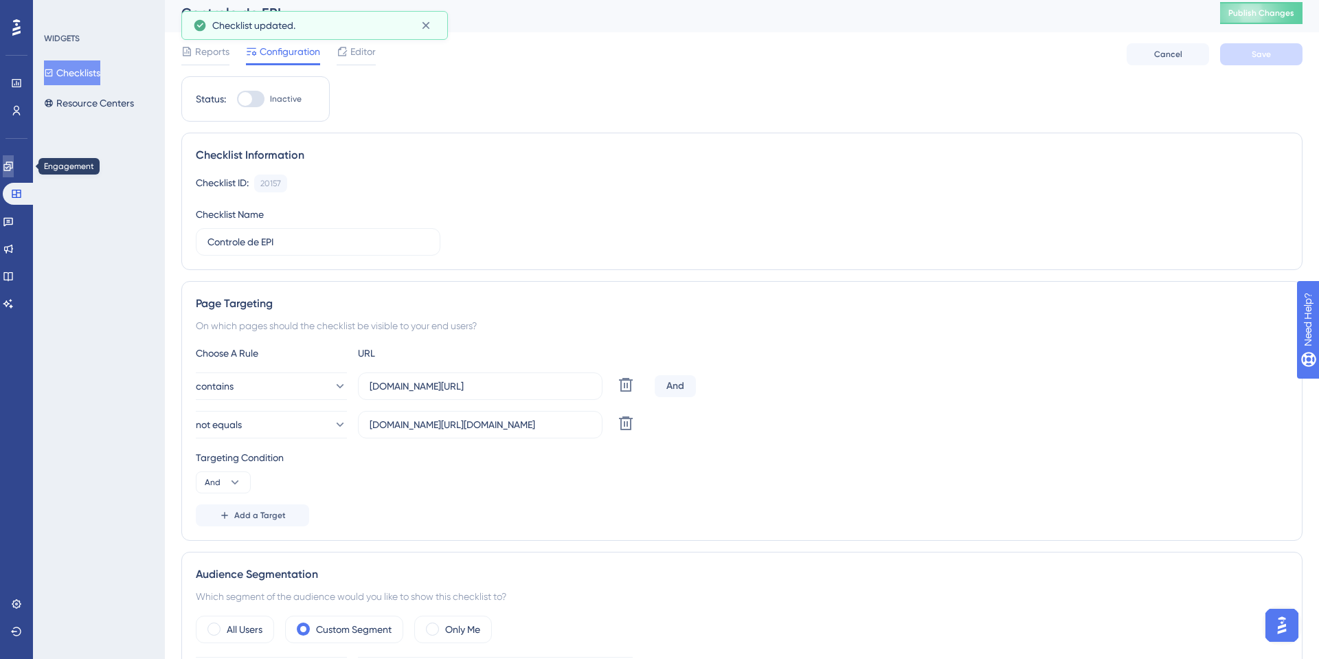
click at [14, 172] on link at bounding box center [8, 166] width 11 height 22
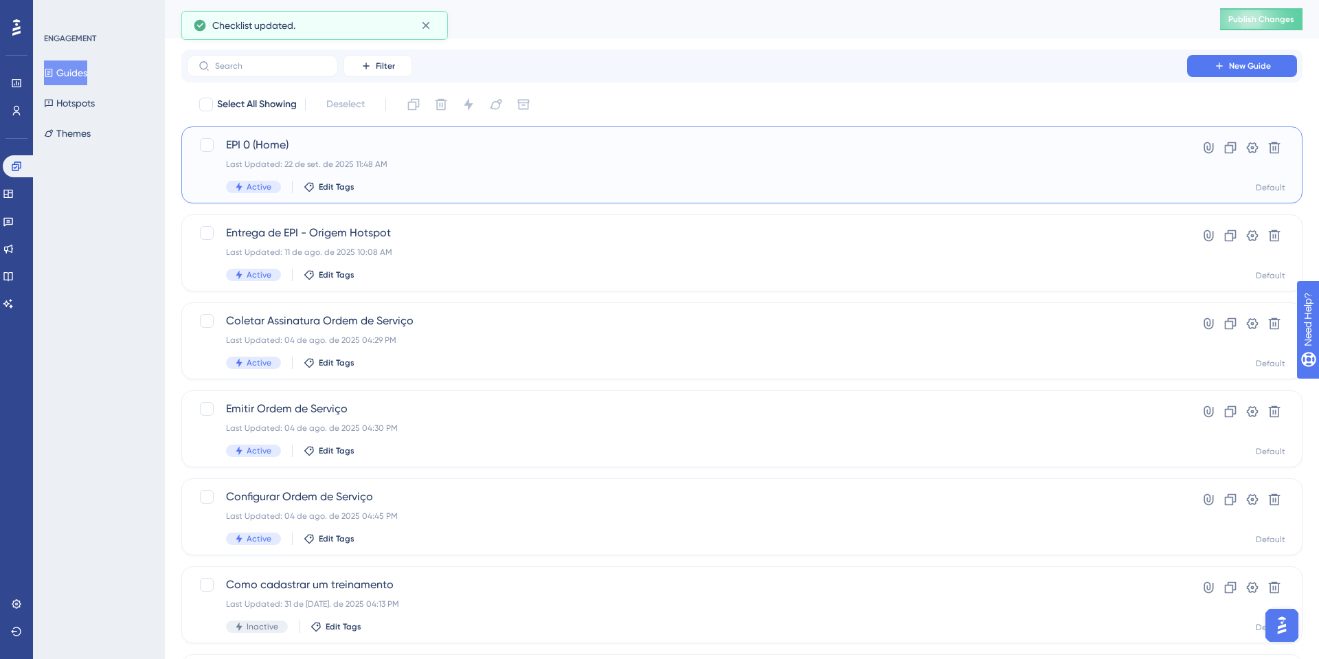
click at [334, 153] on div "EPI 0 (Home) Last Updated: 22 de set. de 2025 11:48 AM Active Edit Tags" at bounding box center [687, 165] width 922 height 56
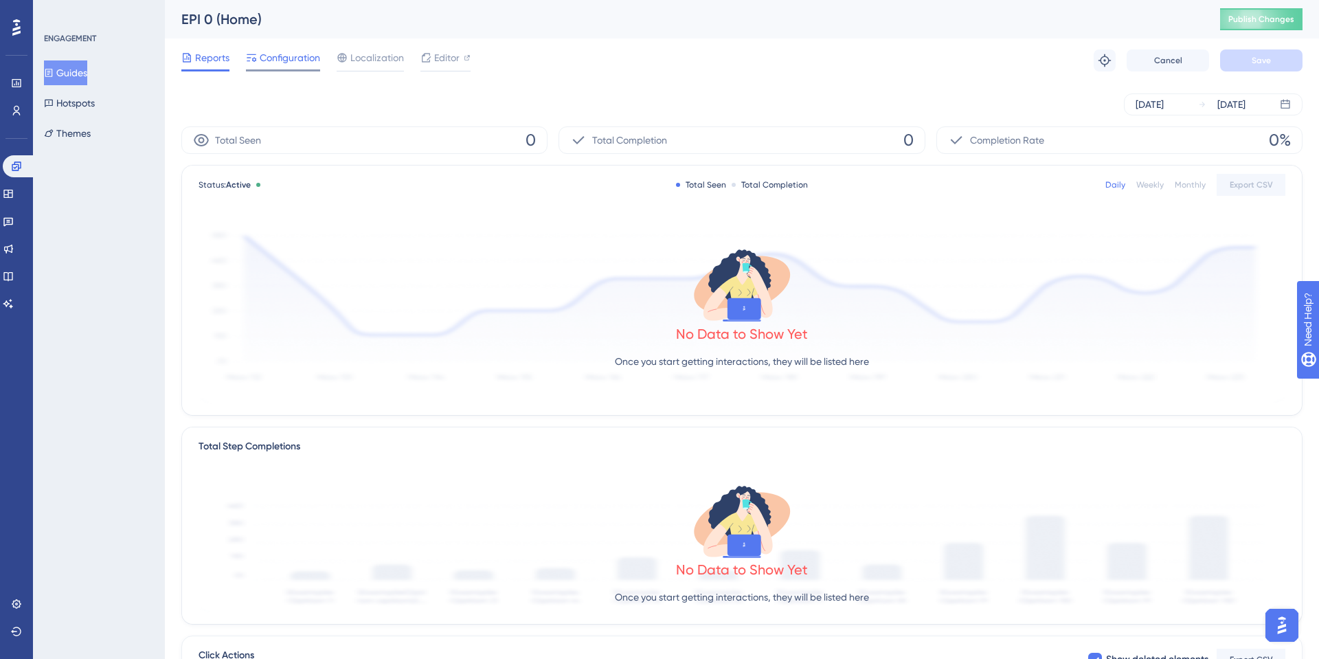
click at [307, 60] on span "Configuration" at bounding box center [290, 57] width 60 height 16
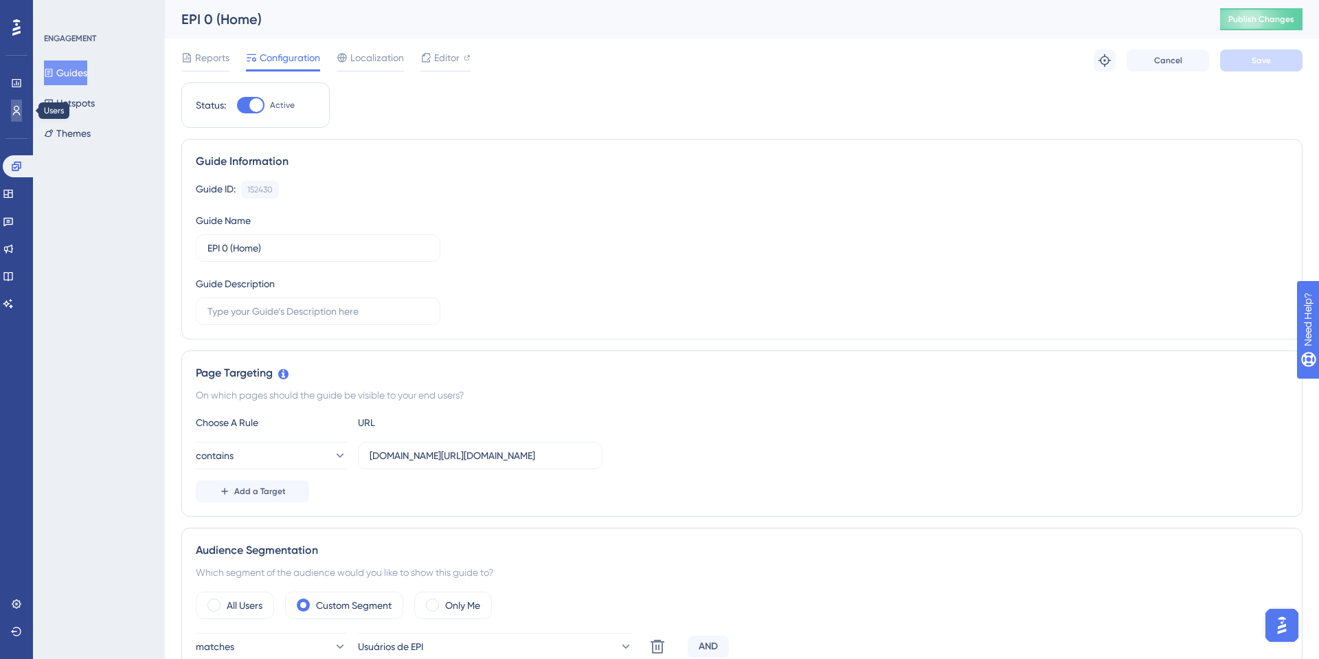
click at [22, 116] on link at bounding box center [16, 111] width 11 height 22
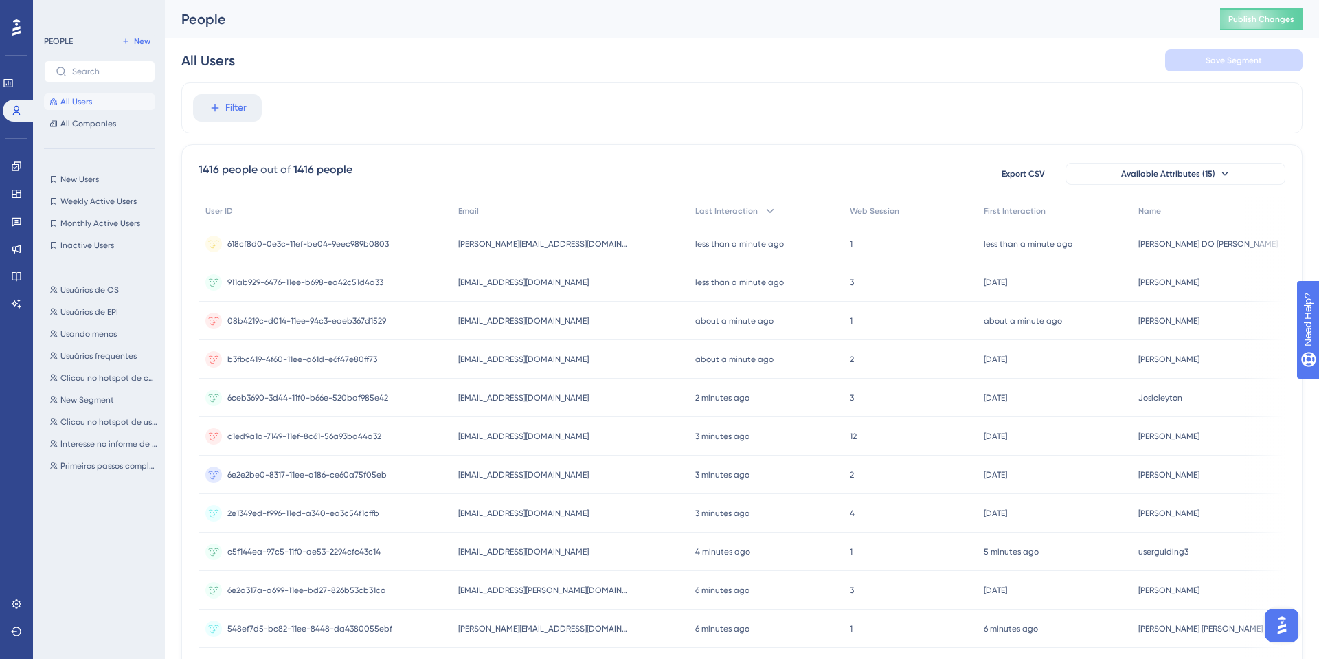
click at [81, 106] on span "All Users" at bounding box center [76, 101] width 32 height 11
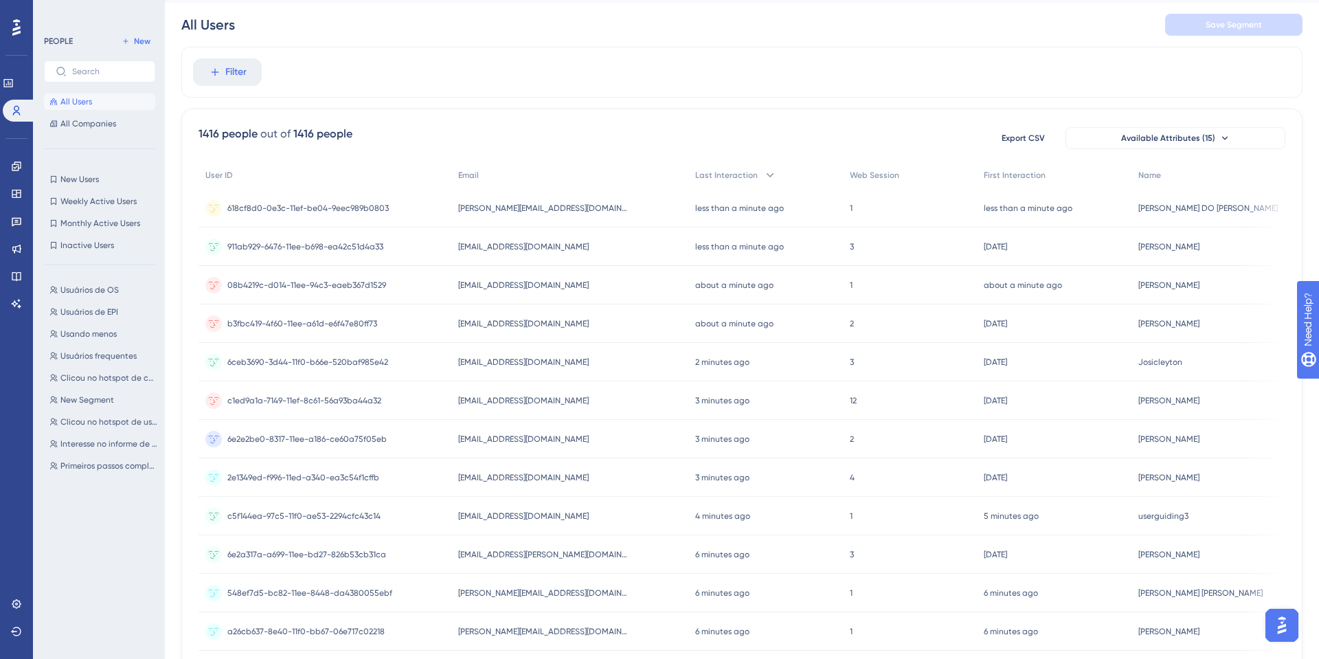
scroll to position [35, 0]
click at [103, 193] on button "Weekly Active Users Weekly Active Users" at bounding box center [99, 201] width 111 height 16
click at [92, 181] on span "New Users" at bounding box center [79, 179] width 38 height 11
click at [502, 514] on span "userguiding3@onsafety.com" at bounding box center [523, 516] width 131 height 11
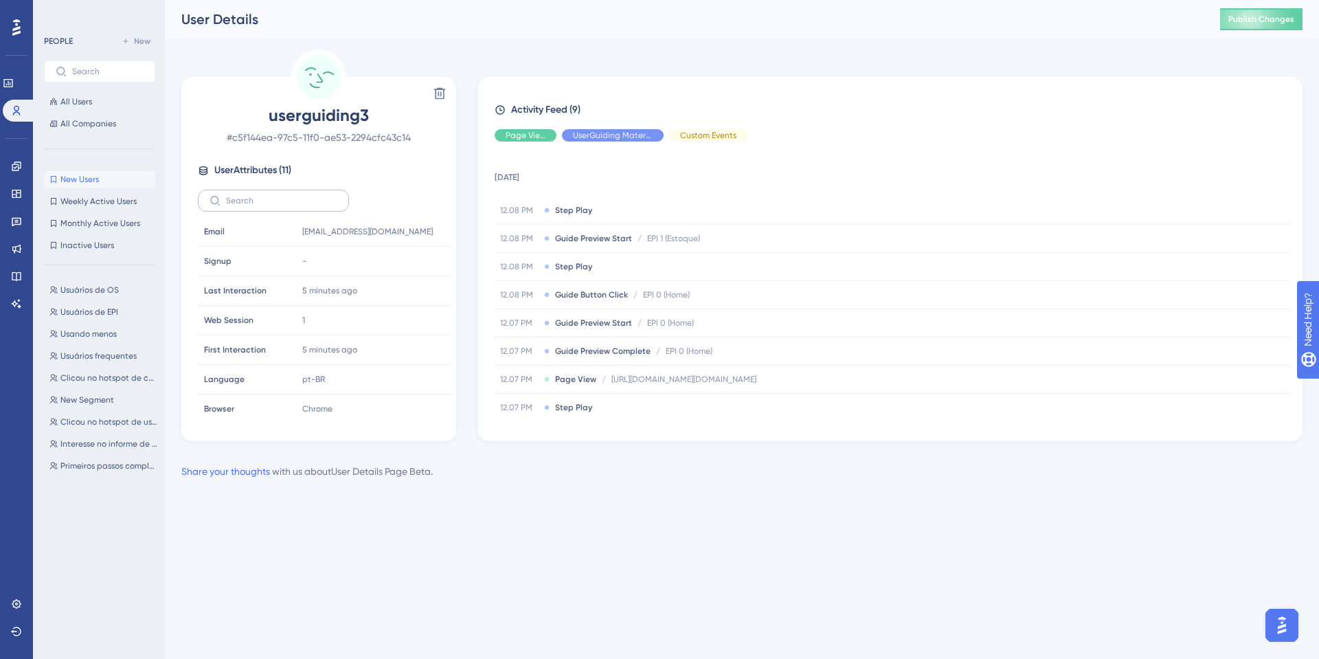
click at [260, 194] on label at bounding box center [273, 201] width 151 height 22
click at [260, 196] on input "text" at bounding box center [281, 201] width 111 height 10
drag, startPoint x: 364, startPoint y: 120, endPoint x: 246, endPoint y: 120, distance: 118.2
click at [246, 120] on span "userguiding3" at bounding box center [319, 115] width 242 height 22
copy span "userguiding3"
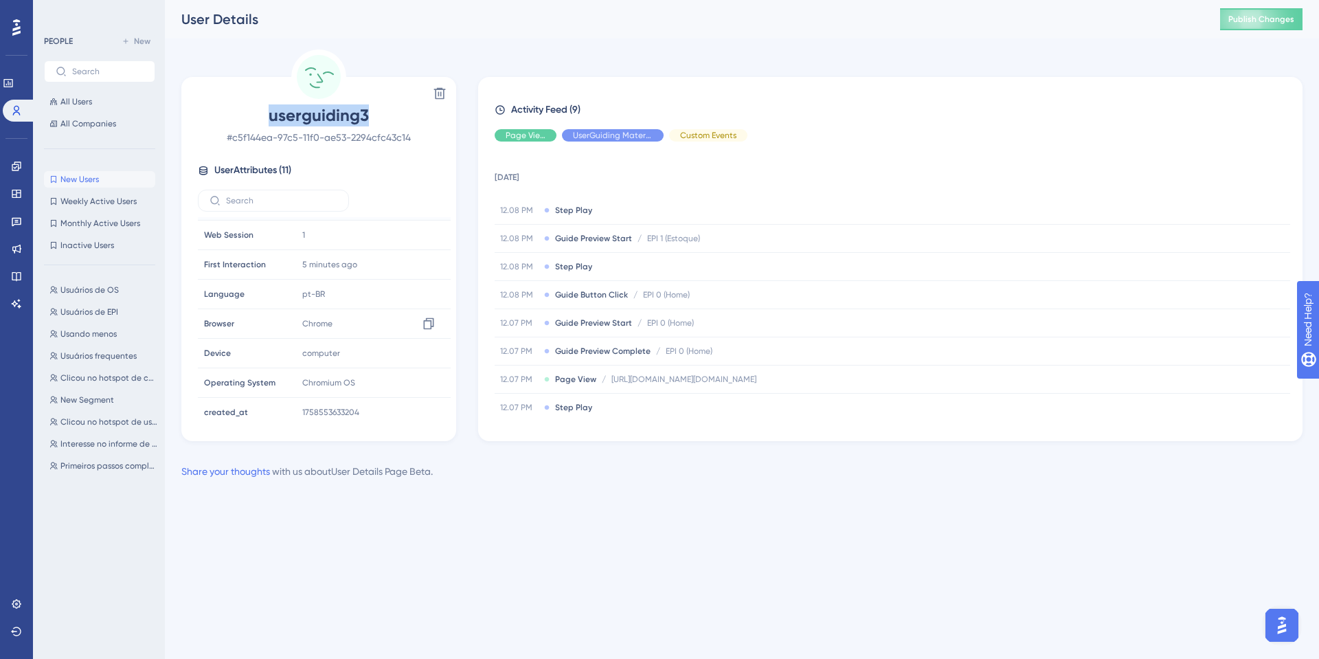
scroll to position [123, 0]
click at [96, 304] on button "Usuários de EPI Usuários de EPI" at bounding box center [104, 312] width 120 height 16
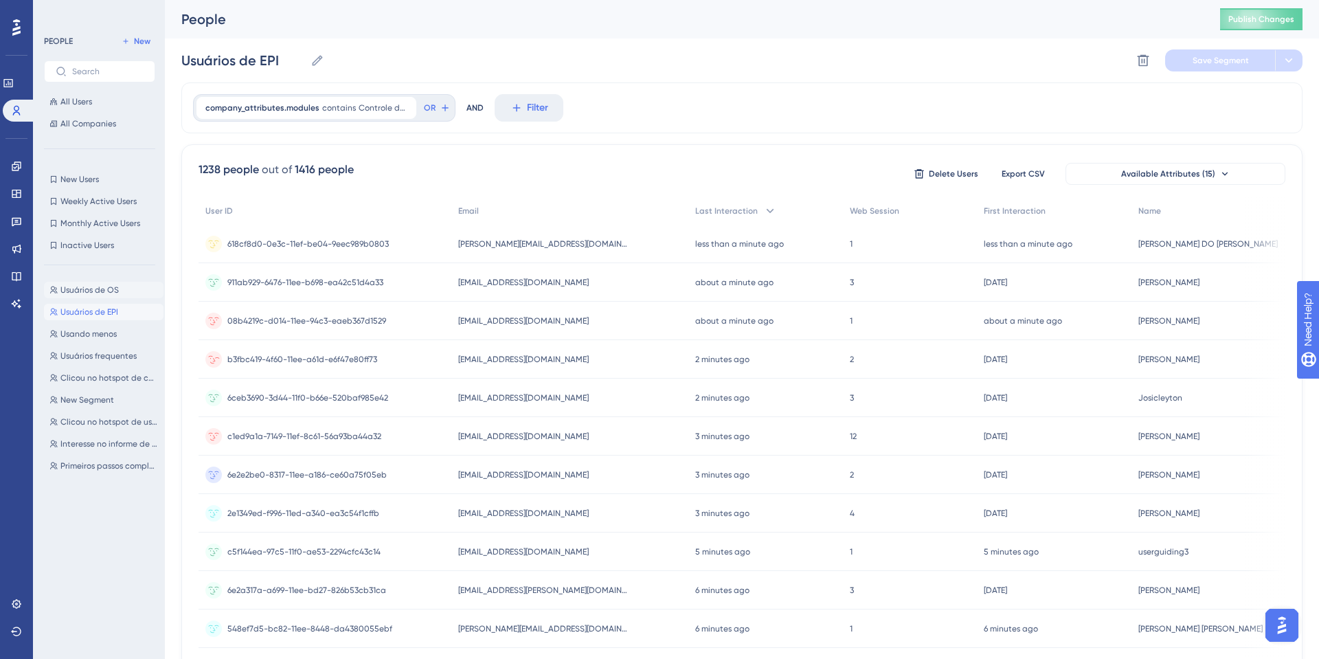
click at [97, 286] on span "Usuários de OS" at bounding box center [89, 289] width 58 height 11
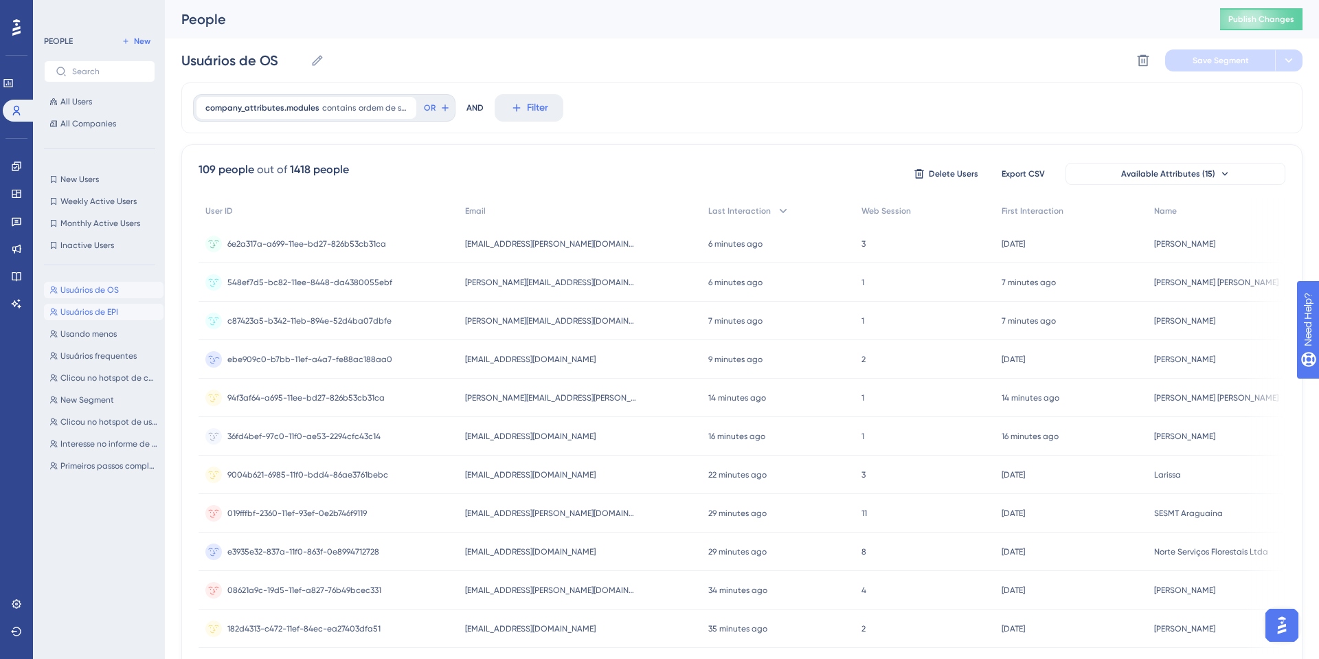
click at [87, 314] on span "Usuários de EPI" at bounding box center [89, 311] width 58 height 11
type input "Usuários de EPI"
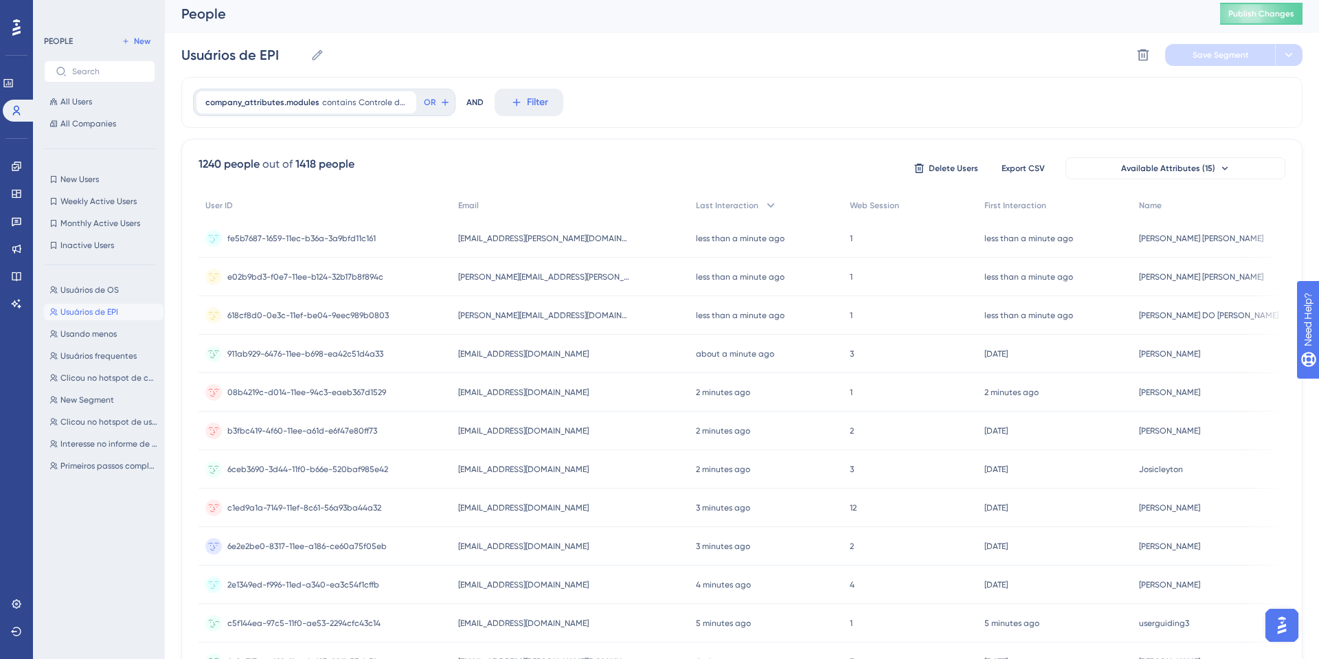
scroll to position [7, 0]
click at [104, 184] on button "New Users New Users" at bounding box center [99, 179] width 111 height 16
click at [758, 19] on div "People" at bounding box center [683, 12] width 1004 height 19
click at [1249, 7] on span "Publish Changes" at bounding box center [1261, 12] width 66 height 11
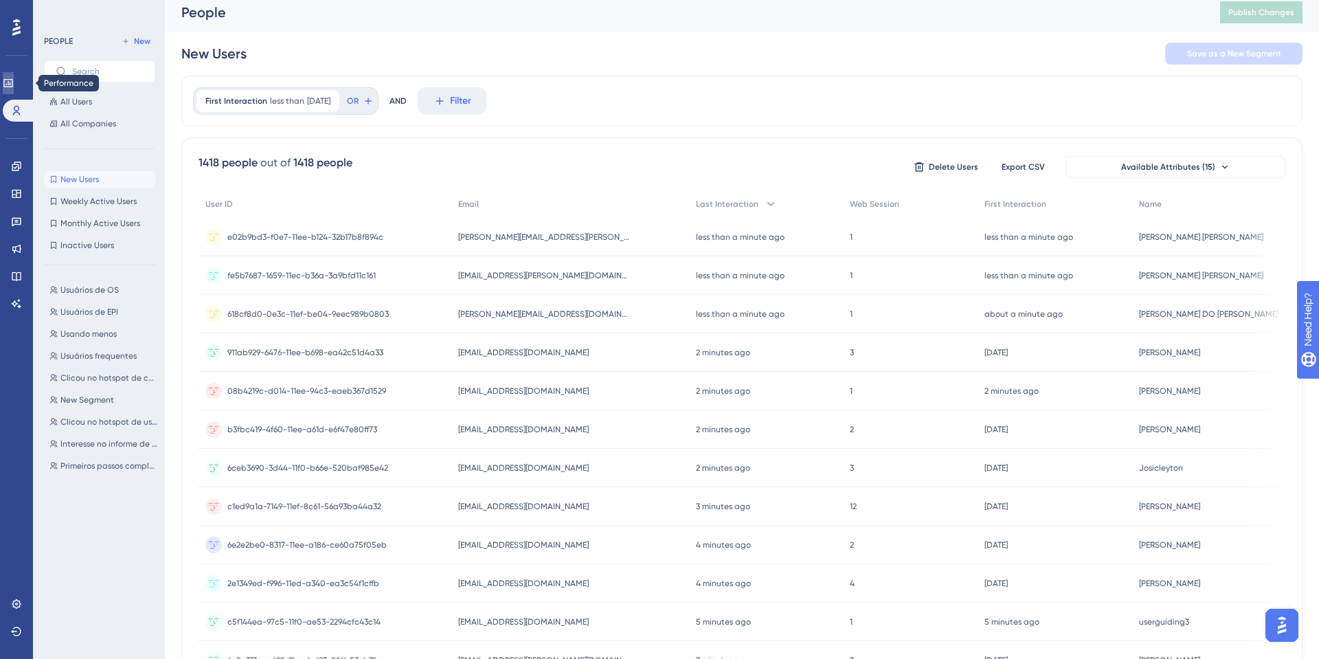
click at [14, 80] on link at bounding box center [8, 83] width 11 height 22
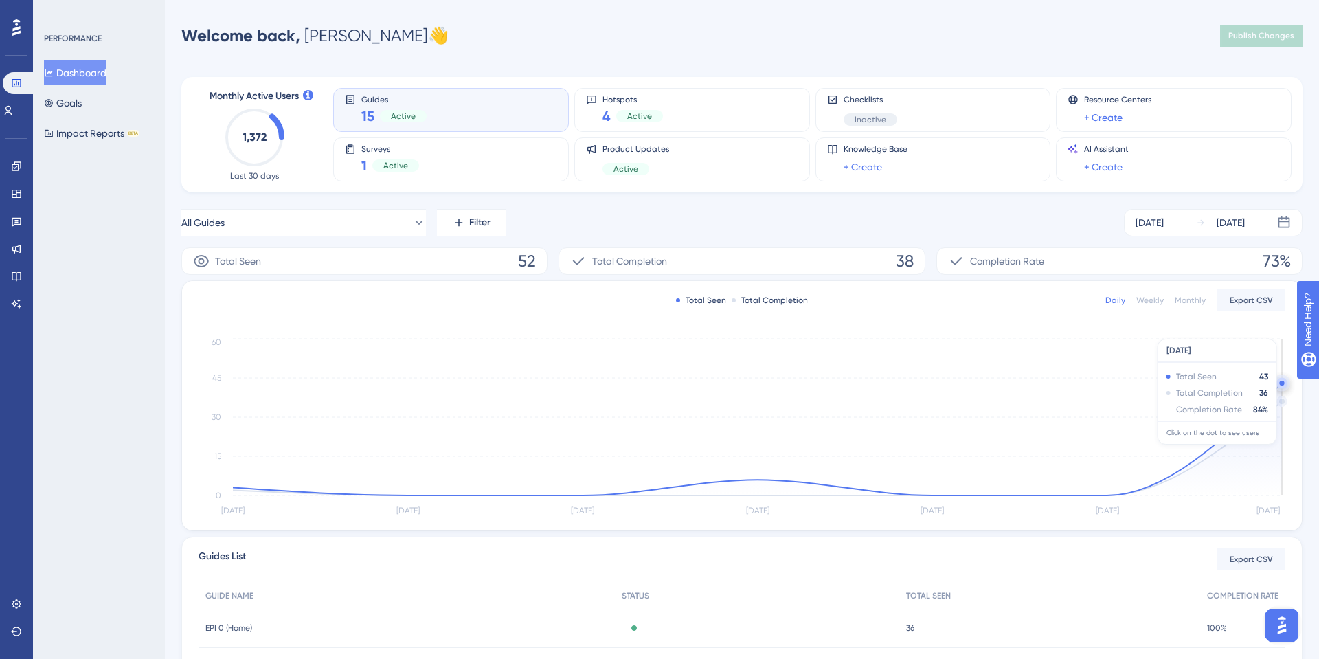
click at [1279, 398] on icon at bounding box center [757, 439] width 1049 height 112
click at [1282, 384] on circle at bounding box center [1281, 383] width 5 height 5
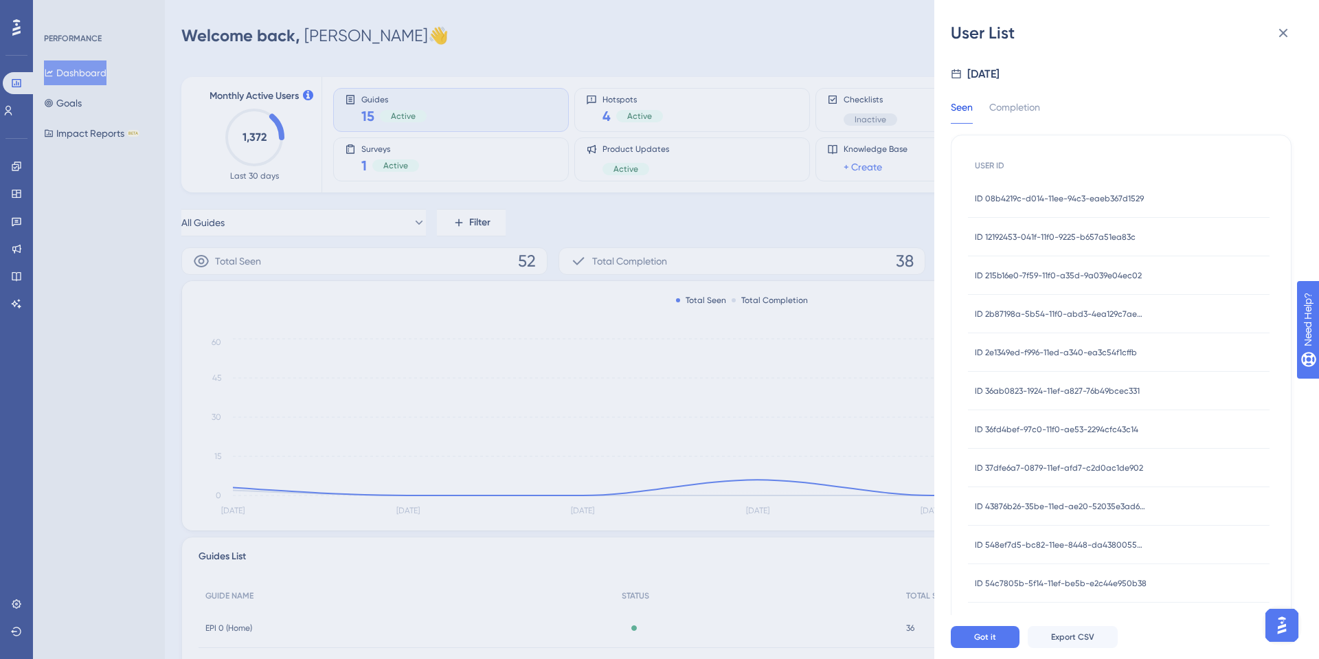
click at [1069, 200] on span "ID 08b4219c-d014-11ee-94c3-eaeb367d1529" at bounding box center [1059, 198] width 169 height 11
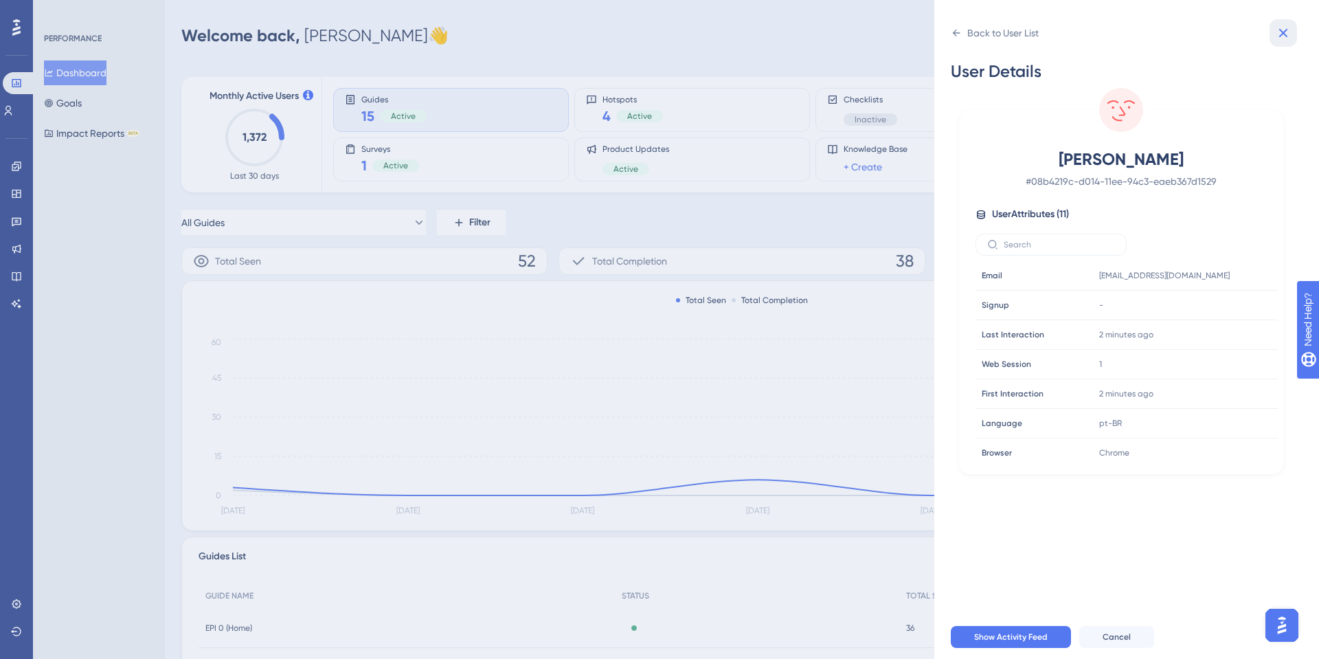
click at [1287, 38] on icon at bounding box center [1283, 33] width 16 height 16
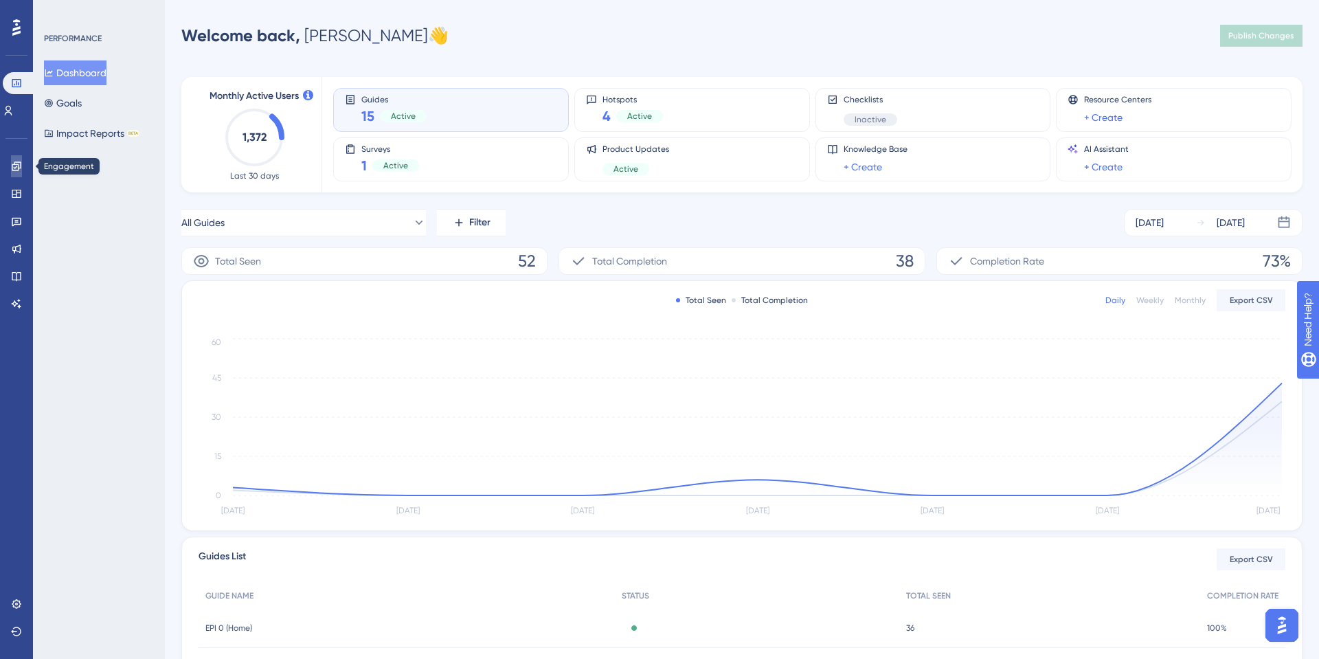
click at [22, 170] on link at bounding box center [16, 166] width 11 height 22
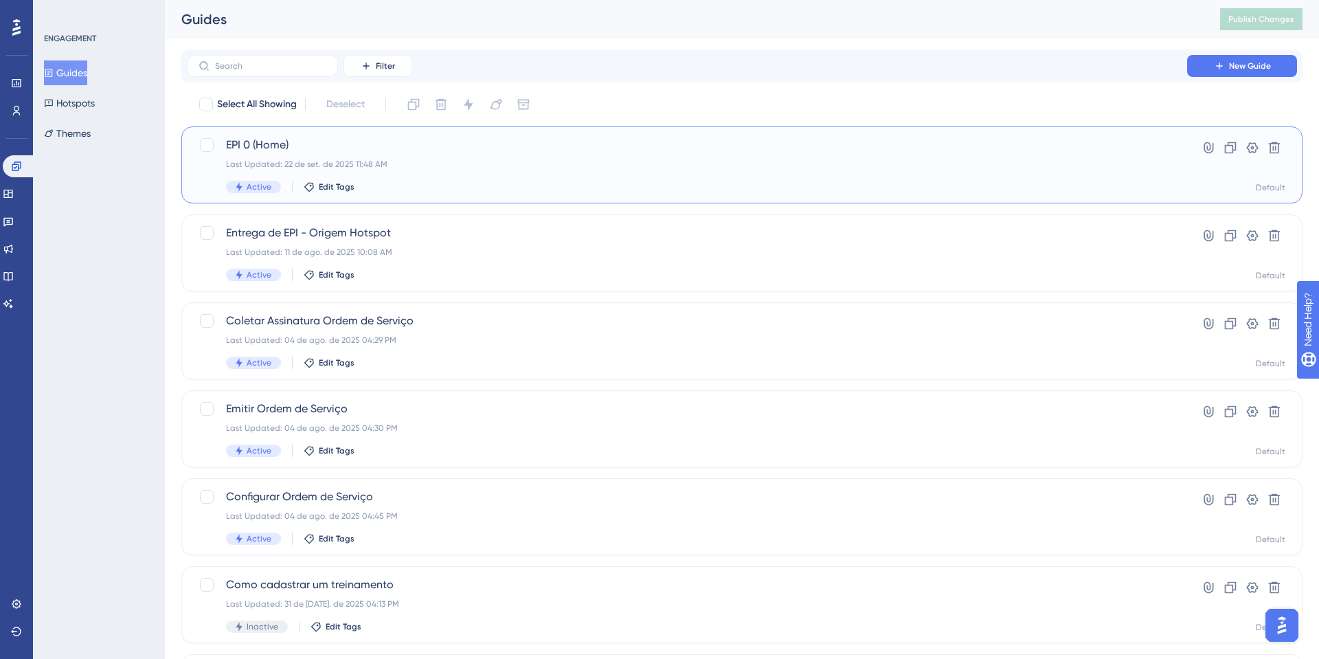
click at [338, 148] on span "EPI 0 (Home)" at bounding box center [687, 145] width 922 height 16
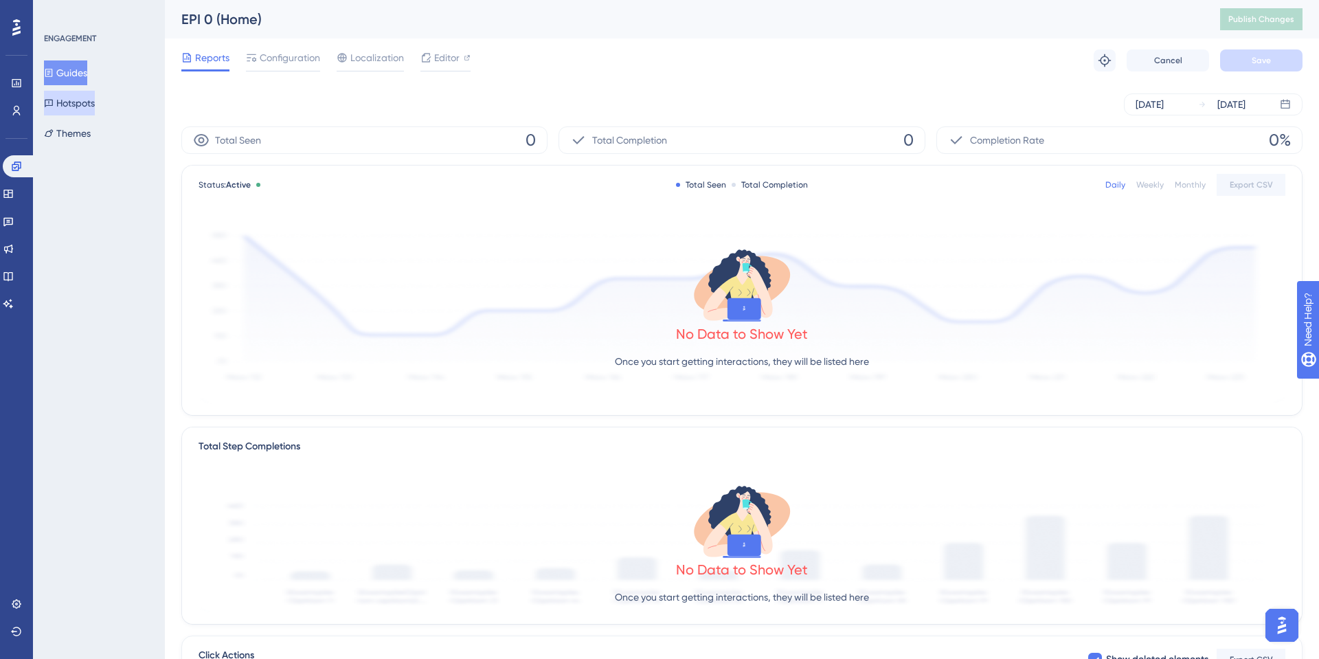
click at [91, 106] on button "Hotspots" at bounding box center [69, 103] width 51 height 25
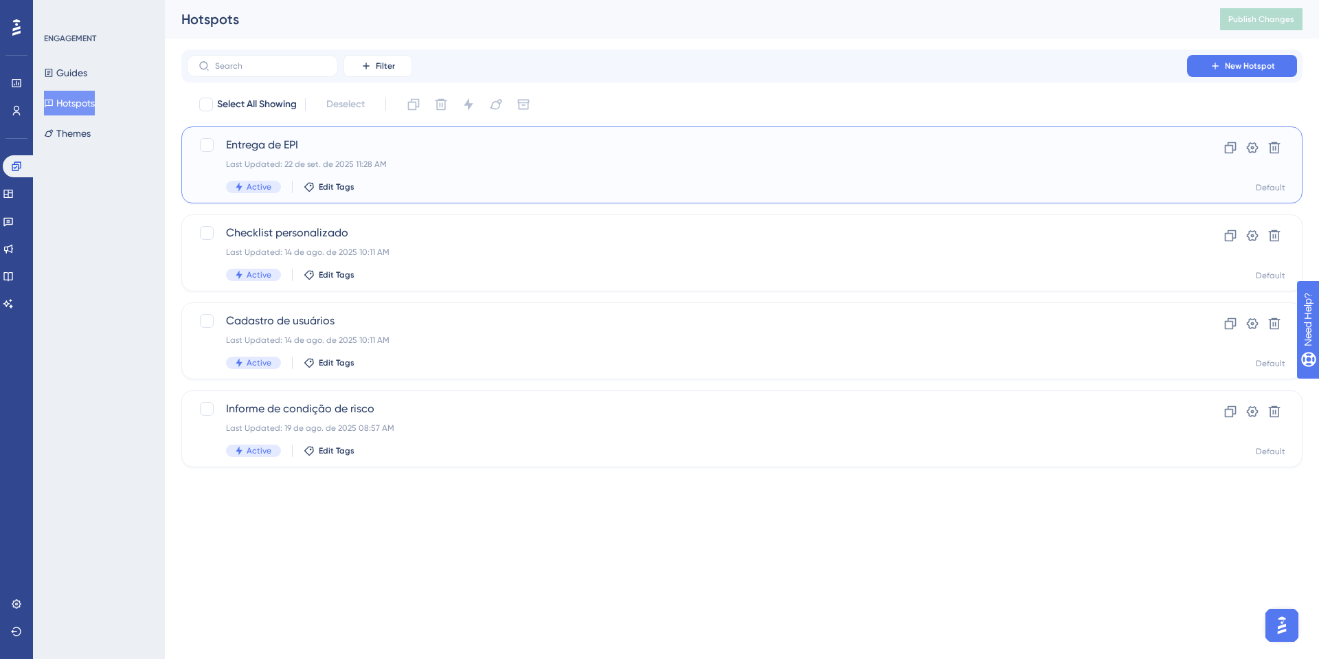
click at [264, 146] on span "Entrega de EPI" at bounding box center [687, 145] width 922 height 16
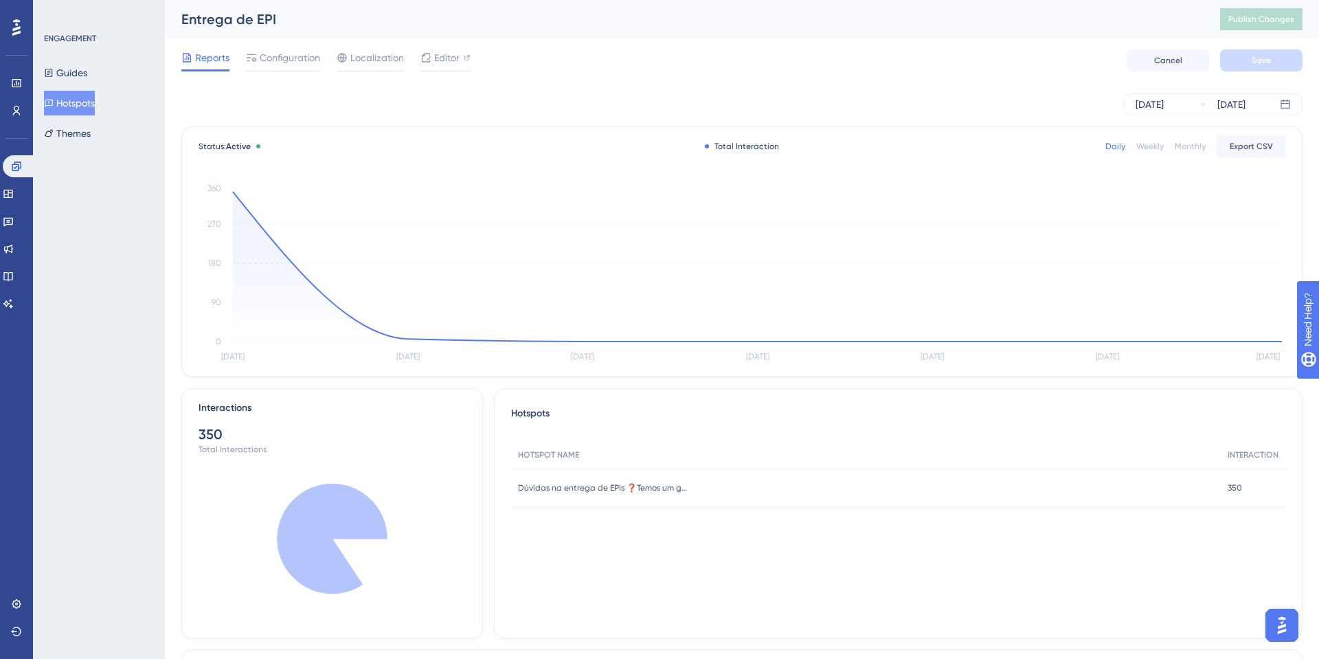
click at [77, 57] on div "ENGAGEMENT Guides Hotspots Themes" at bounding box center [99, 89] width 111 height 113
click at [77, 60] on button "Guides" at bounding box center [65, 72] width 43 height 25
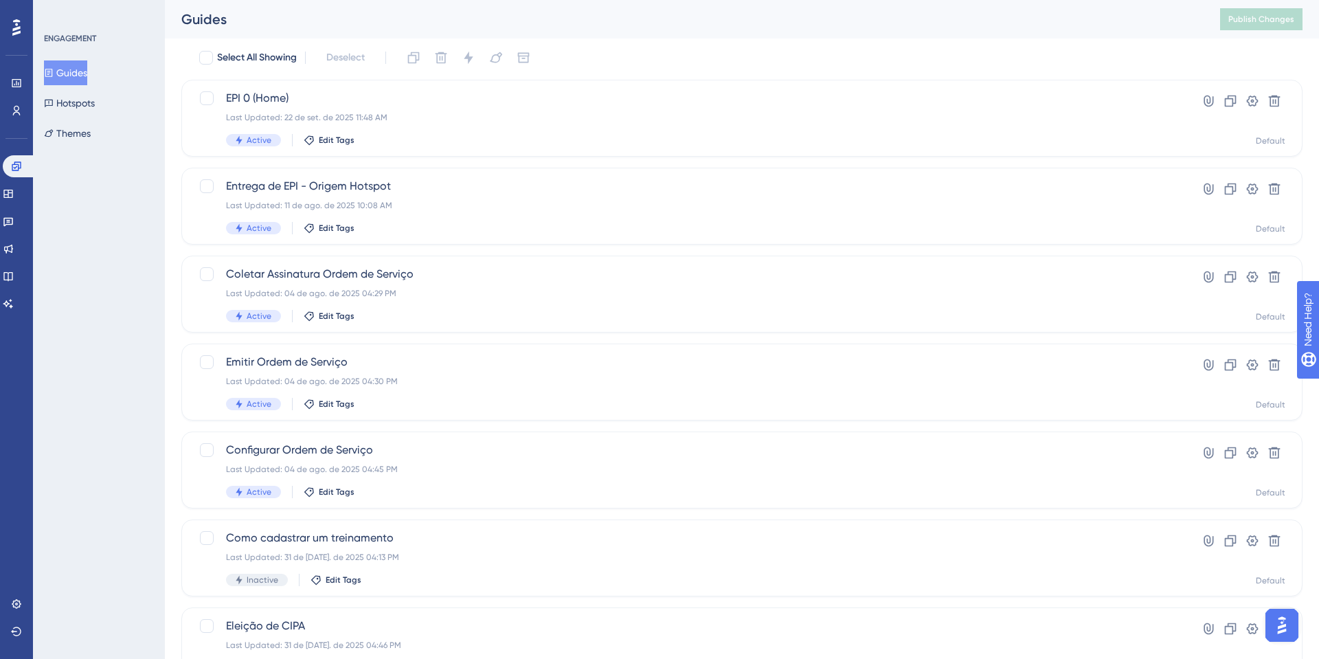
scroll to position [407, 0]
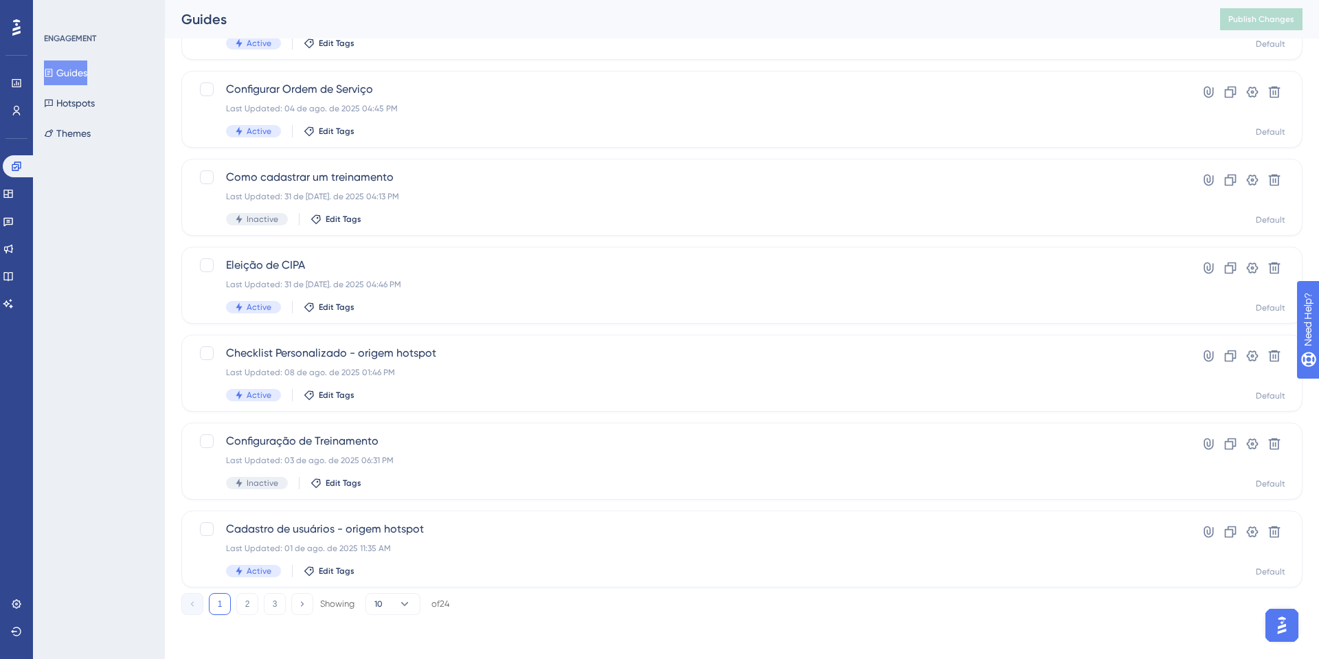
click at [25, 205] on div "Engagement Widgets Feedback Product Updates Knowledge Base AI Assistant" at bounding box center [16, 234] width 27 height 159
click at [14, 195] on icon at bounding box center [8, 193] width 11 height 11
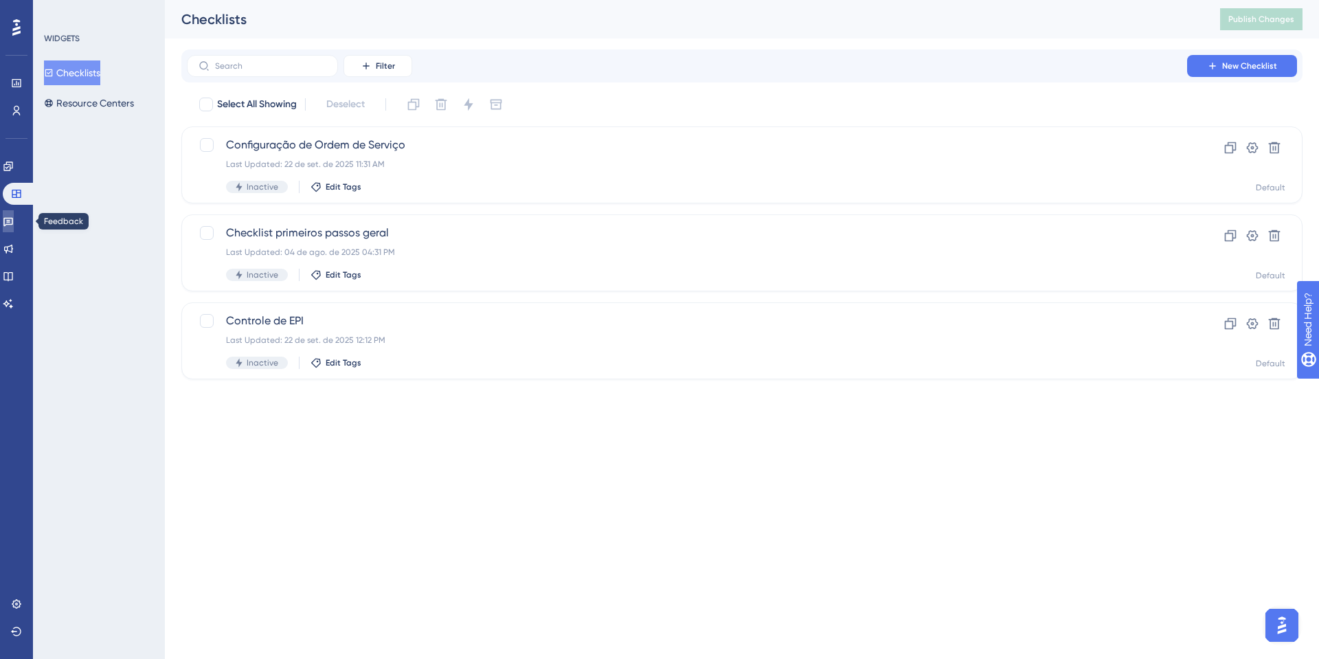
click at [14, 221] on link at bounding box center [8, 221] width 11 height 22
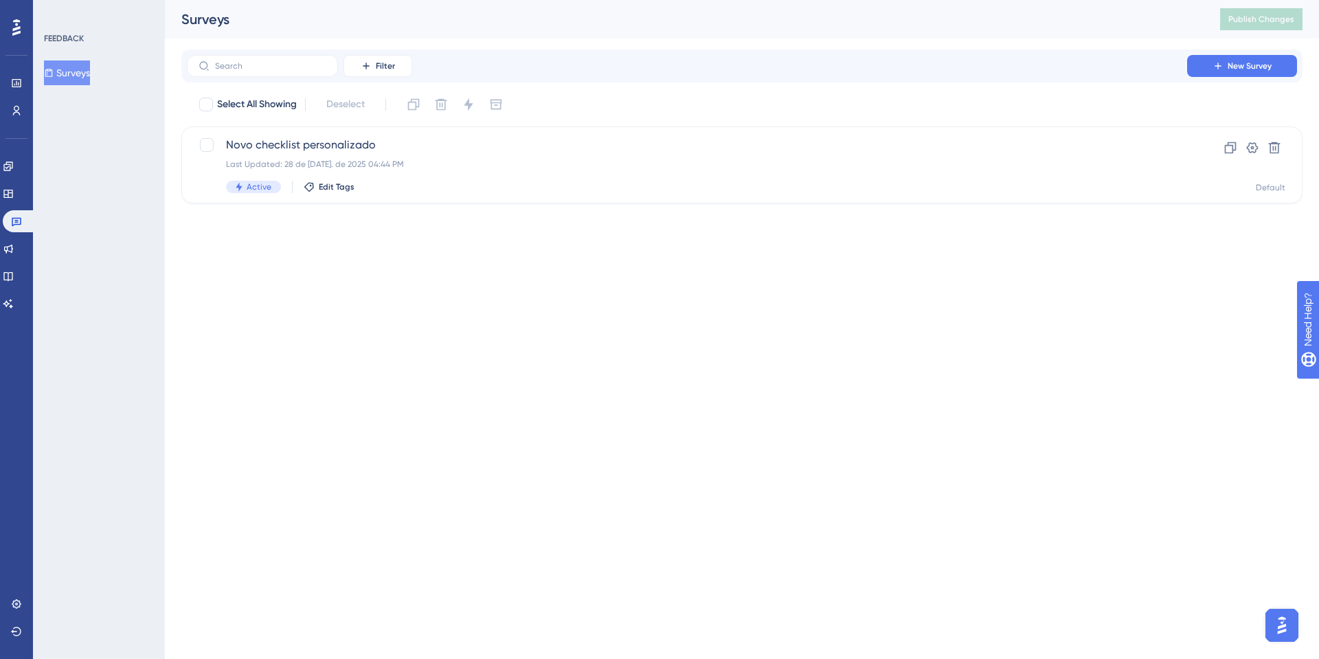
click at [12, 205] on div "Engagement Widgets Feedback Product Updates Knowledge Base AI Assistant" at bounding box center [16, 234] width 27 height 159
drag, startPoint x: 9, startPoint y: 191, endPoint x: 74, endPoint y: 183, distance: 65.7
click at [9, 192] on link at bounding box center [8, 194] width 11 height 22
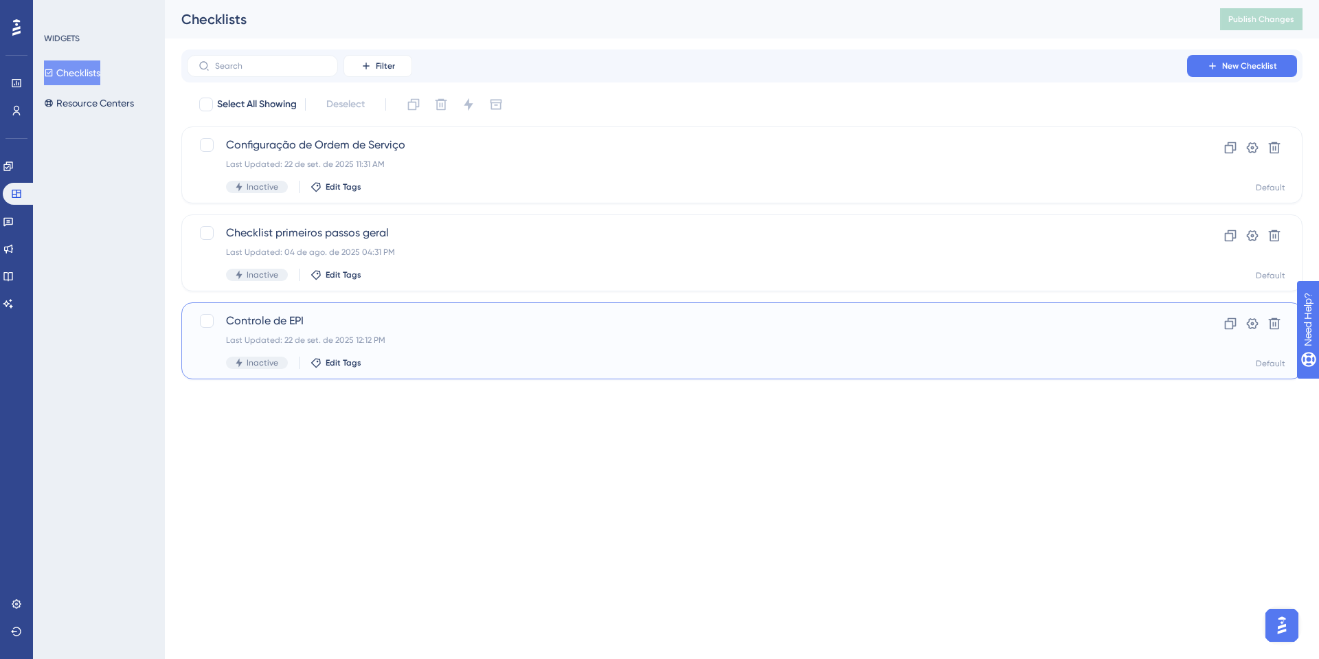
click at [336, 313] on span "Controle de EPI" at bounding box center [687, 321] width 922 height 16
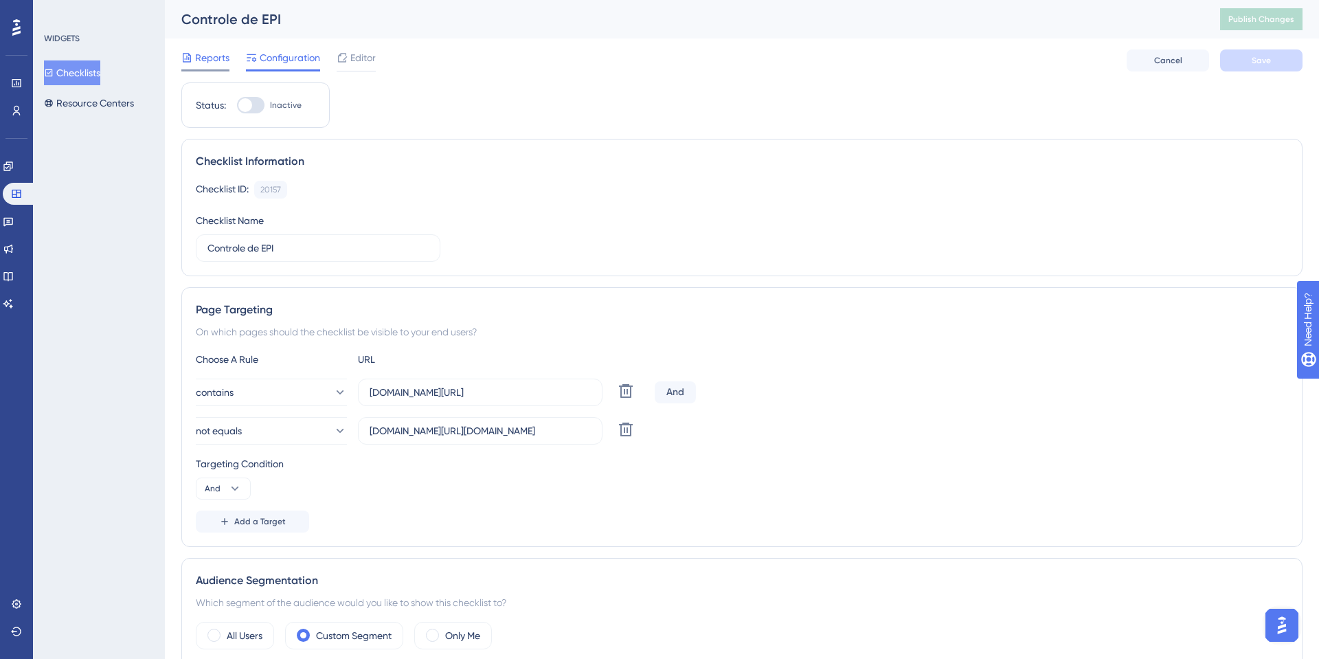
click at [186, 64] on div at bounding box center [186, 57] width 11 height 16
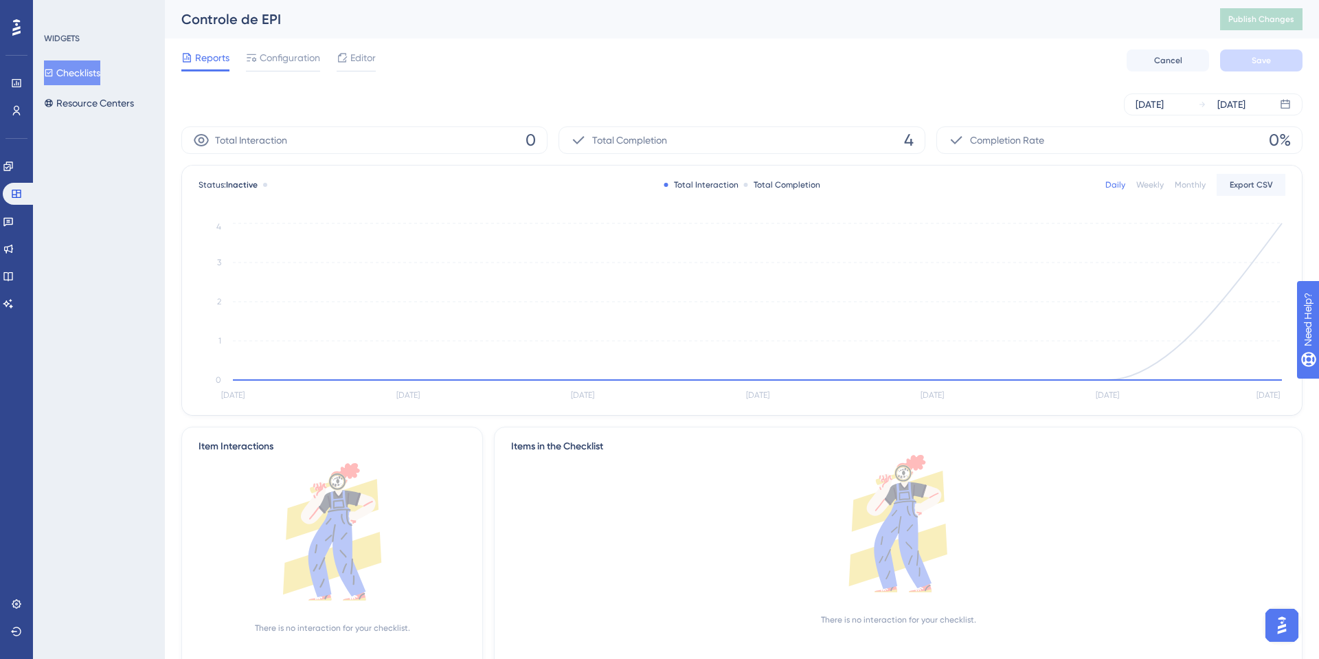
click at [14, 147] on div "Engagement Widgets Feedback Product Updates Knowledge Base AI Assistant" at bounding box center [16, 218] width 27 height 193
click at [14, 163] on link at bounding box center [8, 166] width 11 height 22
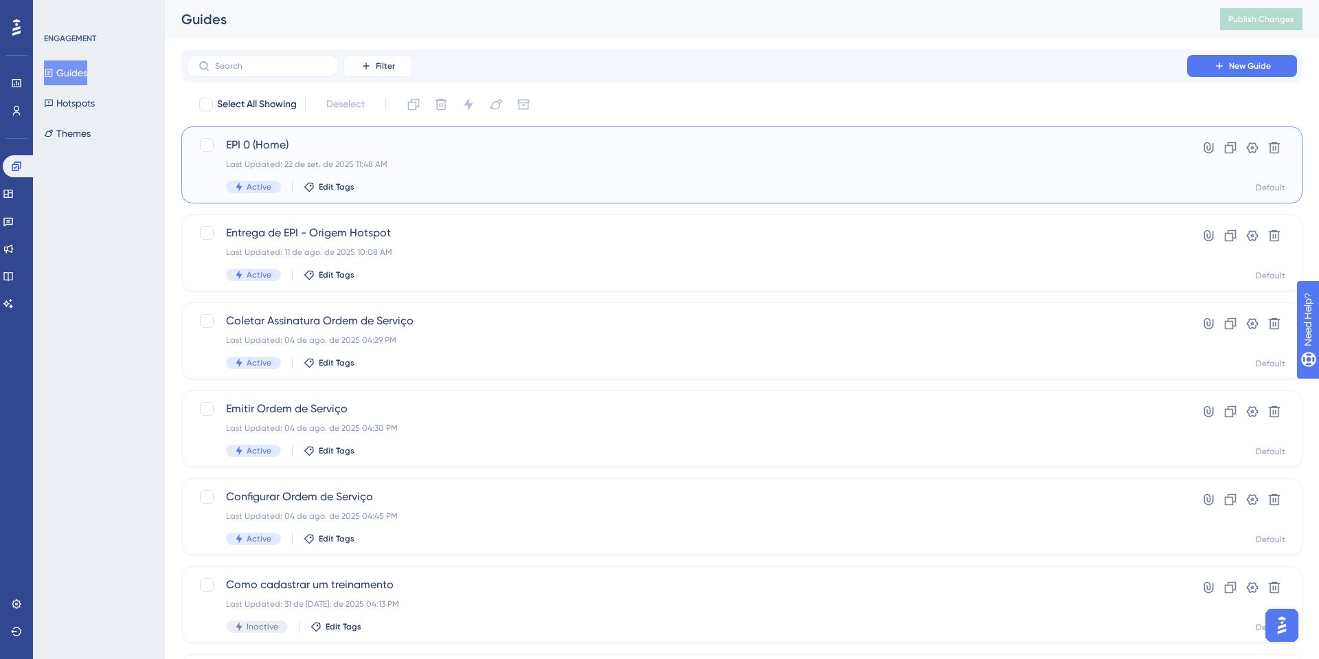
click at [286, 153] on span "EPI 0 (Home)" at bounding box center [687, 145] width 922 height 16
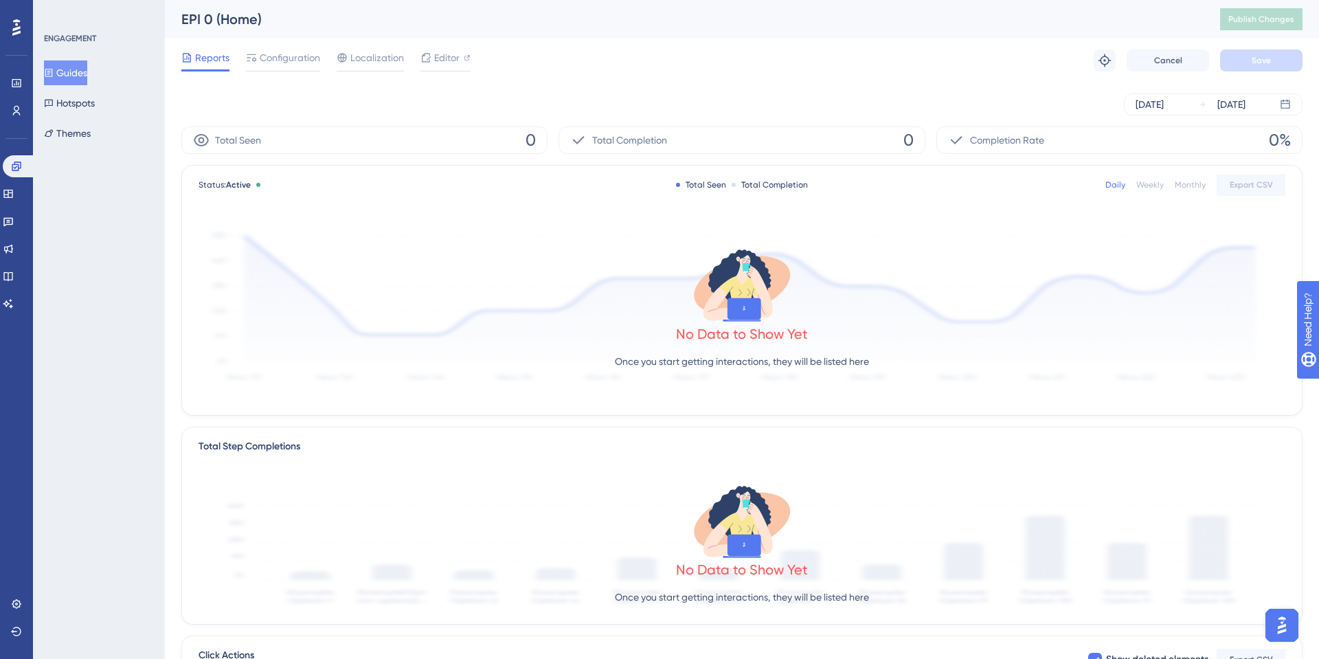
click at [289, 45] on div "Reports Configuration Localization Editor Troubleshoot Cancel Save" at bounding box center [741, 60] width 1121 height 44
click at [283, 64] on span "Configuration" at bounding box center [290, 57] width 60 height 16
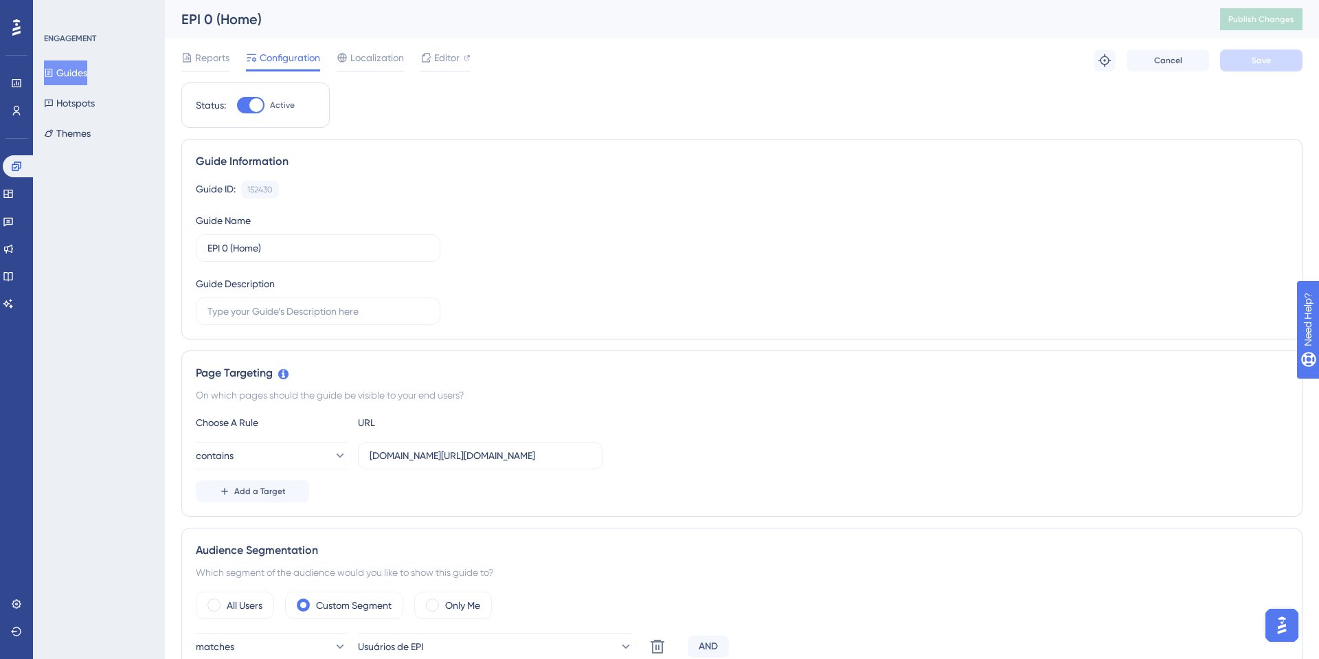
click at [249, 98] on div at bounding box center [250, 105] width 27 height 16
click at [237, 105] on input "Active" at bounding box center [236, 105] width 1 height 1
checkbox input "false"
click at [1250, 60] on button "Save" at bounding box center [1261, 60] width 82 height 22
click at [1268, 27] on button "Publish Changes" at bounding box center [1261, 19] width 82 height 22
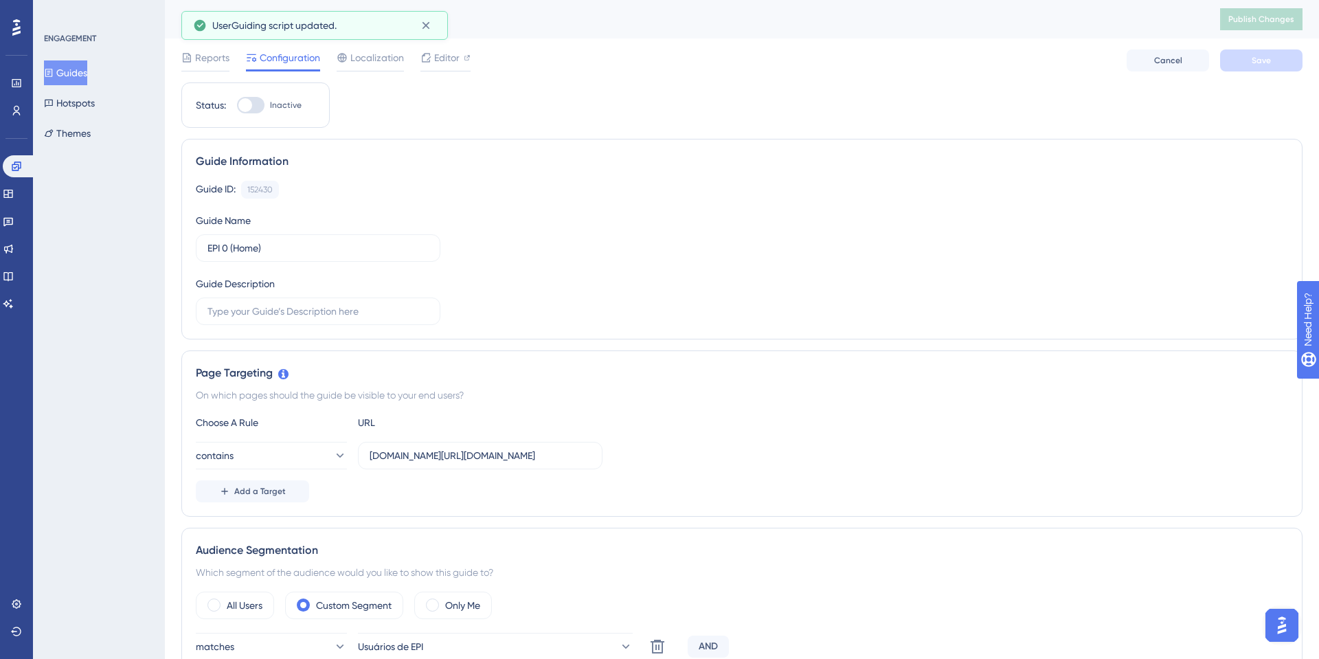
click at [87, 60] on button "Guides" at bounding box center [65, 72] width 43 height 25
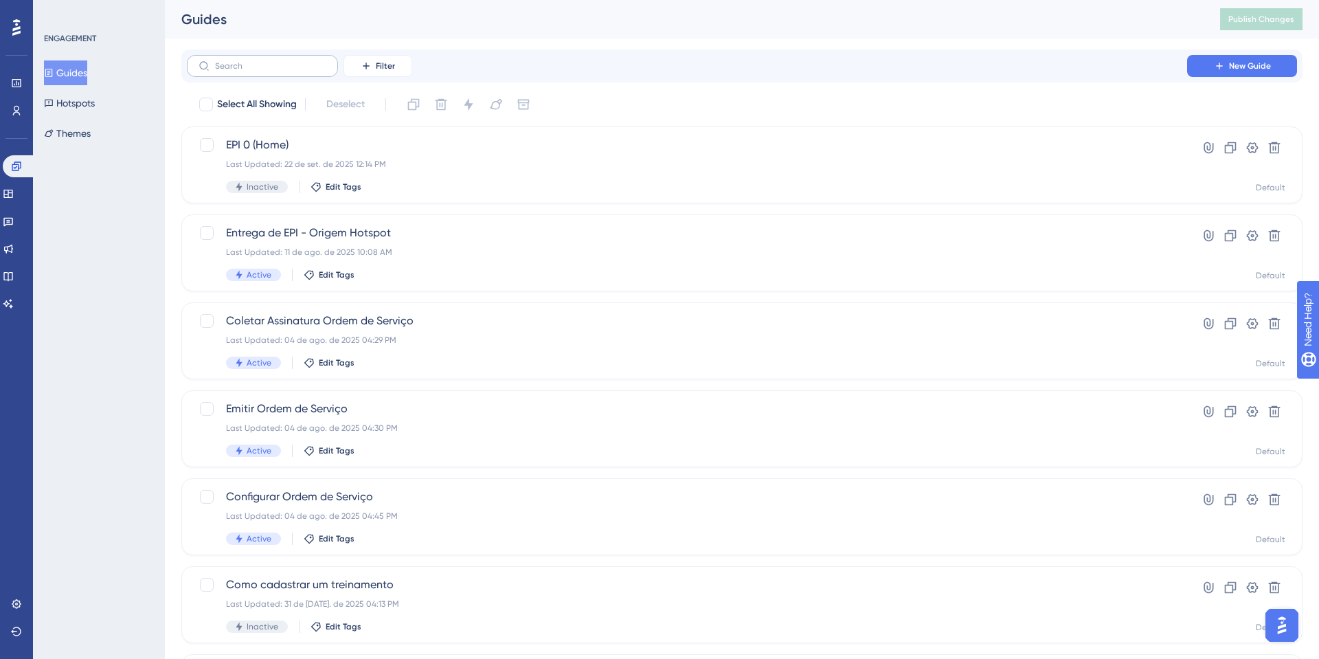
click at [278, 58] on label at bounding box center [262, 66] width 151 height 22
click at [278, 61] on input "text" at bounding box center [270, 66] width 111 height 10
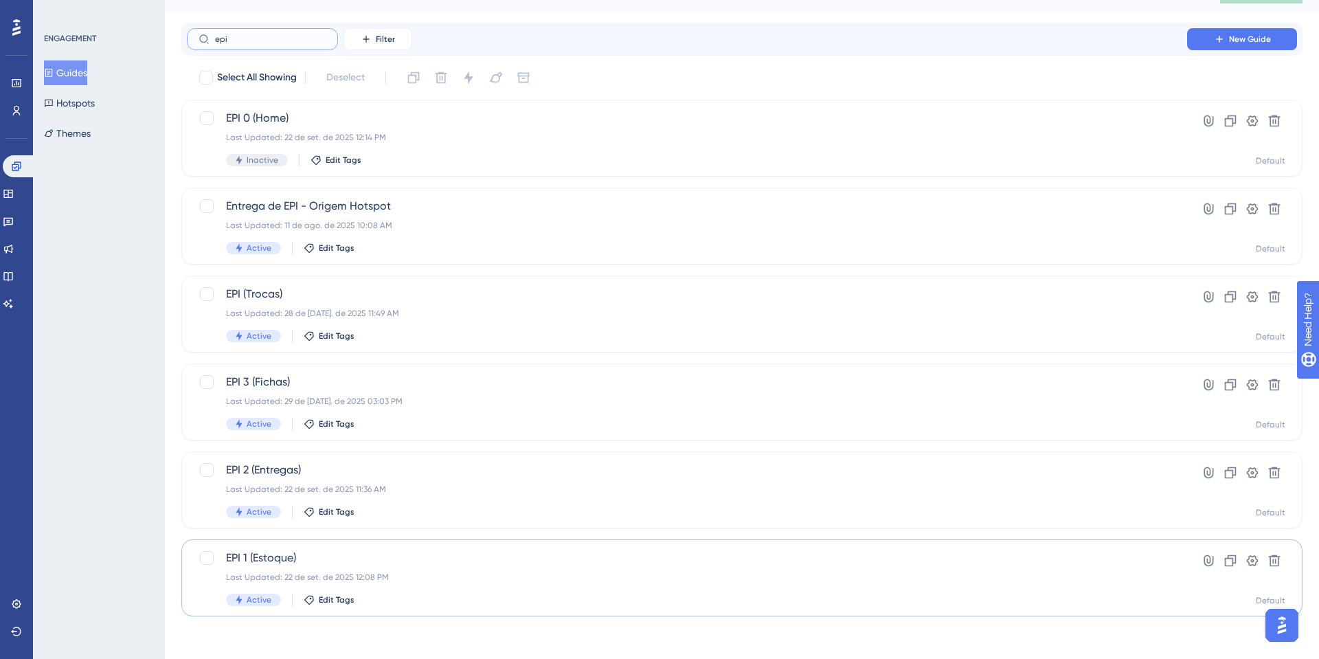
scroll to position [28, 0]
type input "epi"
click at [352, 568] on div "EPI 1 (Estoque) Last Updated: 22 de set. de 2025 12:08 PM Active Edit Tags" at bounding box center [687, 576] width 922 height 56
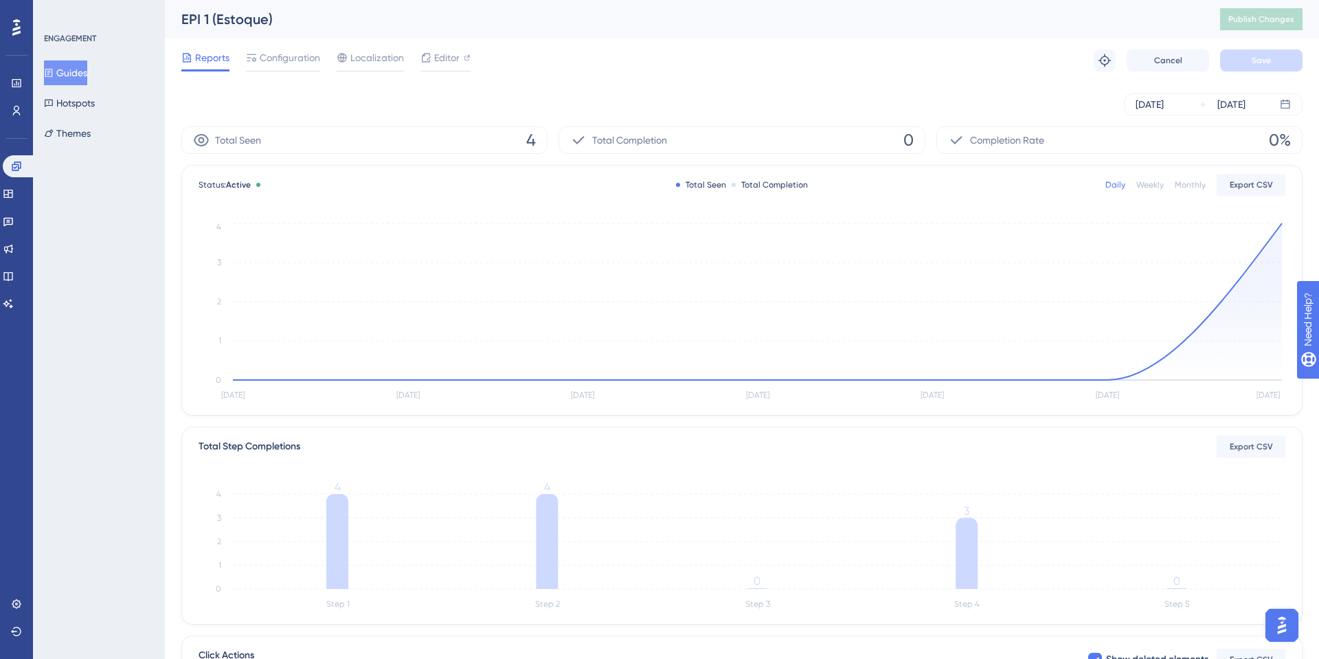
click at [204, 64] on span "Reports" at bounding box center [212, 57] width 34 height 16
click at [87, 69] on button "Guides" at bounding box center [65, 72] width 43 height 25
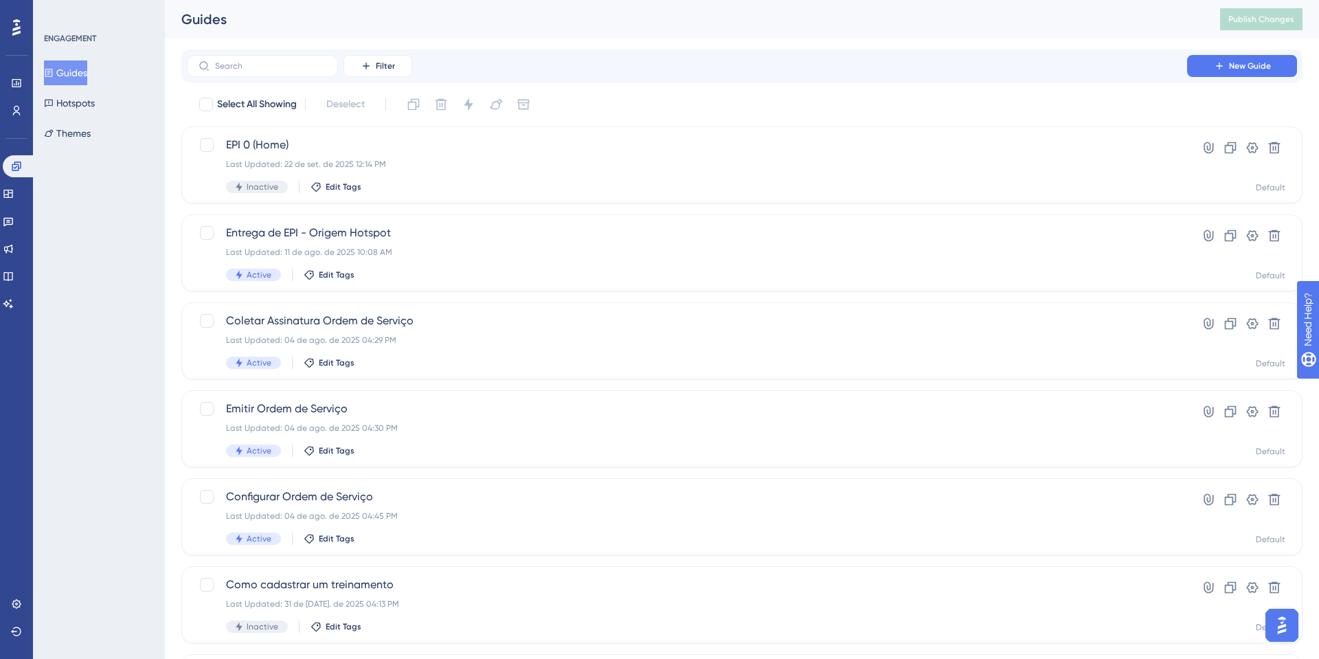
click at [279, 77] on div "Filter New Guide" at bounding box center [741, 65] width 1121 height 33
click at [284, 74] on label at bounding box center [262, 66] width 151 height 22
click at [284, 71] on input "text" at bounding box center [270, 66] width 111 height 10
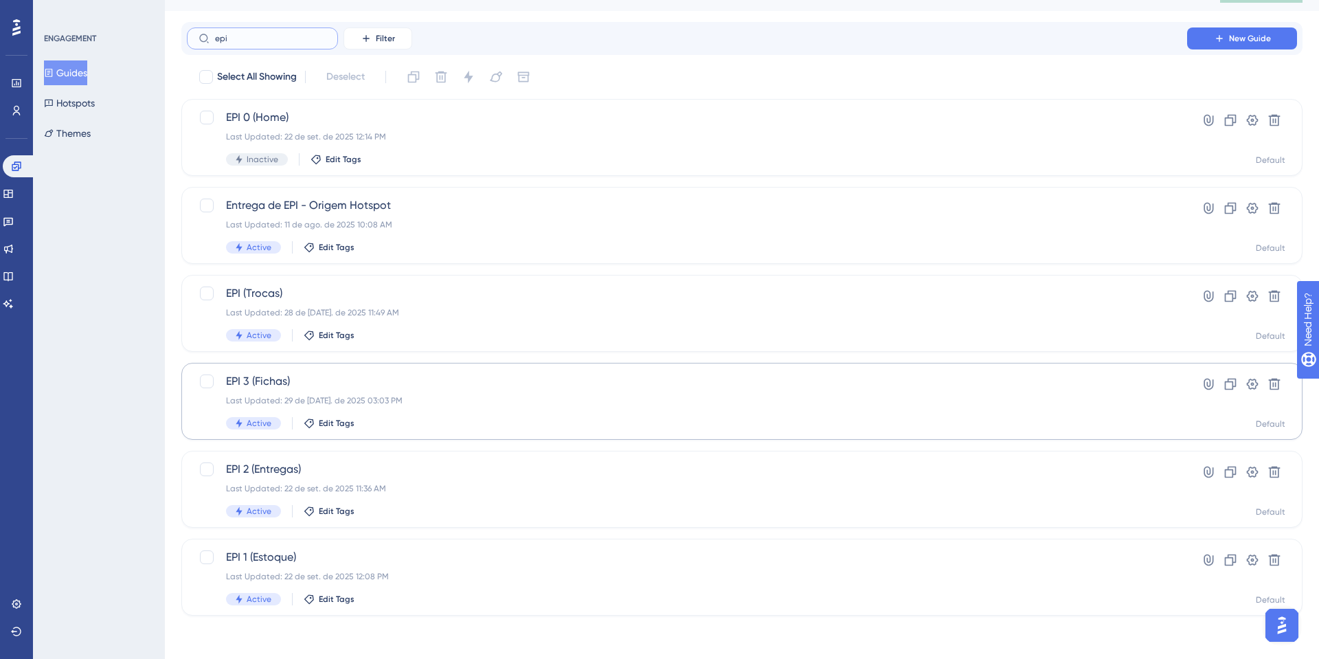
scroll to position [28, 0]
type input "epi"
click at [341, 376] on span "EPI 3 (Fichas)" at bounding box center [687, 380] width 922 height 16
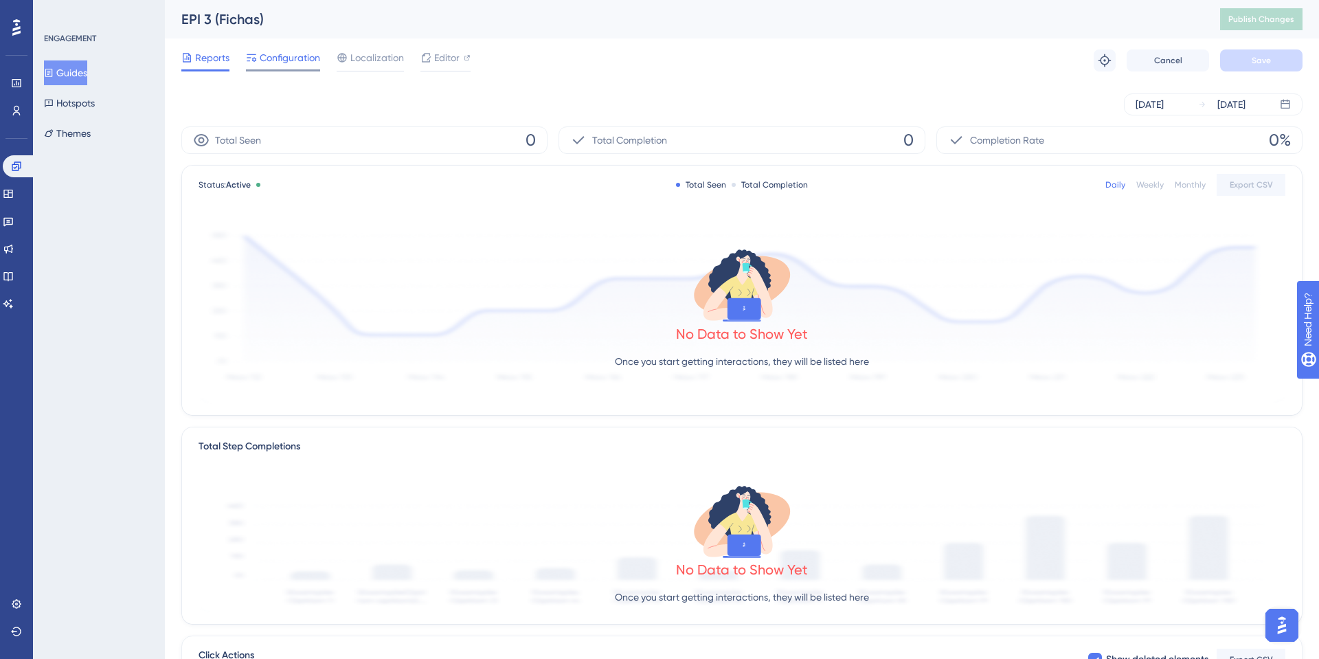
click at [277, 71] on div at bounding box center [283, 70] width 74 height 2
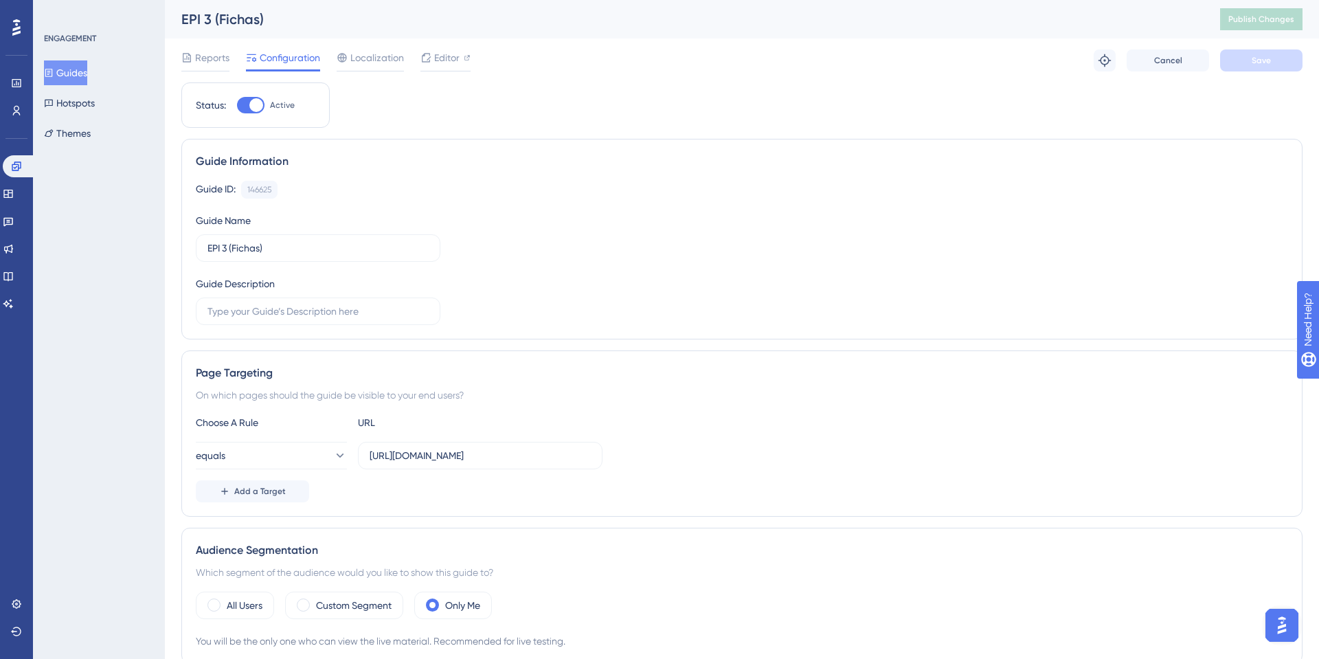
click at [256, 102] on div at bounding box center [256, 105] width 14 height 14
click at [237, 105] on input "Active" at bounding box center [236, 105] width 1 height 1
checkbox input "false"
click at [1286, 55] on button "Save" at bounding box center [1261, 60] width 82 height 22
click at [1269, 26] on button "Publish Changes" at bounding box center [1261, 19] width 82 height 22
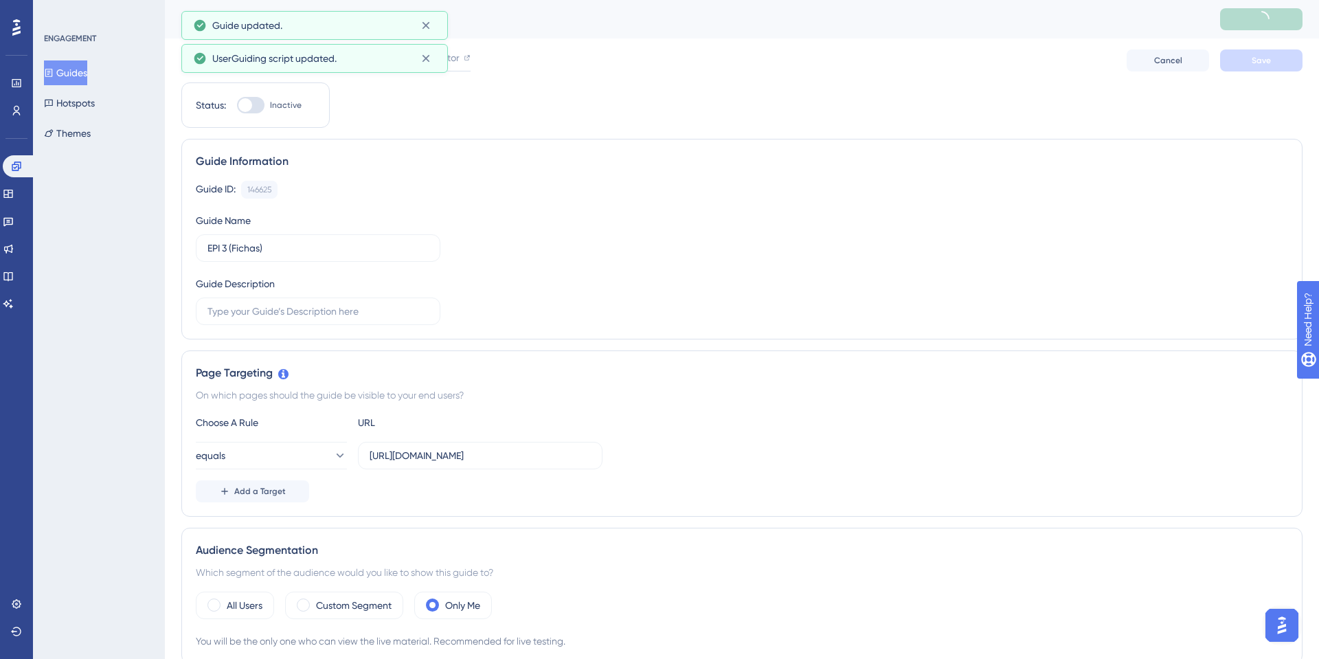
click at [87, 72] on button "Guides" at bounding box center [65, 72] width 43 height 25
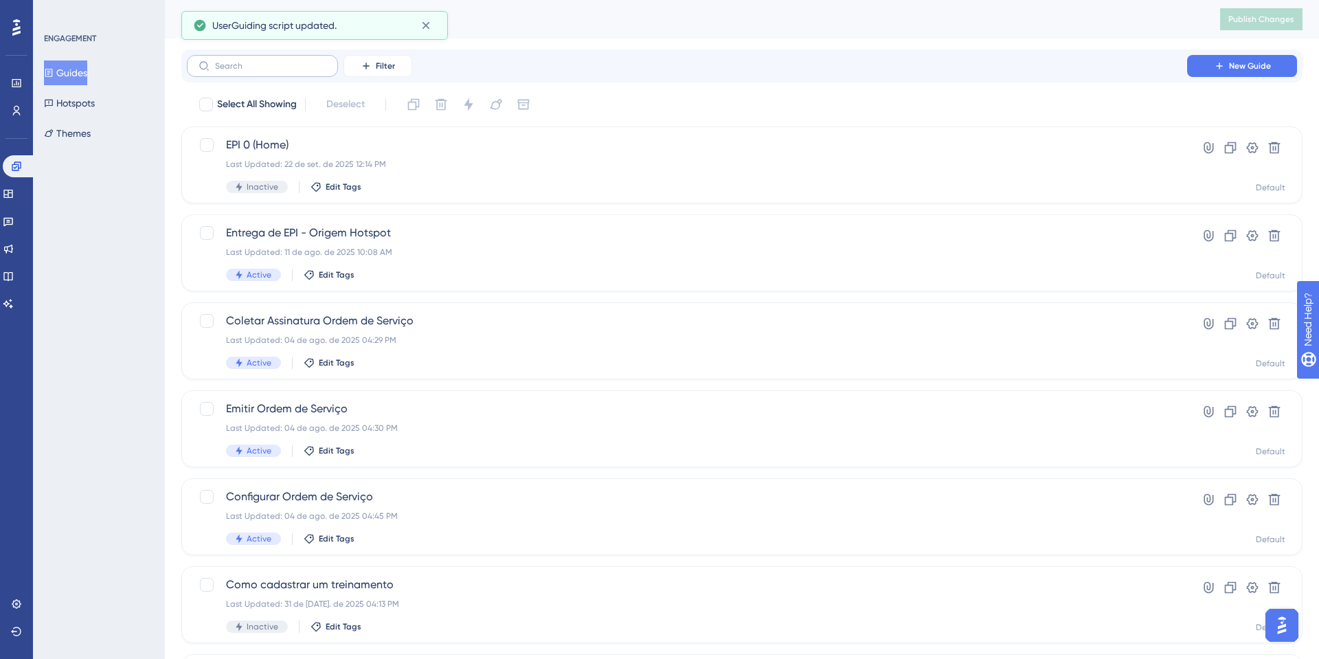
click at [286, 73] on label at bounding box center [262, 66] width 151 height 22
click at [286, 71] on input "text" at bounding box center [270, 66] width 111 height 10
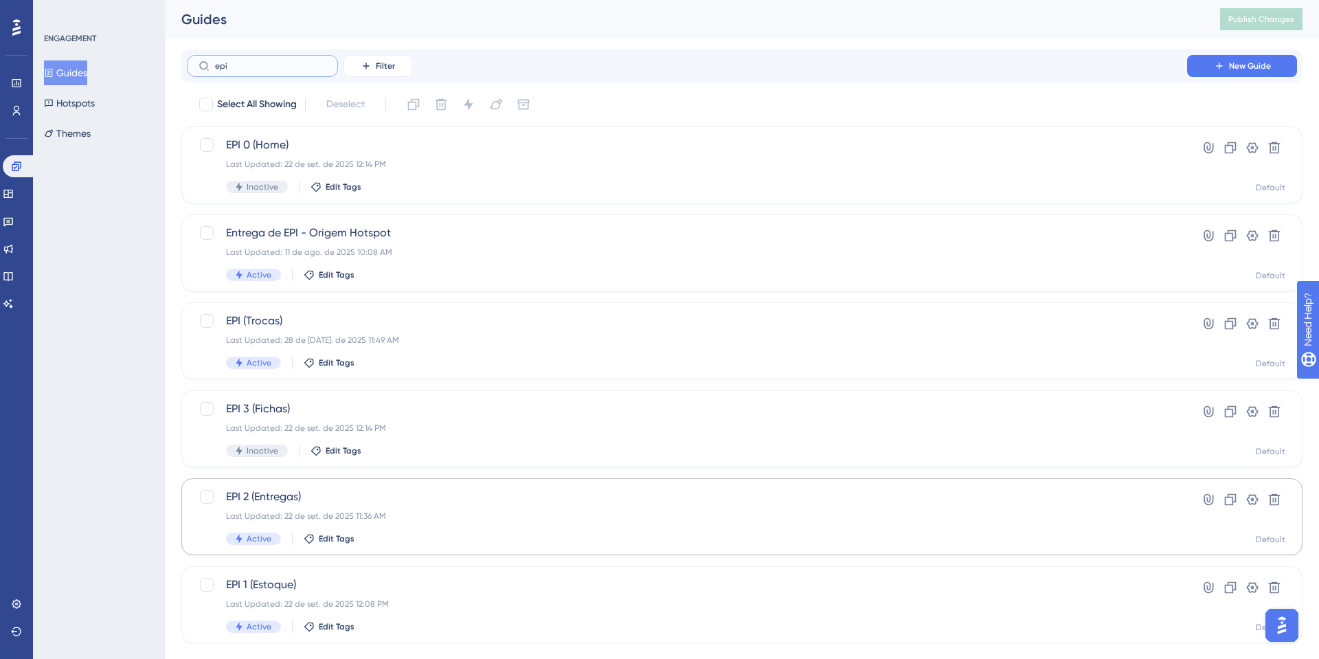
type input "epi"
click at [205, 474] on div "Select All Showing Deselect EPI 0 (Home) Last Updated: 22 de set. de 2025 12:14…" at bounding box center [741, 368] width 1121 height 550
click at [222, 509] on div "EPI 2 (Entregas) Last Updated: 22 de set. de 2025 11:36 AM Active Edit Tags" at bounding box center [673, 516] width 949 height 56
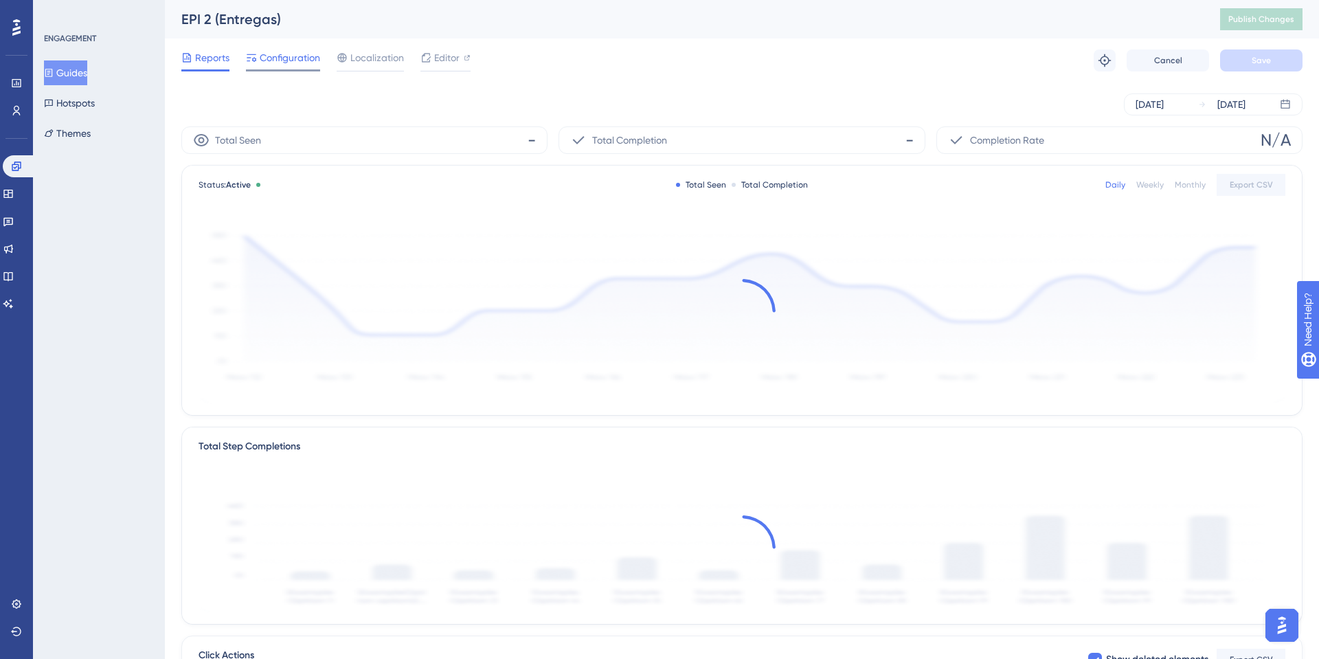
click at [283, 70] on div at bounding box center [283, 70] width 74 height 2
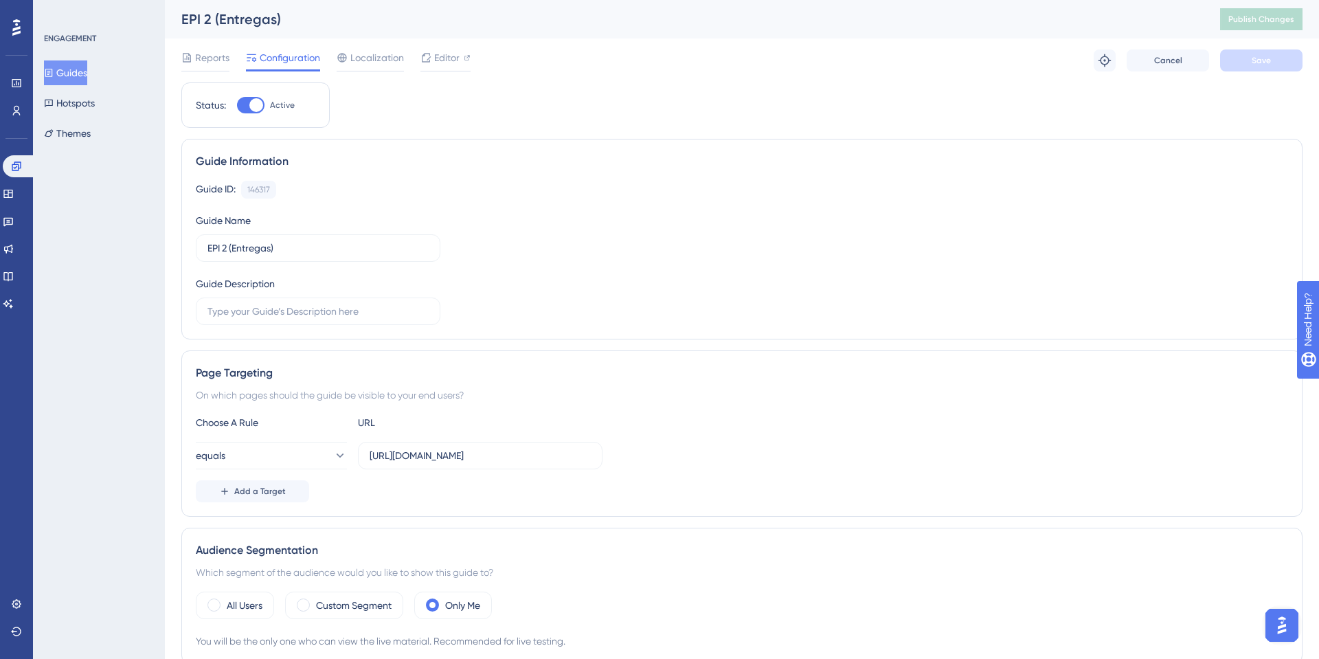
drag, startPoint x: 238, startPoint y: 120, endPoint x: 245, endPoint y: 116, distance: 7.7
click at [238, 120] on div "Status: Active" at bounding box center [255, 104] width 148 height 45
click at [256, 101] on div at bounding box center [256, 105] width 14 height 14
click at [237, 105] on input "Active" at bounding box center [236, 105] width 1 height 1
checkbox input "false"
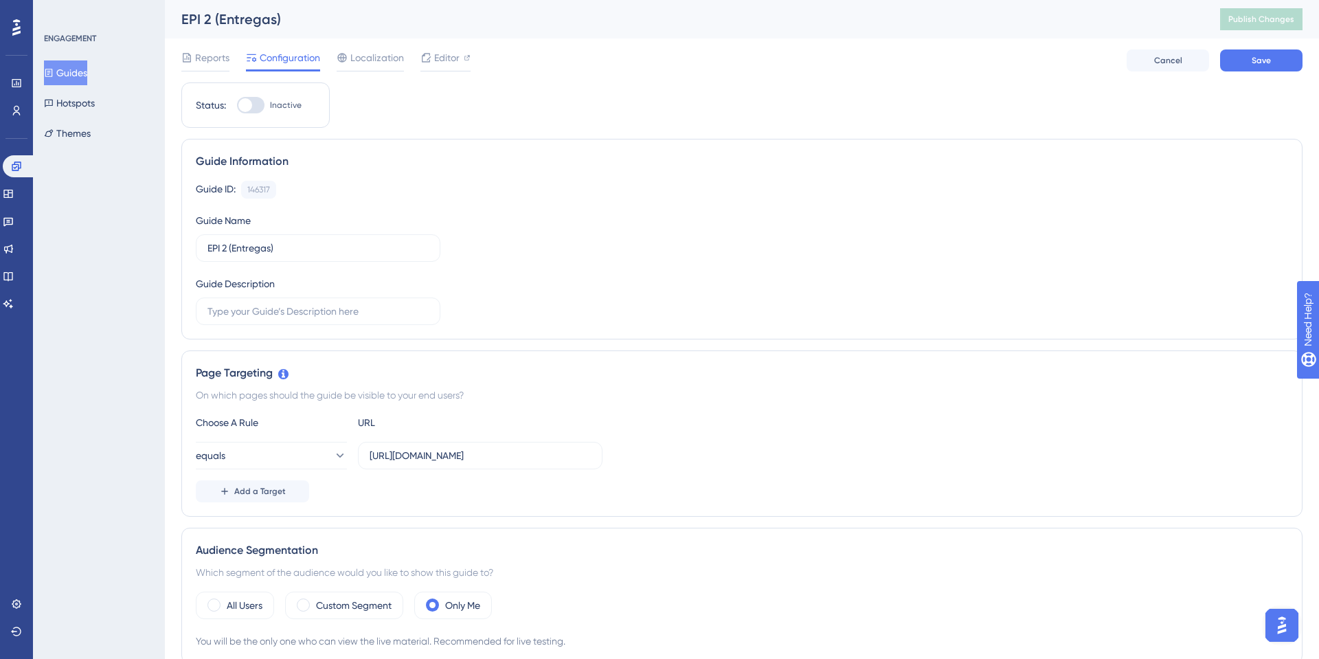
click at [1278, 77] on div "Reports Configuration Localization Editor Cancel Save" at bounding box center [741, 60] width 1121 height 44
click at [1233, 72] on div "Reports Configuration Localization Editor Cancel Save" at bounding box center [741, 60] width 1121 height 44
click at [1253, 60] on span "Save" at bounding box center [1261, 60] width 19 height 11
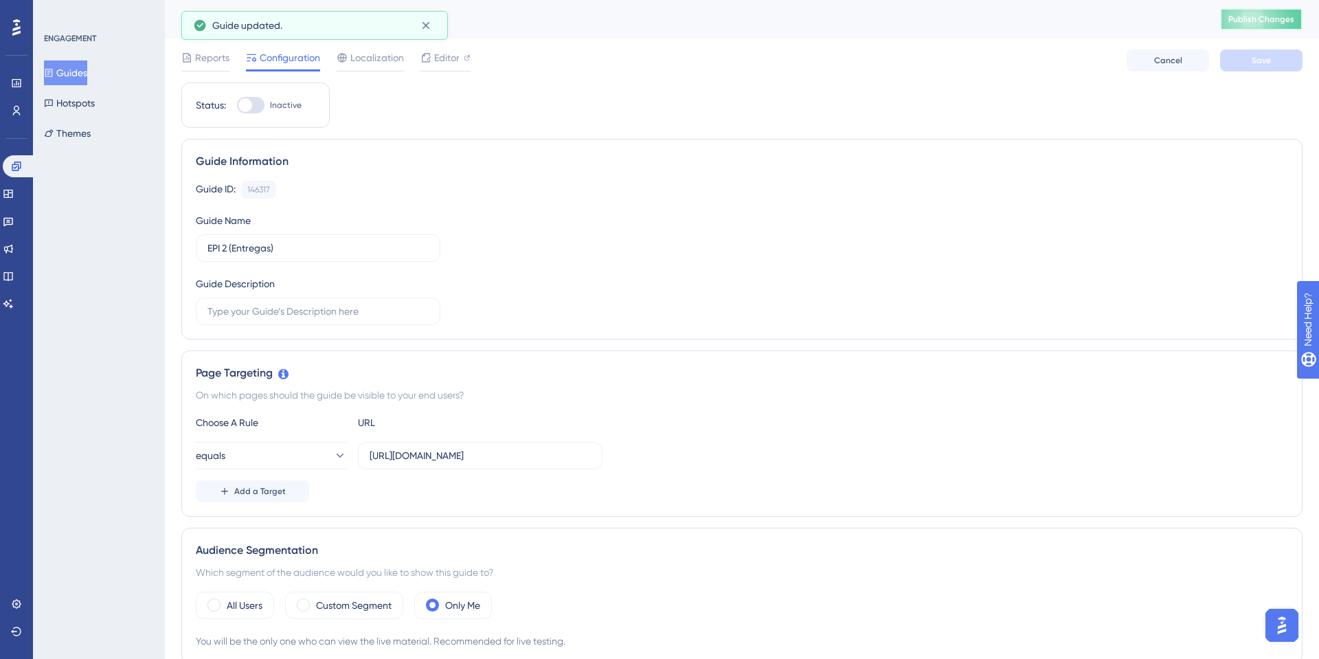
click at [1272, 26] on button "Publish Changes" at bounding box center [1261, 19] width 82 height 22
click at [67, 70] on button "Guides" at bounding box center [65, 72] width 43 height 25
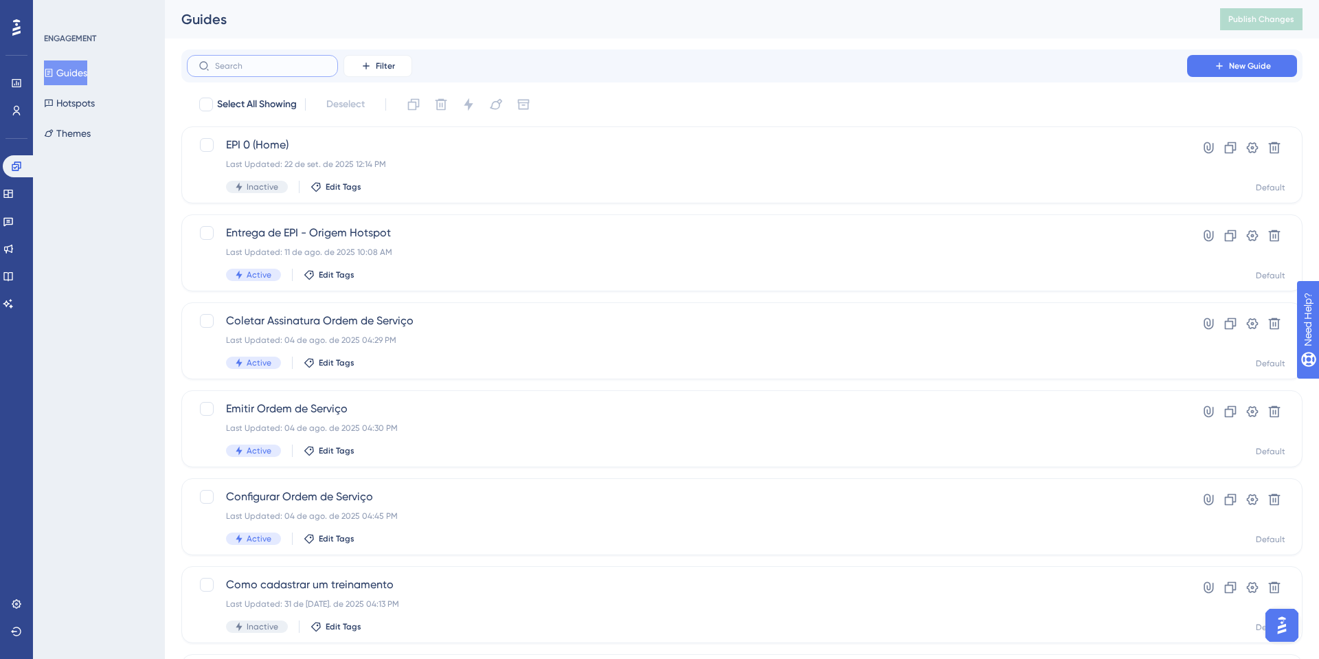
click at [251, 63] on input "text" at bounding box center [270, 66] width 111 height 10
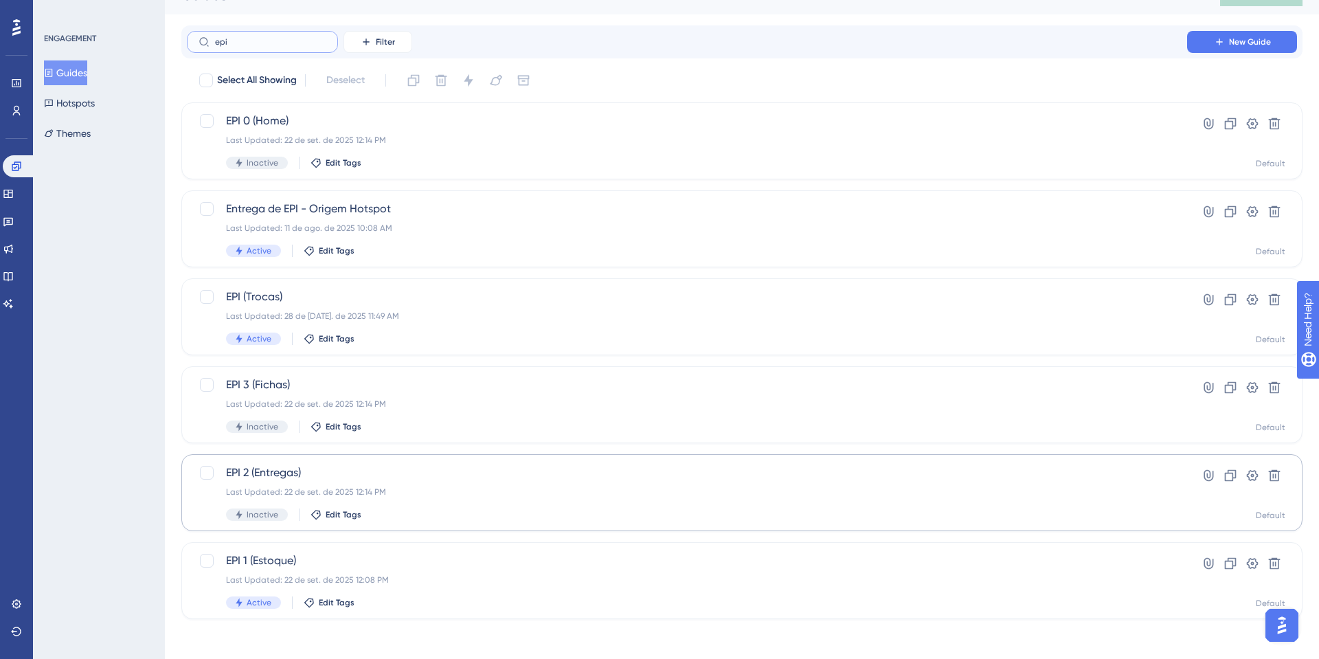
scroll to position [28, 0]
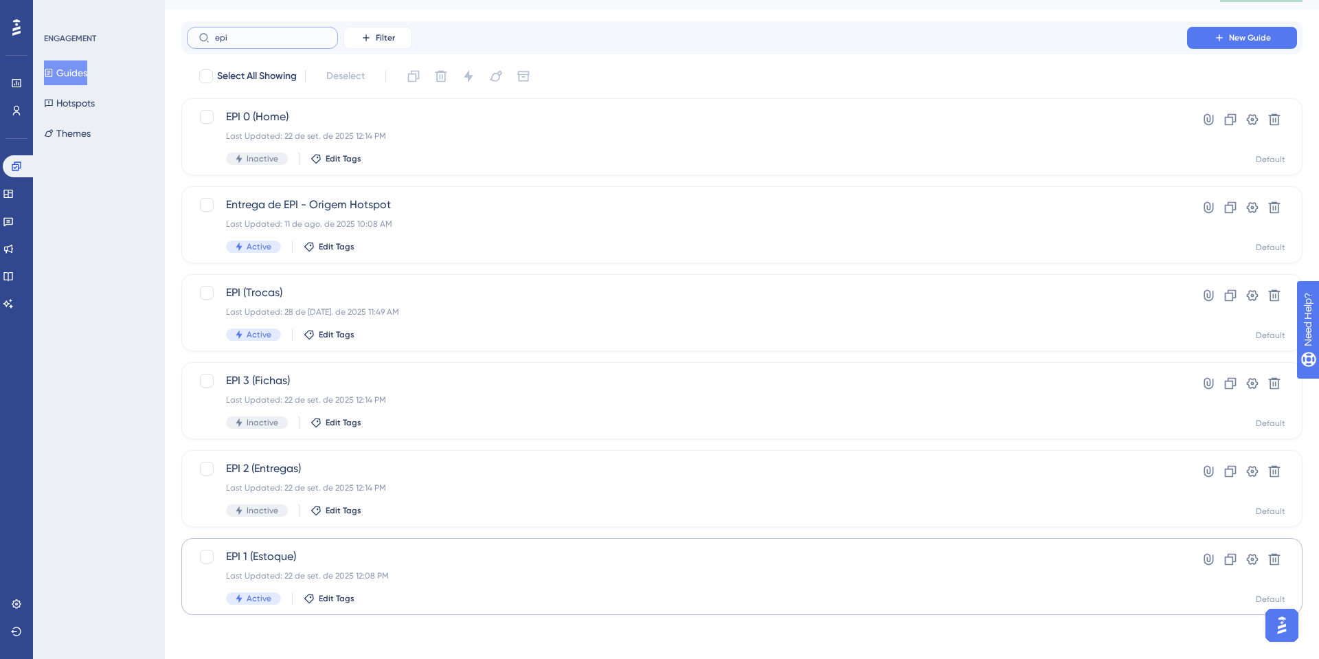
type input "epi"
click at [365, 556] on span "EPI 1 (Estoque)" at bounding box center [687, 556] width 922 height 16
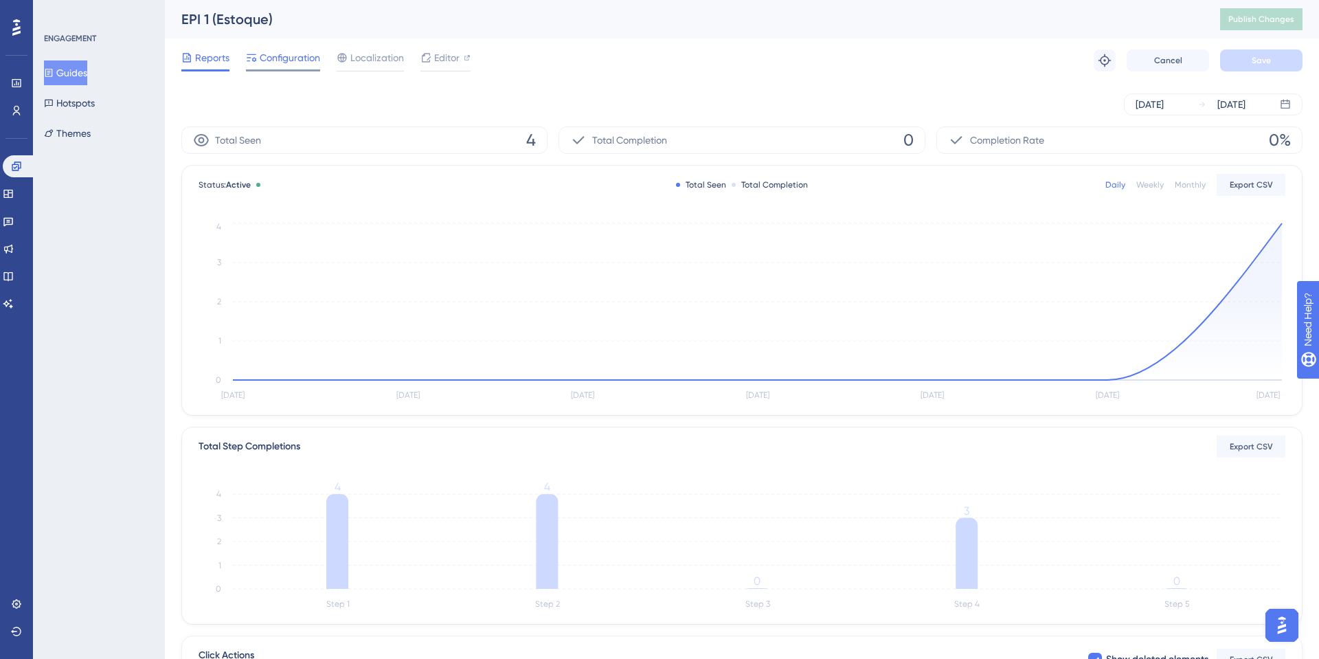
click at [284, 50] on span "Configuration" at bounding box center [290, 57] width 60 height 16
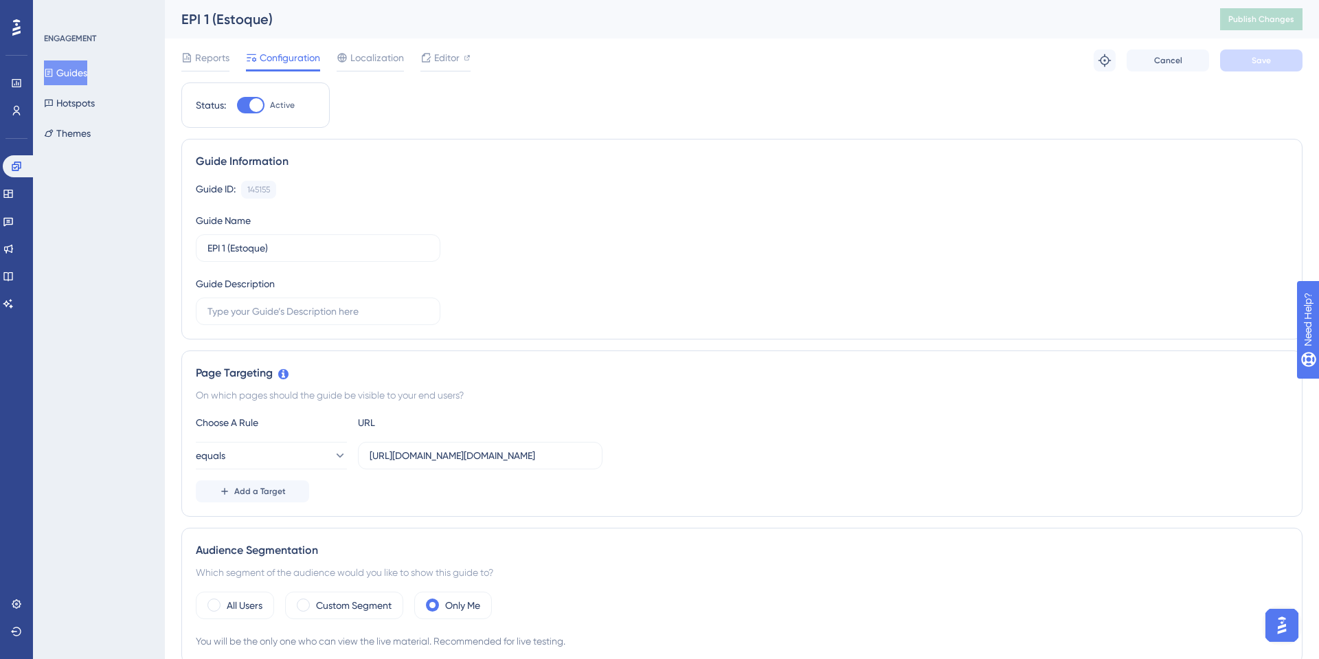
click at [248, 100] on div at bounding box center [250, 105] width 27 height 16
click at [237, 105] on input "Active" at bounding box center [236, 105] width 1 height 1
checkbox input "false"
click at [1268, 82] on div "Reports Configuration Localization Editor Cancel Save" at bounding box center [741, 60] width 1121 height 44
click at [1281, 67] on button "Save" at bounding box center [1261, 60] width 82 height 22
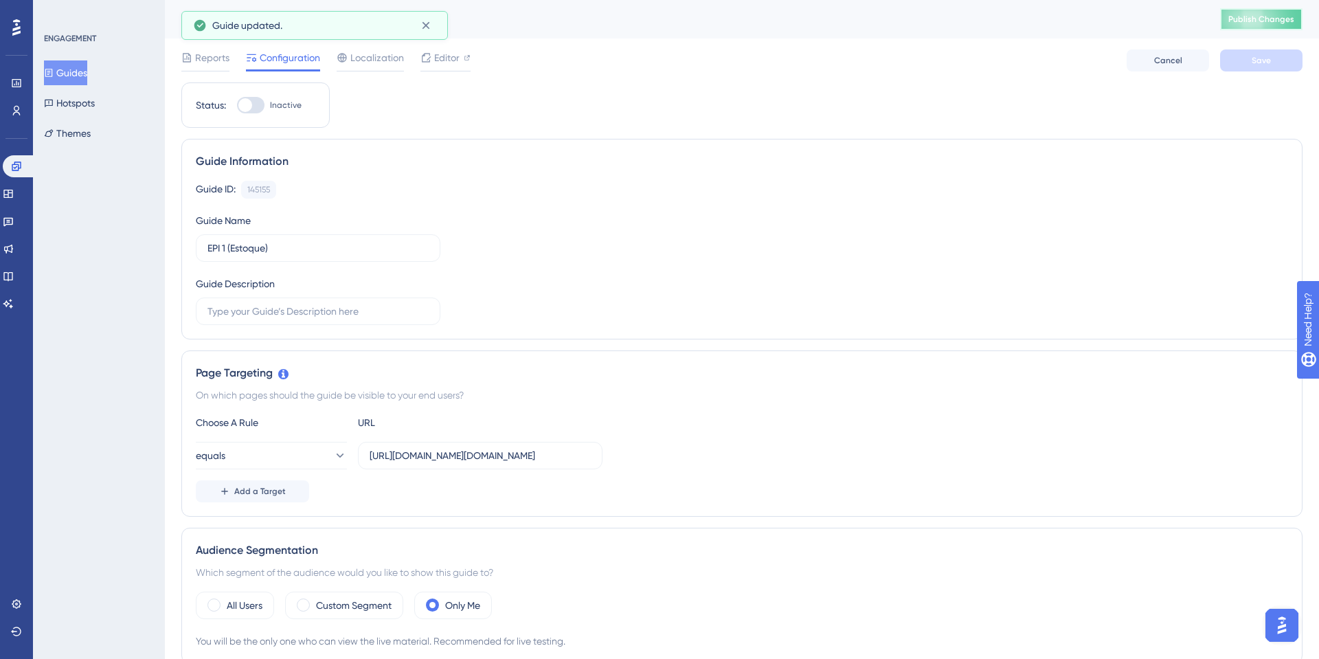
click at [1272, 14] on span "Publish Changes" at bounding box center [1261, 19] width 66 height 11
